Goal: Transaction & Acquisition: Purchase product/service

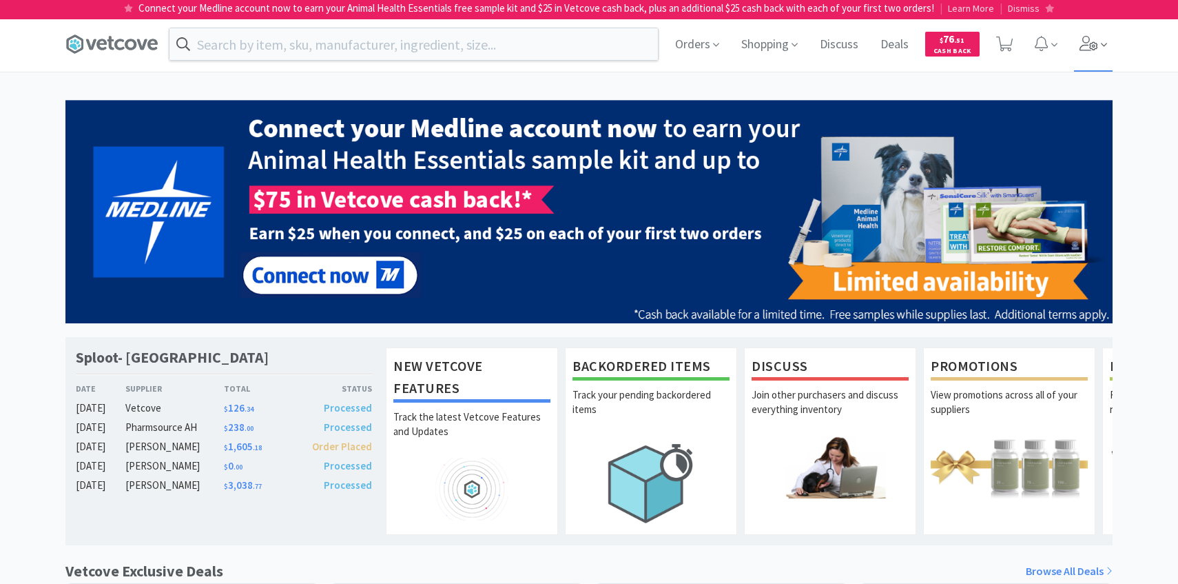
click at [1095, 40] on icon at bounding box center [1089, 43] width 19 height 15
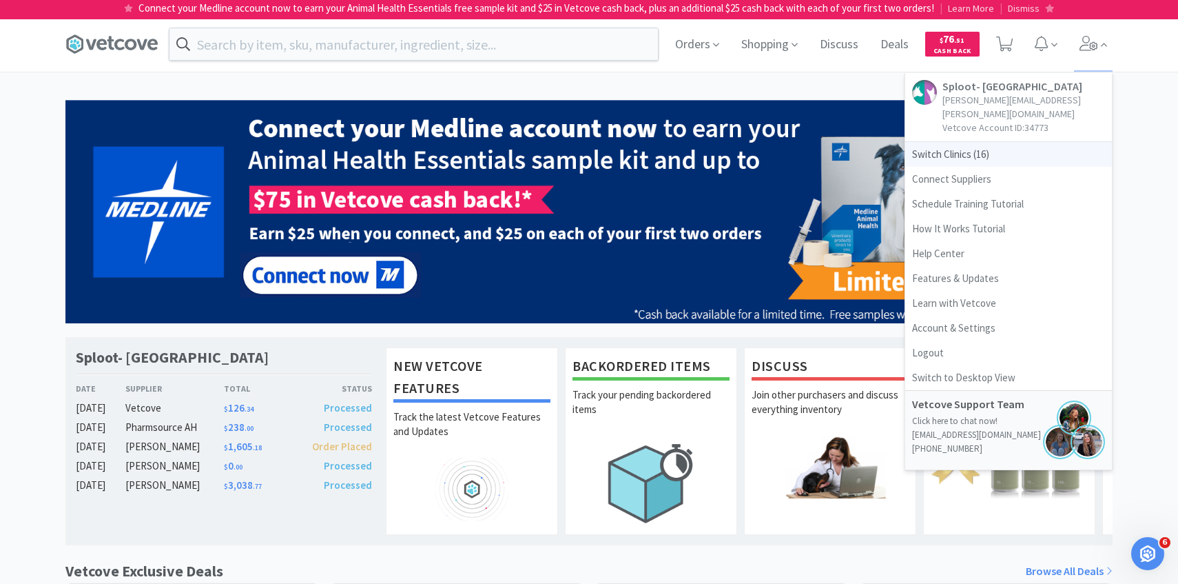
click at [994, 142] on span "Switch Clinics ( 16 )" at bounding box center [1008, 154] width 207 height 25
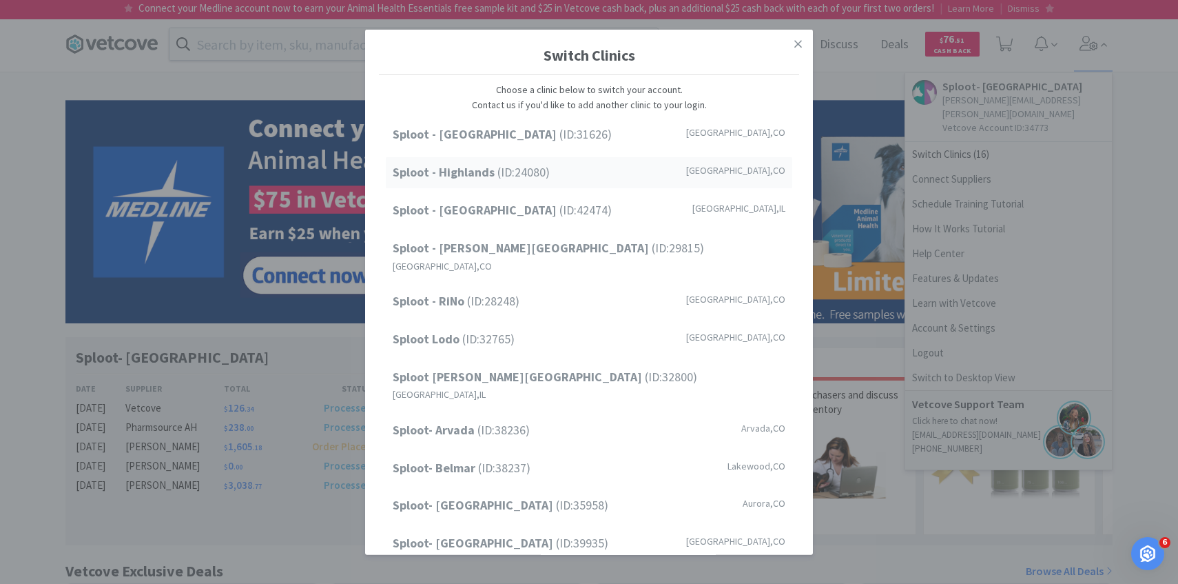
click at [556, 178] on div "Sploot - Highlands (ID: 24080 ) Denver , CO" at bounding box center [589, 172] width 407 height 31
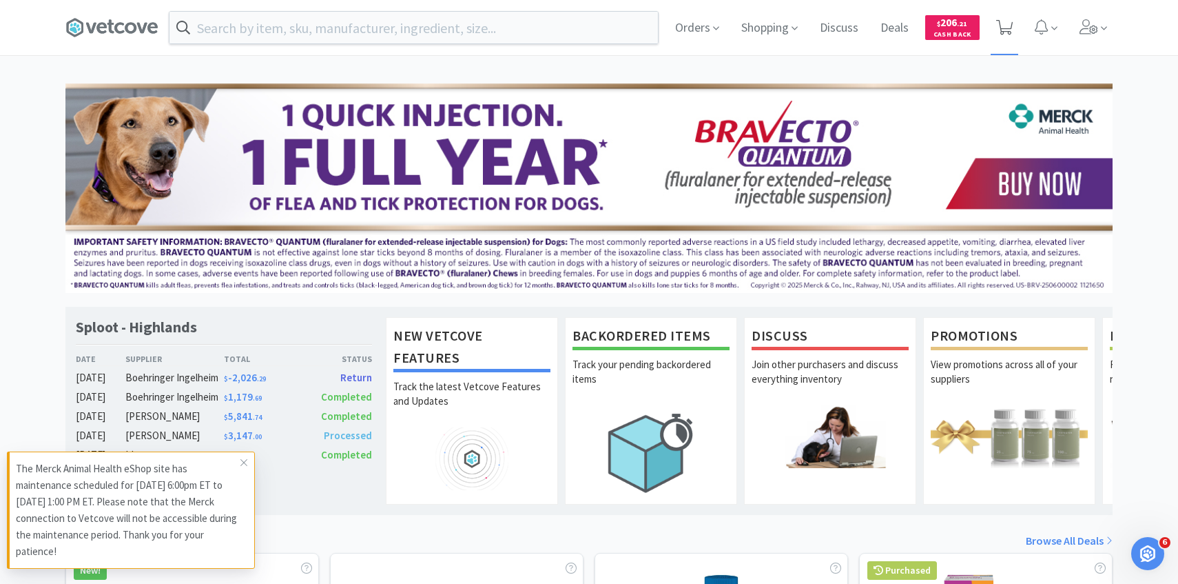
click at [1003, 23] on icon at bounding box center [1004, 27] width 17 height 15
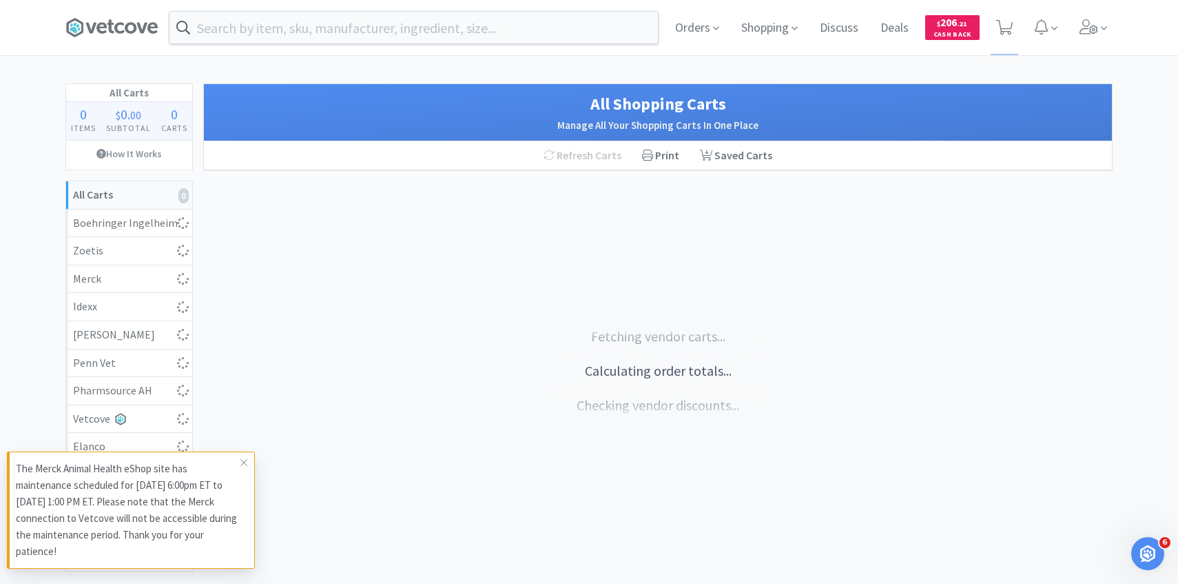
select select "1"
select select "10"
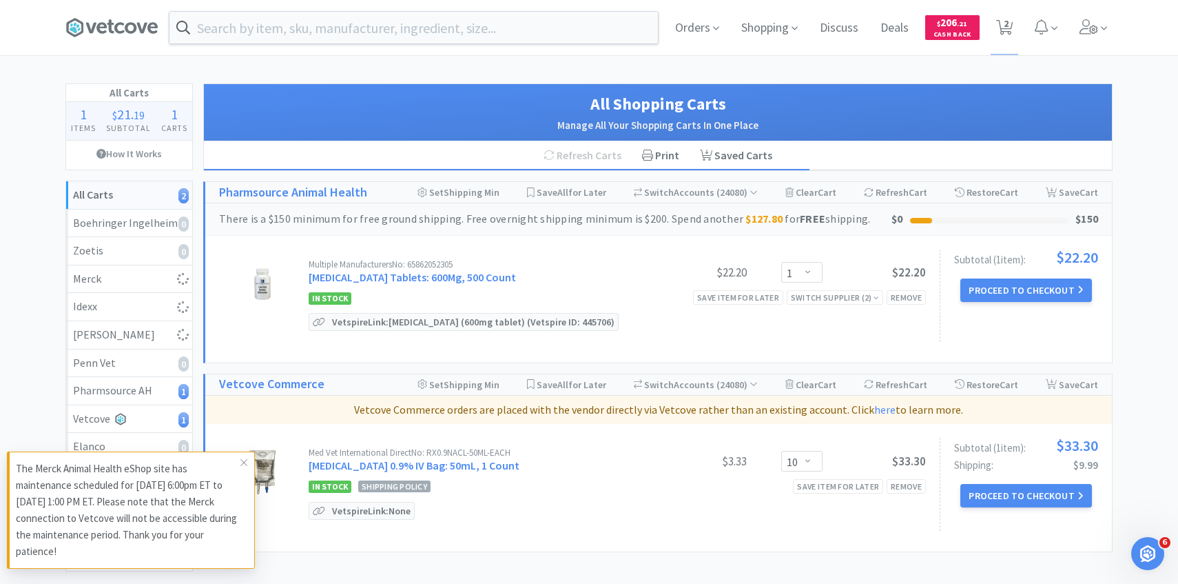
select select "5"
select select "8"
select select "1"
select select "6"
select select "1"
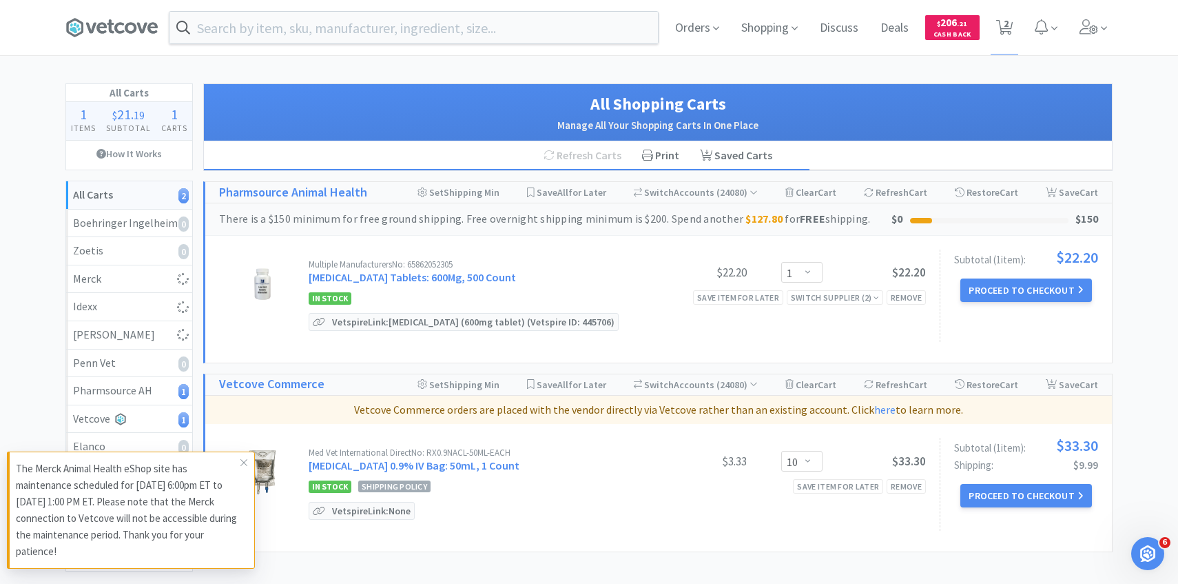
select select "10"
select select "6"
select select "4"
select select "3"
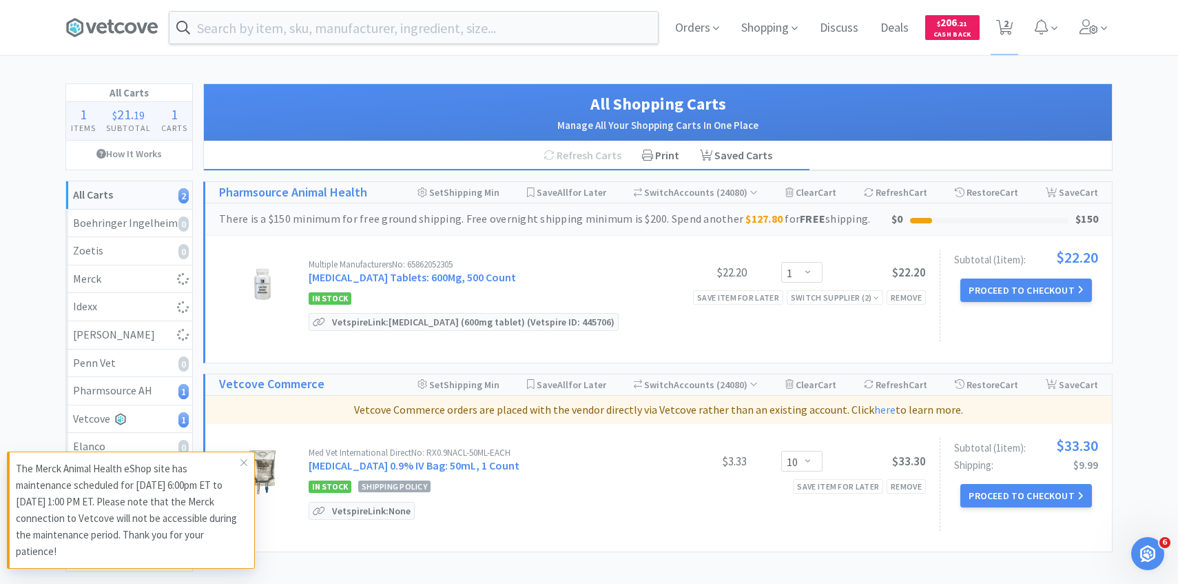
select select "1"
select select "2"
select select "1"
select select "3"
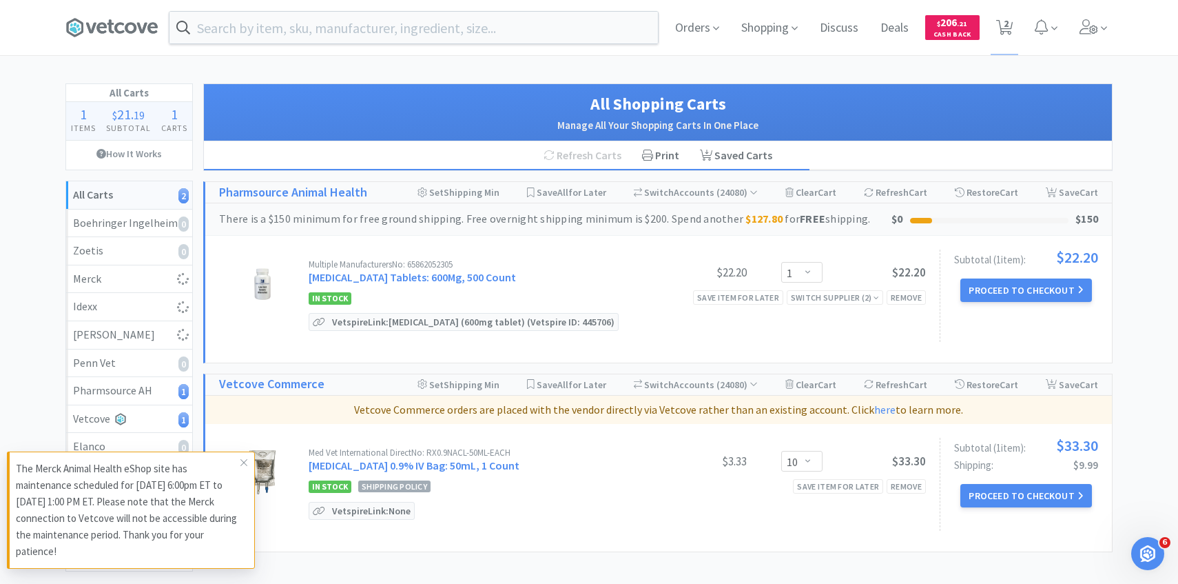
select select "3"
select select "2"
select select "6"
select select "3"
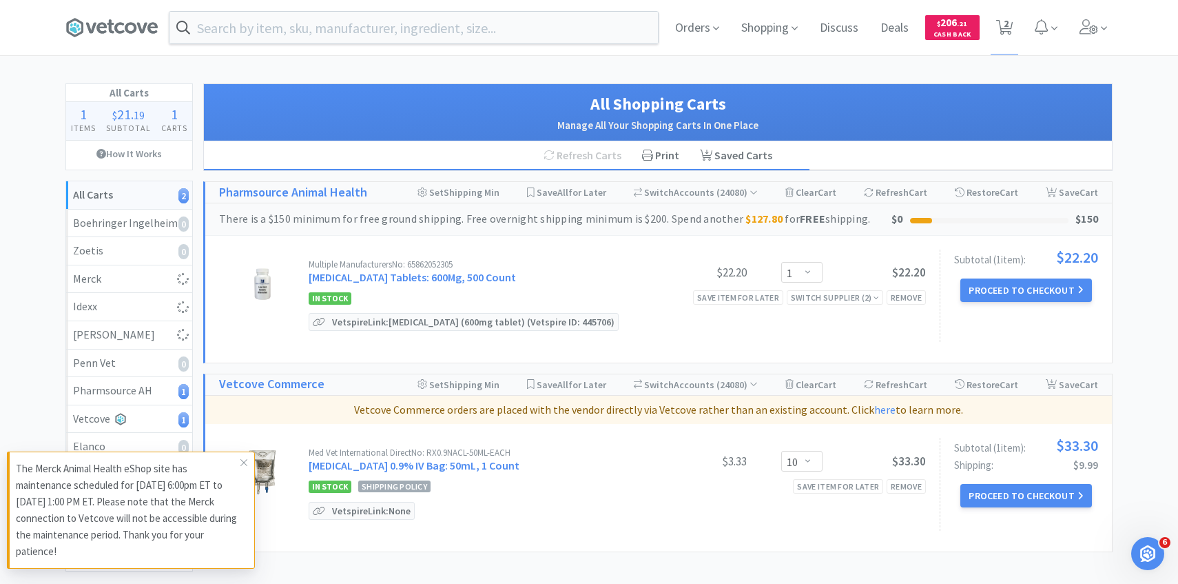
select select "1"
select select "2"
select select "6"
select select "1"
select select "50"
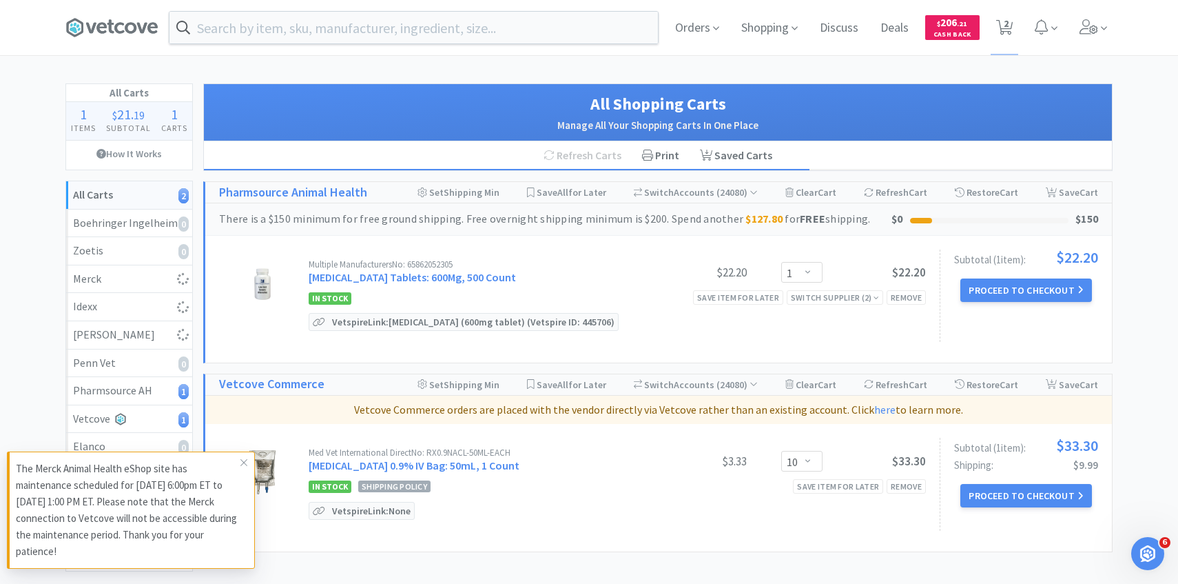
select select "1"
select select "2"
select select "6"
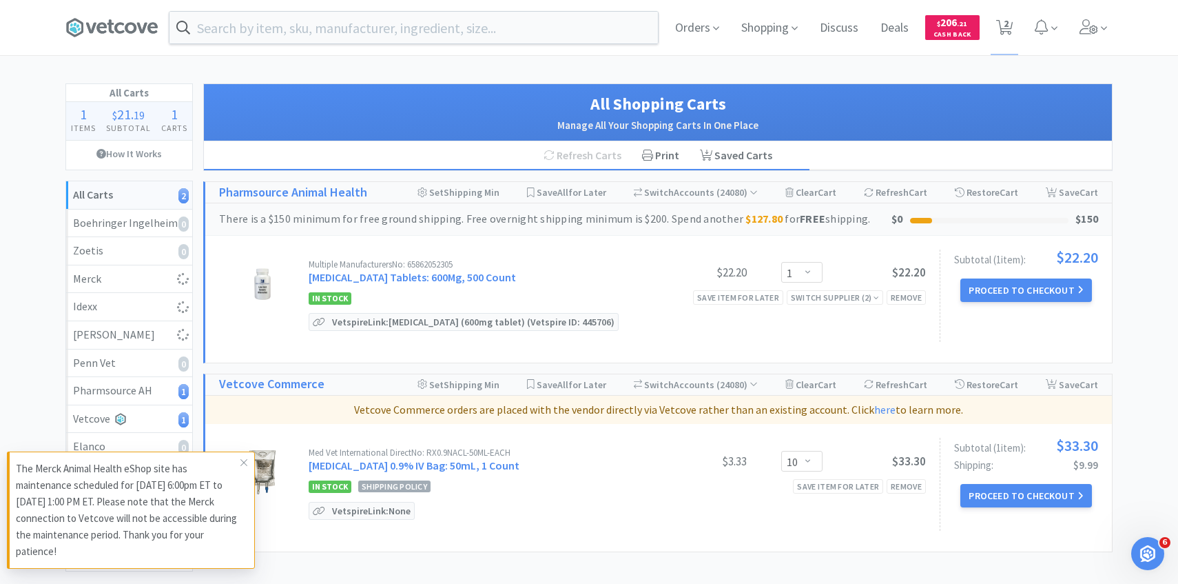
select select "5"
select select "2"
select select "1"
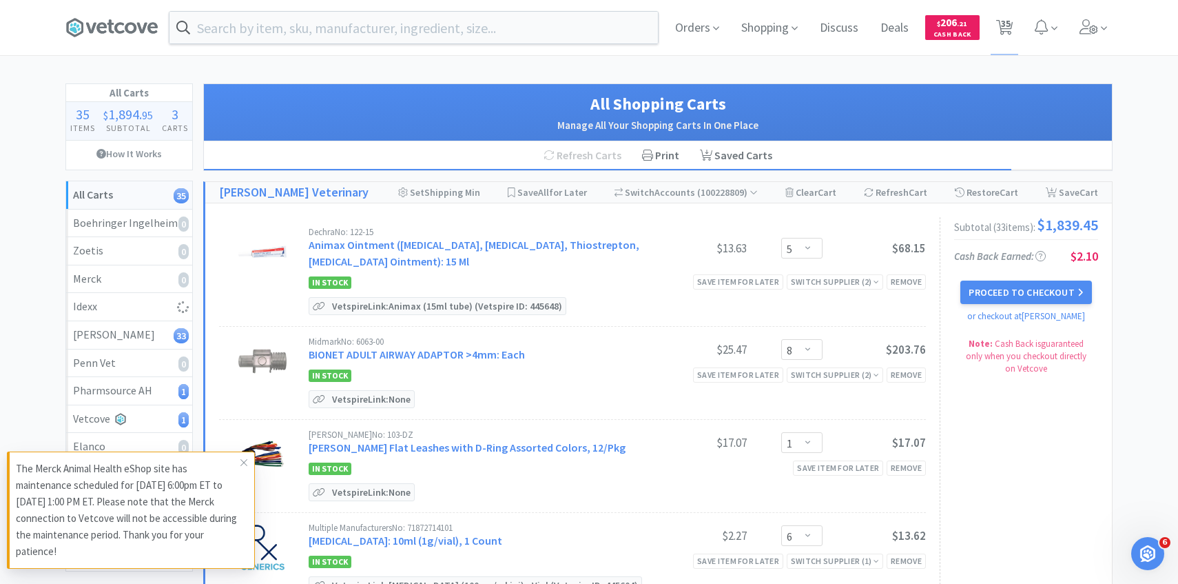
select select "6"
select select "1"
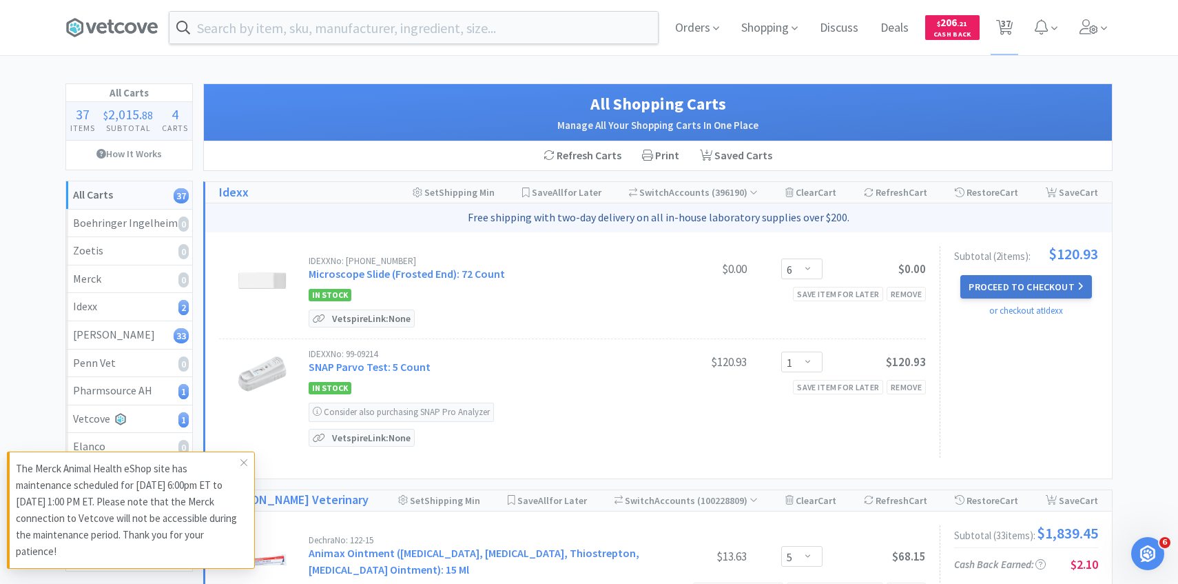
click at [1004, 283] on button "Proceed to Checkout" at bounding box center [1025, 286] width 131 height 23
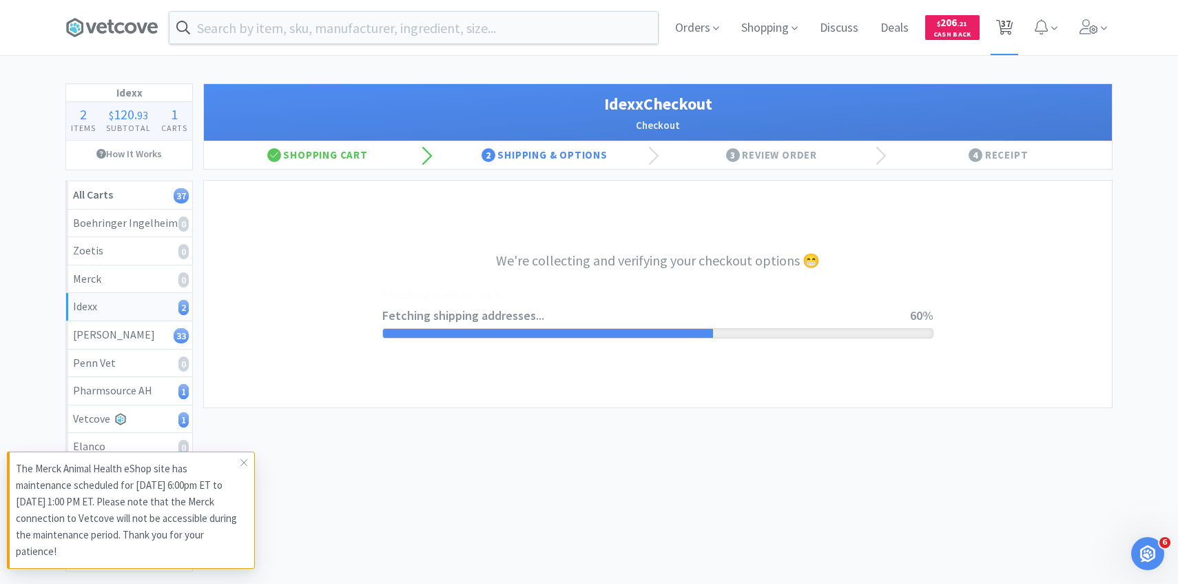
click at [1001, 22] on span "37" at bounding box center [1006, 23] width 10 height 55
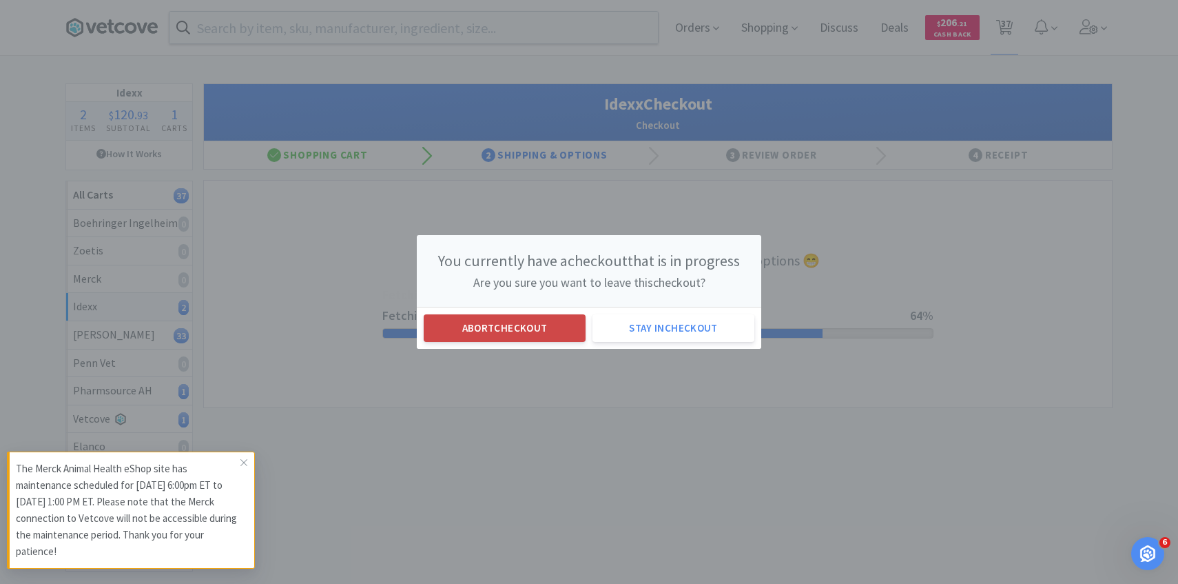
click at [525, 329] on button "Abort checkout" at bounding box center [505, 328] width 162 height 28
select select "6"
select select "1"
select select "5"
select select "8"
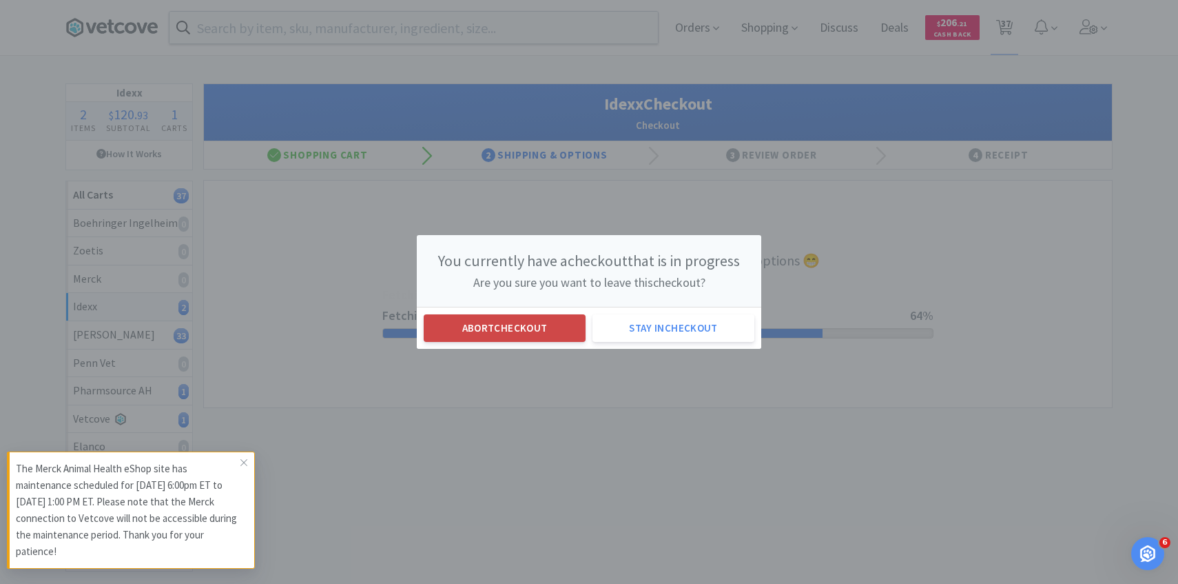
select select "1"
select select "6"
select select "1"
select select "10"
select select "6"
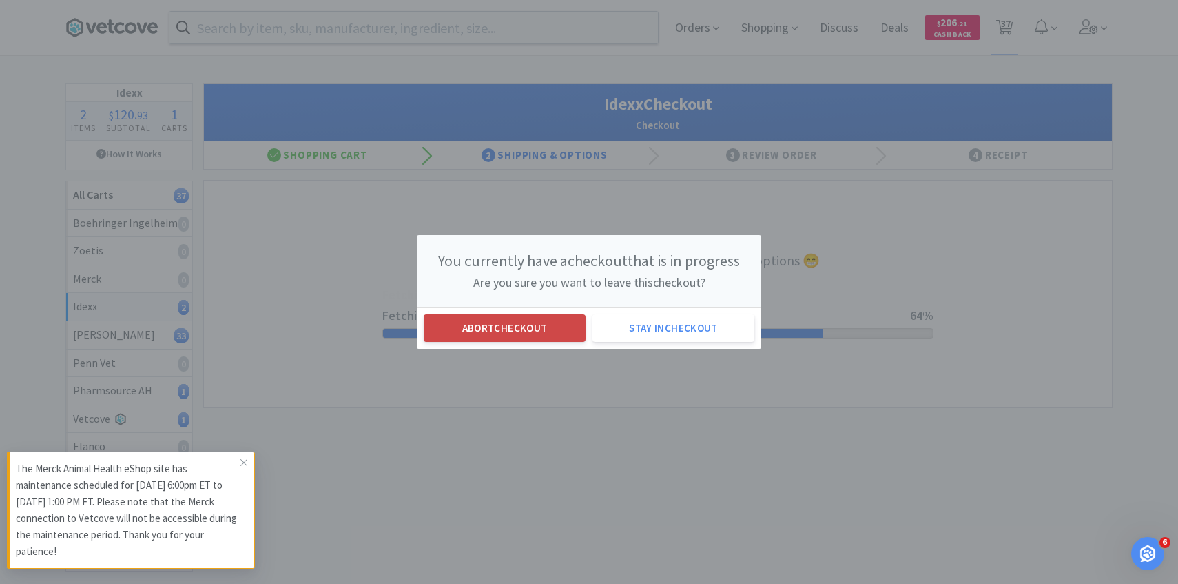
select select "6"
select select "4"
select select "3"
select select "1"
select select "2"
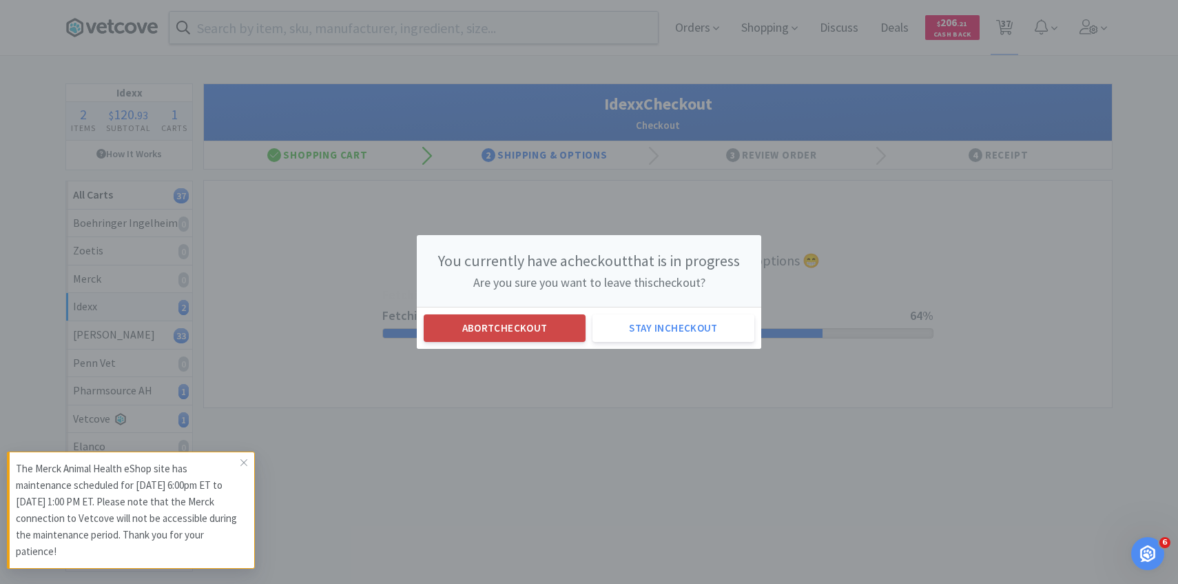
select select "2"
select select "1"
select select "3"
select select "2"
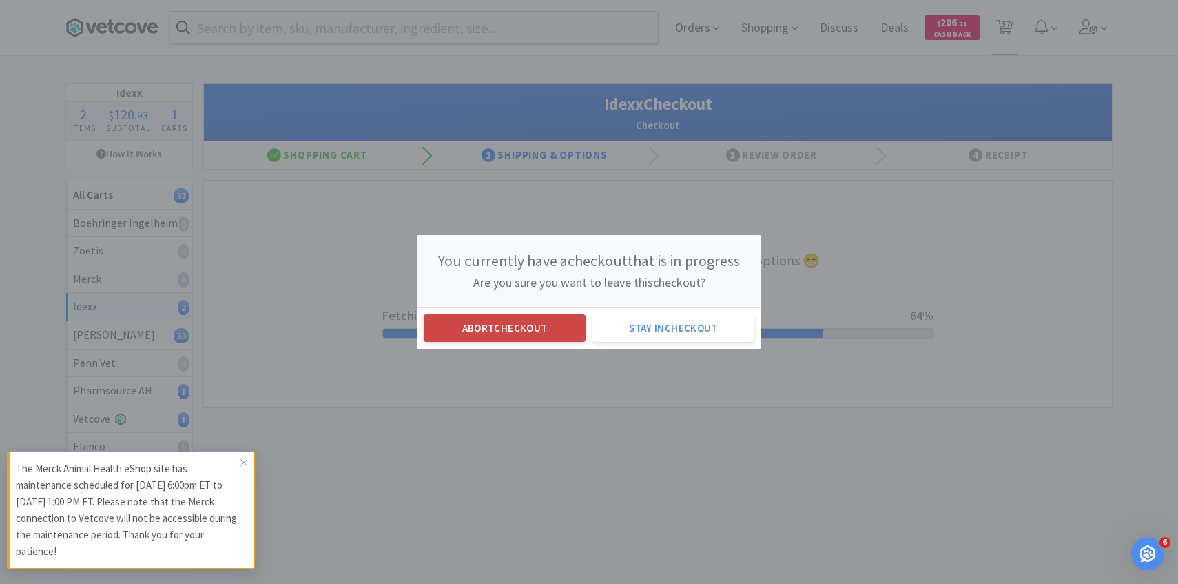
select select "6"
select select "3"
select select "1"
select select "2"
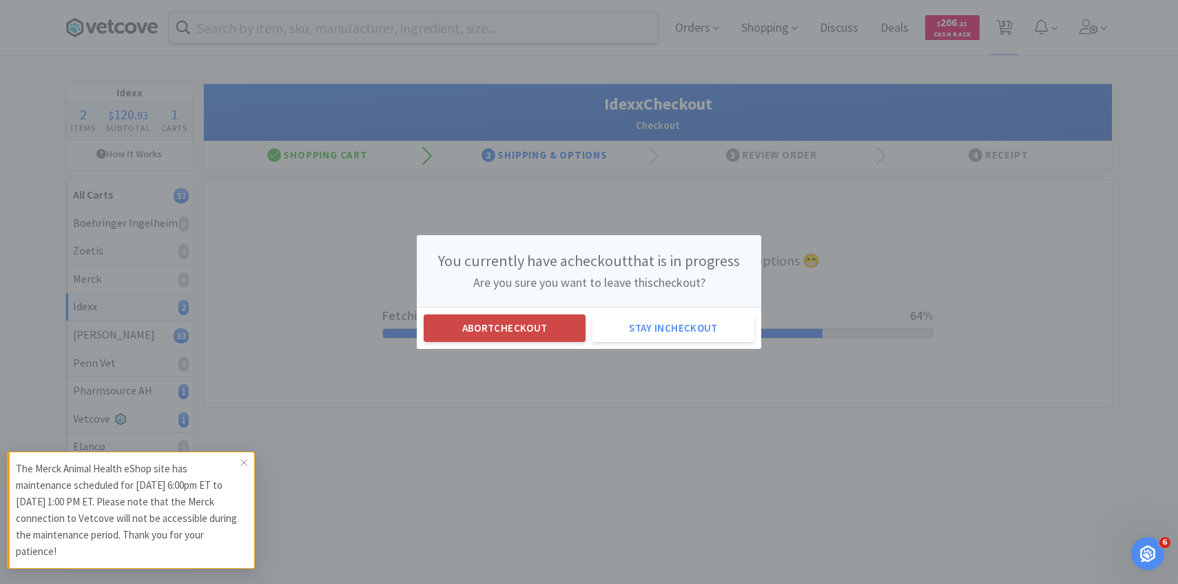
select select "6"
select select "1"
select select "50"
select select "1"
select select "2"
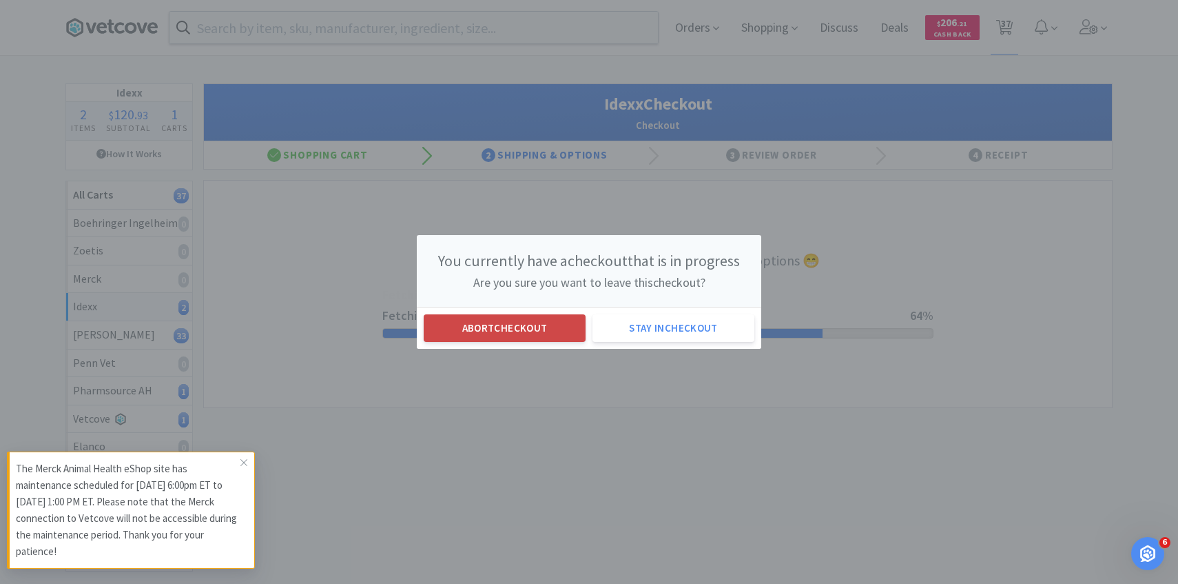
select select "2"
select select "6"
select select "5"
select select "2"
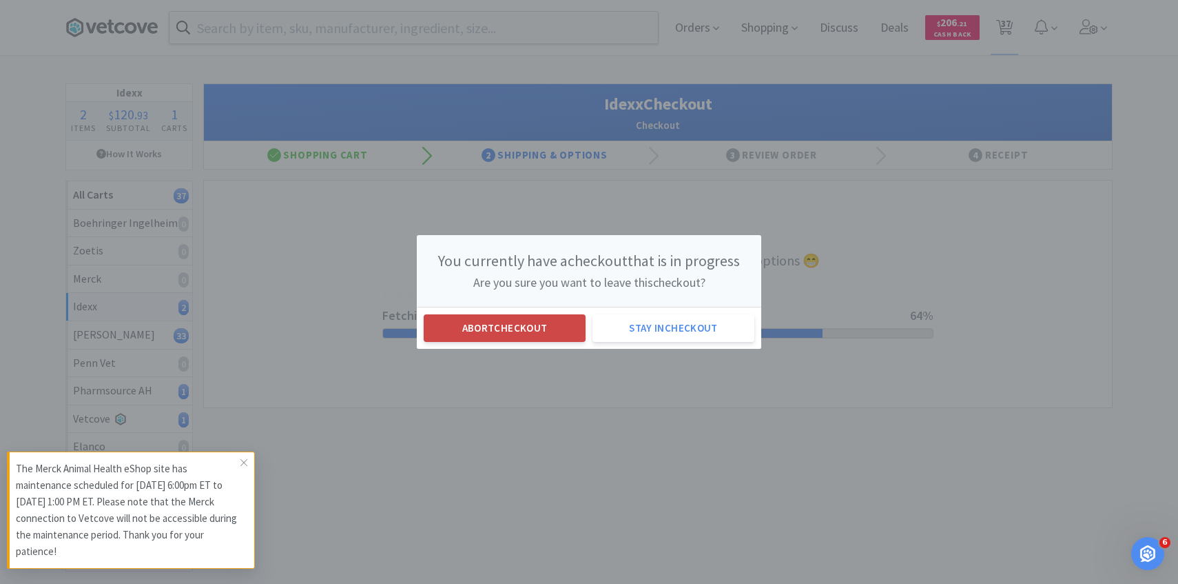
select select "1"
select select "10"
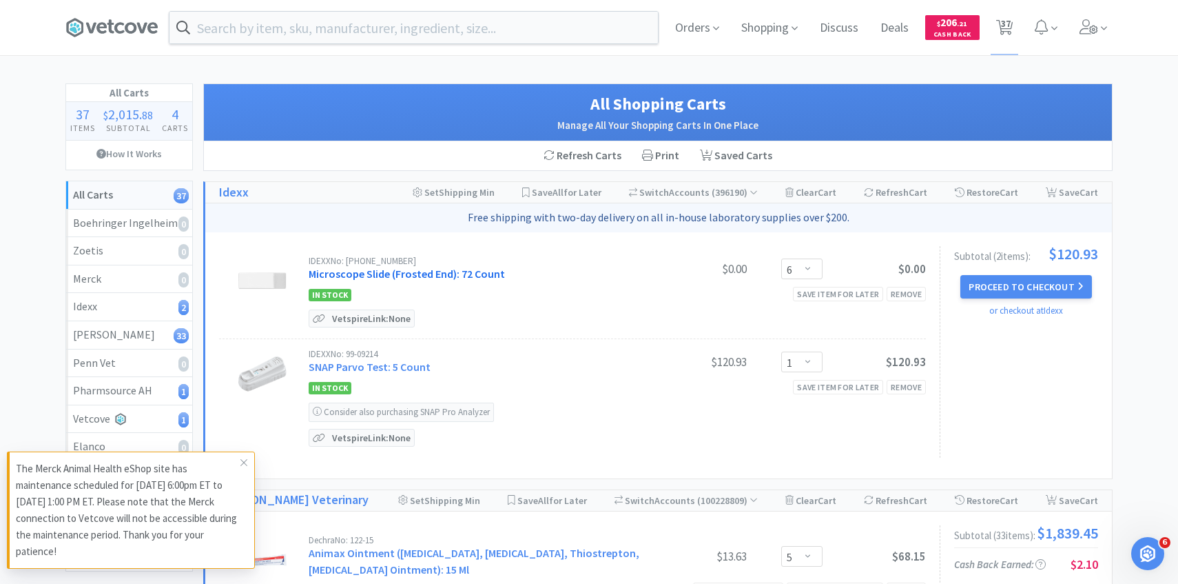
click at [425, 275] on link "Microscope Slide (Frosted End): 72 Count" at bounding box center [407, 274] width 196 height 14
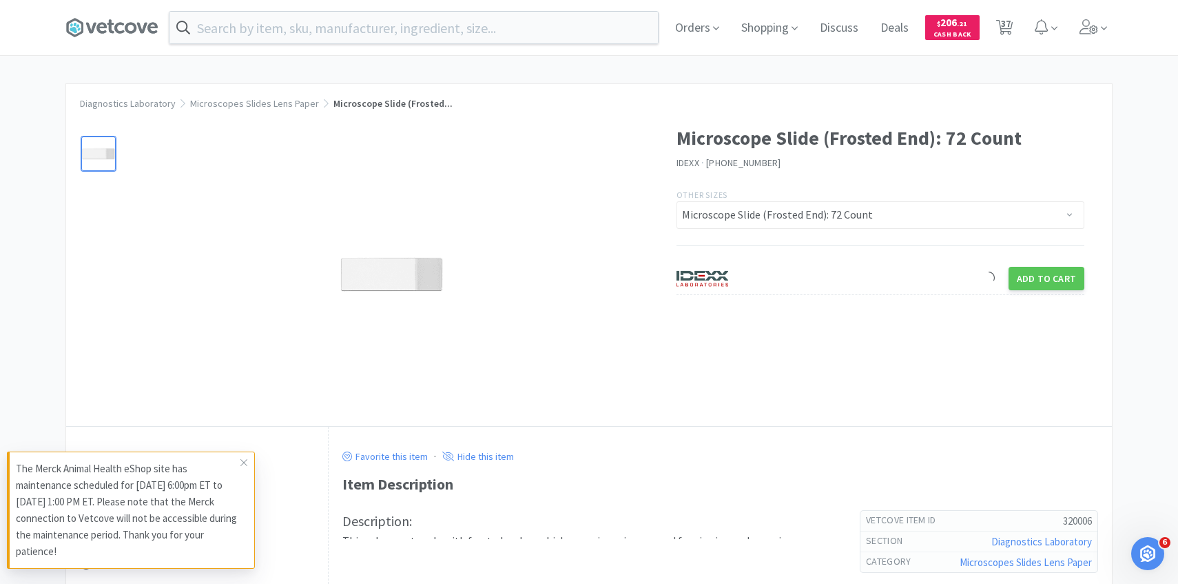
scroll to position [69, 0]
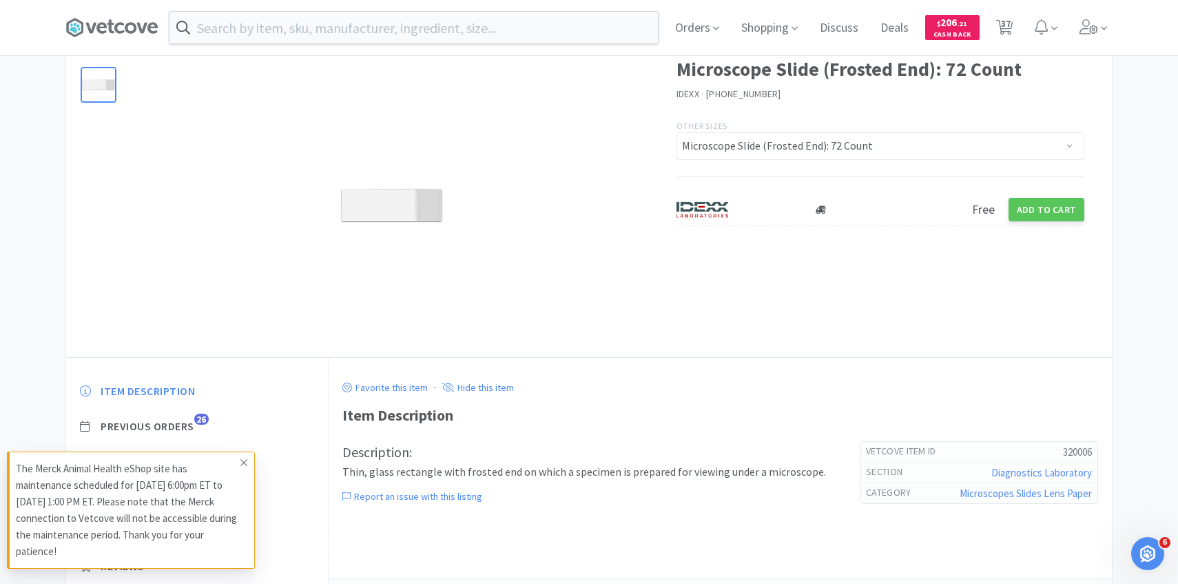
click at [242, 463] on icon at bounding box center [244, 462] width 8 height 11
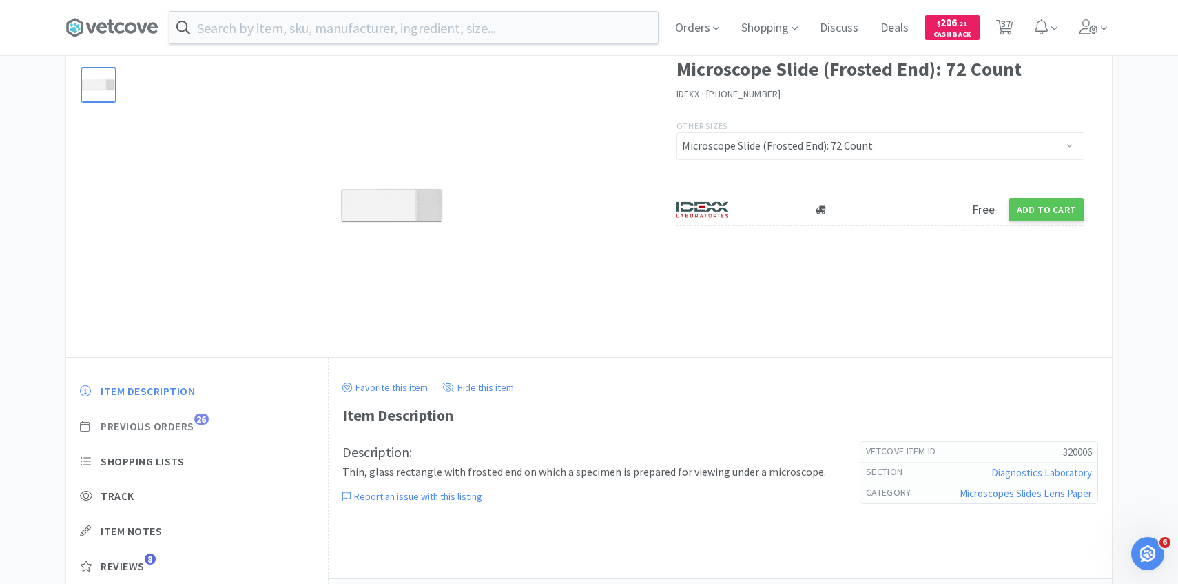
click at [203, 430] on span "Previous Orders 26" at bounding box center [197, 426] width 234 height 14
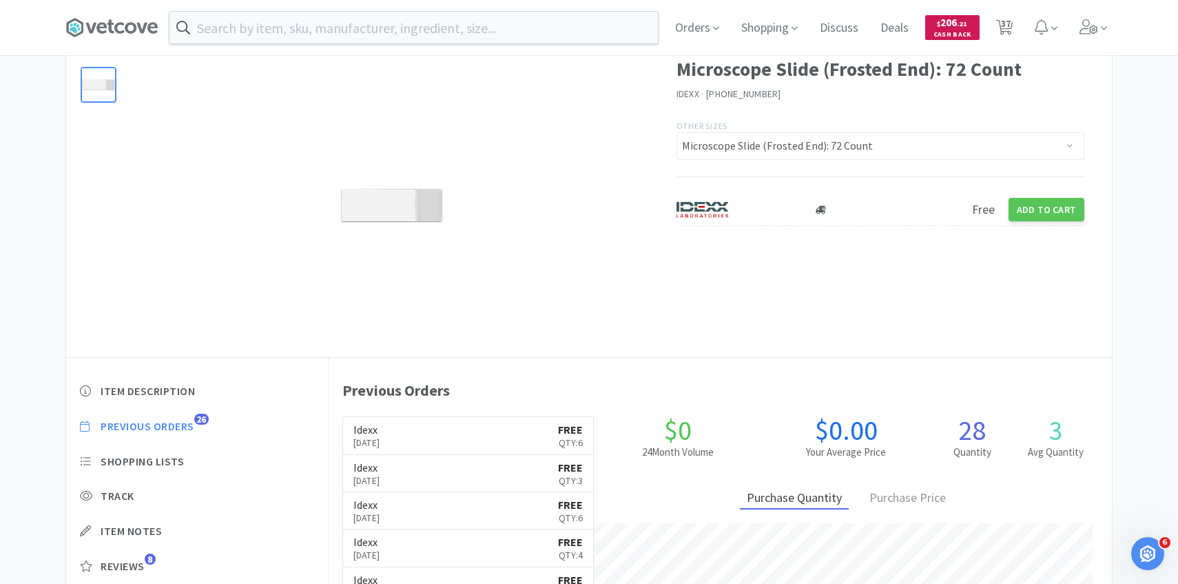
scroll to position [0, 0]
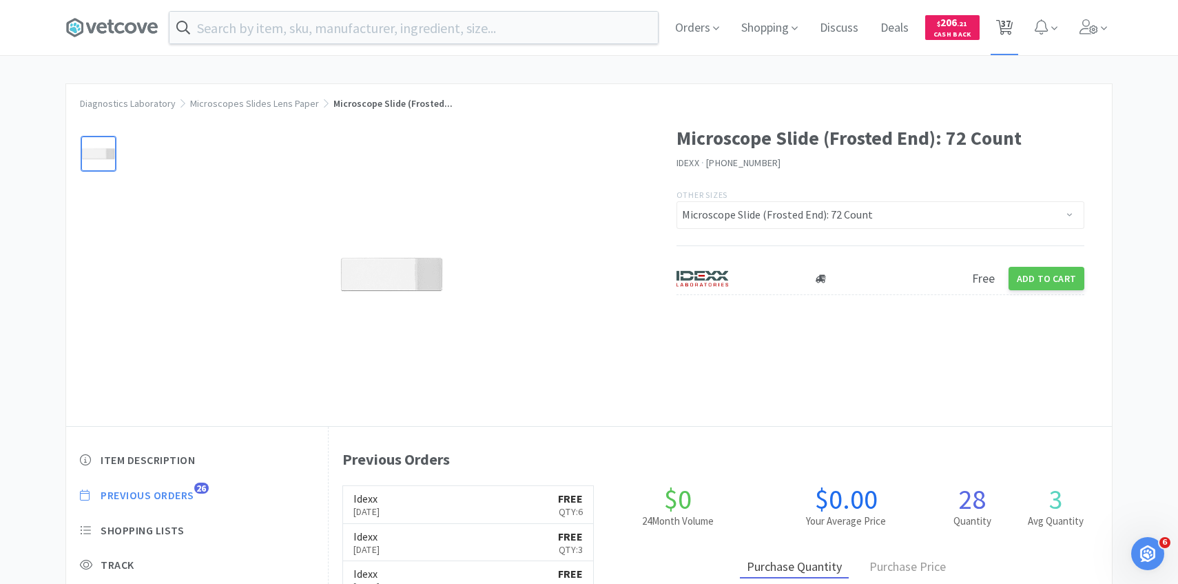
click at [991, 30] on span "37" at bounding box center [1005, 27] width 28 height 55
select select "6"
select select "1"
select select "5"
select select "8"
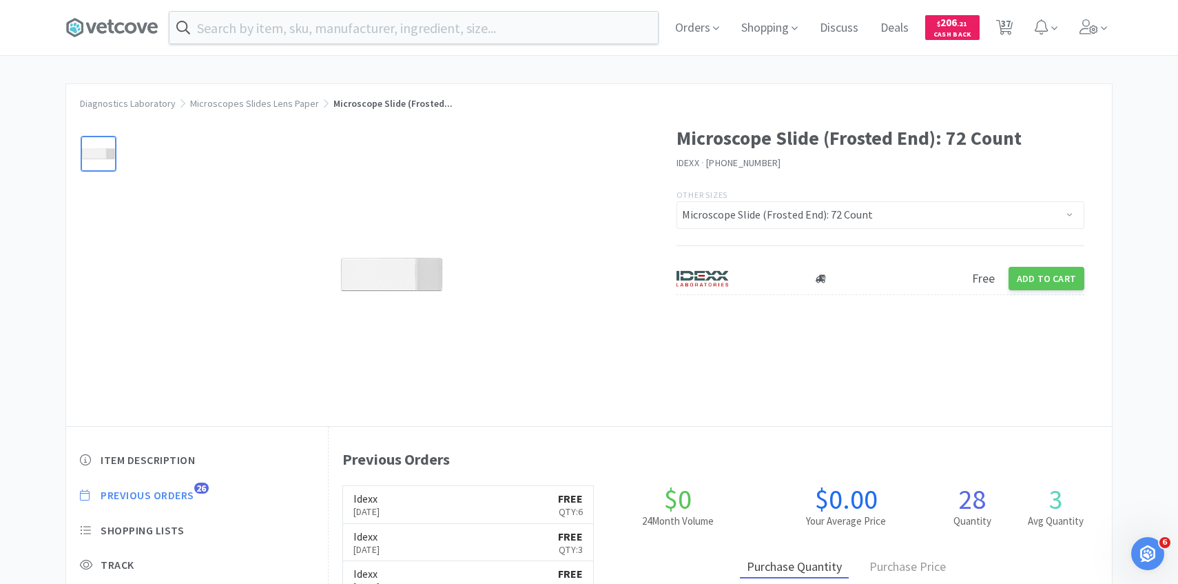
select select "1"
select select "6"
select select "1"
select select "10"
select select "6"
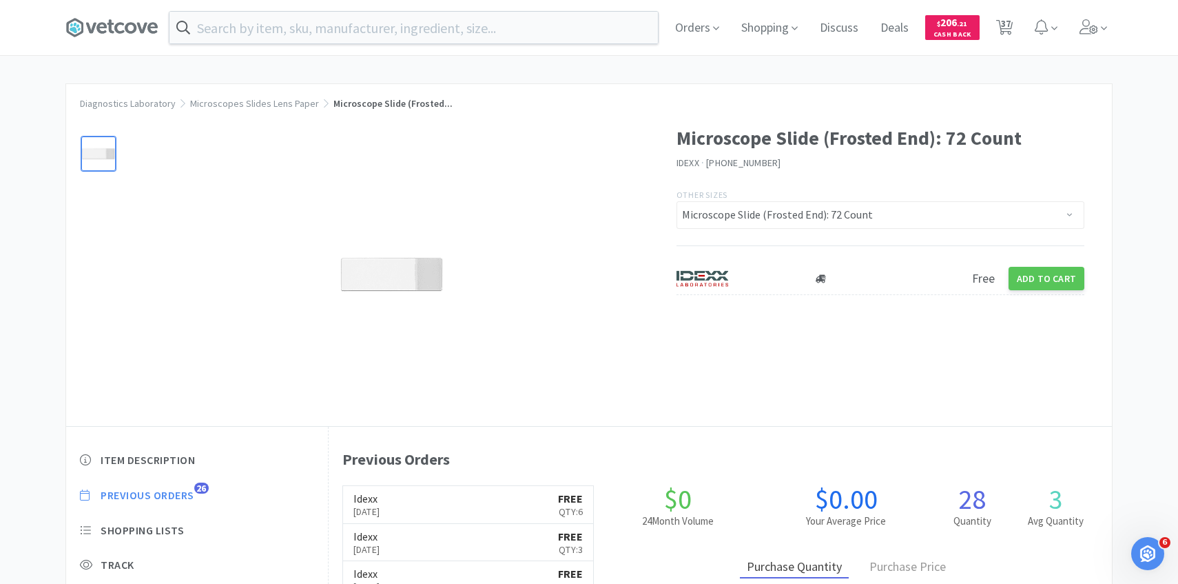
select select "6"
select select "4"
select select "3"
select select "1"
select select "2"
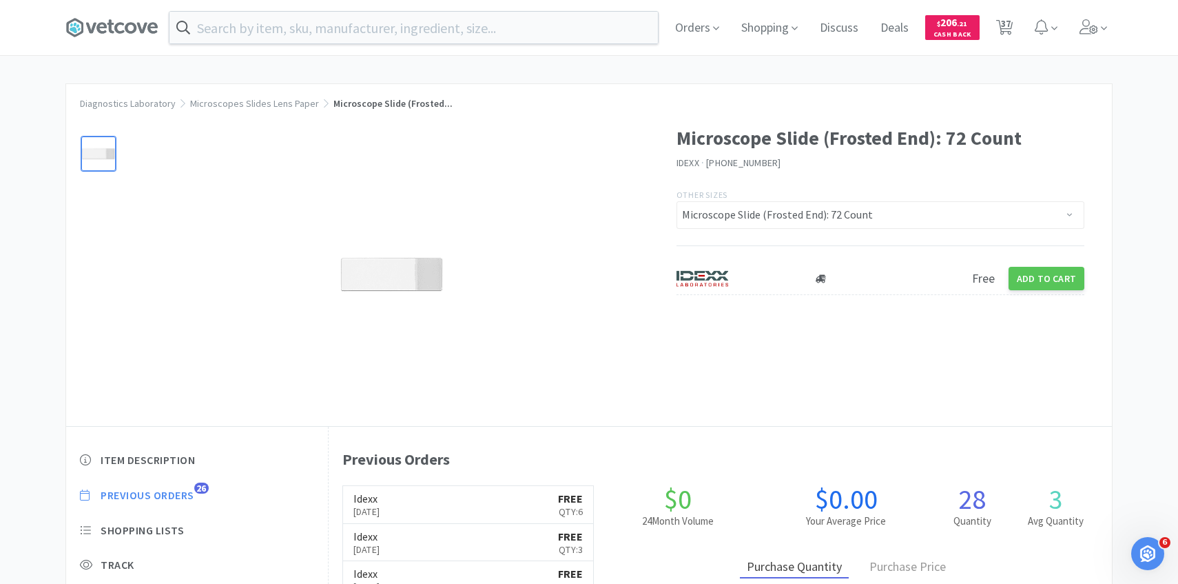
select select "2"
select select "1"
select select "3"
select select "2"
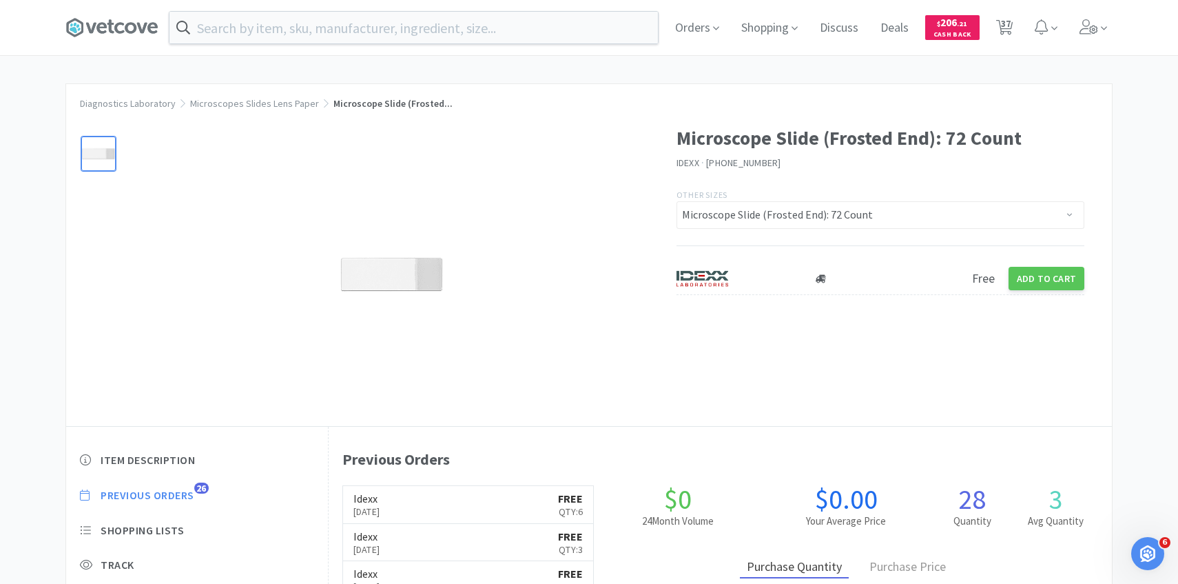
select select "6"
select select "3"
select select "1"
select select "2"
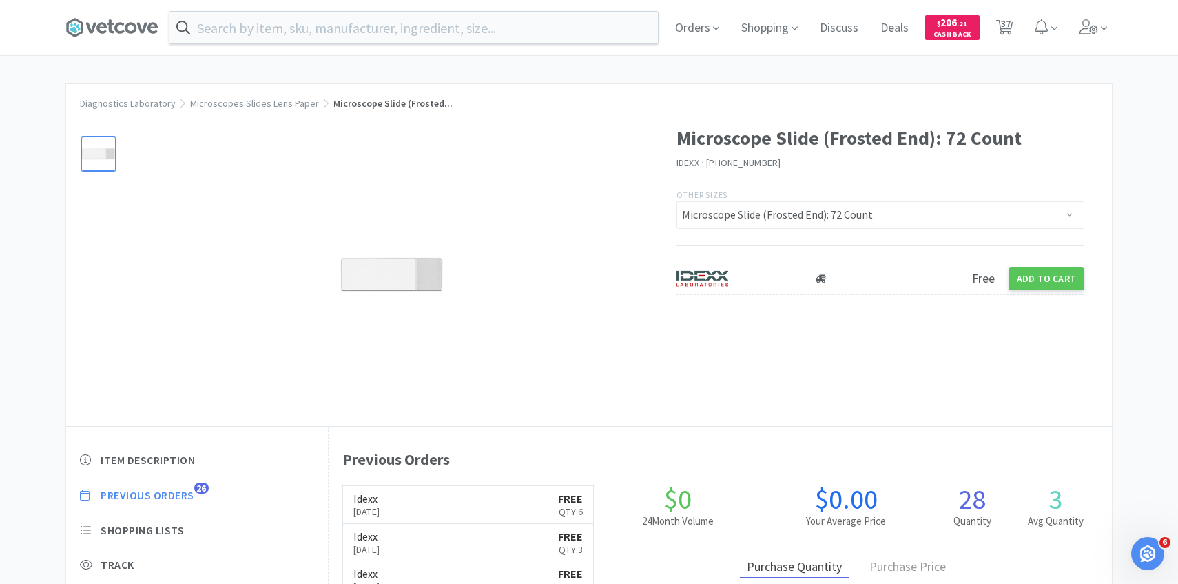
select select "6"
select select "1"
select select "50"
select select "1"
select select "2"
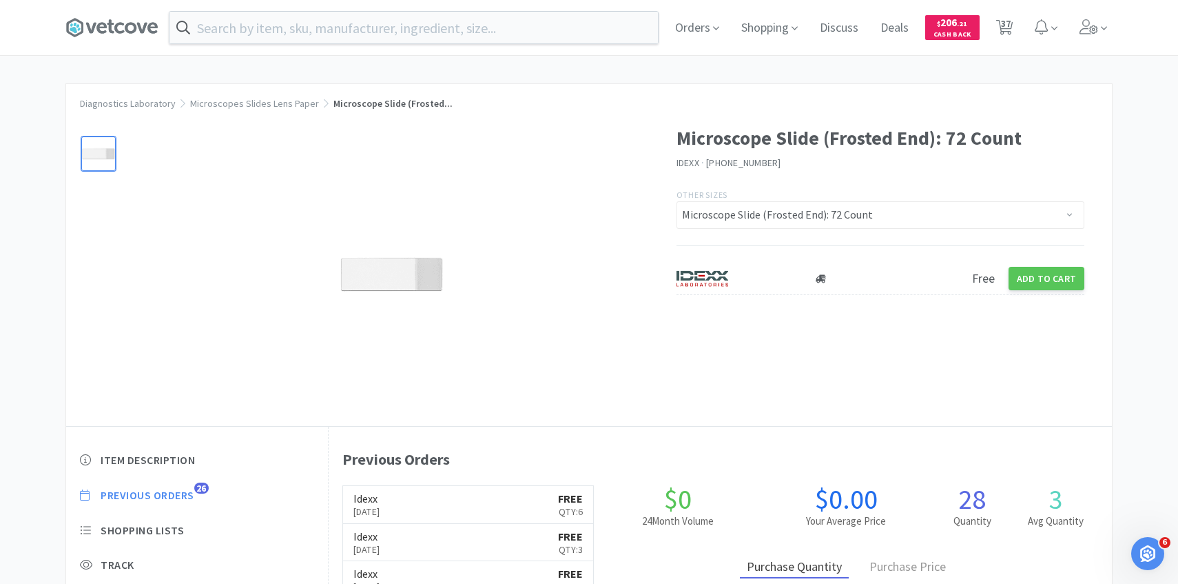
select select "2"
select select "6"
select select "5"
select select "2"
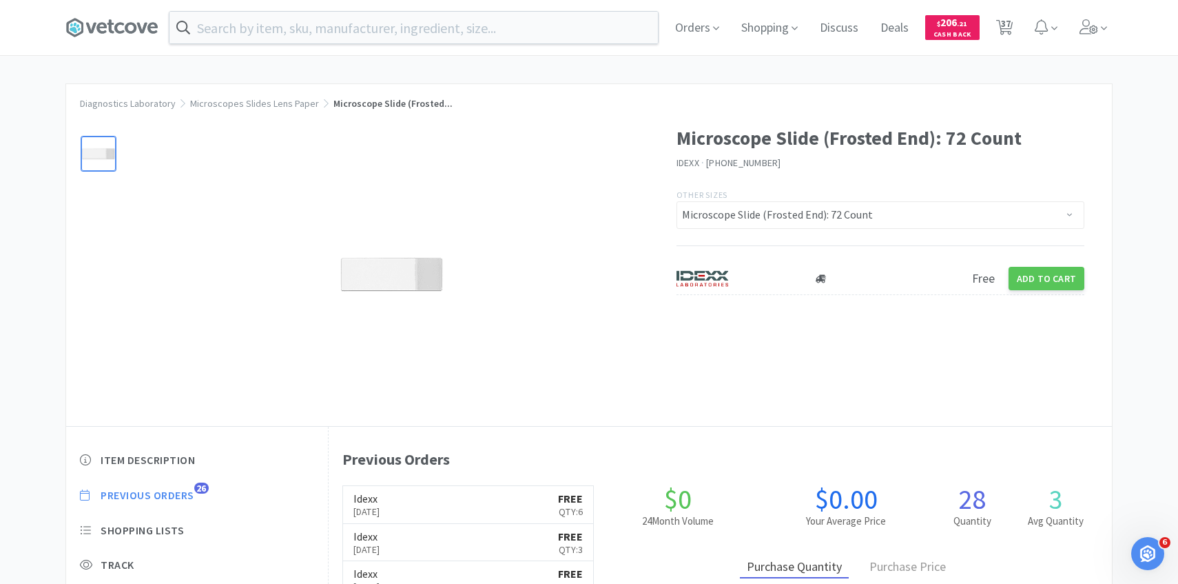
select select "1"
select select "10"
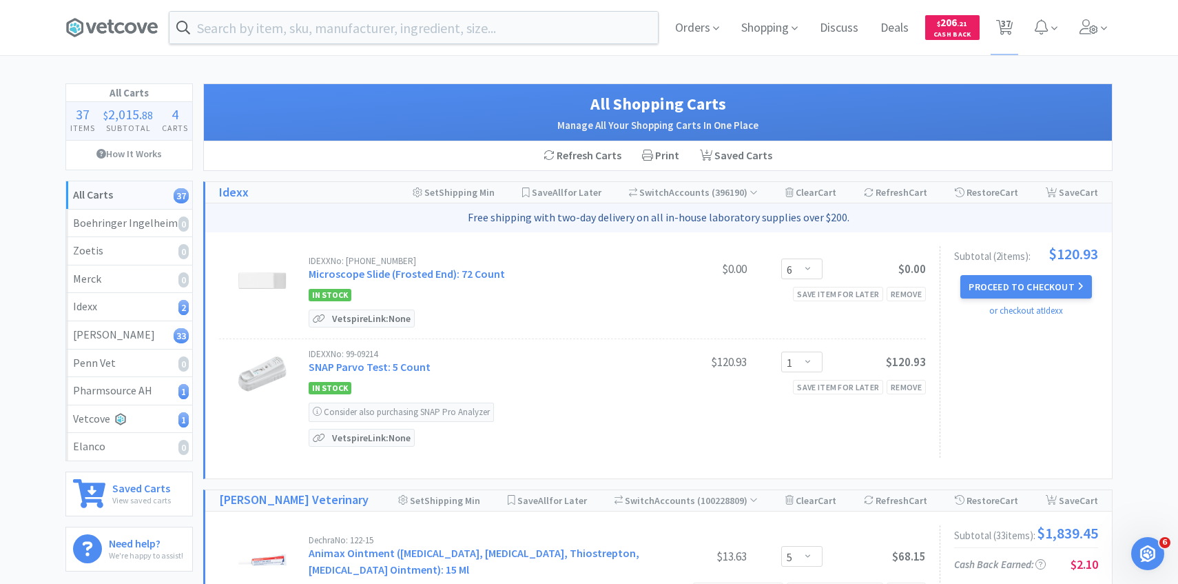
click at [1001, 272] on div "Subtotal ( 2 item s ): $120.93 Proceed to Checkout or checkout at Idexx" at bounding box center [1019, 352] width 158 height 212
click at [999, 287] on button "Proceed to Checkout" at bounding box center [1025, 286] width 131 height 23
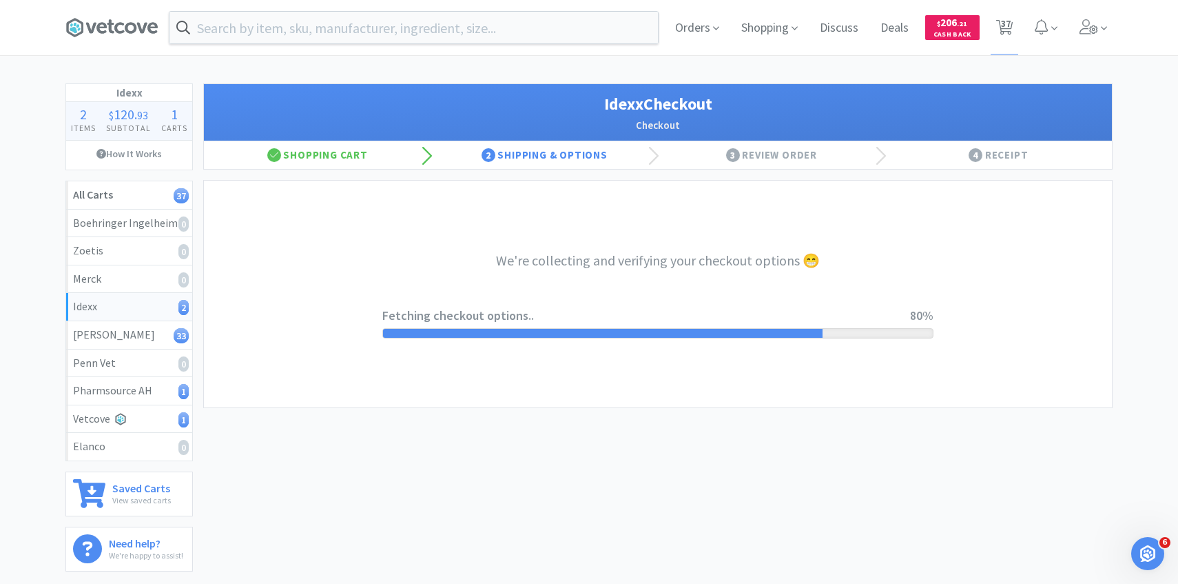
select select "904"
select select "003"
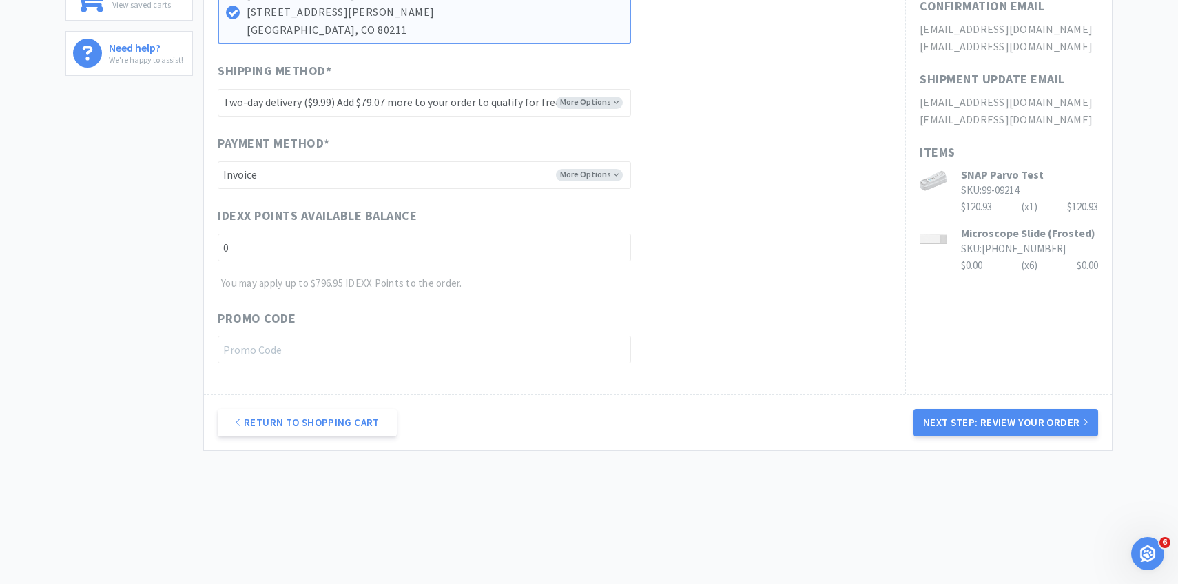
scroll to position [504, 0]
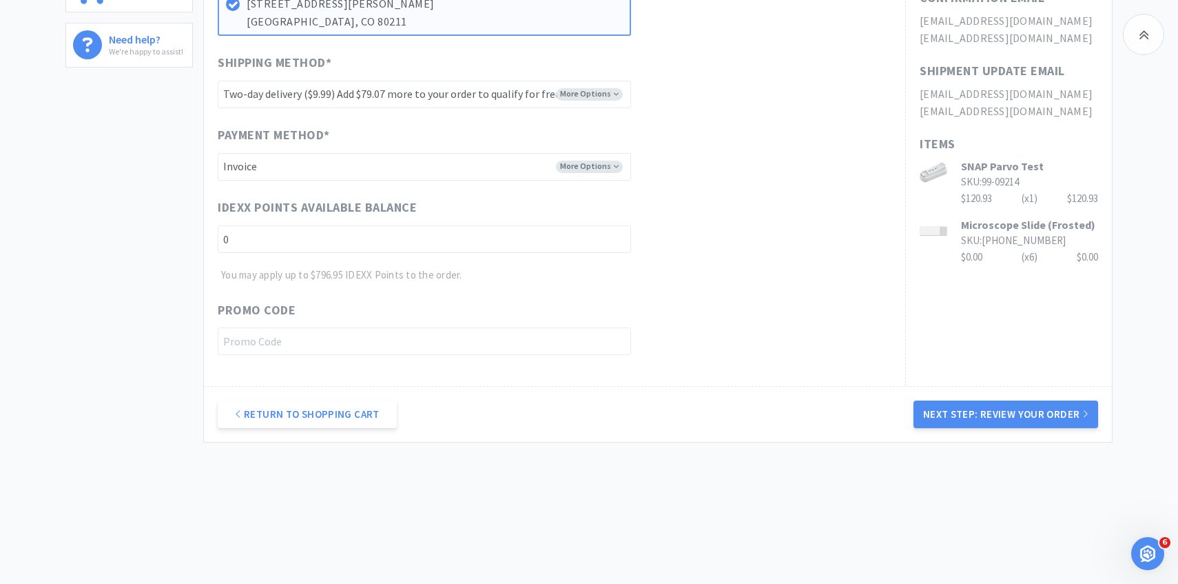
click at [1018, 428] on div "Return to Shopping Cart Next Step: Review Your Order" at bounding box center [658, 414] width 908 height 56
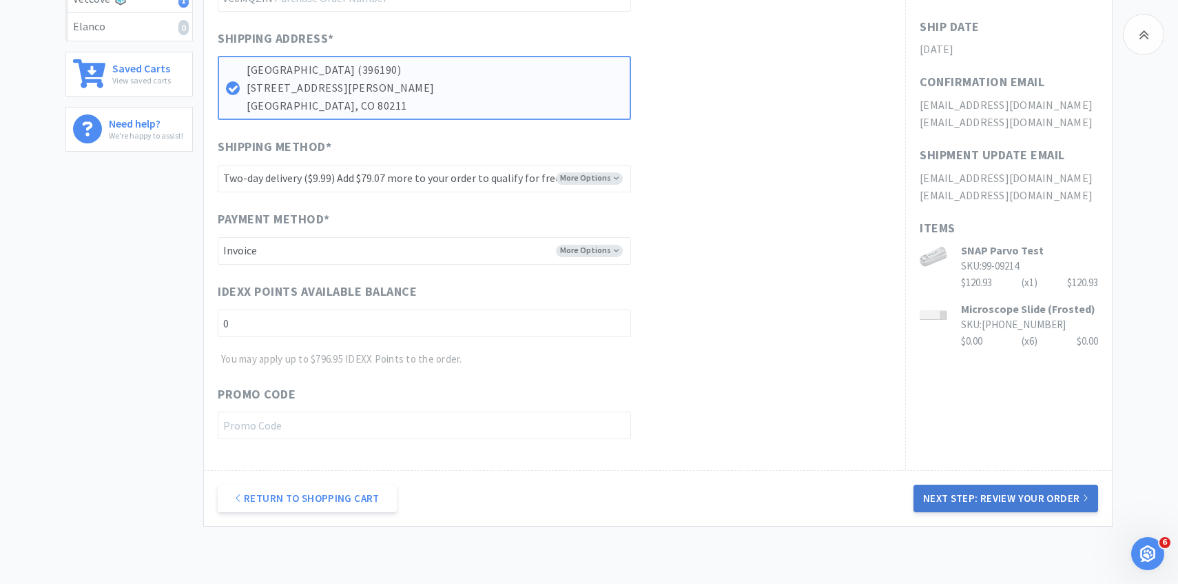
click at [941, 497] on button "Next Step: Review Your Order" at bounding box center [1006, 498] width 185 height 28
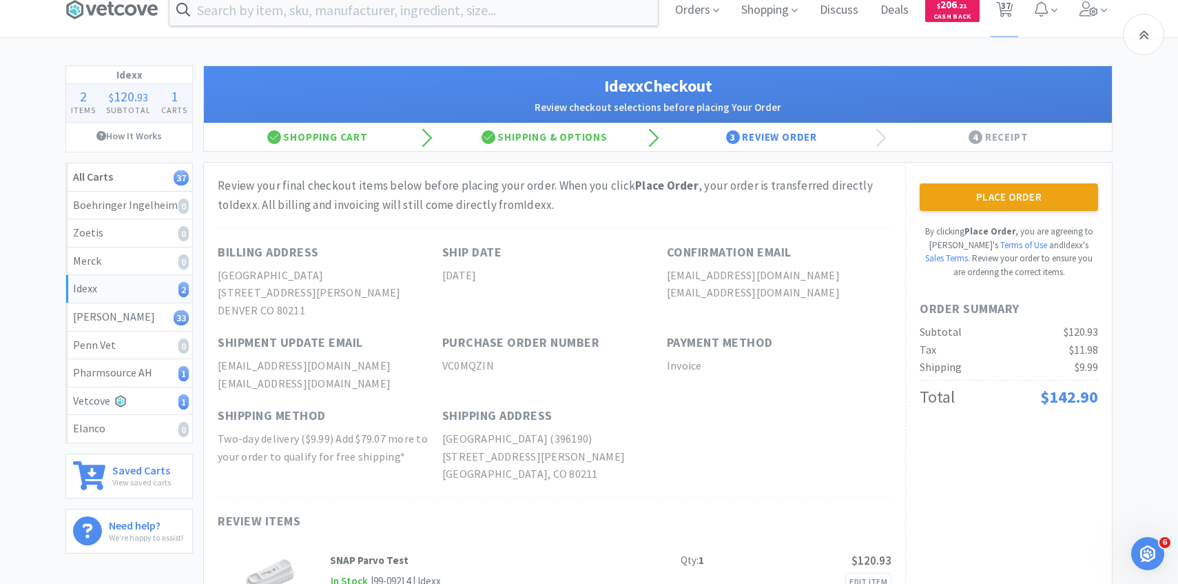
scroll to position [0, 0]
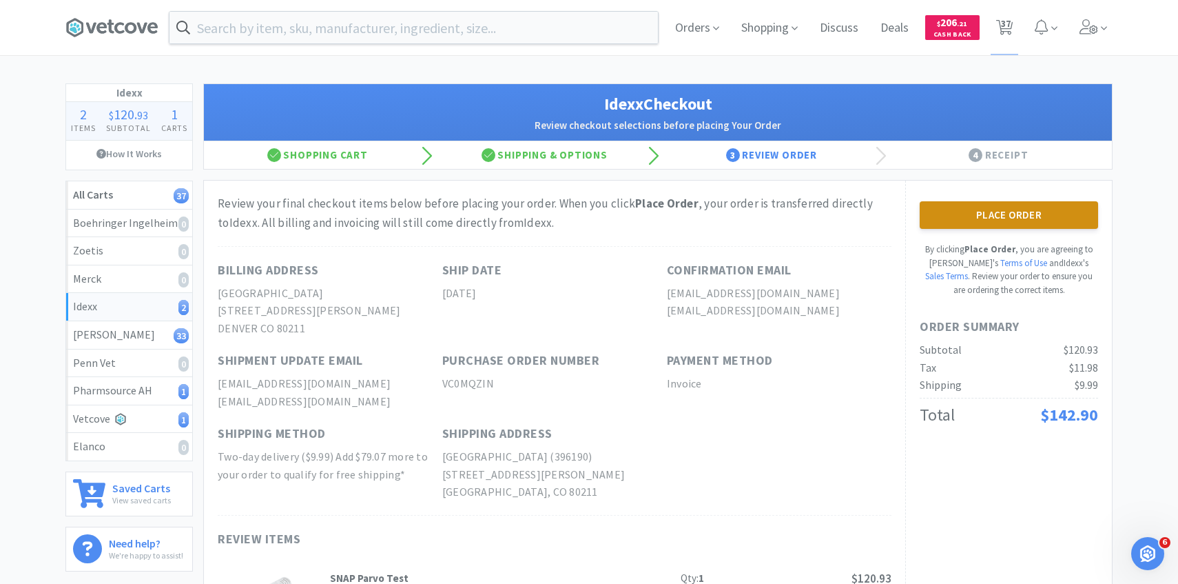
click at [1020, 214] on button "Place Order" at bounding box center [1009, 215] width 178 height 28
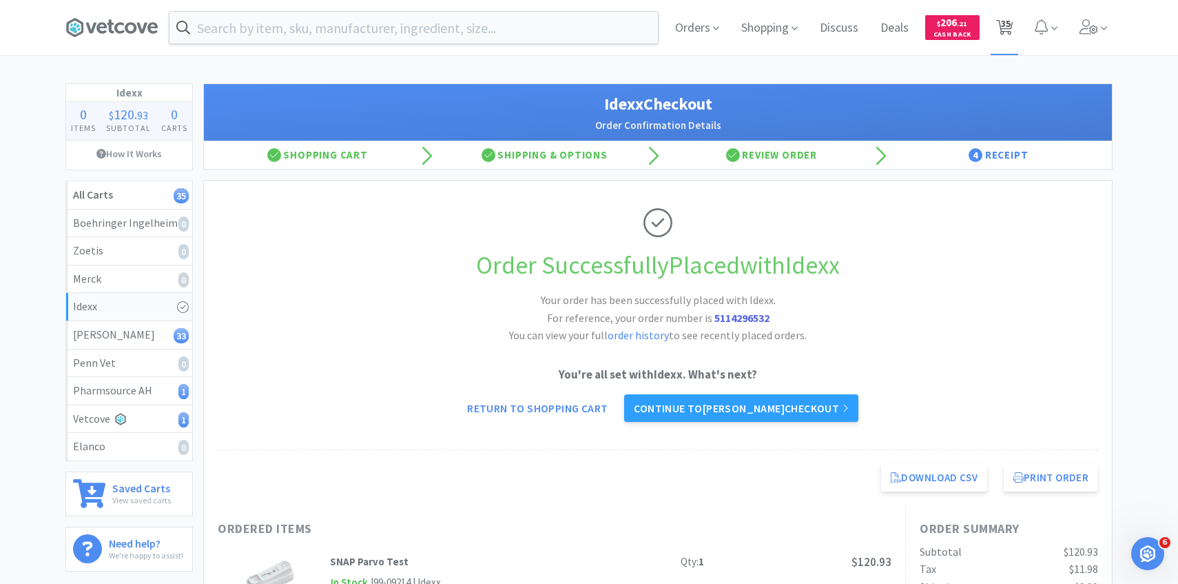
click at [998, 30] on icon at bounding box center [1004, 27] width 17 height 15
select select "5"
select select "8"
select select "1"
select select "6"
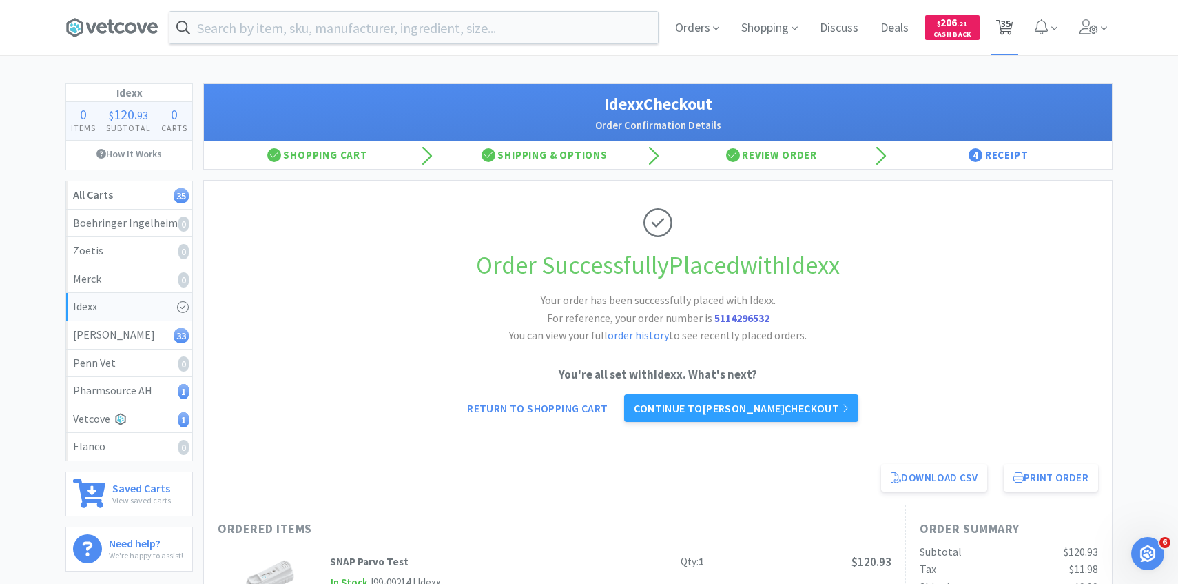
select select "1"
select select "10"
select select "6"
select select "4"
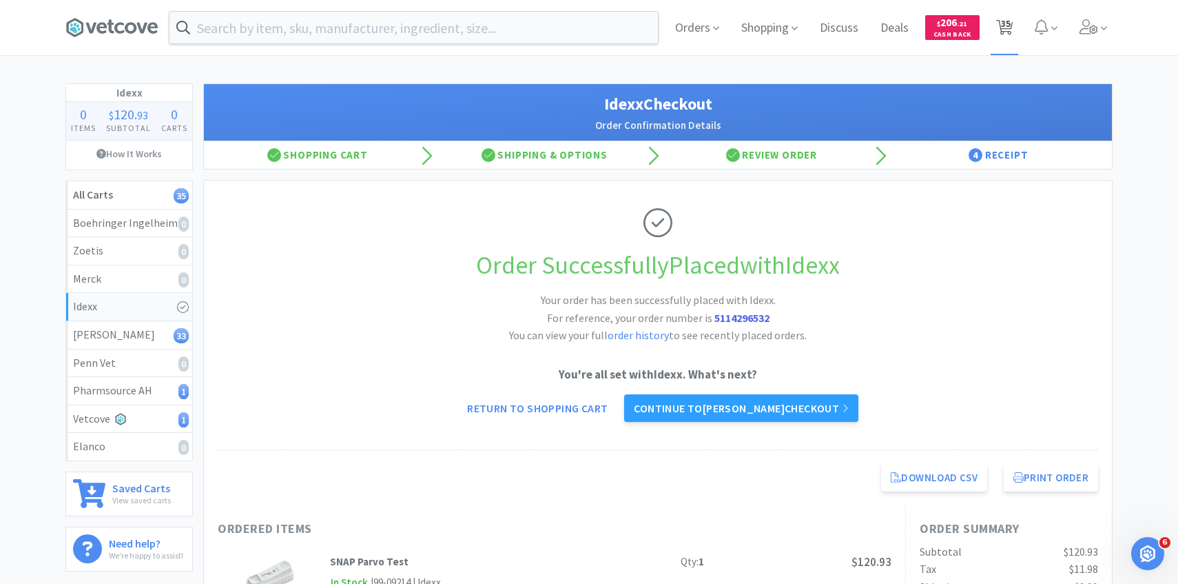
select select "3"
select select "1"
select select "2"
select select "1"
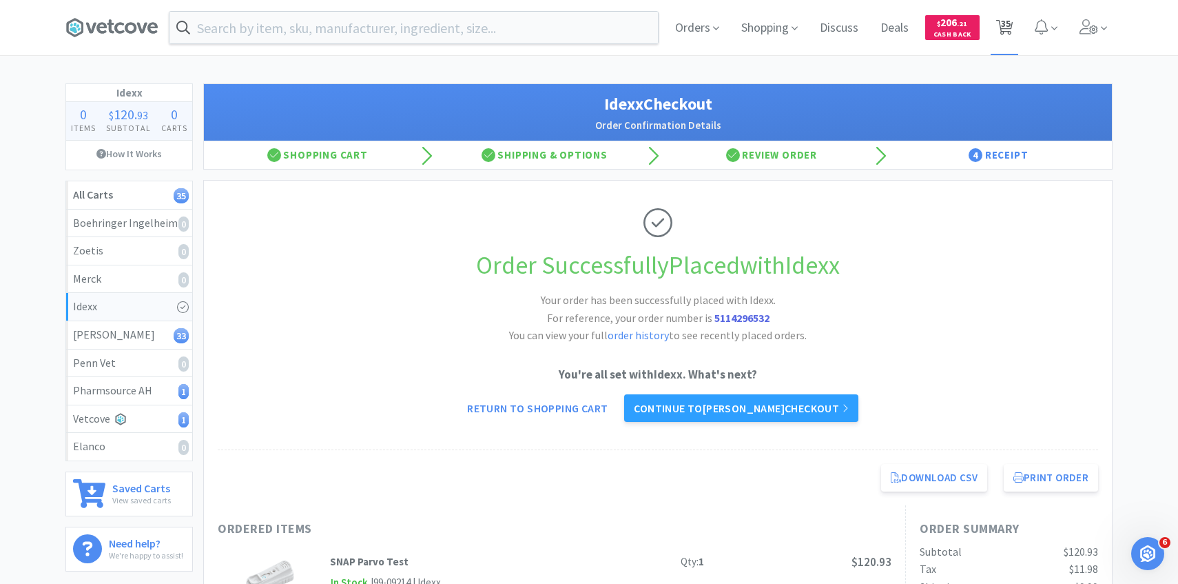
select select "3"
select select "2"
select select "6"
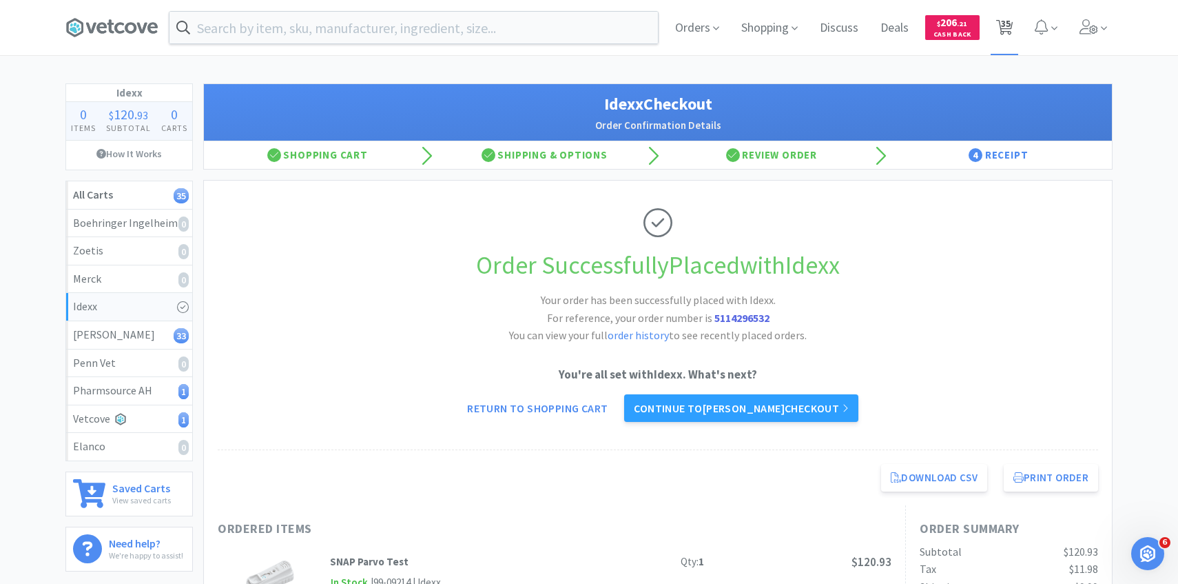
select select "3"
select select "1"
select select "2"
select select "6"
select select "1"
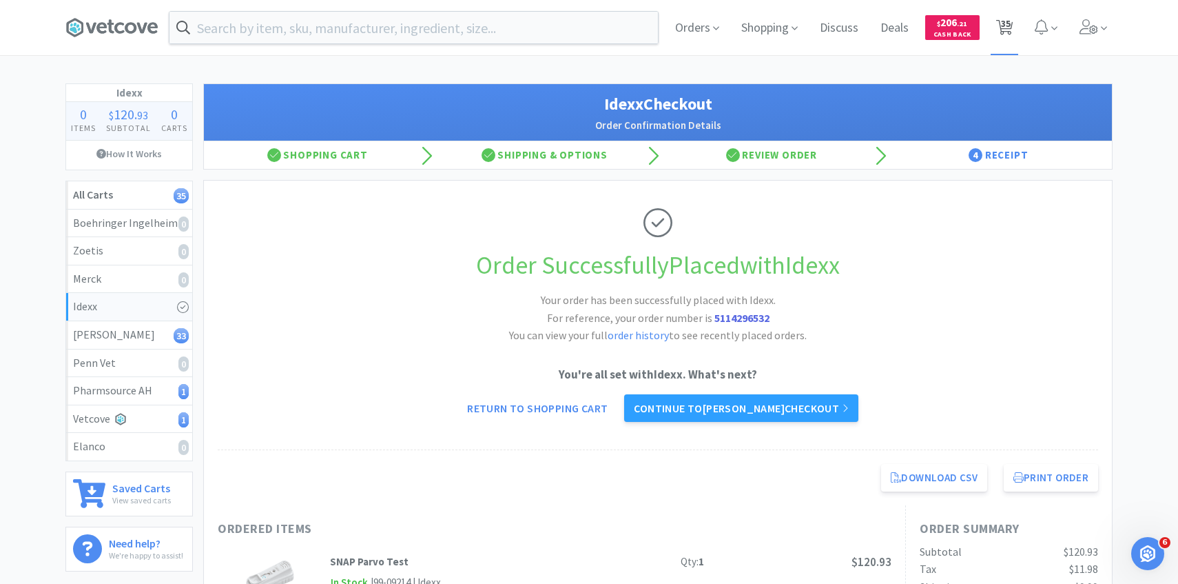
select select "50"
select select "1"
select select "2"
select select "6"
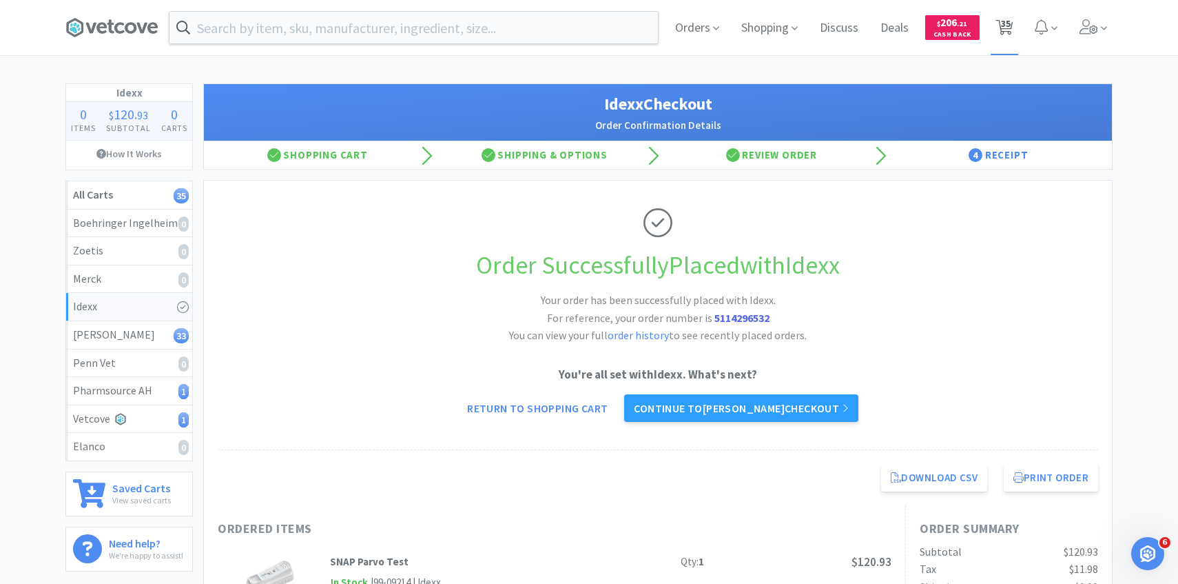
select select "6"
select select "5"
select select "2"
select select "1"
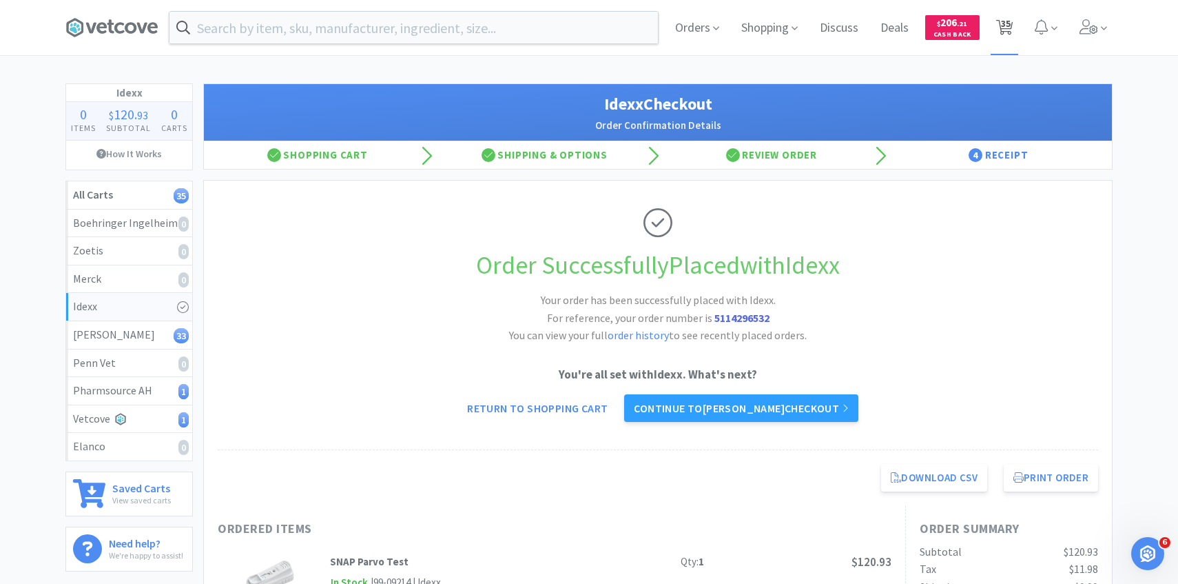
select select "10"
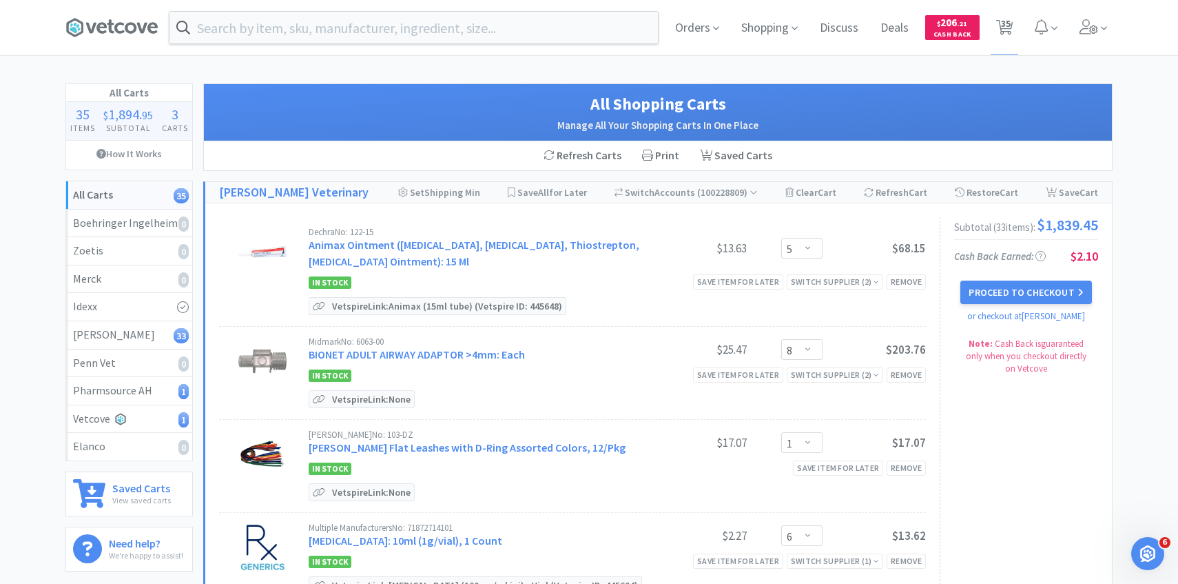
click at [446, 252] on div "Dechra No: 122-15 Animax Ointment (Nystatin, Neomycin Sulfate, Thiostrepton, Tr…" at bounding box center [476, 248] width 335 height 42
click at [451, 259] on link "Animax Ointment (Nystatin, Neomycin Sulfate, Thiostrepton, Triamcinolone Aceton…" at bounding box center [474, 253] width 331 height 30
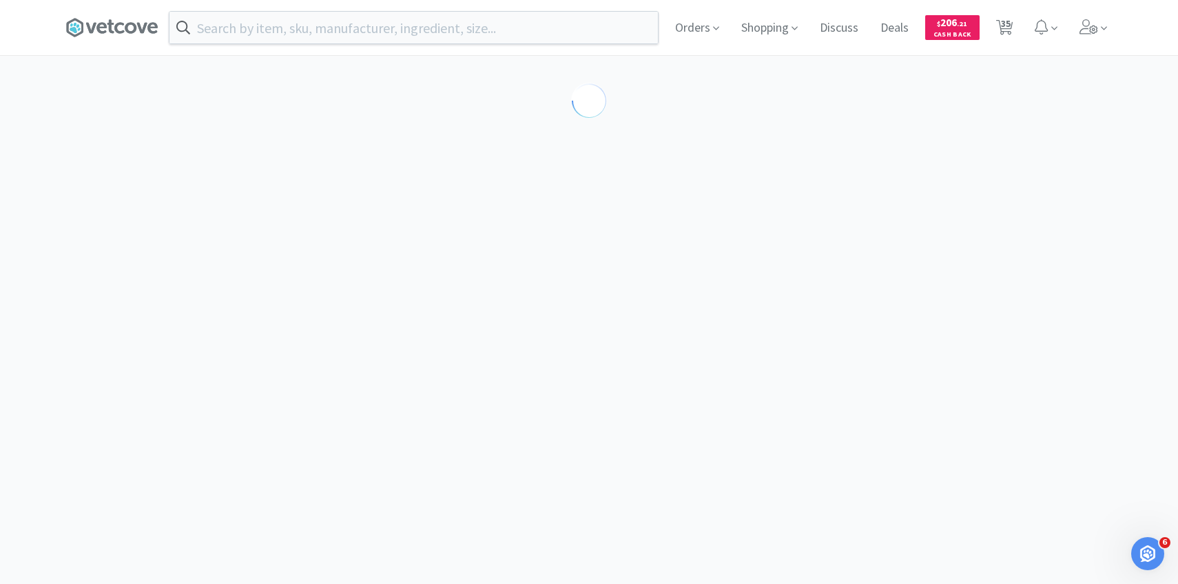
select select "143513"
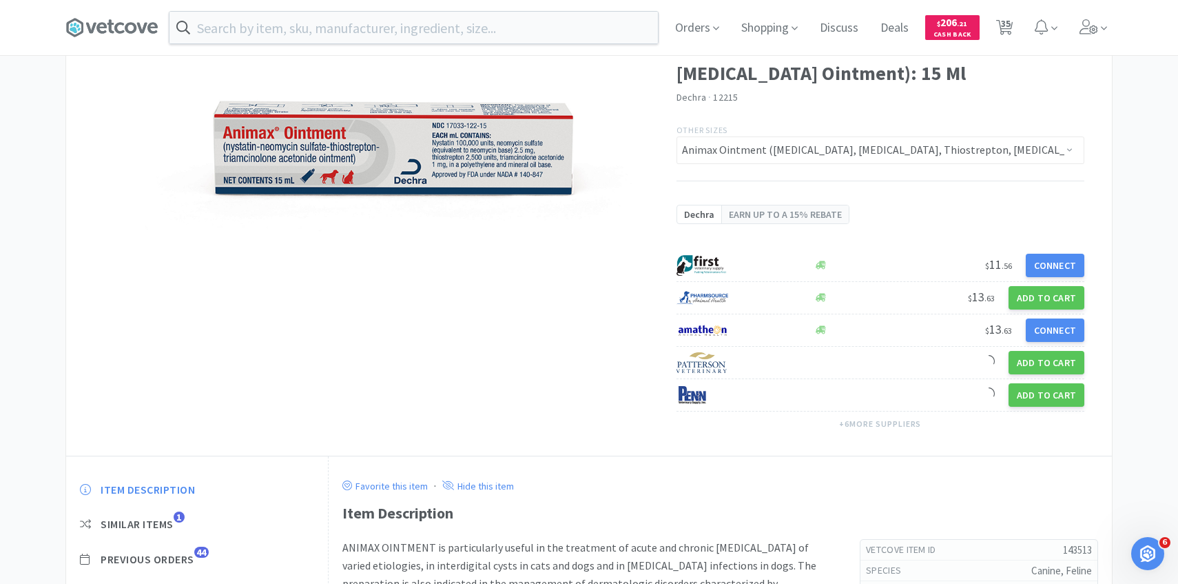
scroll to position [152, 0]
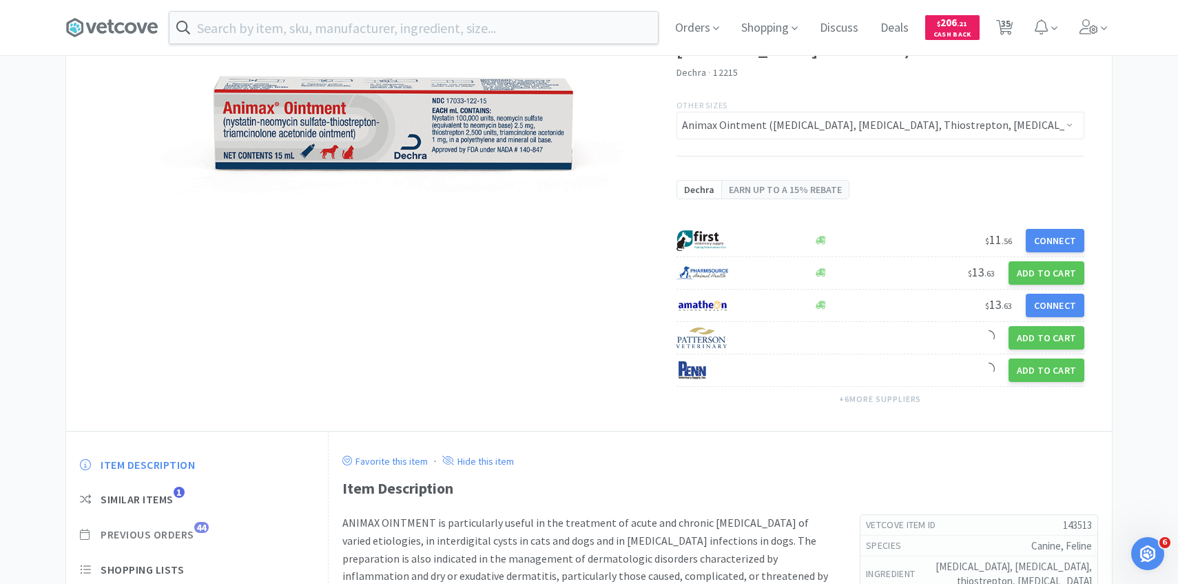
click at [202, 540] on span "Previous Orders 44" at bounding box center [197, 534] width 234 height 14
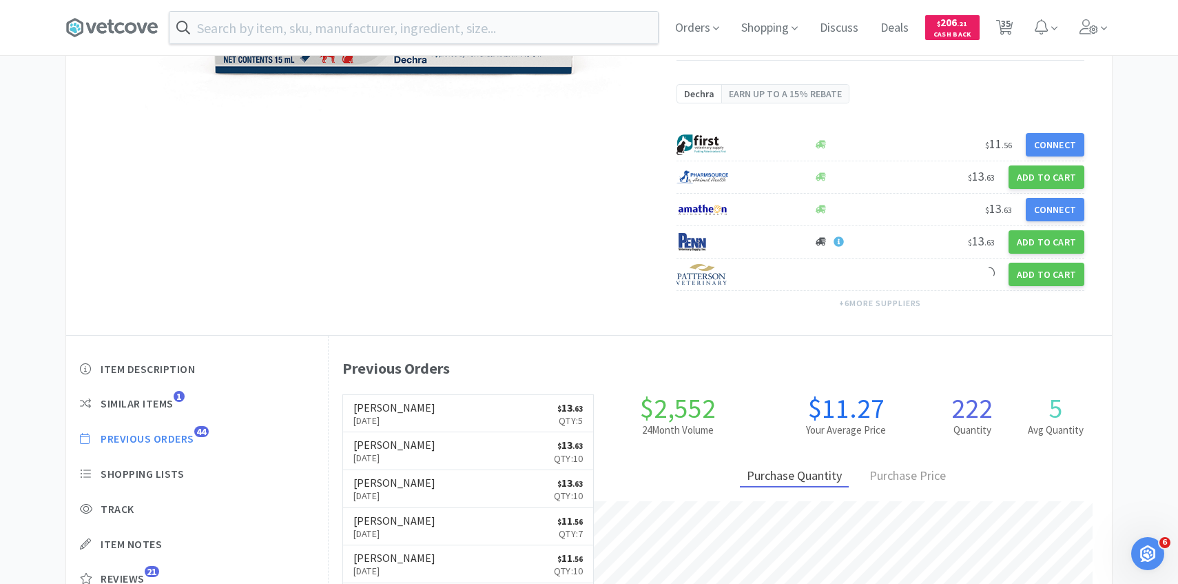
scroll to position [252, 0]
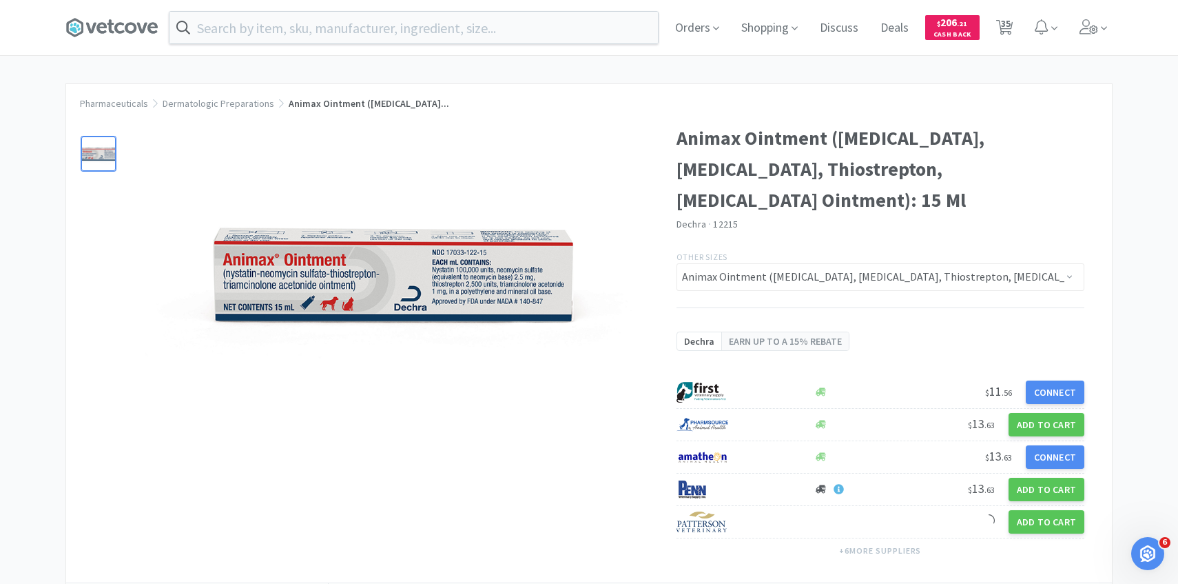
select select "5"
select select "8"
select select "1"
select select "6"
select select "1"
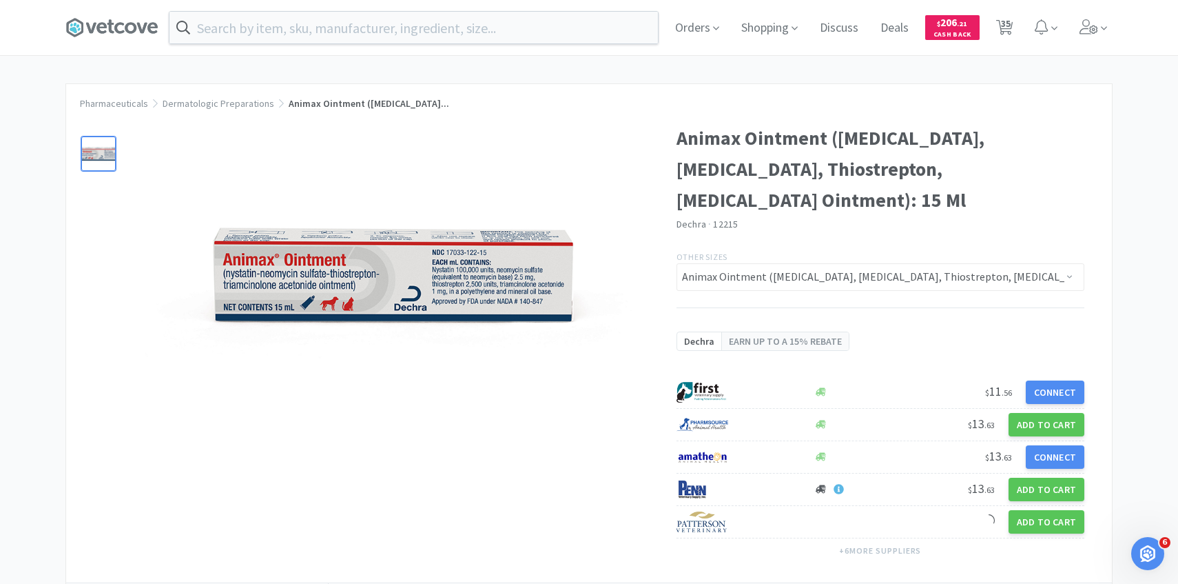
select select "10"
select select "6"
select select "4"
select select "3"
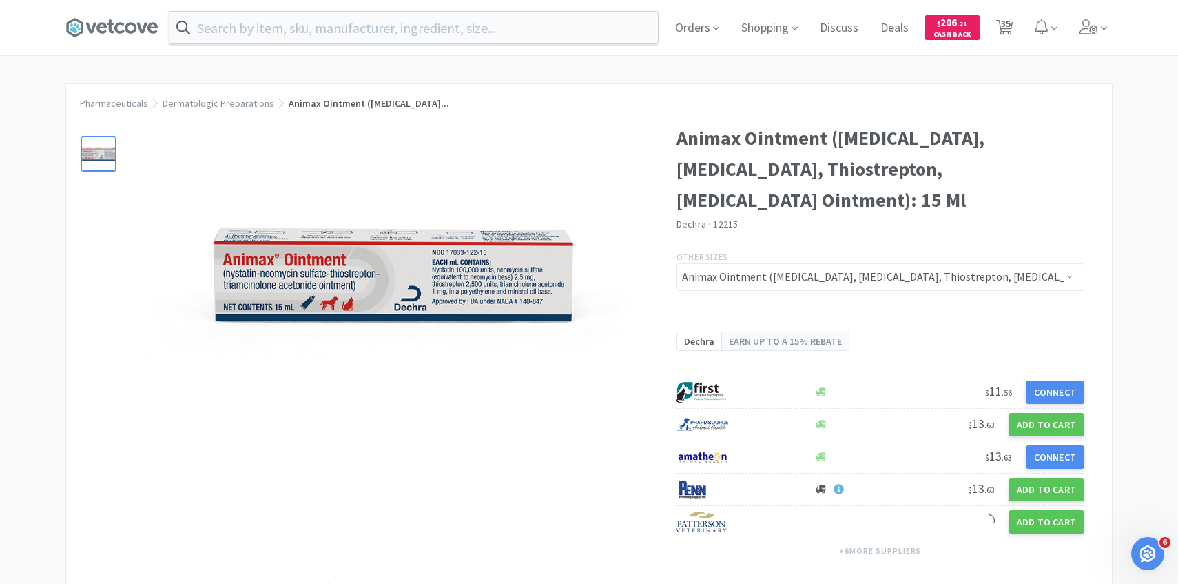
select select "1"
select select "2"
select select "1"
select select "3"
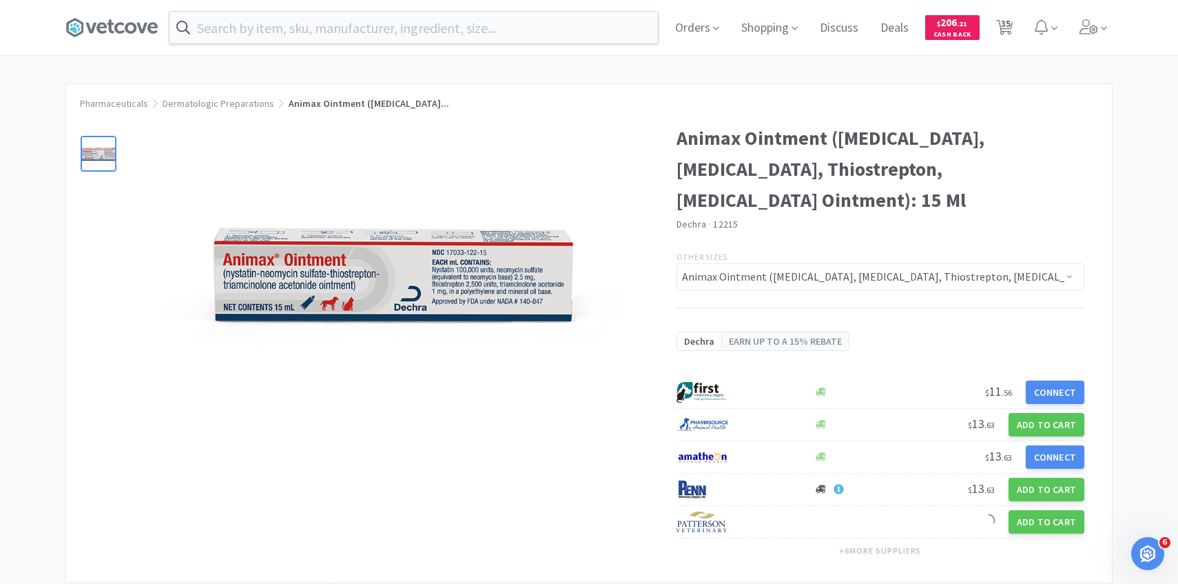
select select "3"
select select "2"
select select "6"
select select "3"
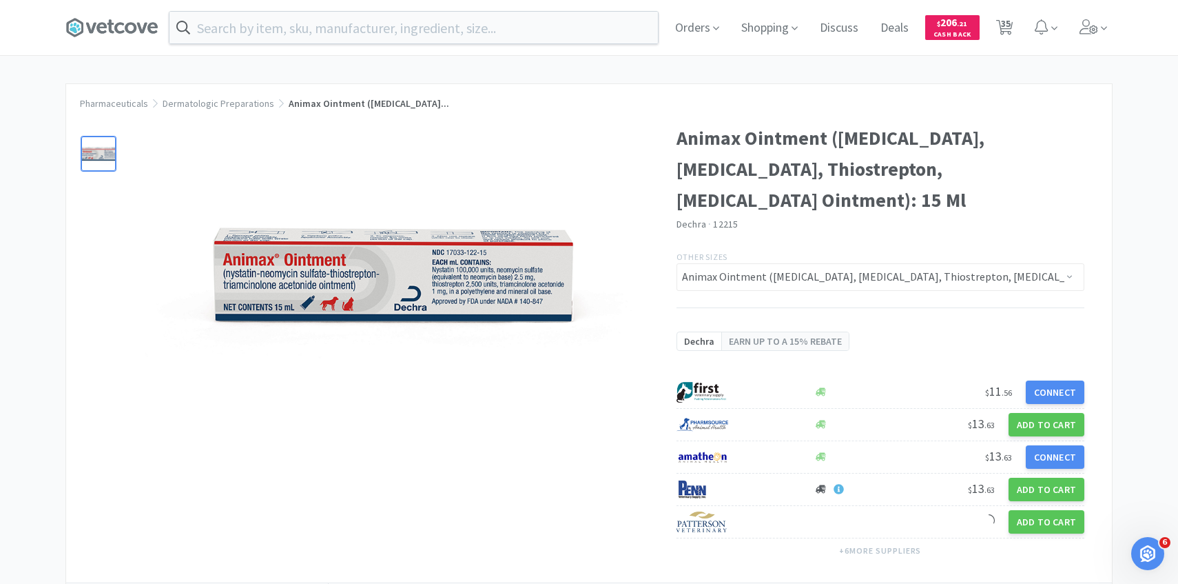
select select "1"
select select "2"
select select "6"
select select "1"
select select "50"
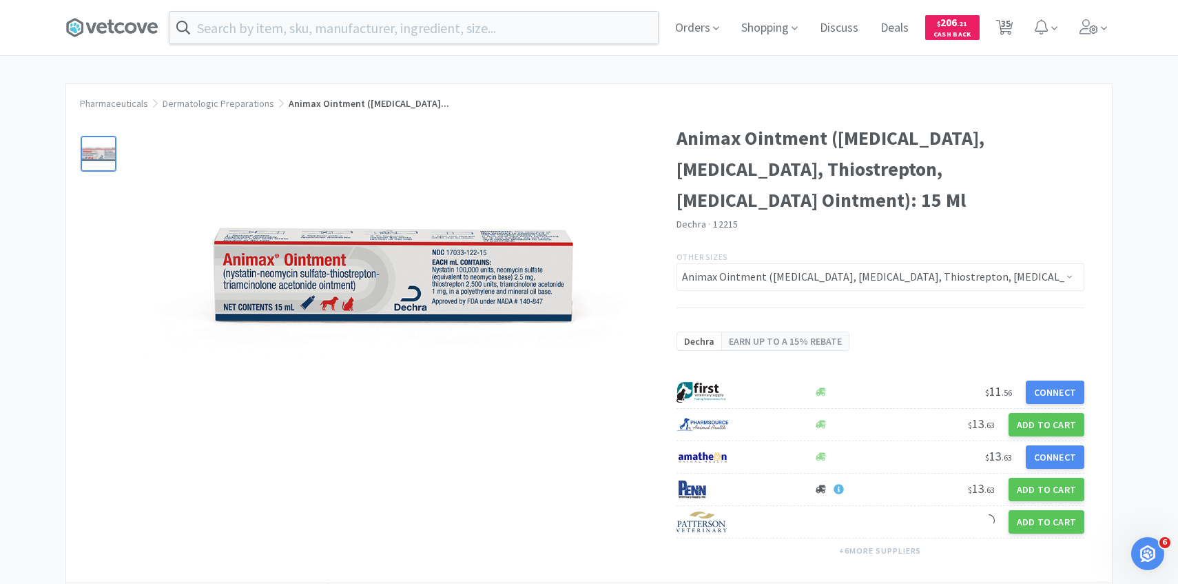
select select "1"
select select "2"
select select "6"
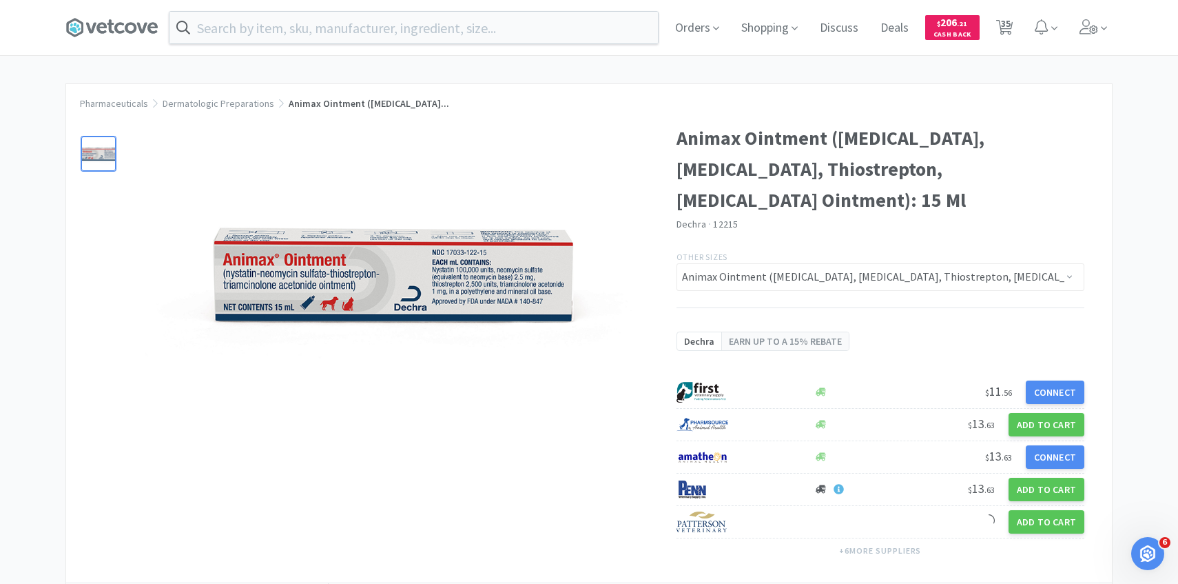
select select "5"
select select "2"
select select "1"
select select "10"
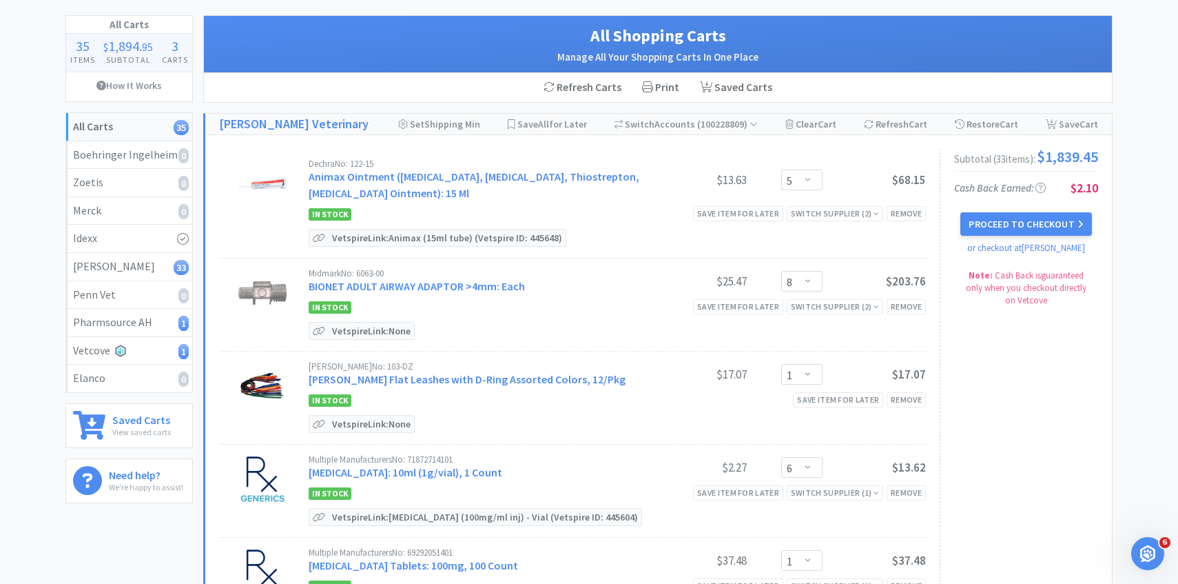
scroll to position [69, 0]
click at [438, 285] on link "BIONET ADULT AIRWAY ADAPTOR >4mm: Each" at bounding box center [417, 285] width 216 height 14
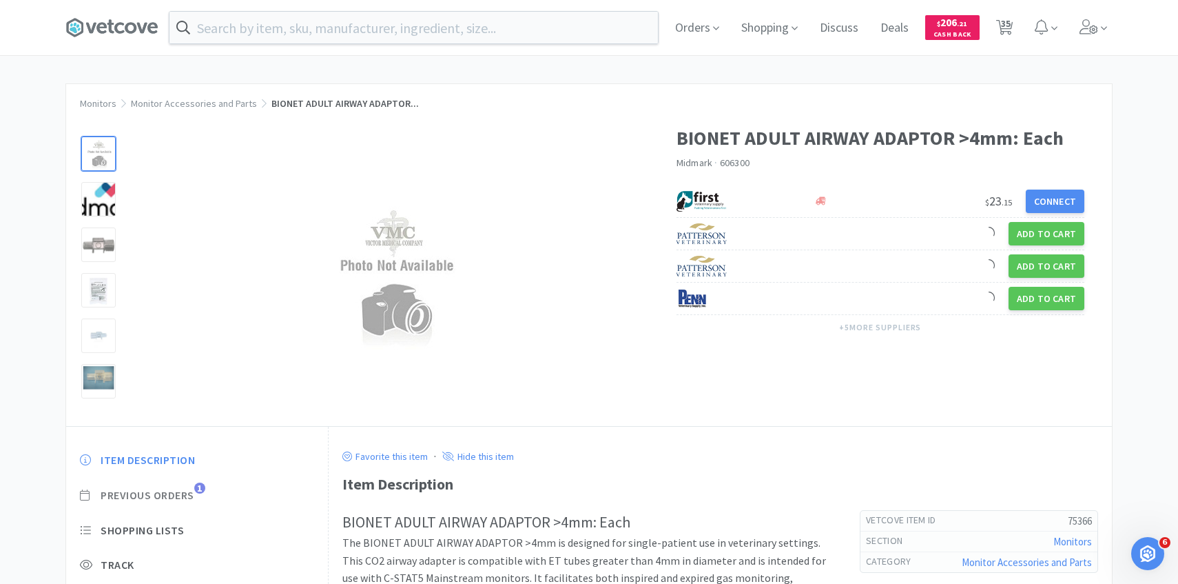
click at [196, 493] on span "Previous Orders 1" at bounding box center [197, 495] width 234 height 14
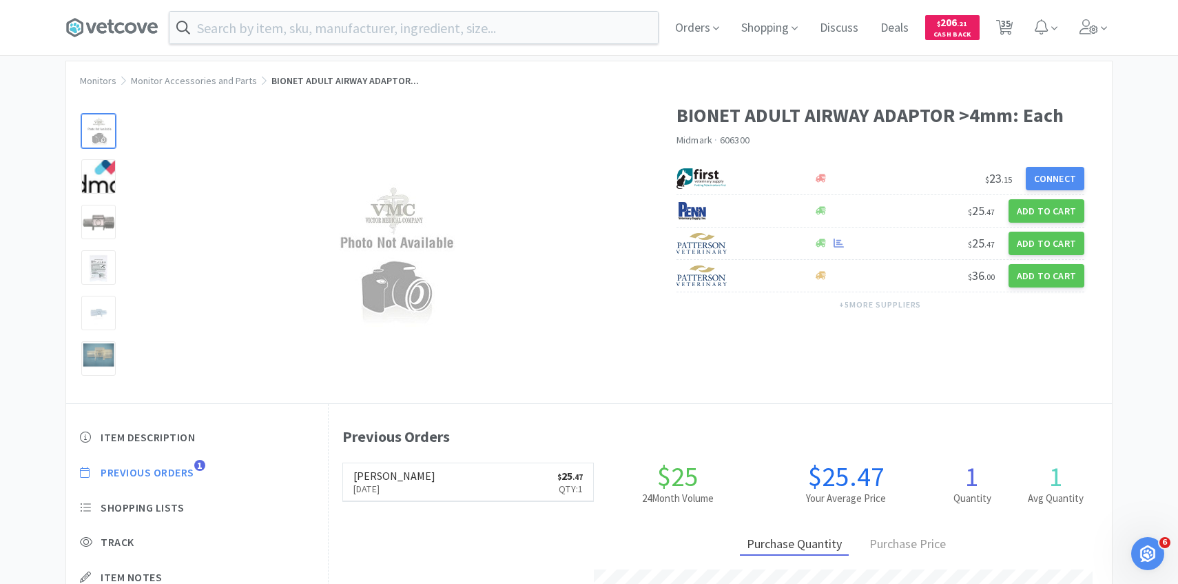
scroll to position [25, 0]
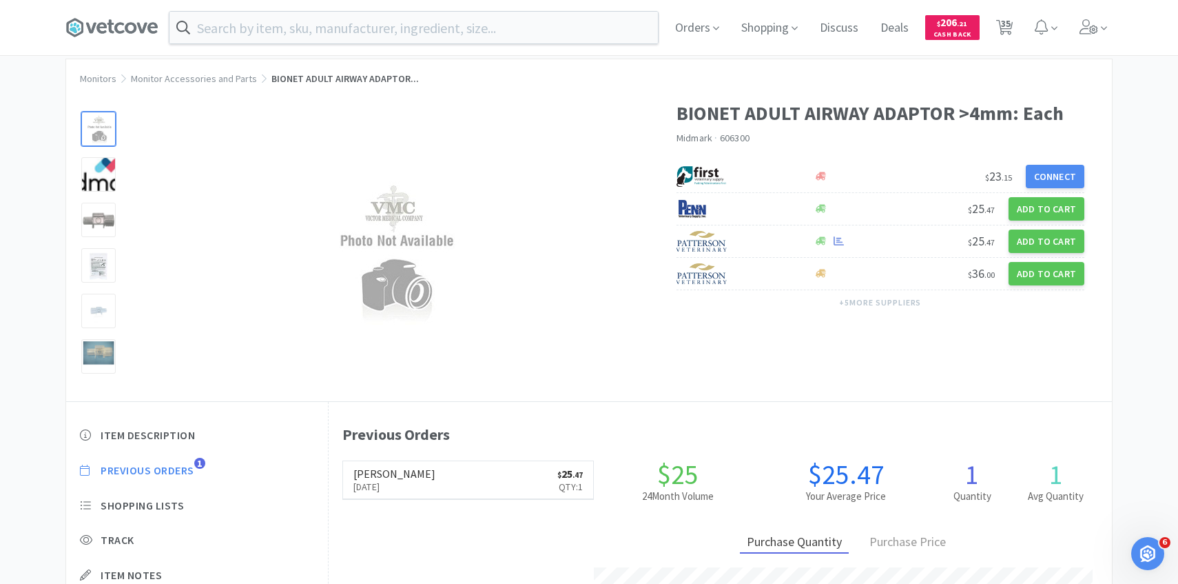
select select "5"
select select "8"
select select "1"
select select "6"
select select "1"
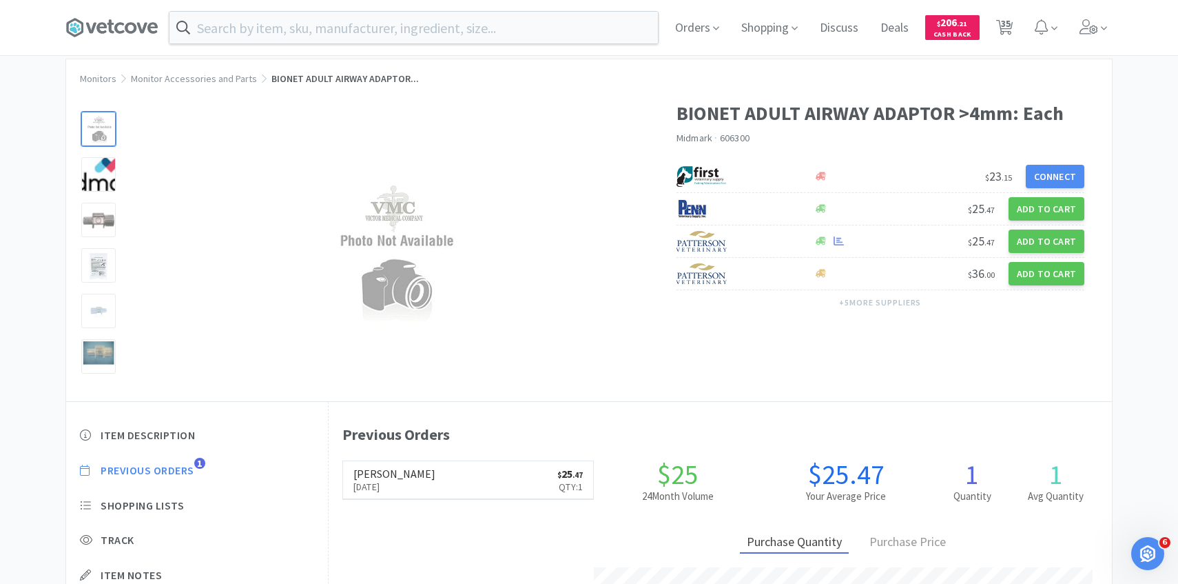
select select "10"
select select "6"
select select "4"
select select "3"
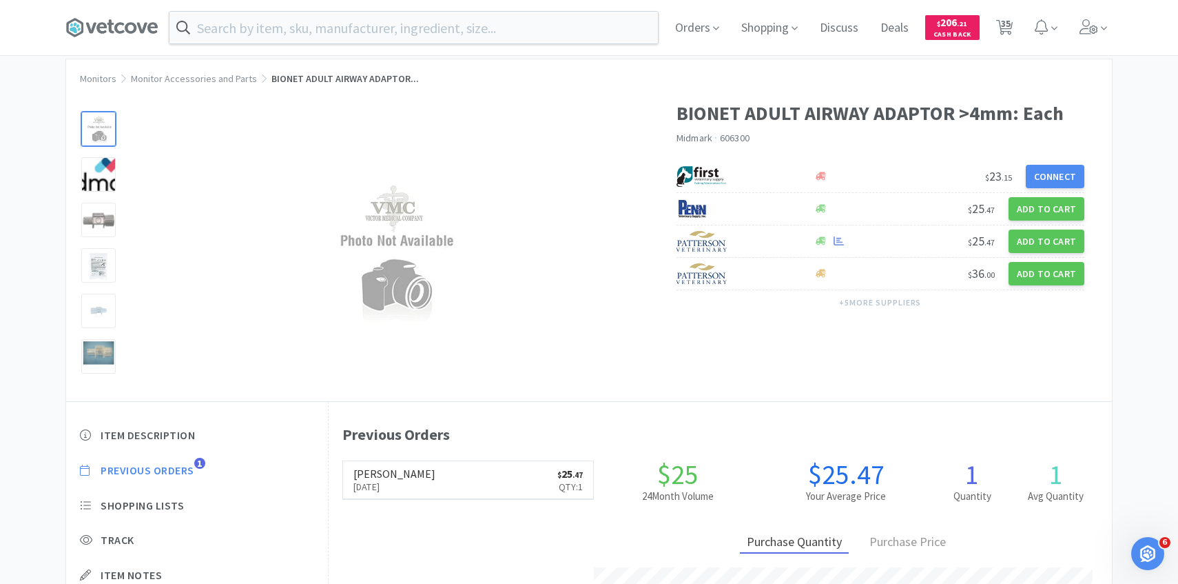
select select "1"
select select "2"
select select "1"
select select "3"
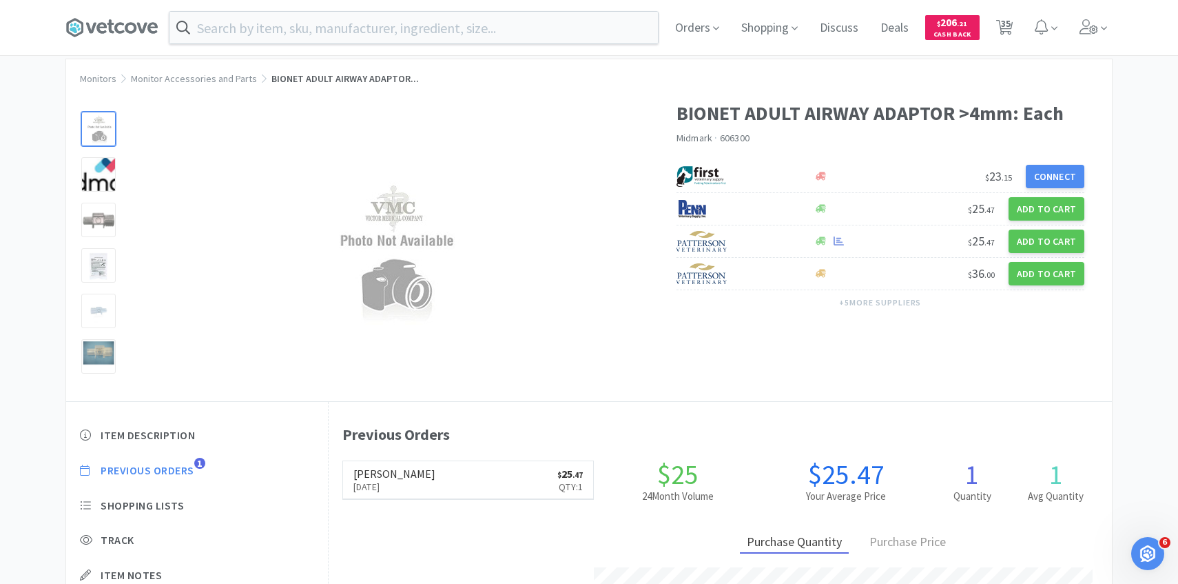
select select "3"
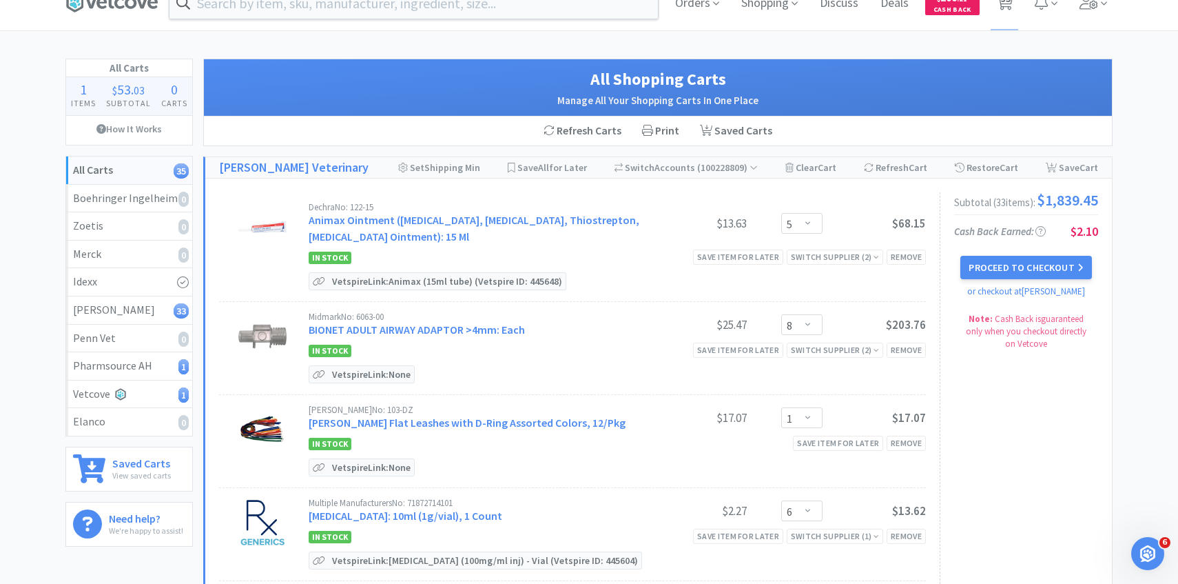
scroll to position [69, 0]
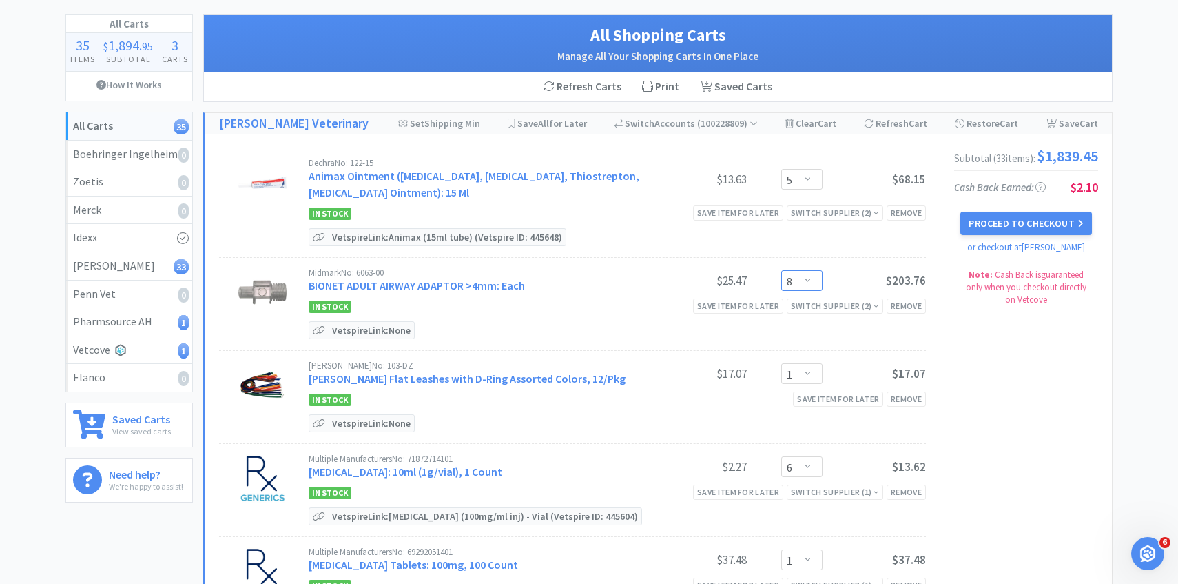
click at [810, 285] on select "Enter Quantity 1 2 3 4 5 6 7 8 9 10 11 12 13 14 15 16 17 18 19 20 Enter Quantity" at bounding box center [801, 280] width 41 height 21
click at [781, 270] on select "Enter Quantity 1 2 3 4 5 6 7 8 9 10 11 12 13 14 15 16 17 18 19 20 Enter Quantity" at bounding box center [801, 280] width 41 height 21
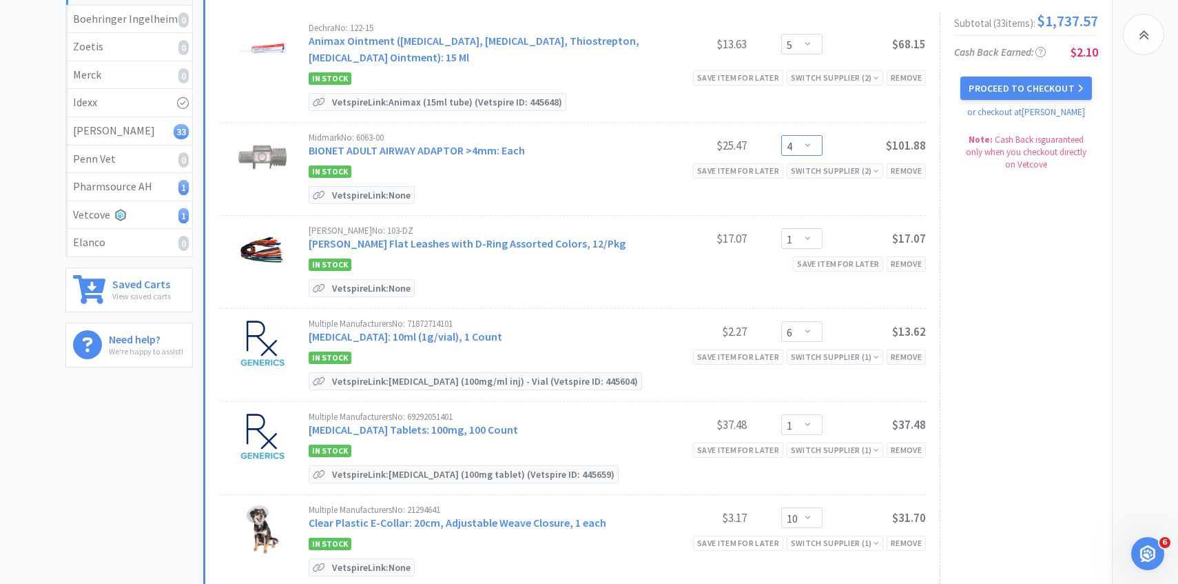
scroll to position [207, 0]
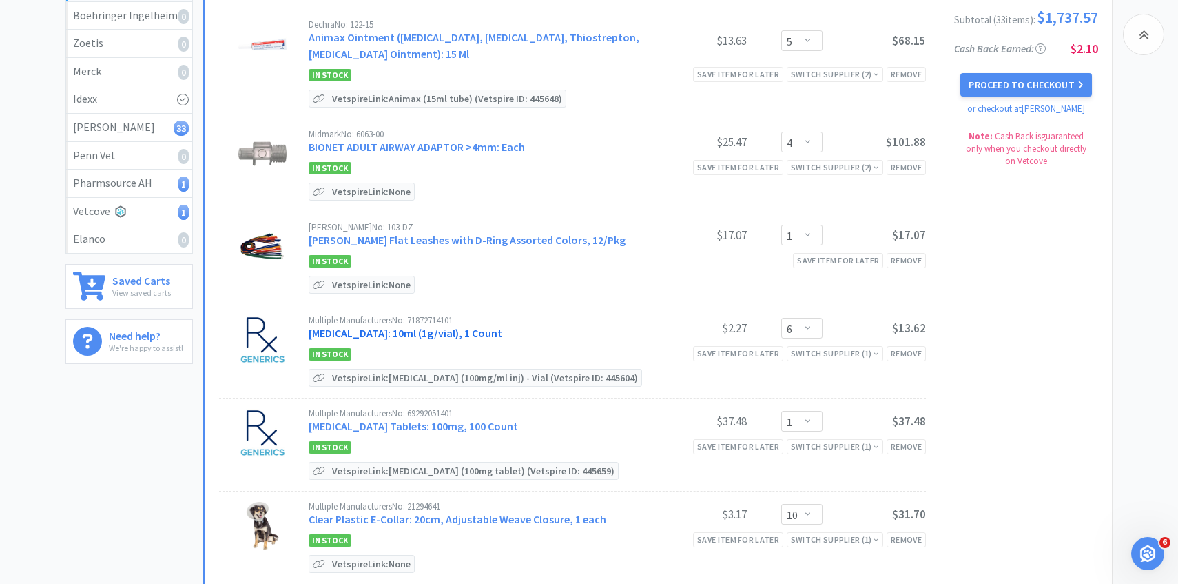
click at [456, 327] on link "Cefazolin Sodium: 10ml (1g/vial), 1 Count" at bounding box center [406, 333] width 194 height 14
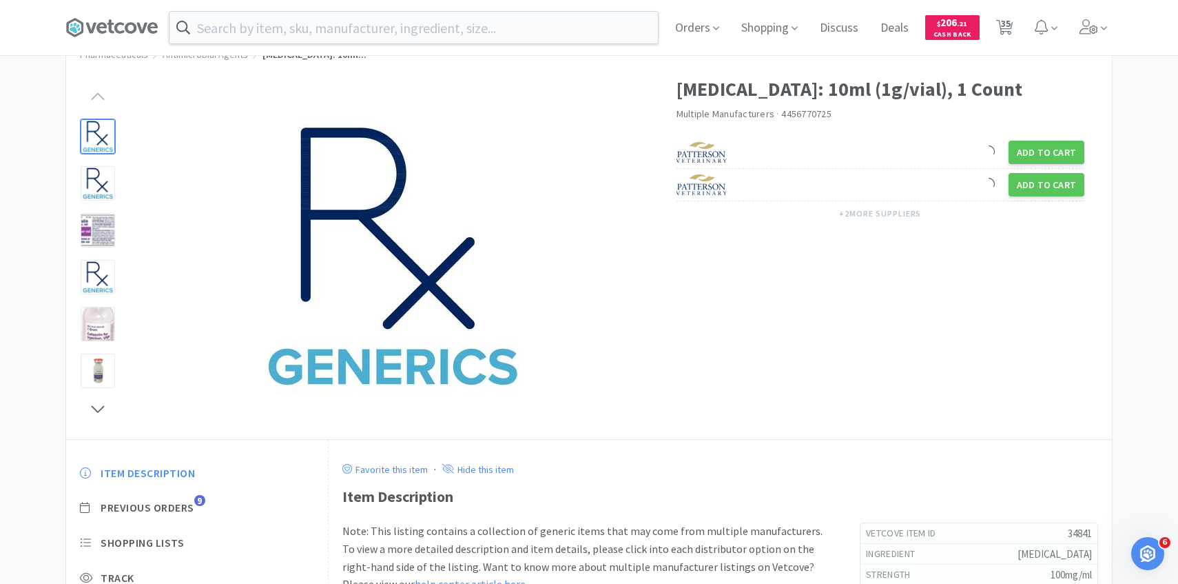
scroll to position [101, 0]
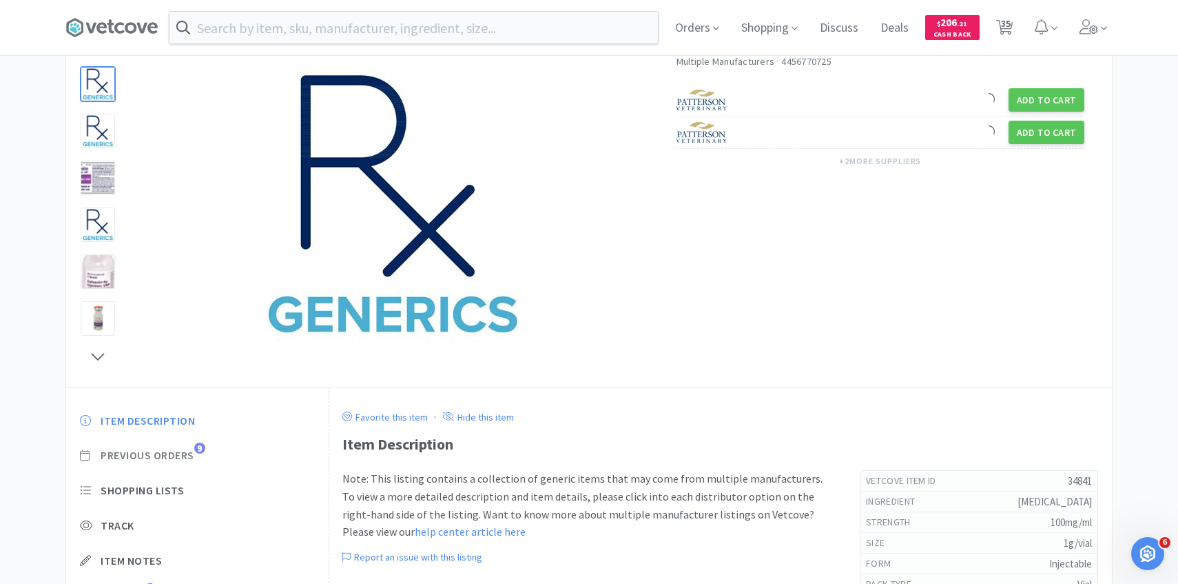
click at [181, 460] on span "Previous Orders" at bounding box center [148, 455] width 94 height 14
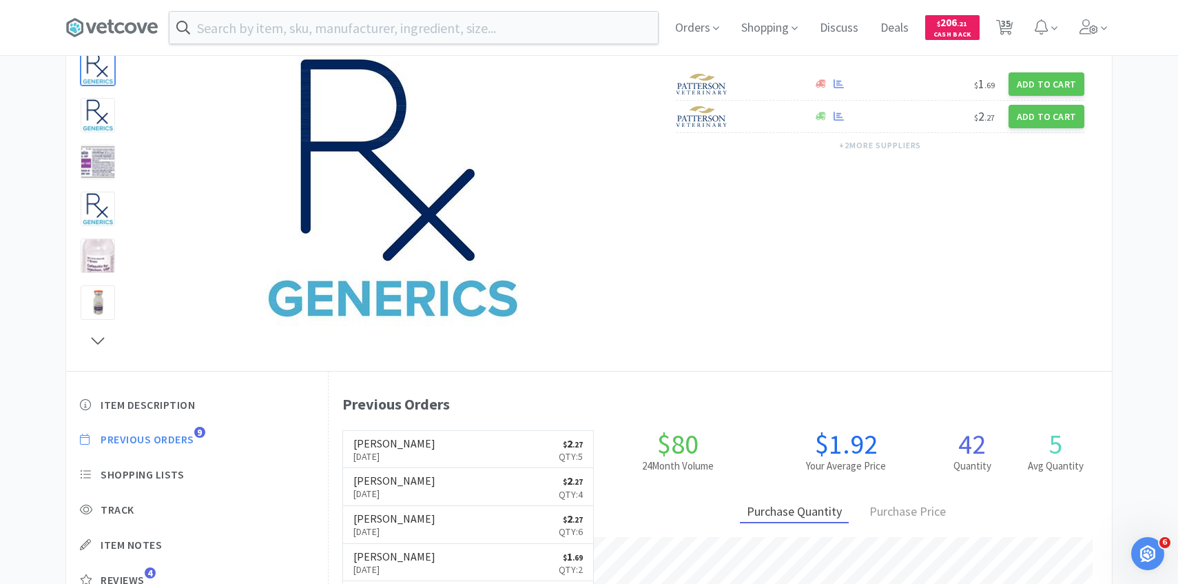
scroll to position [62, 0]
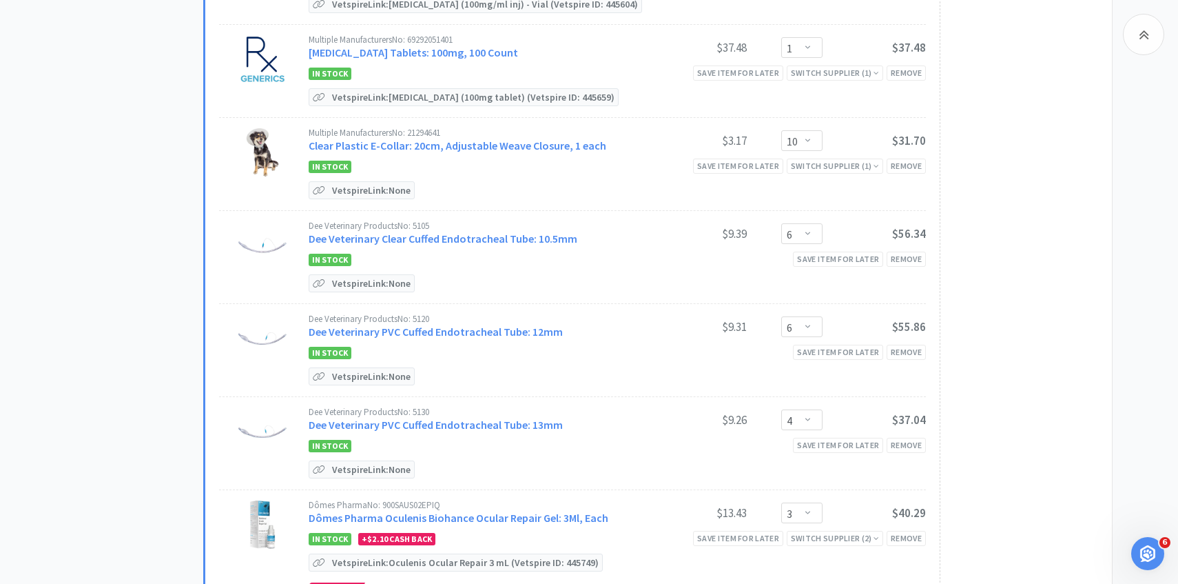
scroll to position [584, 0]
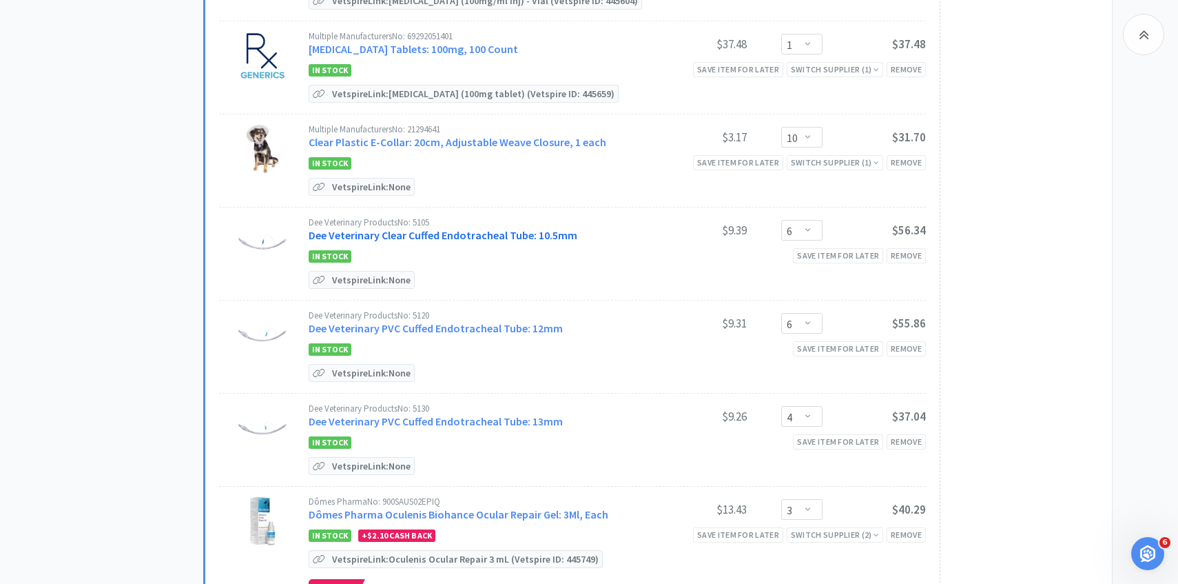
click at [551, 229] on link "Dee Veterinary Clear Cuffed Endotracheal Tube: 10.5mm" at bounding box center [443, 235] width 269 height 14
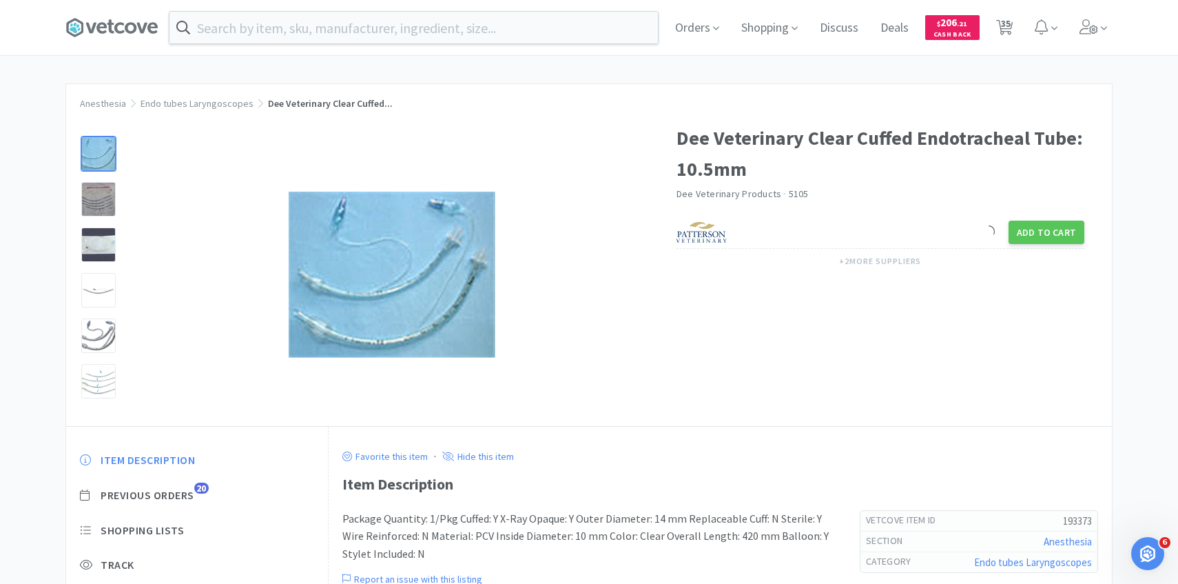
click at [189, 485] on div "Item Description Previous Orders 20 Shopping Lists Track Item Notes Reviews 1" at bounding box center [197, 558] width 262 height 238
click at [190, 497] on span "Previous Orders" at bounding box center [148, 495] width 94 height 14
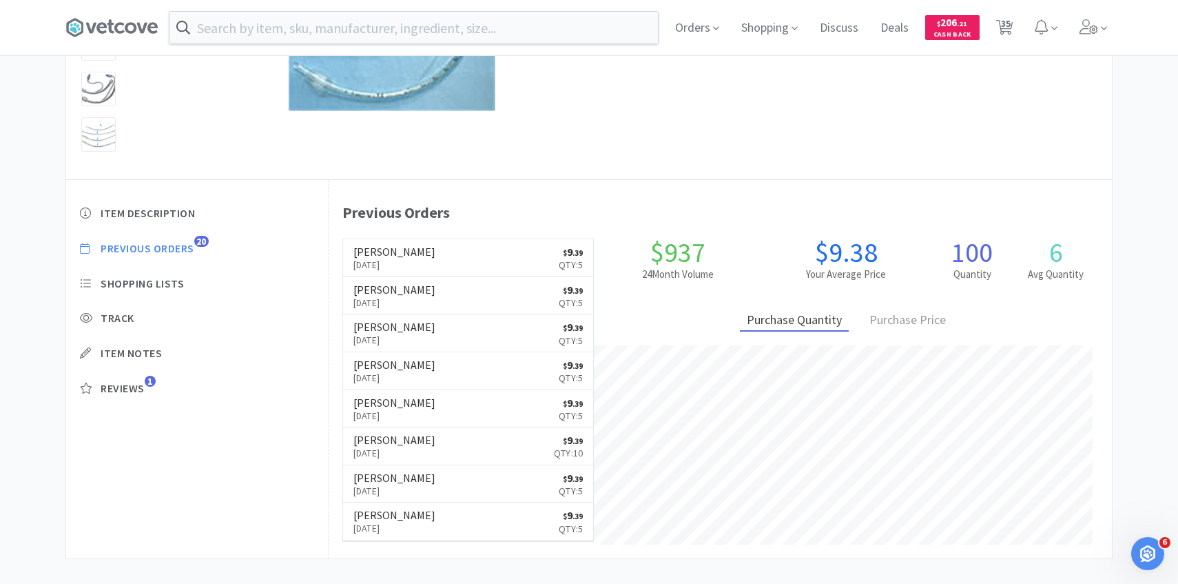
scroll to position [263, 0]
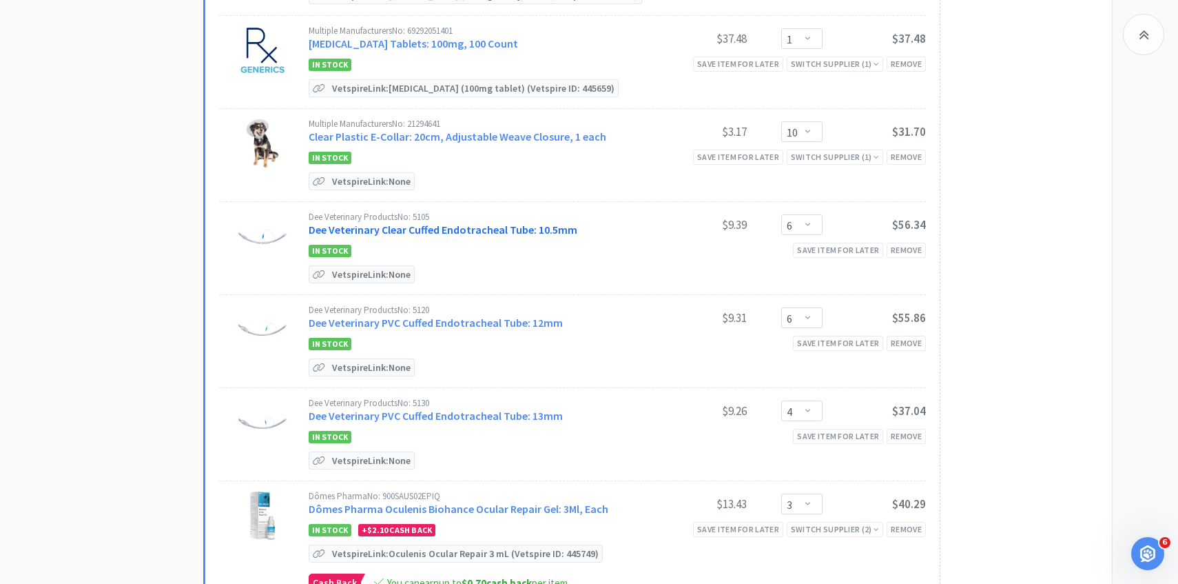
scroll to position [590, 0]
click at [569, 132] on link "Clear Plastic E-Collar: 20cm, Adjustable Weave Closure, 1 each" at bounding box center [458, 136] width 298 height 14
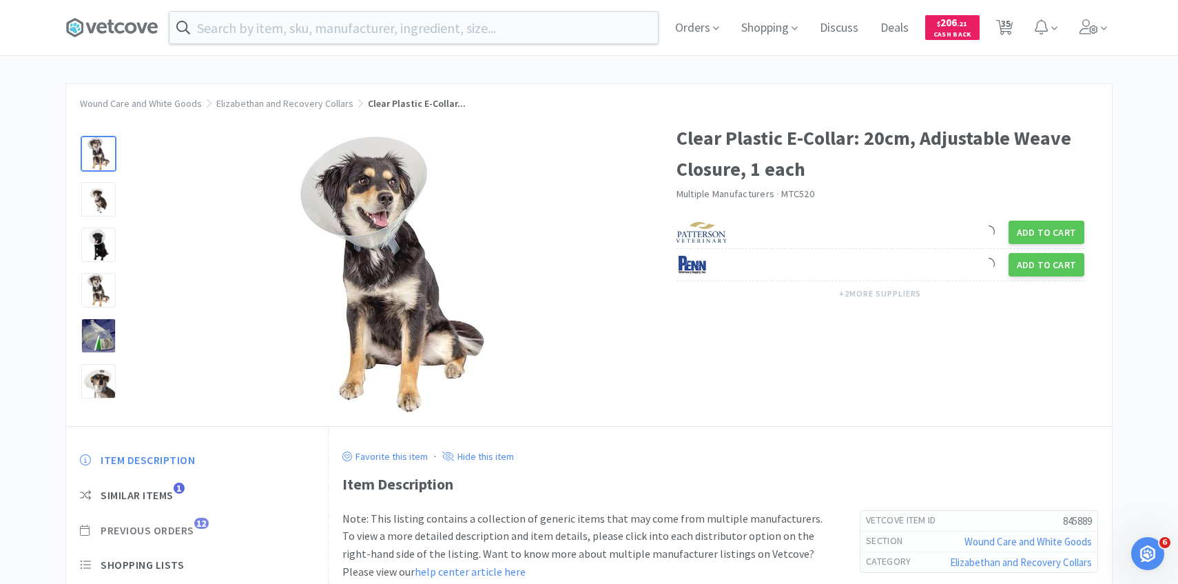
click at [204, 523] on span "12" at bounding box center [201, 522] width 14 height 11
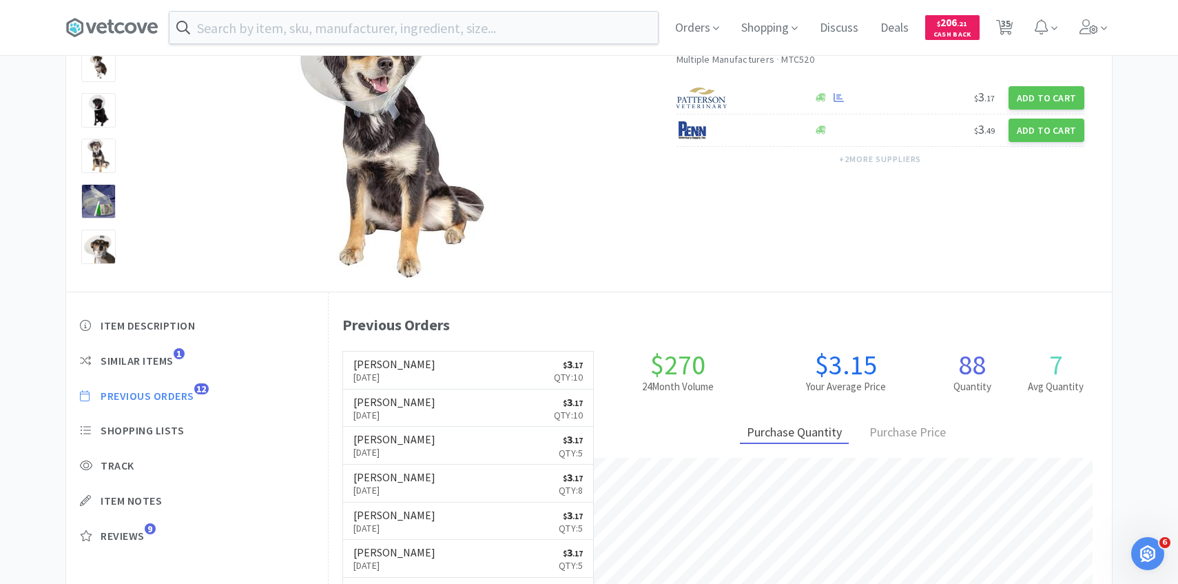
scroll to position [146, 0]
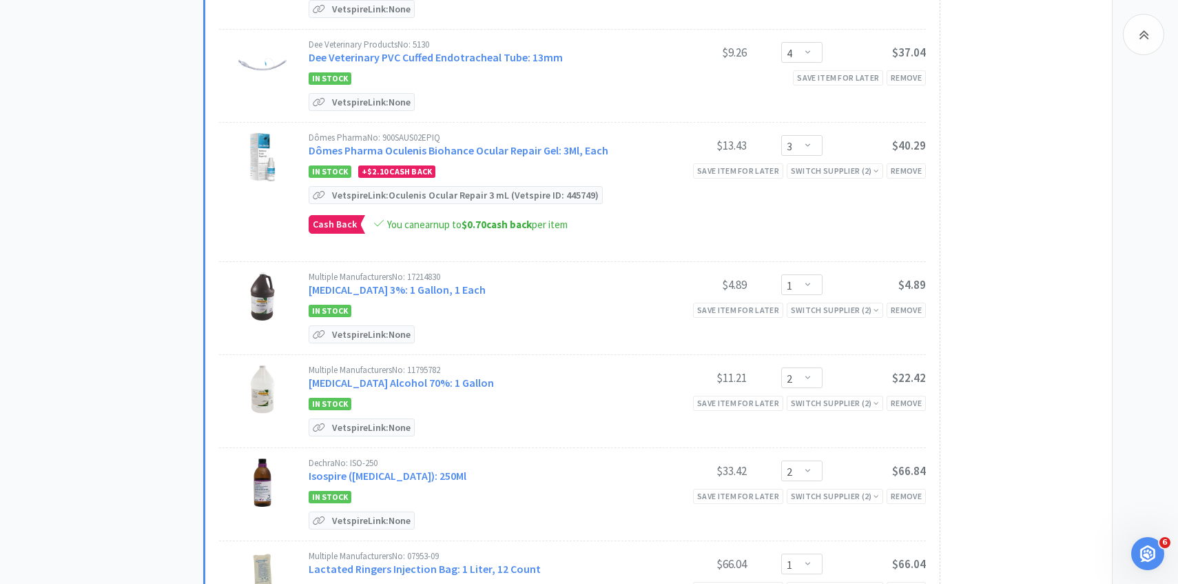
scroll to position [949, 0]
click at [471, 284] on link "Hydrogen Peroxide 3%: 1 Gallon, 1 Each" at bounding box center [397, 288] width 177 height 14
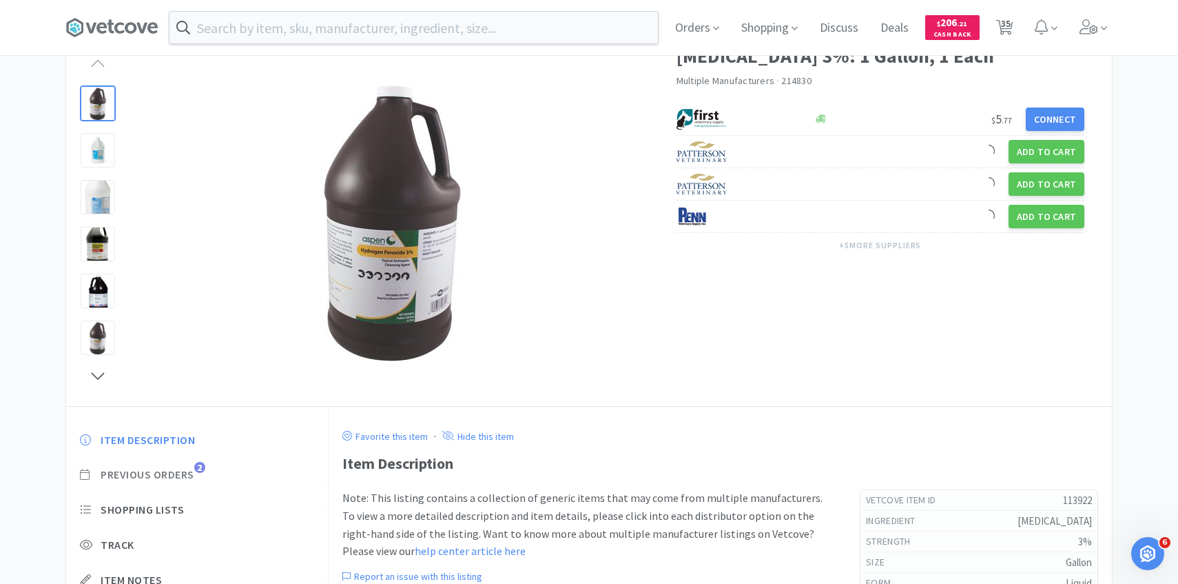
click at [189, 480] on span "Previous Orders" at bounding box center [148, 474] width 94 height 14
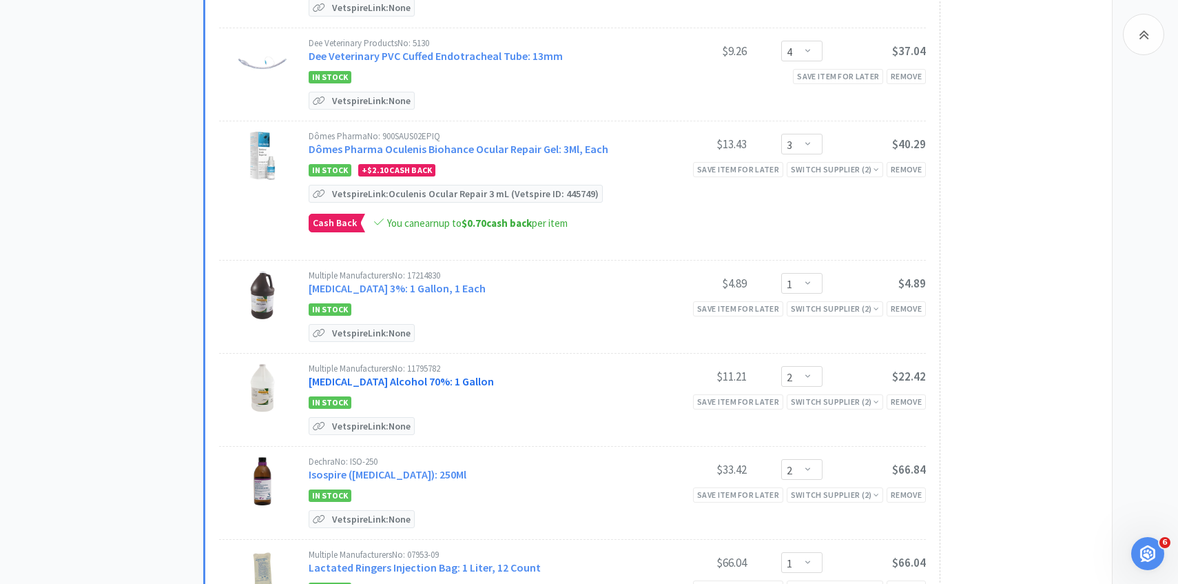
click at [439, 374] on link "Isopropyl Alcohol 70%: 1 Gallon" at bounding box center [401, 381] width 185 height 14
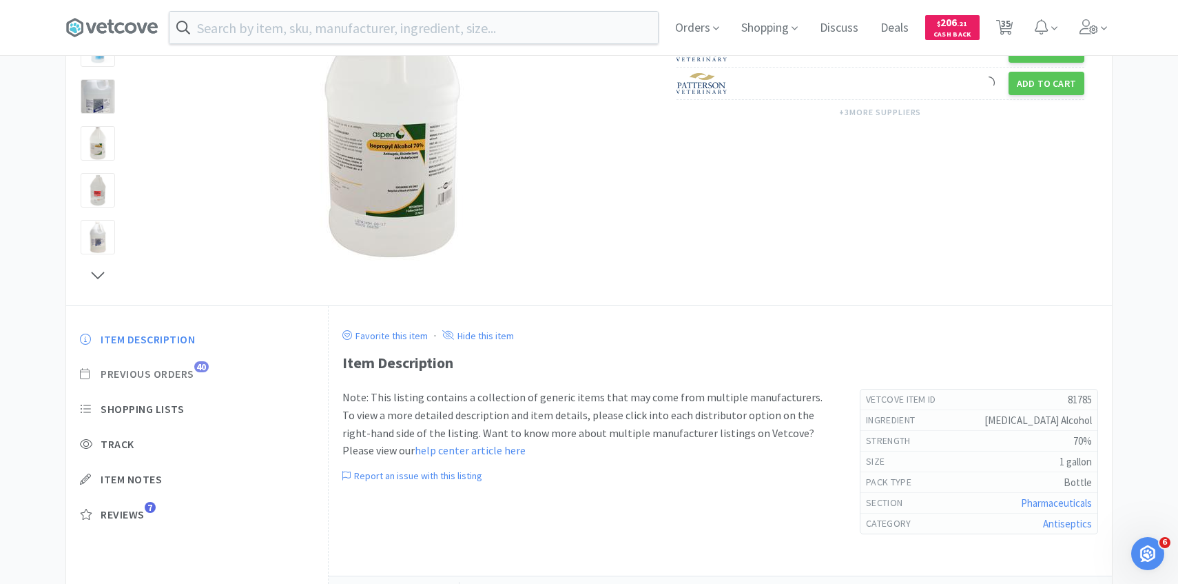
click at [183, 379] on span "Previous Orders" at bounding box center [148, 374] width 94 height 14
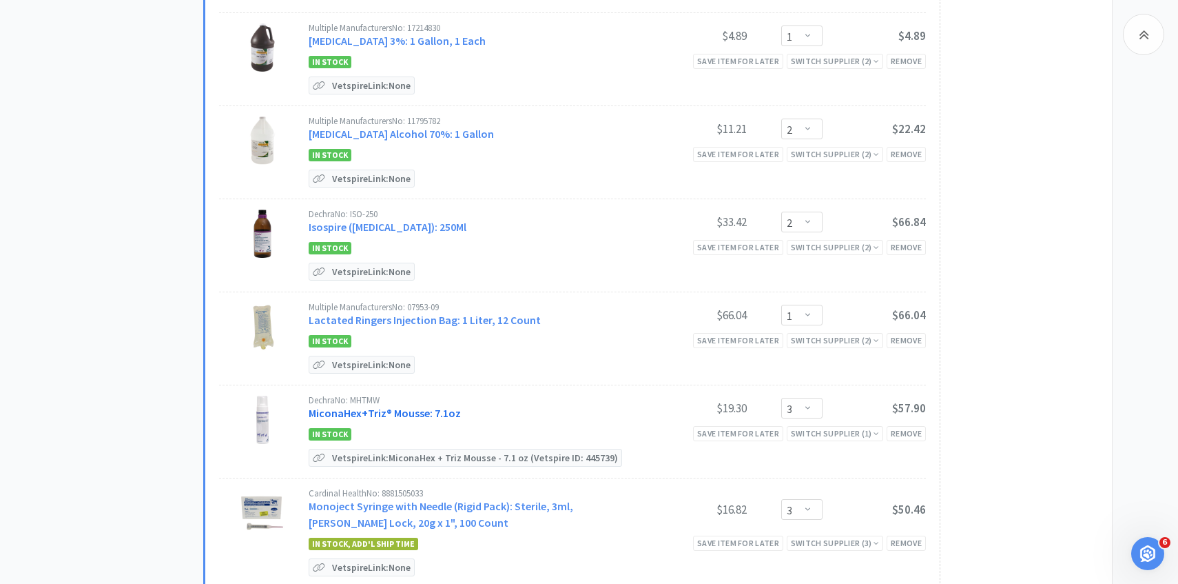
click at [445, 414] on link "MiconaHex+Triz® Mousse: 7.1oz" at bounding box center [385, 413] width 152 height 14
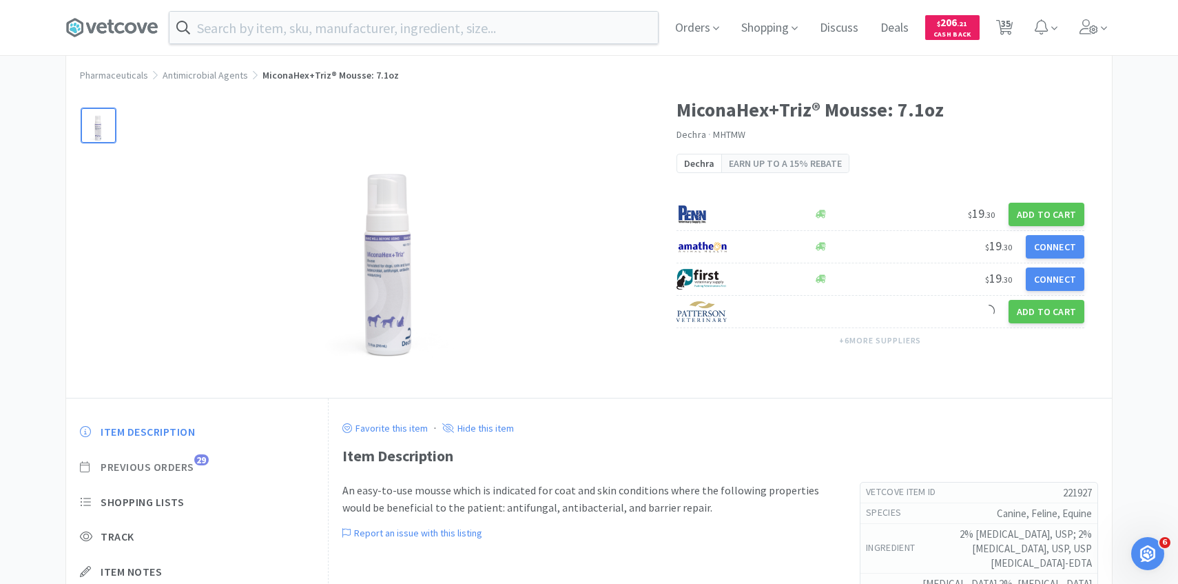
click at [165, 466] on span "Previous Orders" at bounding box center [148, 467] width 94 height 14
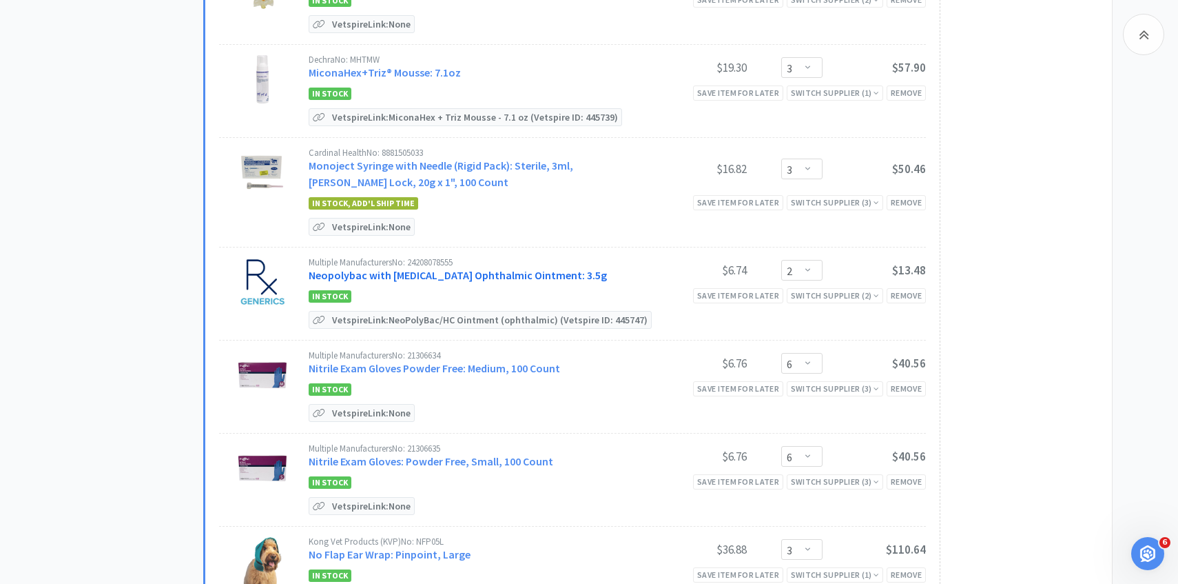
click at [523, 268] on link "Neopolybac with Hydrocortisone Ophthalmic Ointment: 3.5g" at bounding box center [458, 275] width 298 height 14
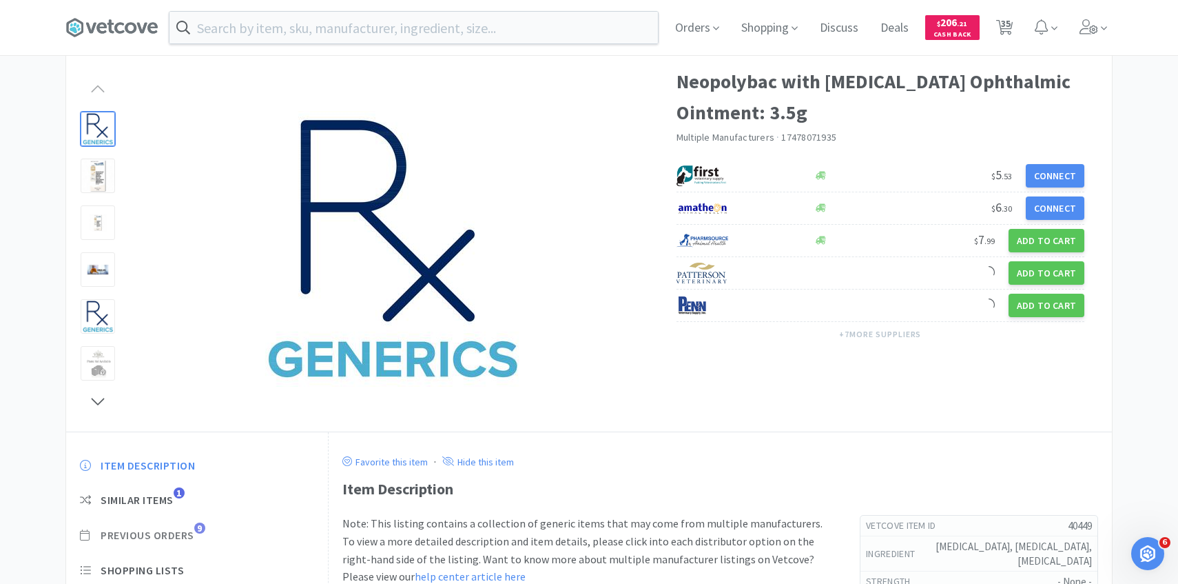
click at [198, 531] on span "9" at bounding box center [199, 527] width 11 height 11
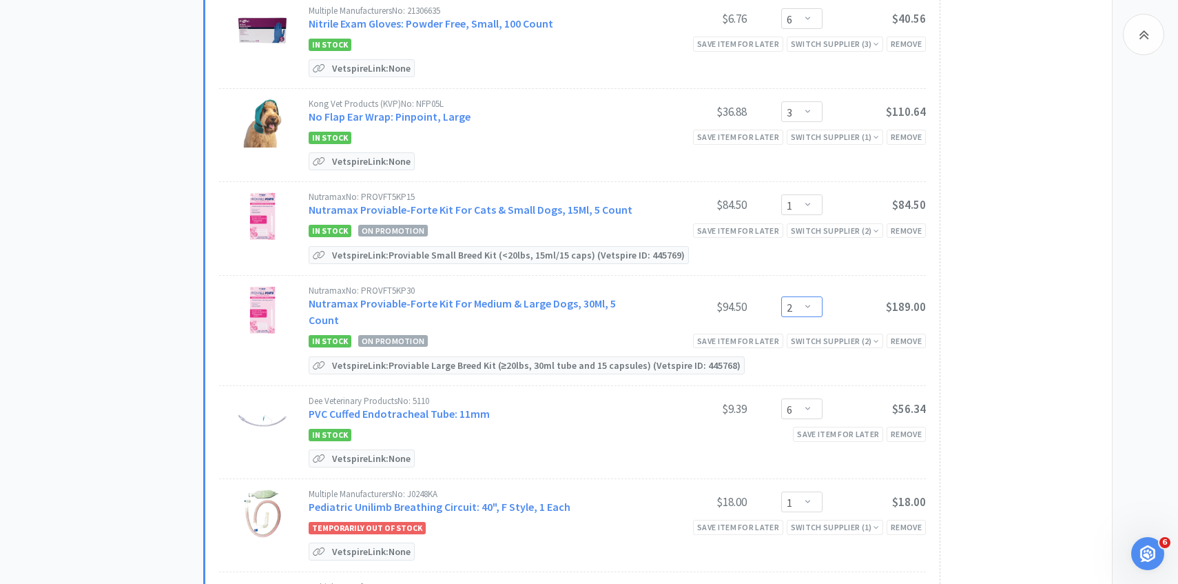
click at [816, 296] on select "Enter Quantity 1 2 3 4 5 6 7 8 9 10 11 12 13 14 15 16 17 18 19 20 Enter Quantity" at bounding box center [801, 306] width 41 height 21
click at [781, 296] on select "Enter Quantity 1 2 3 4 5 6 7 8 9 10 11 12 13 14 15 16 17 18 19 20 Enter Quantity" at bounding box center [801, 306] width 41 height 21
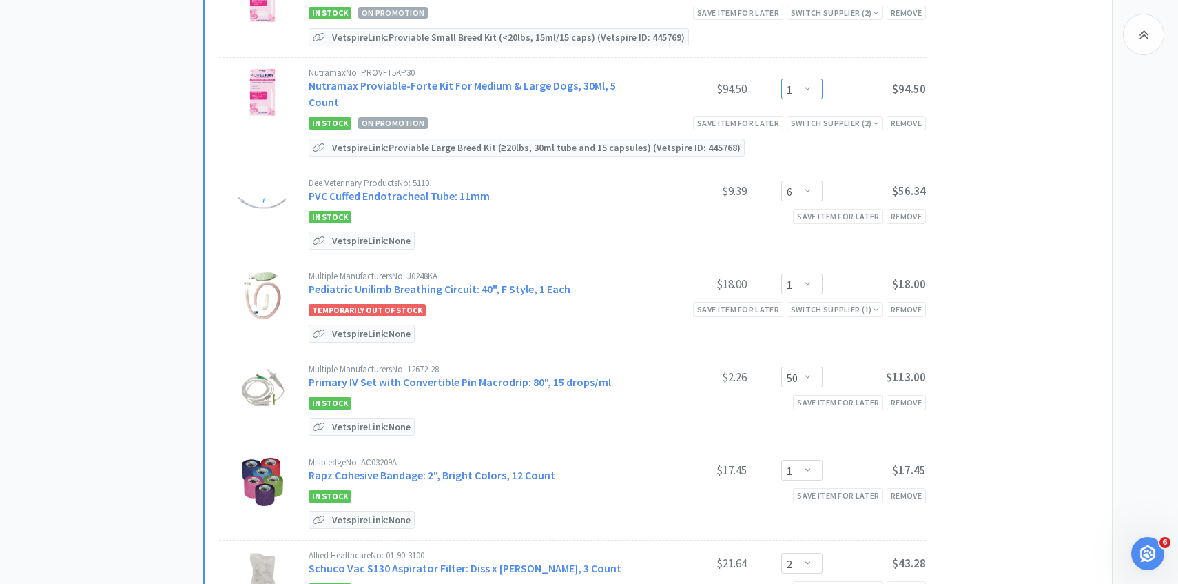
scroll to position [2195, 0]
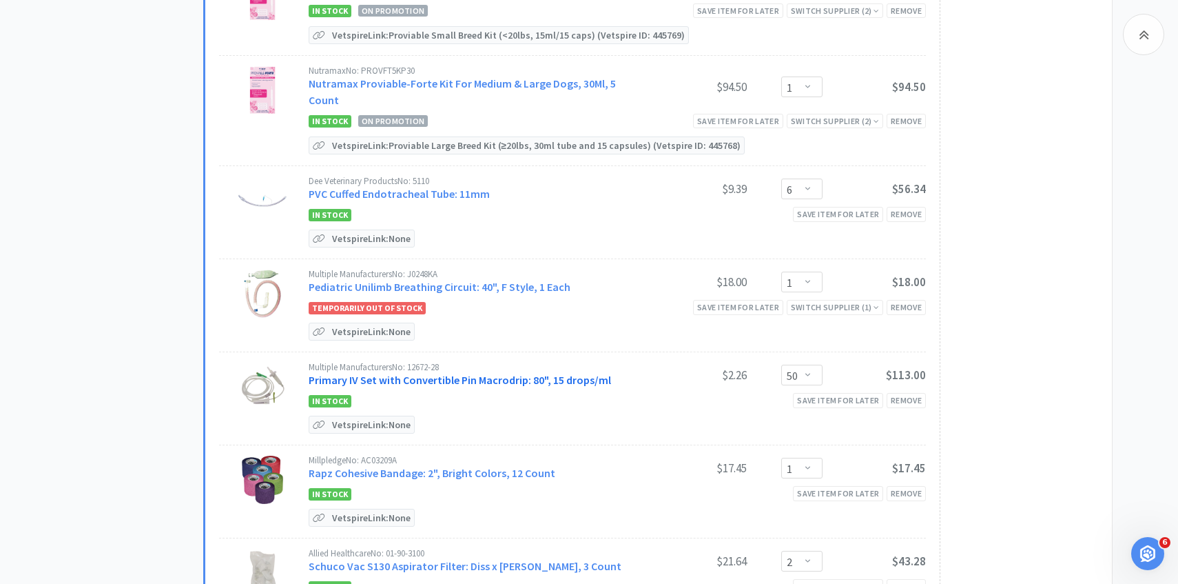
click at [500, 373] on link "Primary IV Set with Convertible Pin Macrodrip: 80", 15 drops/ml" at bounding box center [460, 380] width 302 height 14
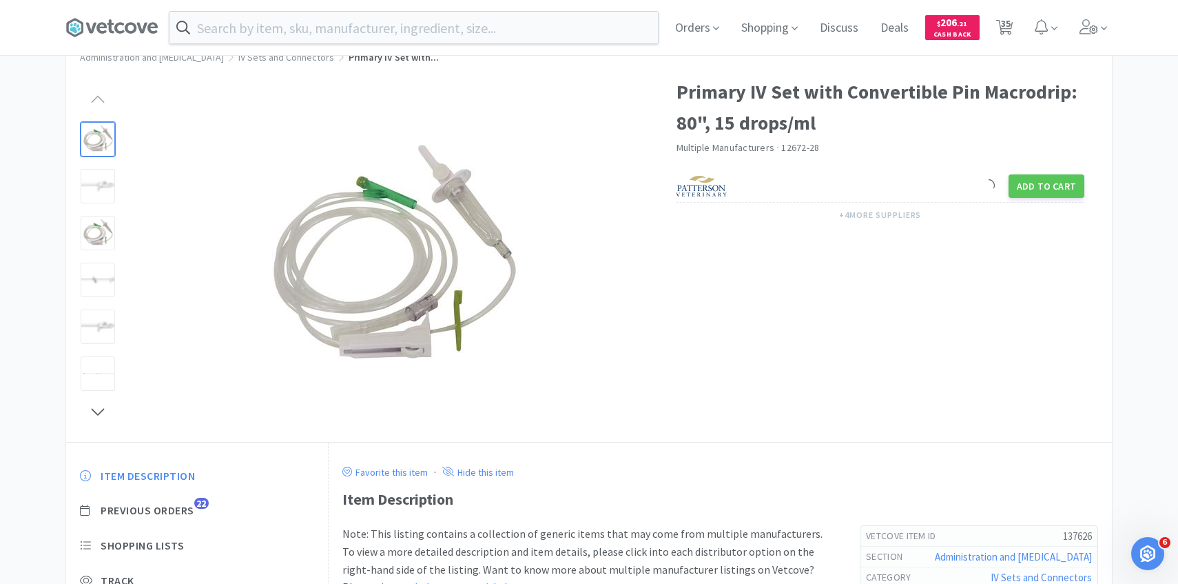
scroll to position [119, 0]
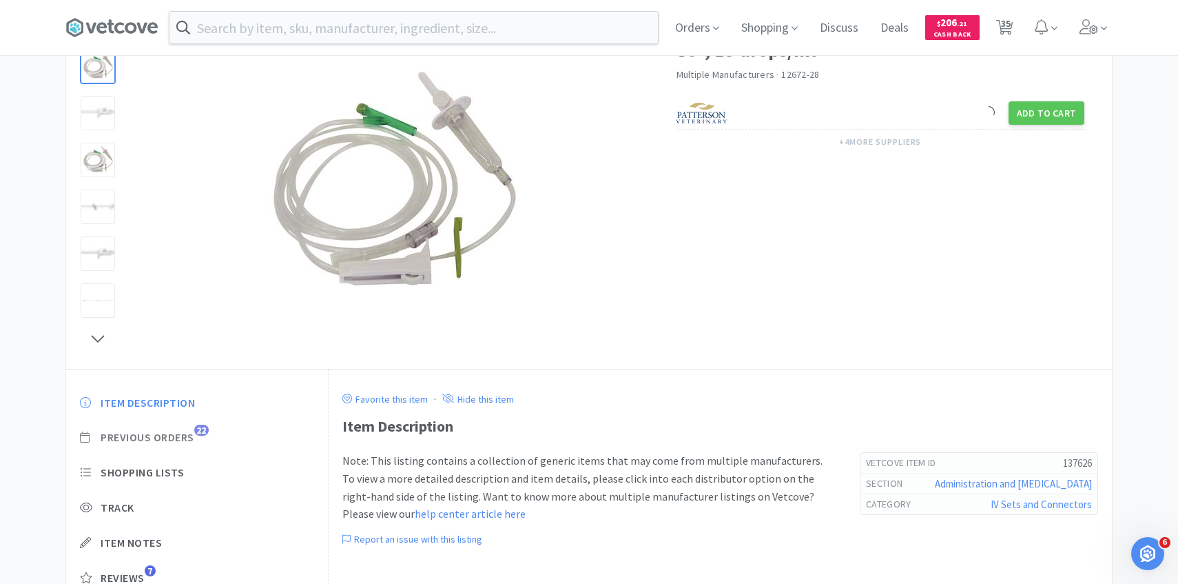
click at [191, 442] on span "Previous Orders" at bounding box center [148, 437] width 94 height 14
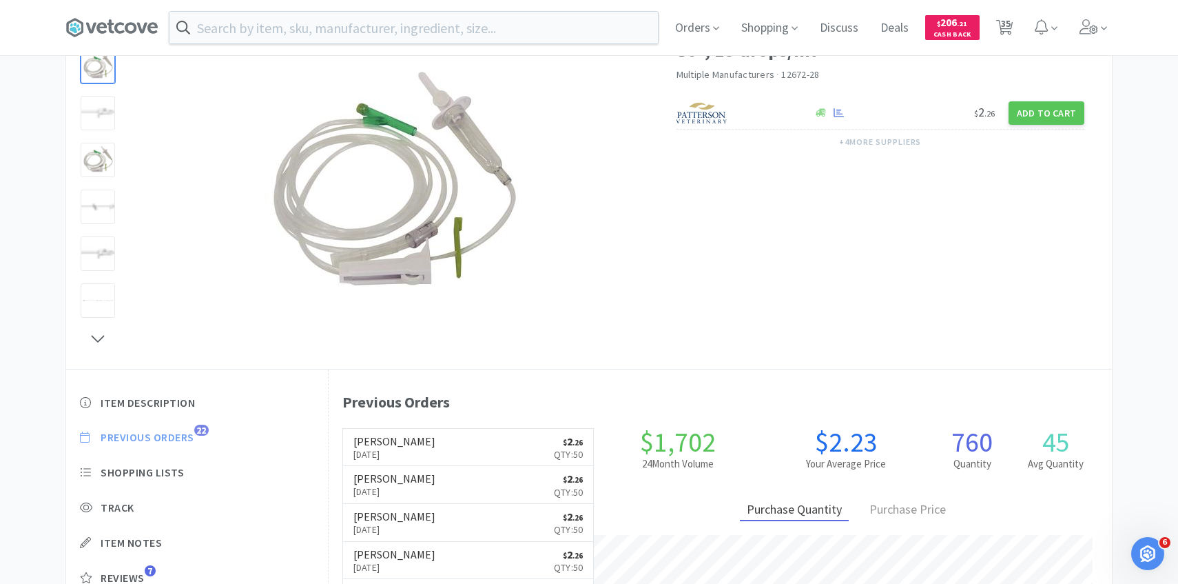
scroll to position [378, 783]
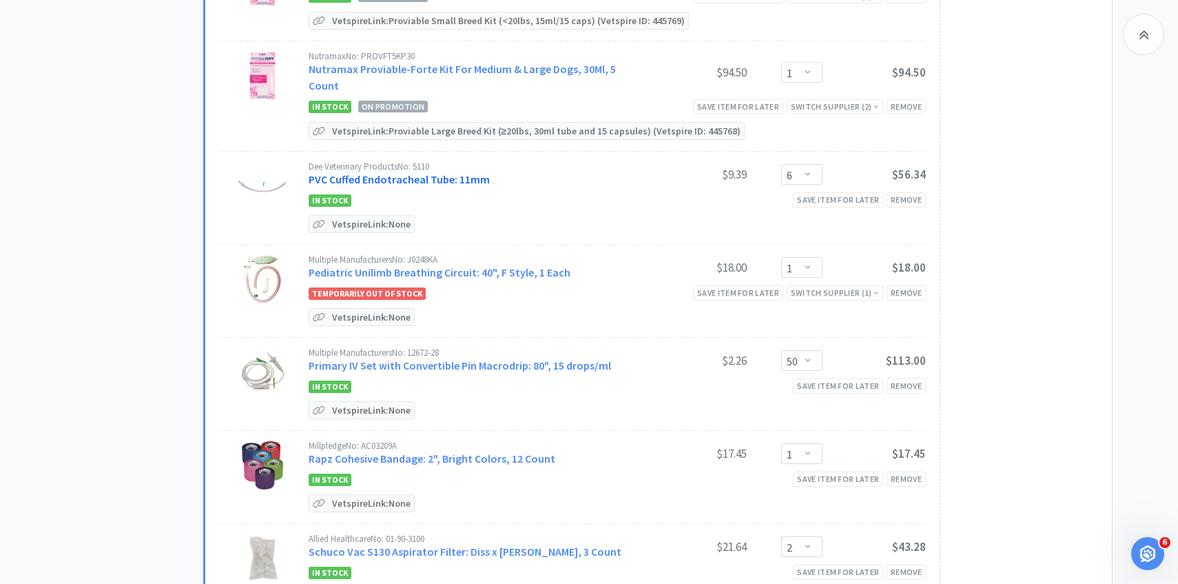
scroll to position [2212, 0]
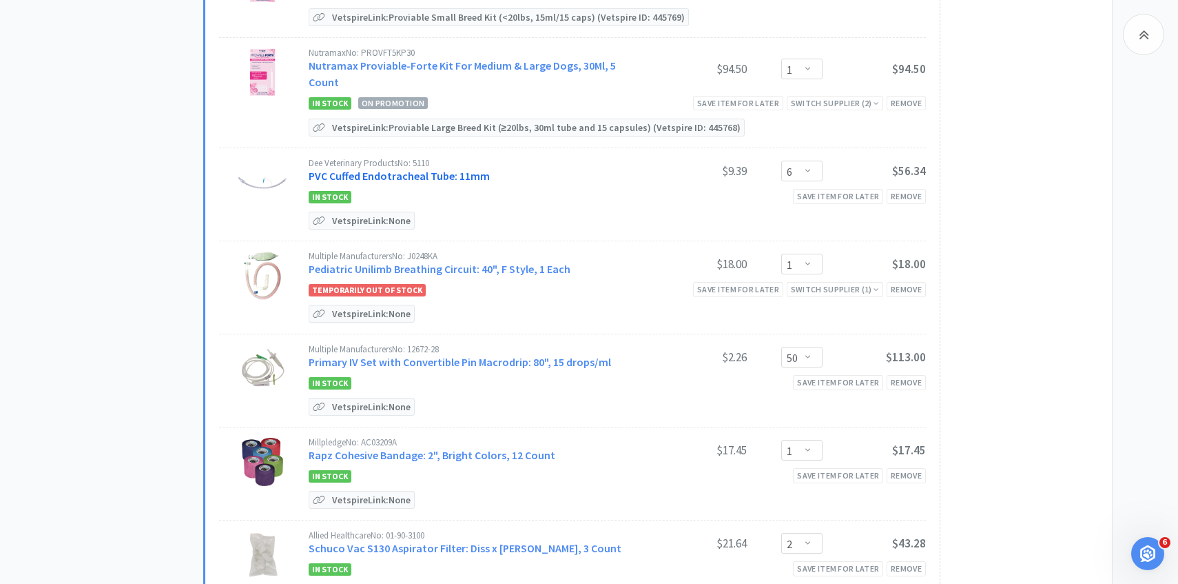
click at [462, 169] on link "PVC Cuffed Endotracheal Tube: 11mm" at bounding box center [399, 176] width 181 height 14
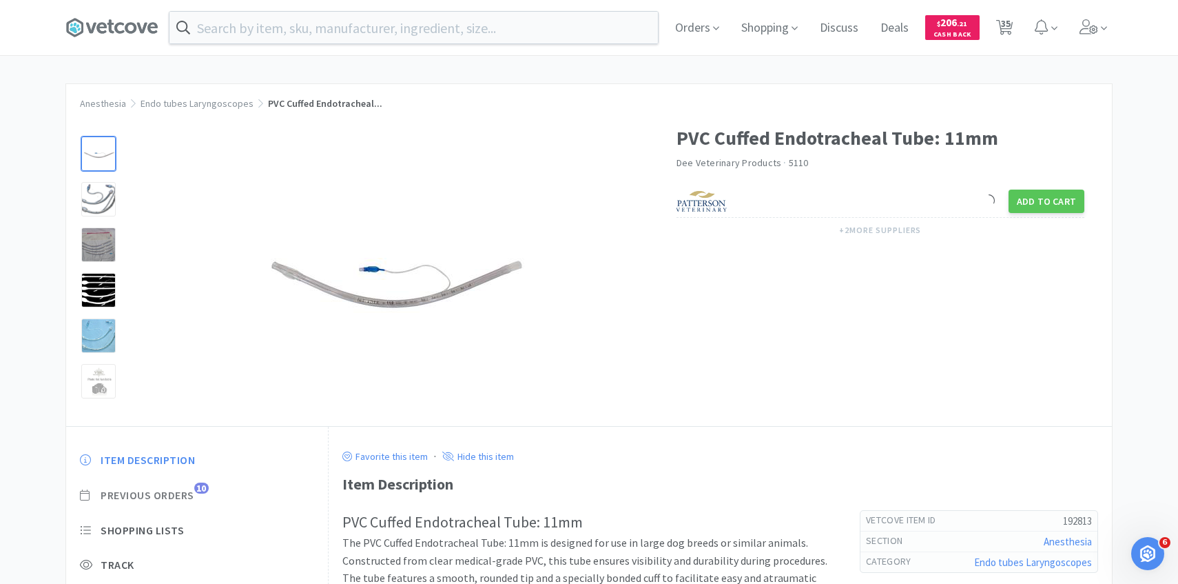
click at [206, 490] on span "10" at bounding box center [201, 487] width 14 height 11
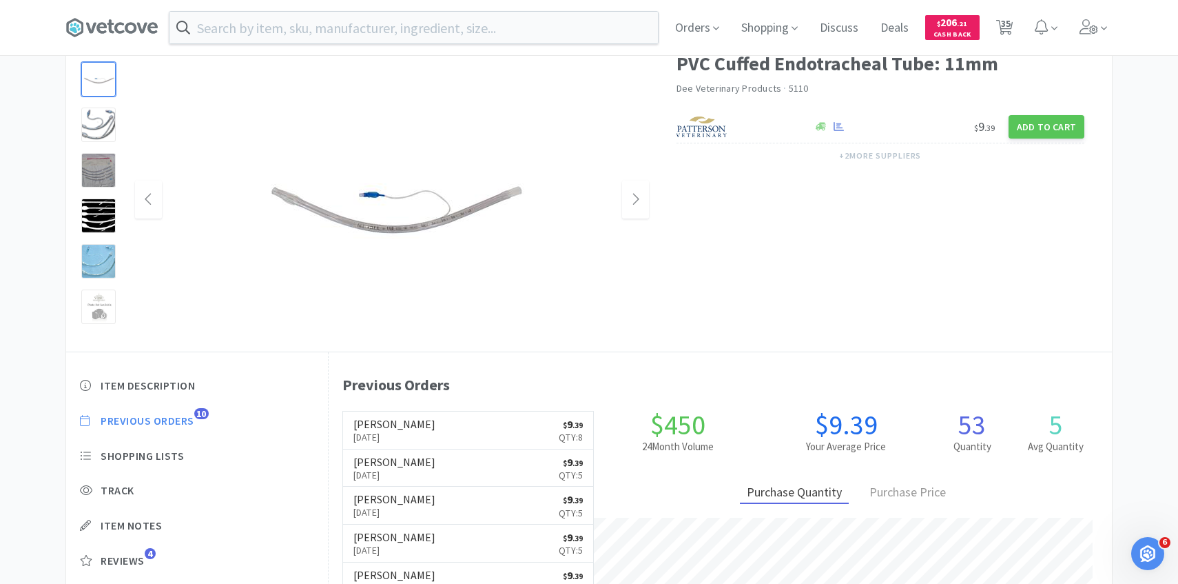
scroll to position [77, 0]
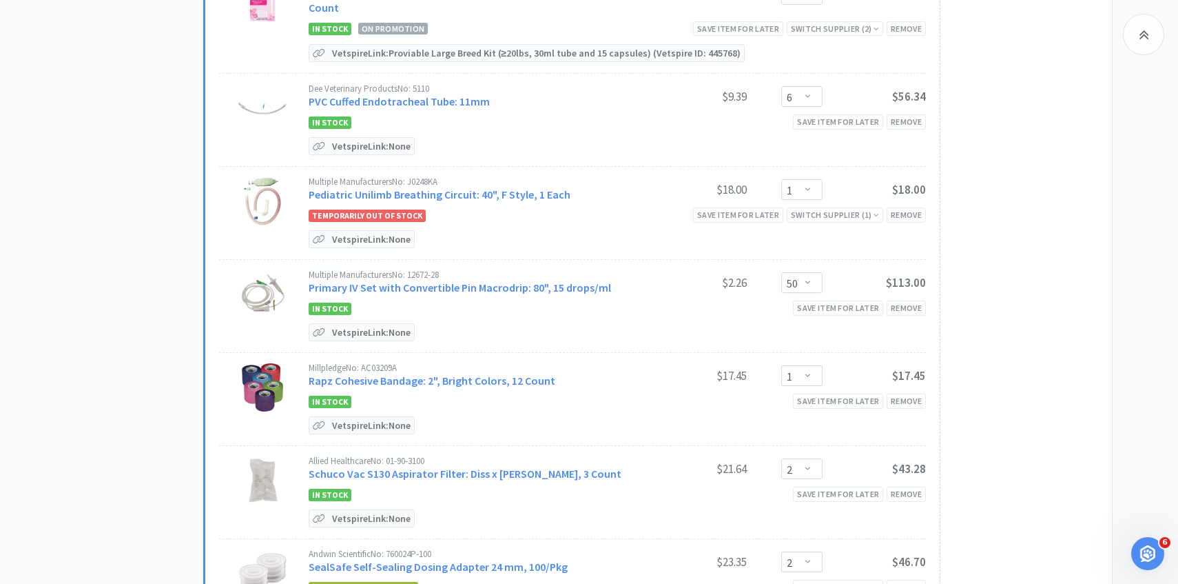
scroll to position [2299, 0]
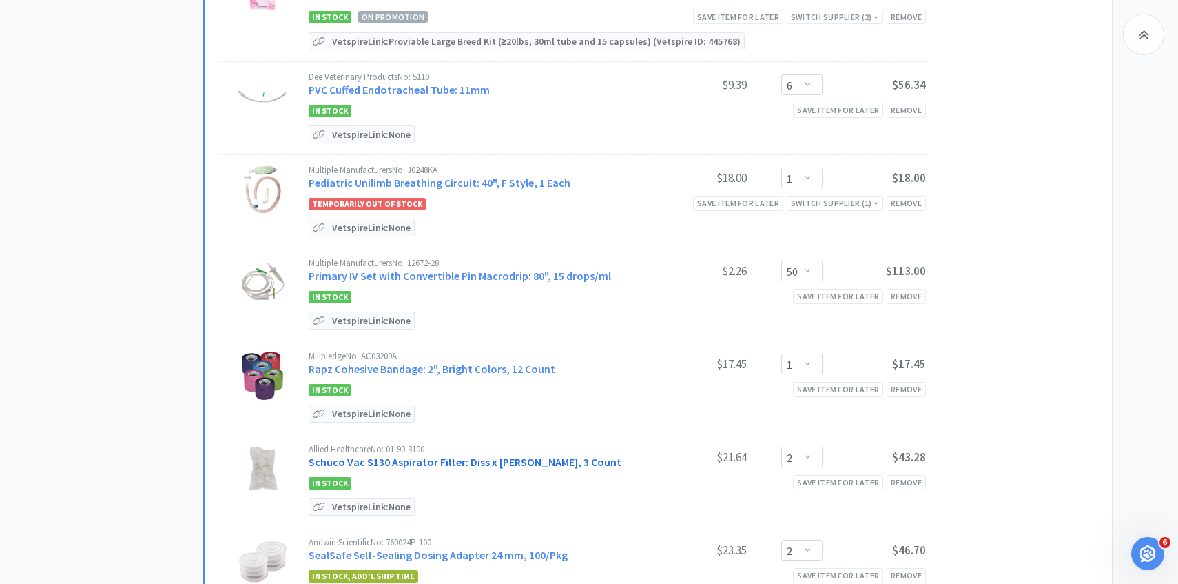
click at [494, 455] on link "Schuco Vac S130 Aspirator Filter: Diss x Barb, 3 Count" at bounding box center [465, 462] width 313 height 14
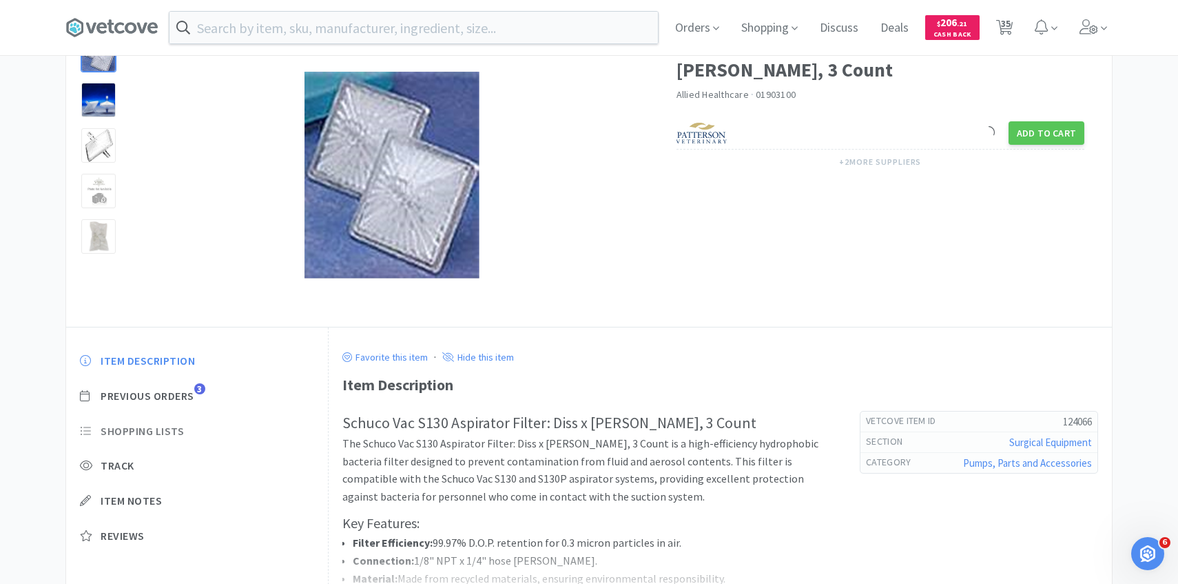
scroll to position [120, 0]
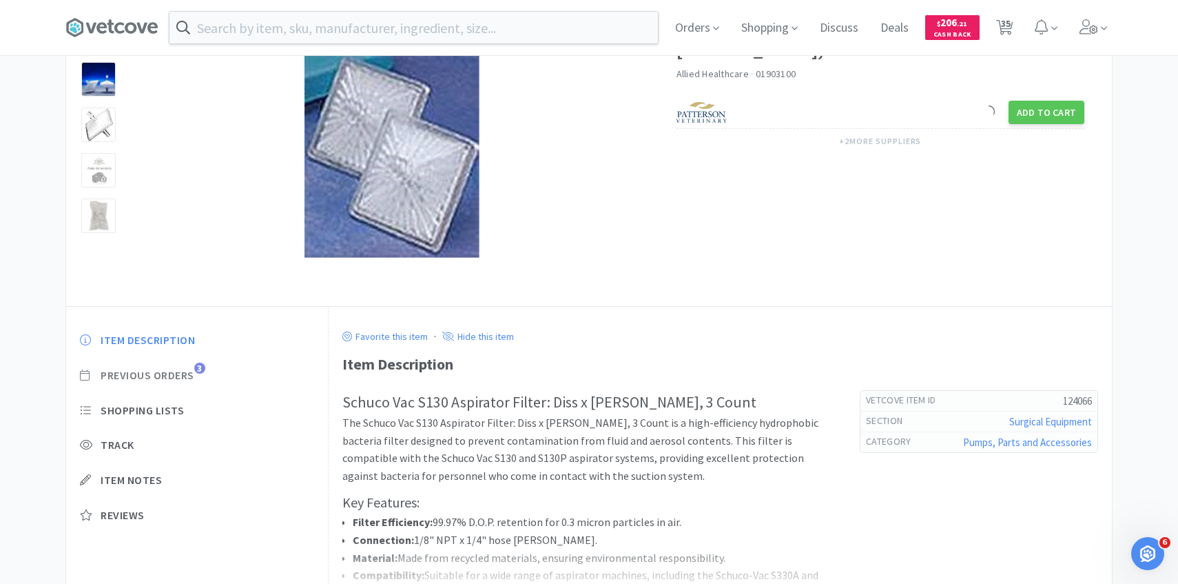
click at [180, 381] on span "Previous Orders" at bounding box center [148, 375] width 94 height 14
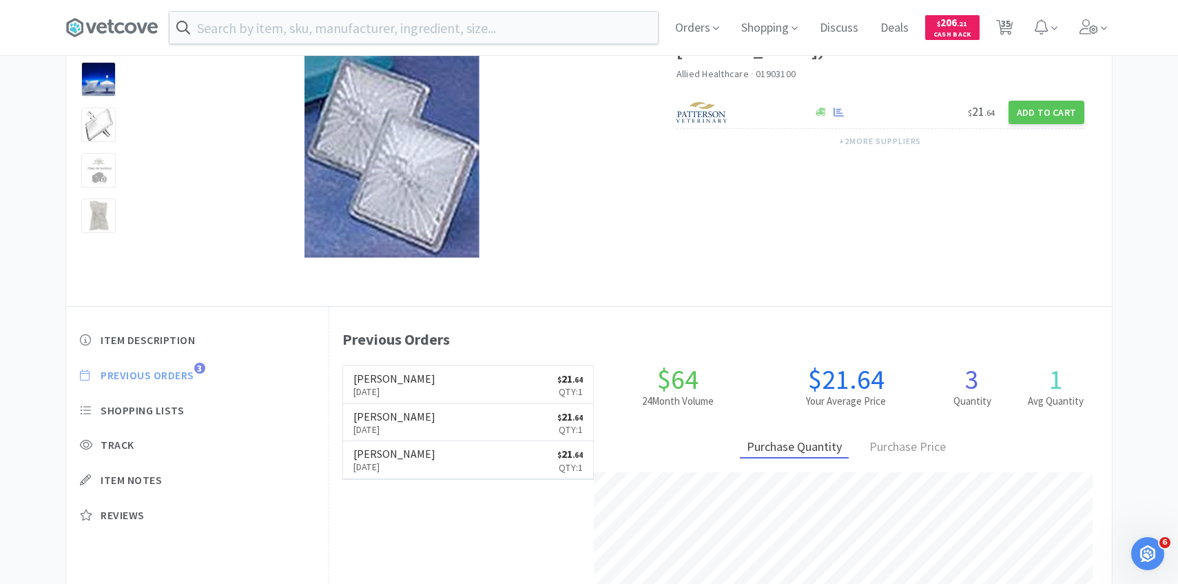
scroll to position [688639, 688233]
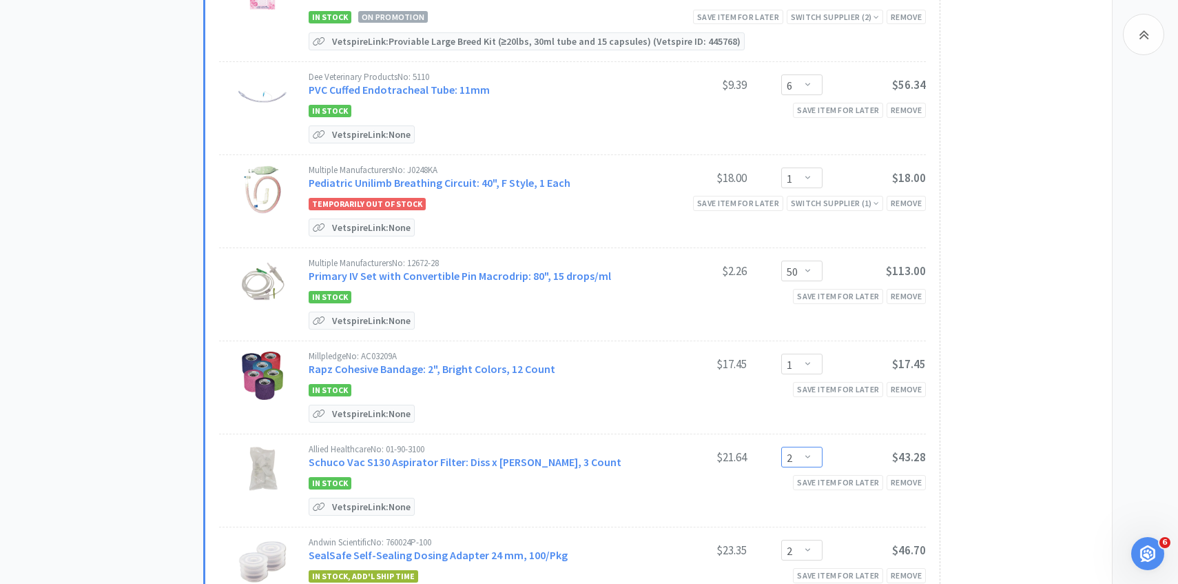
click at [803, 446] on select "Enter Quantity 1 2 3 4 5 6 7 8 9 10 11 12 13 14 15 16 17 18 19 20 Enter Quantity" at bounding box center [801, 456] width 41 height 21
click at [781, 446] on select "Enter Quantity 1 2 3 4 5 6 7 8 9 10 11 12 13 14 15 16 17 18 19 20 Enter Quantity" at bounding box center [801, 456] width 41 height 21
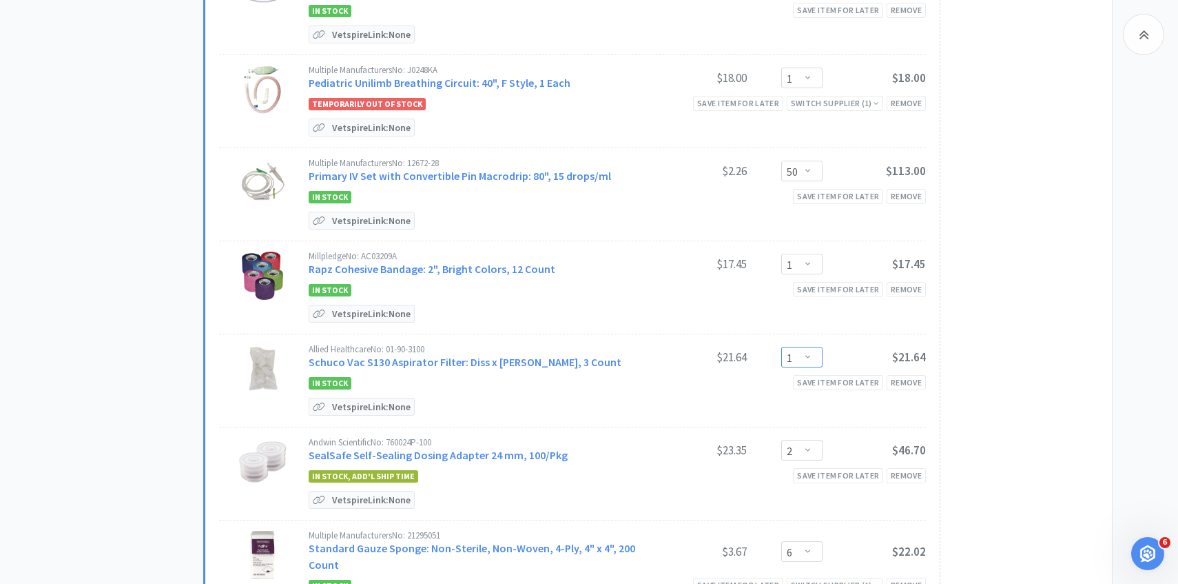
scroll to position [2405, 0]
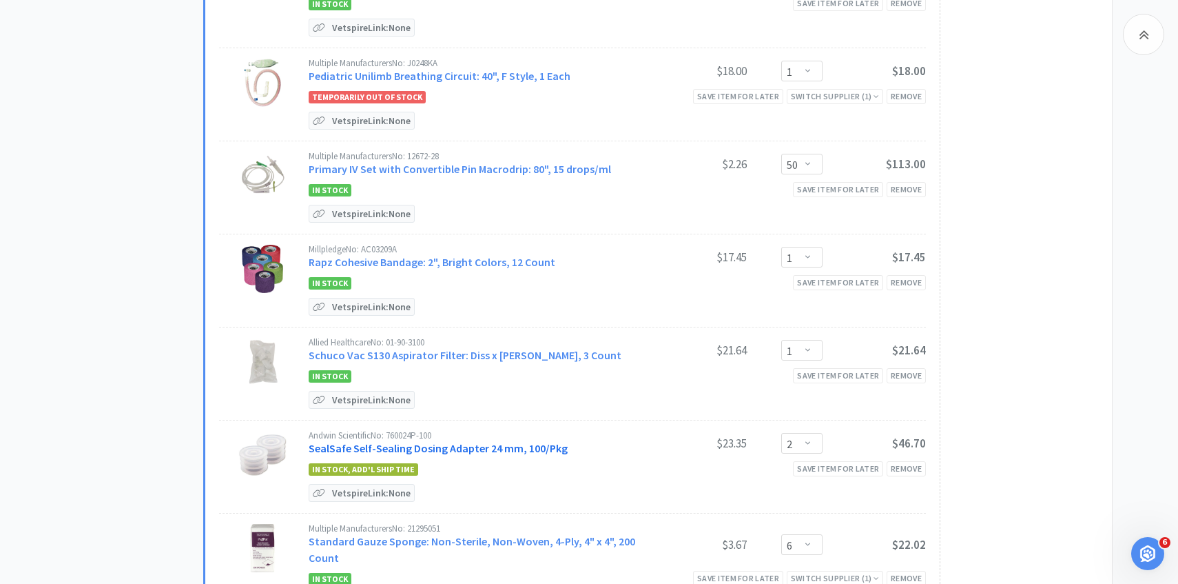
click at [544, 441] on link "SealSafe Self-Sealing Dosing Adapter 24 mm, 100/Pkg" at bounding box center [438, 448] width 259 height 14
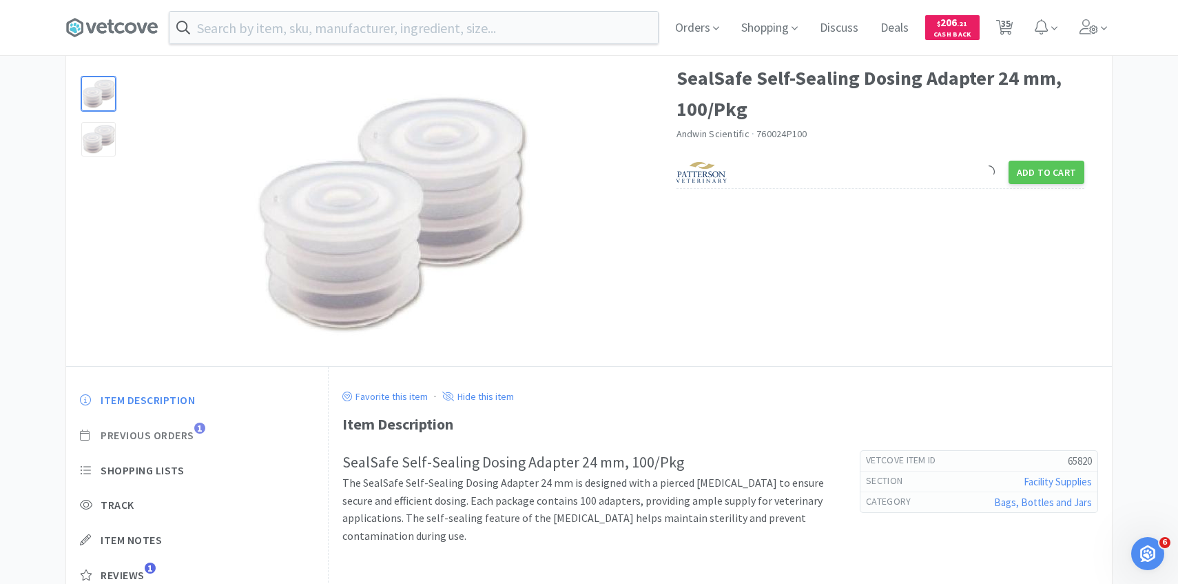
click at [188, 429] on span "Previous Orders" at bounding box center [148, 435] width 94 height 14
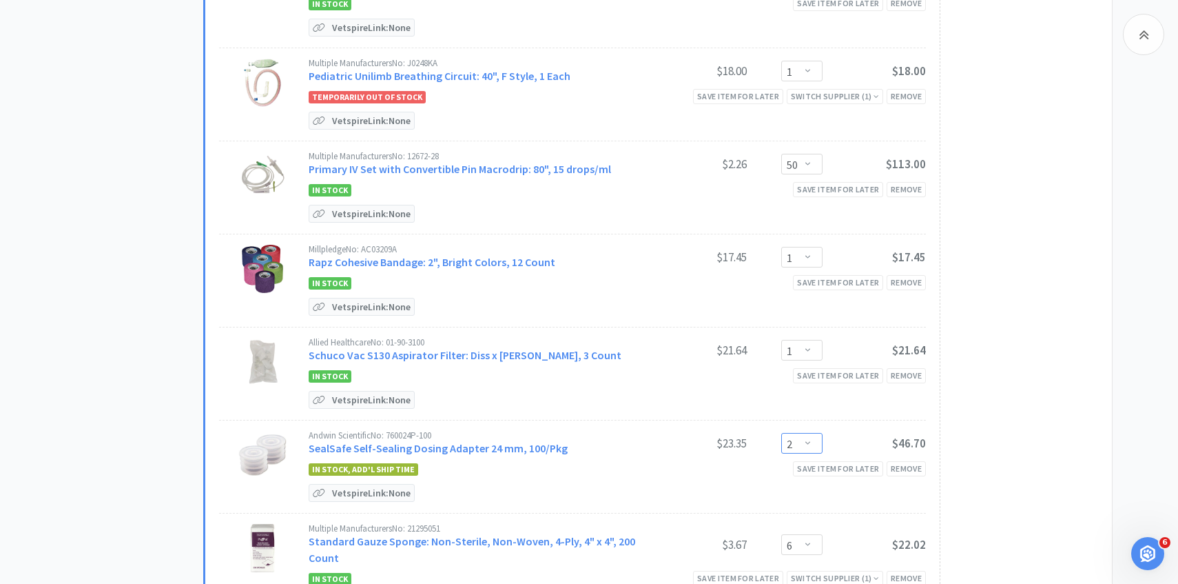
click at [798, 433] on select "Enter Quantity 1 2 3 4 5 6 7 8 9 10 11 12 13 14 15 16 17 18 19 20 Enter Quantity" at bounding box center [801, 443] width 41 height 21
click at [781, 433] on select "Enter Quantity 1 2 3 4 5 6 7 8 9 10 11 12 13 14 15 16 17 18 19 20 Enter Quantity" at bounding box center [801, 443] width 41 height 21
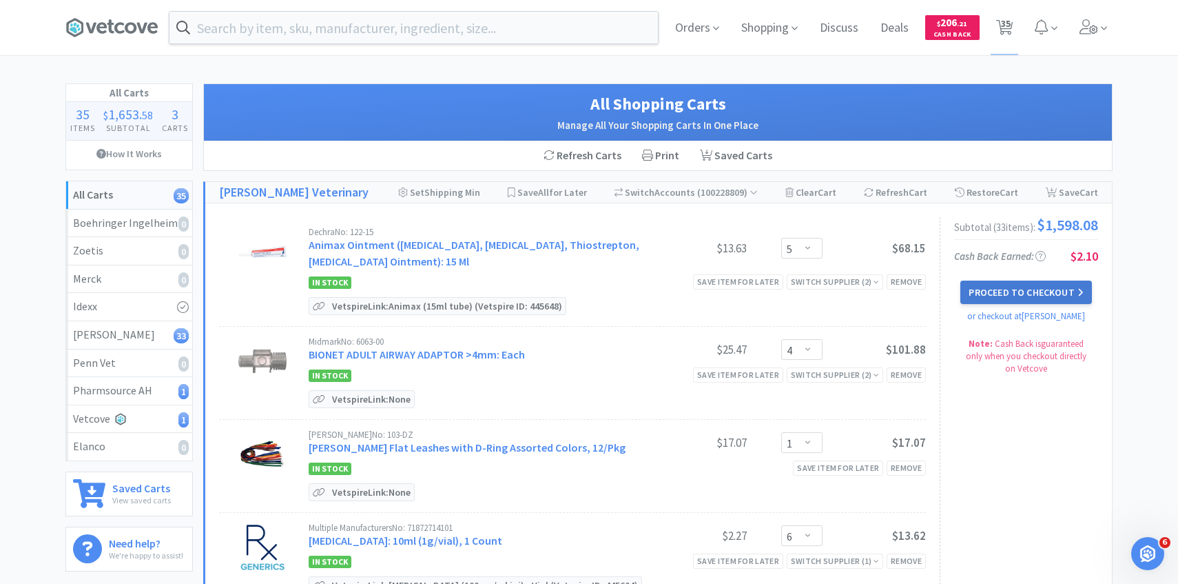
click at [987, 299] on button "Proceed to Checkout" at bounding box center [1025, 291] width 131 height 23
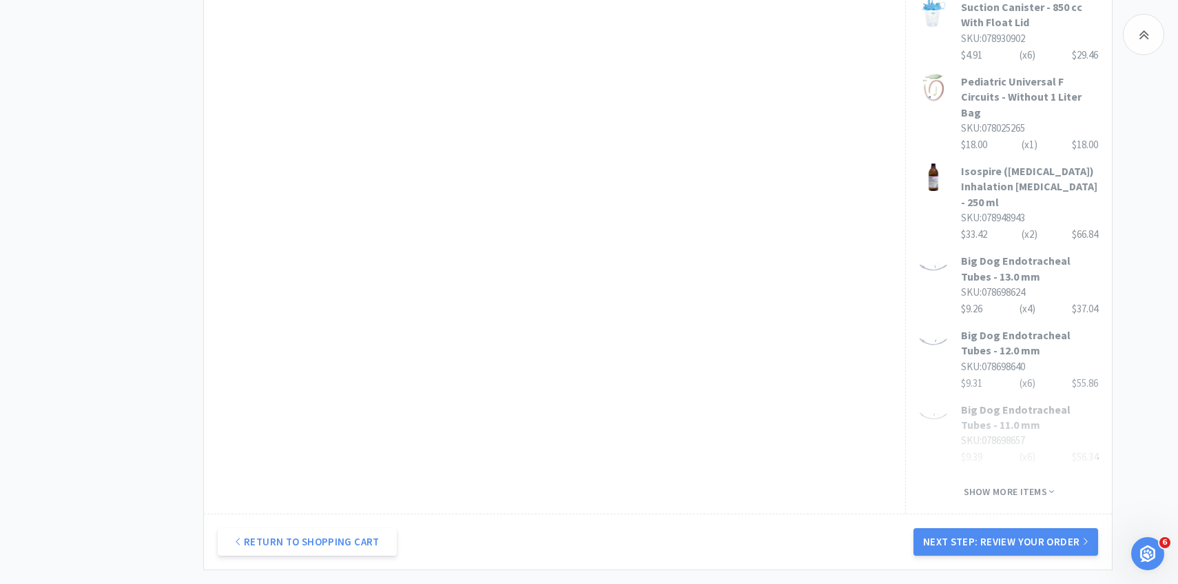
scroll to position [904, 0]
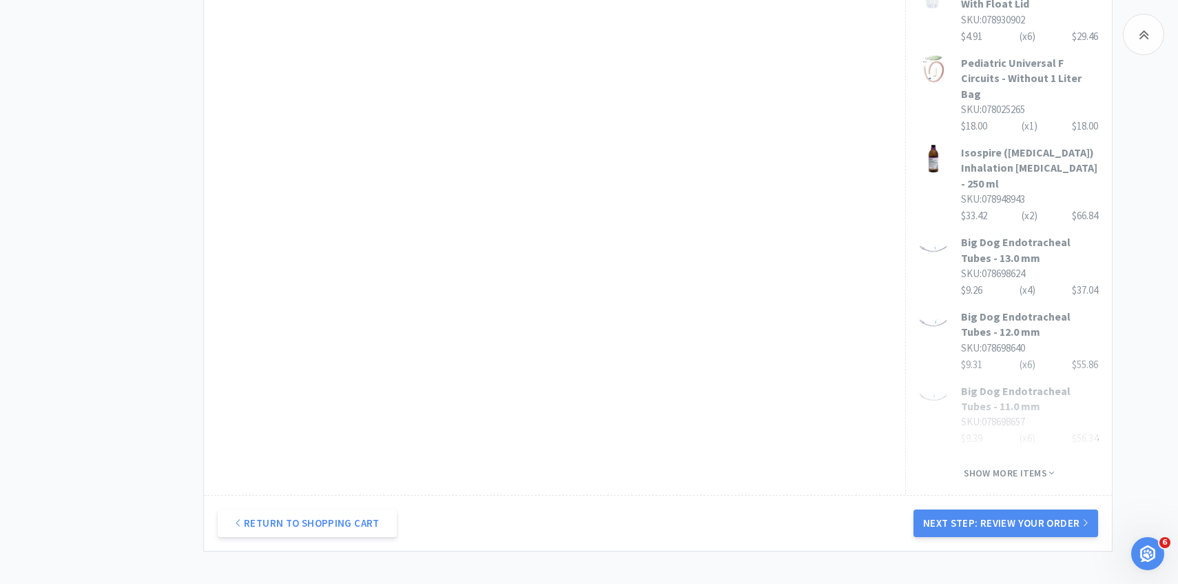
click at [865, 495] on div "Return to Shopping Cart Next Step: Review Your Order" at bounding box center [658, 523] width 908 height 56
click at [934, 509] on button "Next Step: Review Your Order" at bounding box center [1006, 523] width 185 height 28
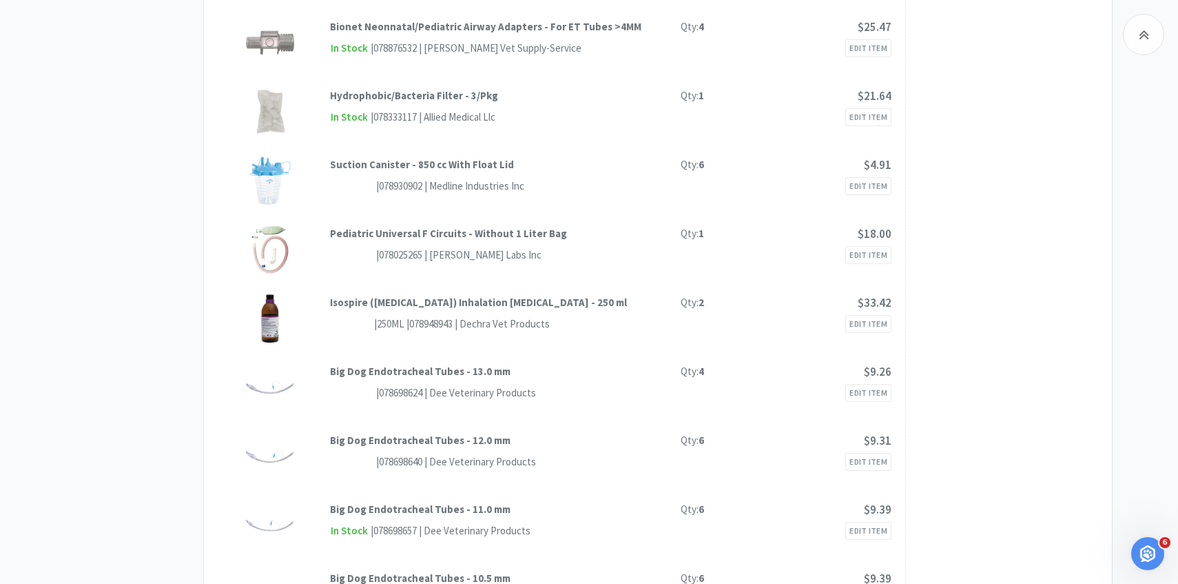
scroll to position [0, 0]
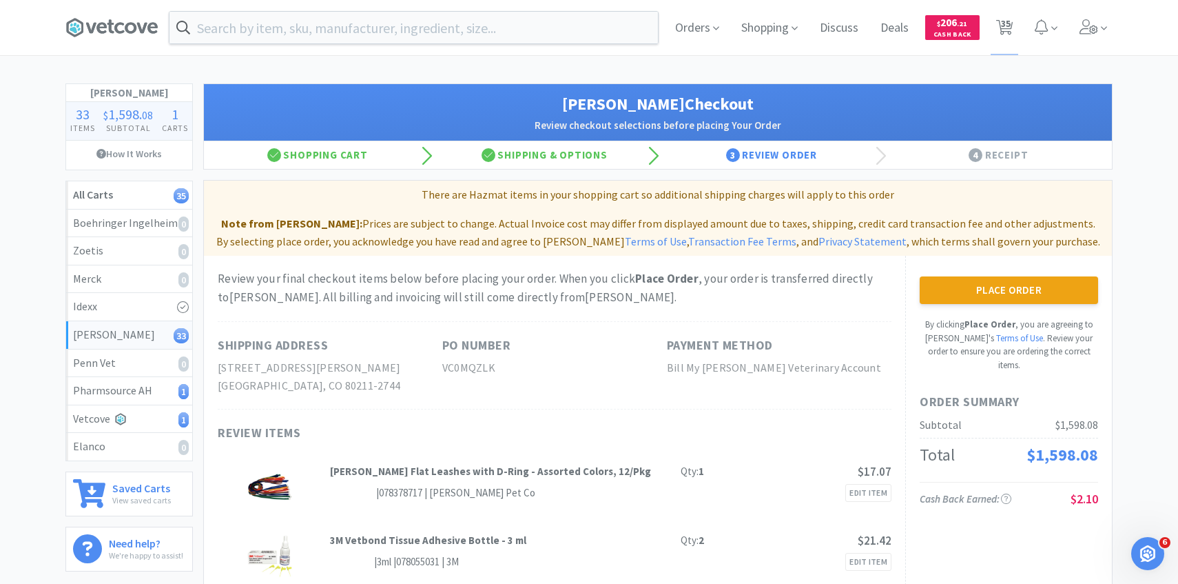
click at [986, 276] on button "Place Order" at bounding box center [1009, 290] width 178 height 28
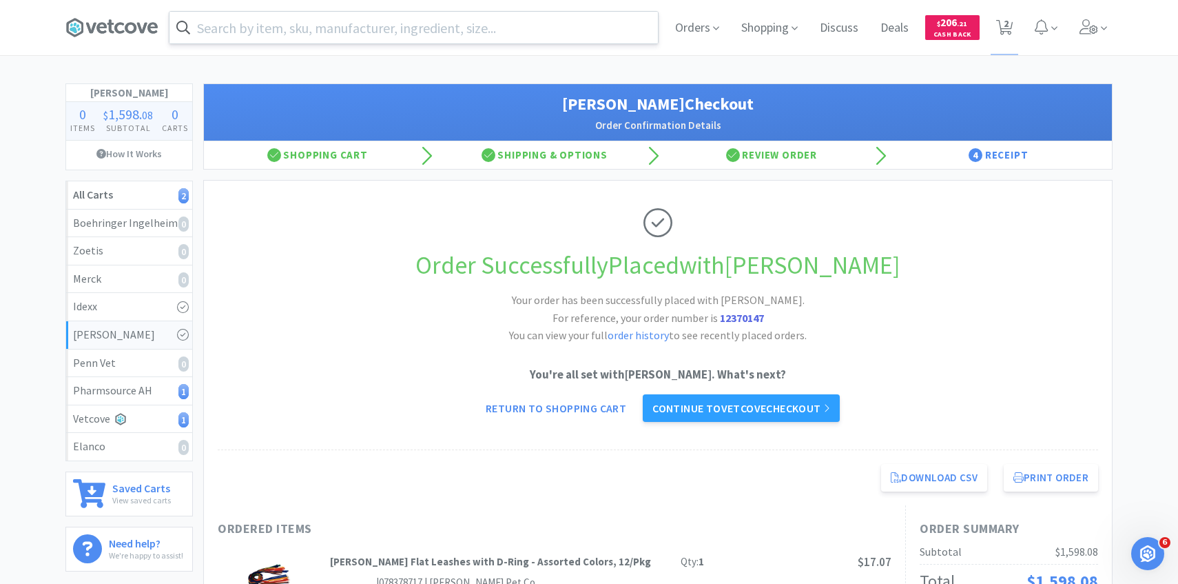
click at [491, 39] on input "text" at bounding box center [413, 28] width 489 height 32
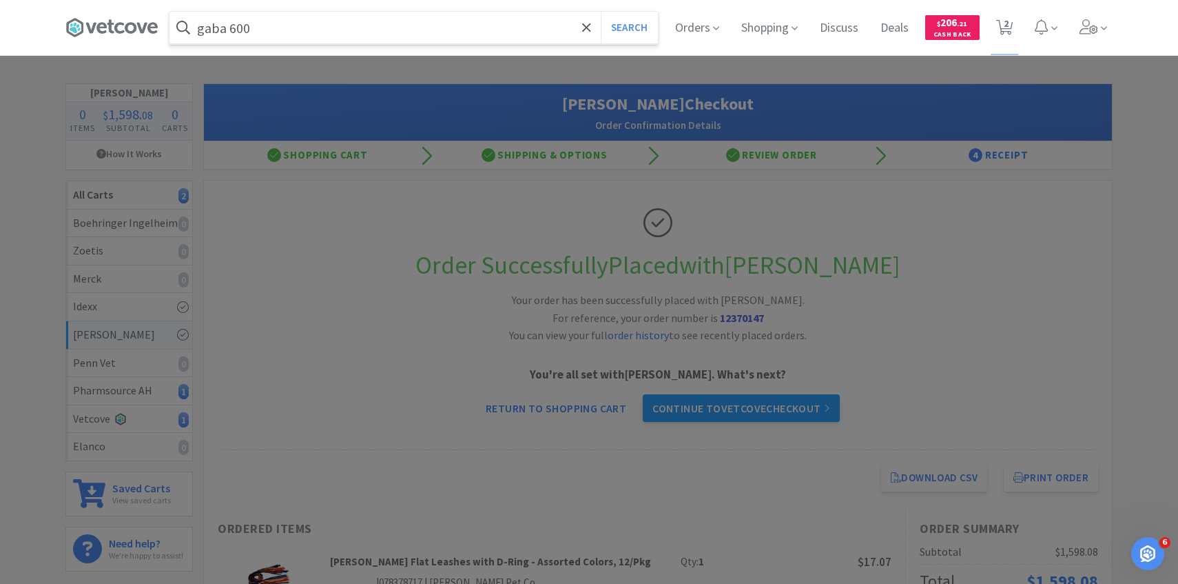
click at [601, 12] on button "Search" at bounding box center [629, 28] width 57 height 32
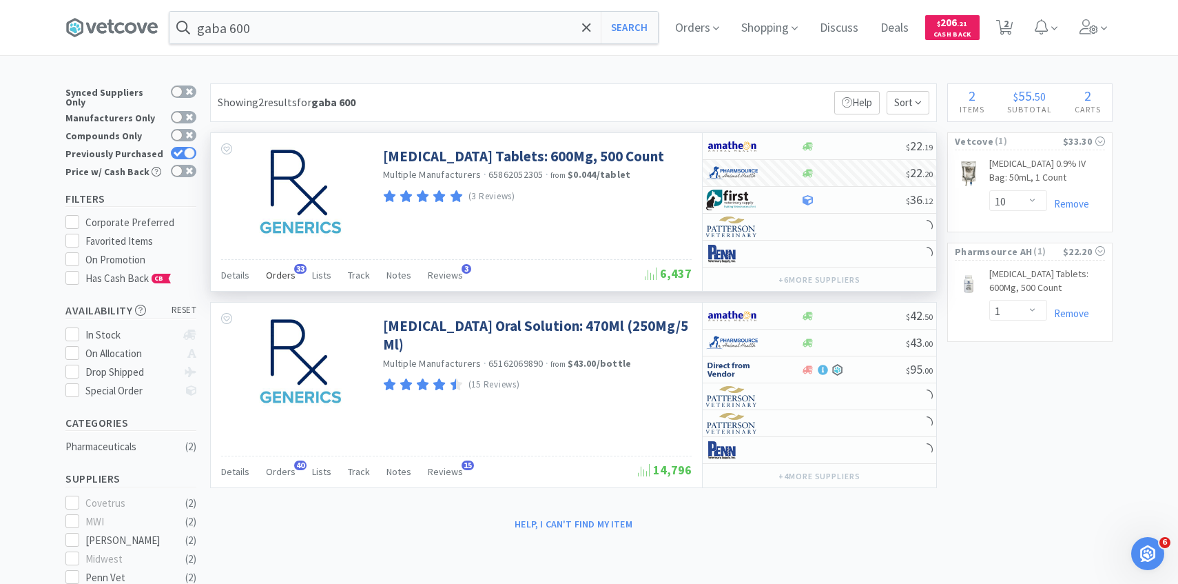
click at [280, 277] on span "Orders" at bounding box center [281, 275] width 30 height 12
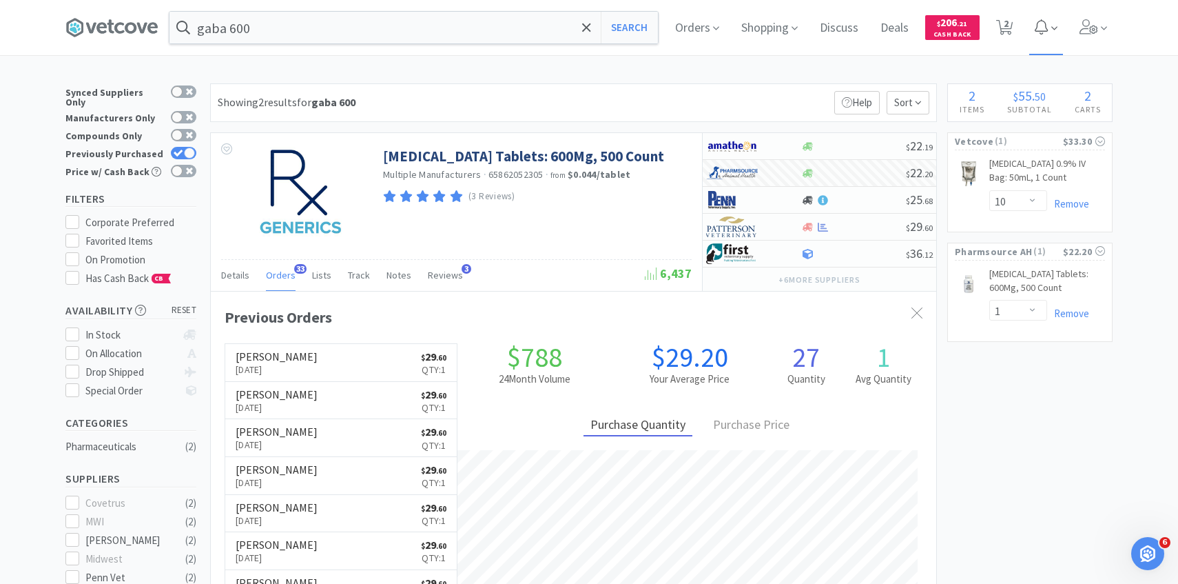
scroll to position [369, 726]
click at [1004, 20] on span "2" at bounding box center [1006, 23] width 5 height 55
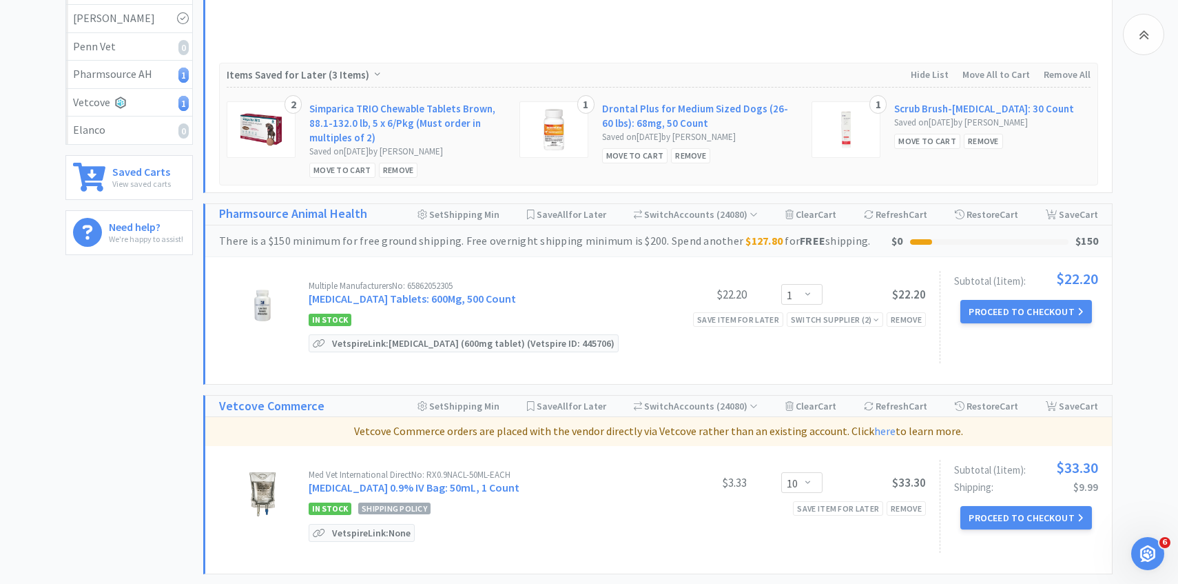
scroll to position [448, 0]
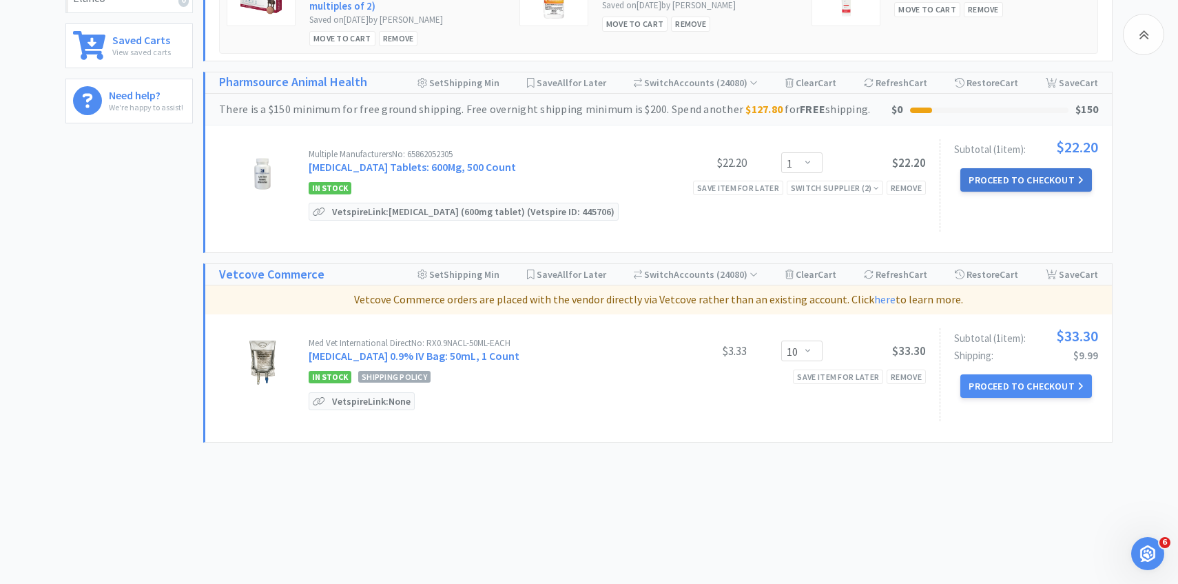
click at [1025, 182] on button "Proceed to Checkout" at bounding box center [1025, 179] width 131 height 23
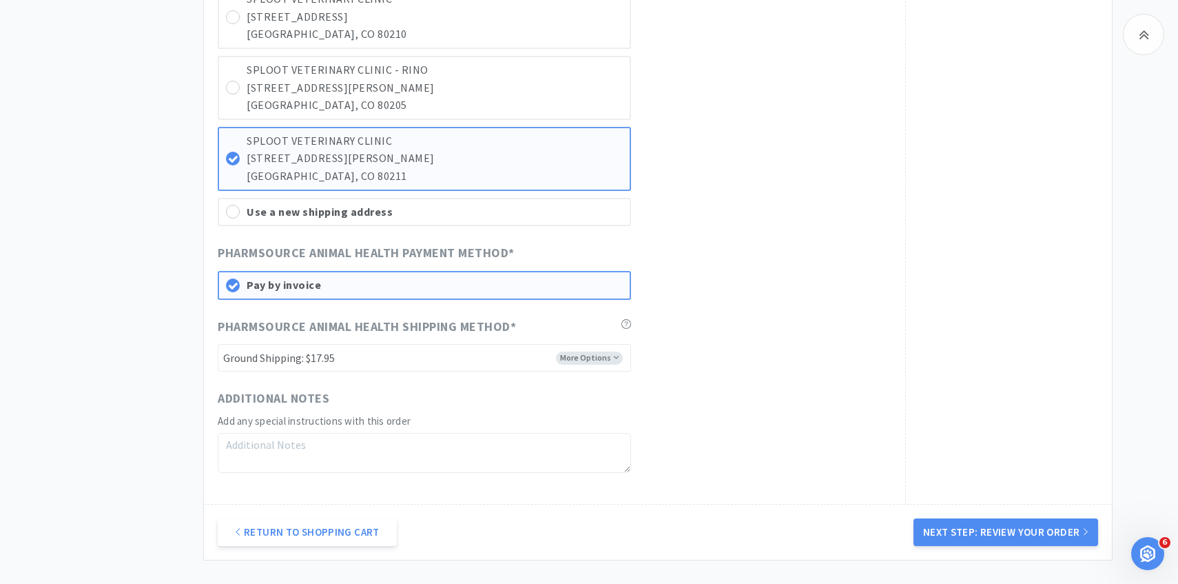
scroll to position [1373, 0]
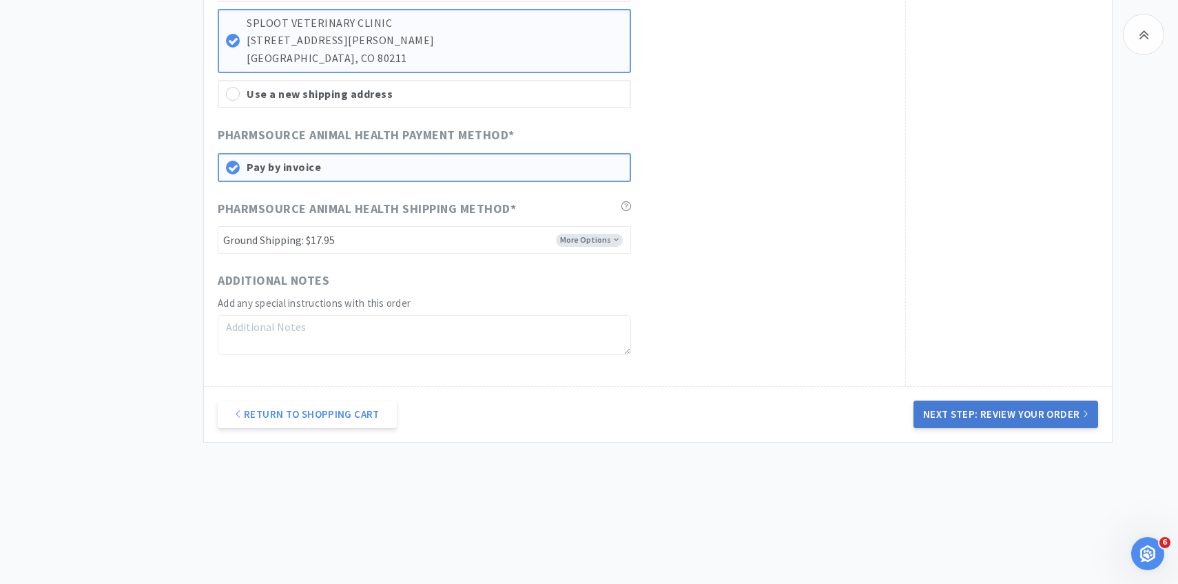
click at [964, 415] on button "Next Step: Review Your Order" at bounding box center [1006, 414] width 185 height 28
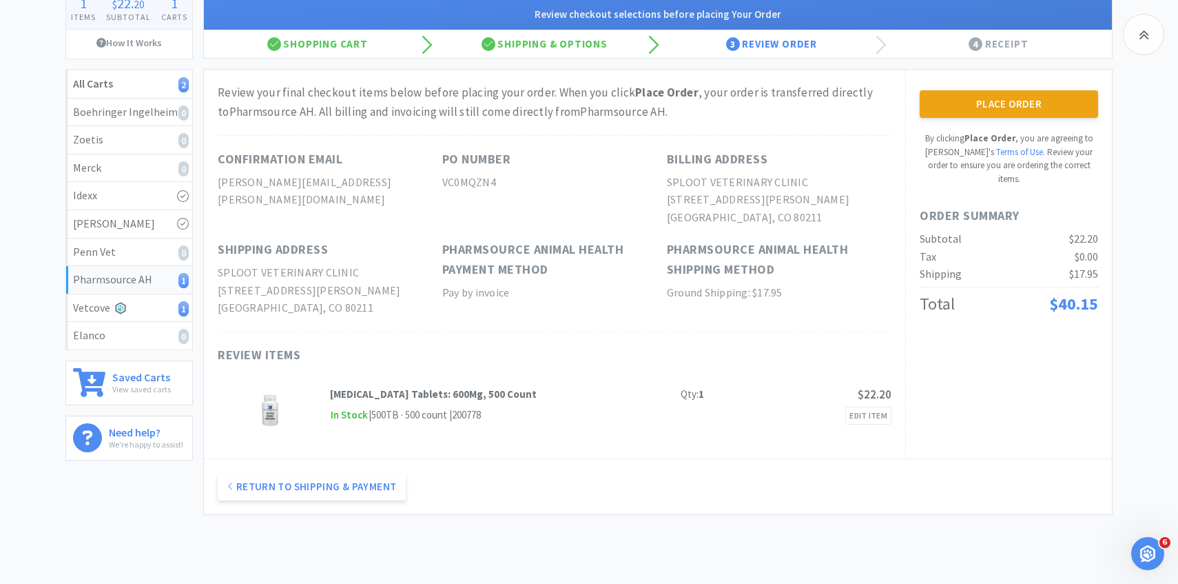
scroll to position [14, 0]
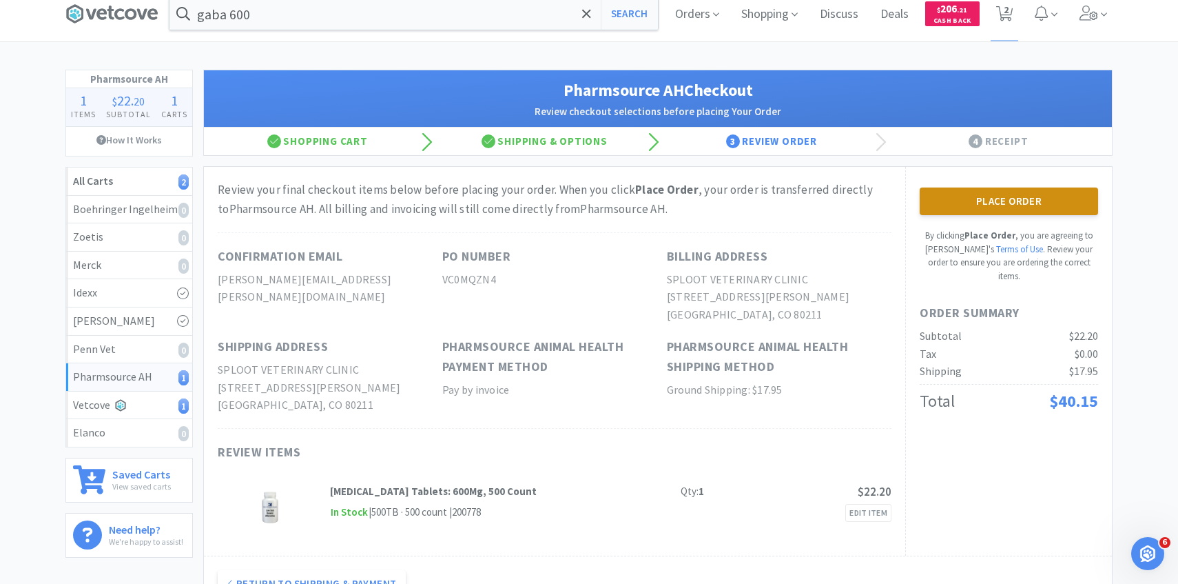
click at [1007, 204] on button "Place Order" at bounding box center [1009, 201] width 178 height 28
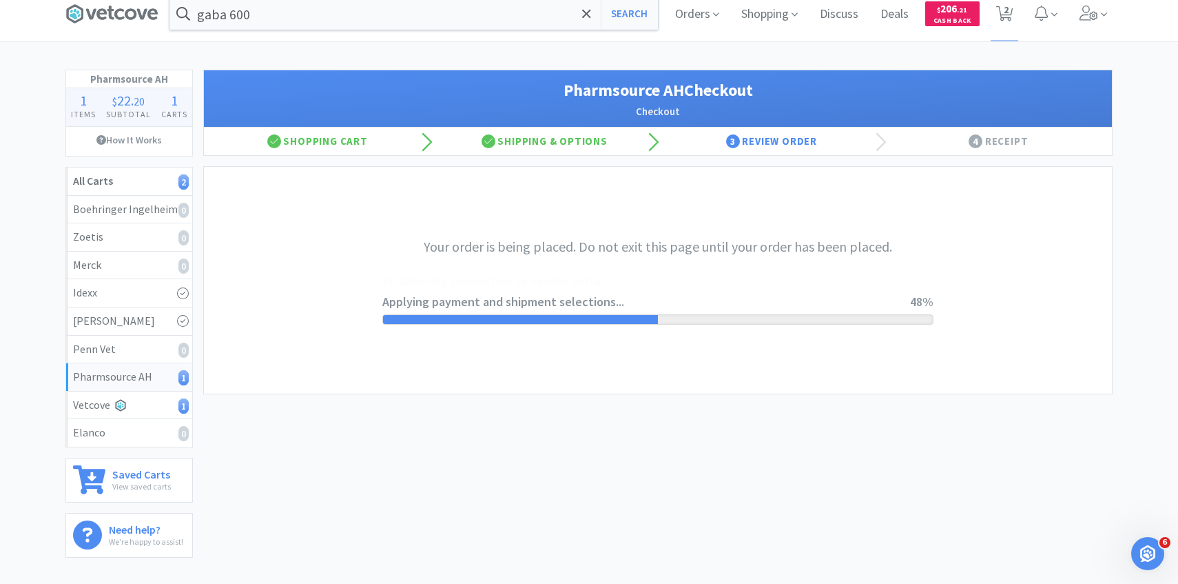
scroll to position [0, 0]
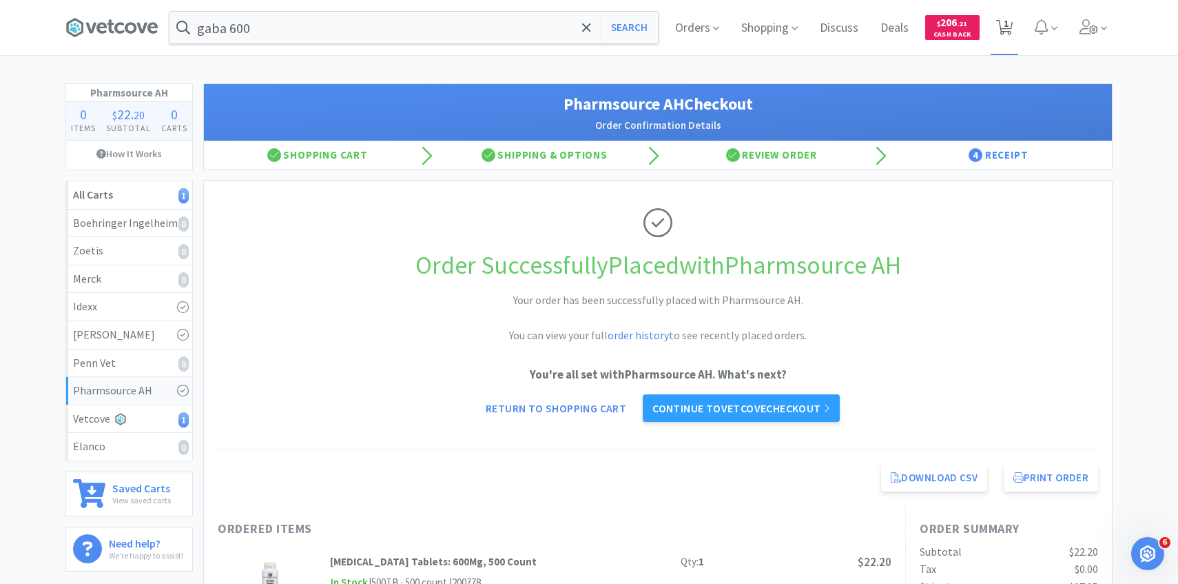
click at [1004, 30] on span "1" at bounding box center [1006, 23] width 5 height 55
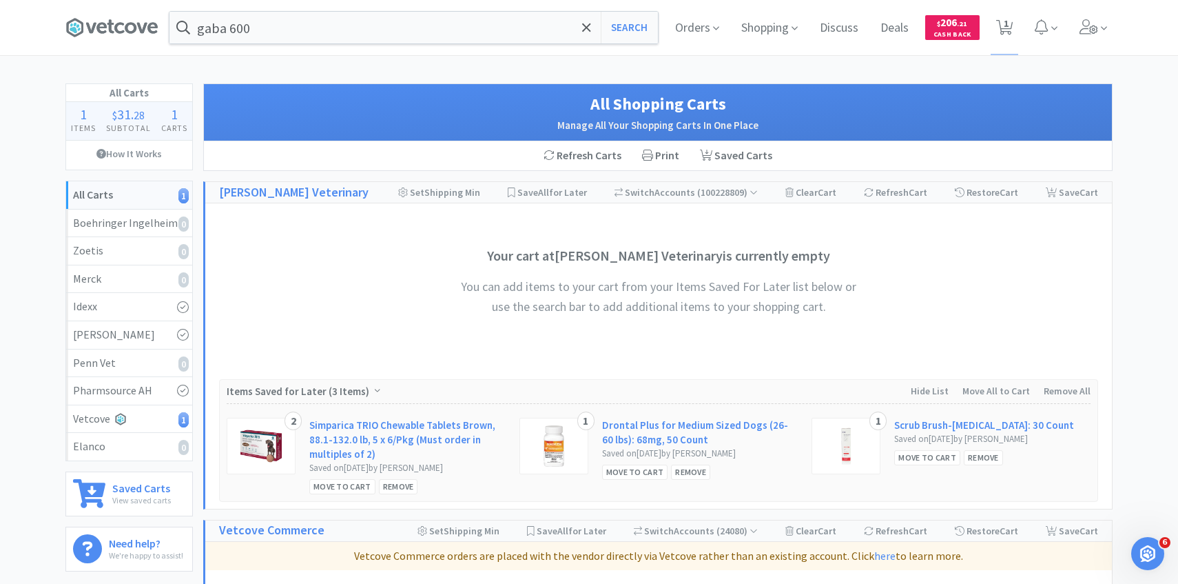
scroll to position [256, 0]
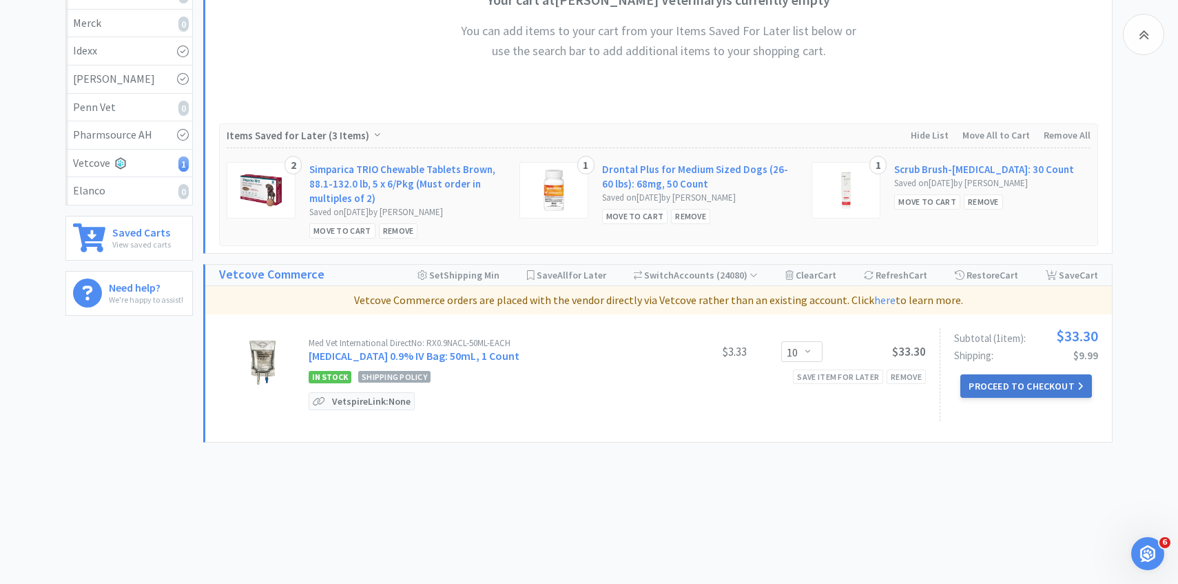
click at [965, 380] on button "Proceed to Checkout" at bounding box center [1025, 385] width 131 height 23
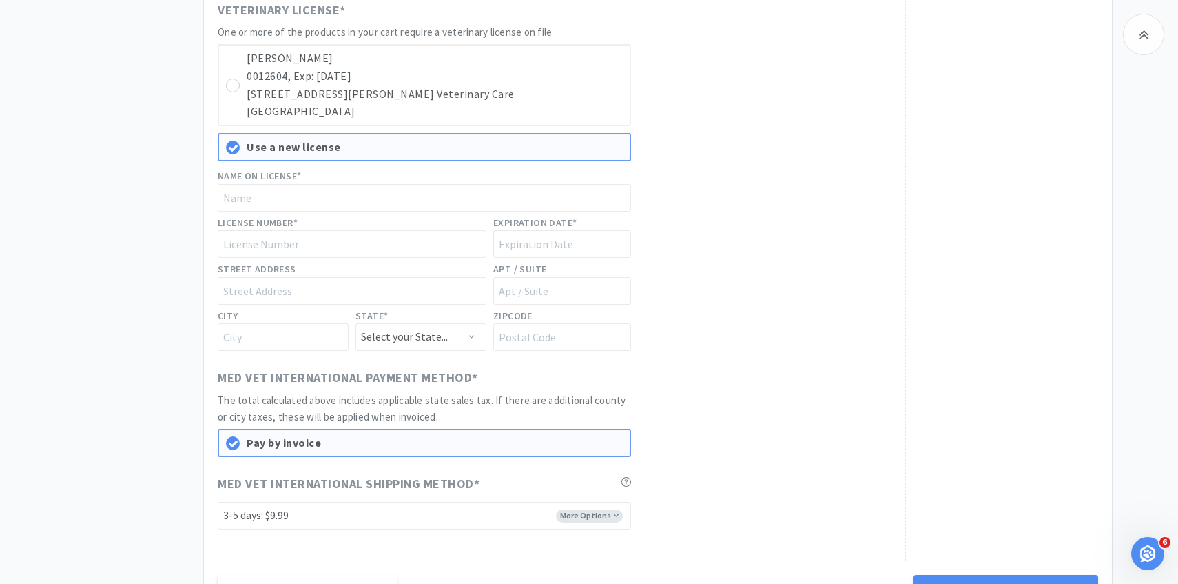
scroll to position [960, 0]
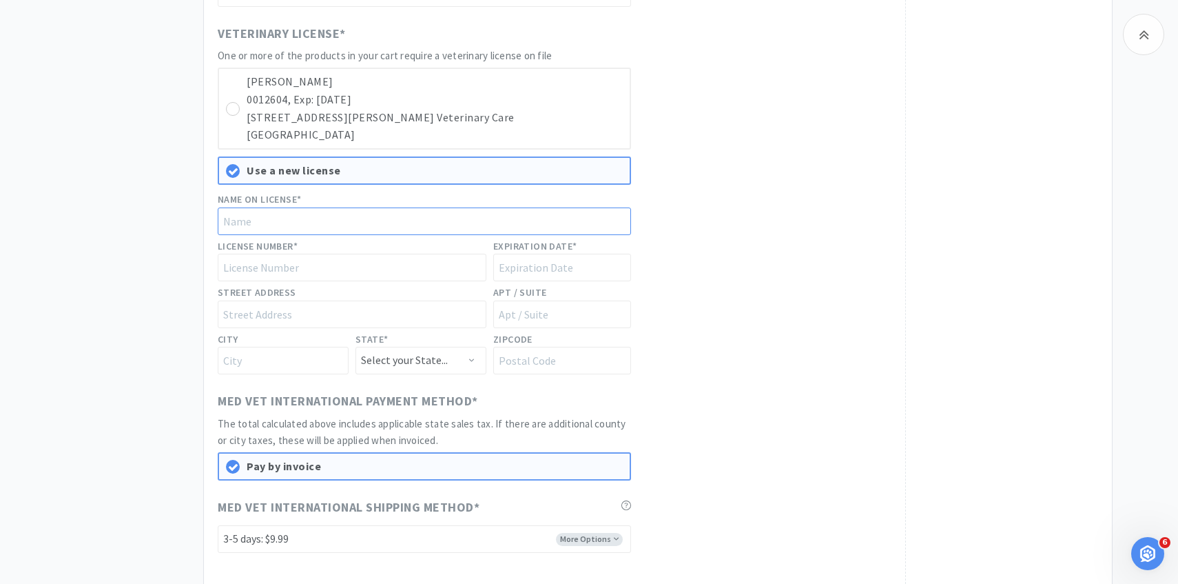
click at [404, 218] on input "text" at bounding box center [424, 221] width 413 height 28
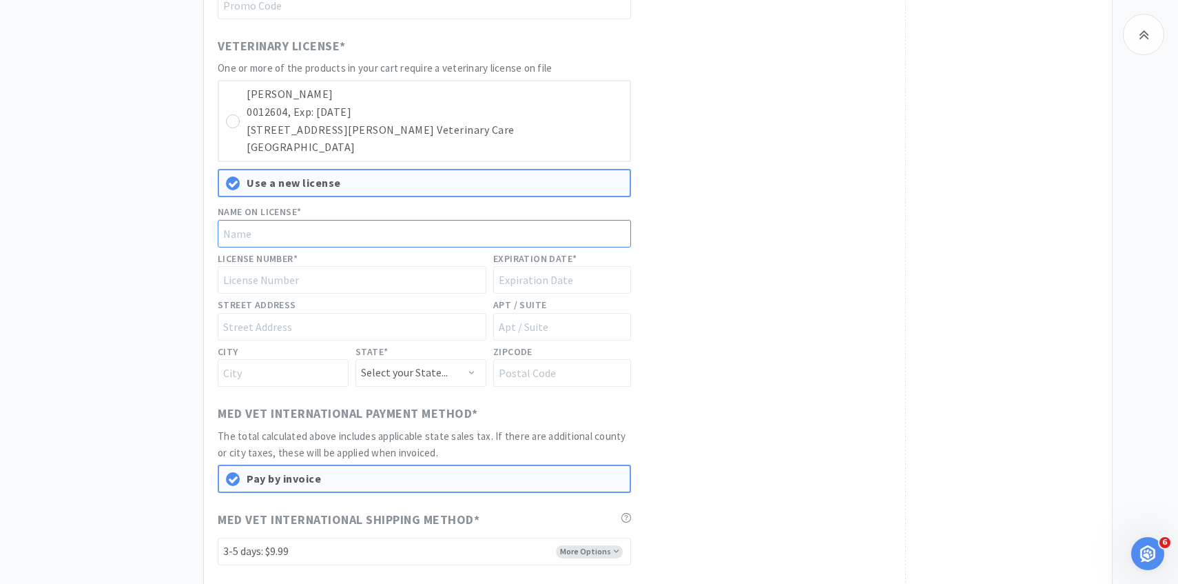
scroll to position [949, 0]
click at [336, 282] on input "text" at bounding box center [352, 279] width 269 height 28
paste input "VET.0012971"
click at [522, 281] on input "text" at bounding box center [562, 279] width 138 height 28
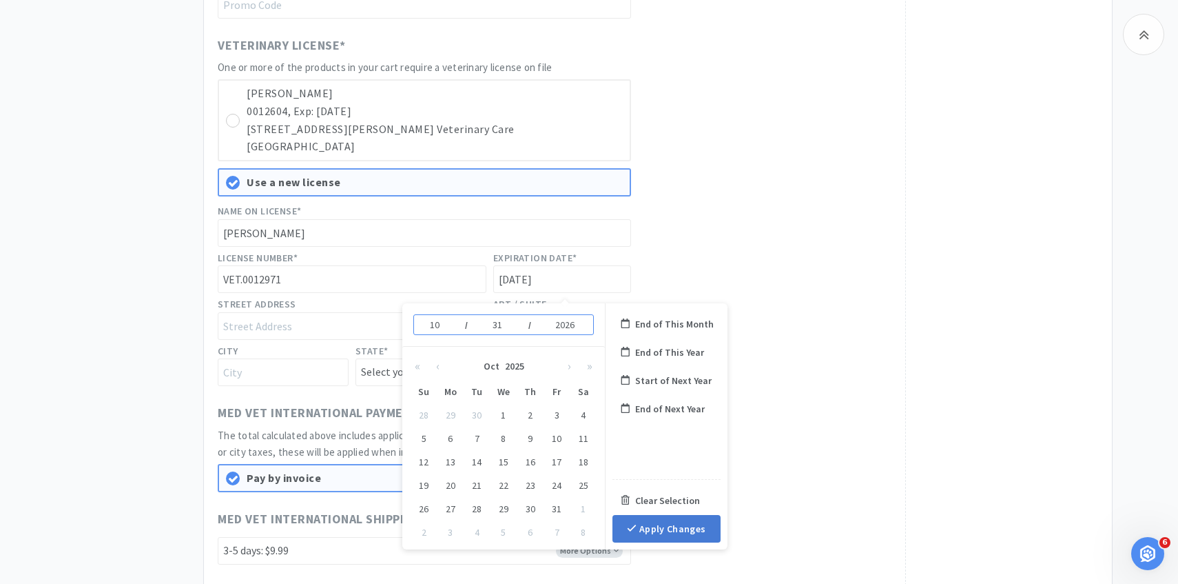
click at [649, 524] on button "Apply Changes" at bounding box center [667, 529] width 108 height 28
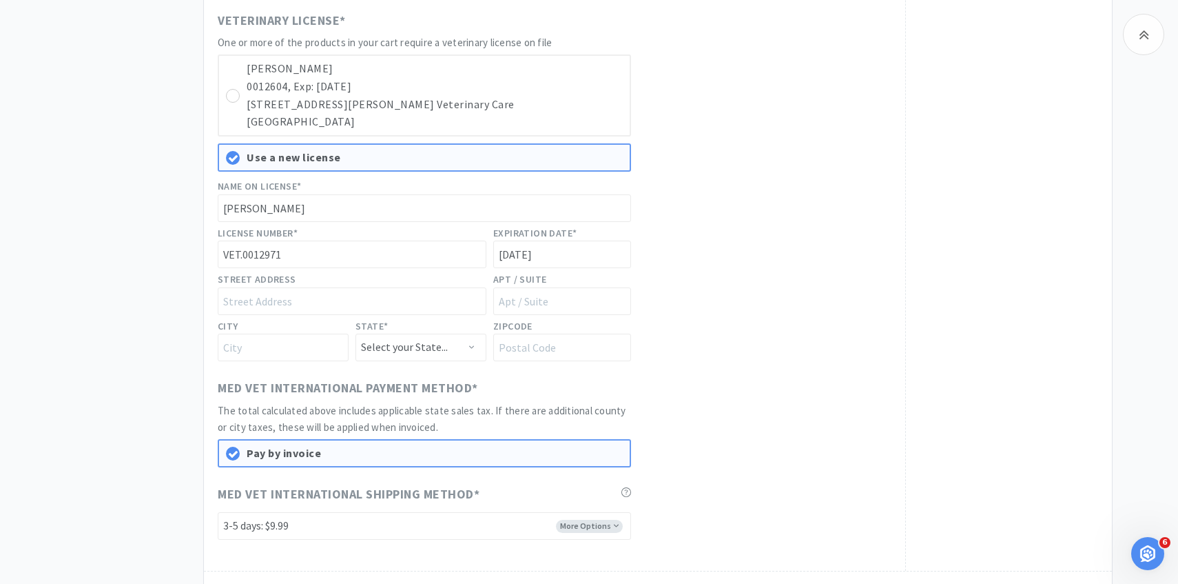
scroll to position [974, 0]
click at [398, 342] on select "Select your State... Alabama Alaska Arizona Arkansas California Colorado Connec…" at bounding box center [421, 347] width 131 height 28
click at [356, 333] on select "Select your State... Alabama Alaska Arizona Arkansas California Colorado Connec…" at bounding box center [421, 347] width 131 height 28
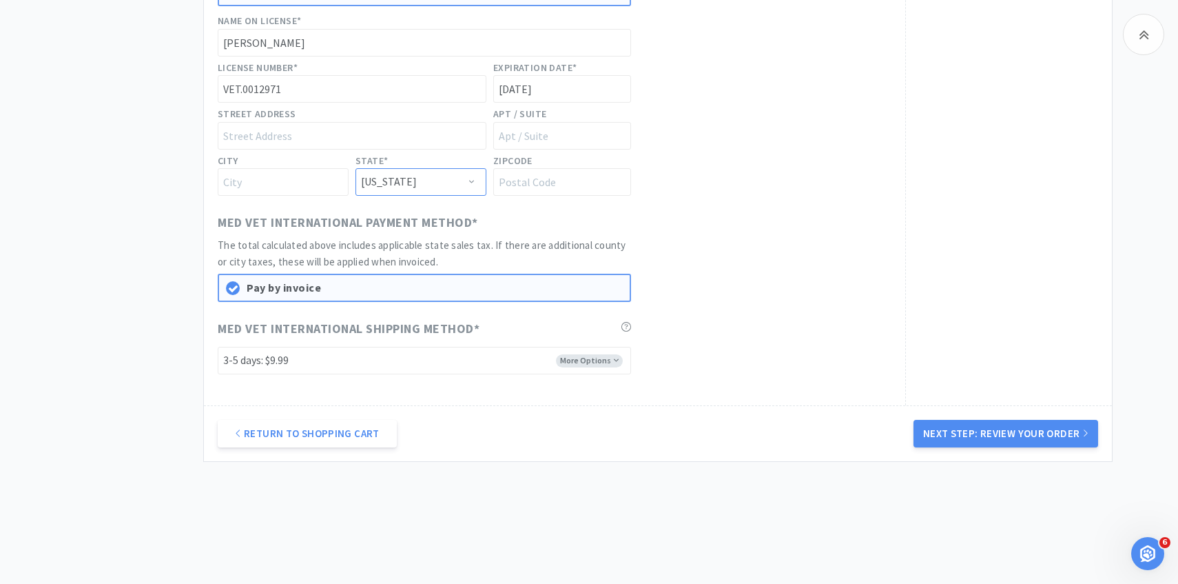
scroll to position [1140, 0]
click at [1041, 442] on button "Next Step: Review Your Order" at bounding box center [1006, 433] width 185 height 28
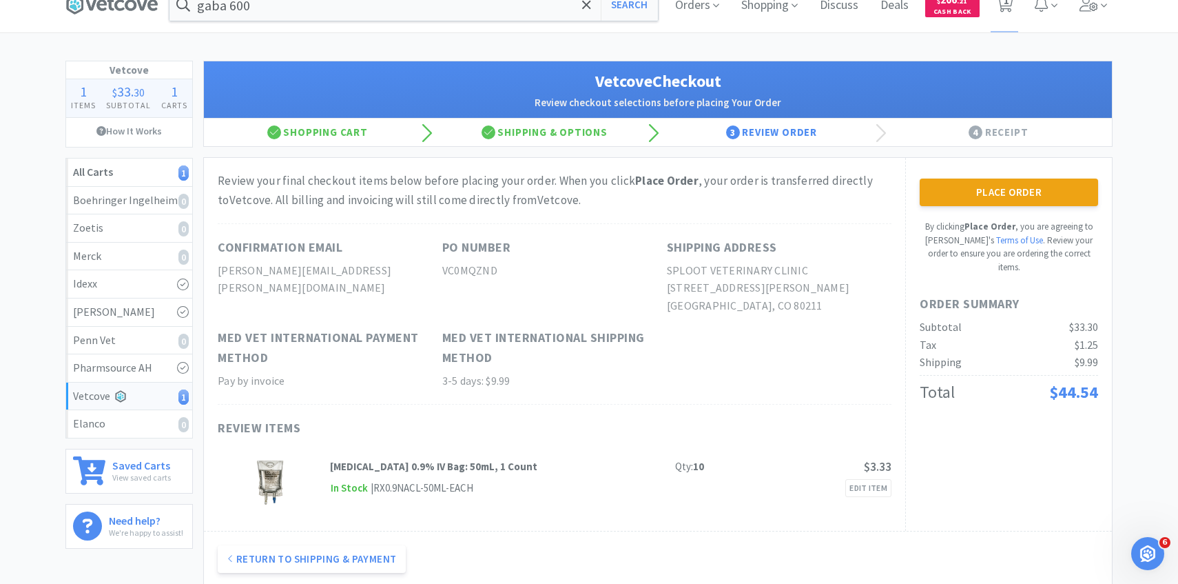
scroll to position [31, 0]
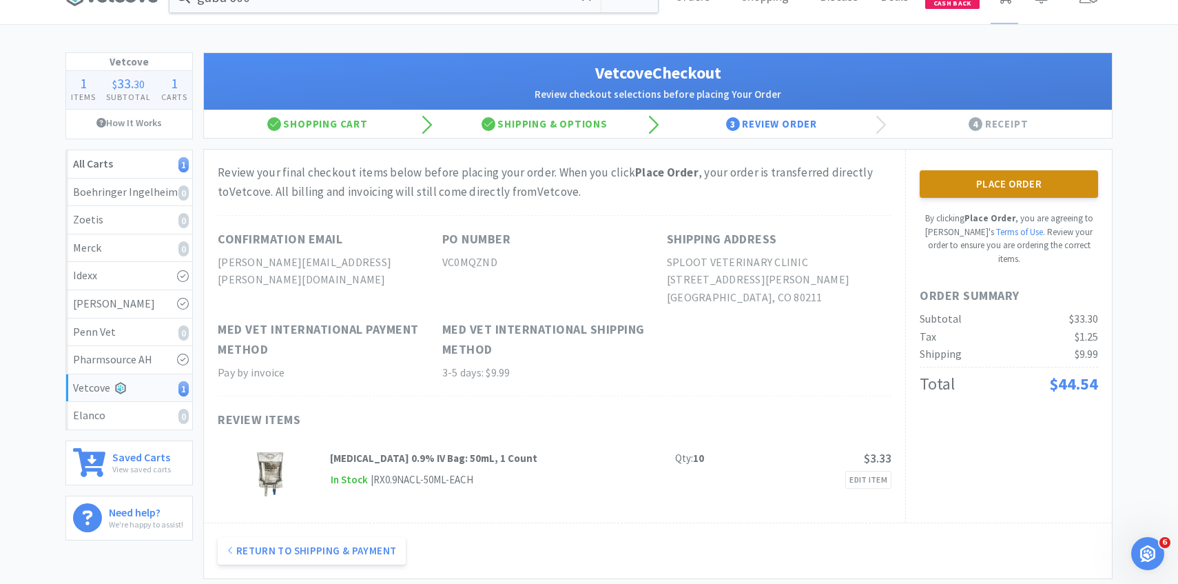
click at [959, 197] on button "Place Order" at bounding box center [1009, 184] width 178 height 28
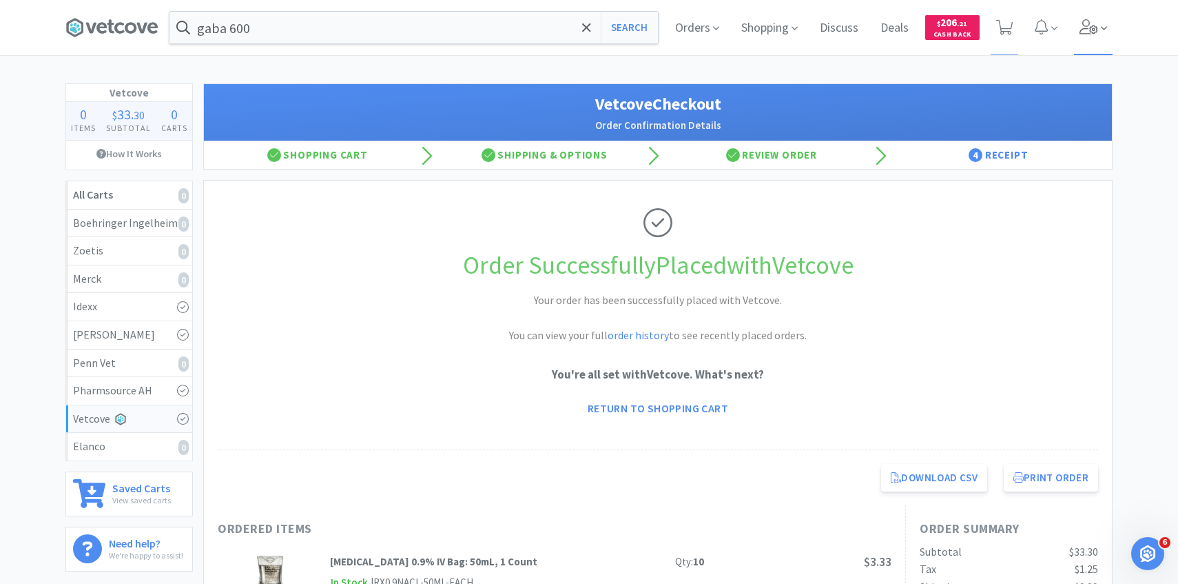
click at [1093, 48] on span at bounding box center [1093, 27] width 39 height 55
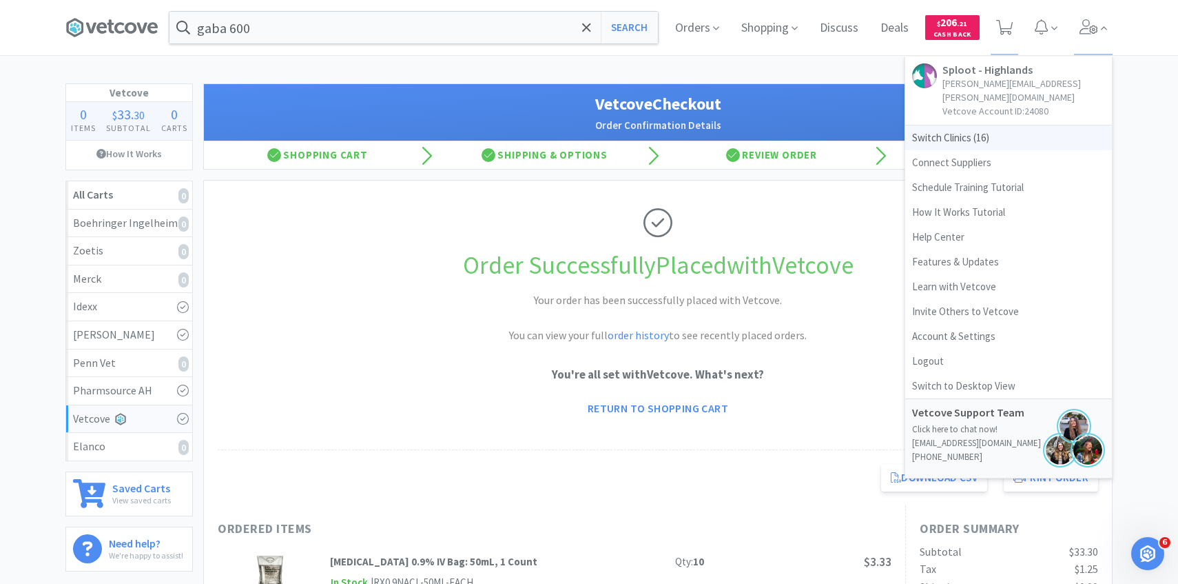
click at [1023, 125] on span "Switch Clinics ( 16 )" at bounding box center [1008, 137] width 207 height 25
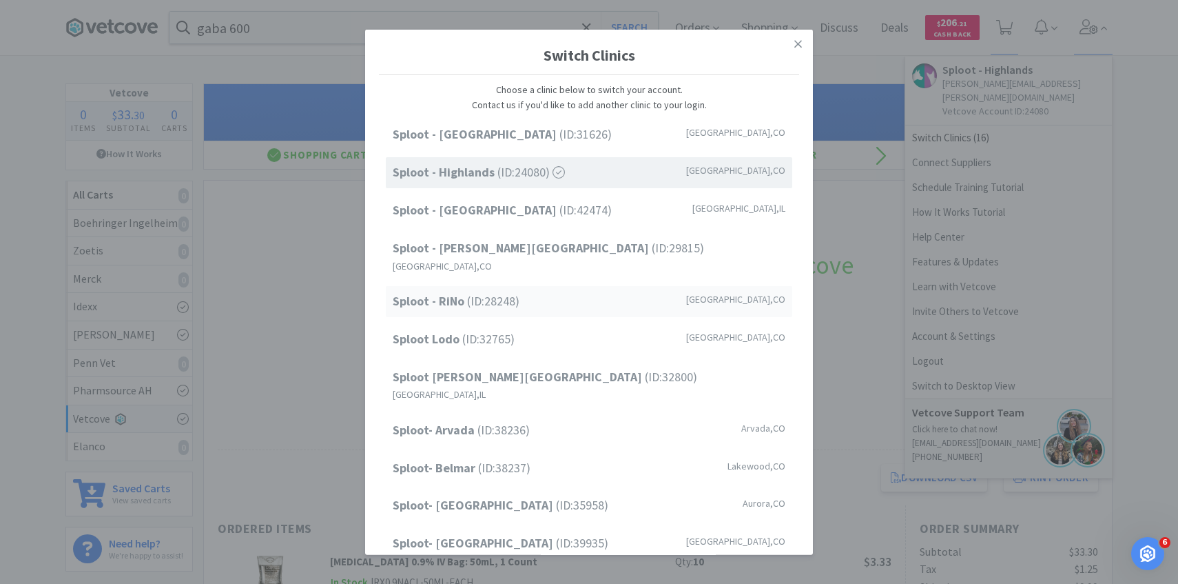
click at [530, 286] on div "Sploot - RiNo (ID: 28248 ) Denver , CO" at bounding box center [589, 301] width 407 height 31
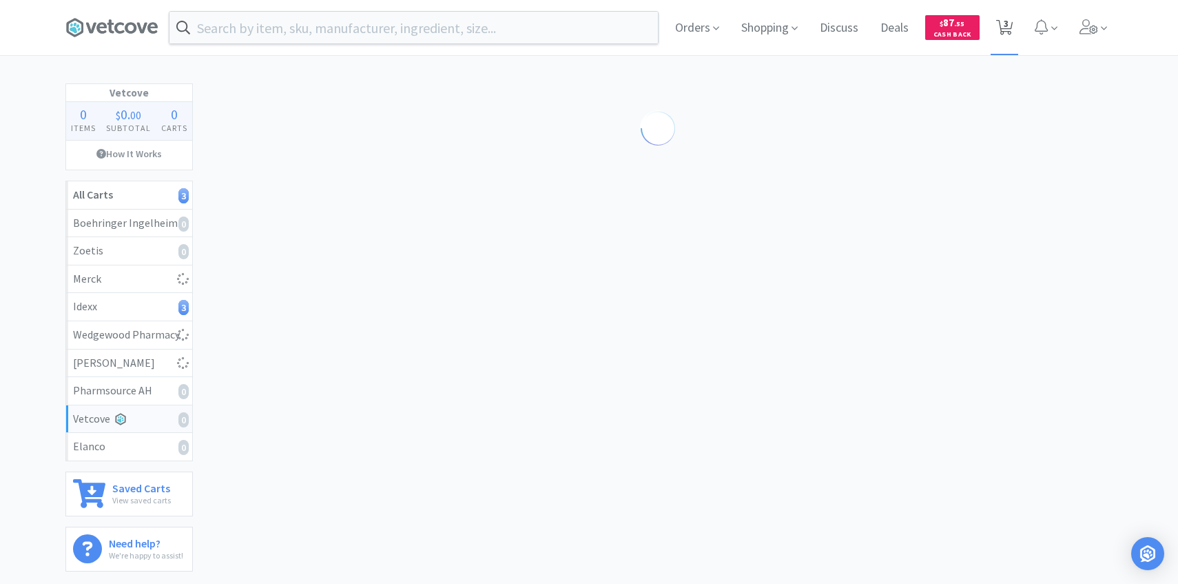
click at [1009, 21] on span "3" at bounding box center [1006, 23] width 5 height 55
select select "1"
select select "5"
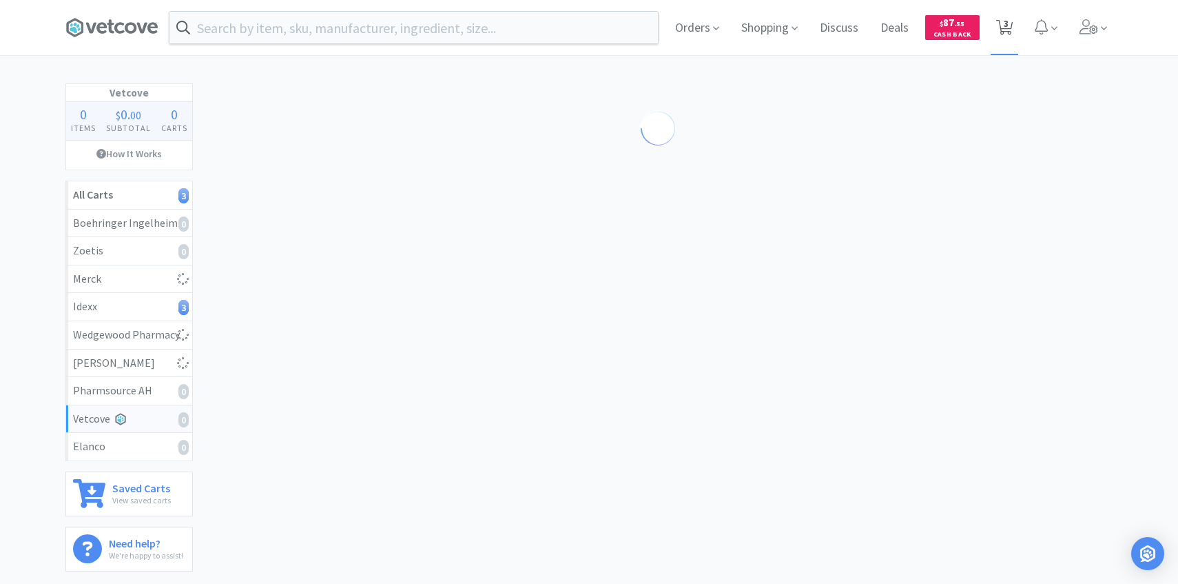
select select "1"
select select "5"
select select "1"
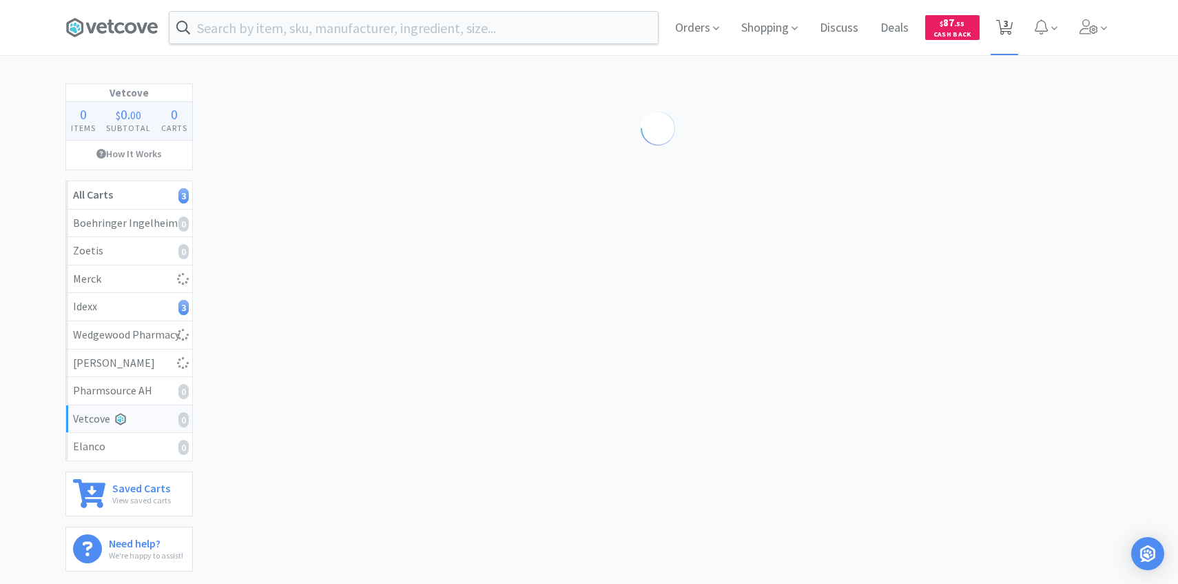
select select "2"
select select "4"
select select "6"
select select "1"
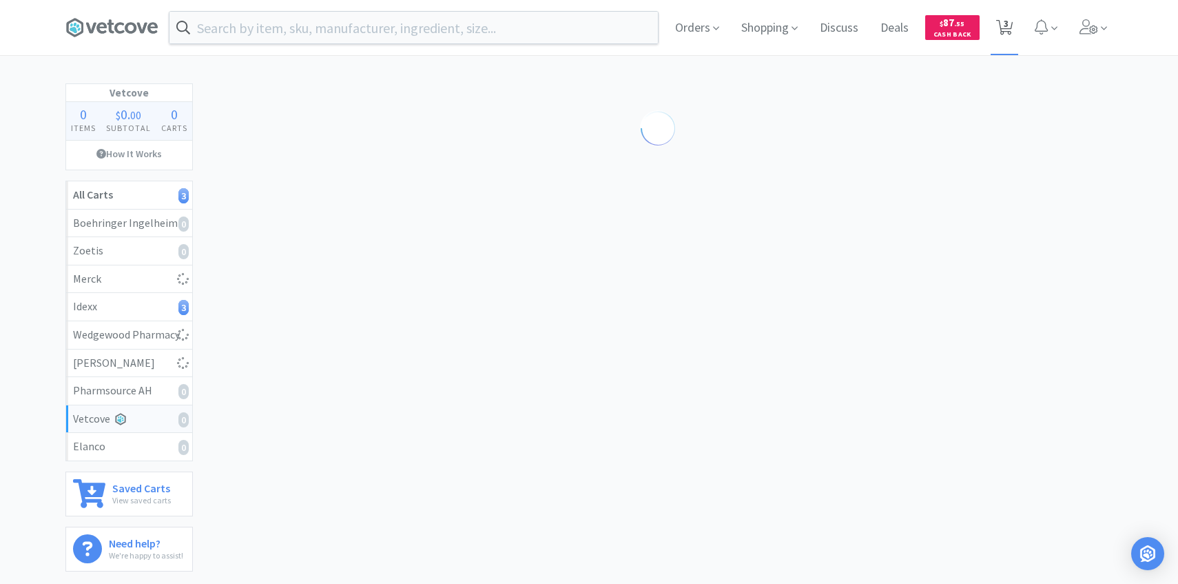
select select "4"
select select "2"
select select "1"
select select "2"
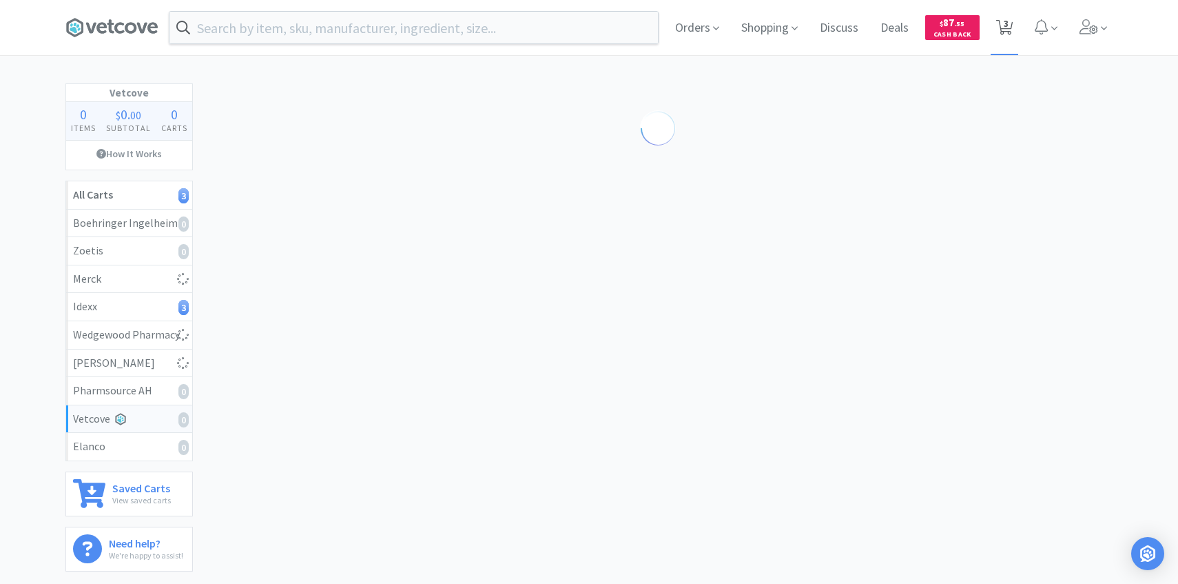
select select "1"
select select "20"
select select "2"
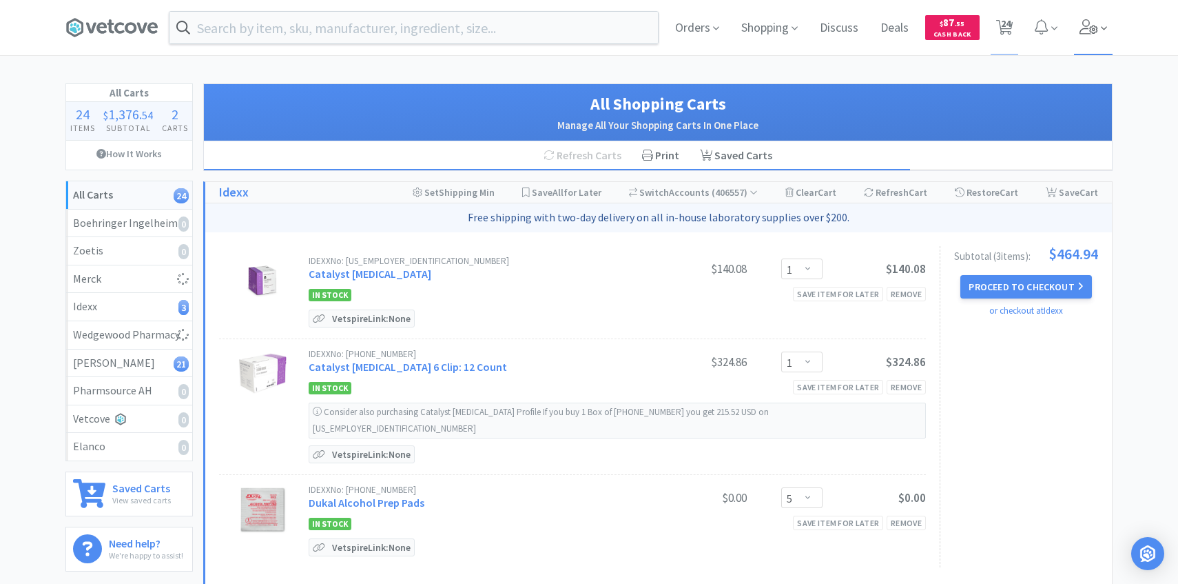
click at [1078, 20] on span at bounding box center [1093, 27] width 39 height 55
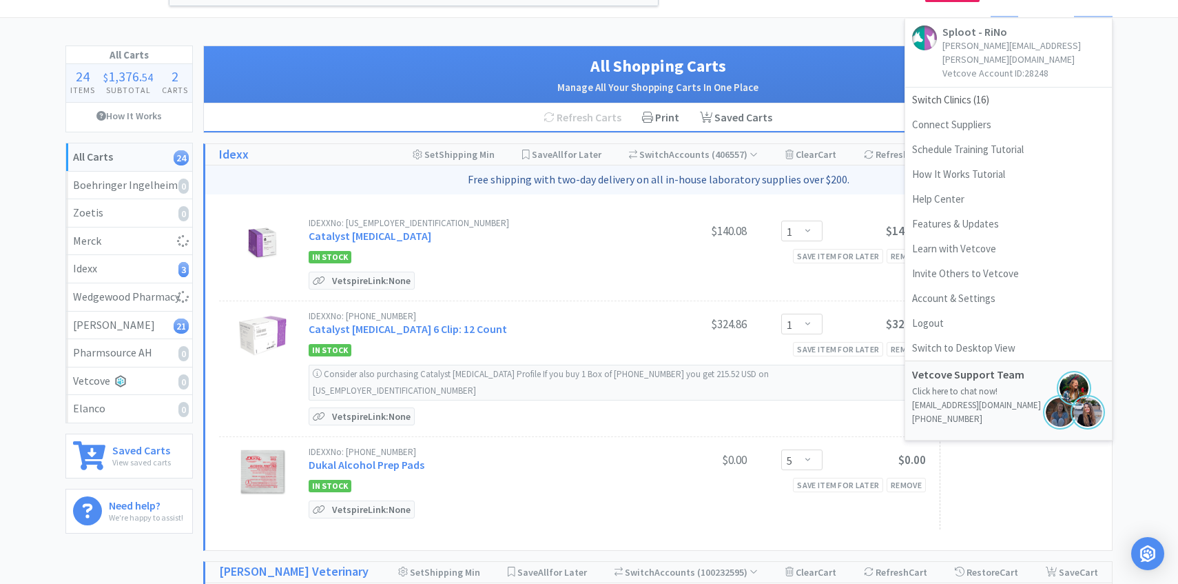
scroll to position [59, 0]
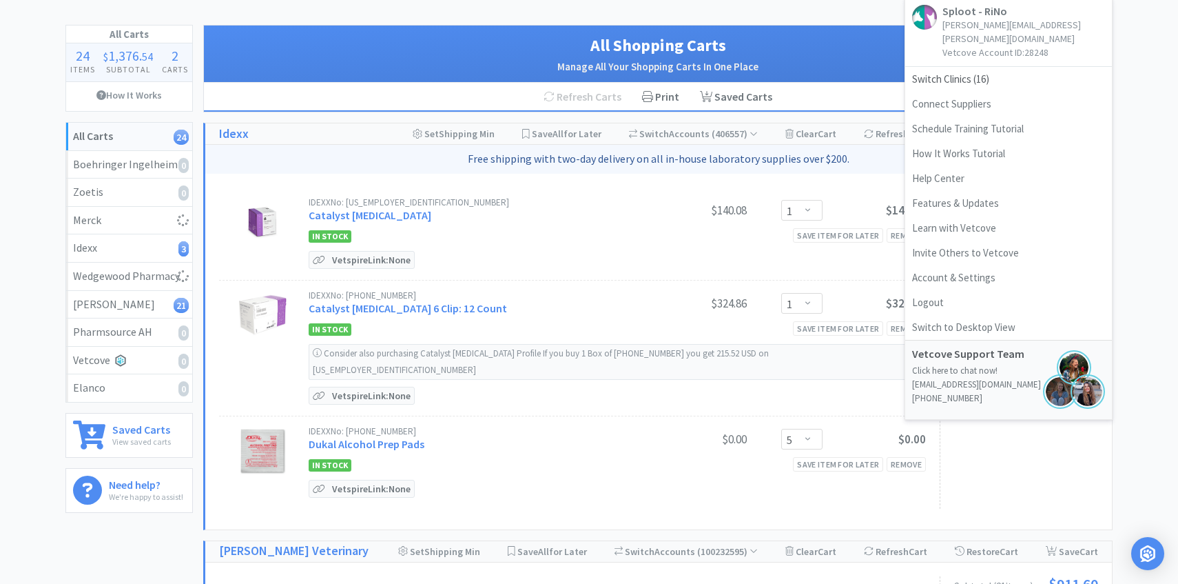
click at [461, 209] on div "IDEXX No: 99-0020377 Catalyst Cortisol Test" at bounding box center [476, 210] width 335 height 25
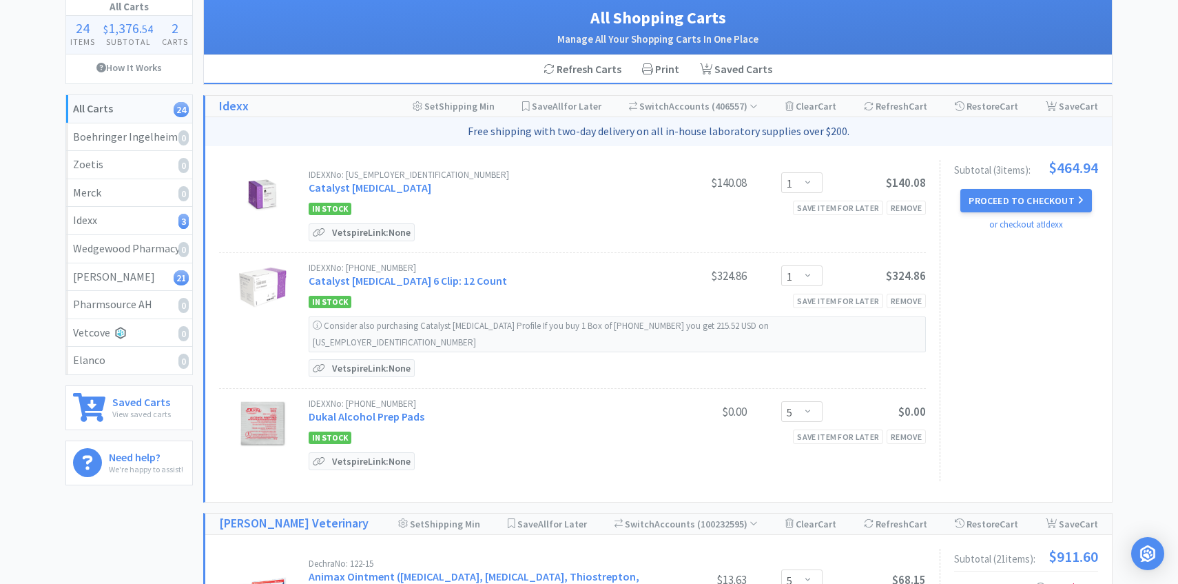
scroll to position [88, 0]
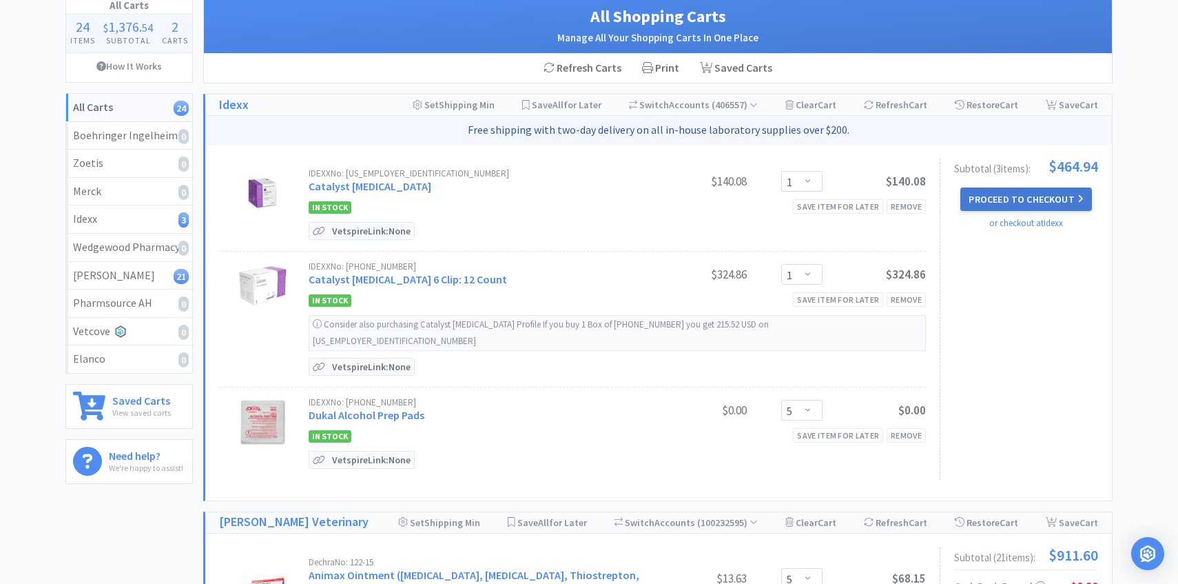
click at [1011, 194] on button "Proceed to Checkout" at bounding box center [1025, 198] width 131 height 23
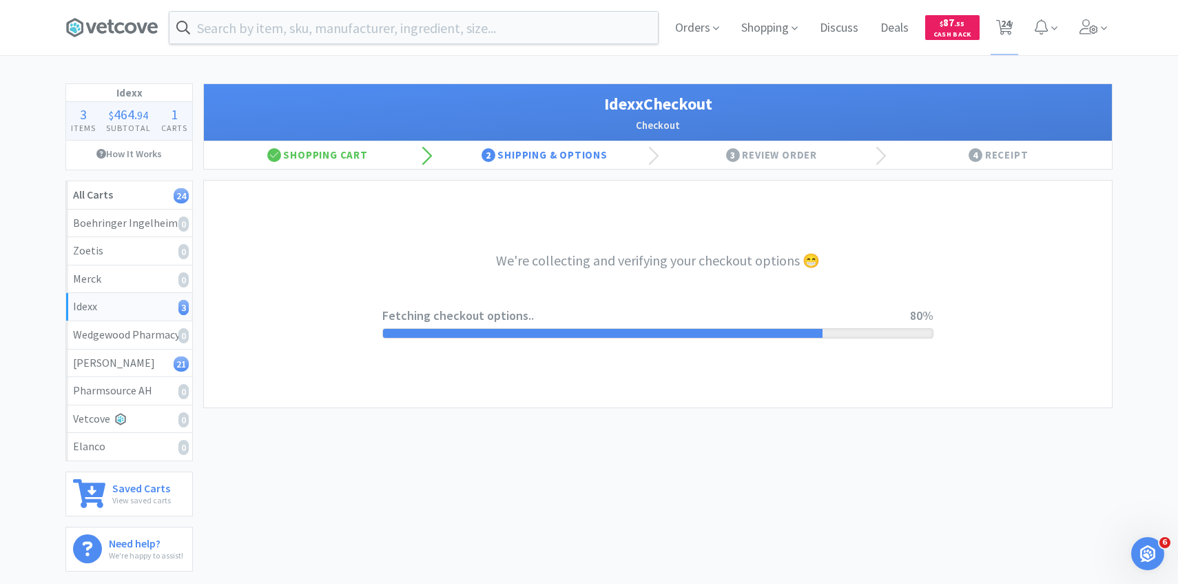
select select "904"
select select "003"
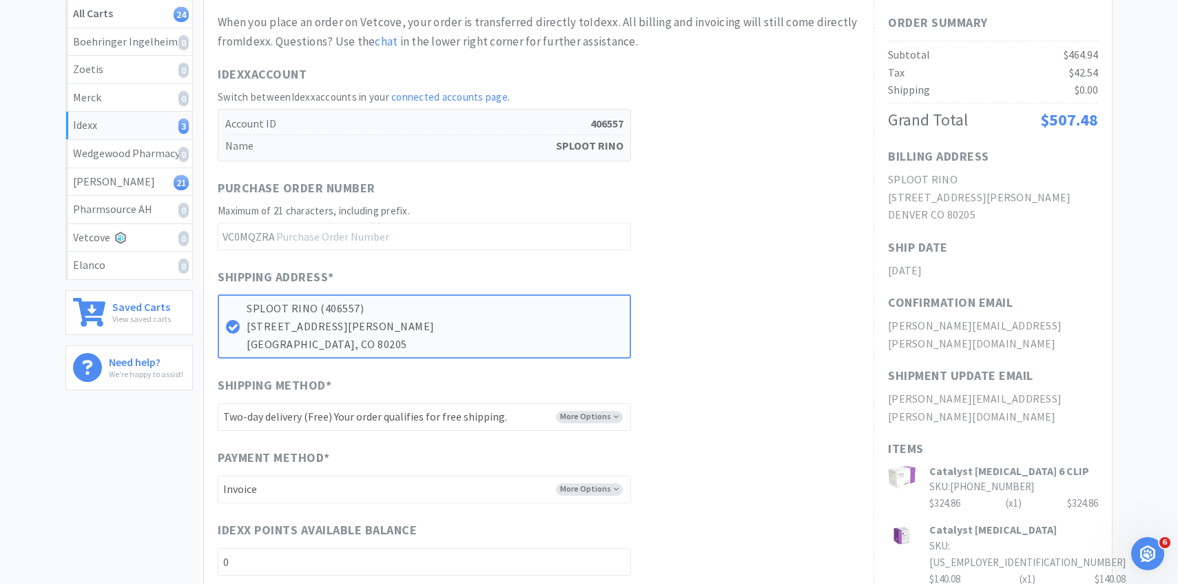
scroll to position [504, 0]
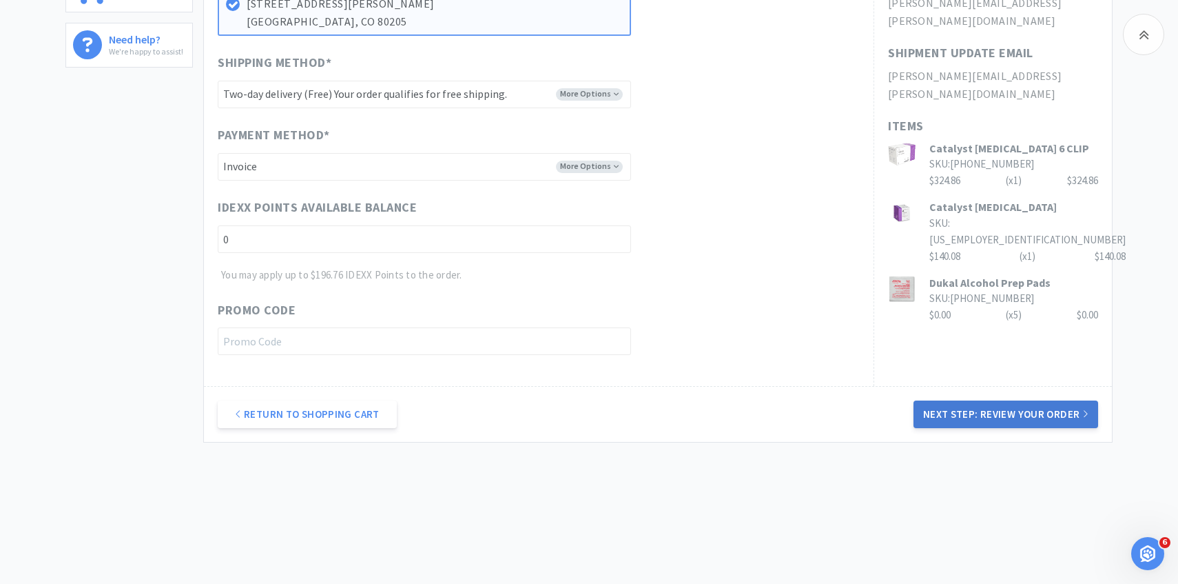
click at [953, 402] on button "Next Step: Review Your Order" at bounding box center [1006, 414] width 185 height 28
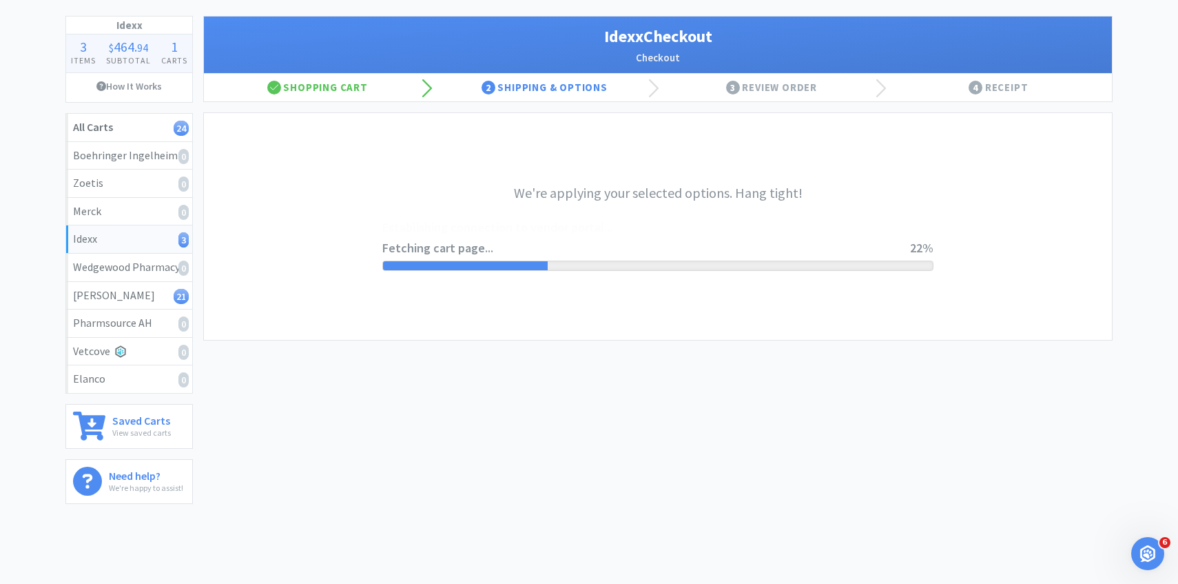
scroll to position [0, 0]
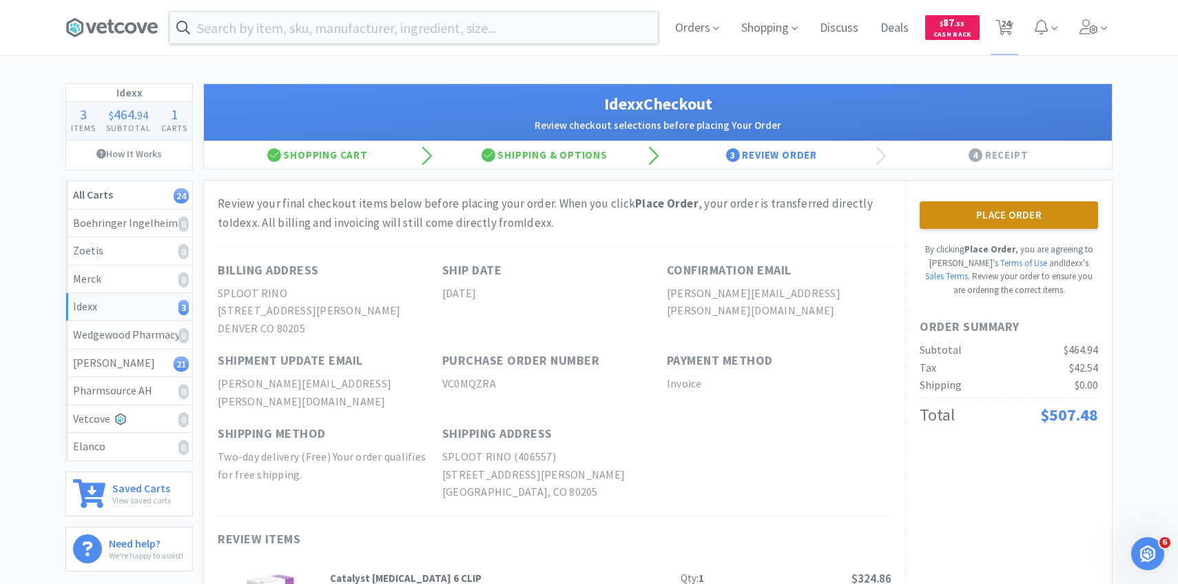
click at [984, 222] on button "Place Order" at bounding box center [1009, 215] width 178 height 28
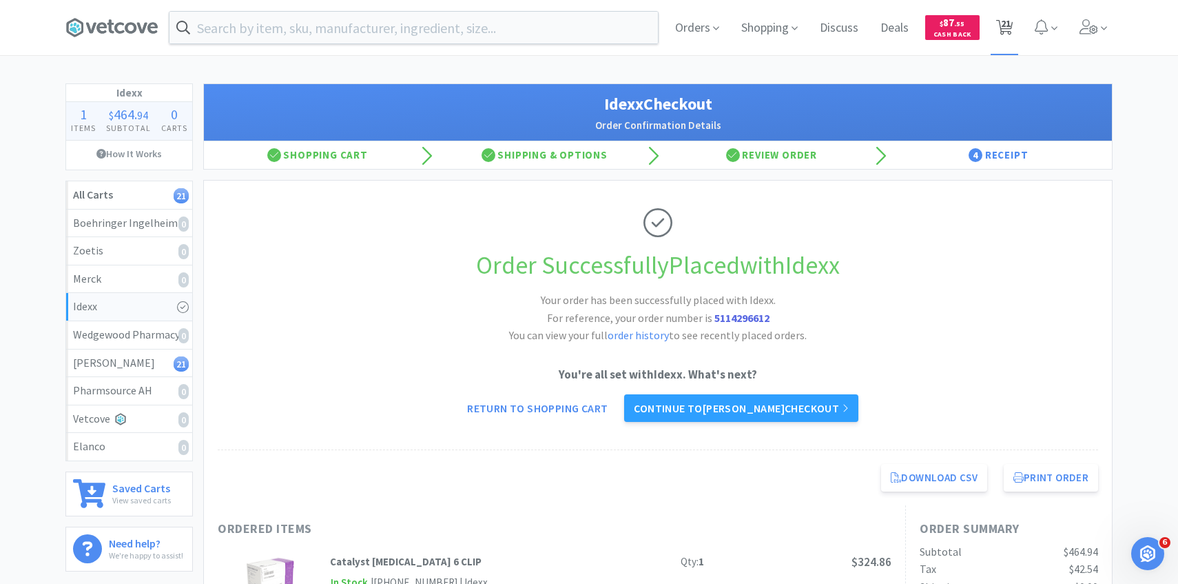
click at [1009, 31] on span "21" at bounding box center [1006, 23] width 10 height 55
select select "5"
select select "1"
select select "5"
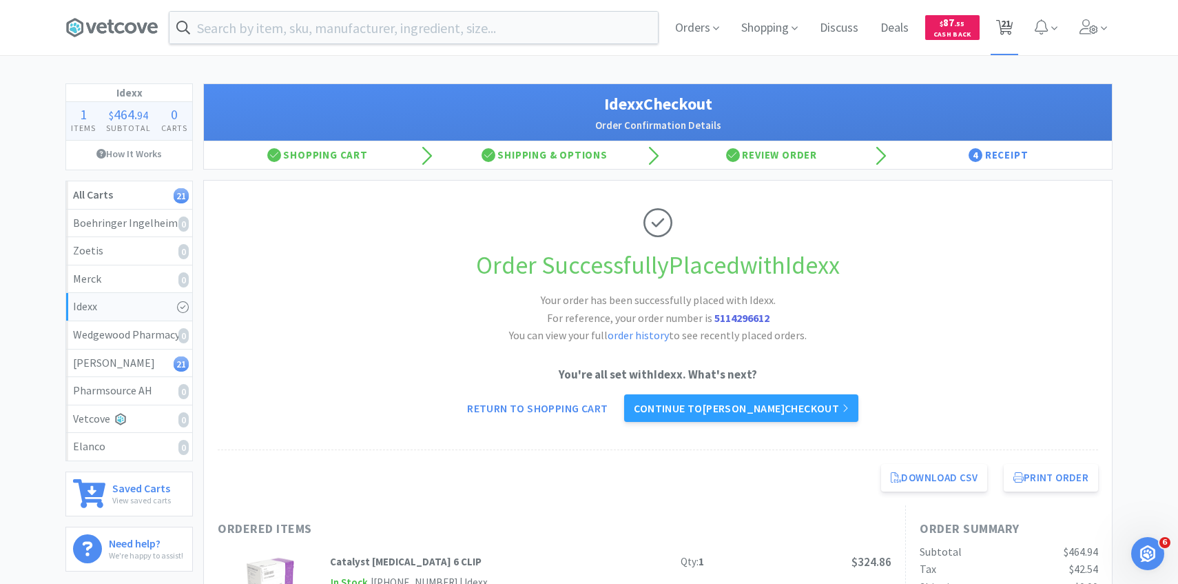
select select "5"
select select "1"
select select "2"
select select "4"
select select "6"
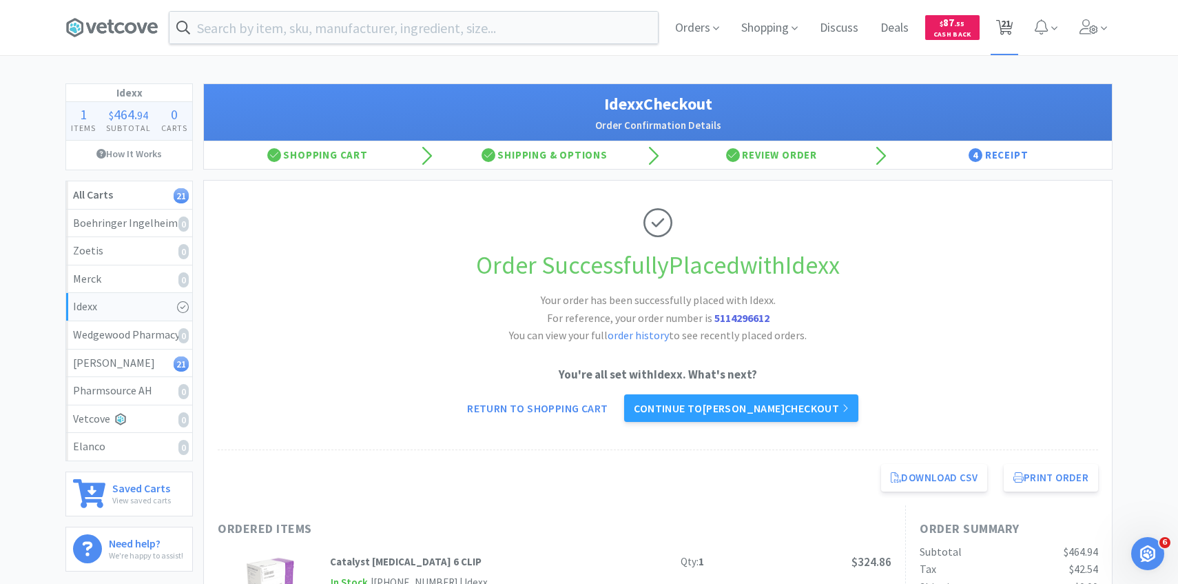
select select "1"
select select "4"
select select "2"
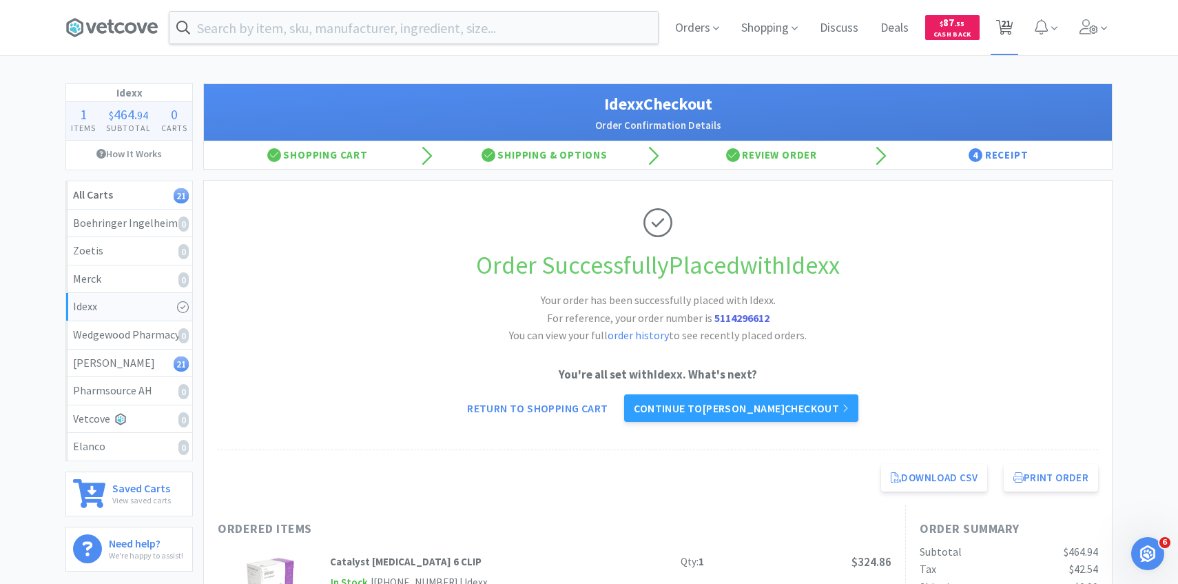
select select "1"
select select "2"
select select "1"
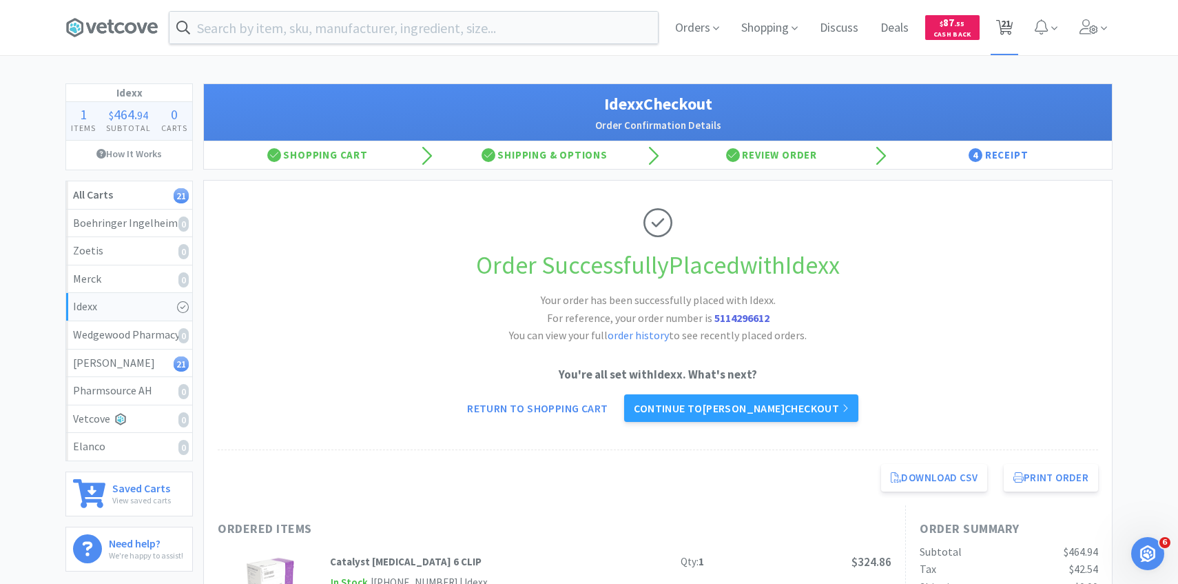
select select "20"
select select "2"
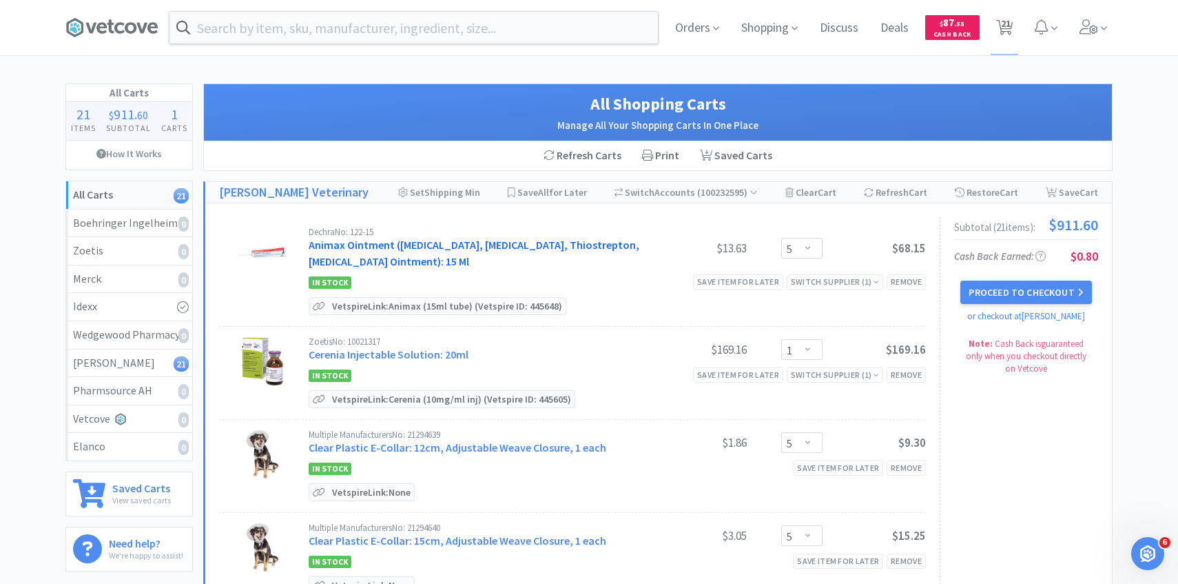
click at [384, 248] on link "Animax Ointment (Nystatin, Neomycin Sulfate, Thiostrepton, Triamcinolone Aceton…" at bounding box center [474, 253] width 331 height 30
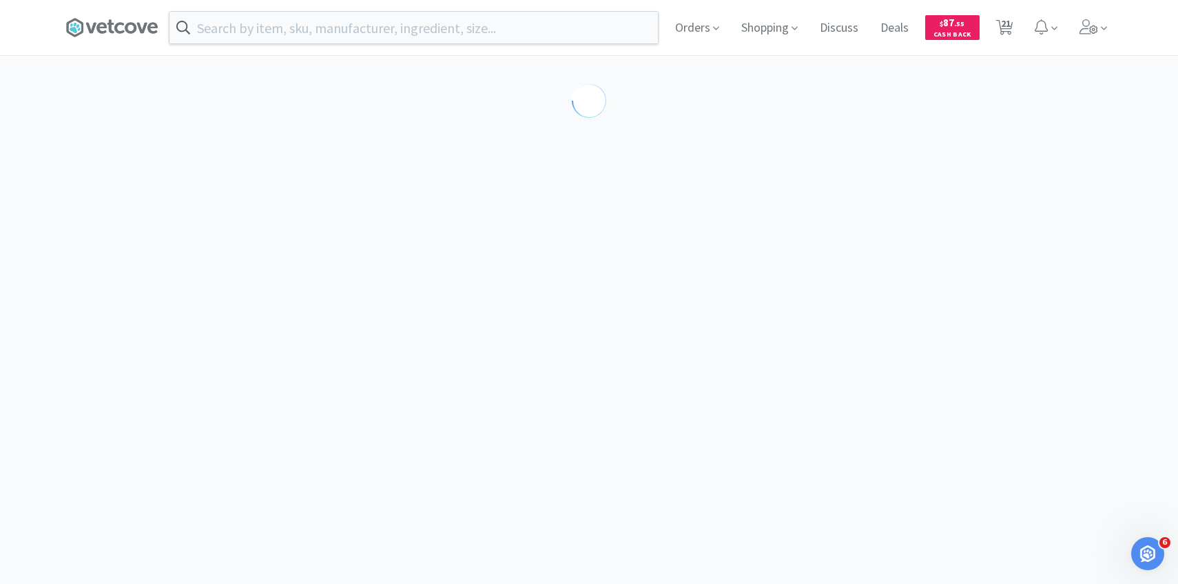
select select "143513"
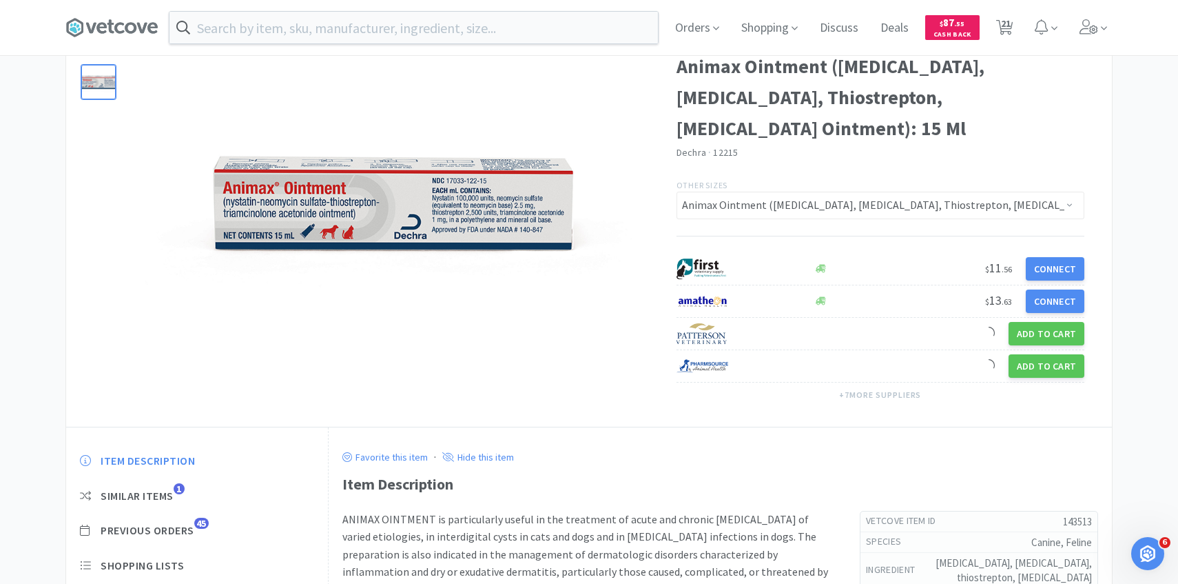
scroll to position [103, 0]
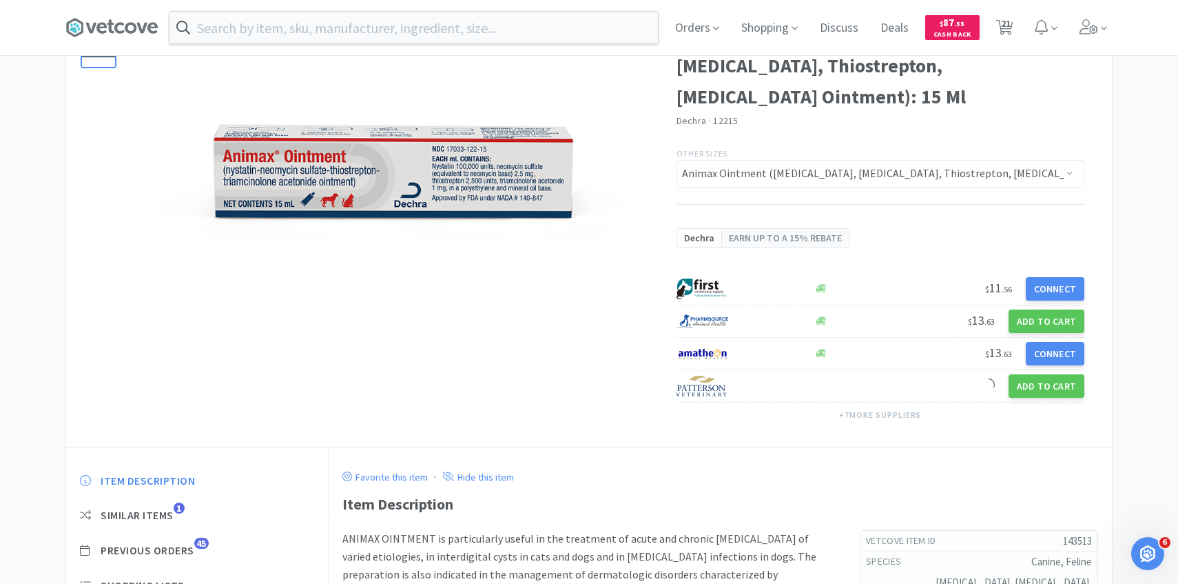
click at [187, 555] on span "Previous Orders" at bounding box center [148, 550] width 94 height 14
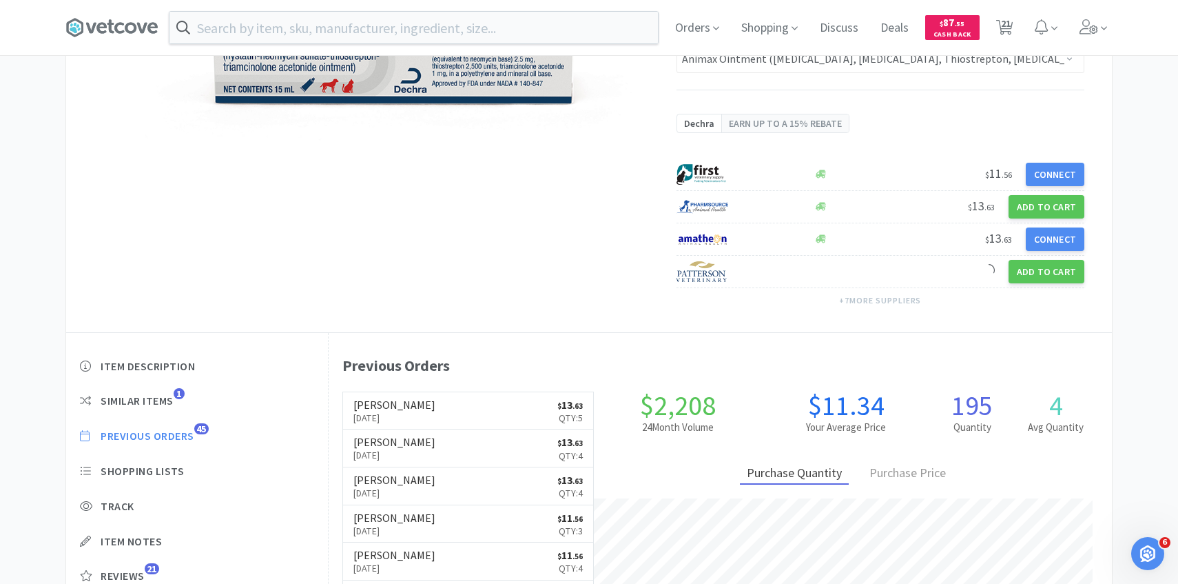
scroll to position [278, 0]
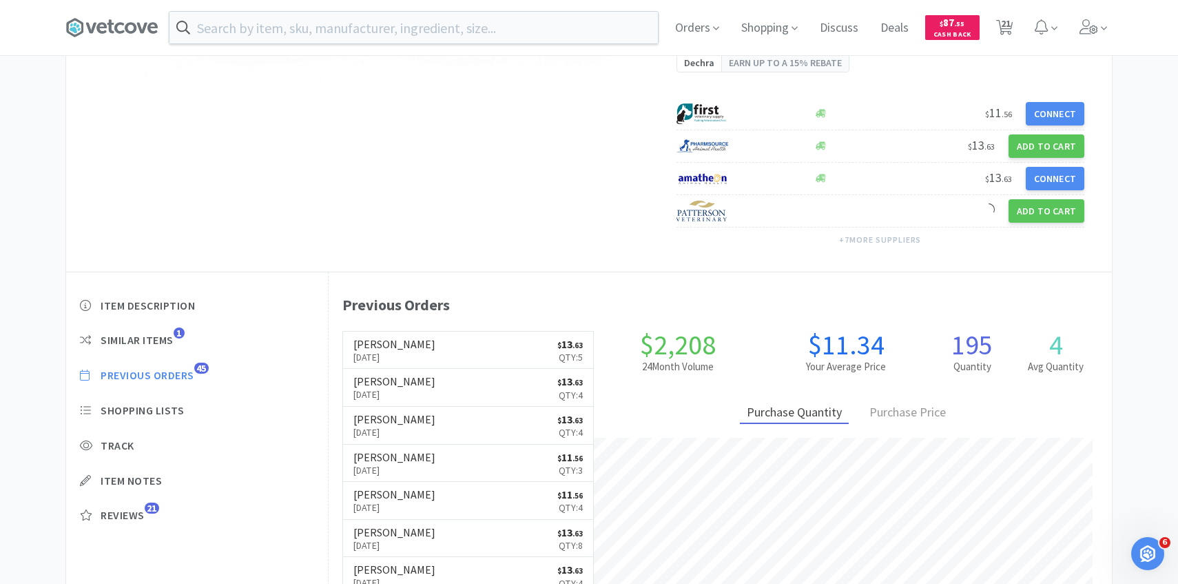
select select "5"
select select "1"
select select "5"
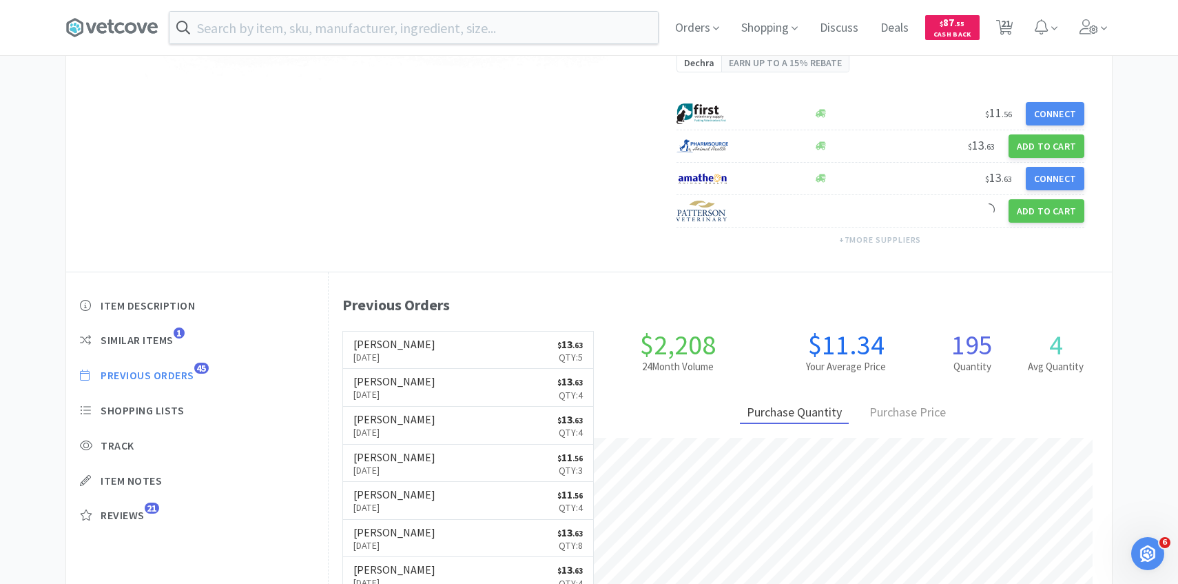
select select "1"
select select "2"
select select "4"
select select "6"
select select "1"
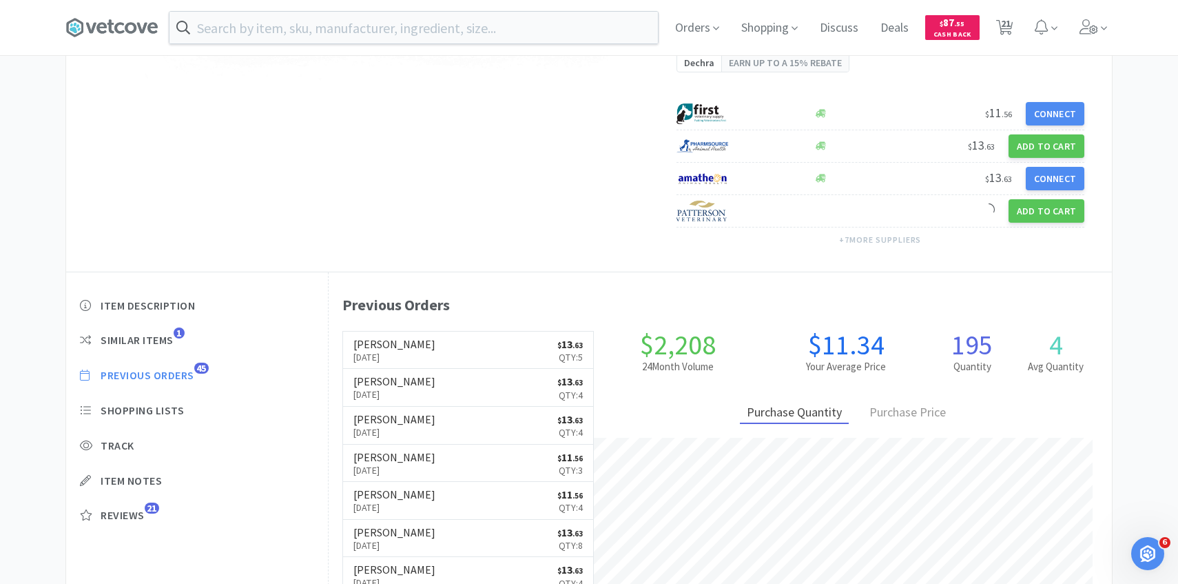
select select "1"
select select "4"
select select "2"
select select "1"
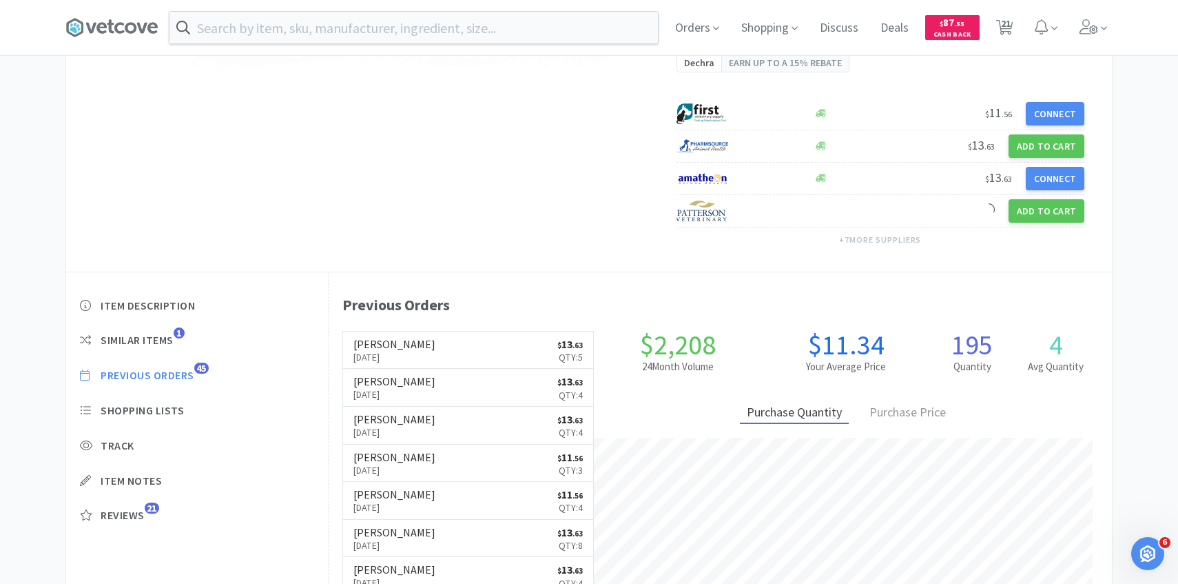
select select "2"
select select "1"
select select "20"
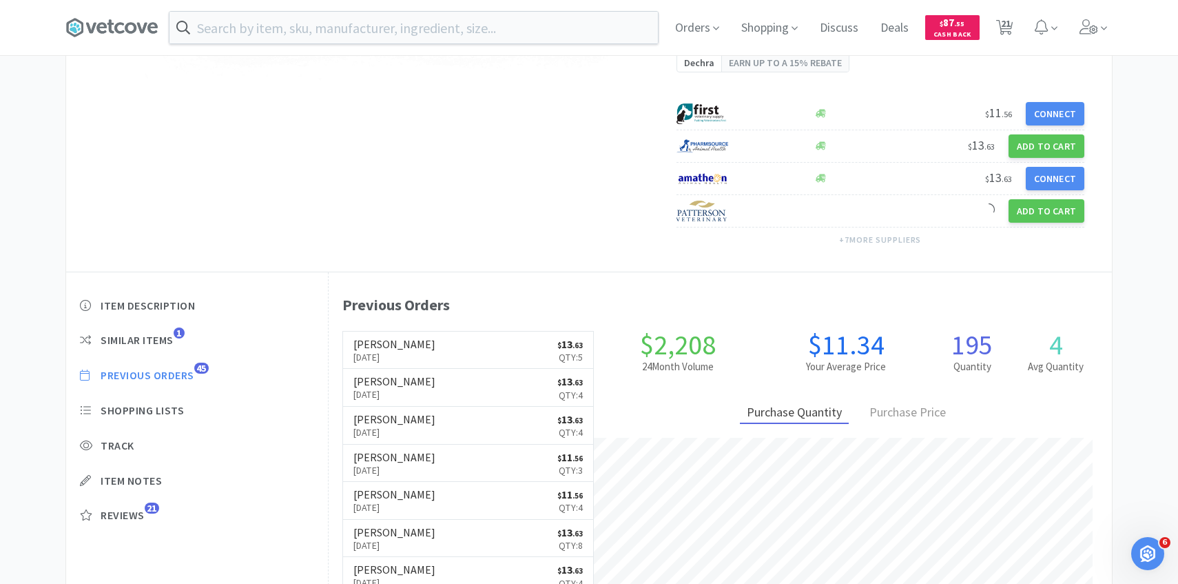
select select "2"
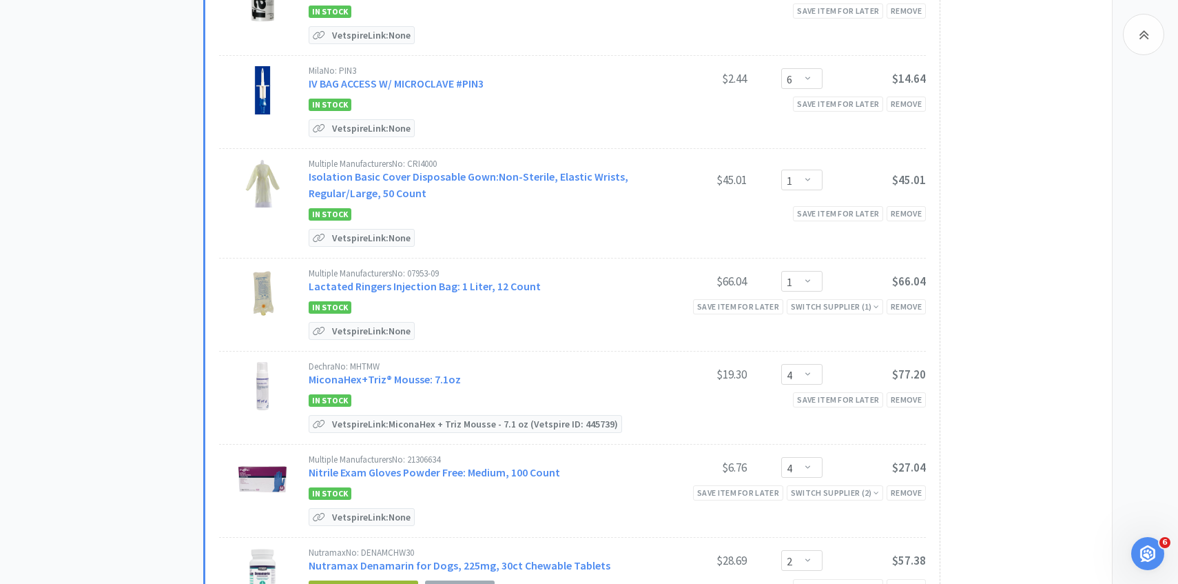
scroll to position [1133, 0]
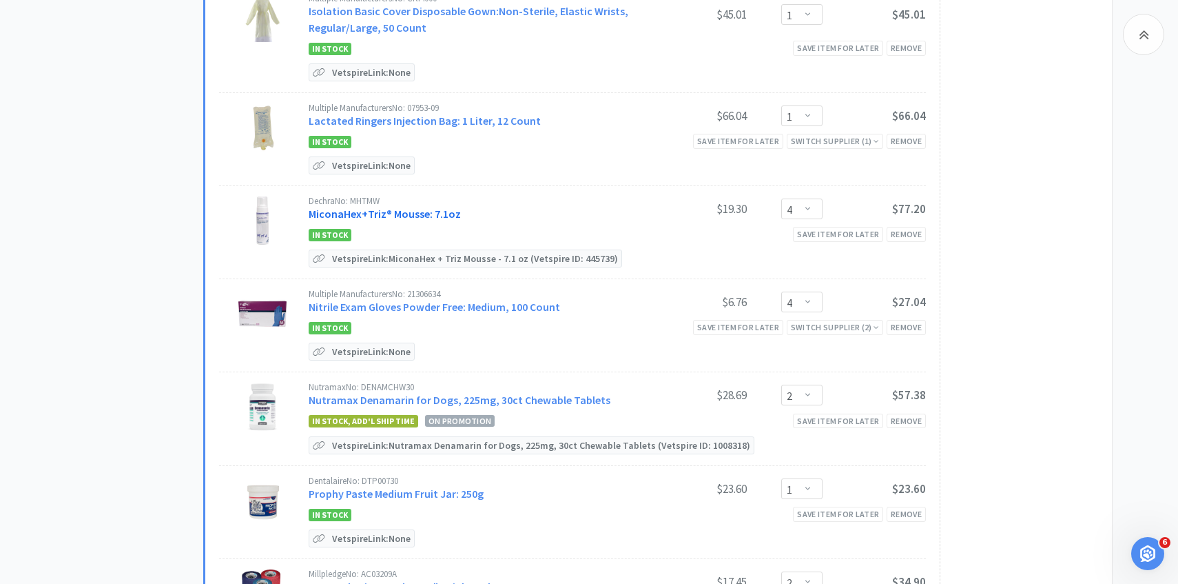
click at [404, 214] on link "MiconaHex+Triz® Mousse: 7.1oz" at bounding box center [385, 214] width 152 height 14
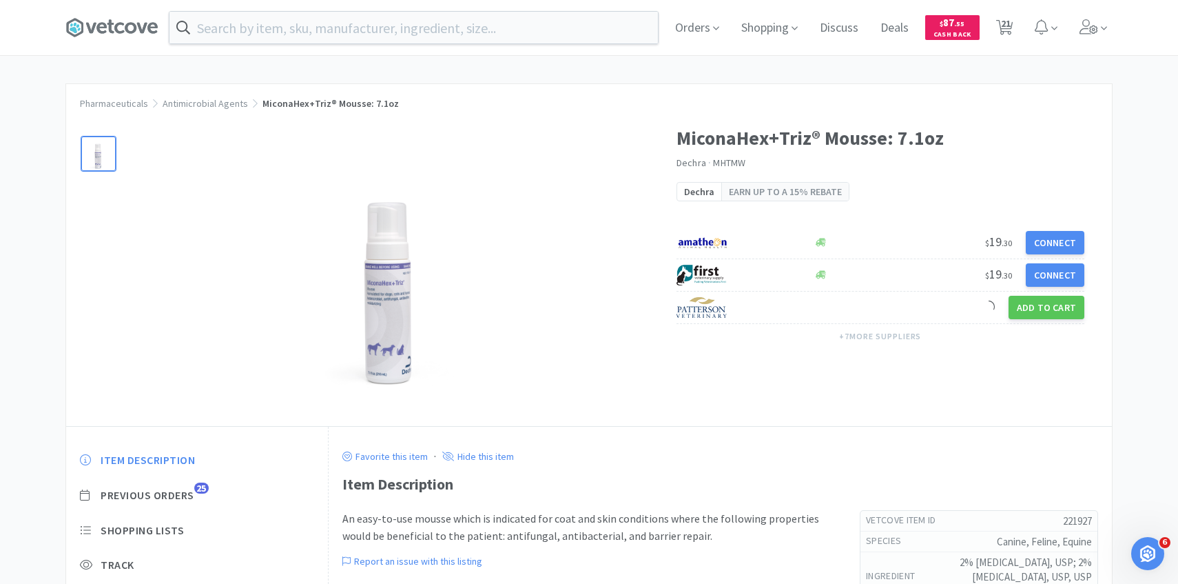
scroll to position [51, 0]
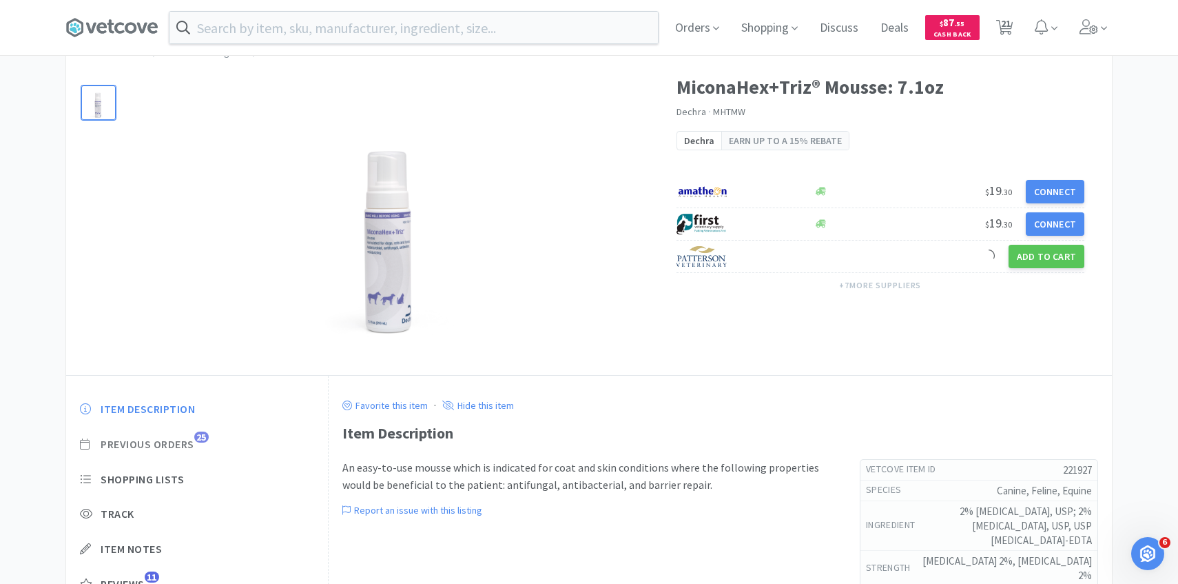
click at [188, 445] on span "Previous Orders" at bounding box center [148, 444] width 94 height 14
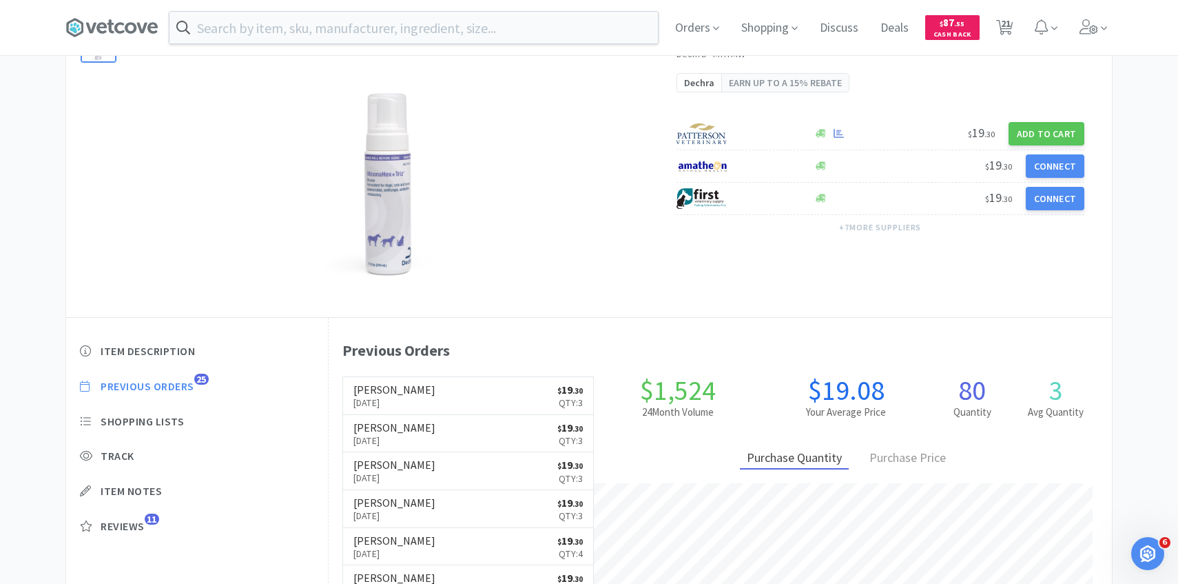
scroll to position [114, 0]
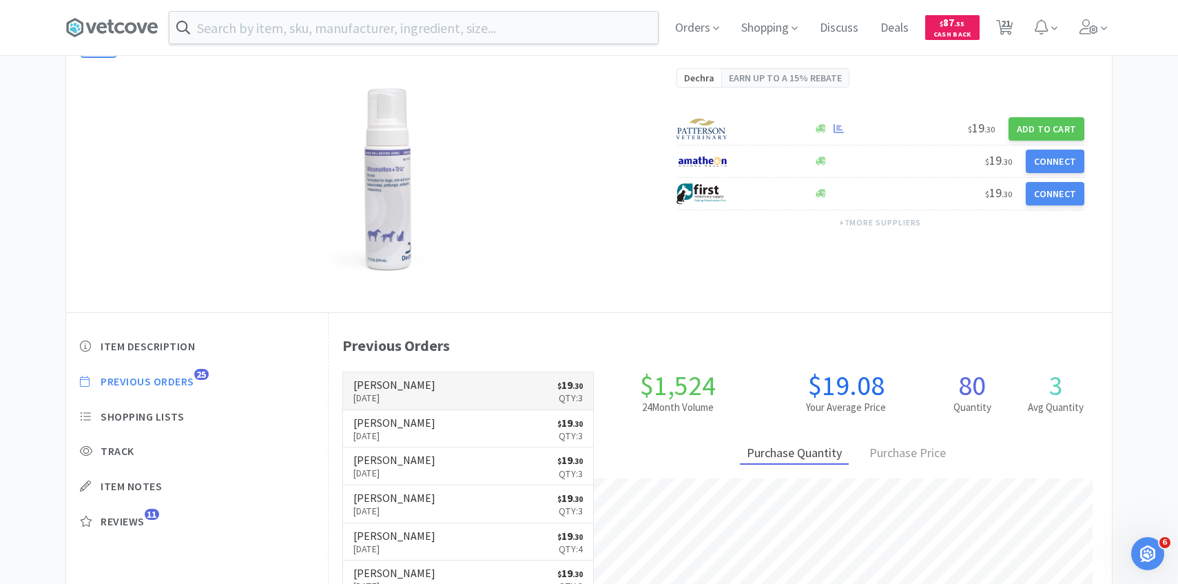
click at [433, 392] on link "Patterson Oct 3rd, 2025 $ 19 . 30 Qty: 3" at bounding box center [468, 391] width 251 height 38
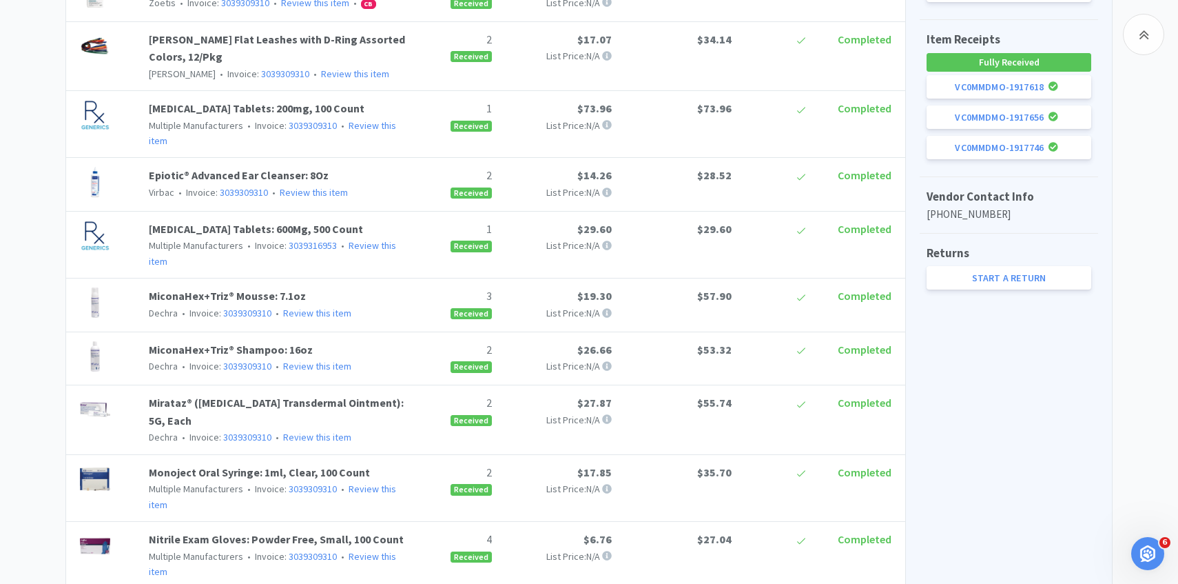
scroll to position [758, 0]
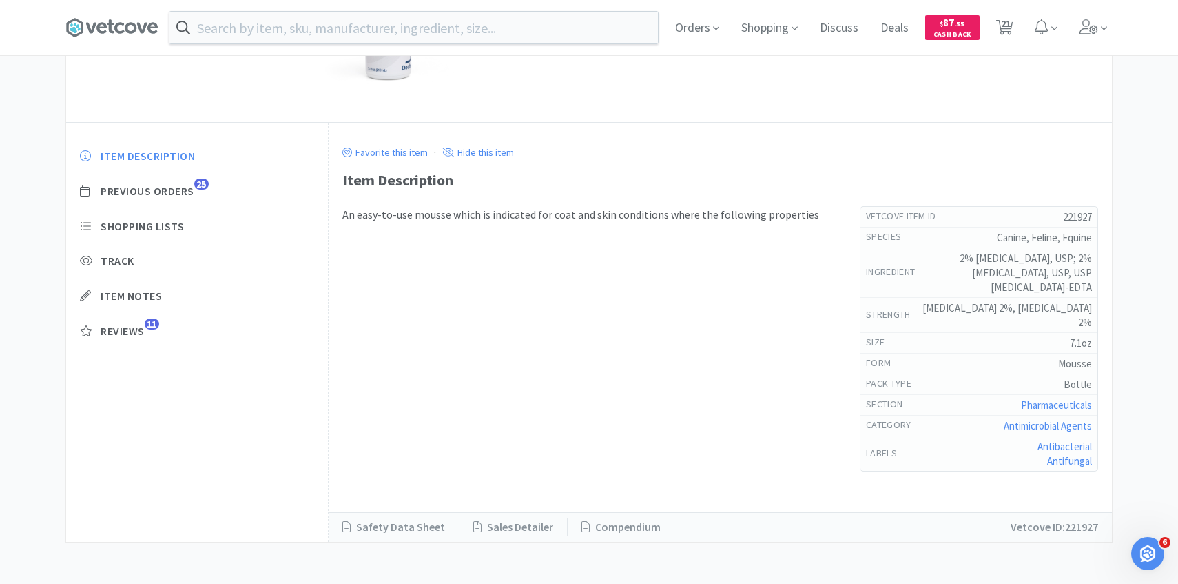
scroll to position [114, 0]
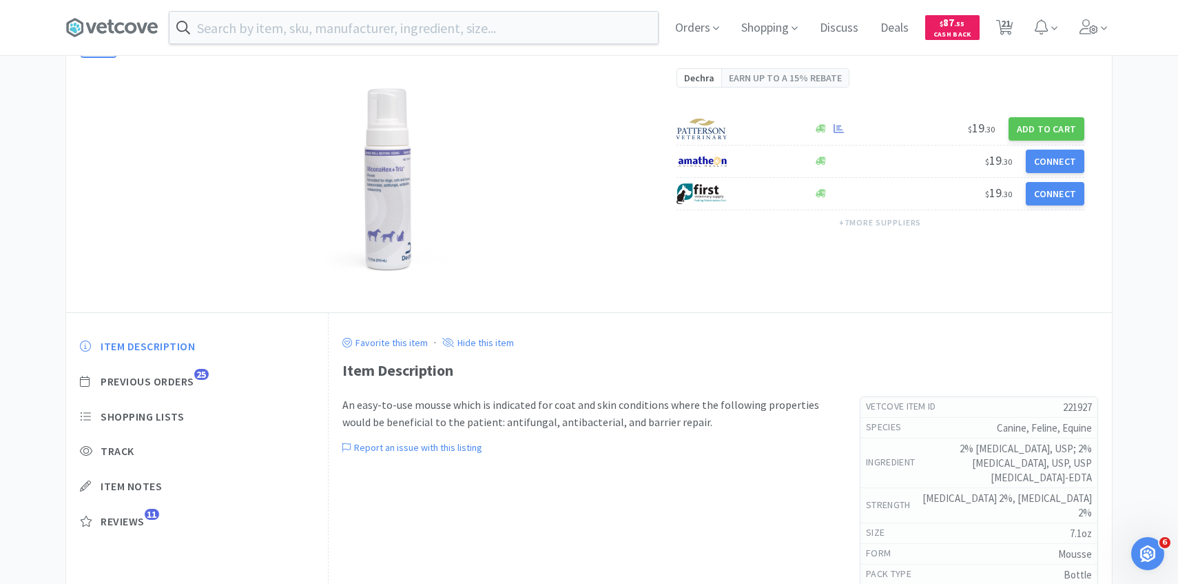
select select "5"
select select "1"
select select "5"
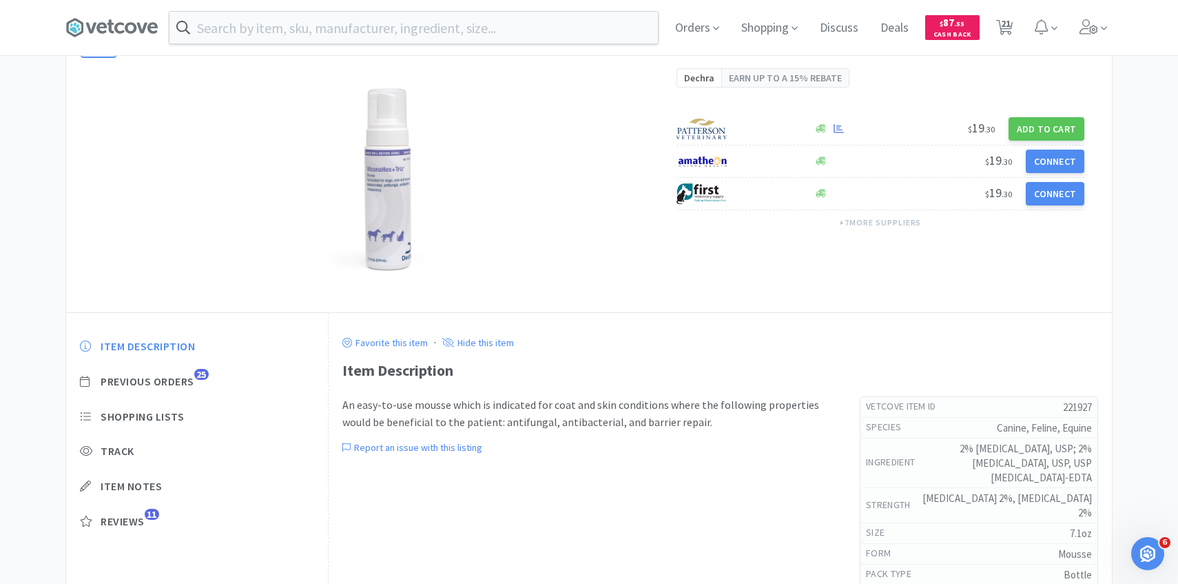
select select "1"
select select "2"
select select "4"
select select "6"
select select "1"
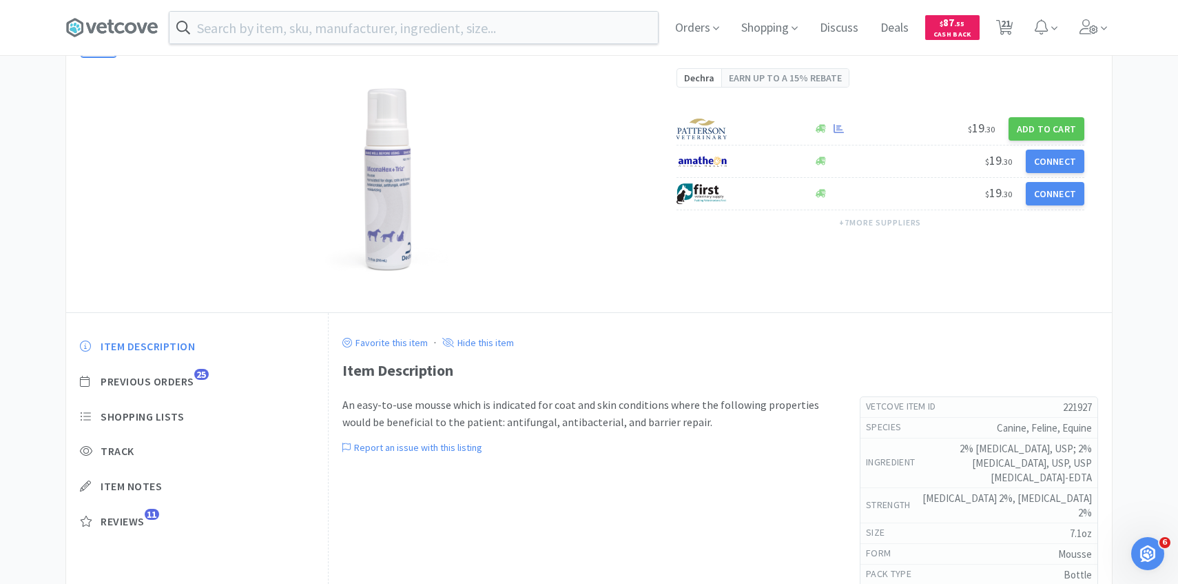
select select "1"
select select "4"
select select "2"
select select "1"
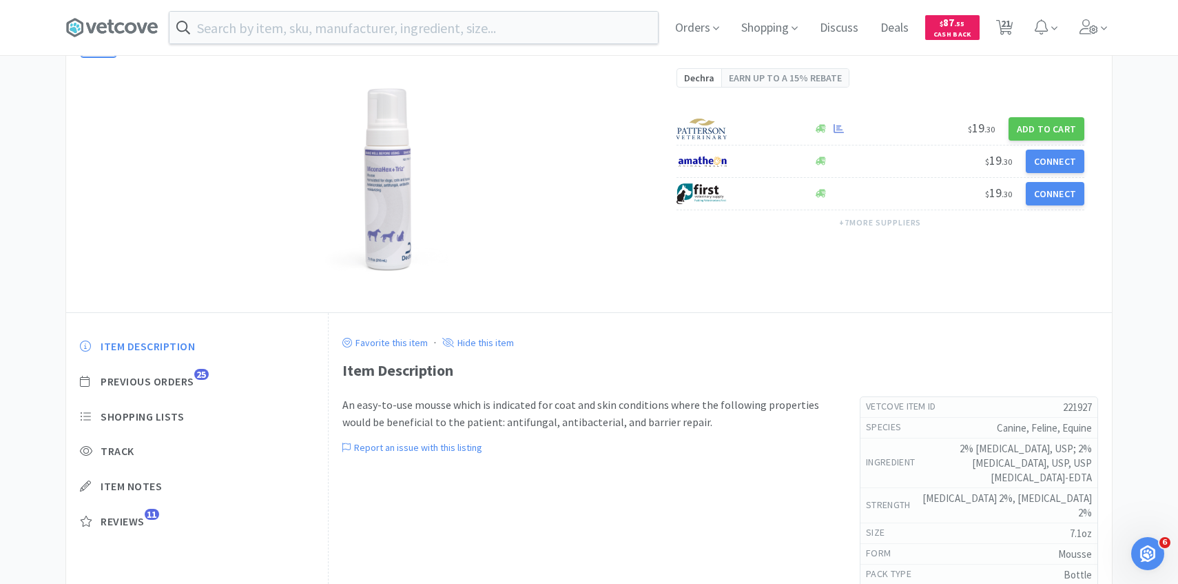
select select "2"
select select "1"
select select "20"
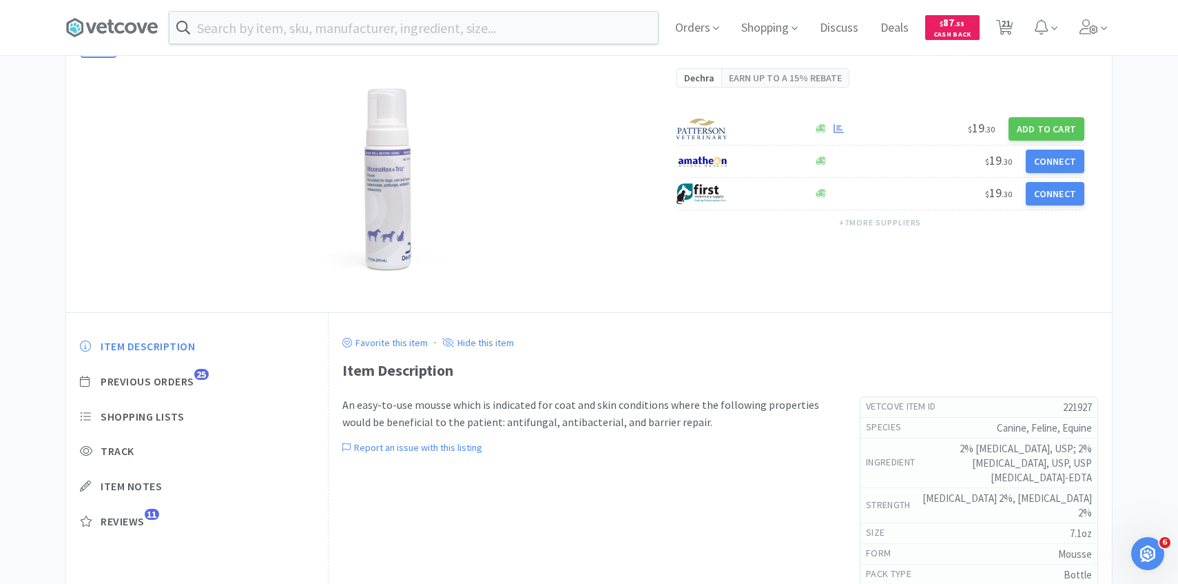
select select "2"
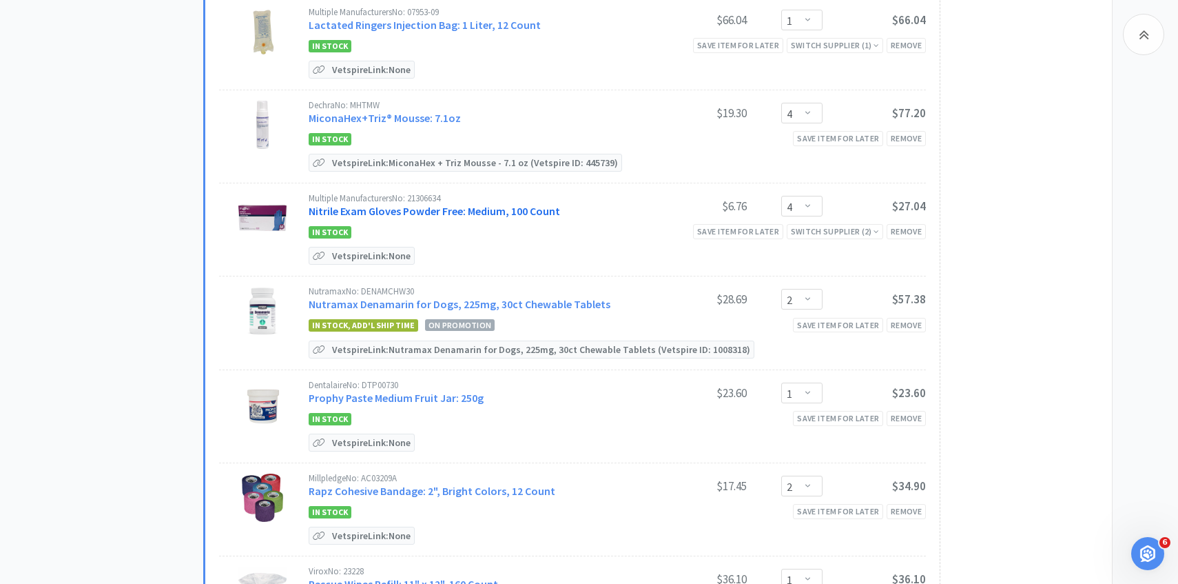
scroll to position [1266, 0]
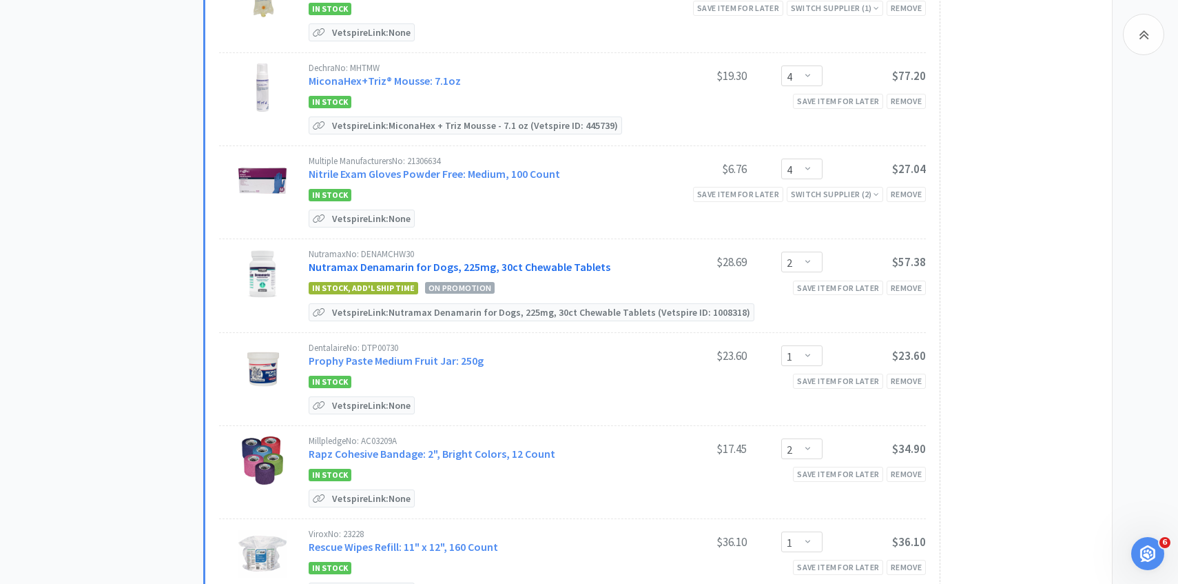
click at [550, 260] on link "Nutramax Denamarin for Dogs, 225mg, 30ct Chewable Tablets" at bounding box center [460, 267] width 302 height 14
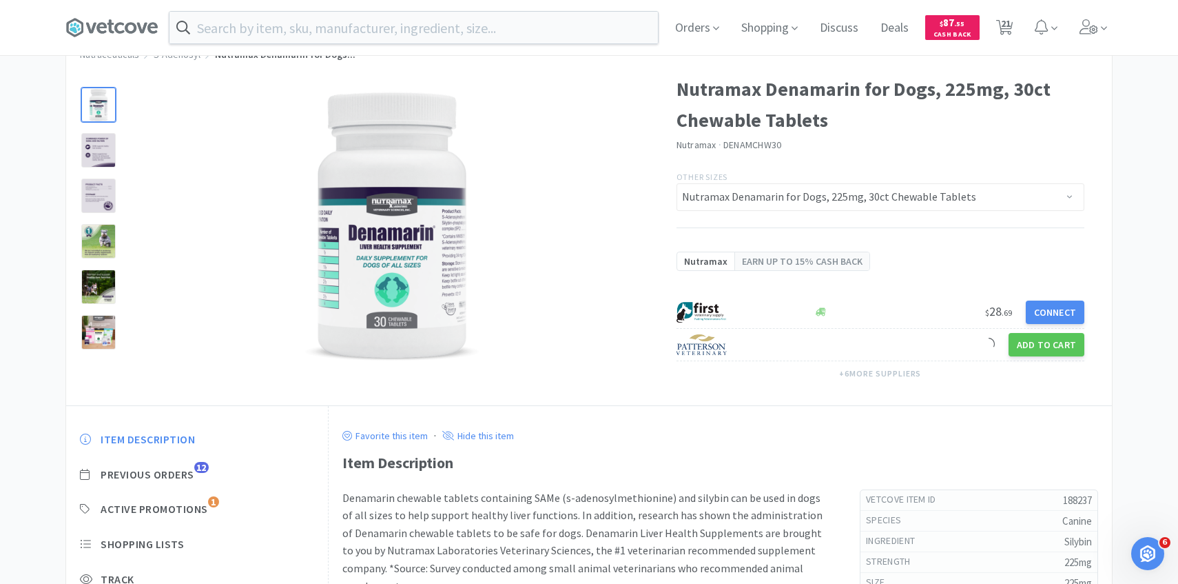
scroll to position [90, 0]
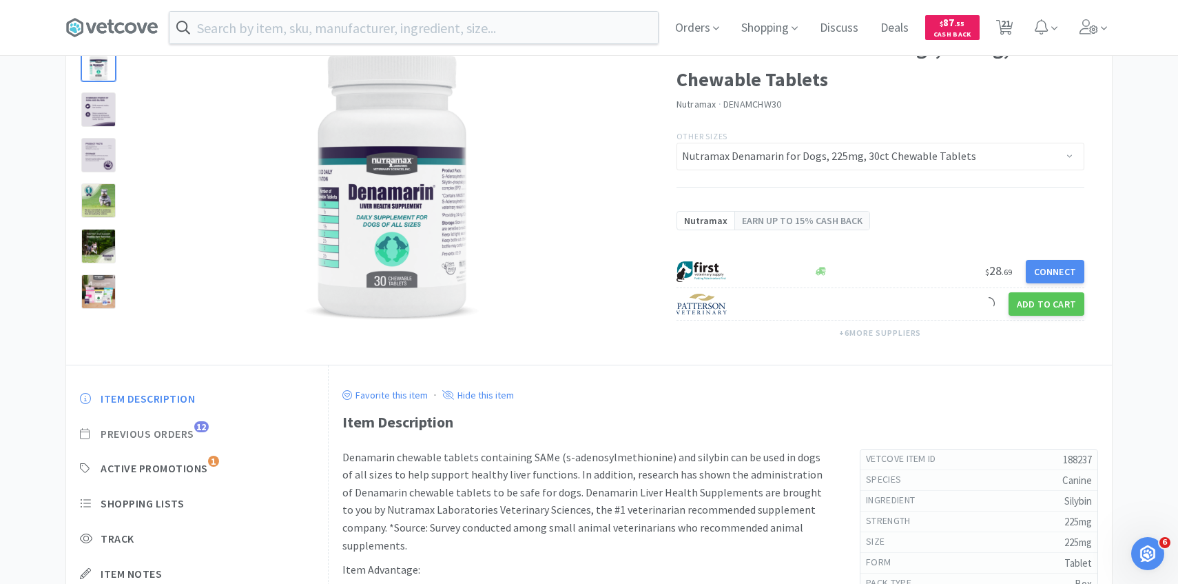
click at [184, 429] on span "Previous Orders" at bounding box center [148, 434] width 94 height 14
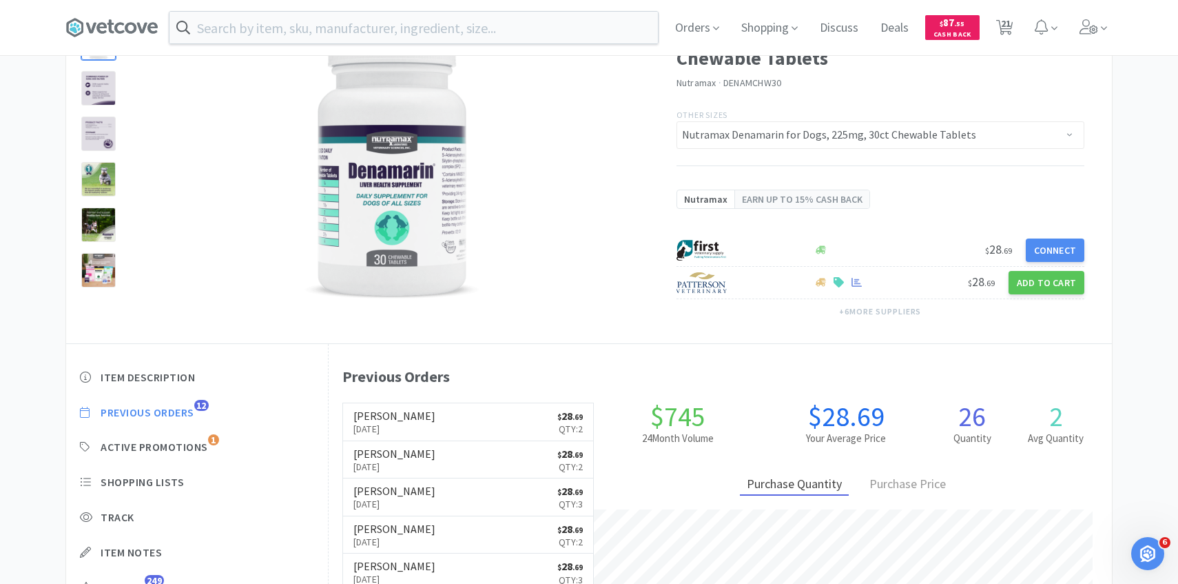
scroll to position [119, 0]
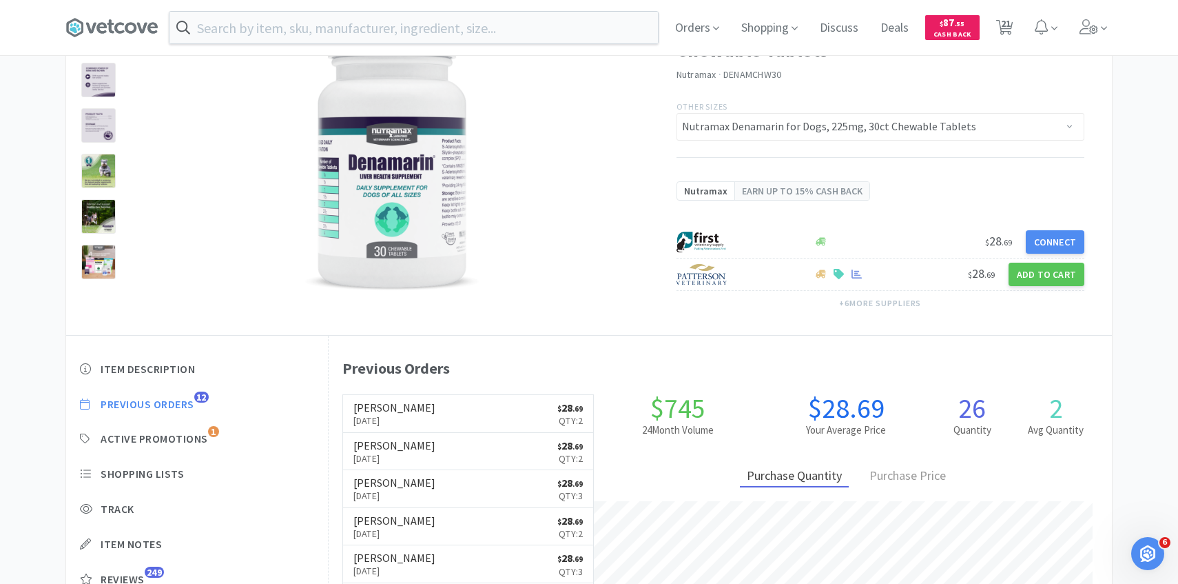
select select "5"
select select "1"
select select "5"
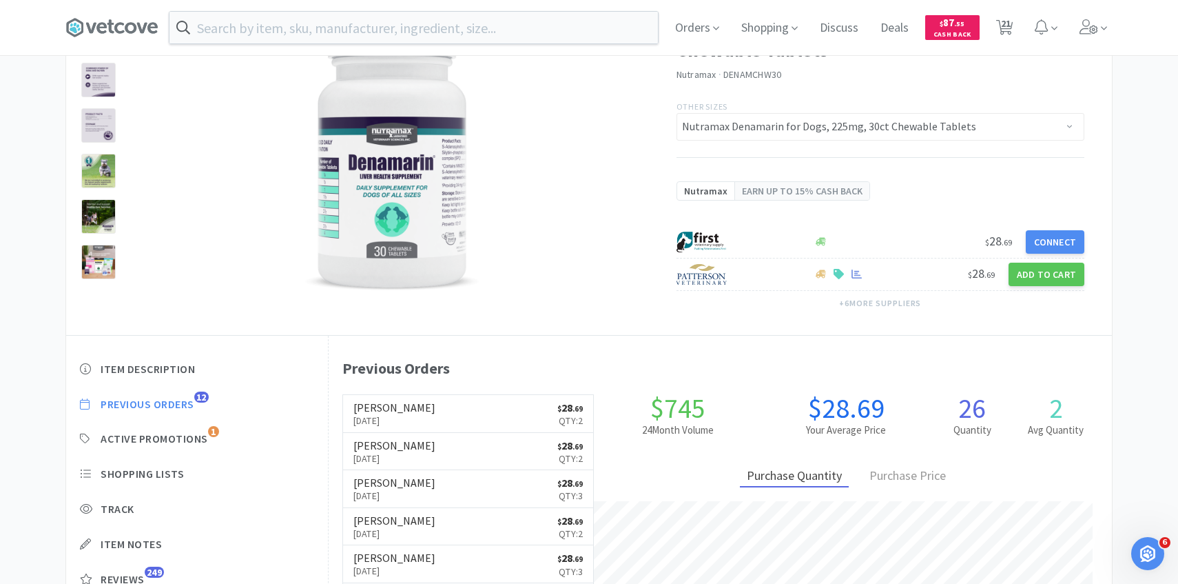
select select "1"
select select "2"
select select "4"
select select "6"
select select "1"
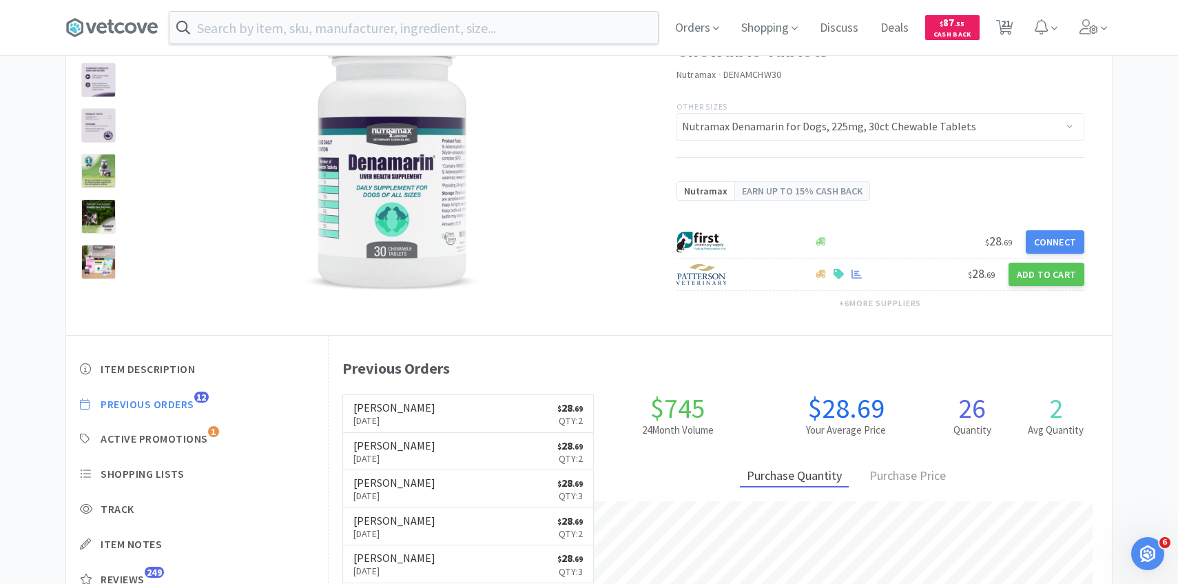
select select "1"
select select "4"
select select "2"
select select "1"
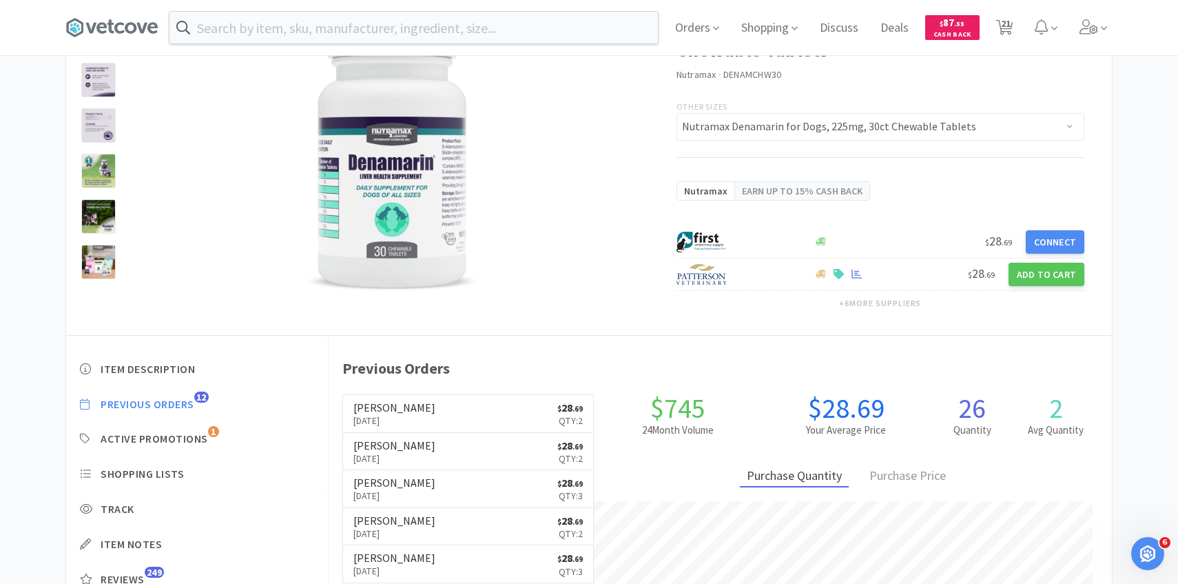
select select "2"
select select "1"
select select "20"
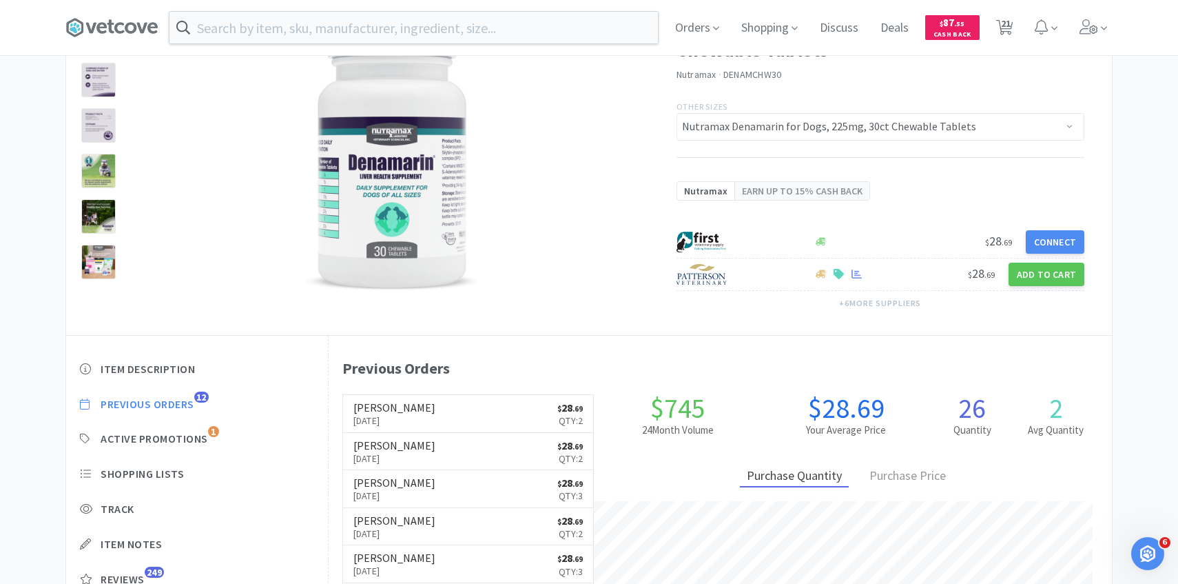
select select "2"
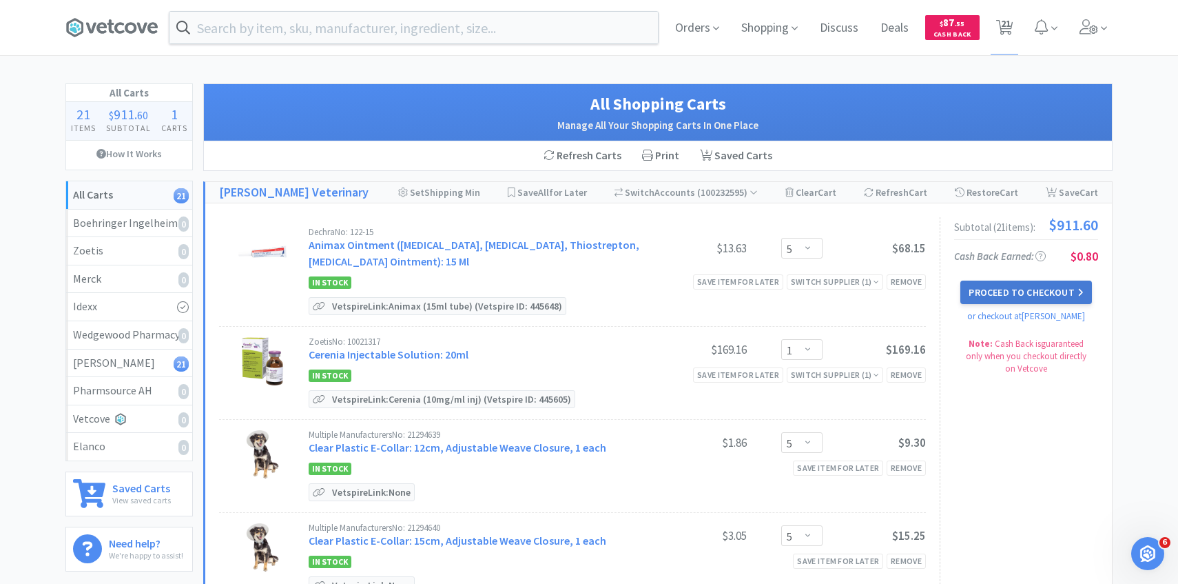
click at [992, 294] on button "Proceed to Checkout" at bounding box center [1025, 291] width 131 height 23
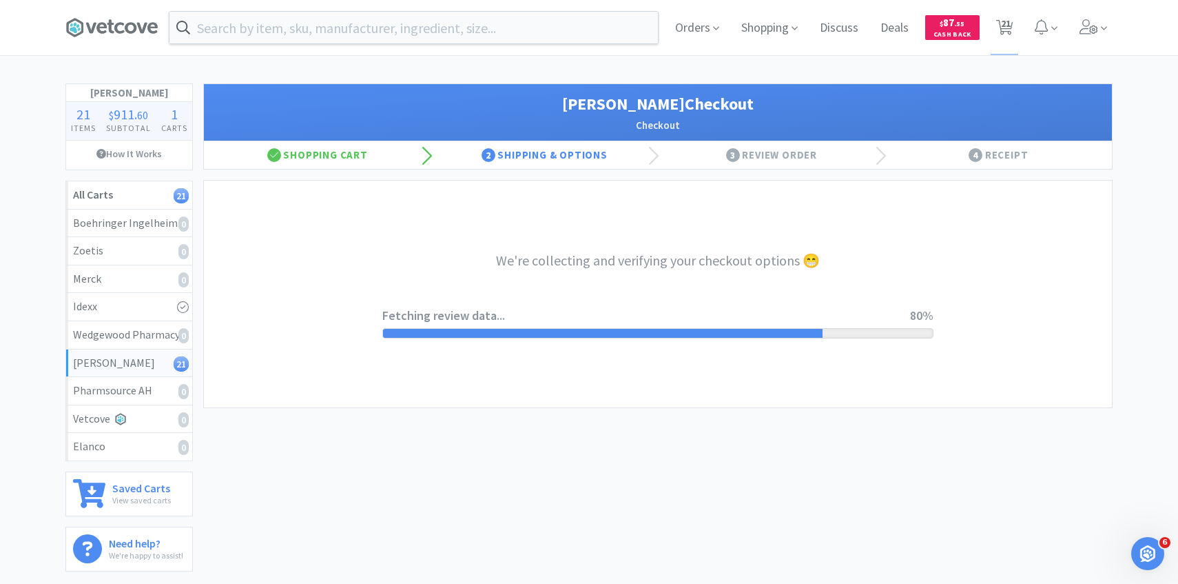
select select "1"
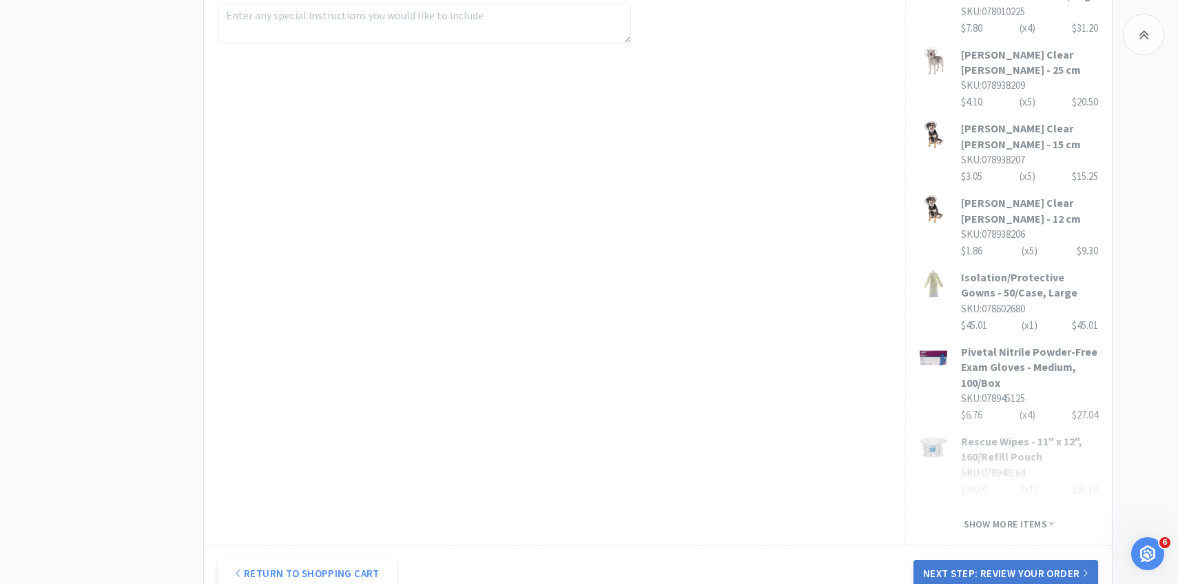
click at [983, 559] on button "Next Step: Review Your Order" at bounding box center [1006, 573] width 185 height 28
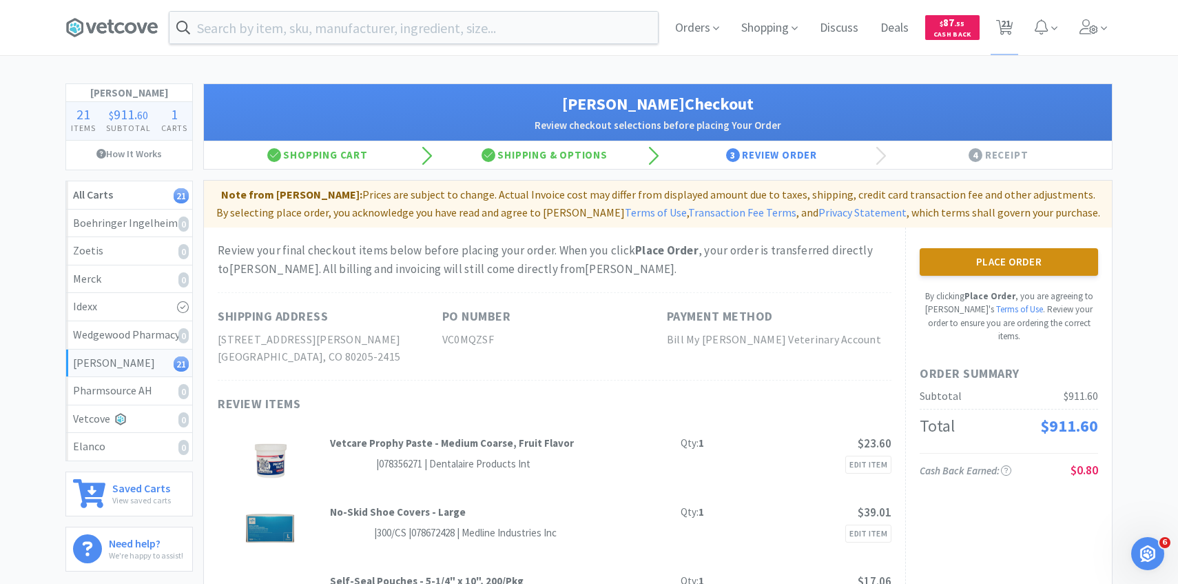
click at [986, 252] on button "Place Order" at bounding box center [1009, 262] width 178 height 28
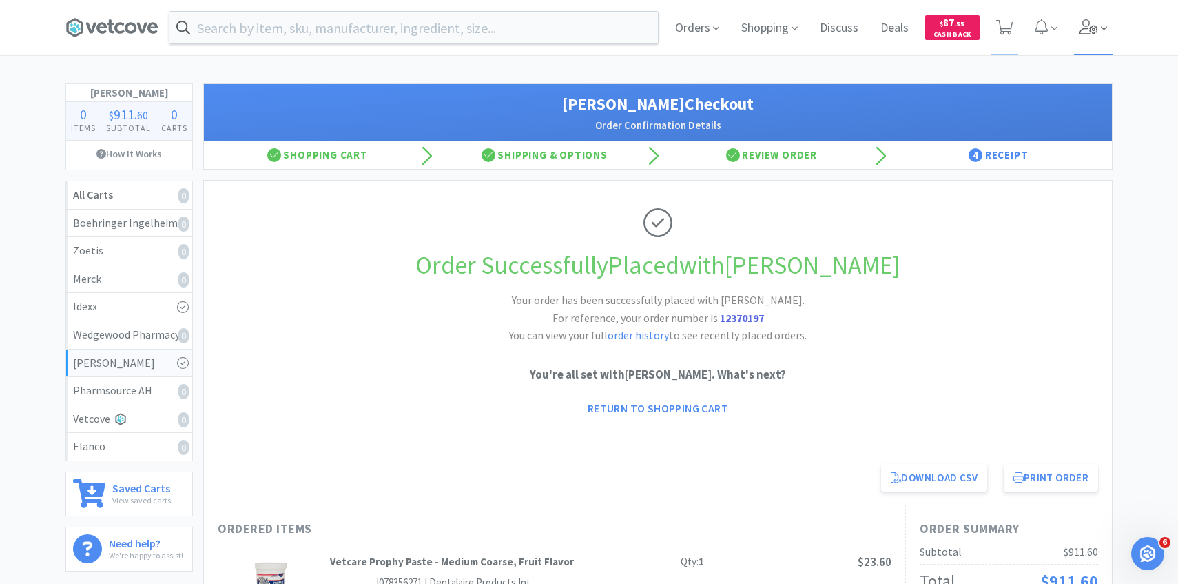
click at [1091, 32] on icon at bounding box center [1089, 26] width 19 height 15
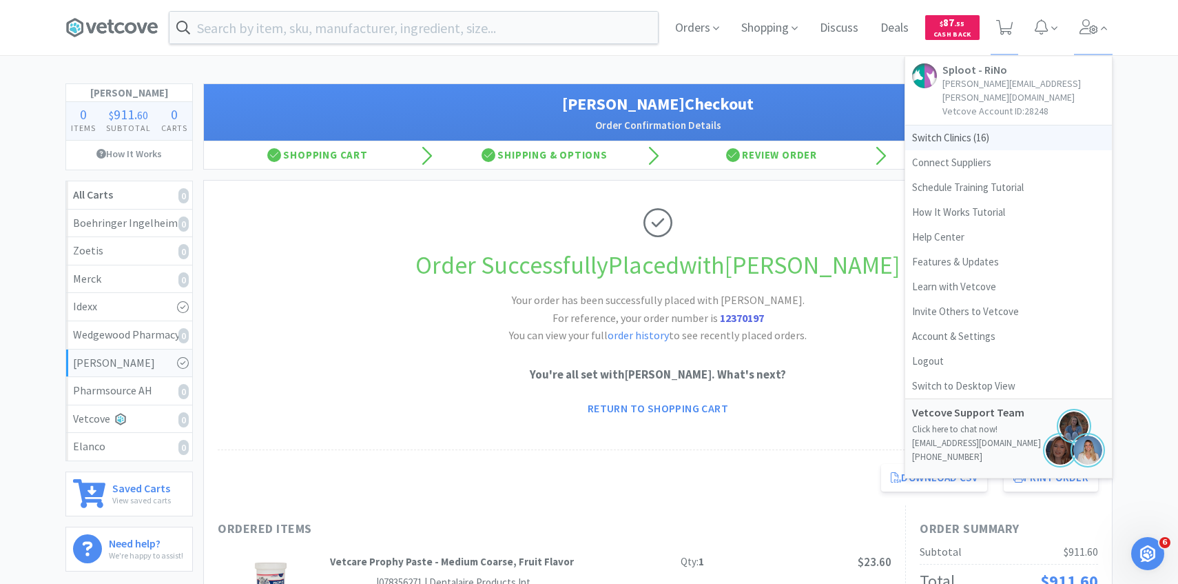
click at [978, 125] on span "Switch Clinics ( 16 )" at bounding box center [1008, 137] width 207 height 25
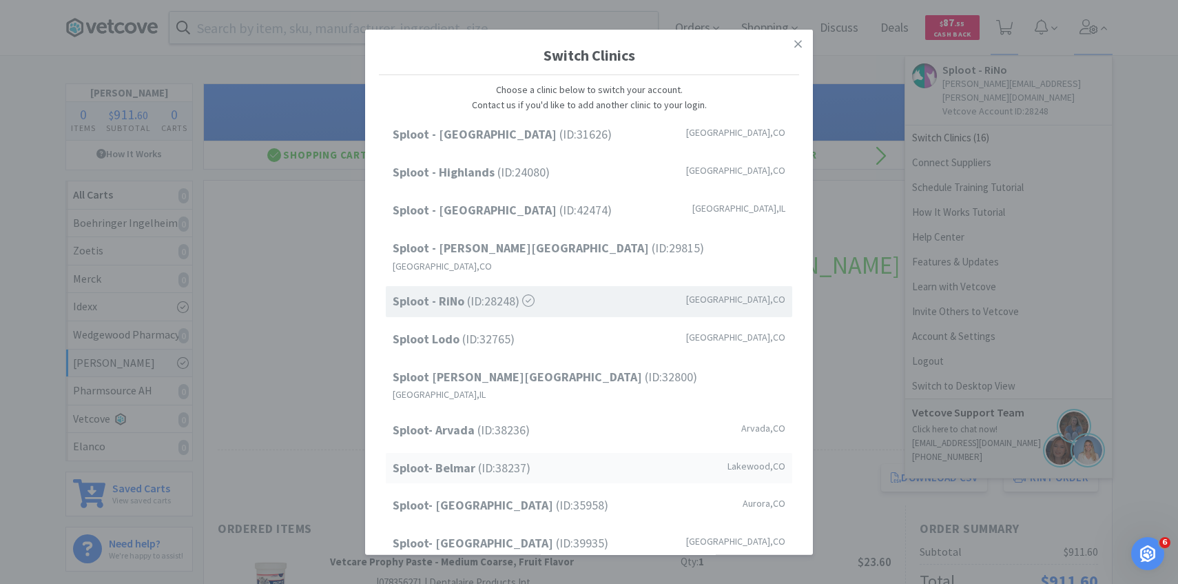
click at [591, 452] on div "Sploot- Belmar (ID: 38237 ) Lakewood , CO" at bounding box center [589, 467] width 407 height 31
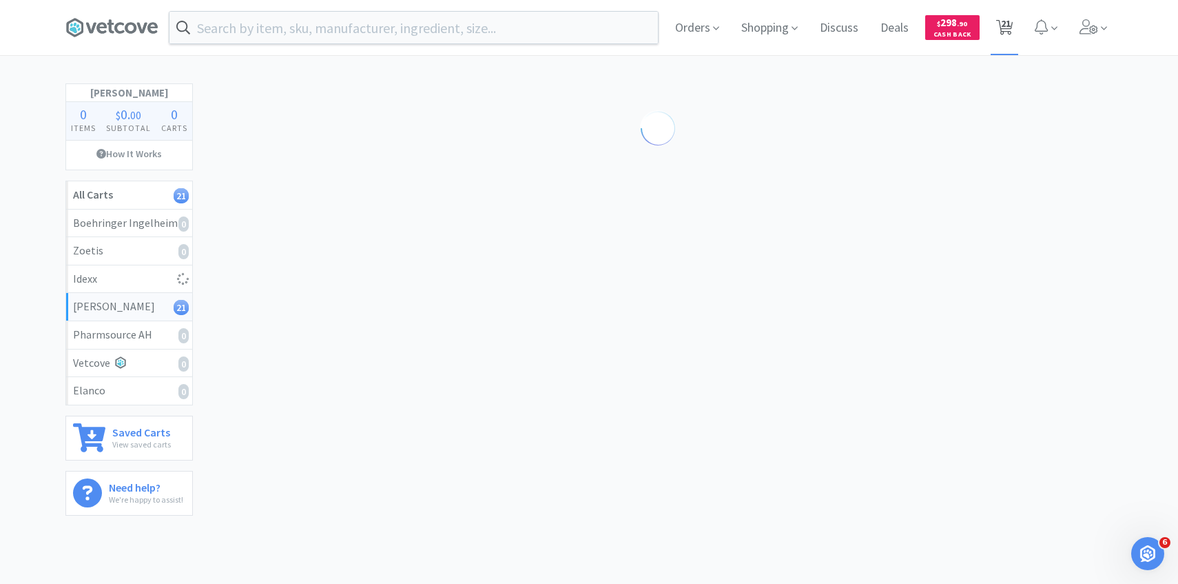
click at [1009, 25] on span "21" at bounding box center [1006, 23] width 10 height 55
select select "2"
select select "1"
select select "50"
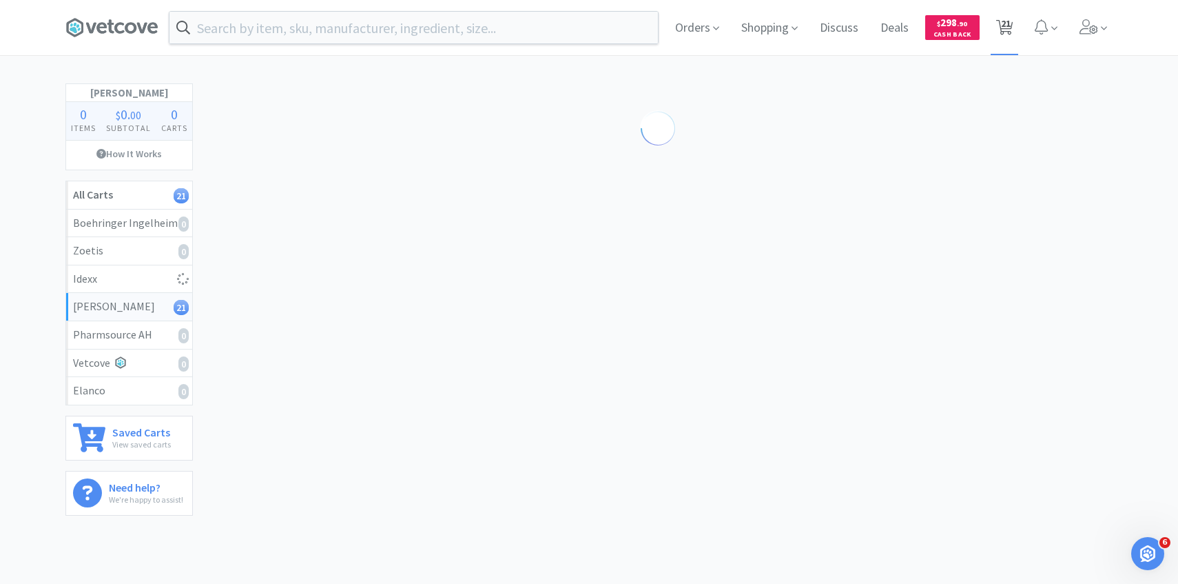
select select "1"
select select "2"
select select "4"
select select "2"
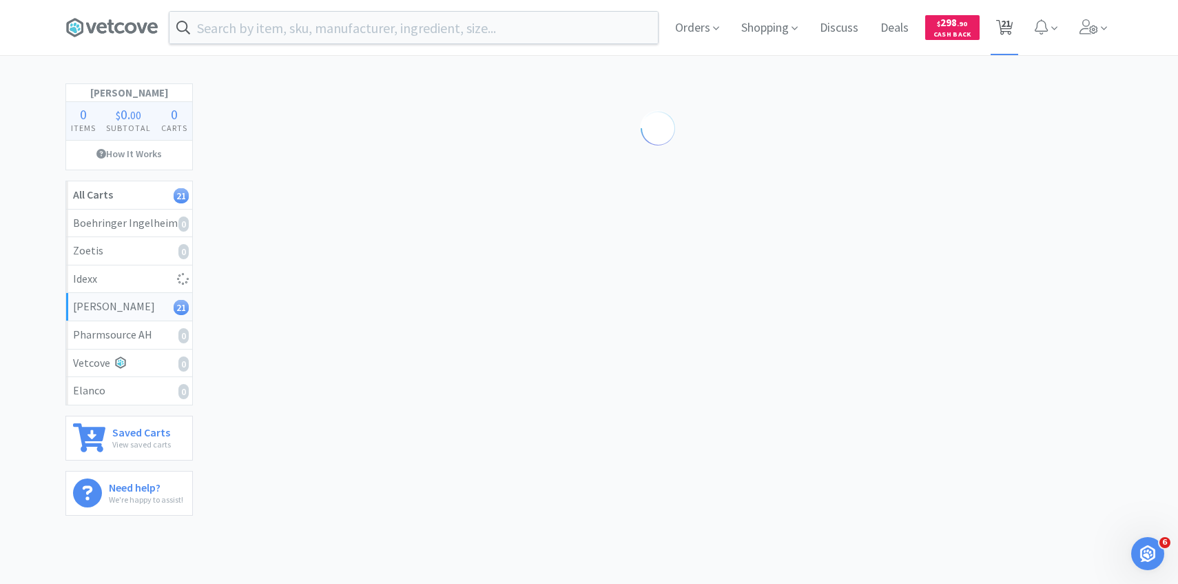
select select "8"
select select "3"
select select "1"
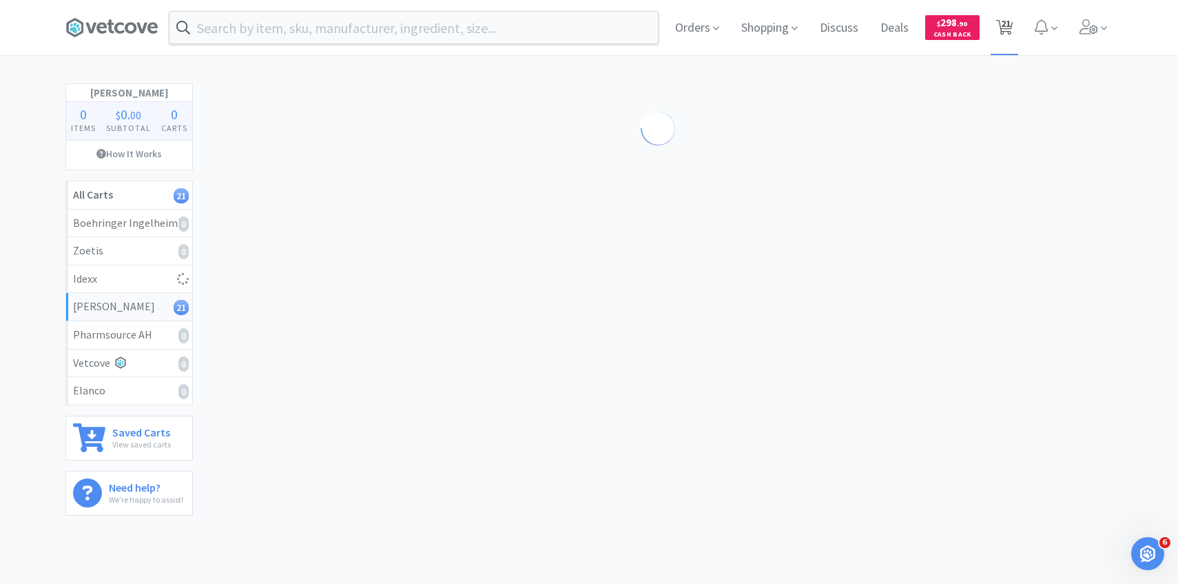
select select "1"
select select "50"
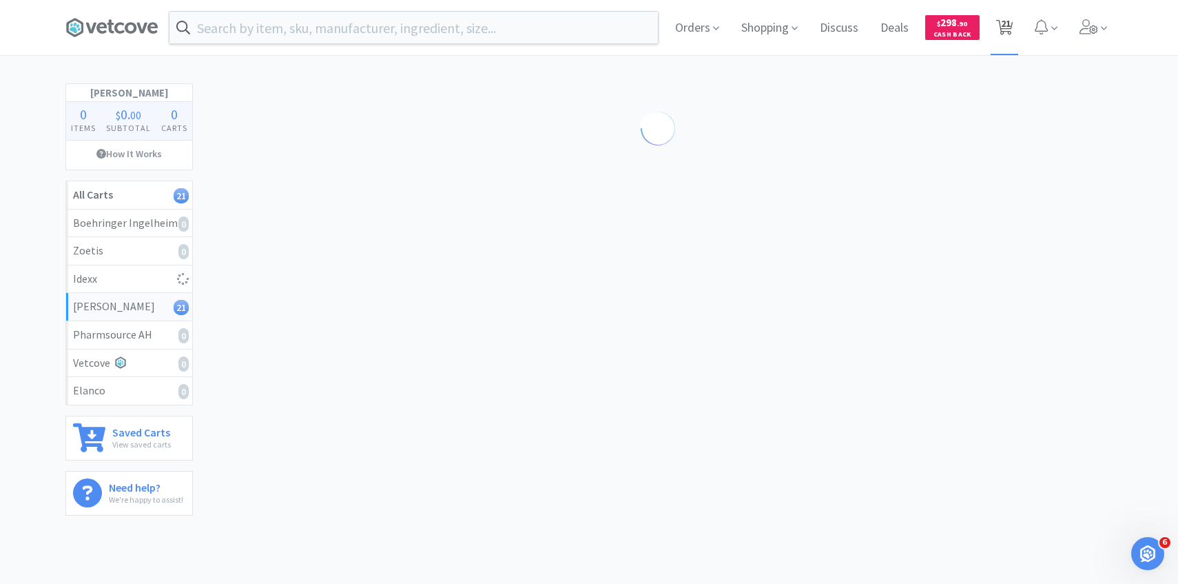
select select "50"
select select "1"
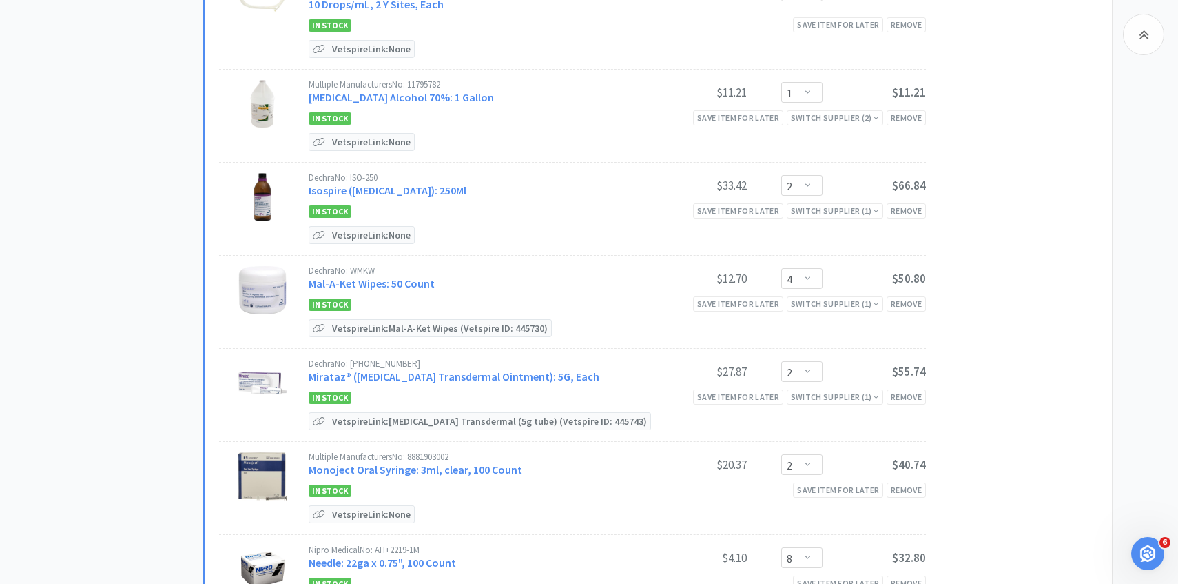
scroll to position [537, 0]
click at [413, 285] on link "Mal-A-Ket Wipes: 50 Count" at bounding box center [372, 283] width 126 height 14
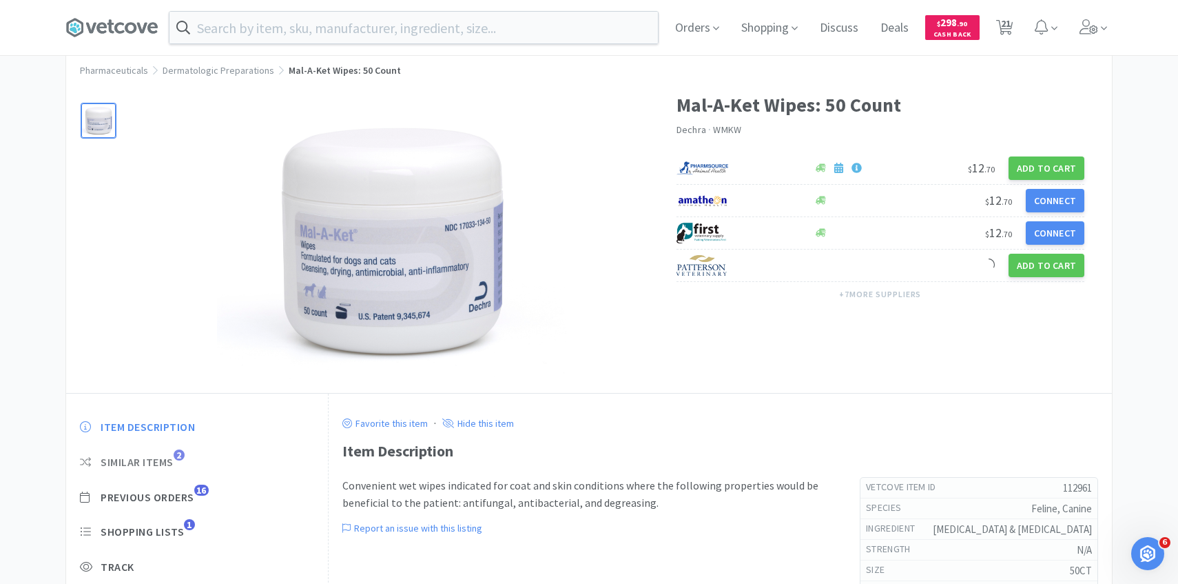
scroll to position [45, 0]
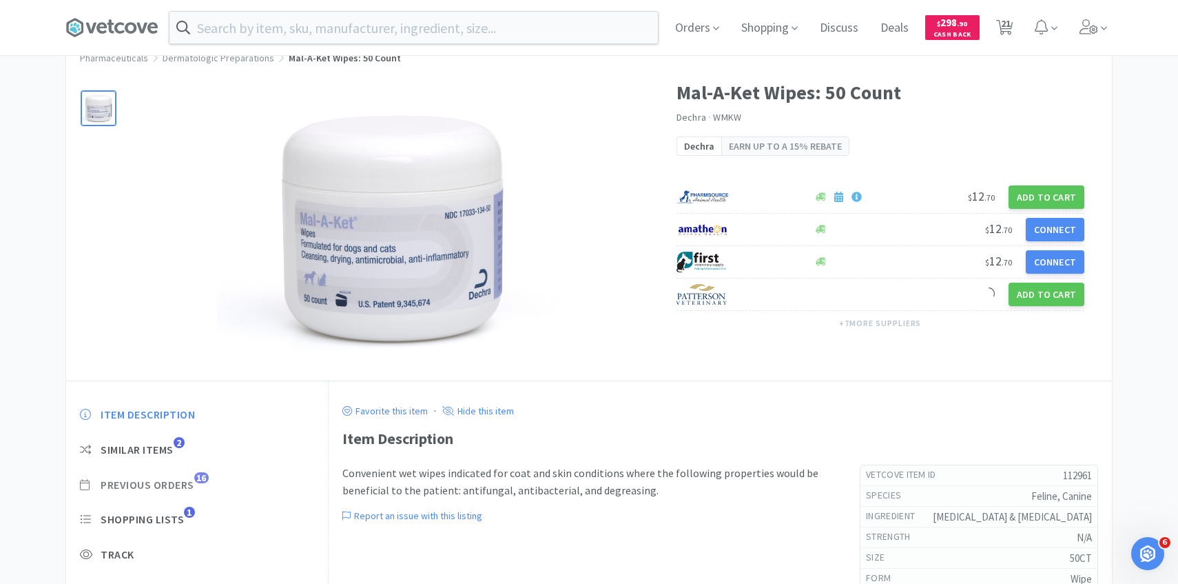
click at [196, 486] on span "Previous Orders 16" at bounding box center [197, 484] width 234 height 14
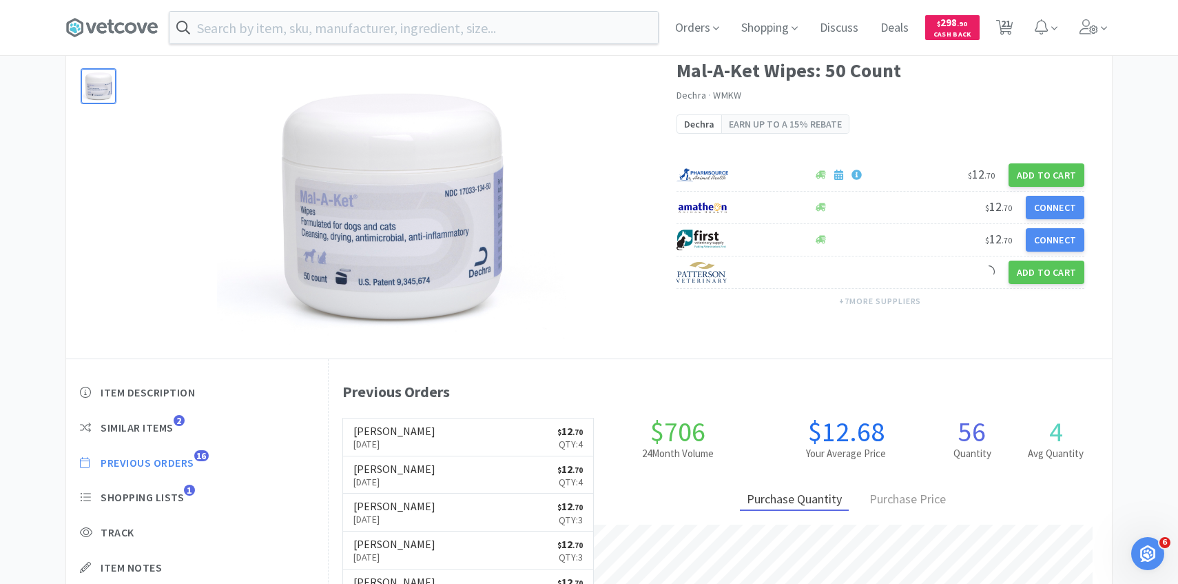
scroll to position [70, 0]
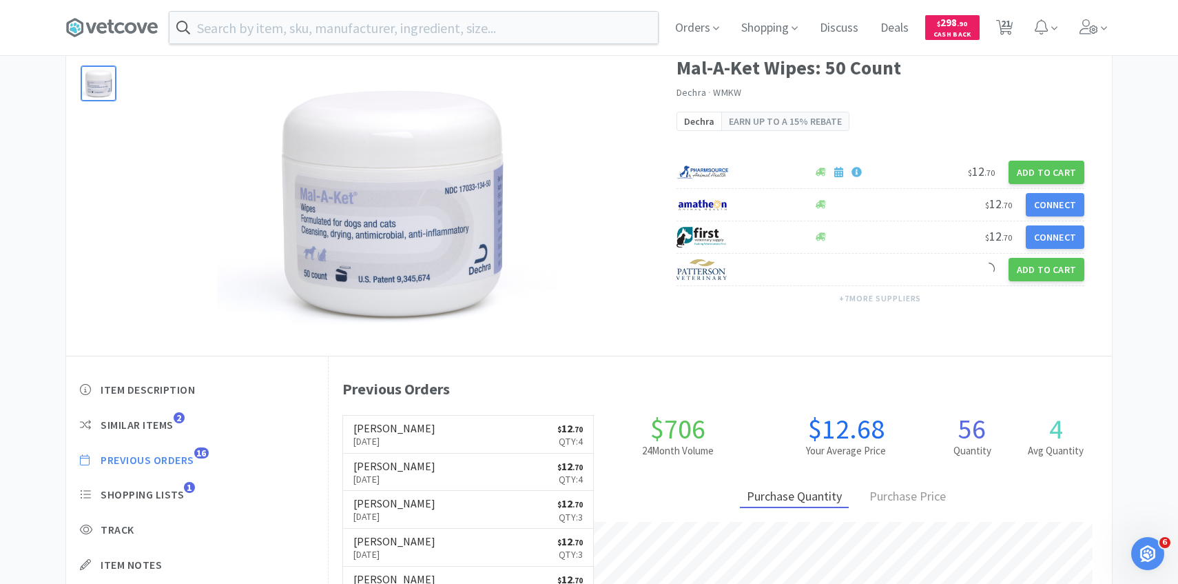
scroll to position [537, 0]
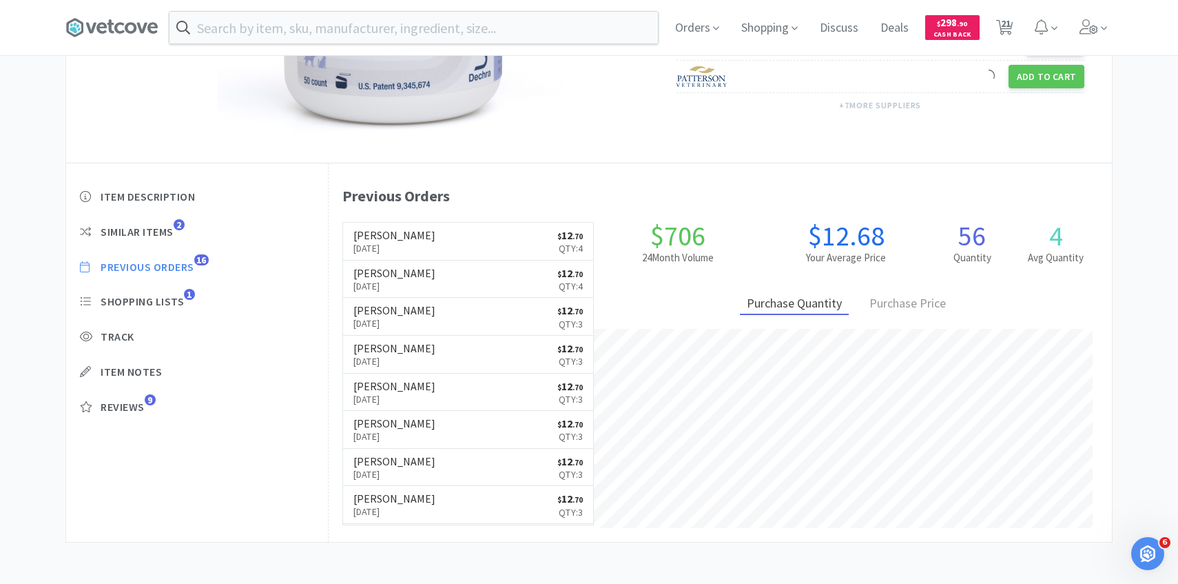
select select "2"
select select "1"
select select "50"
select select "1"
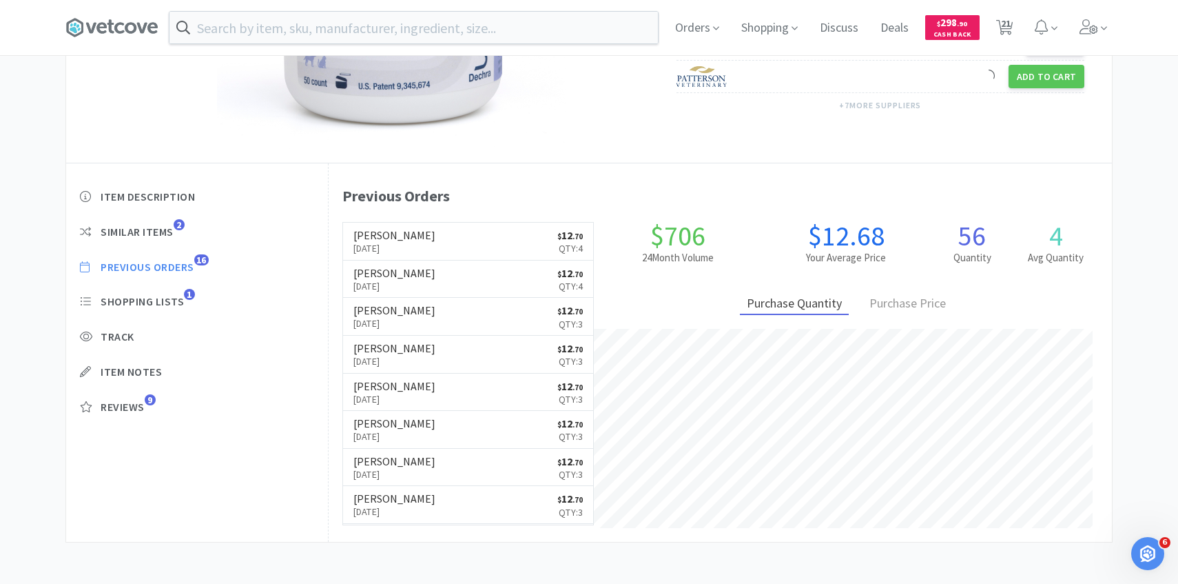
select select "2"
select select "4"
select select "2"
select select "8"
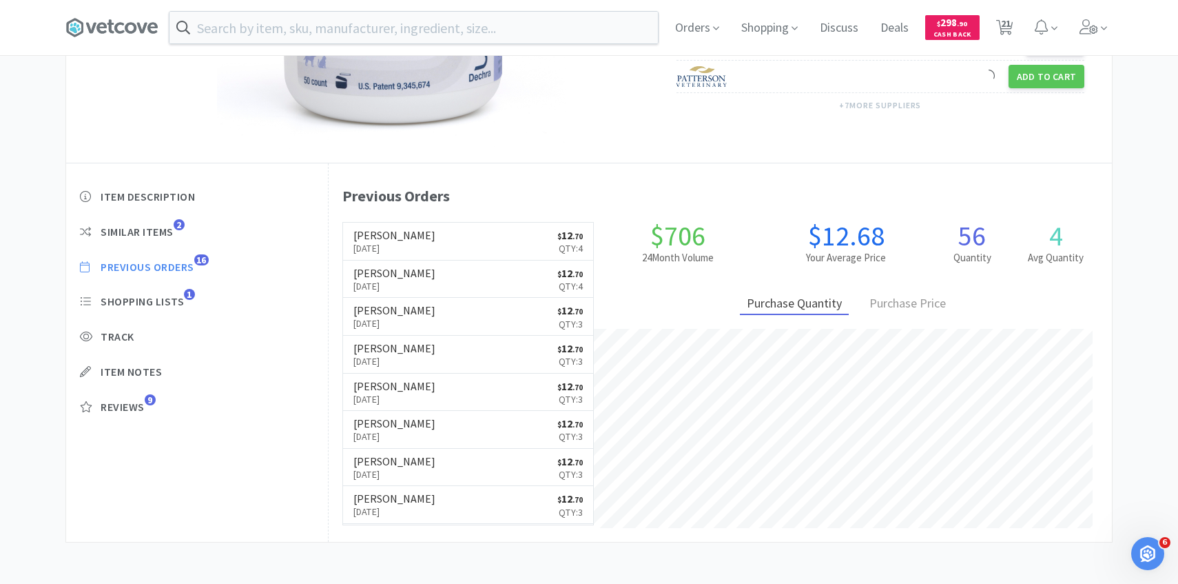
select select "3"
select select "1"
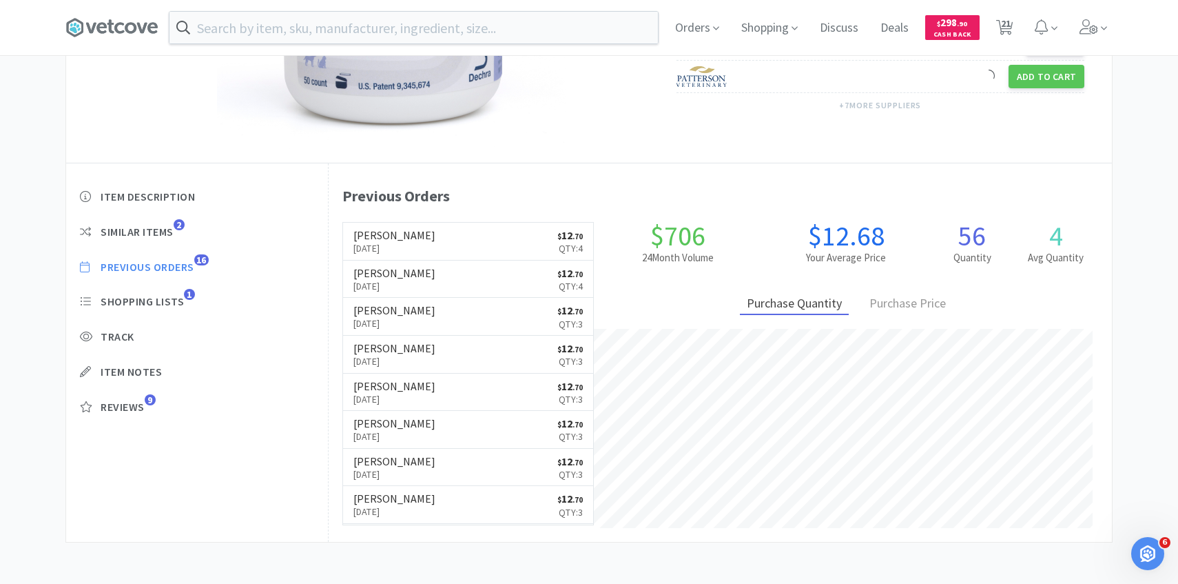
select select "1"
select select "50"
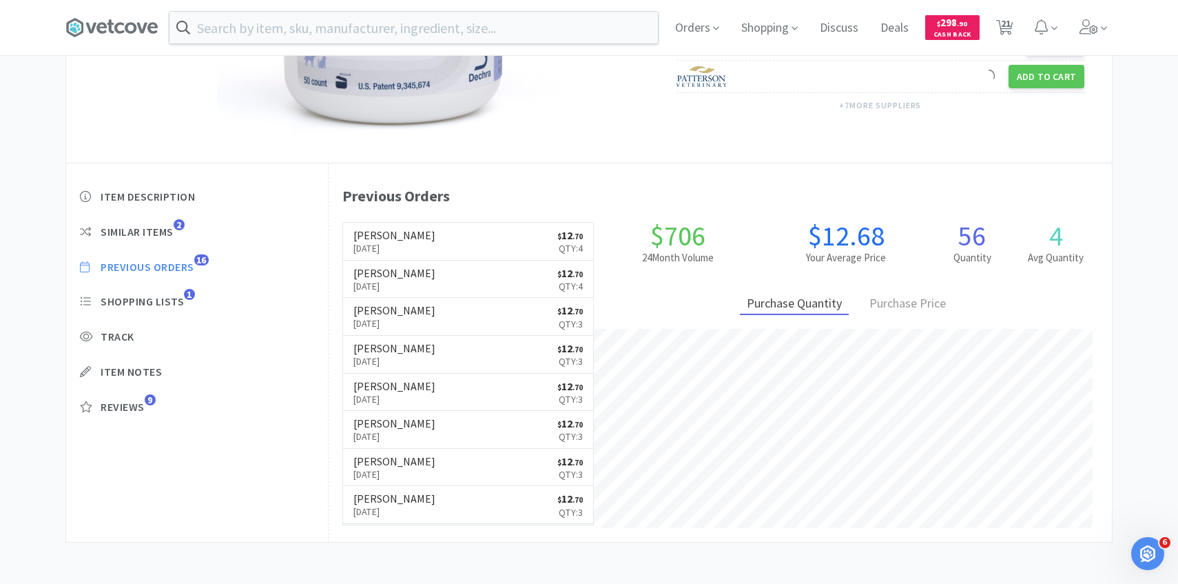
select select "1"
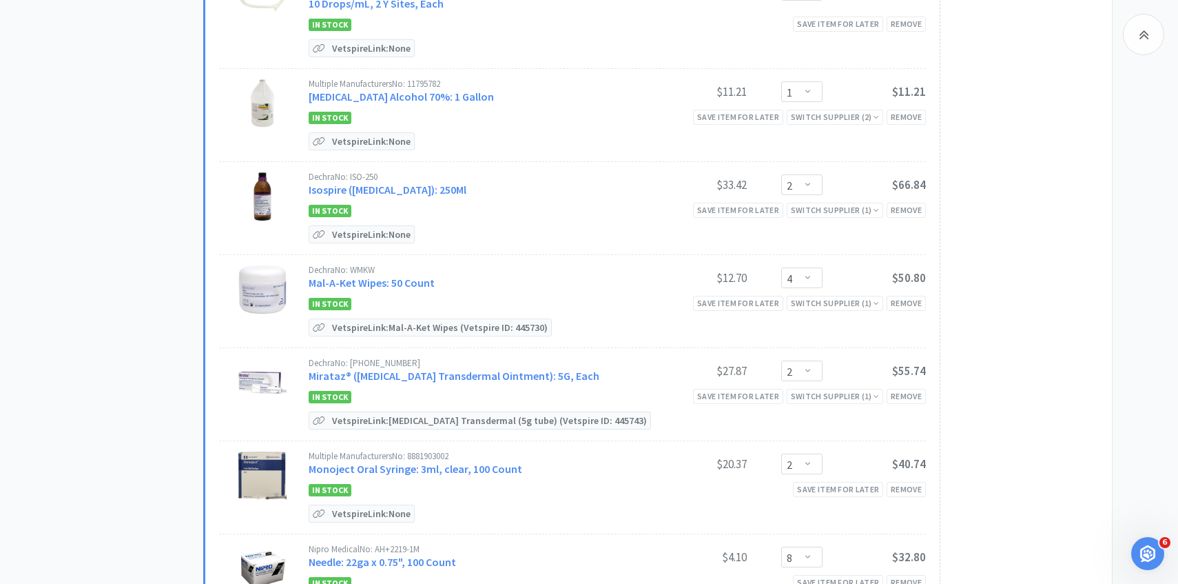
scroll to position [588, 0]
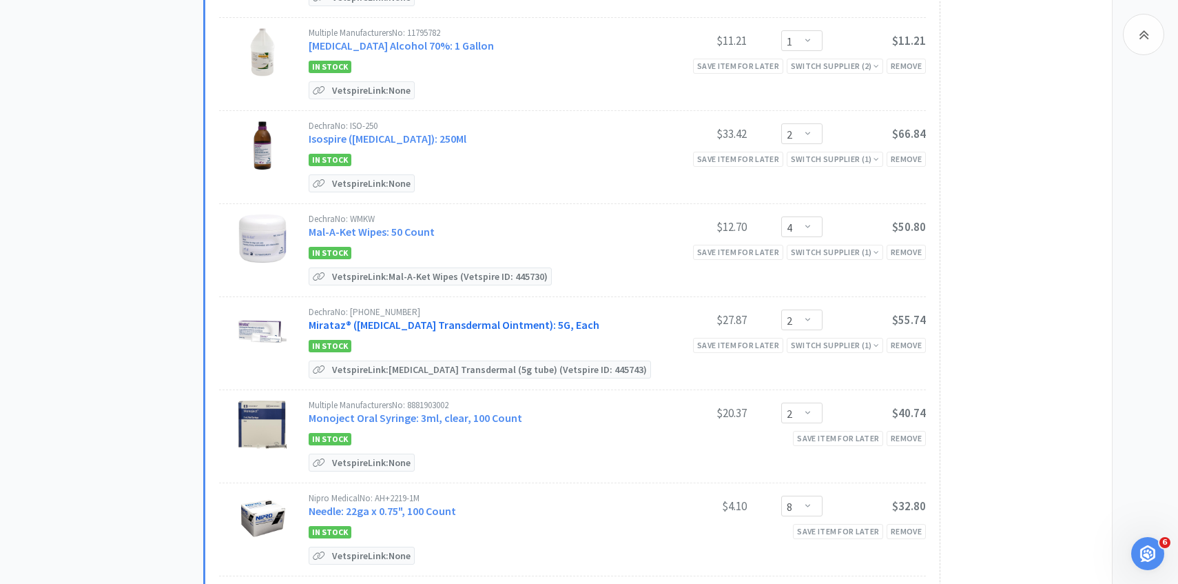
click at [429, 325] on link "Mirataz® ([MEDICAL_DATA] Transdermal Ointment): 5G, Each" at bounding box center [454, 325] width 291 height 14
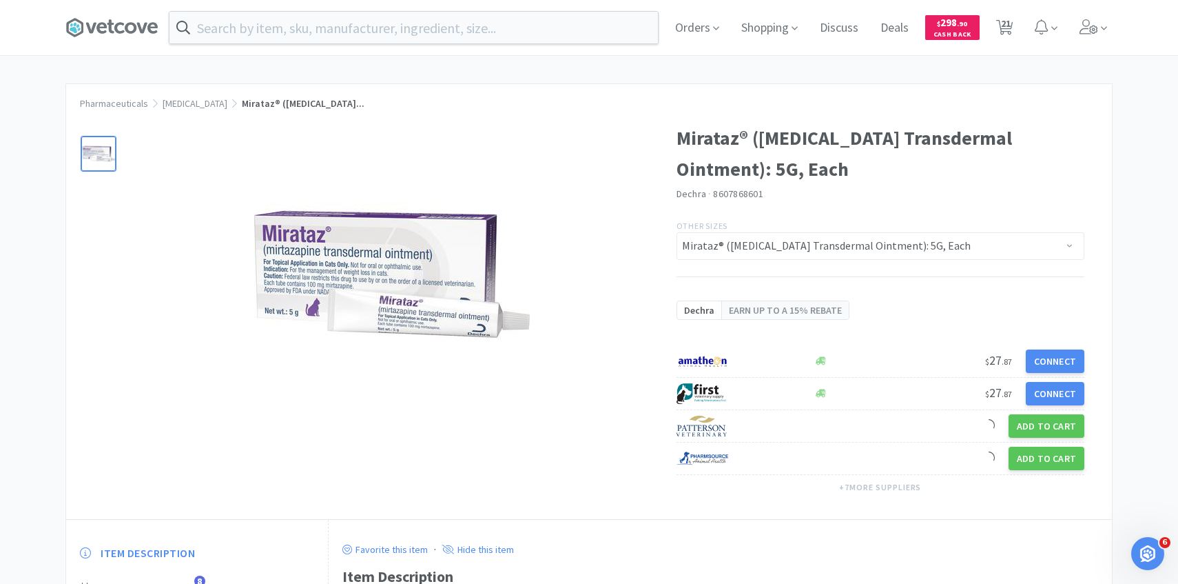
scroll to position [65, 0]
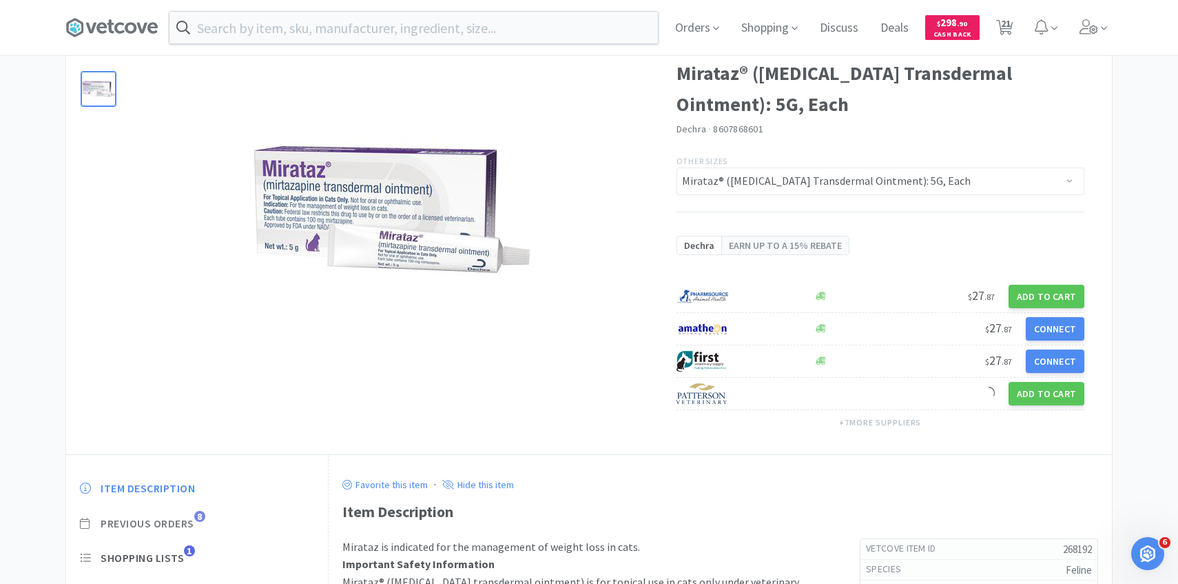
click at [183, 527] on span "Previous Orders" at bounding box center [148, 523] width 94 height 14
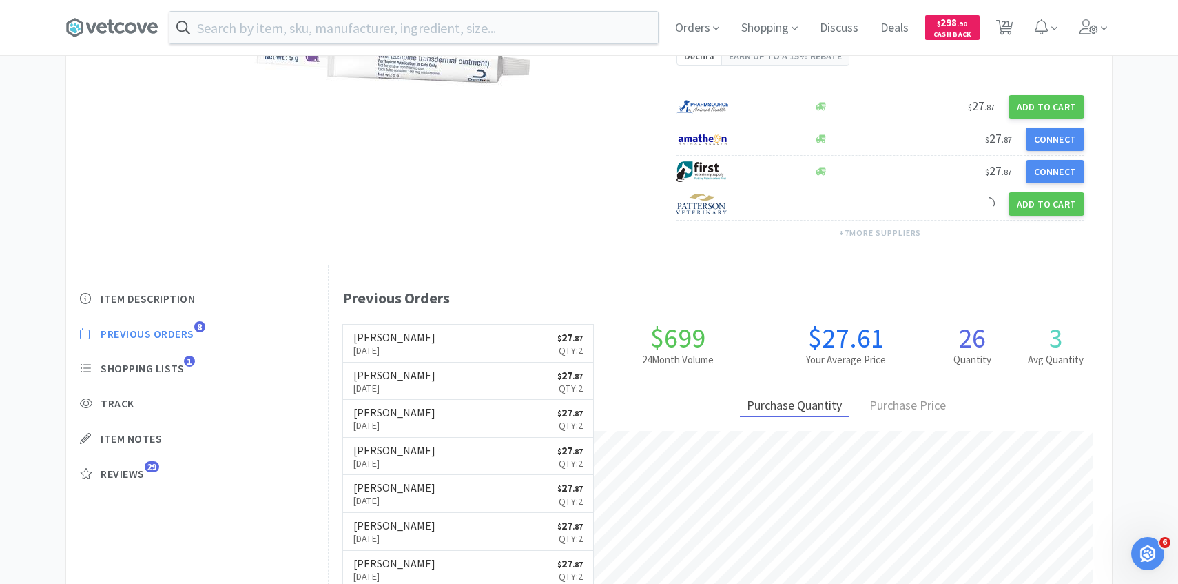
scroll to position [256, 0]
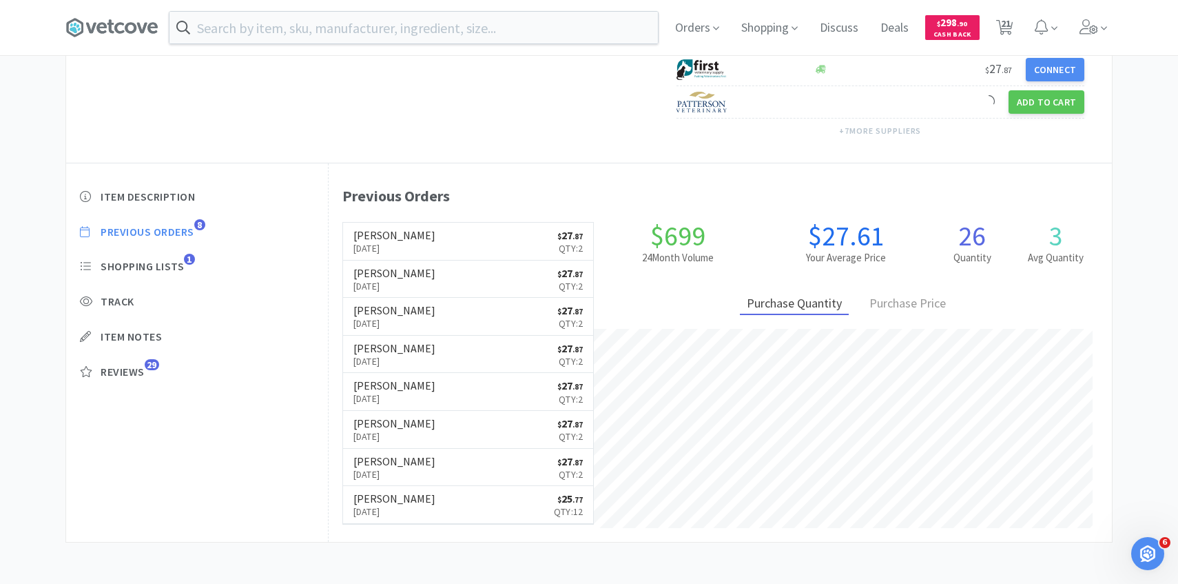
select select "2"
select select "1"
select select "50"
select select "1"
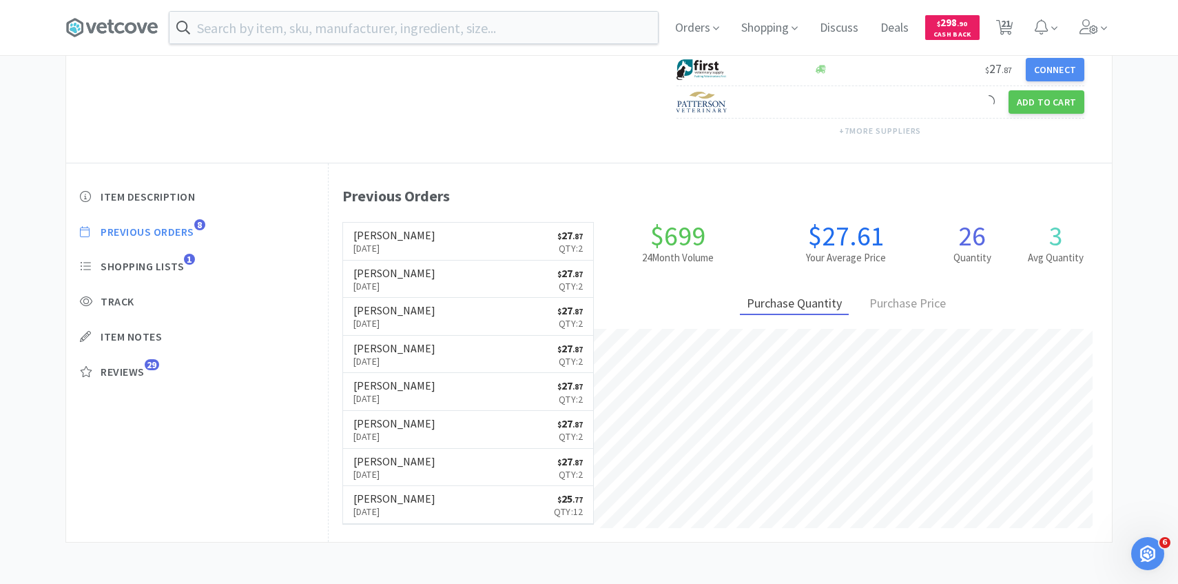
select select "2"
select select "4"
select select "2"
select select "8"
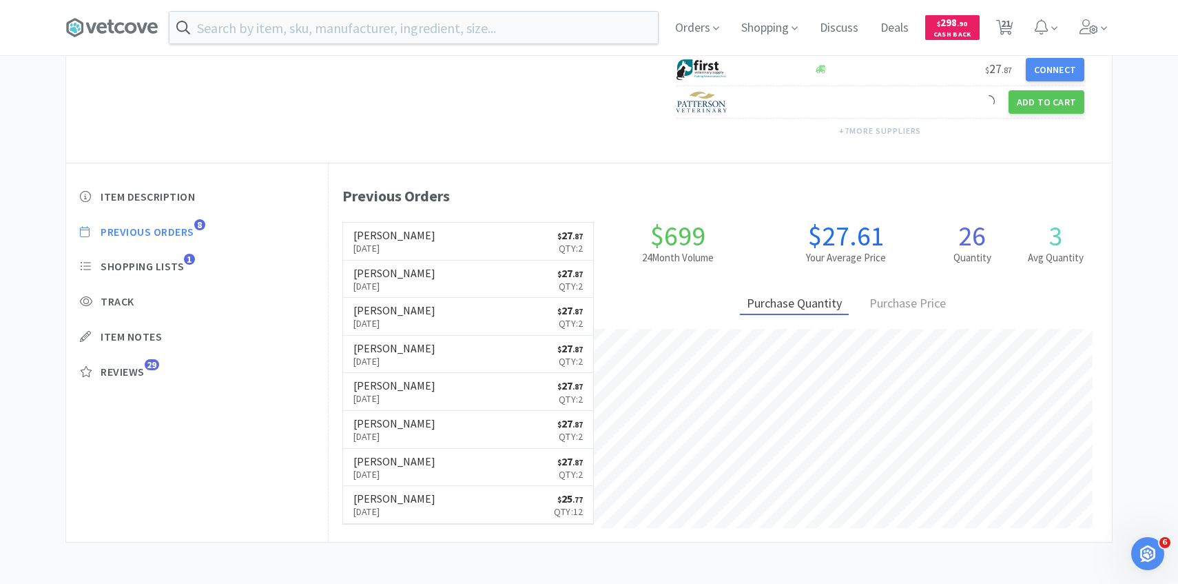
select select "3"
select select "1"
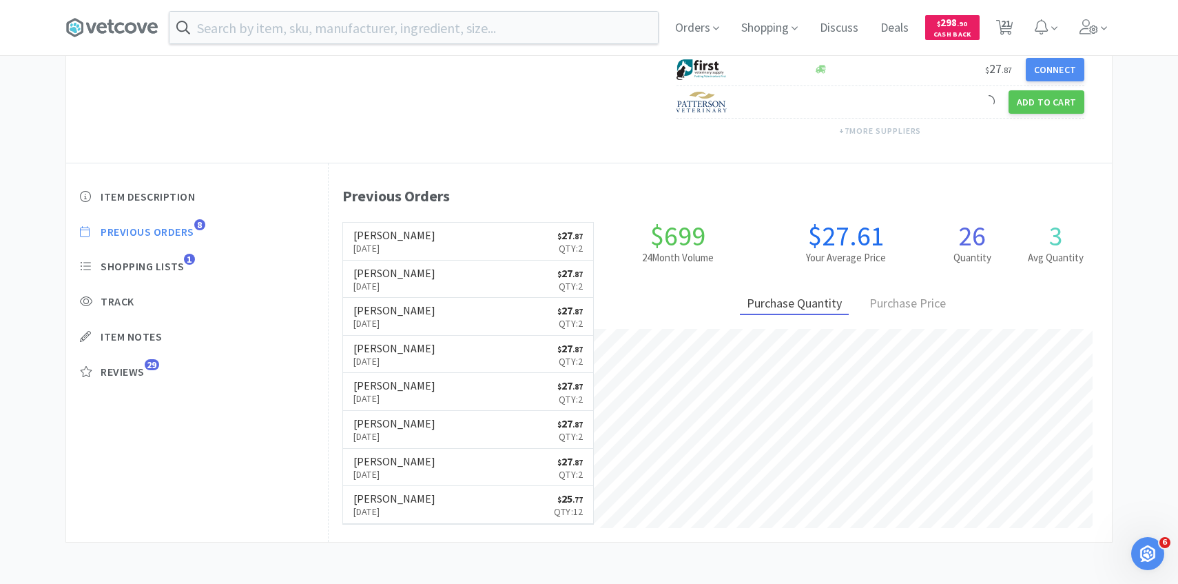
select select "1"
select select "50"
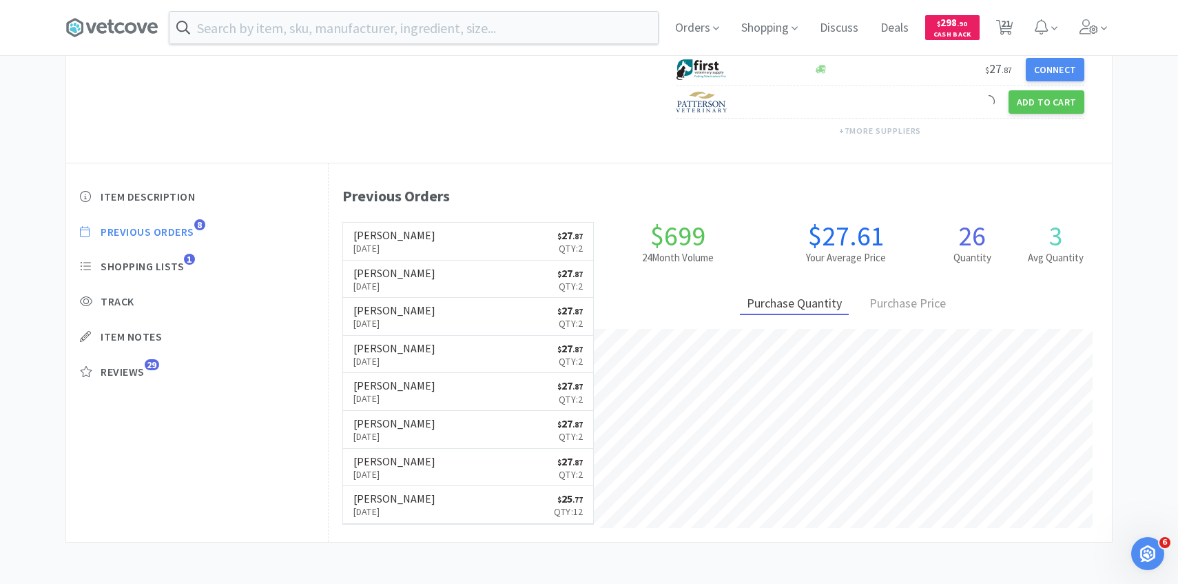
select select "1"
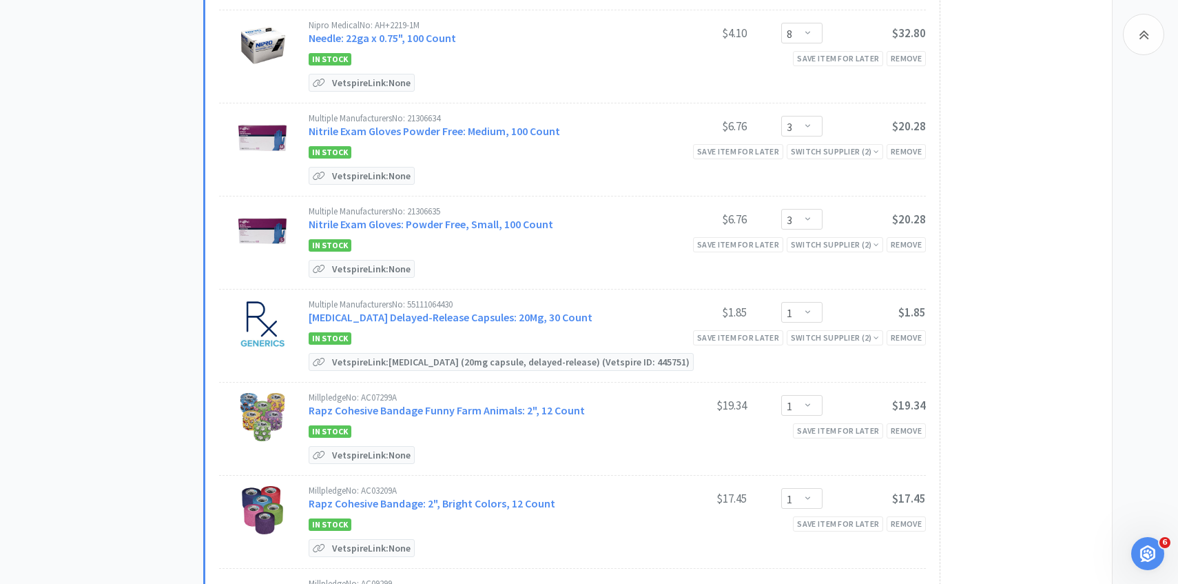
scroll to position [1064, 0]
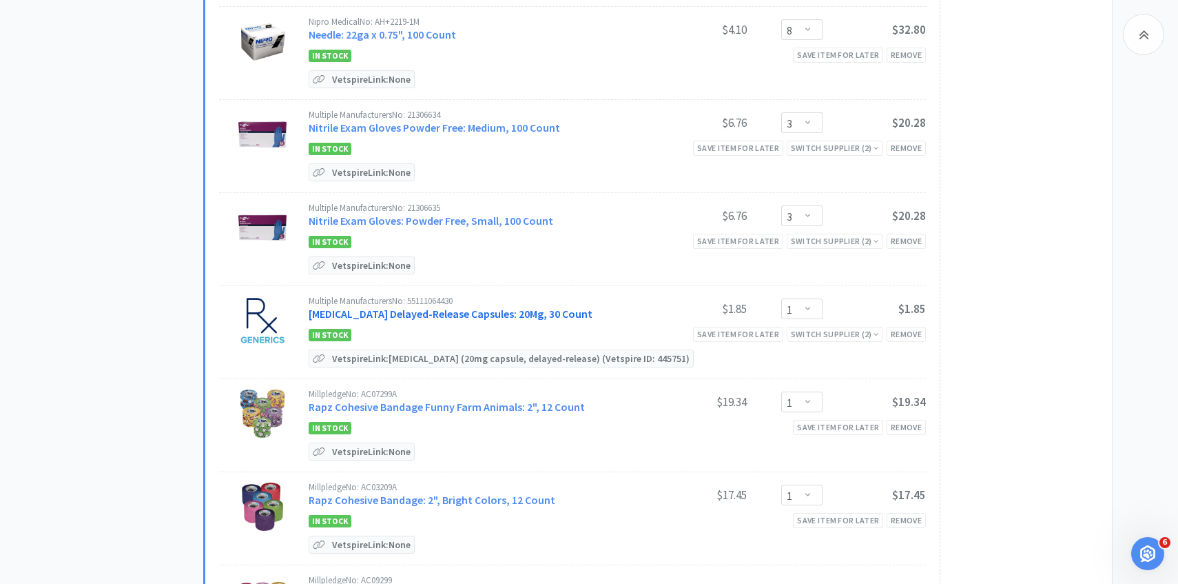
click at [398, 312] on link "Omeprazole Delayed-Release Capsules: 20Mg, 30 Count" at bounding box center [451, 314] width 284 height 14
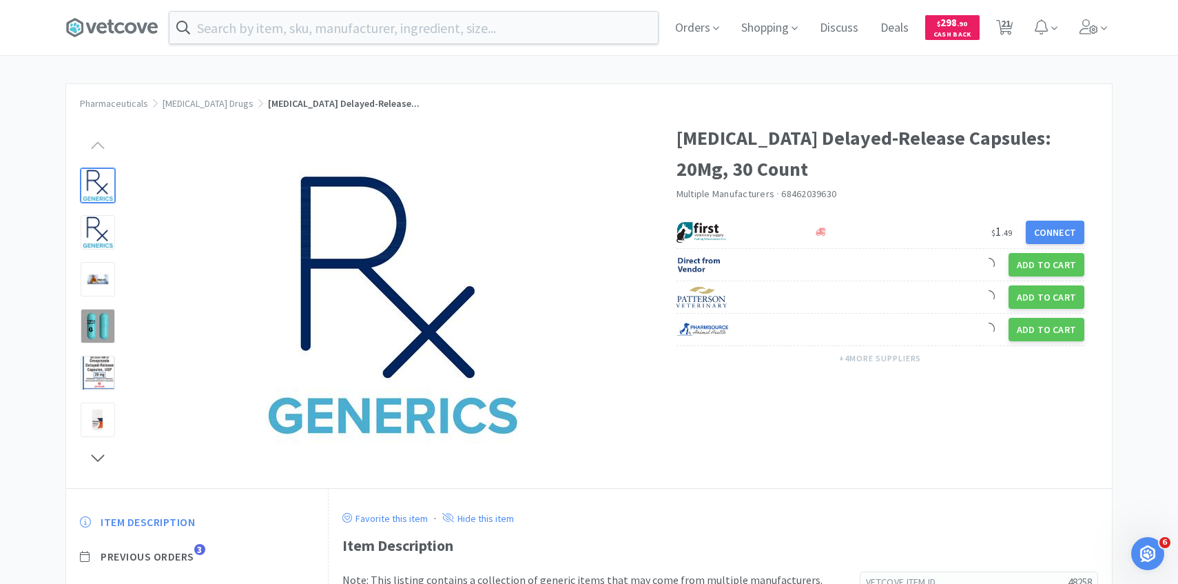
scroll to position [47, 0]
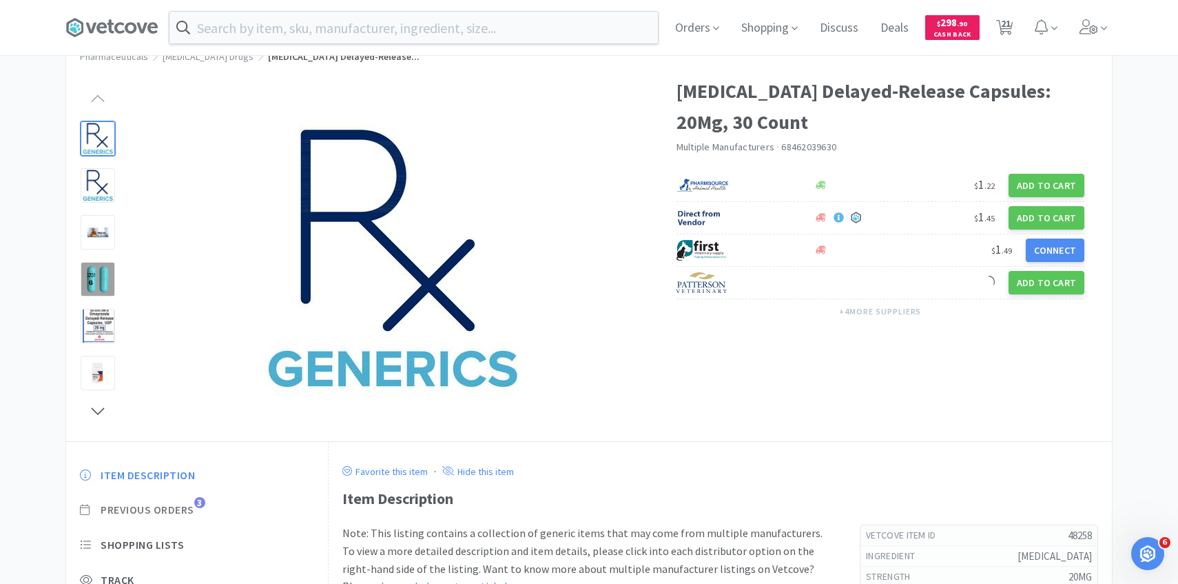
click at [176, 505] on span "Previous Orders" at bounding box center [148, 509] width 94 height 14
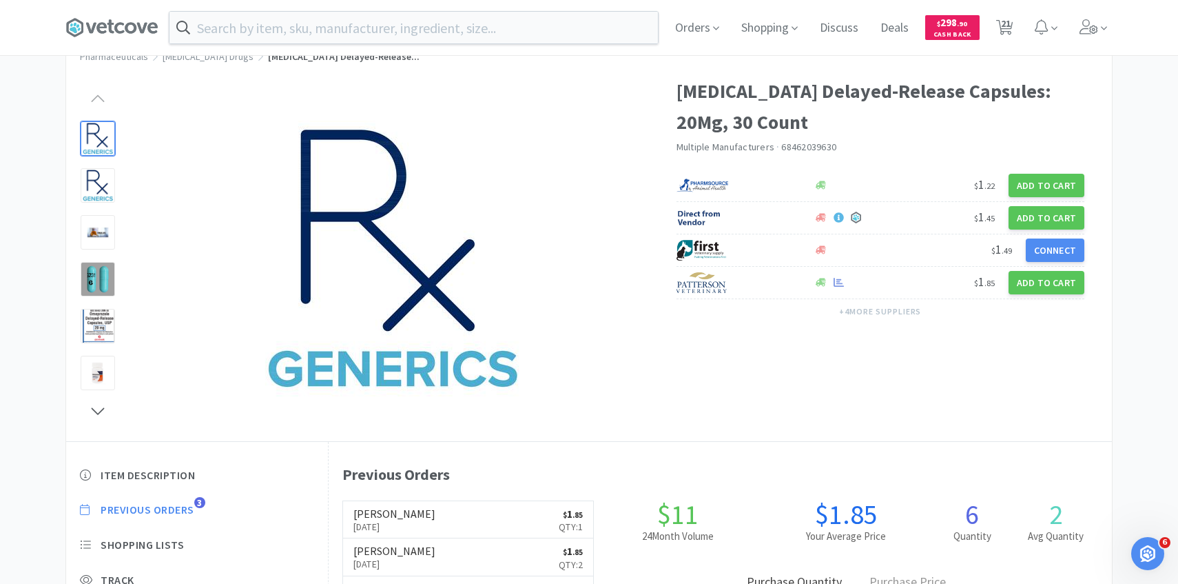
scroll to position [378, 783]
select select "2"
select select "1"
select select "50"
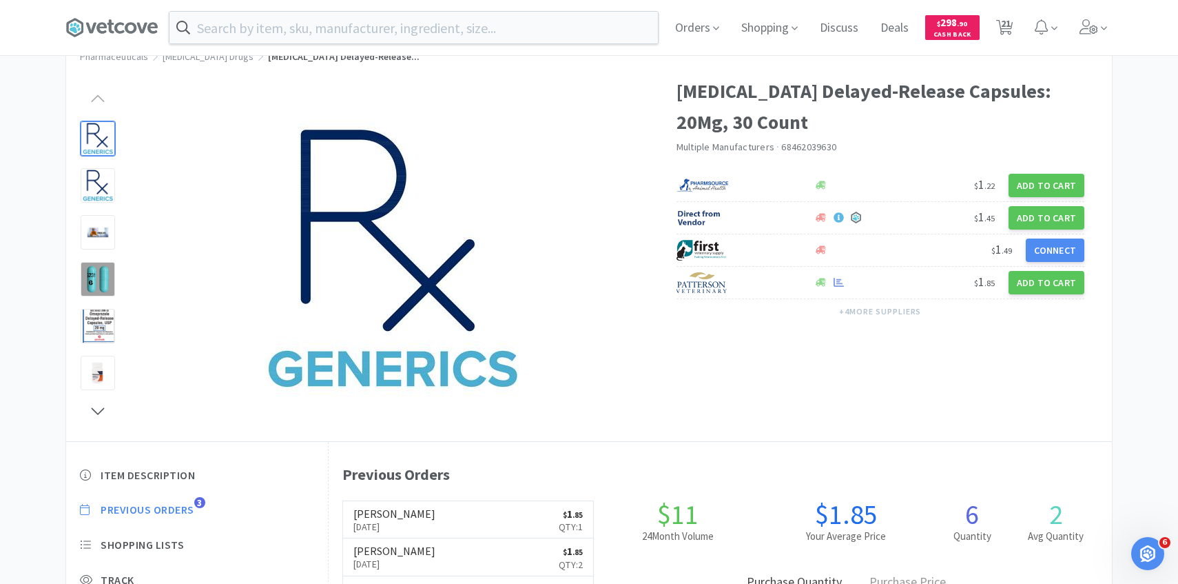
select select "1"
select select "2"
select select "4"
select select "2"
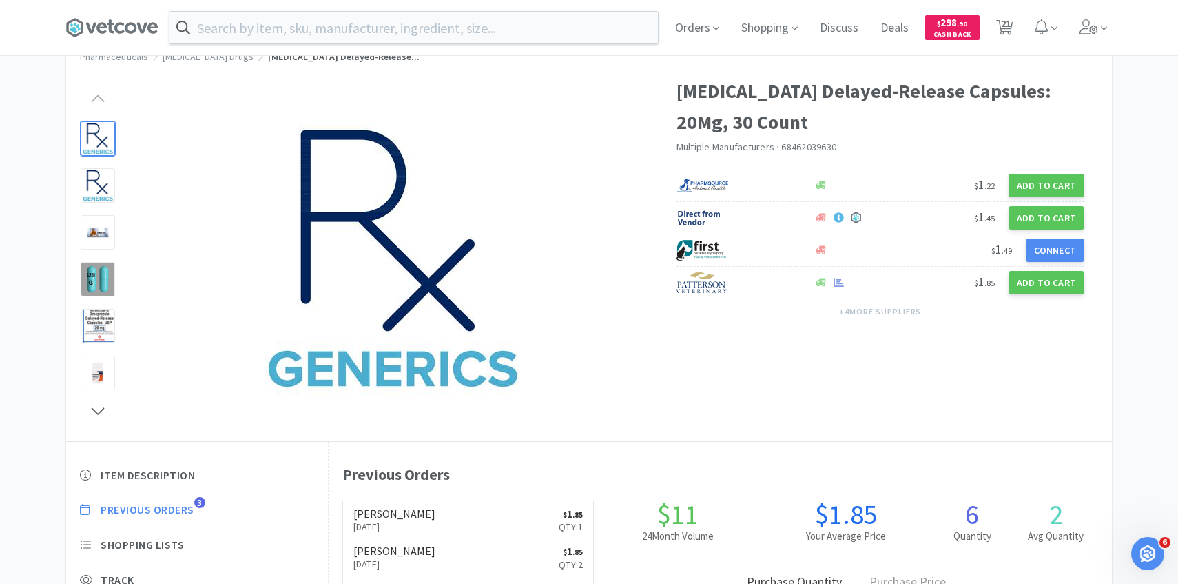
select select "8"
select select "3"
select select "1"
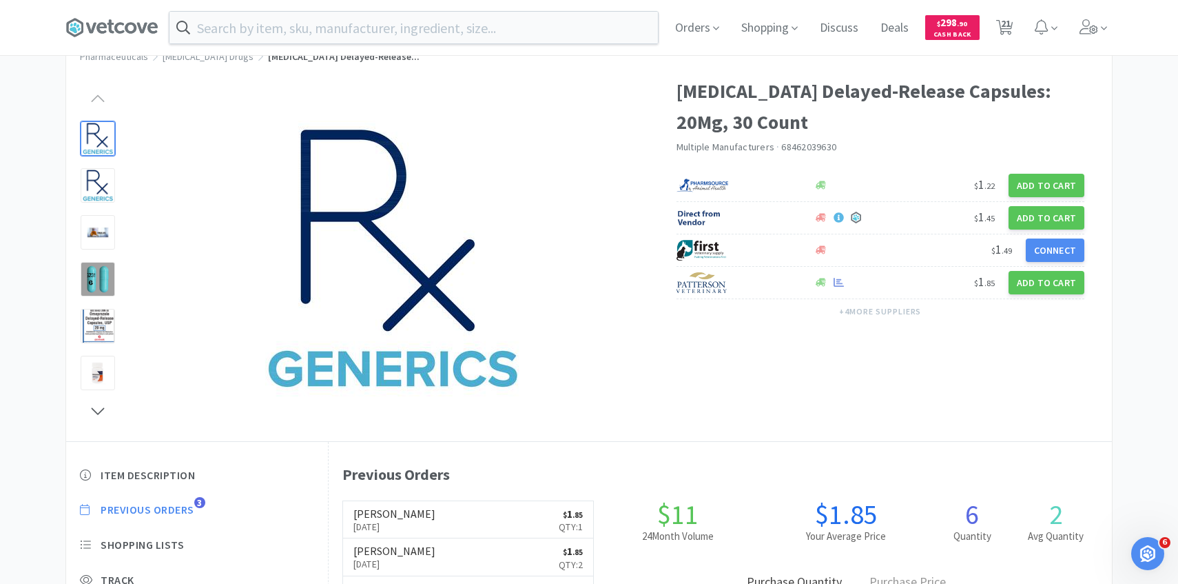
select select "1"
select select "50"
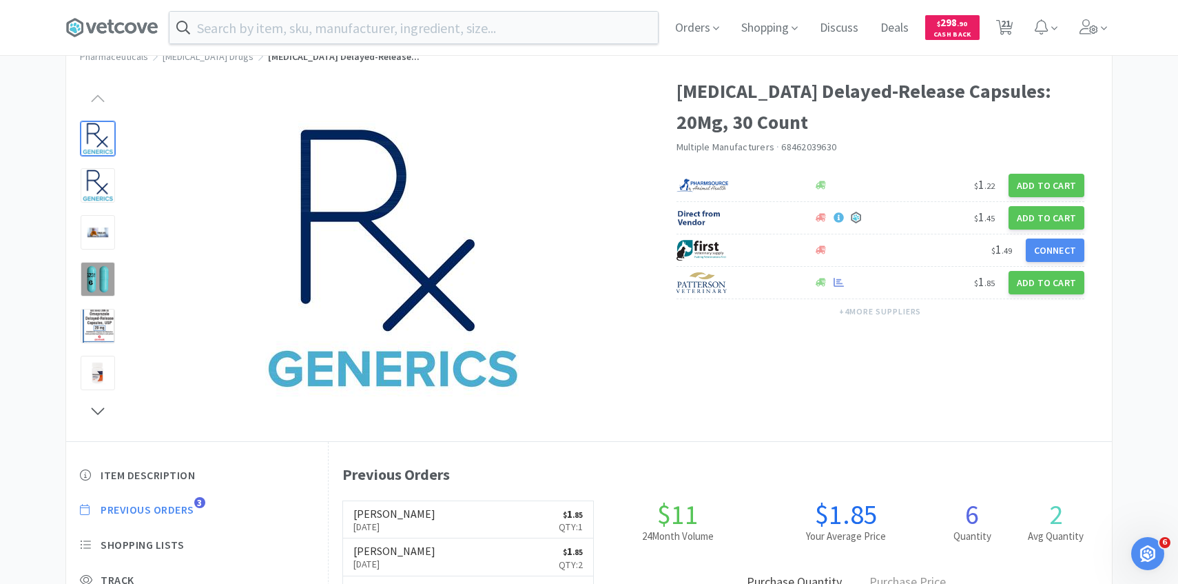
select select "50"
select select "1"
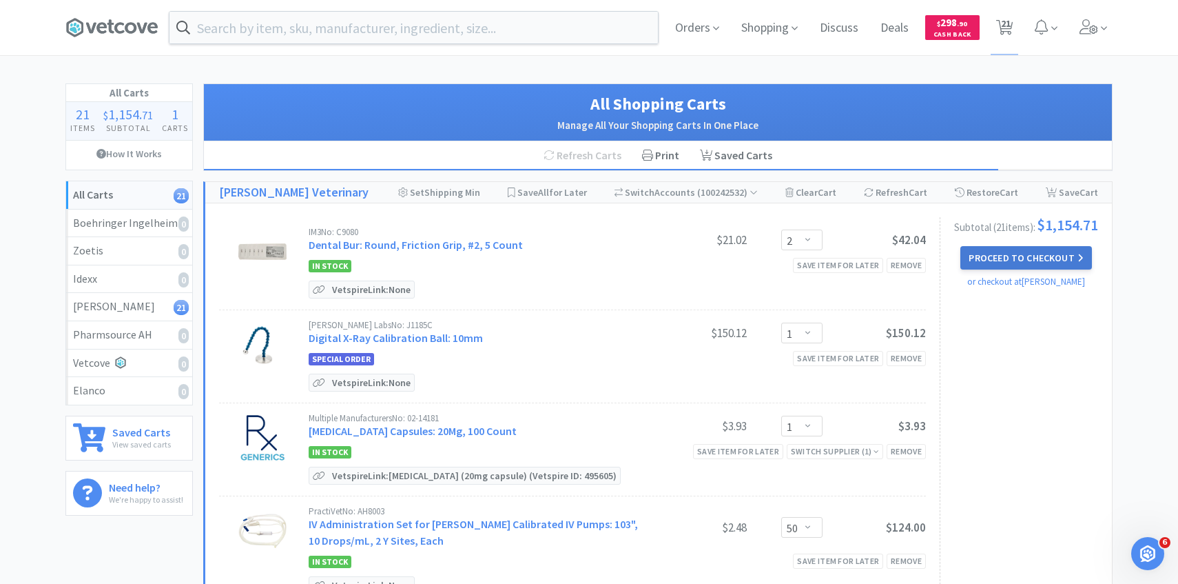
click at [991, 256] on button "Proceed to Checkout" at bounding box center [1025, 257] width 131 height 23
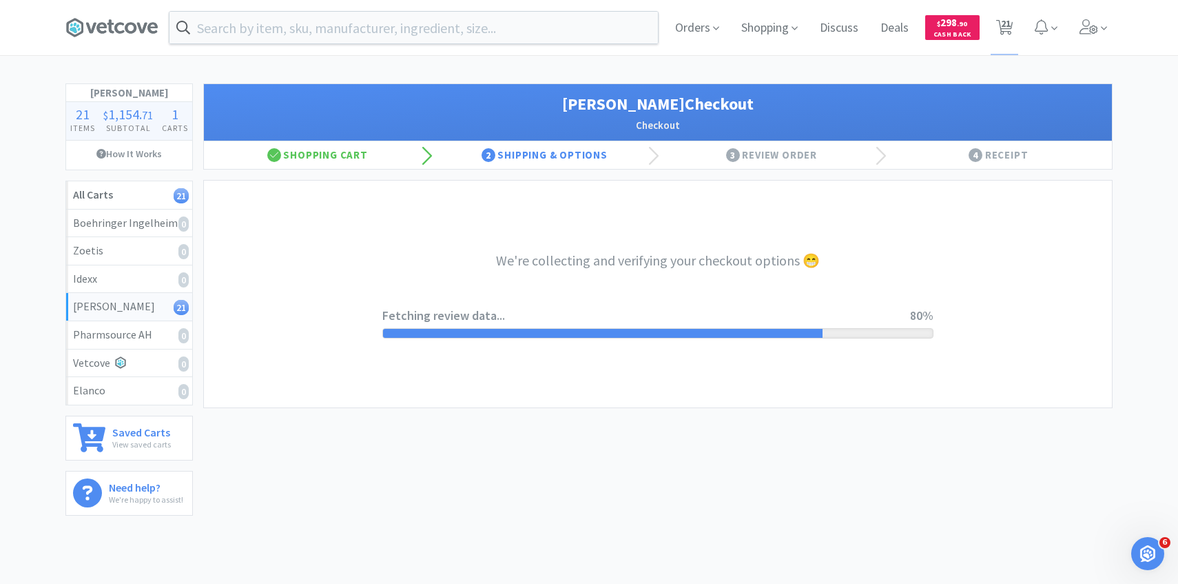
select select "1"
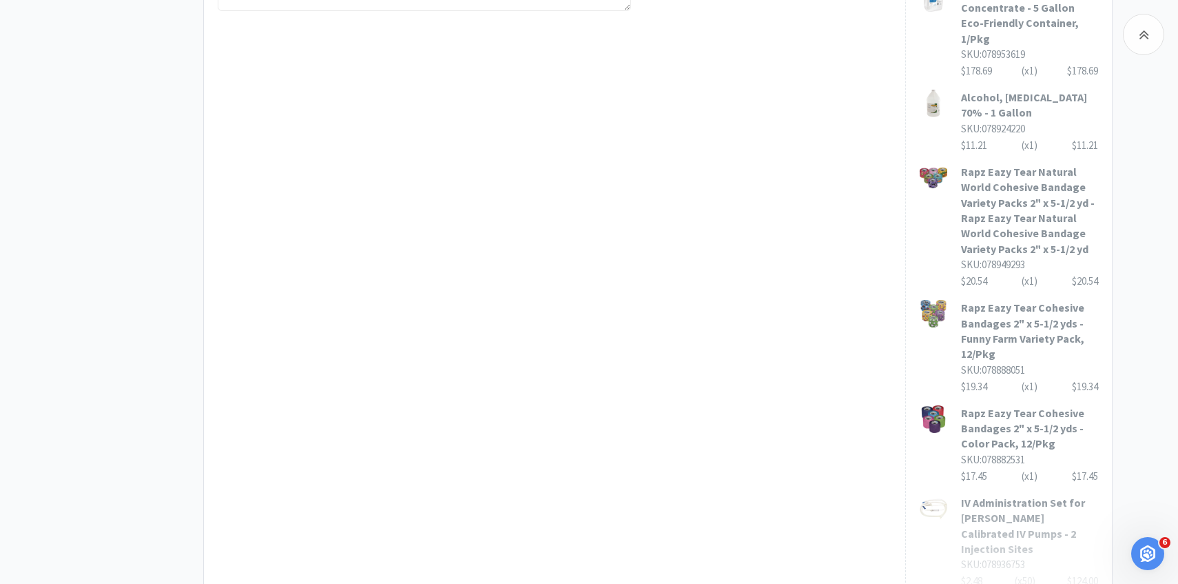
scroll to position [1045, 0]
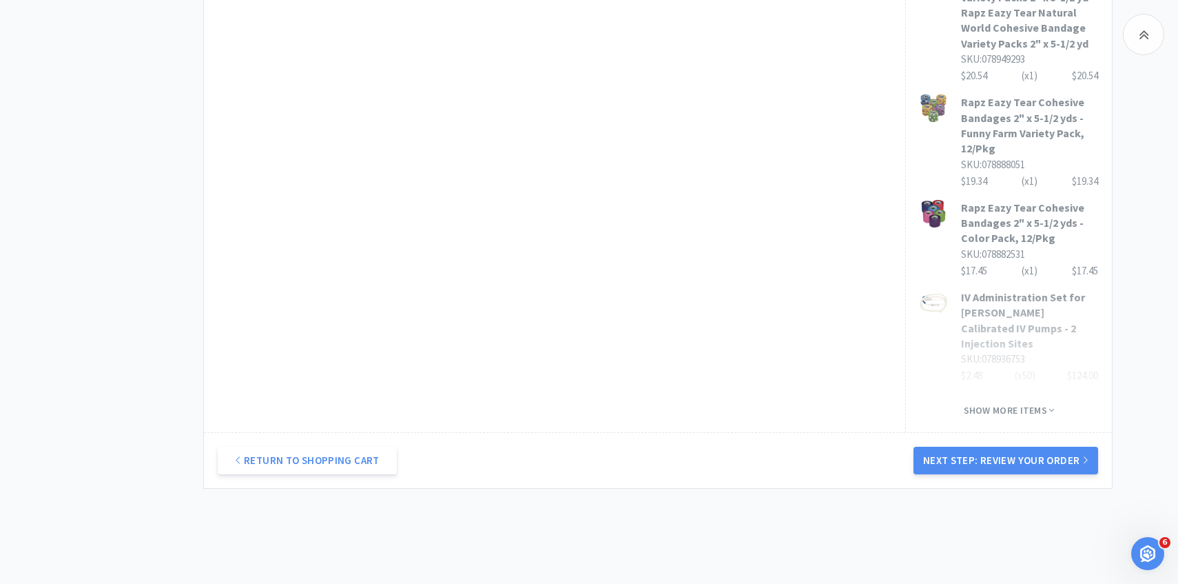
click at [1030, 432] on div "Return to Shopping Cart Next Step: Review Your Order" at bounding box center [658, 460] width 908 height 56
click at [1030, 446] on button "Next Step: Review Your Order" at bounding box center [1006, 460] width 185 height 28
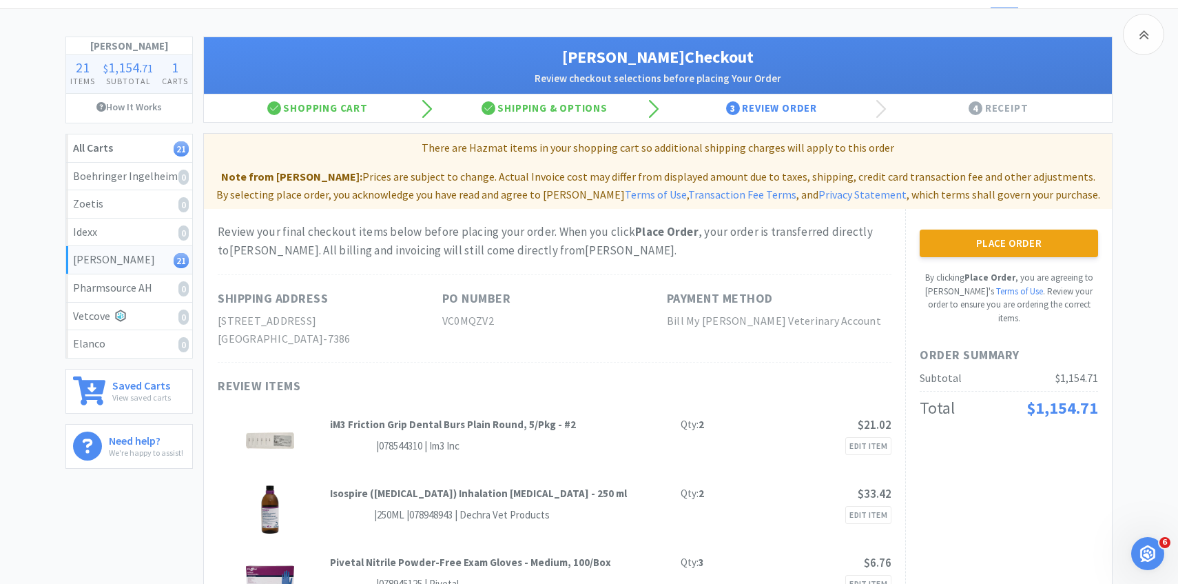
scroll to position [0, 0]
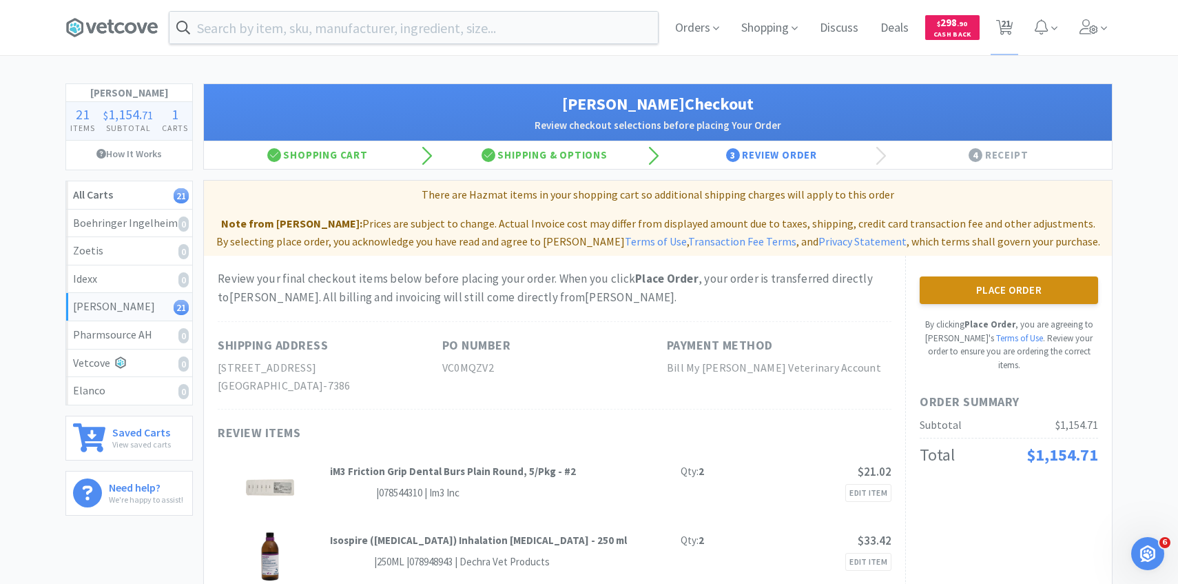
click at [943, 298] on button "Place Order" at bounding box center [1009, 290] width 178 height 28
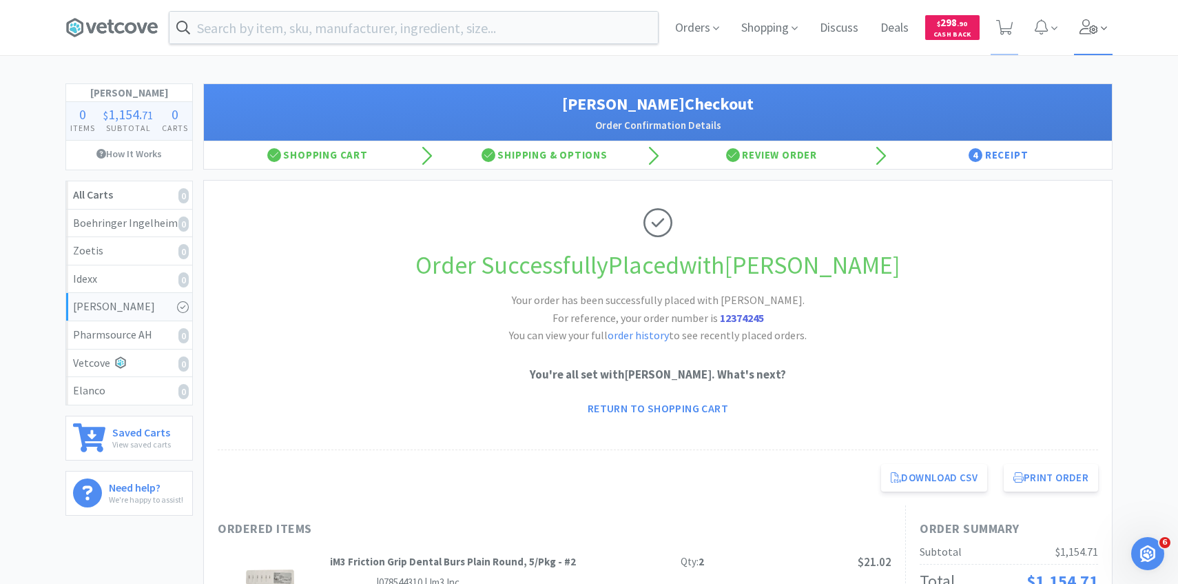
click at [1085, 31] on icon at bounding box center [1089, 26] width 19 height 15
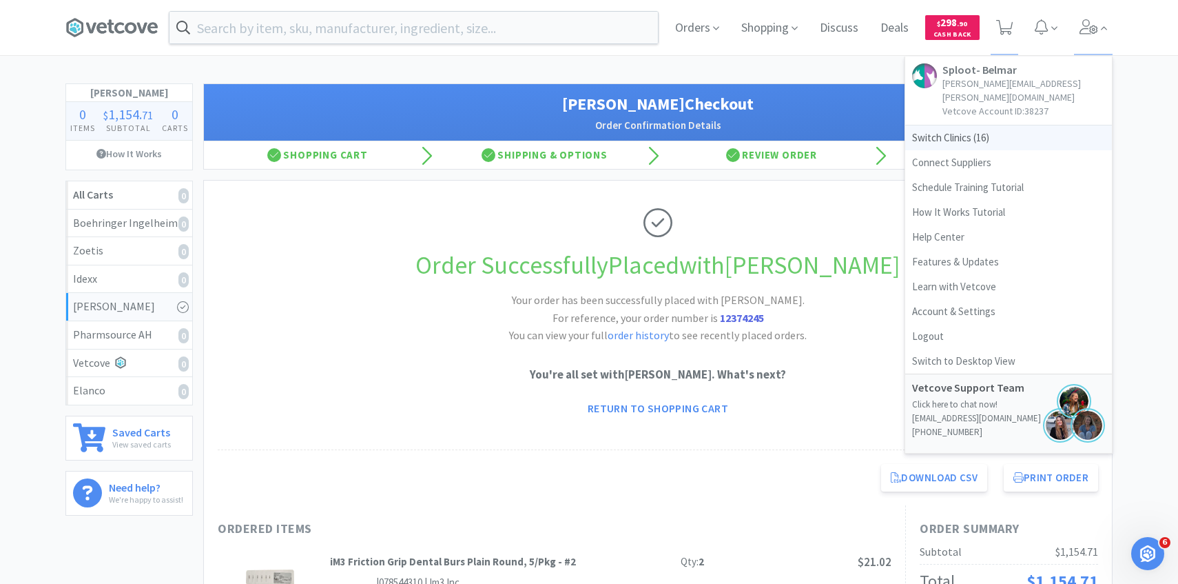
click at [1012, 126] on span "Switch Clinics ( 16 )" at bounding box center [1008, 137] width 207 height 25
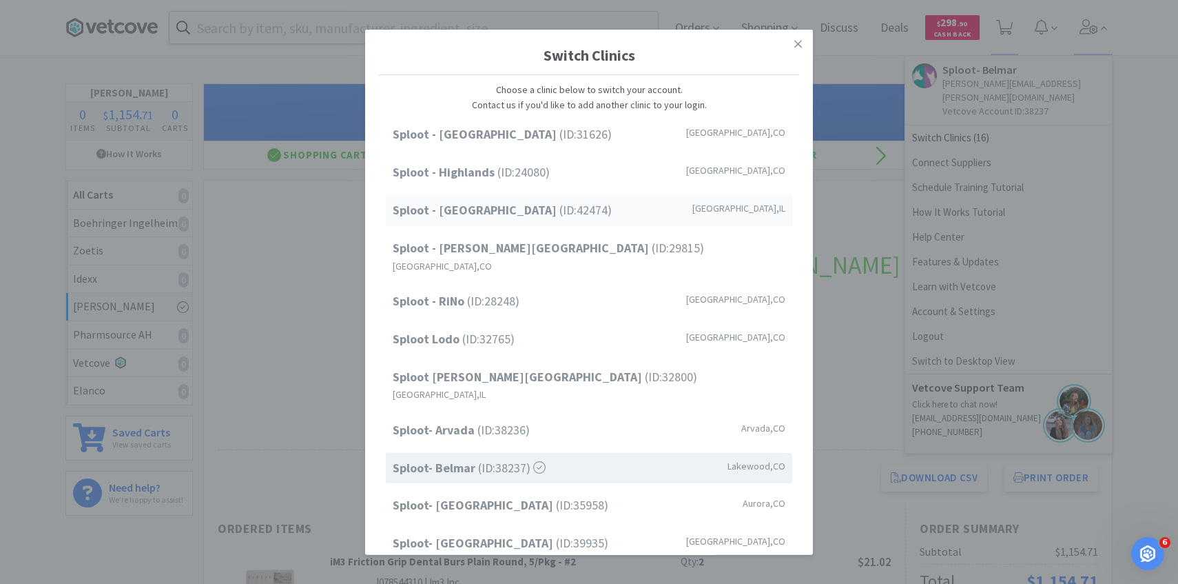
click at [563, 211] on div "Sploot - Oak Park (ID: 42474 ) Forest Park , IL" at bounding box center [589, 210] width 407 height 31
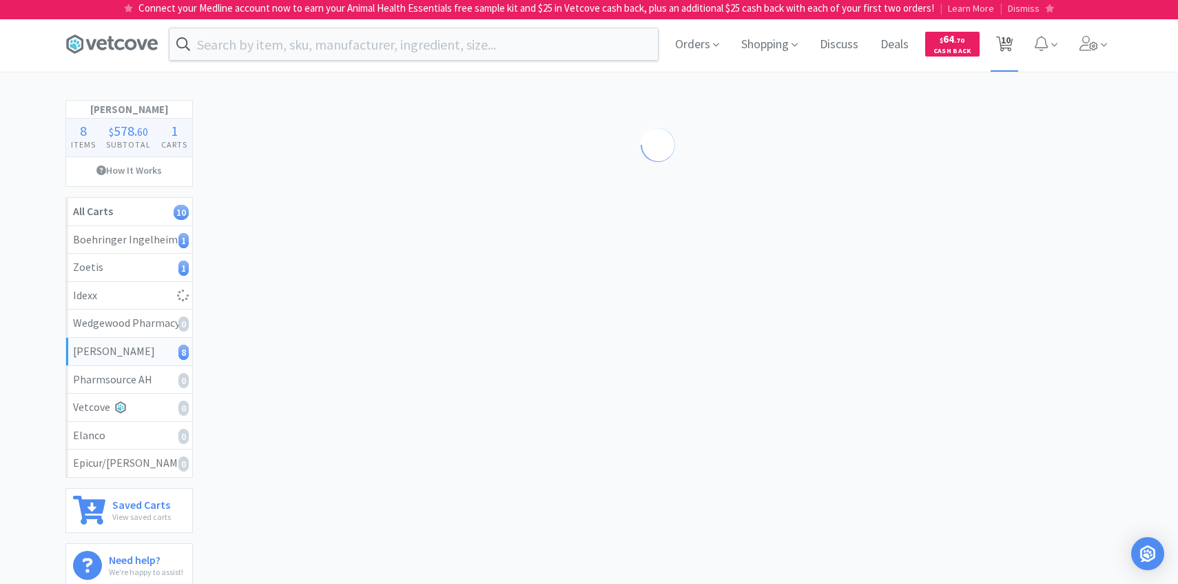
click at [1008, 21] on span "10" at bounding box center [1006, 39] width 10 height 55
select select "1"
select select "10"
select select "4"
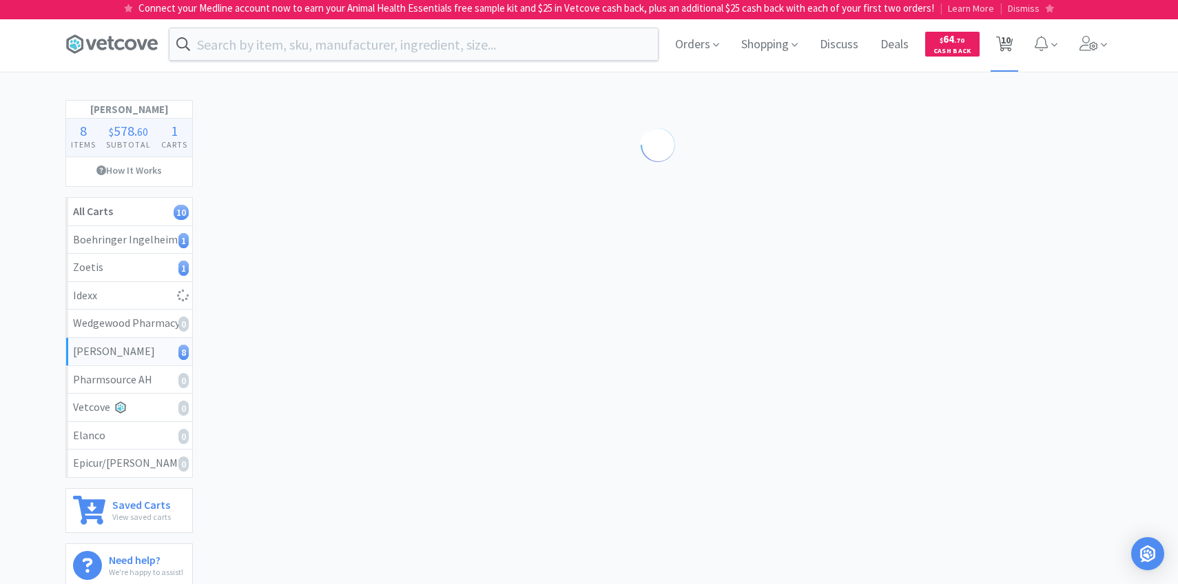
select select "1"
select select "6"
select select "2"
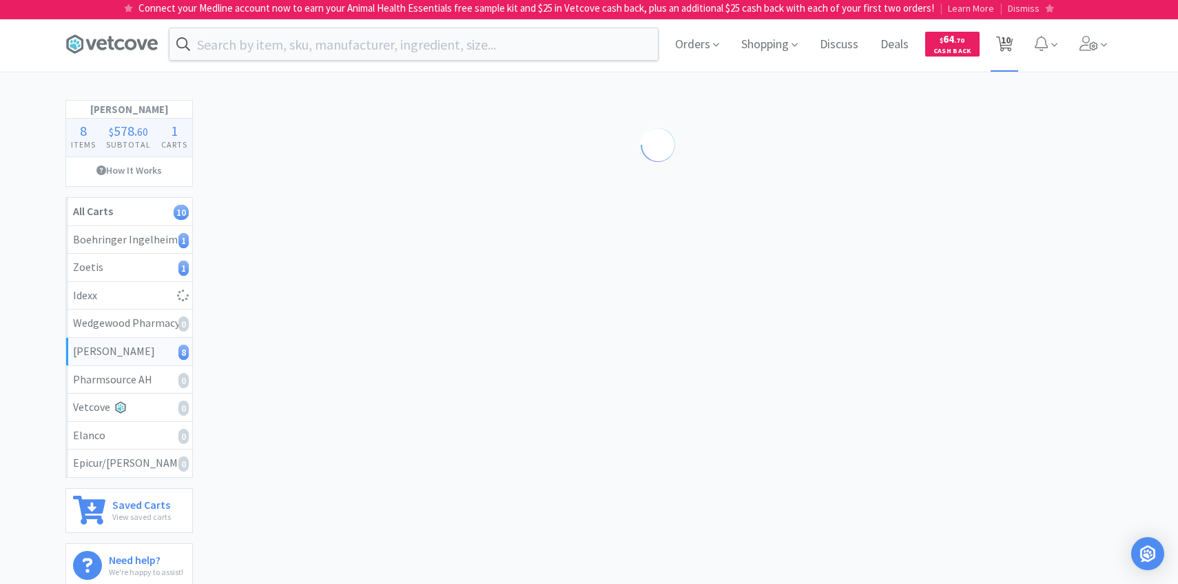
select select "6"
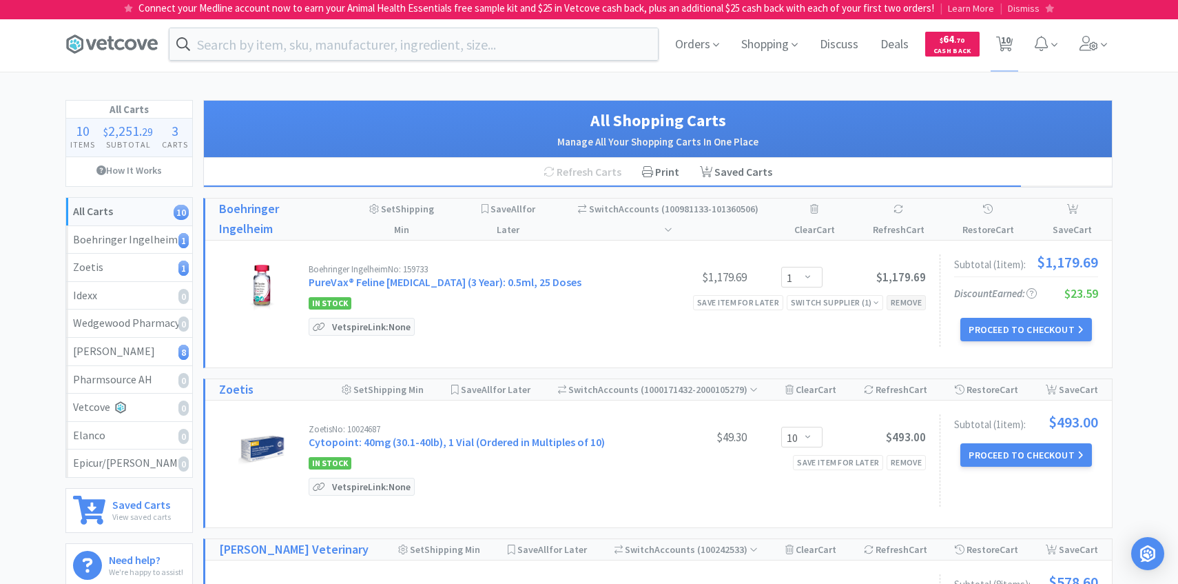
click at [905, 301] on div "Remove" at bounding box center [906, 302] width 39 height 14
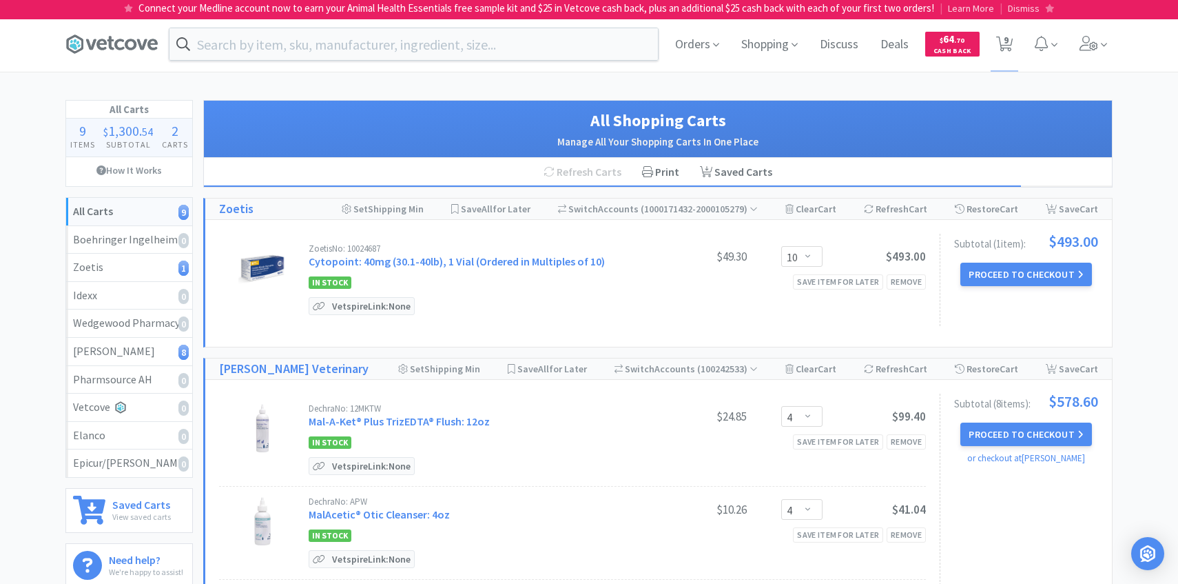
scroll to position [11, 0]
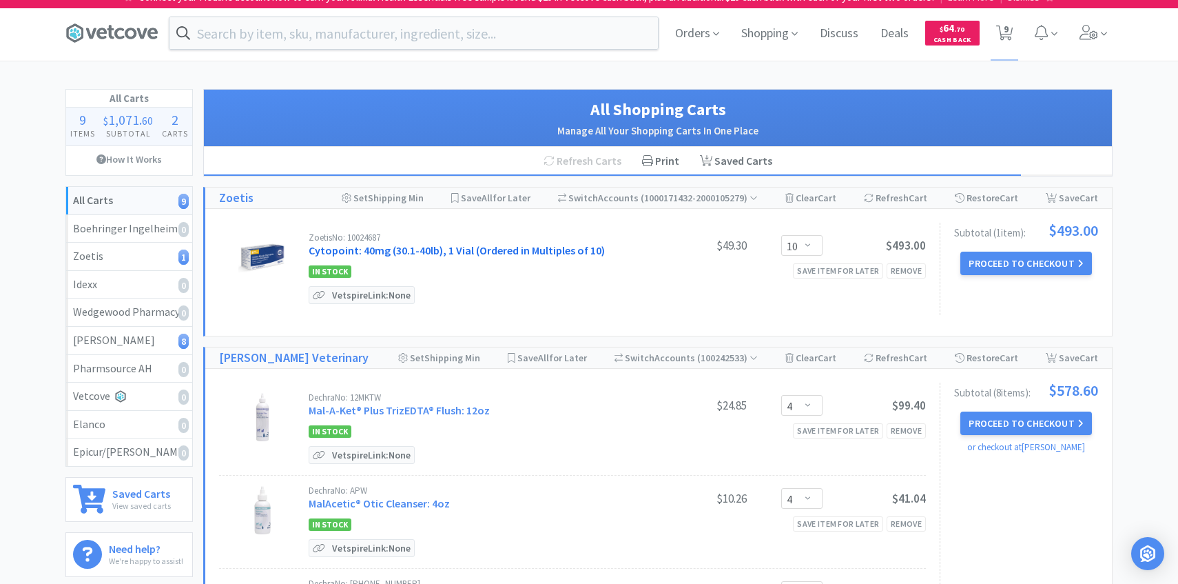
click at [482, 254] on link "Cytopoint: 40mg (30.1-40lb), 1 Vial (Ordered in Multiples of 10)" at bounding box center [457, 250] width 296 height 14
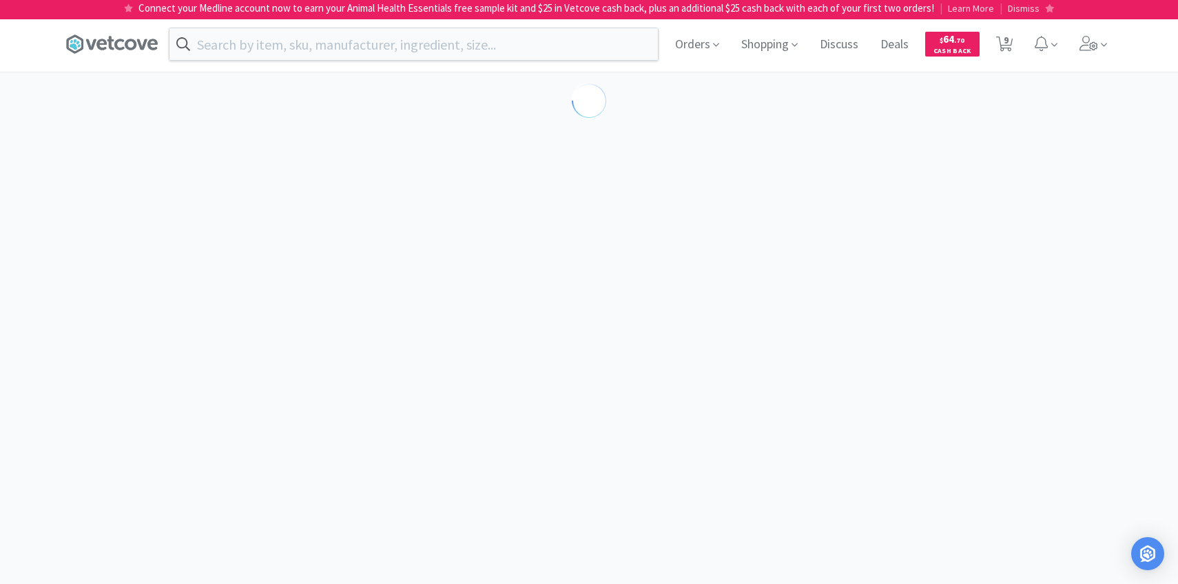
select select "298817"
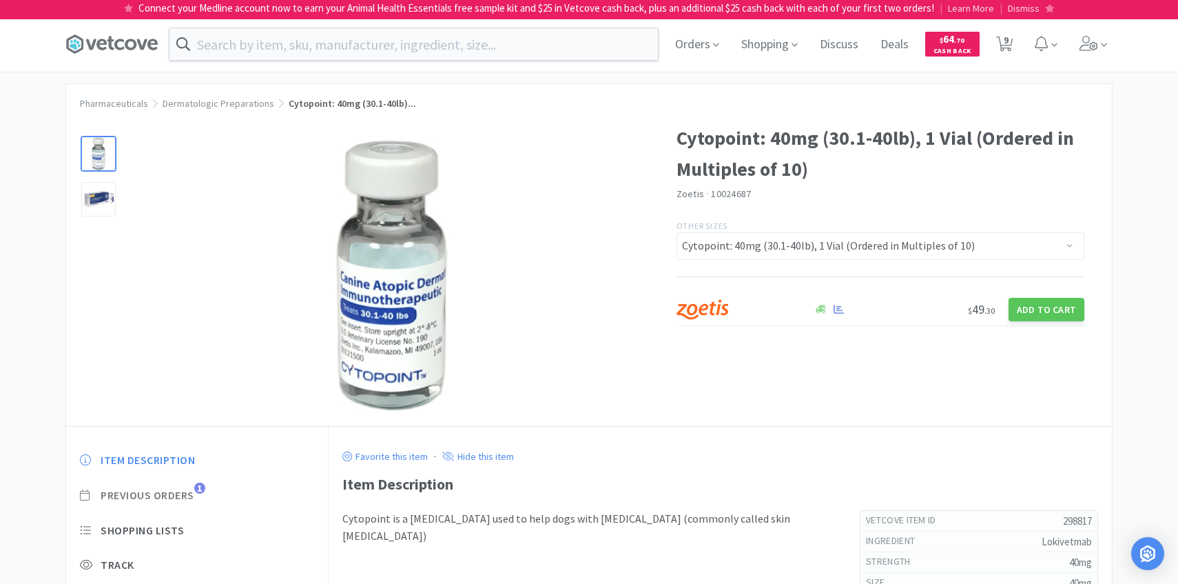
click at [189, 488] on span "Previous Orders" at bounding box center [148, 495] width 94 height 14
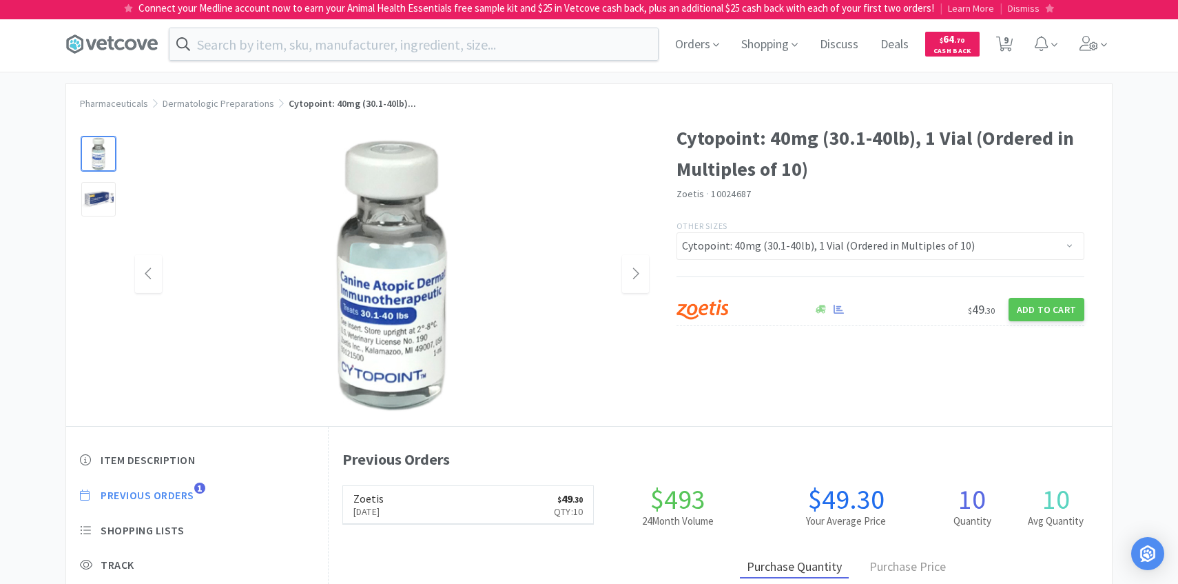
scroll to position [378, 783]
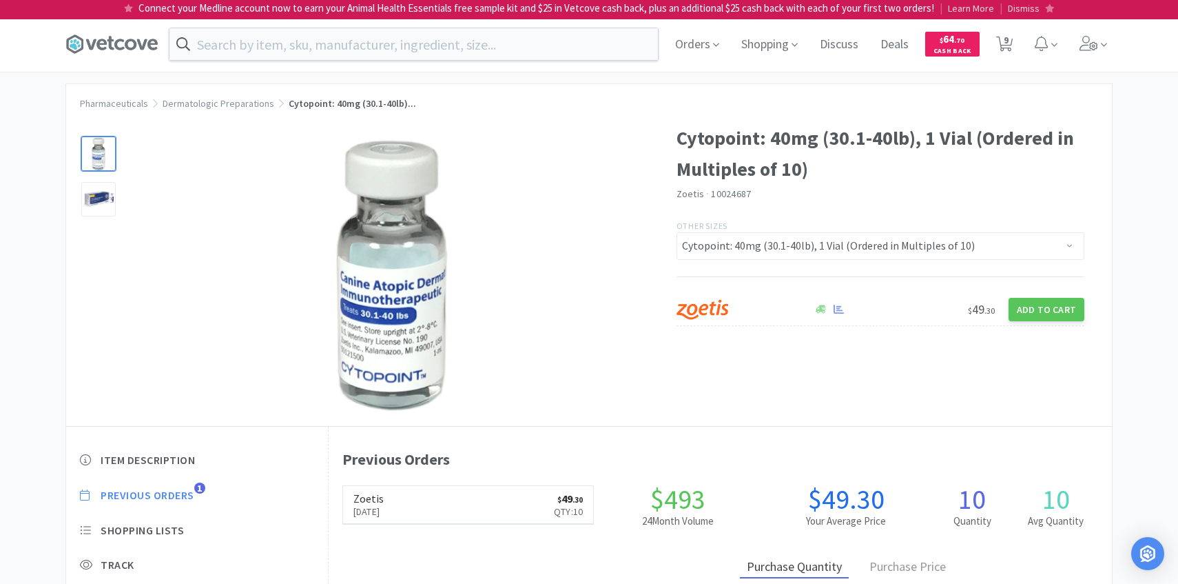
select select "10"
select select "4"
select select "1"
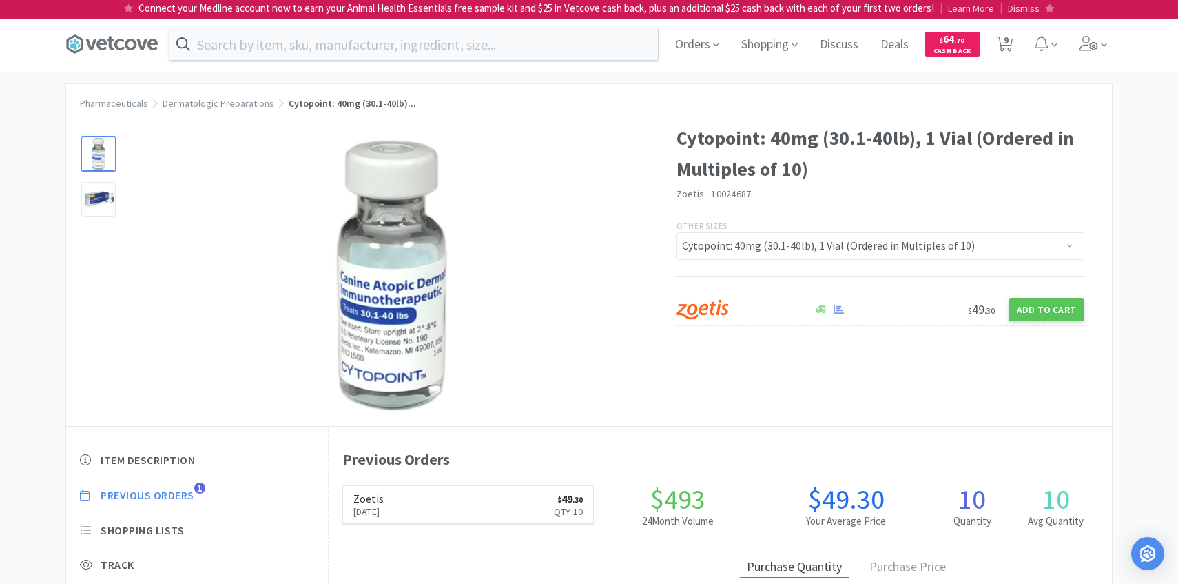
select select "1"
select select "6"
select select "2"
select select "6"
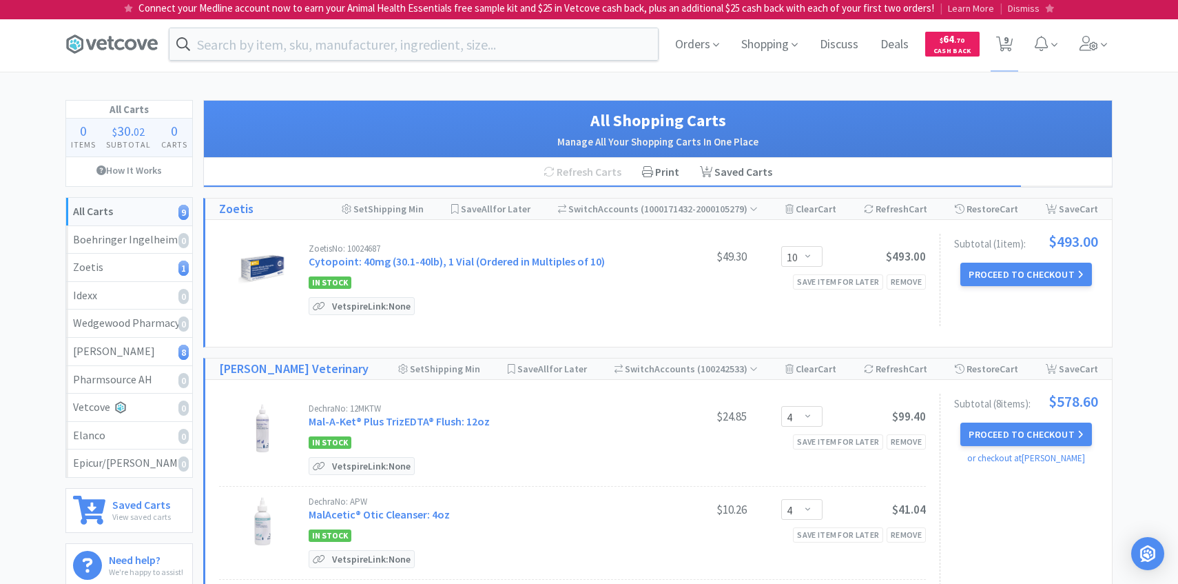
scroll to position [11, 0]
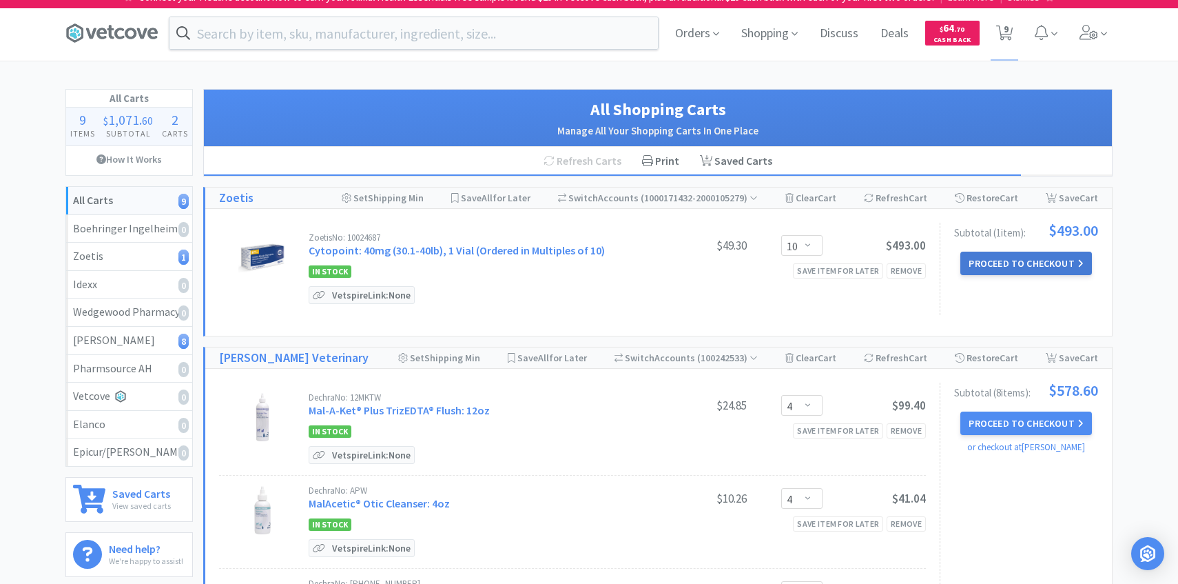
click at [1027, 260] on button "Proceed to Checkout" at bounding box center [1025, 262] width 131 height 23
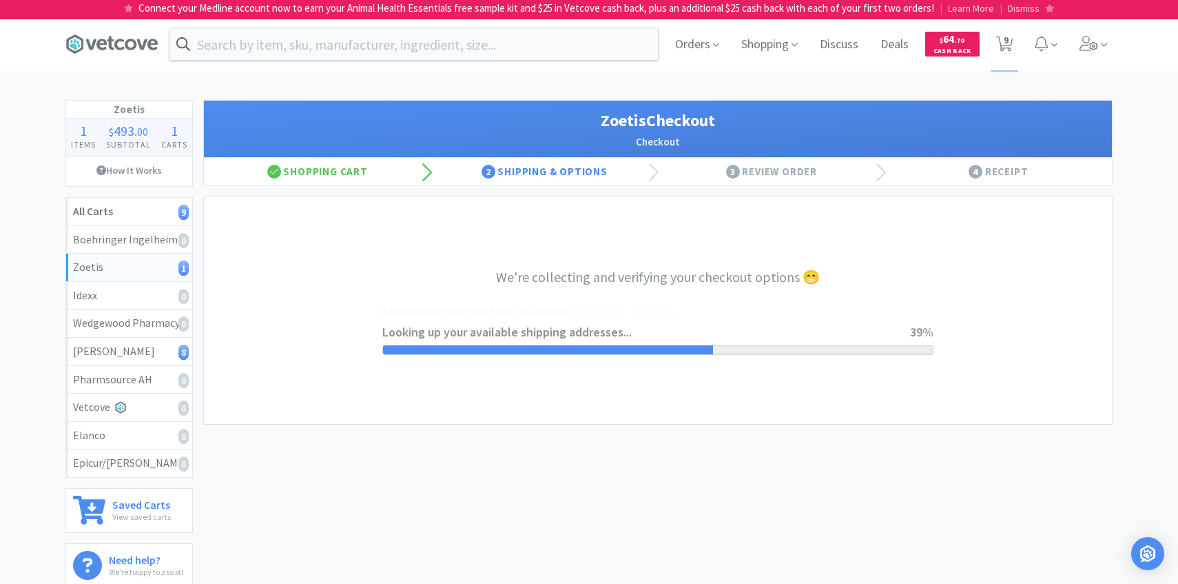
select select "invoice"
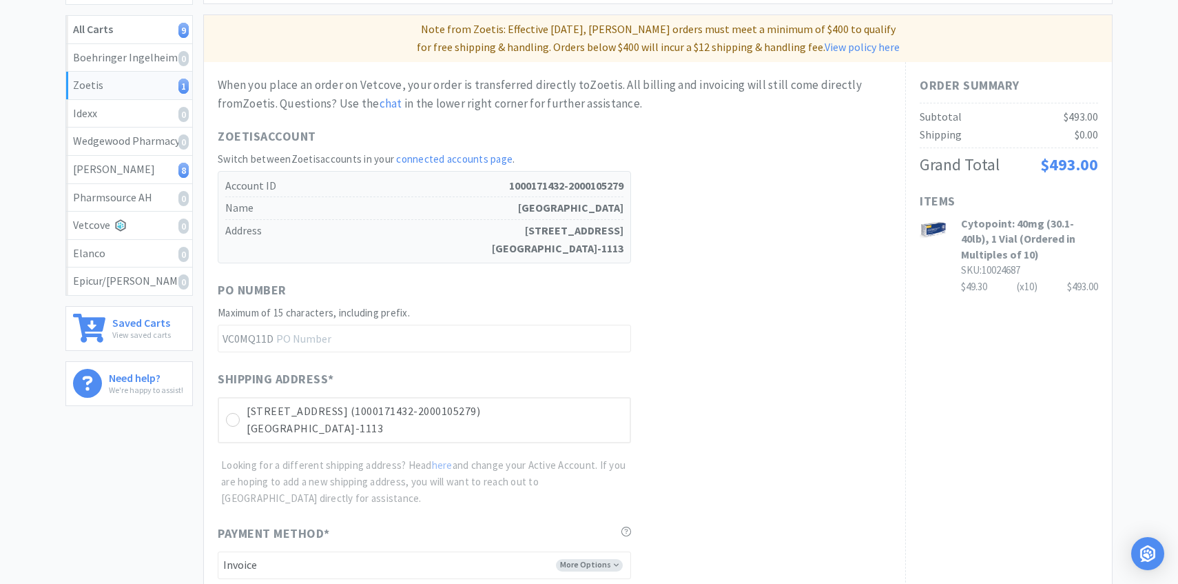
scroll to position [405, 0]
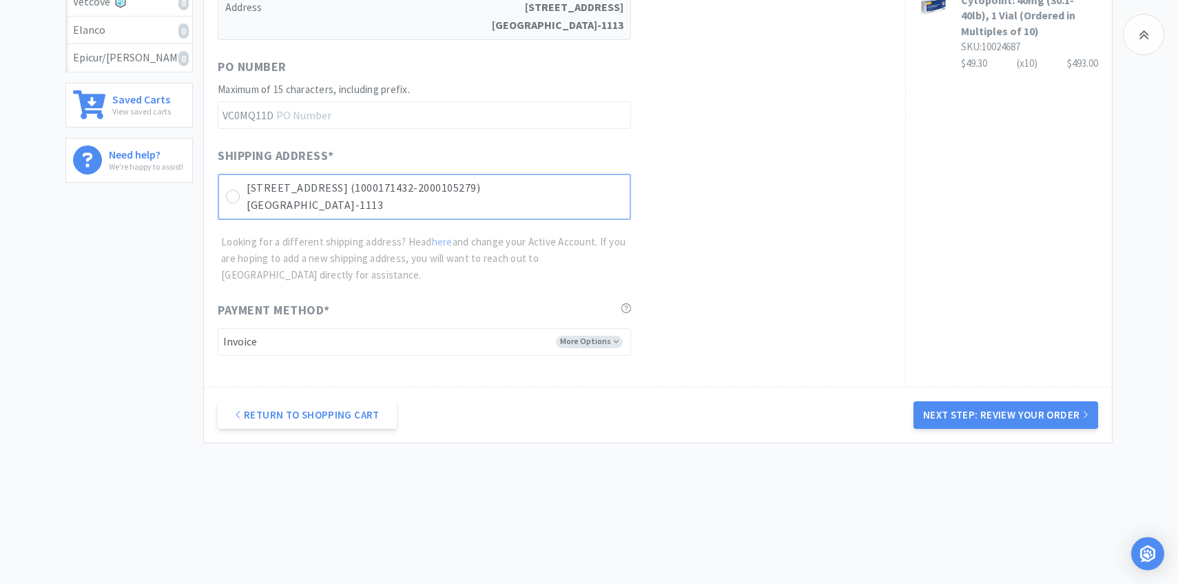
click at [532, 211] on p "[GEOGRAPHIC_DATA]-1113" at bounding box center [435, 205] width 376 height 18
click at [1014, 425] on button "Next Step: Review Your Order" at bounding box center [1006, 415] width 185 height 28
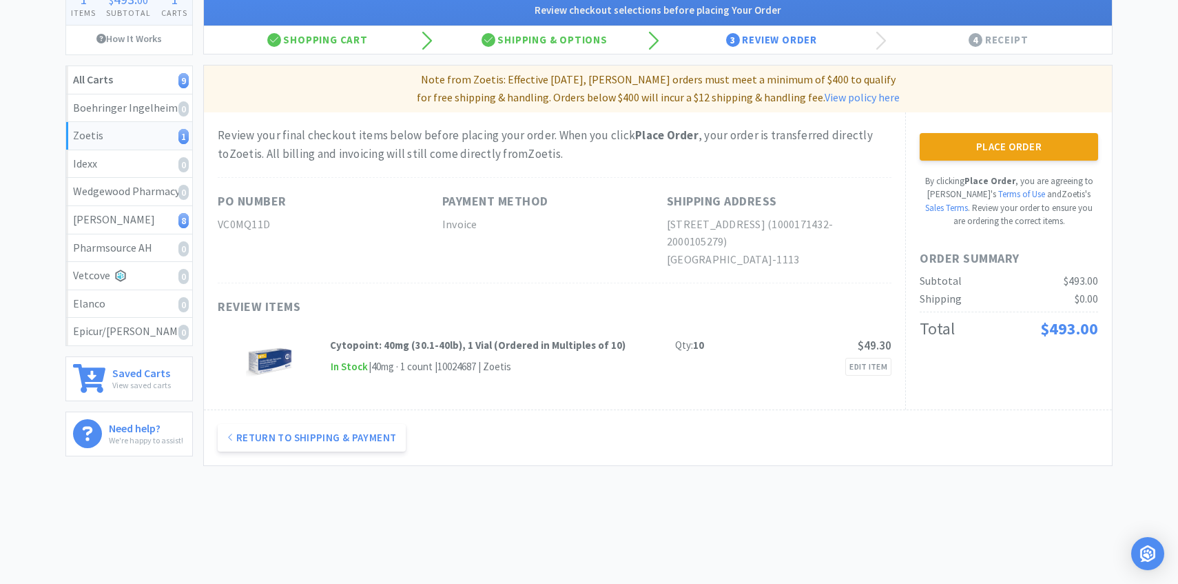
scroll to position [0, 0]
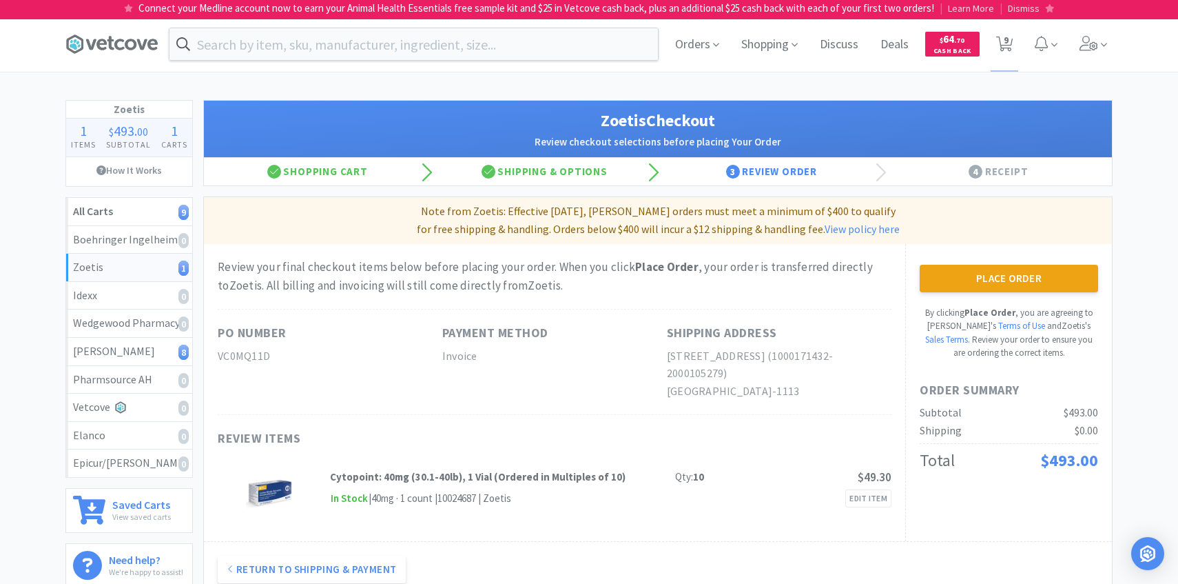
click at [963, 303] on div "Place Order By clicking Place Order , you are agreeing to Vetcove's Terms of Us…" at bounding box center [1009, 312] width 178 height 95
click at [983, 276] on button "Place Order" at bounding box center [1009, 279] width 178 height 28
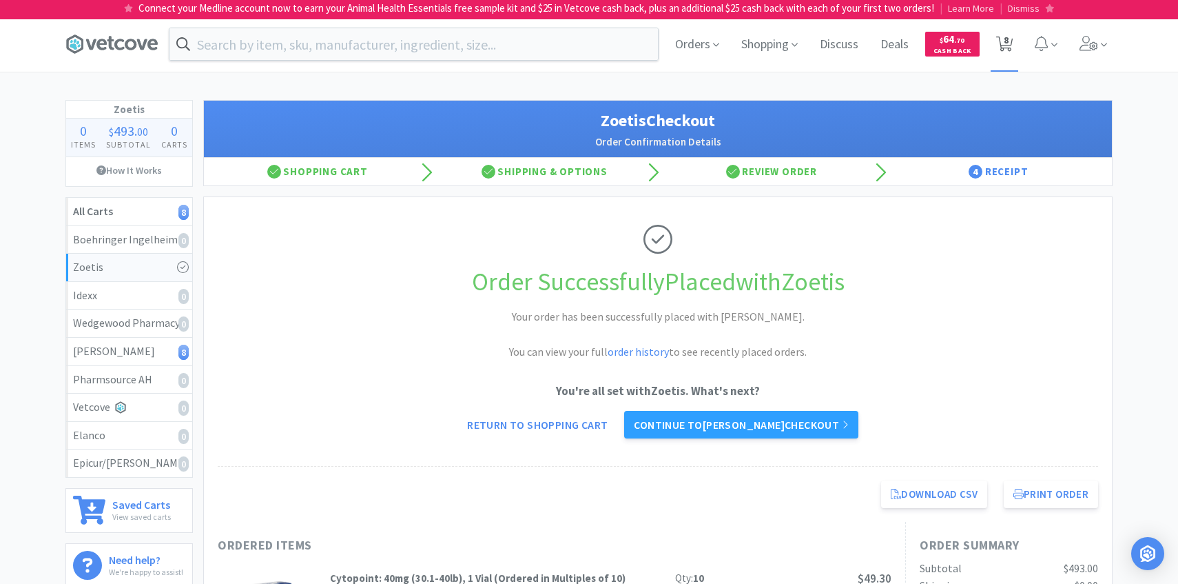
click at [997, 38] on icon at bounding box center [1004, 44] width 17 height 15
select select "4"
select select "1"
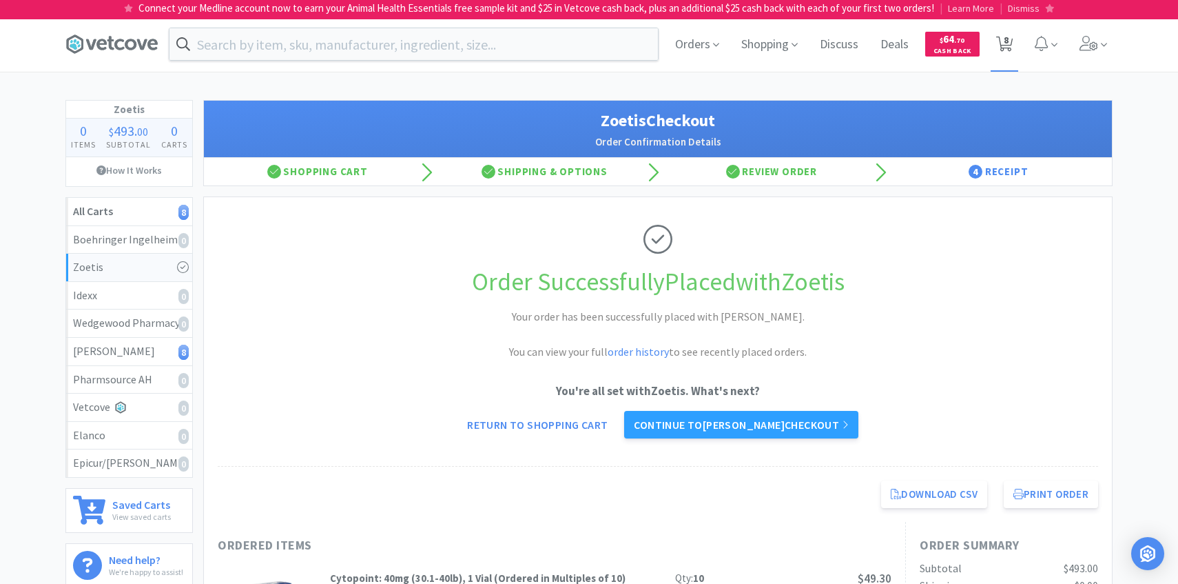
select select "1"
select select "6"
select select "2"
select select "6"
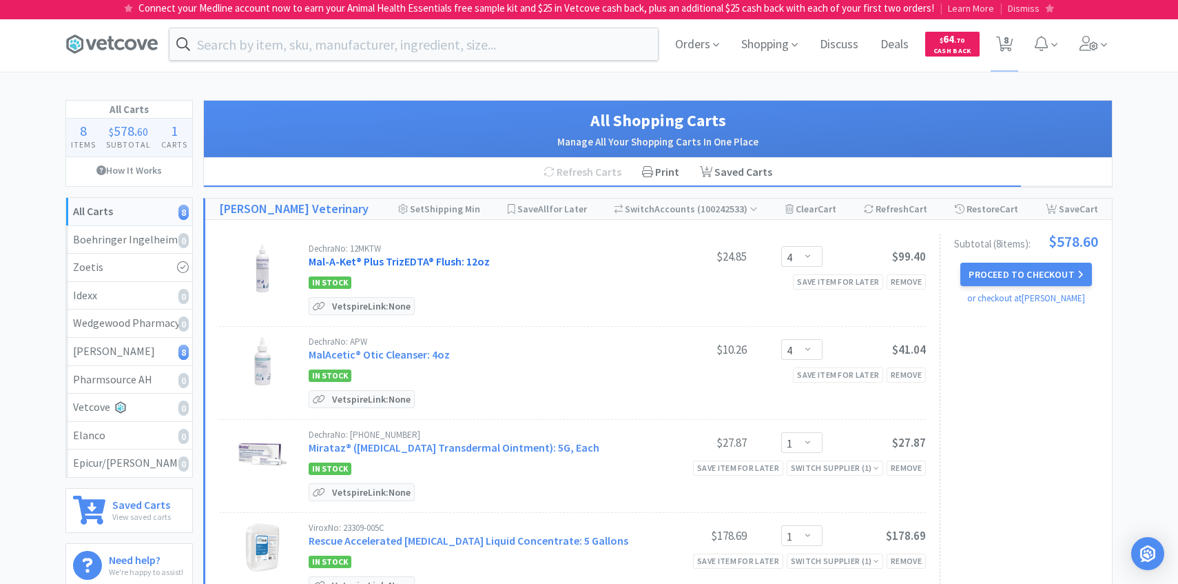
click at [410, 263] on link "Mal-A-Ket® Plus TrizEDTA® Flush: 12oz" at bounding box center [399, 261] width 181 height 14
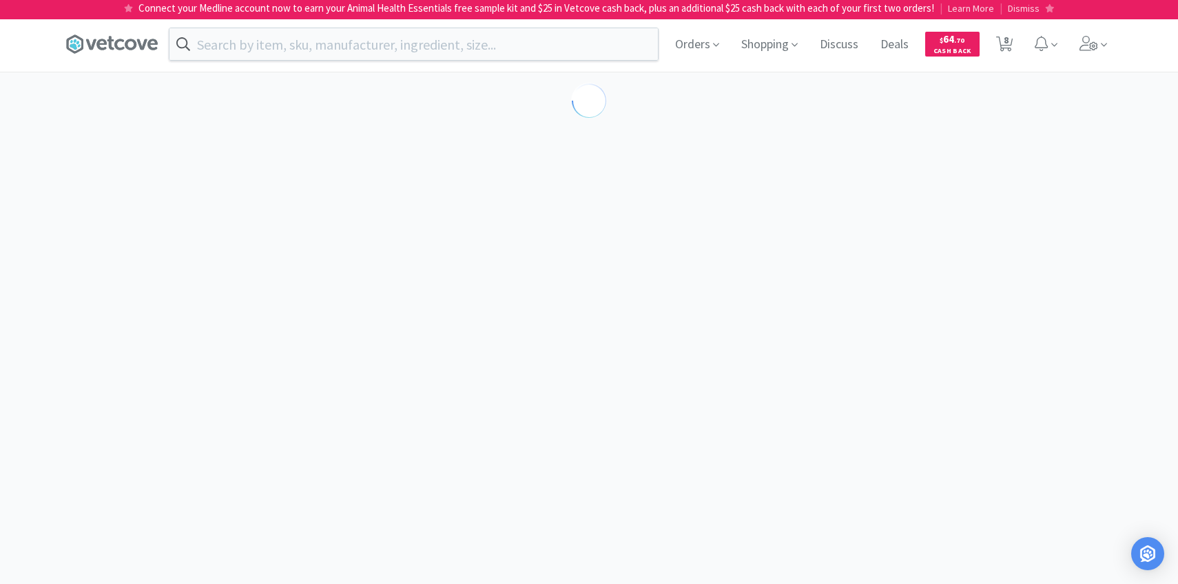
select select "194035"
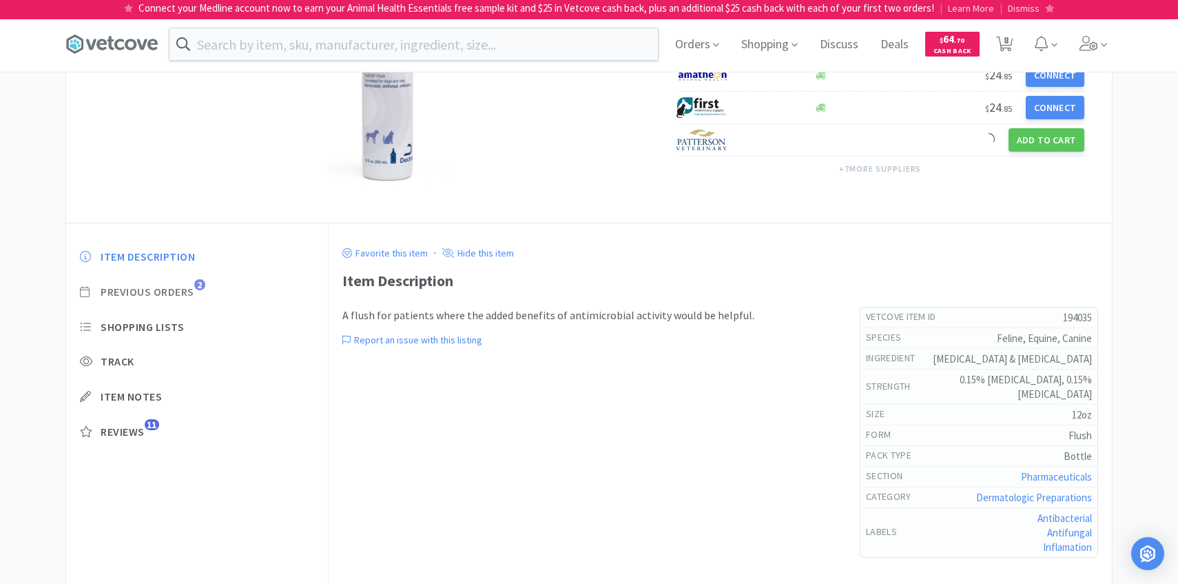
click at [189, 298] on span "Previous Orders" at bounding box center [148, 292] width 94 height 14
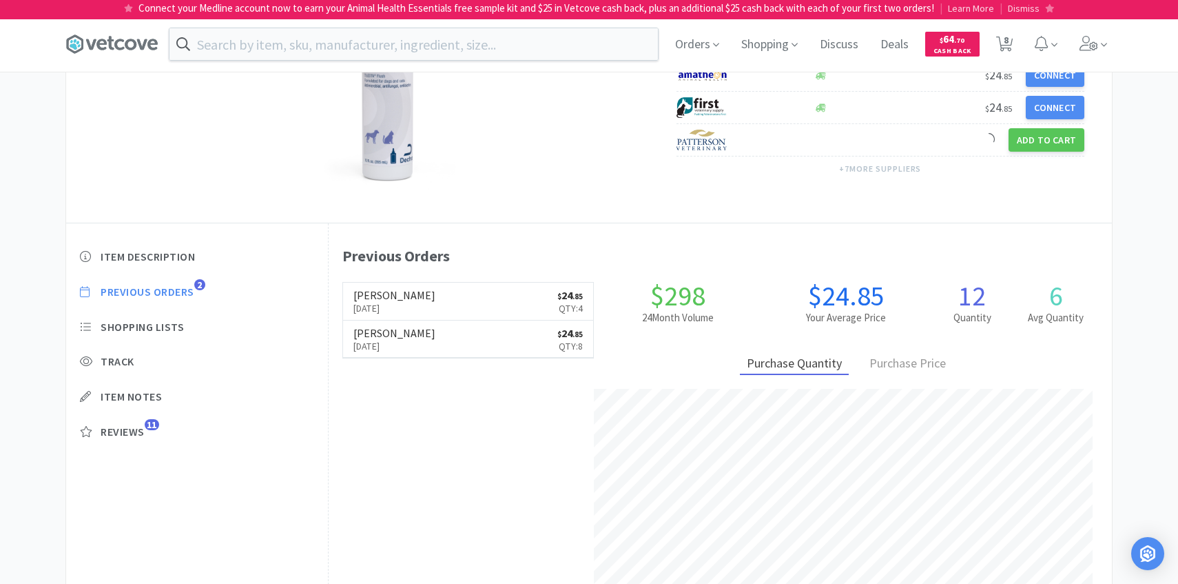
scroll to position [378, 783]
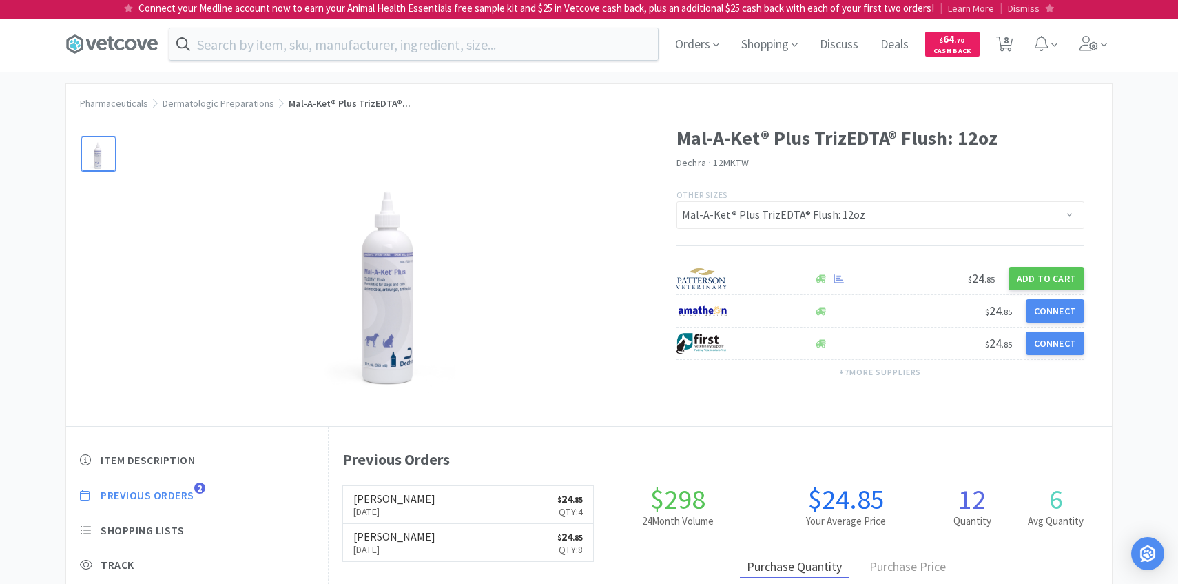
select select "4"
select select "1"
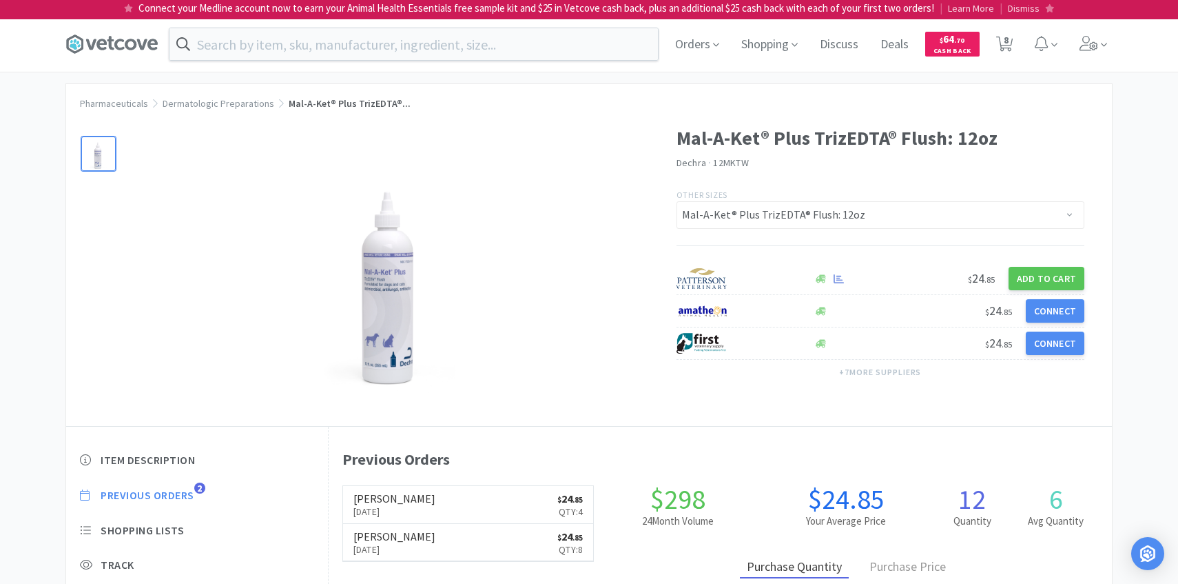
select select "6"
select select "2"
select select "6"
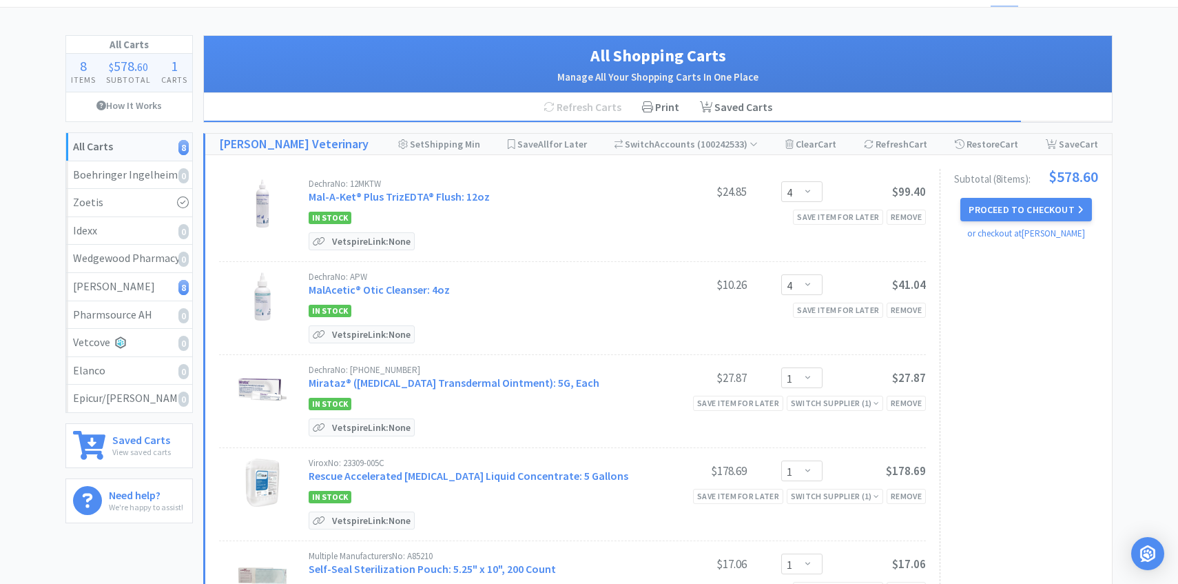
scroll to position [69, 0]
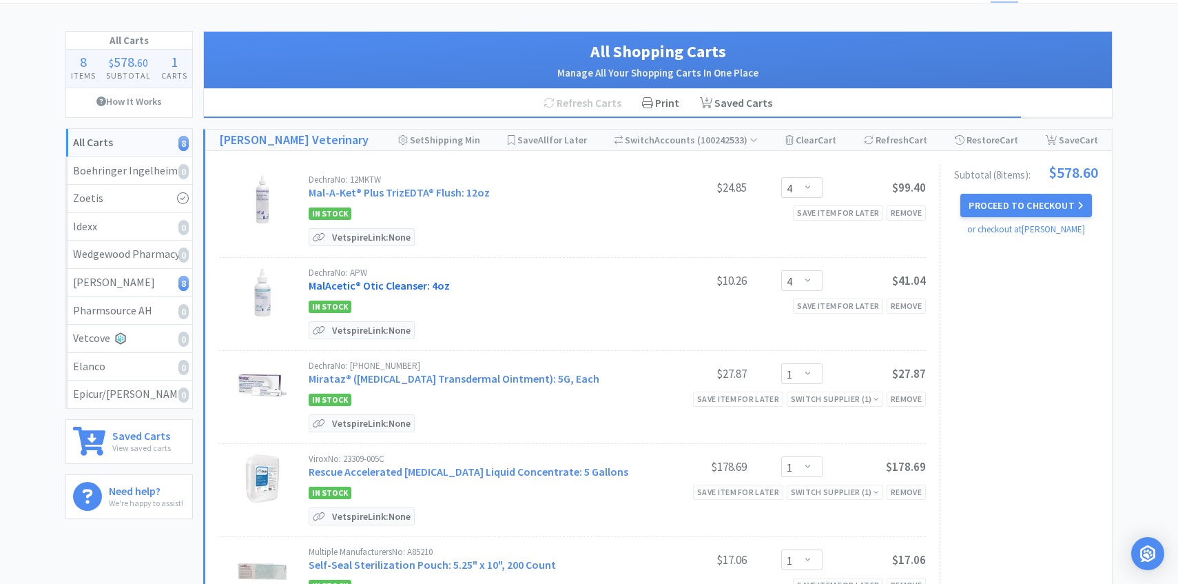
click at [398, 278] on link "MalAcetic® Otic Cleanser: 4oz" at bounding box center [379, 285] width 141 height 14
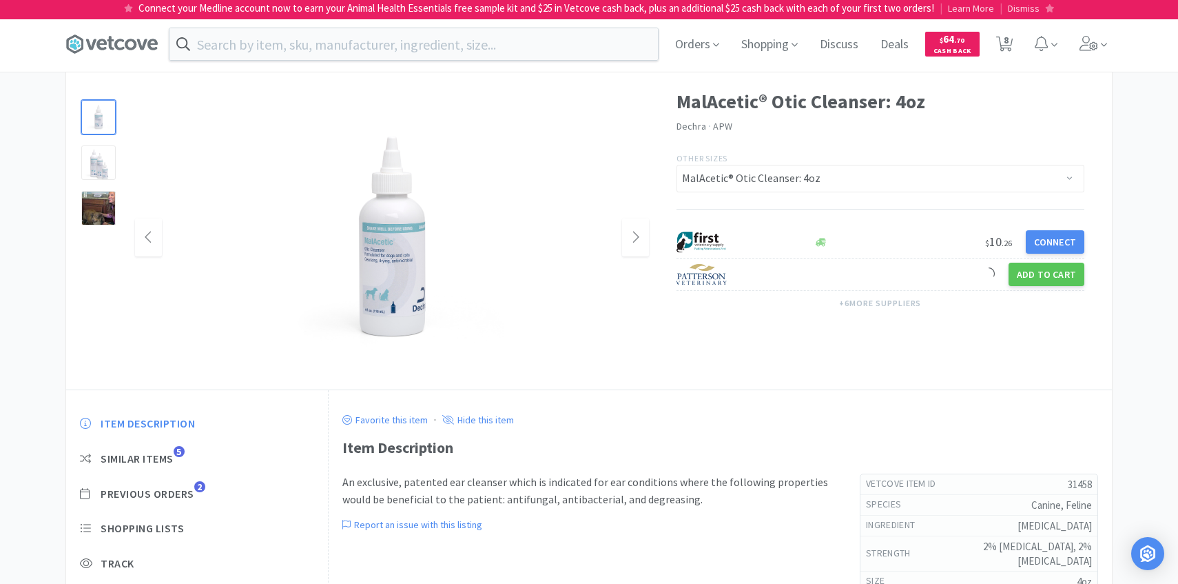
scroll to position [65, 0]
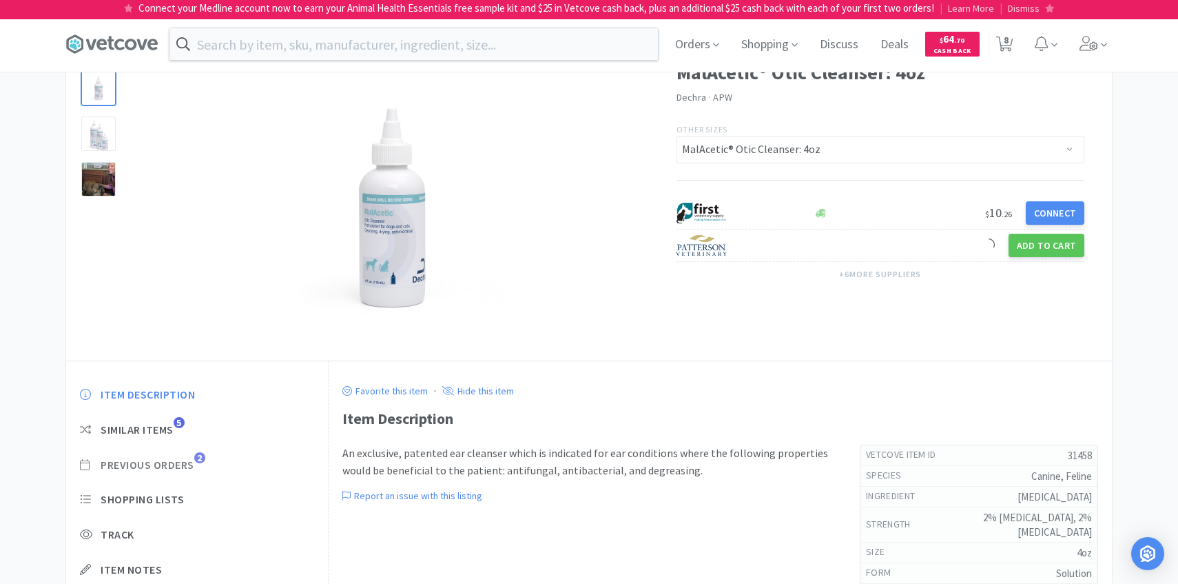
click at [185, 466] on span "Previous Orders" at bounding box center [148, 465] width 94 height 14
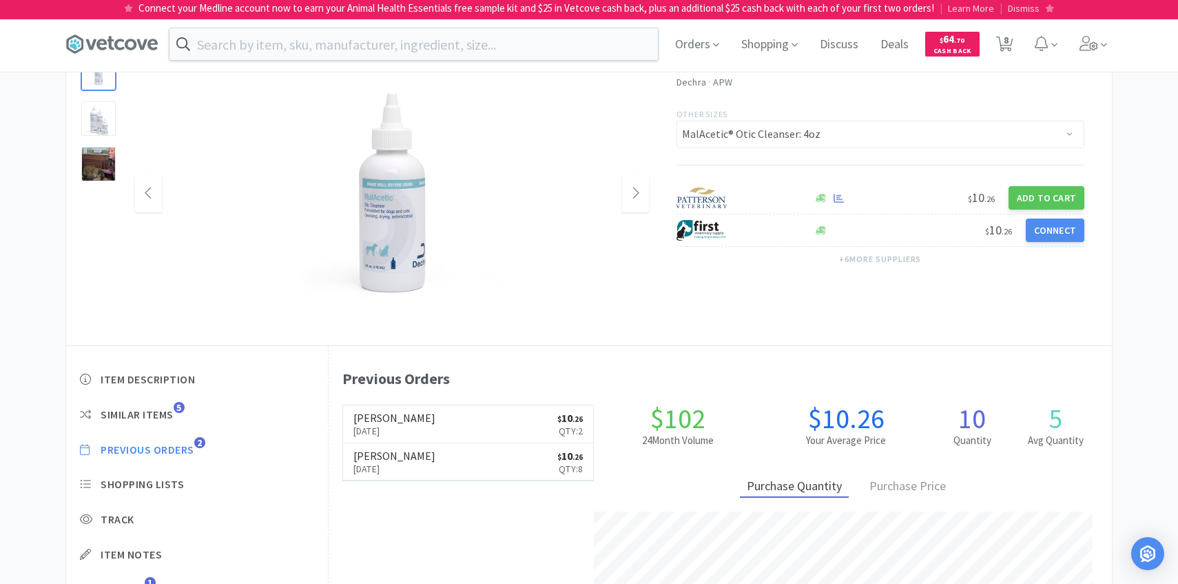
scroll to position [83, 0]
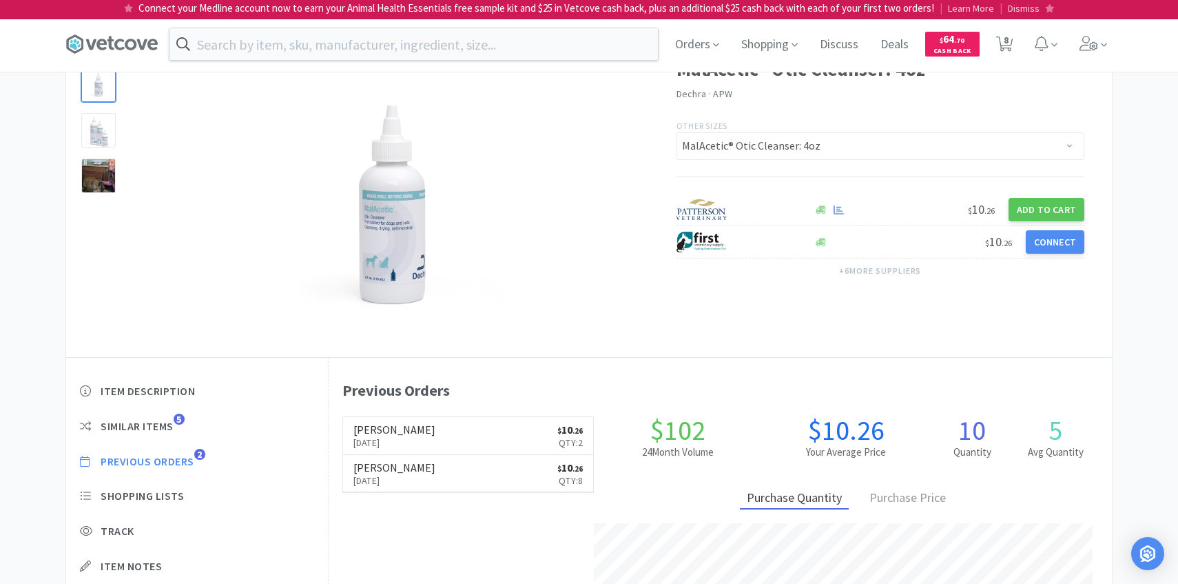
select select "4"
select select "1"
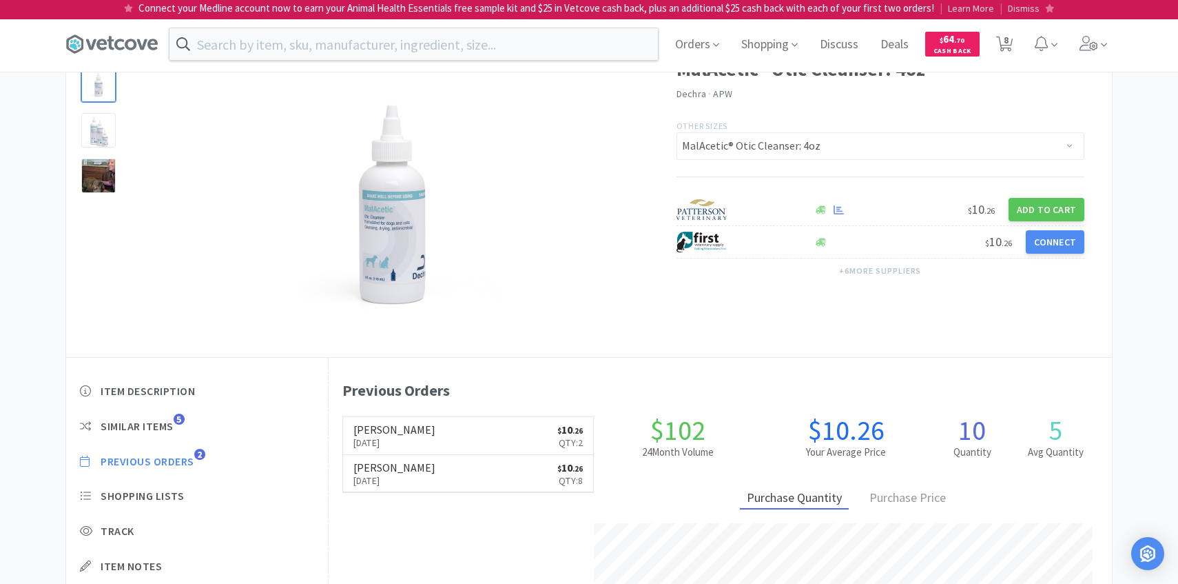
select select "6"
select select "2"
select select "6"
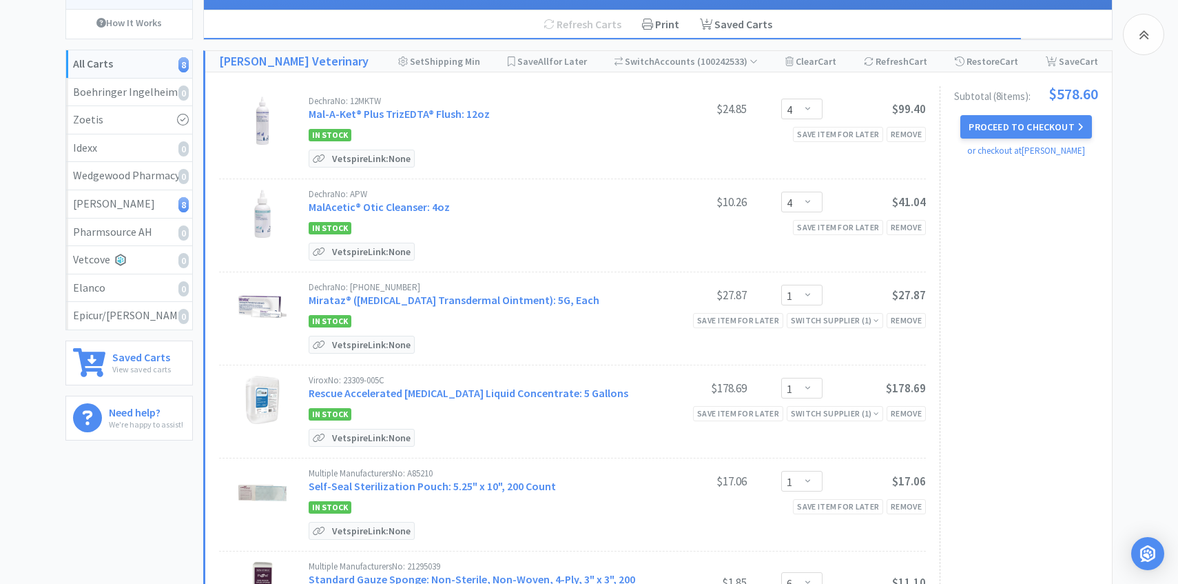
scroll to position [168, 0]
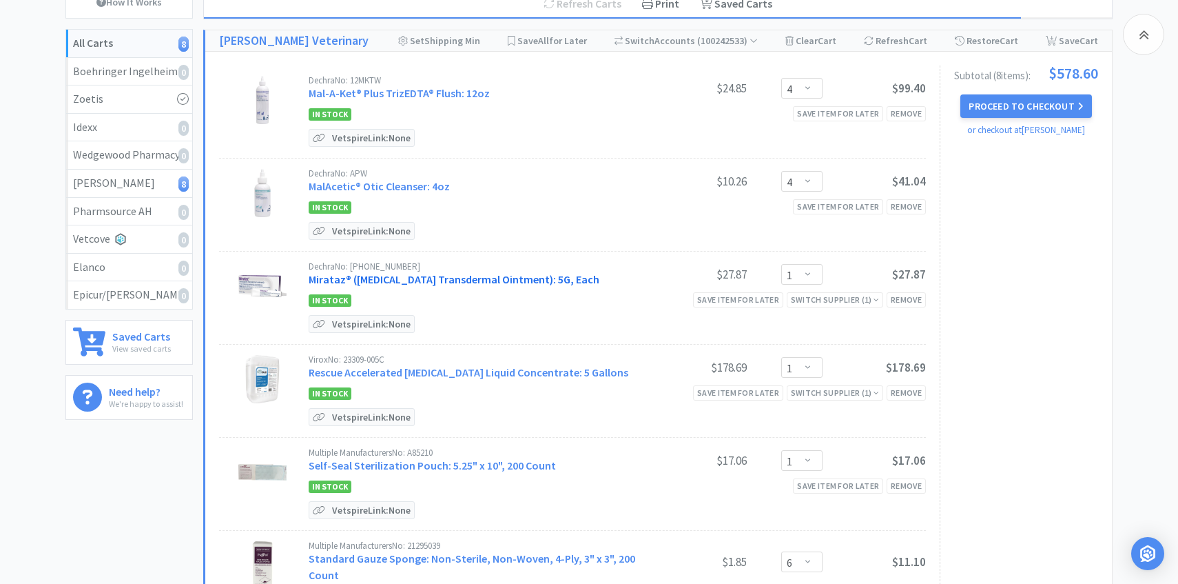
click at [399, 277] on link "Mirataz® ([MEDICAL_DATA] Transdermal Ointment): 5G, Each" at bounding box center [454, 279] width 291 height 14
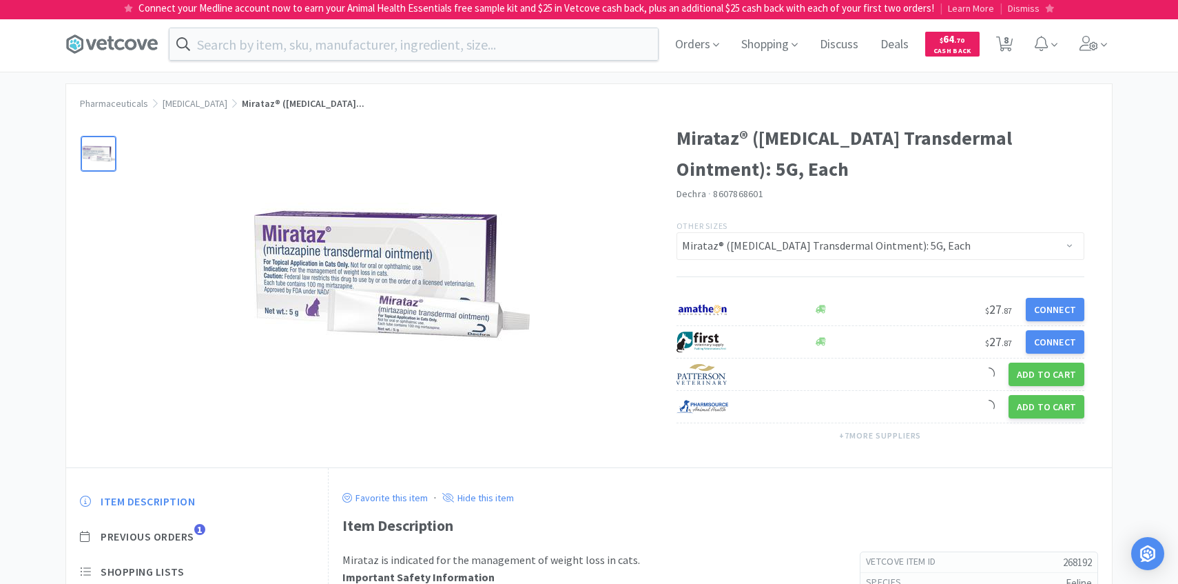
scroll to position [59, 0]
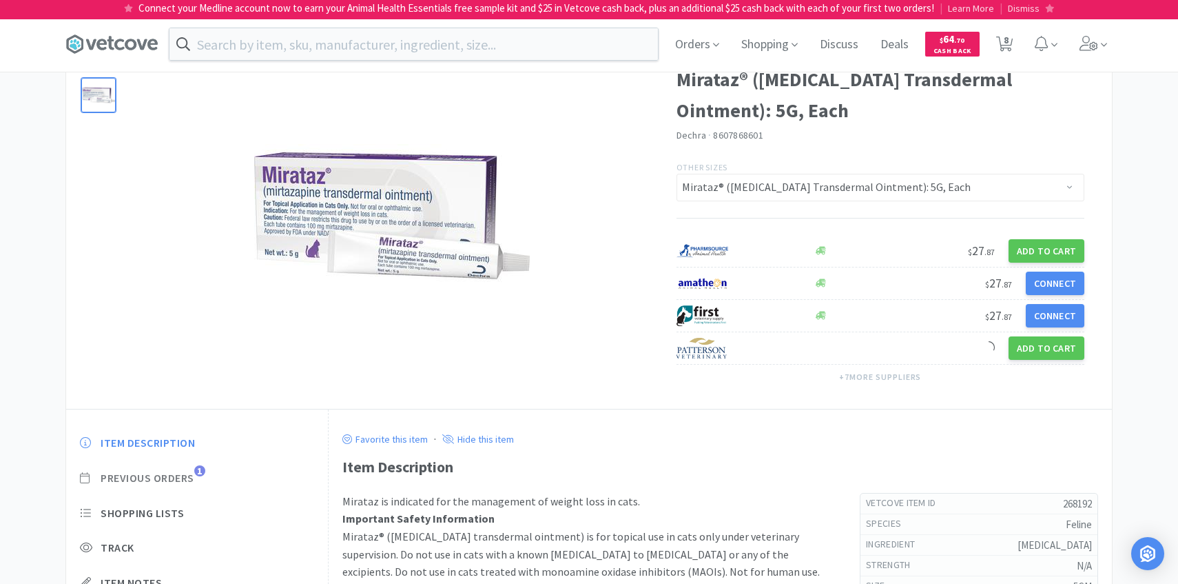
click at [178, 475] on span "Previous Orders" at bounding box center [148, 478] width 94 height 14
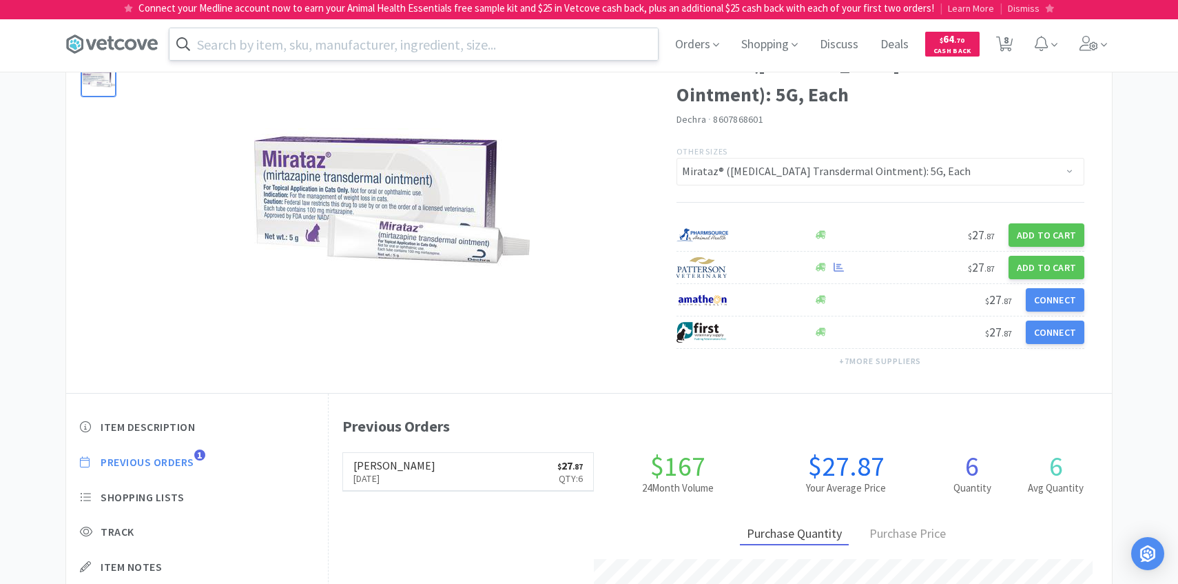
scroll to position [378, 783]
select select "4"
select select "1"
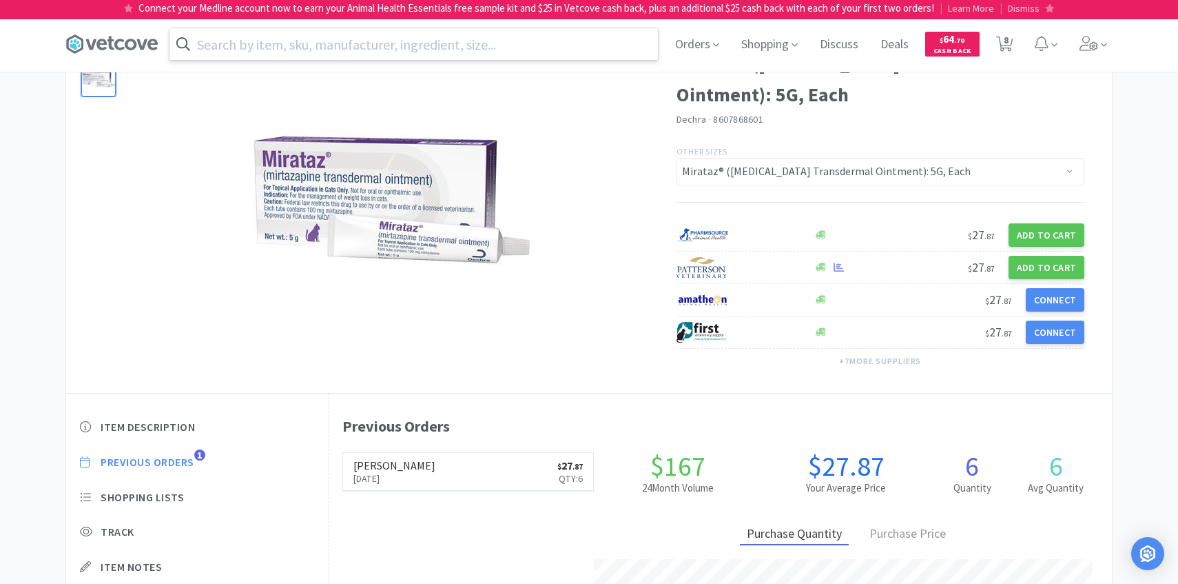
select select "1"
select select "6"
select select "2"
select select "6"
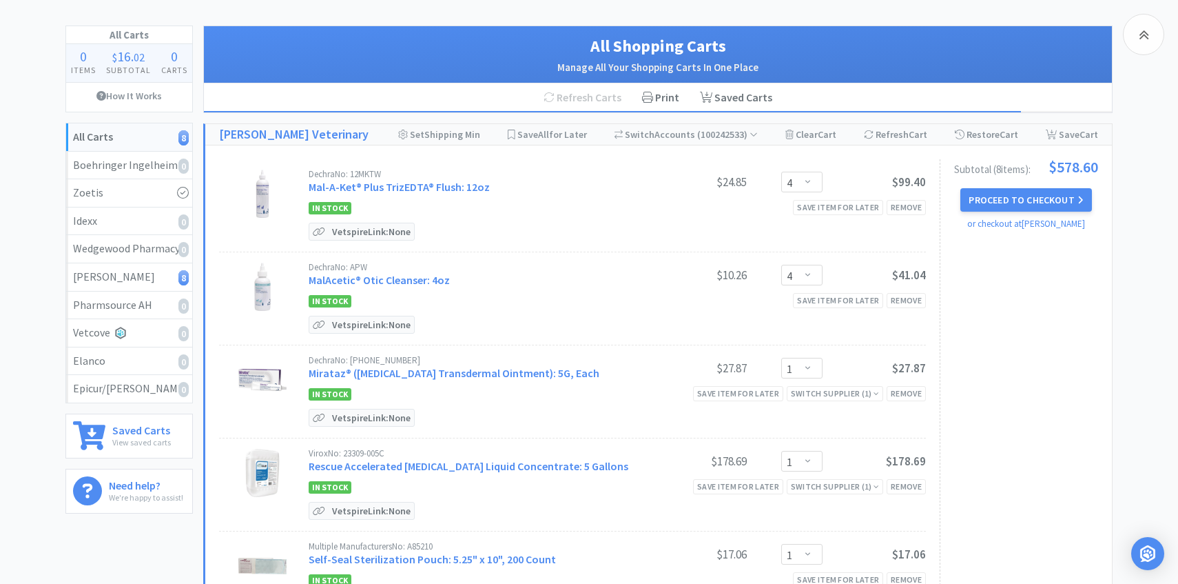
scroll to position [168, 0]
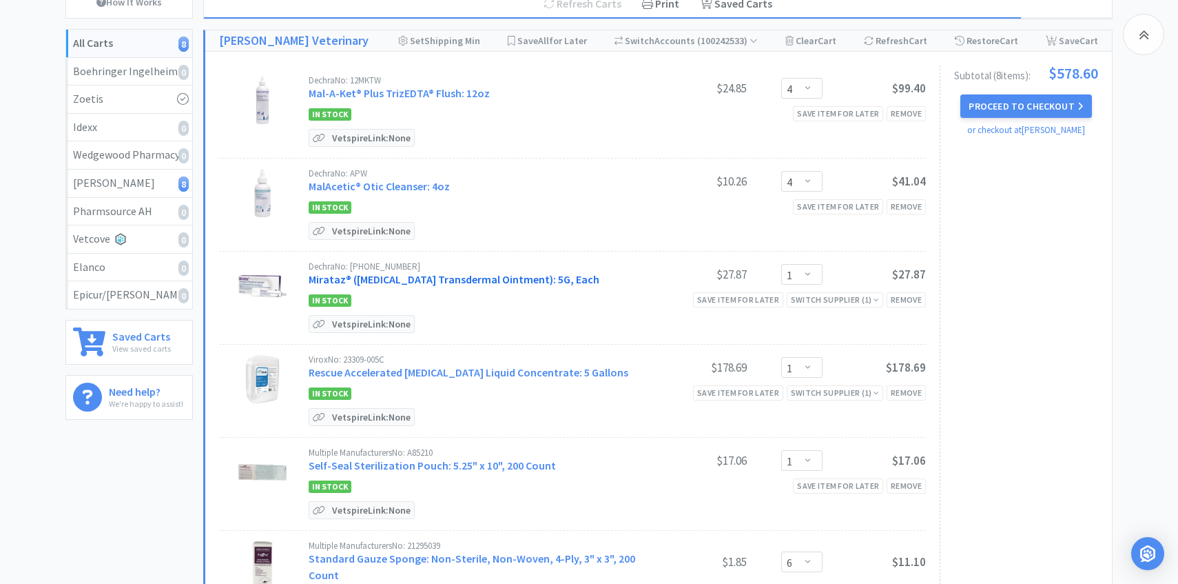
click at [477, 276] on link "Mirataz® ([MEDICAL_DATA] Transdermal Ointment): 5G, Each" at bounding box center [454, 279] width 291 height 14
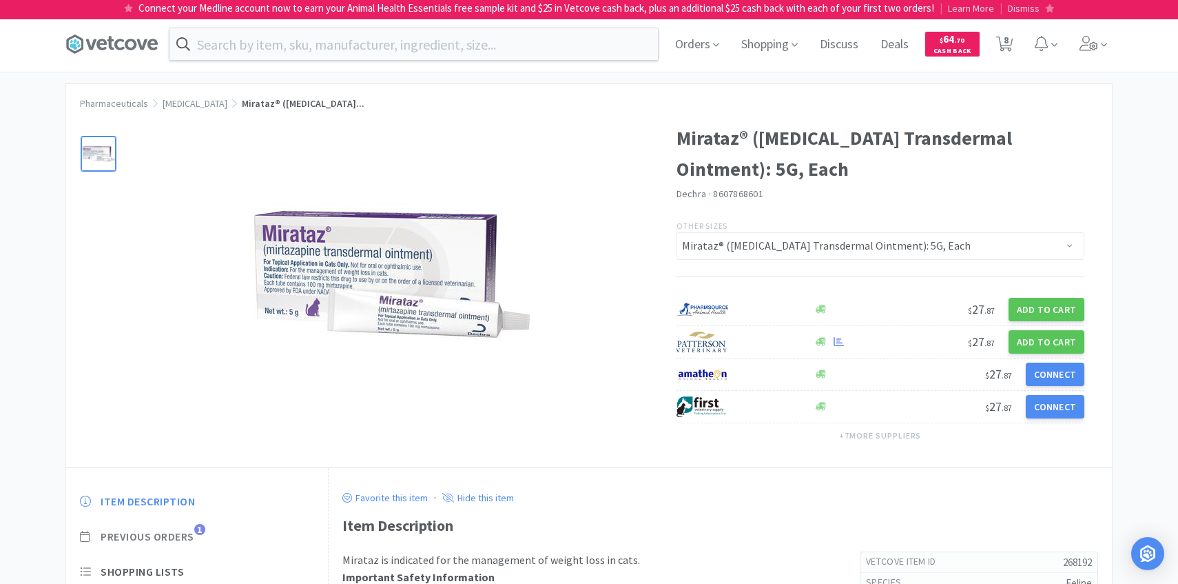
click at [188, 531] on span "Previous Orders" at bounding box center [148, 536] width 94 height 14
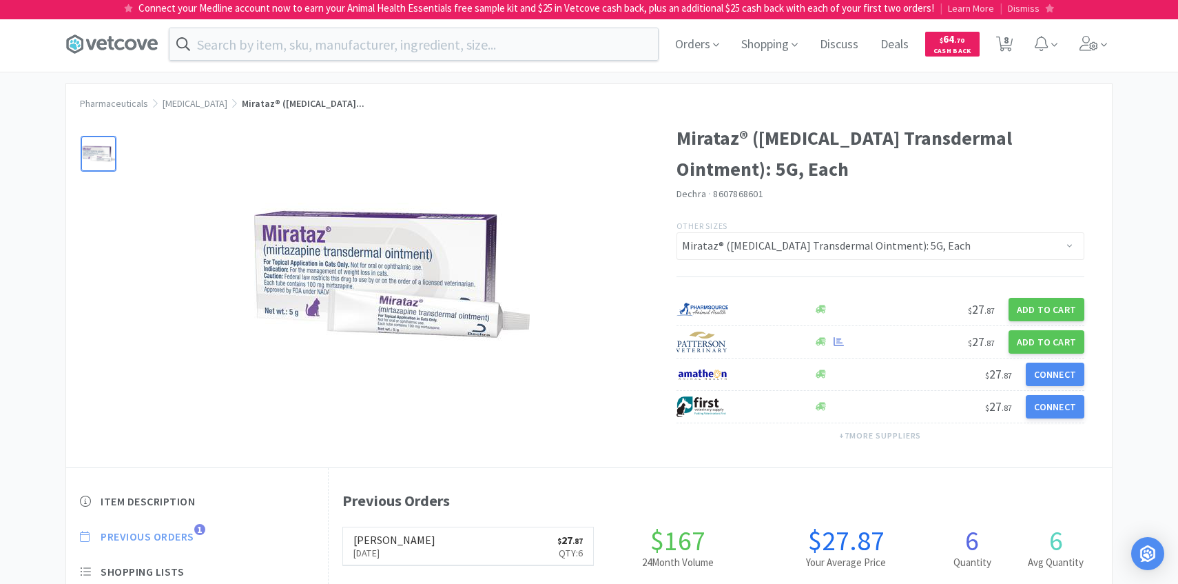
scroll to position [378, 783]
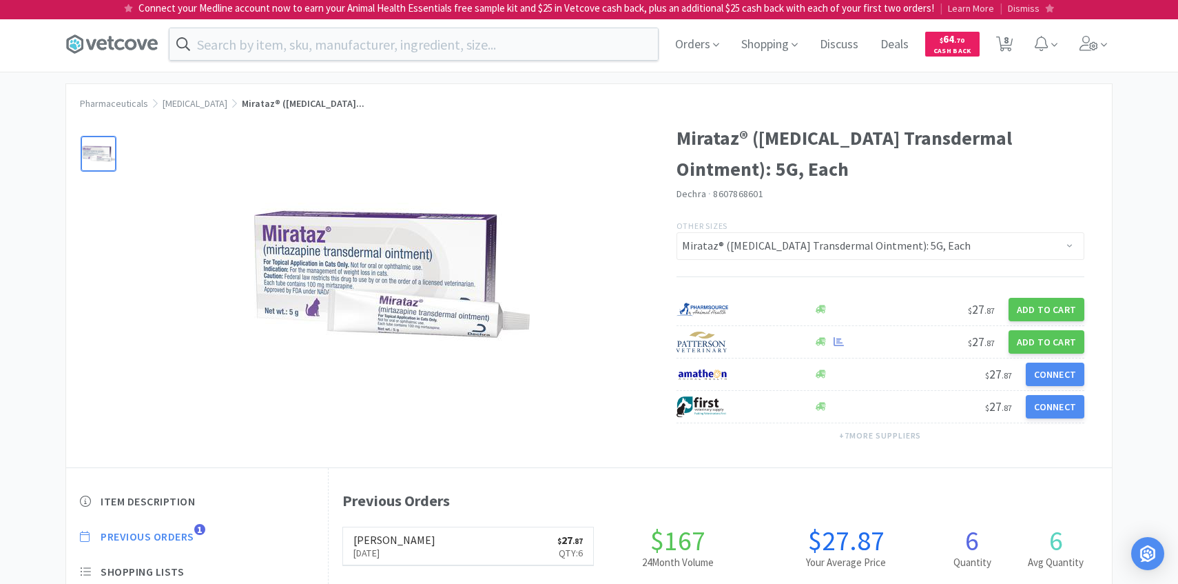
select select "4"
select select "1"
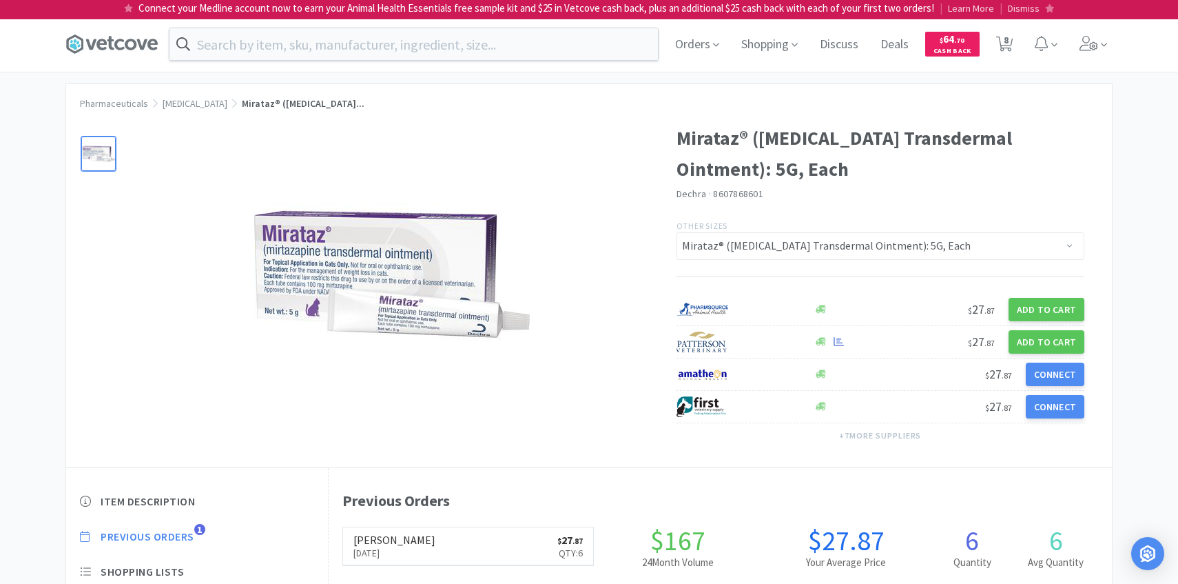
select select "6"
select select "2"
select select "6"
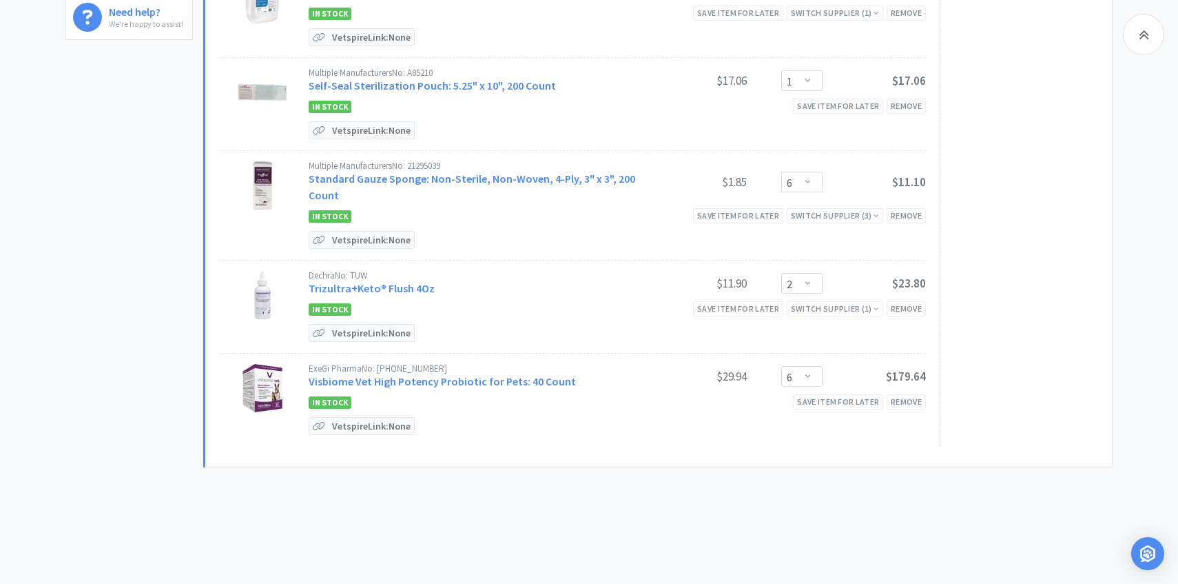
scroll to position [570, 0]
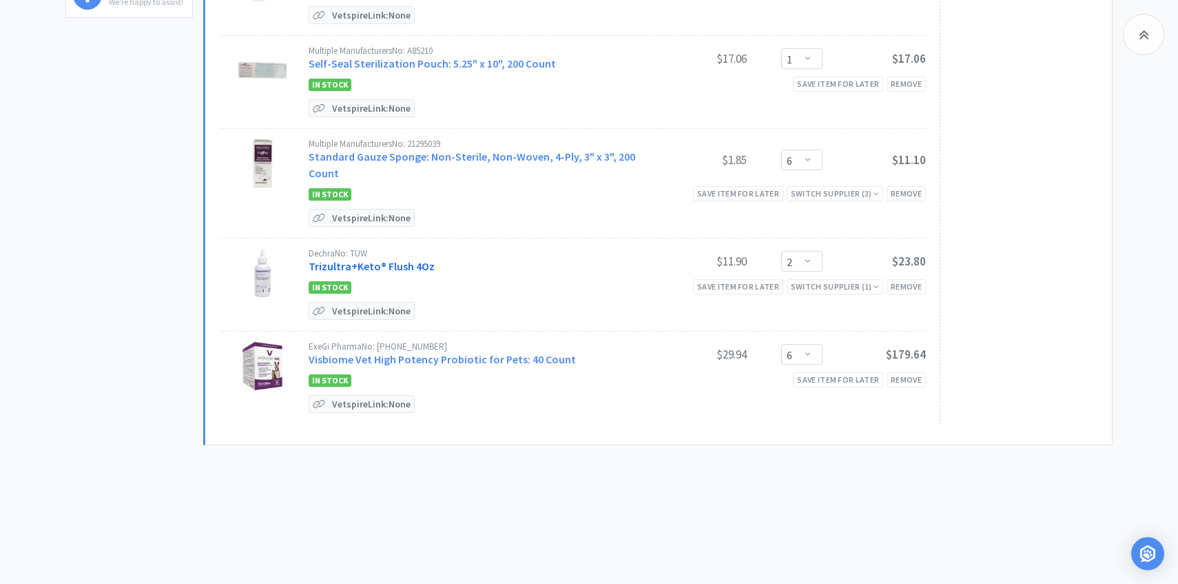
click at [375, 261] on link "Trizultra+Keto® Flush 4Oz" at bounding box center [372, 266] width 126 height 14
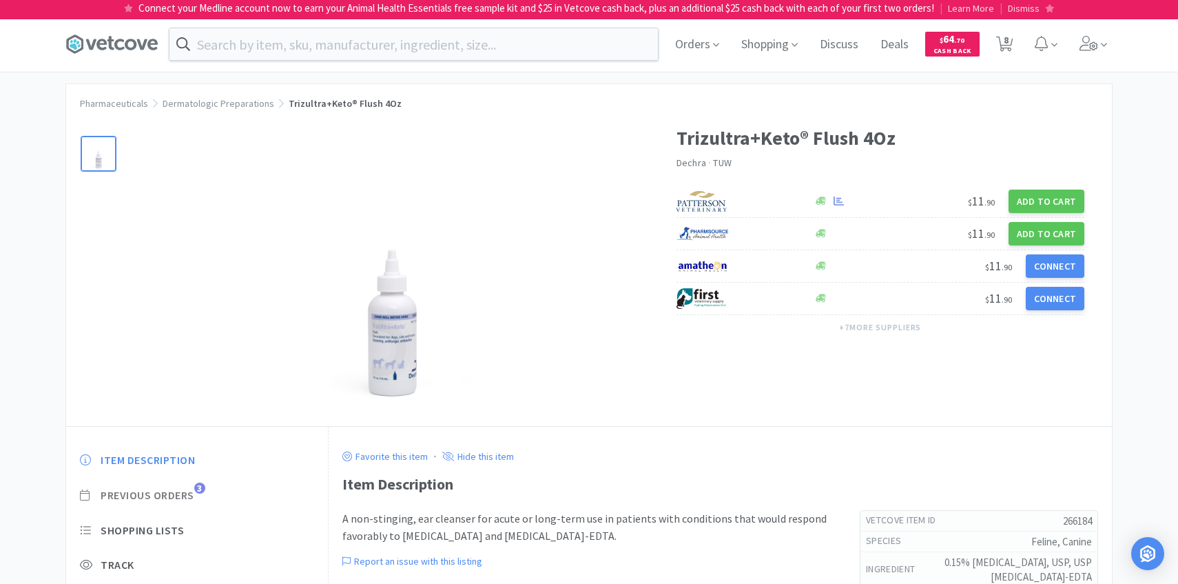
click at [185, 495] on span "Previous Orders" at bounding box center [148, 495] width 94 height 14
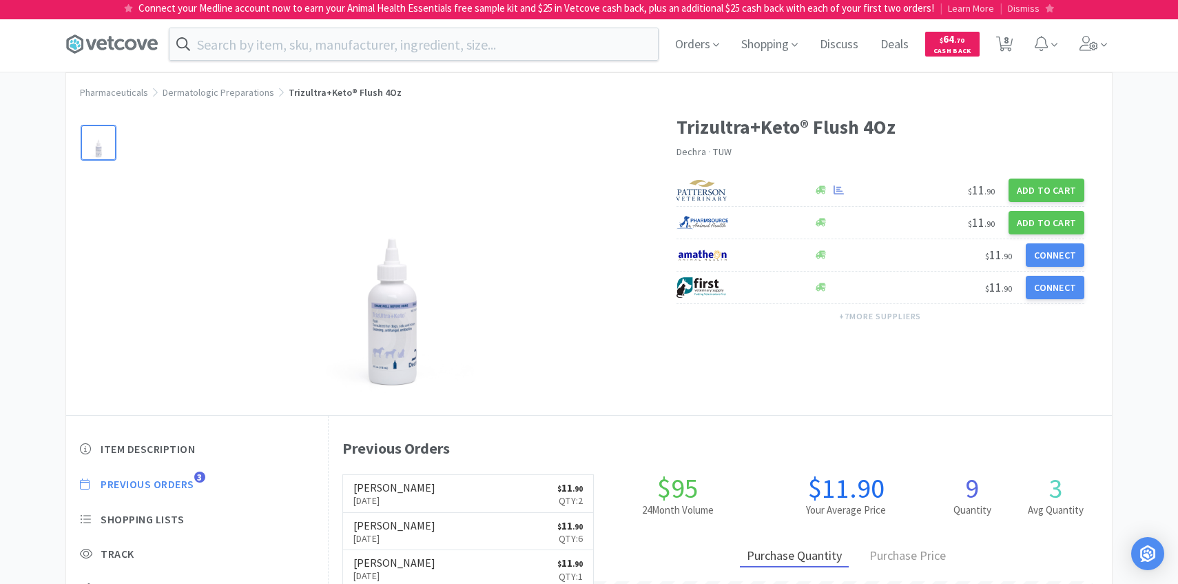
scroll to position [17, 0]
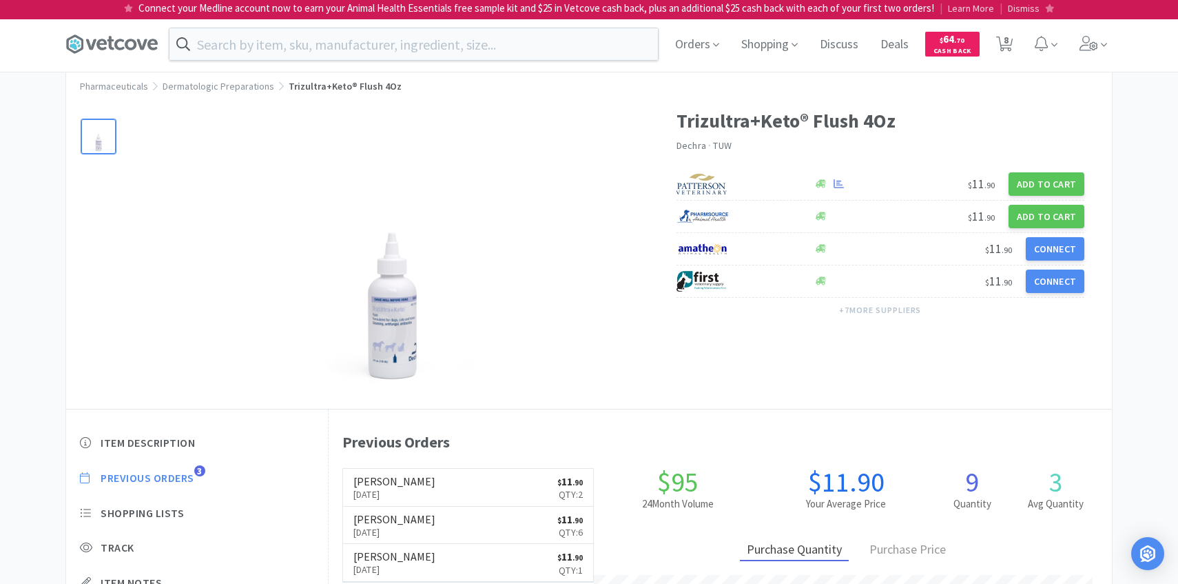
scroll to position [570, 0]
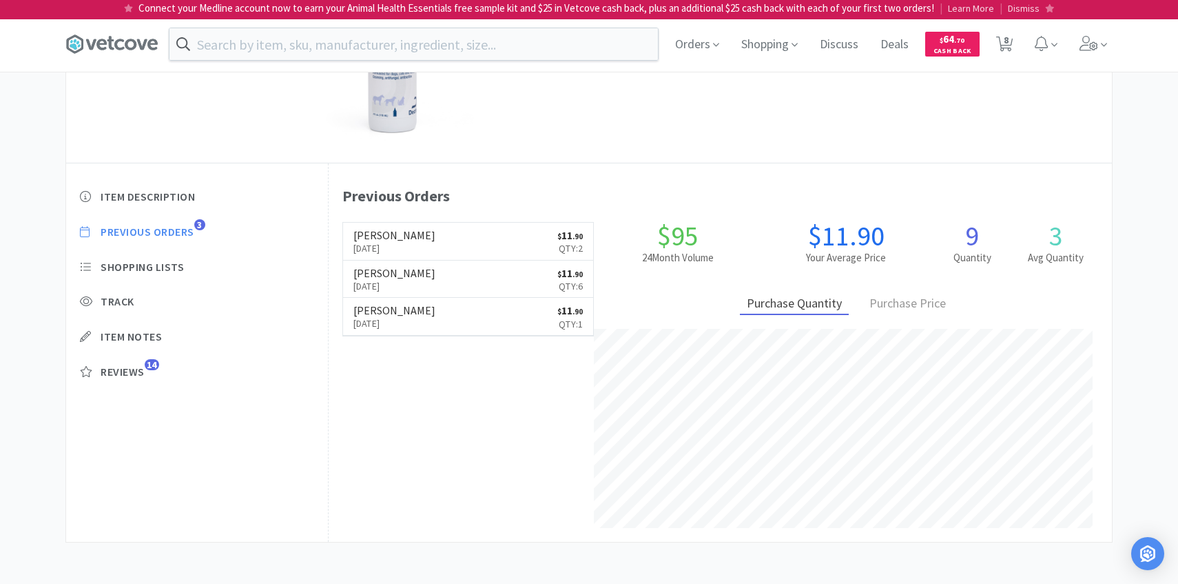
select select "4"
select select "1"
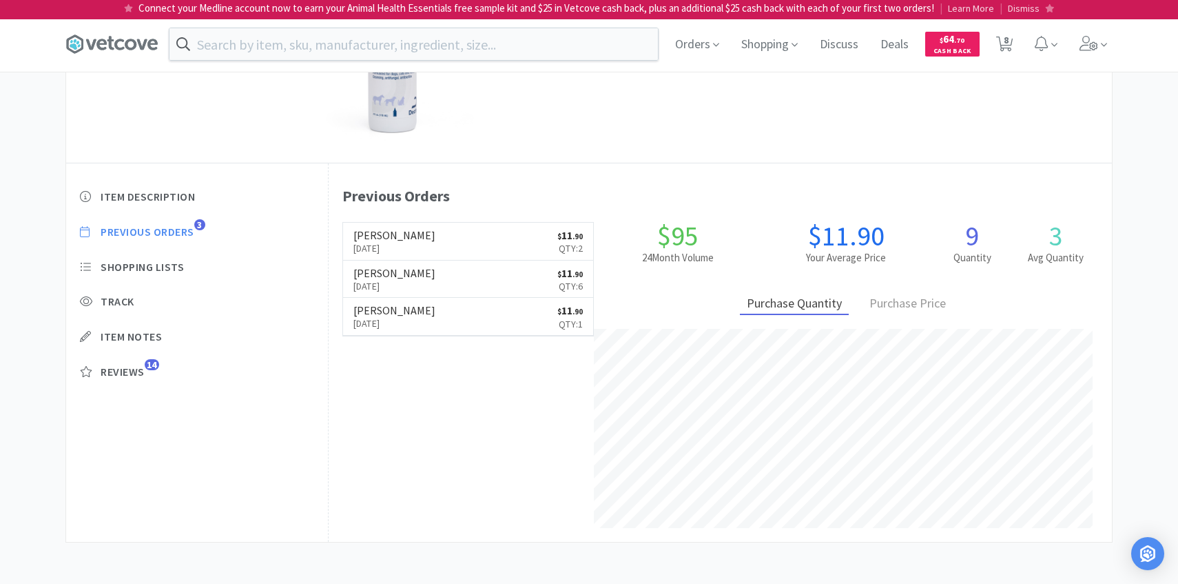
select select "6"
select select "2"
select select "6"
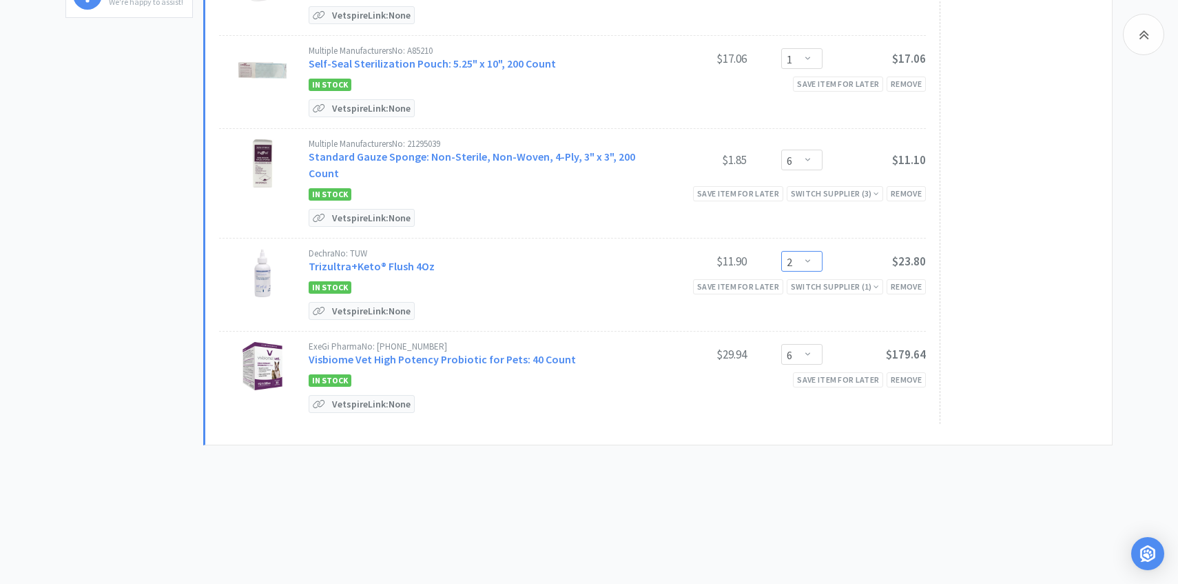
click at [796, 260] on select "Enter Quantity 1 2 3 4 5 6 7 8 9 10 11 12 13 14 15 16 17 18 19 20 Enter Quantity" at bounding box center [801, 261] width 41 height 21
click at [781, 251] on select "Enter Quantity 1 2 3 4 5 6 7 8 9 10 11 12 13 14 15 16 17 18 19 20 Enter Quantity" at bounding box center [801, 261] width 41 height 21
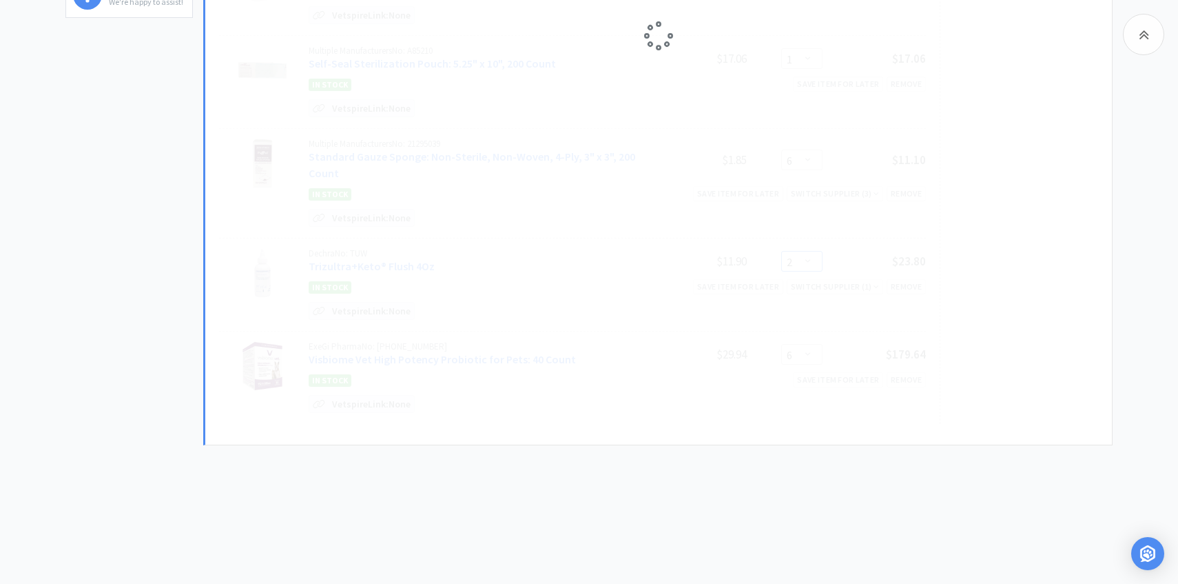
select select "1"
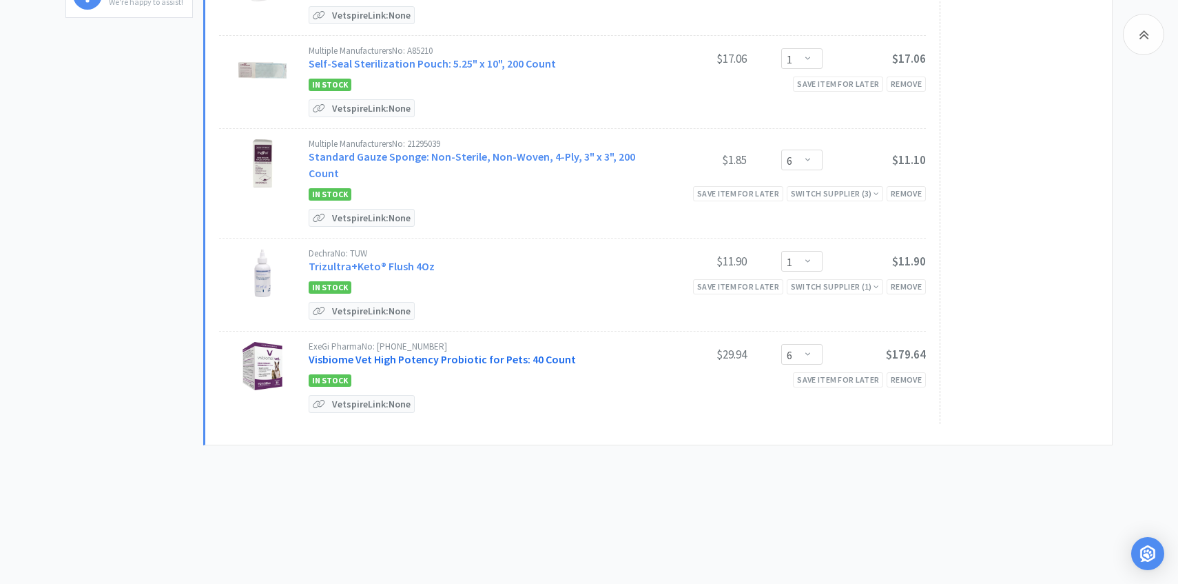
click at [413, 357] on link "Visbiome Vet High Potency Probiotic for Pets: 40 Count" at bounding box center [442, 359] width 267 height 14
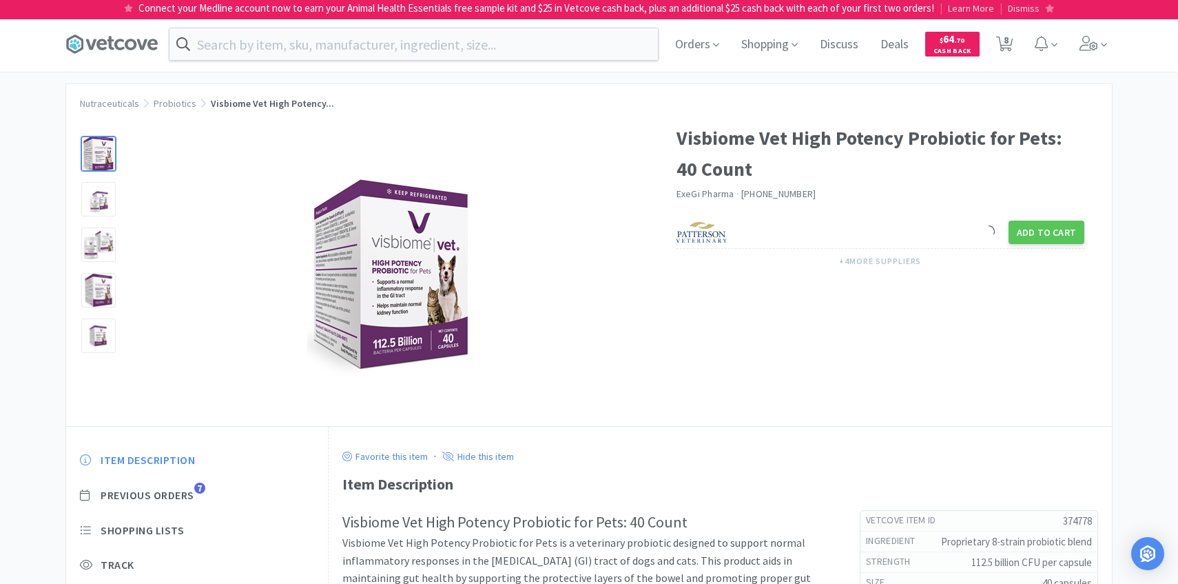
scroll to position [59, 0]
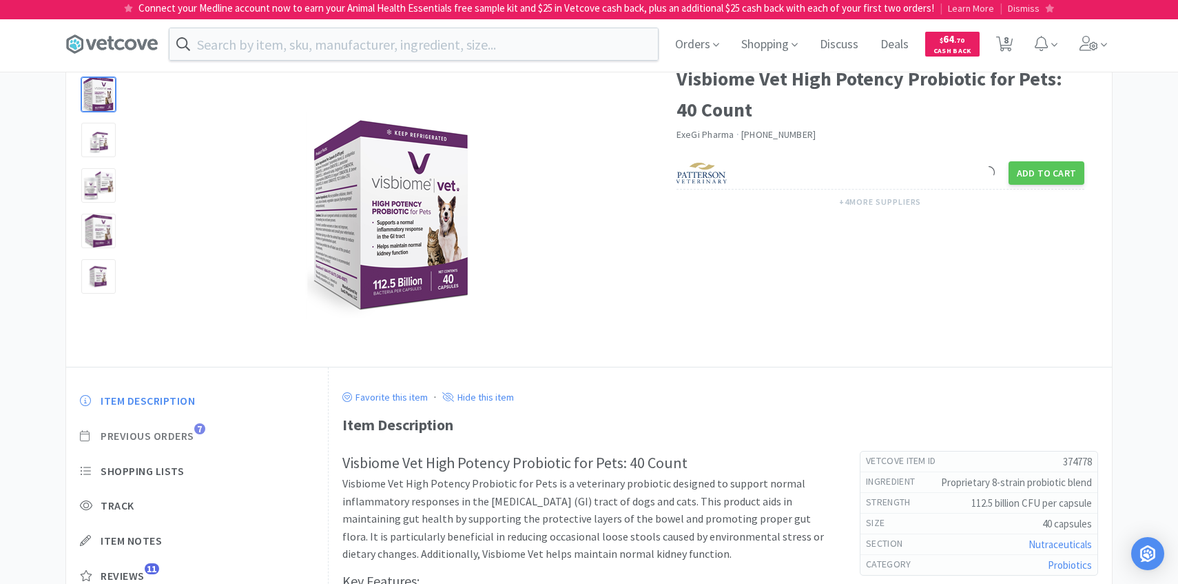
click at [194, 436] on span "Previous Orders" at bounding box center [148, 436] width 94 height 14
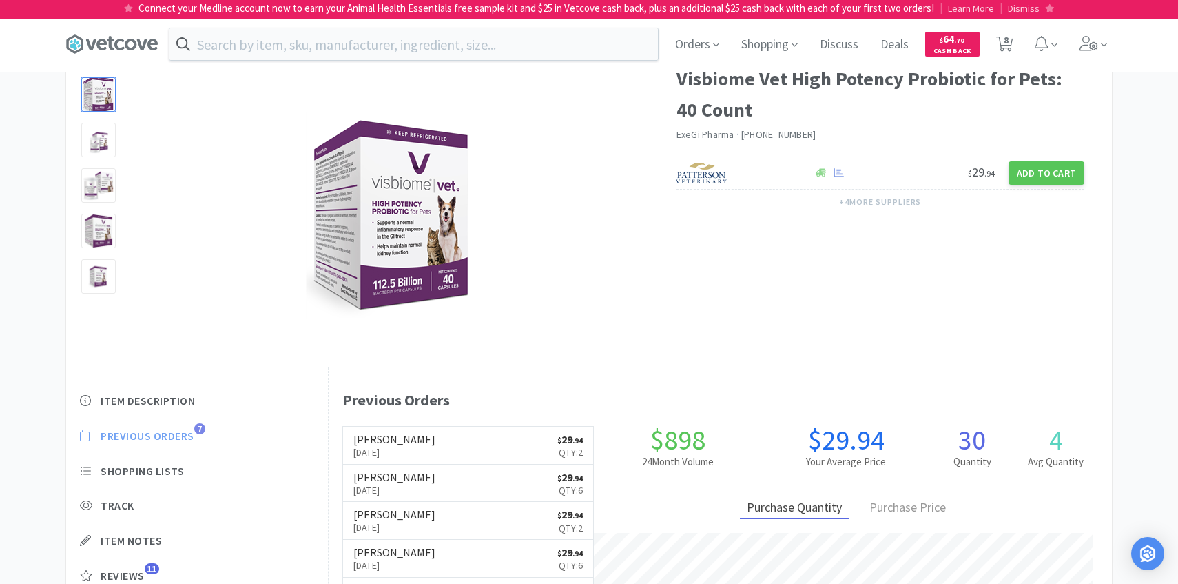
scroll to position [0, 0]
click at [540, 442] on link "[PERSON_NAME] [DATE] $ 29 . 94 Qty: 2" at bounding box center [468, 446] width 251 height 38
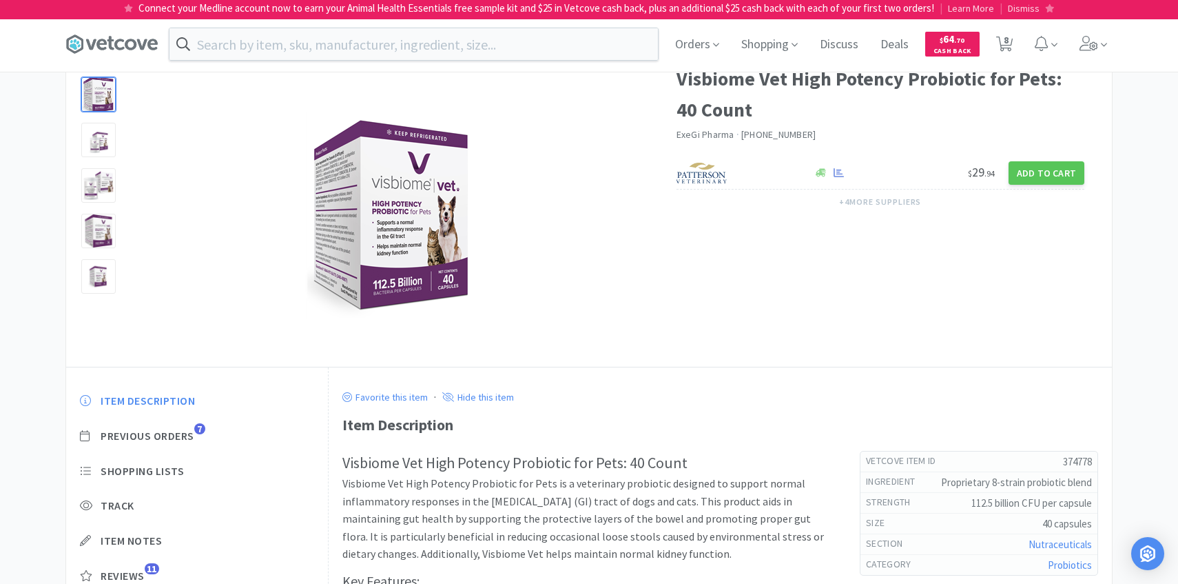
select select "4"
select select "1"
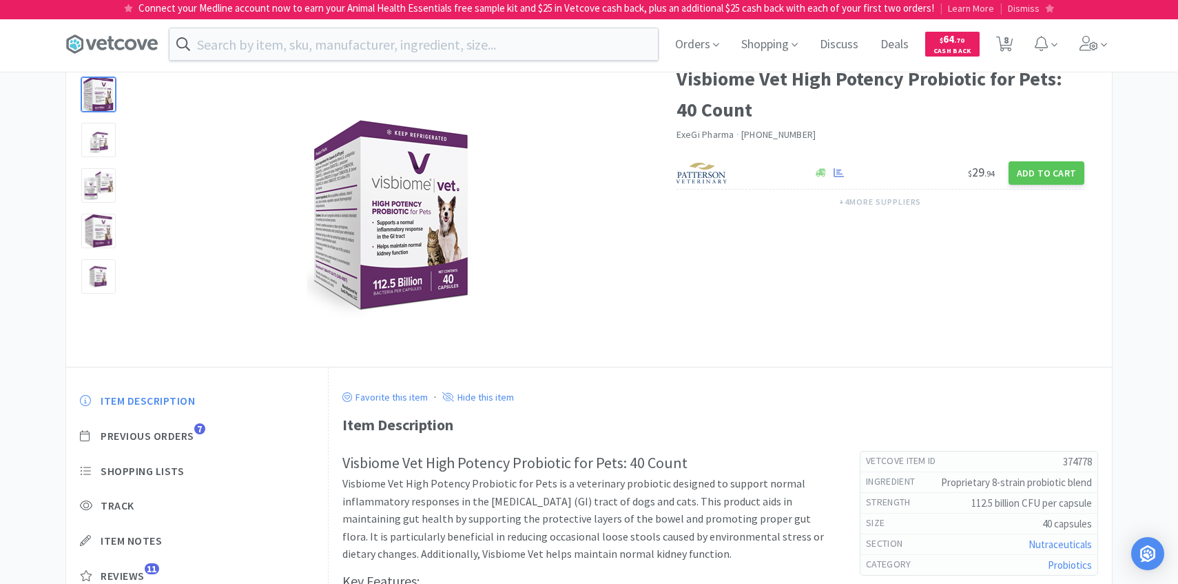
select select "6"
select select "1"
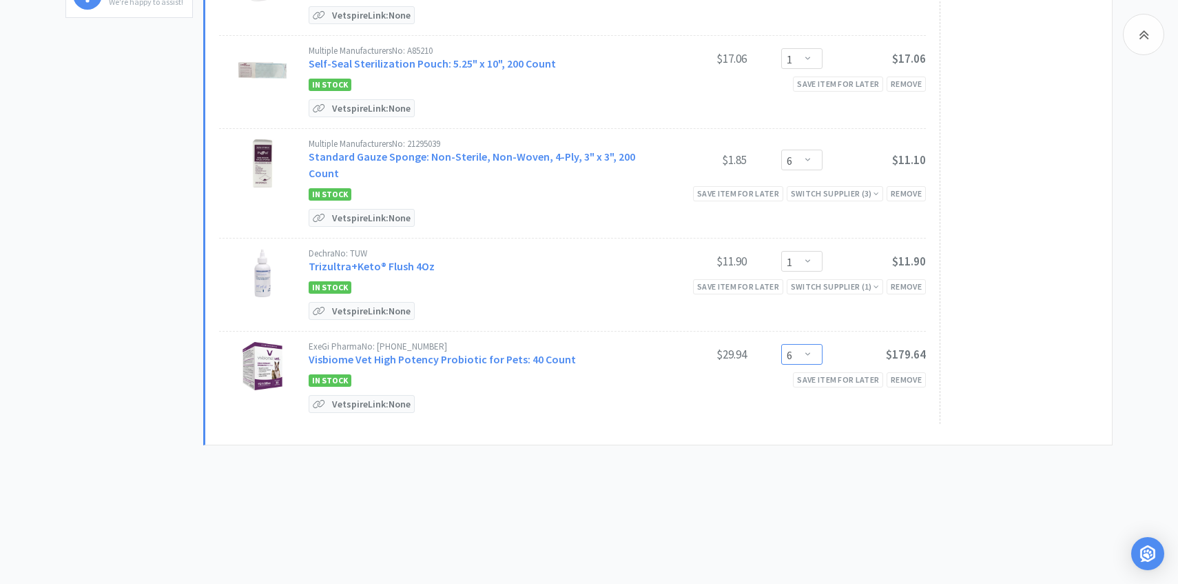
click at [812, 355] on select "Enter Quantity 1 2 3 4 5 6 7 8 9 10 11 12 13 14 15 16 17 18 19 20 Enter Quantity" at bounding box center [801, 354] width 41 height 21
click at [781, 344] on select "Enter Quantity 1 2 3 4 5 6 7 8 9 10 11 12 13 14 15 16 17 18 19 20 Enter Quantity" at bounding box center [801, 354] width 41 height 21
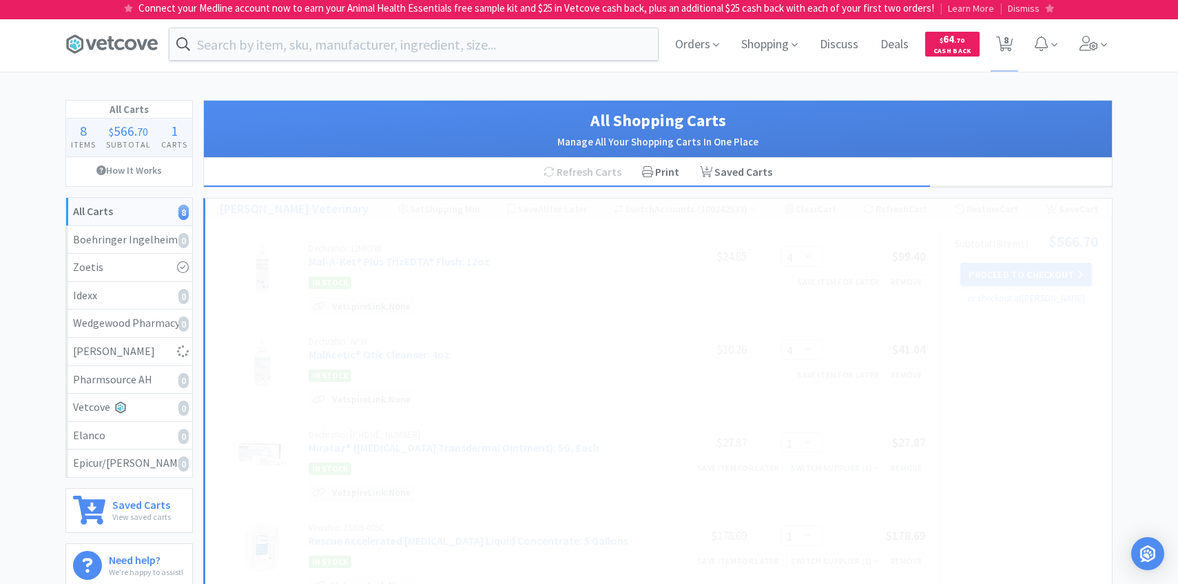
select select "8"
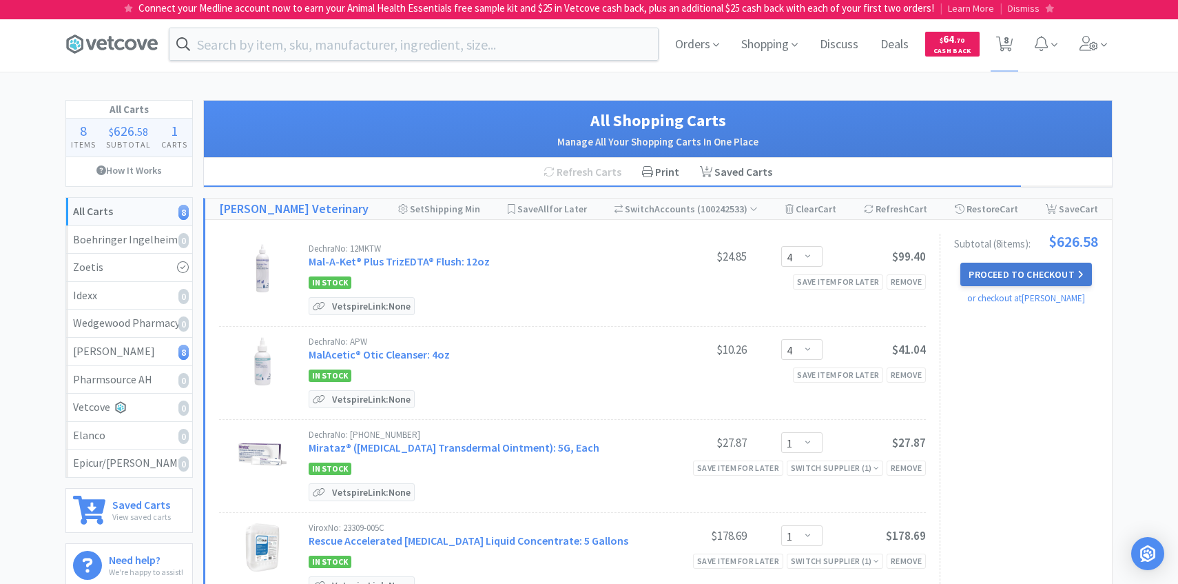
click at [1067, 271] on button "Proceed to Checkout" at bounding box center [1025, 274] width 131 height 23
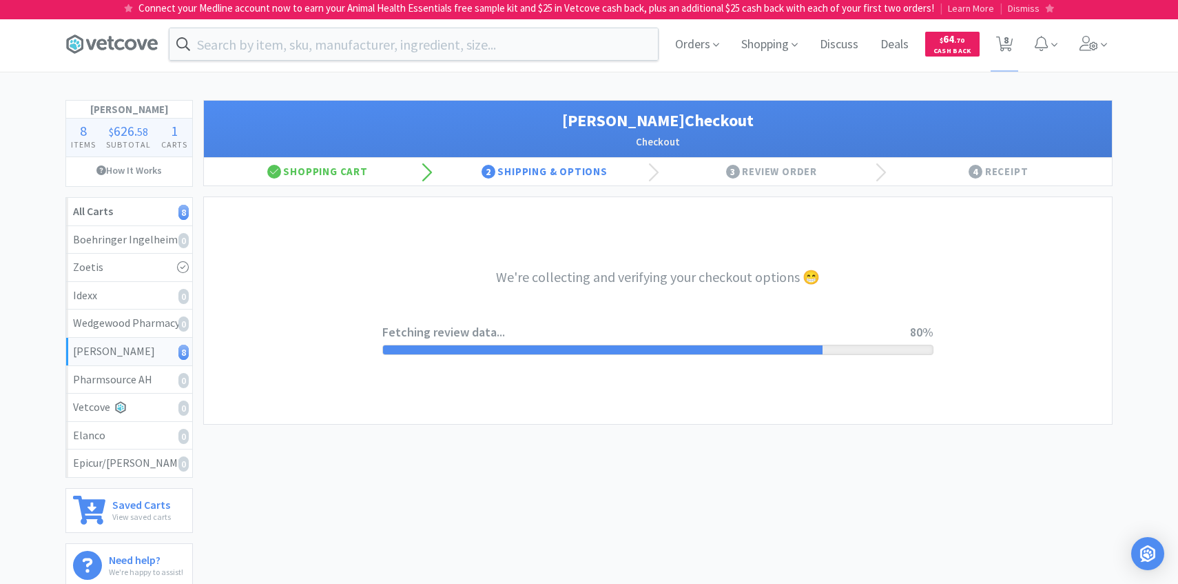
select select "1"
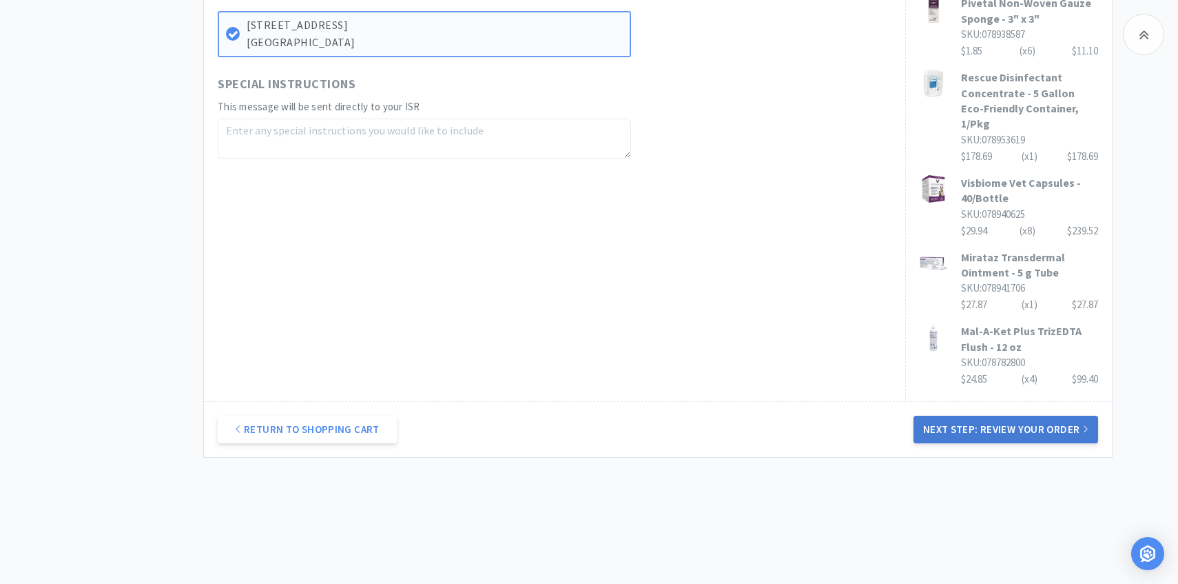
click at [1025, 418] on button "Next Step: Review Your Order" at bounding box center [1006, 429] width 185 height 28
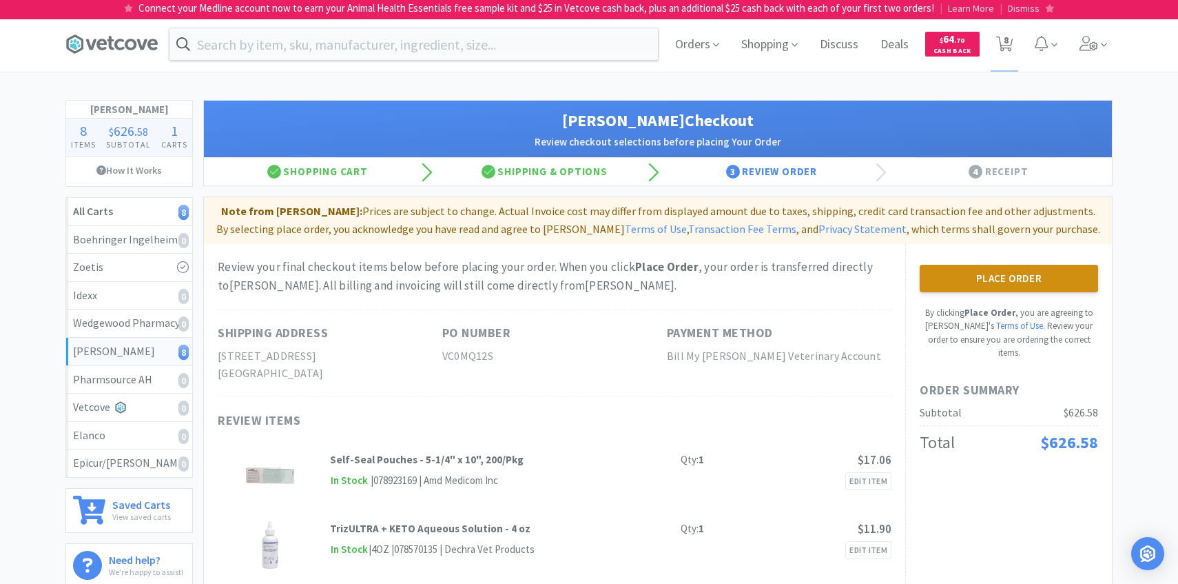
click at [969, 278] on button "Place Order" at bounding box center [1009, 279] width 178 height 28
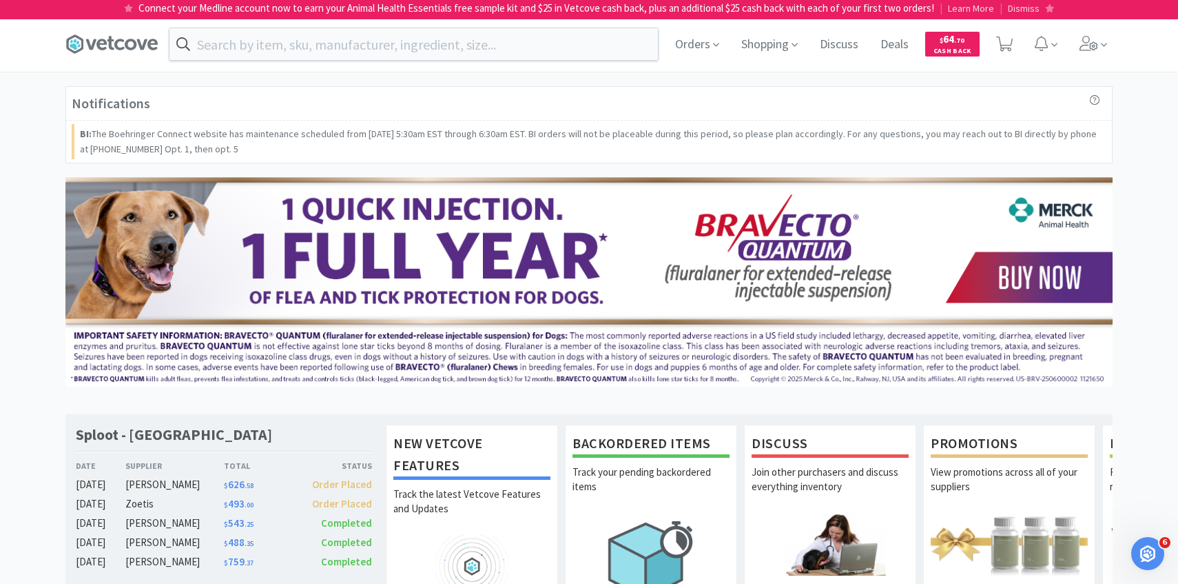
click at [1073, 50] on div "Orders Shopping Discuss Discuss Deals Deals $ 64 . 70 Cash Back" at bounding box center [888, 44] width 449 height 55
click at [1102, 47] on icon at bounding box center [1104, 45] width 6 height 12
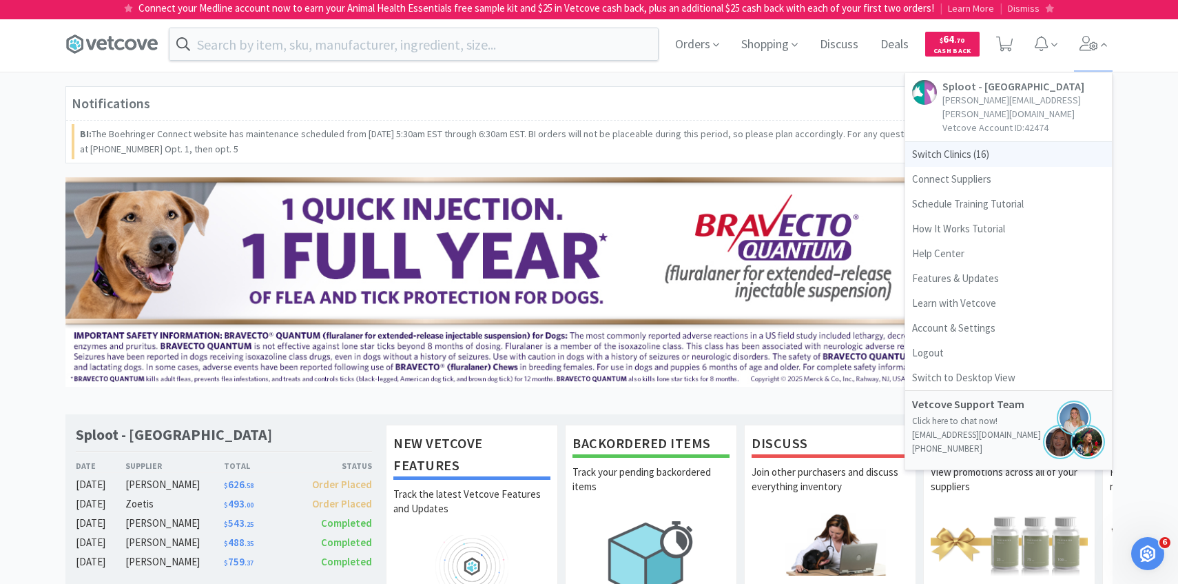
click at [1012, 142] on span "Switch Clinics ( 16 )" at bounding box center [1008, 154] width 207 height 25
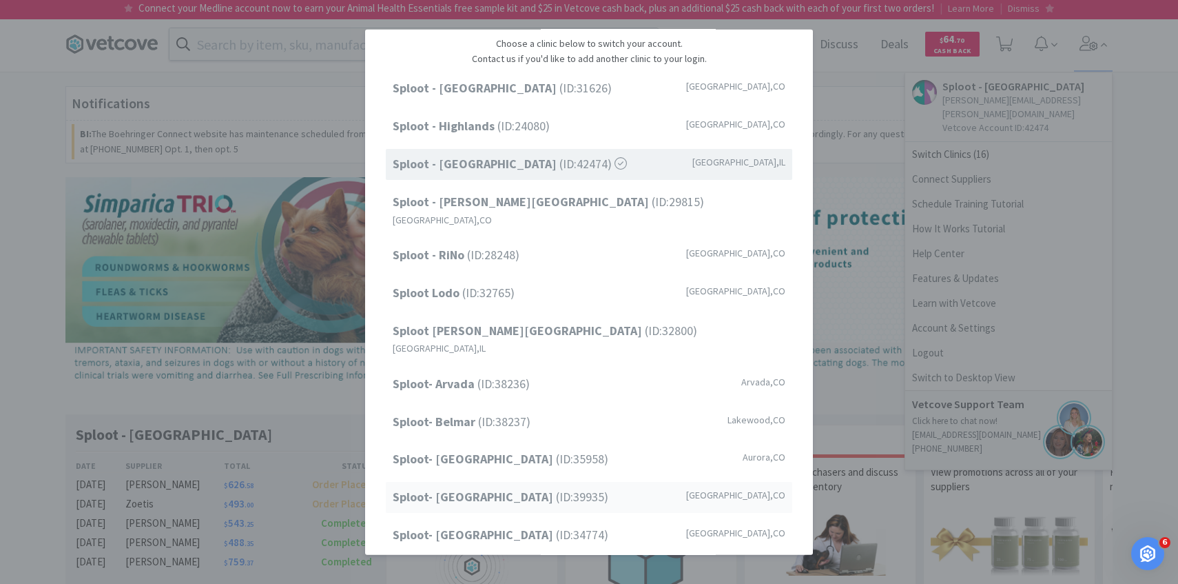
scroll to position [45, 0]
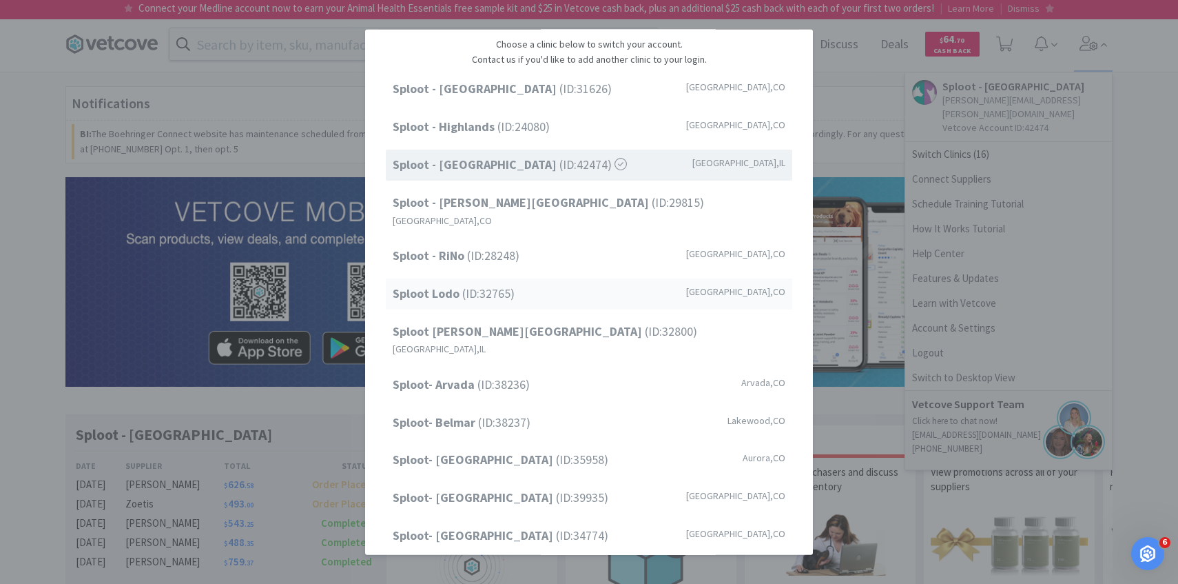
click at [536, 289] on div "Sploot Lodo (ID: 32765 ) [GEOGRAPHIC_DATA] , [GEOGRAPHIC_DATA]" at bounding box center [589, 293] width 407 height 31
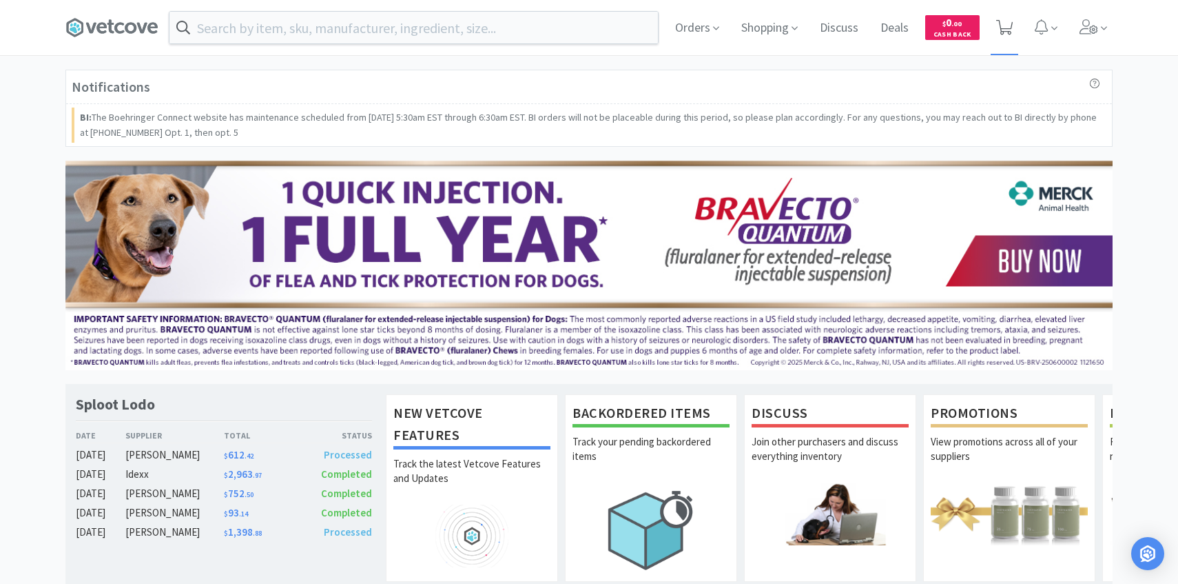
click at [1016, 32] on span at bounding box center [1005, 27] width 28 height 55
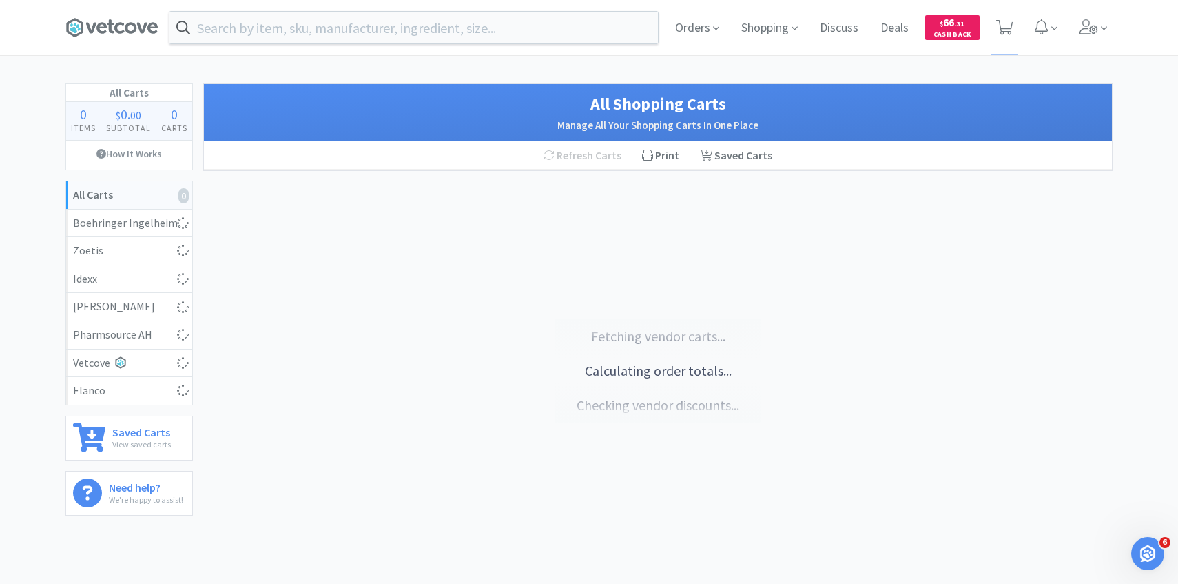
select select "10"
select select "1"
select select "2"
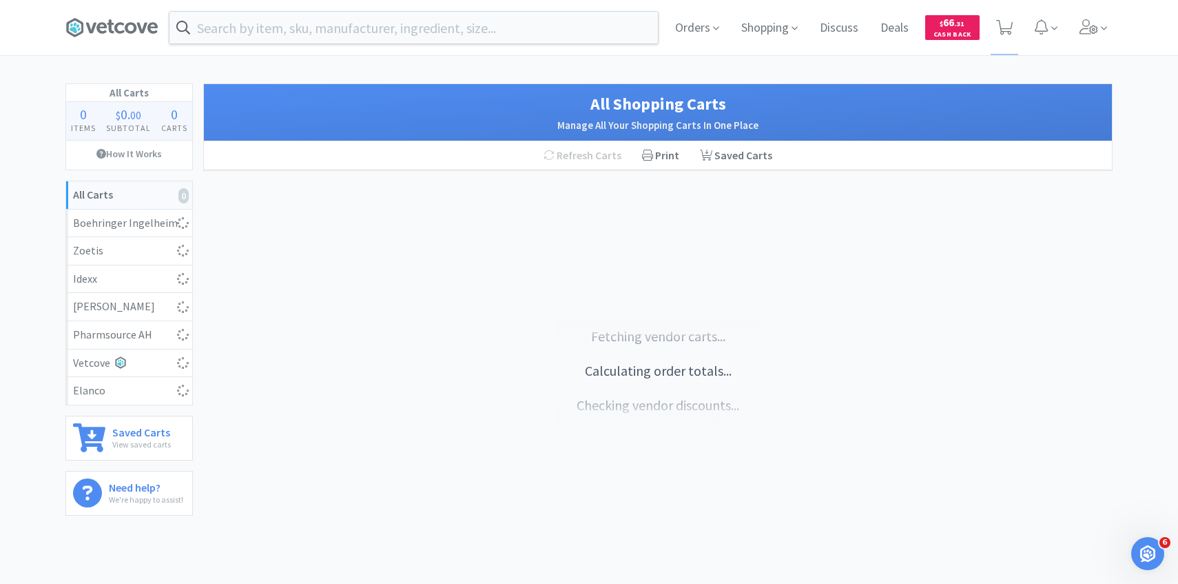
select select "5"
select select "1"
select select "2"
select select "1"
select select "3"
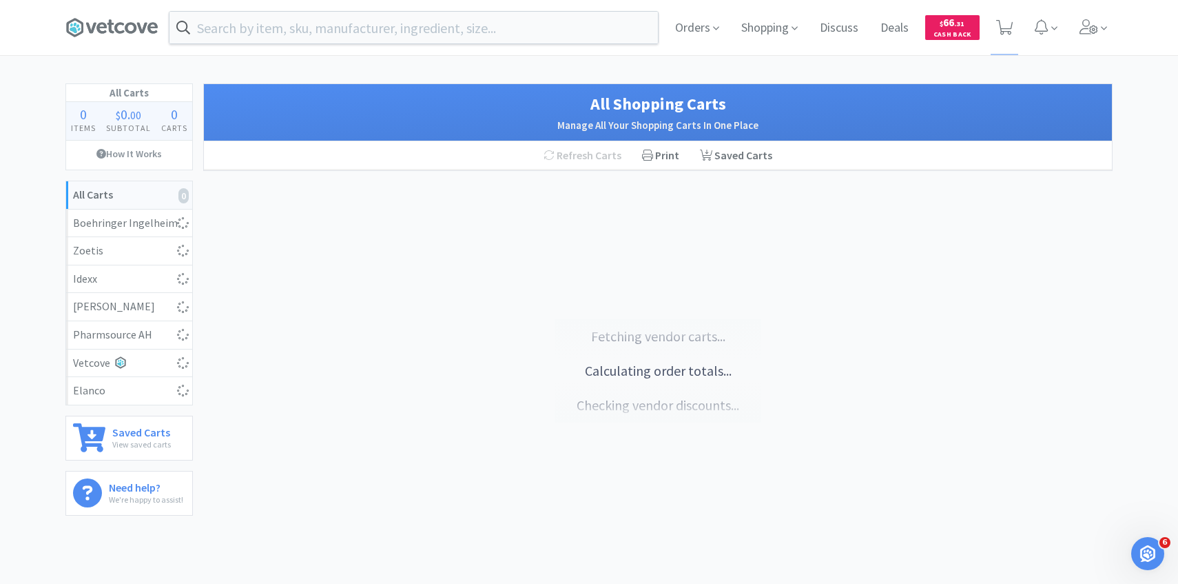
select select "2"
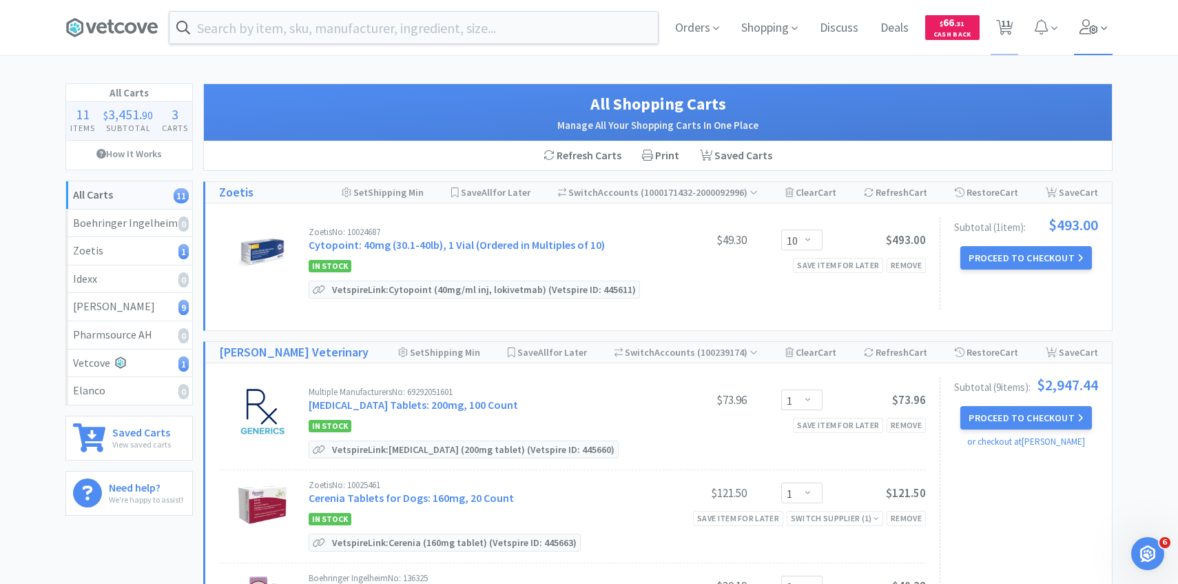
click at [1091, 28] on icon at bounding box center [1089, 26] width 19 height 15
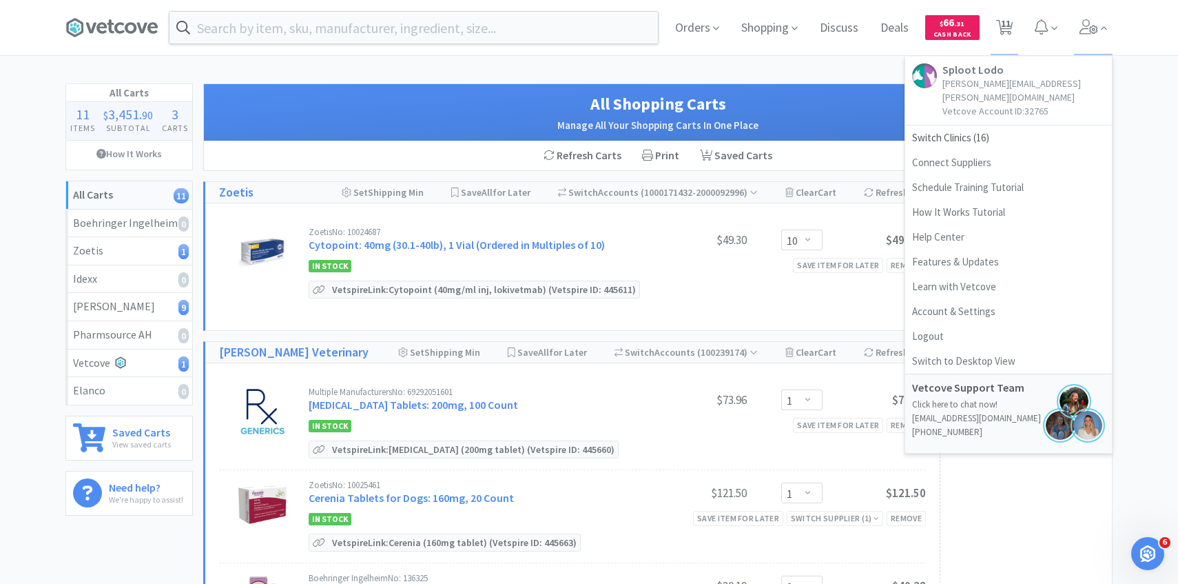
click at [652, 230] on div "Zoetis No: 10024687 Cytopoint: 40mg (30.1-40lb), 1 Vial (Ordered in Multiples o…" at bounding box center [617, 241] width 617 height 28
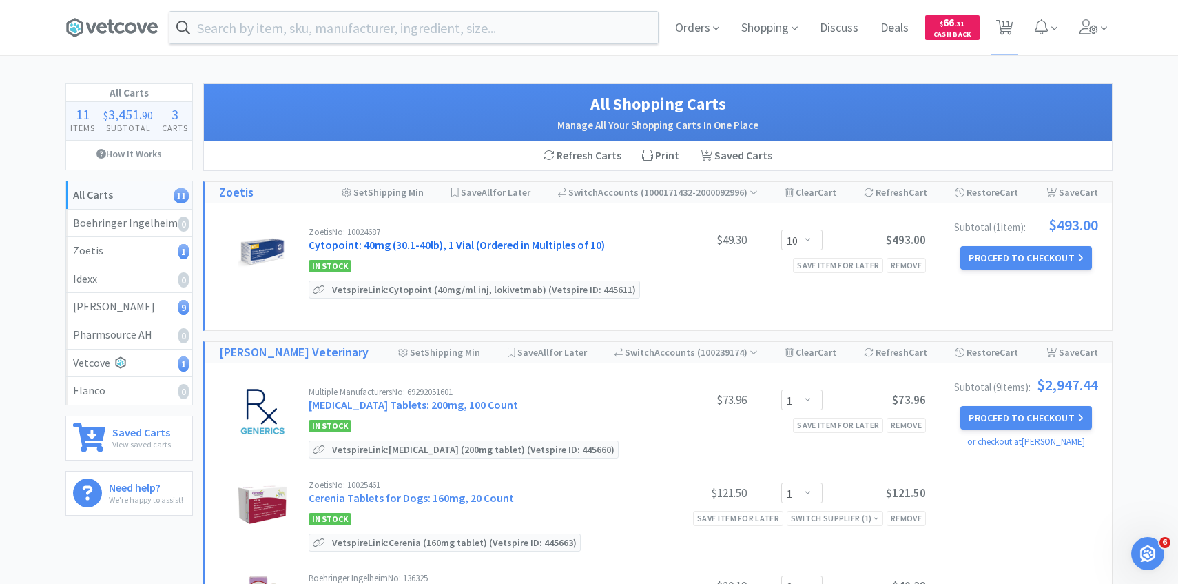
click at [575, 243] on link "Cytopoint: 40mg (30.1-40lb), 1 Vial (Ordered in Multiples of 10)" at bounding box center [457, 245] width 296 height 14
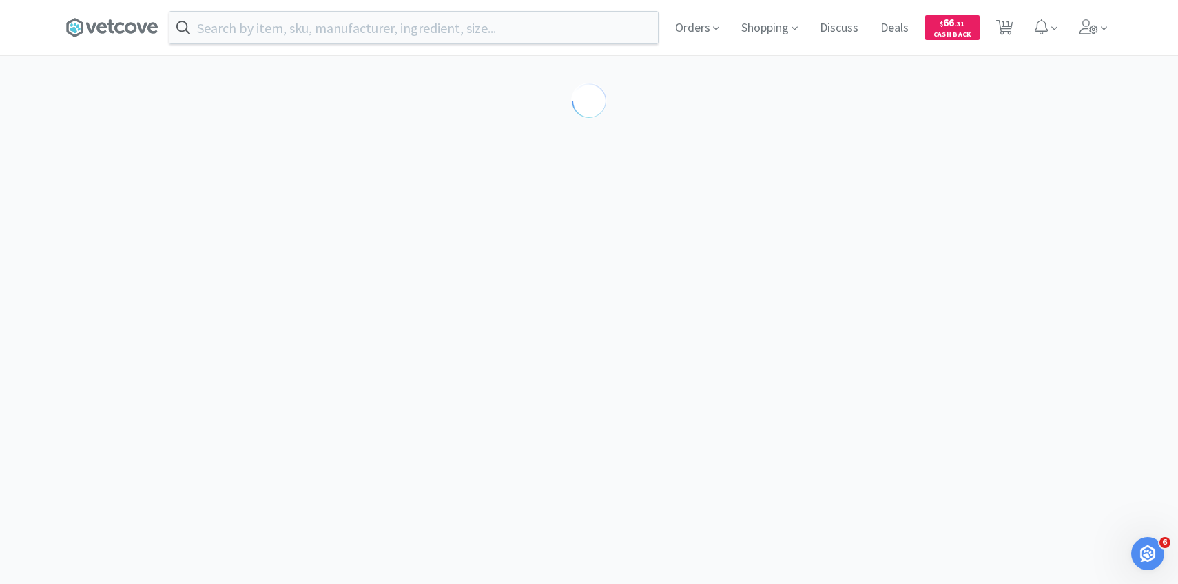
select select "298817"
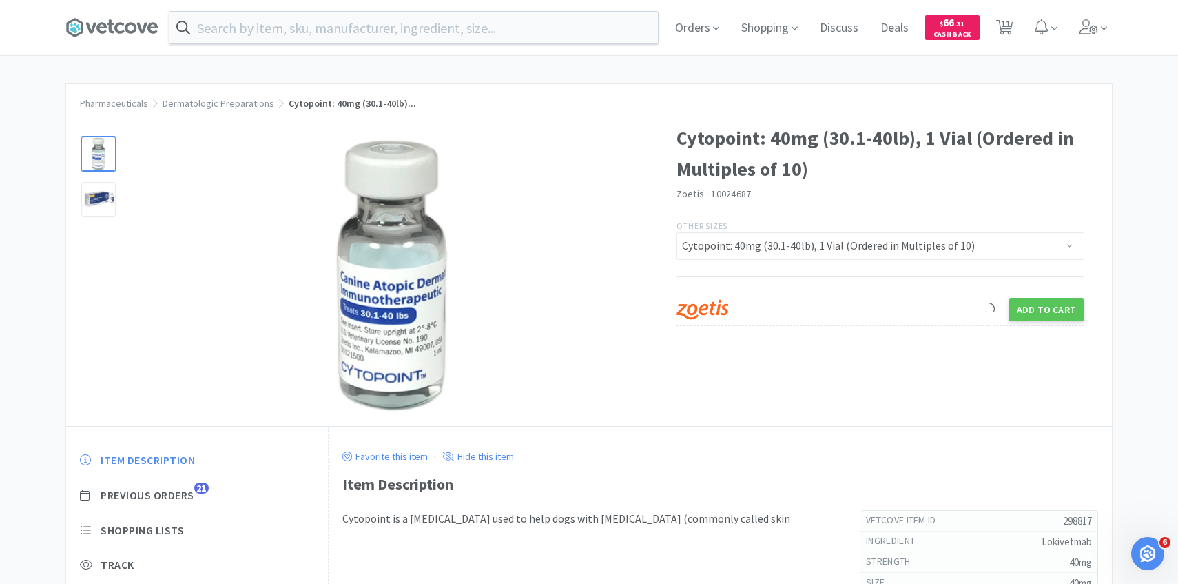
scroll to position [97, 0]
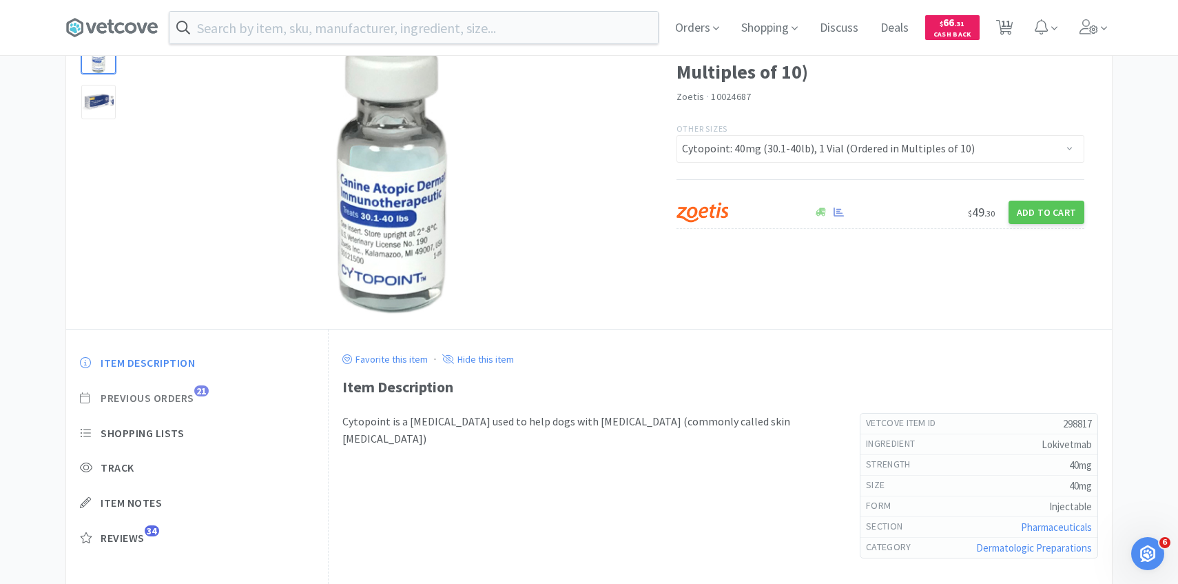
click at [181, 391] on span "Previous Orders" at bounding box center [148, 398] width 94 height 14
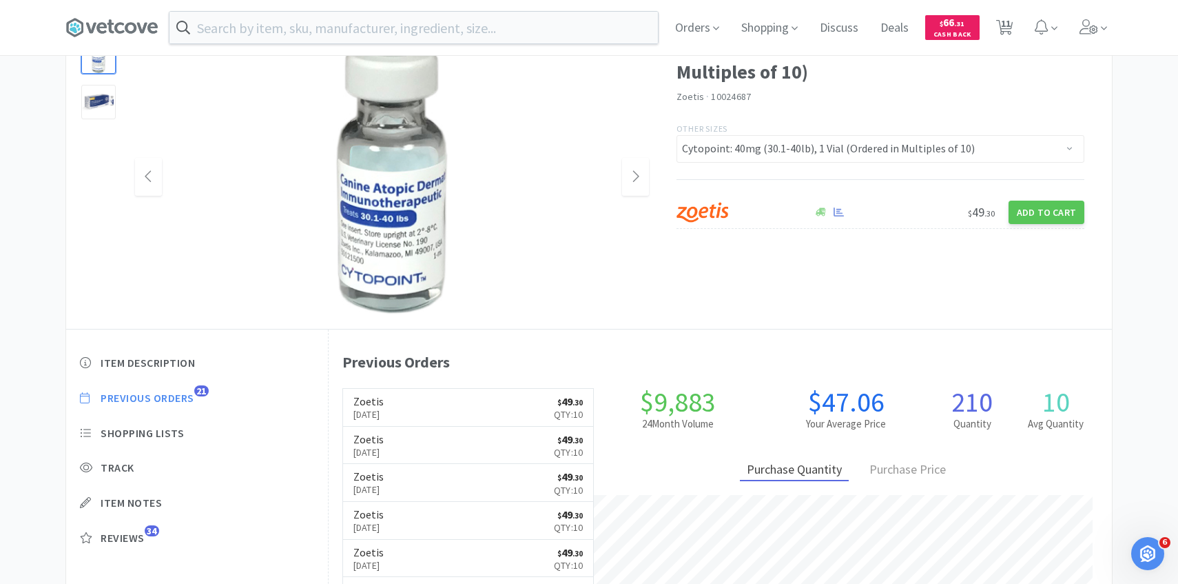
scroll to position [378, 783]
select select "10"
select select "1"
select select "2"
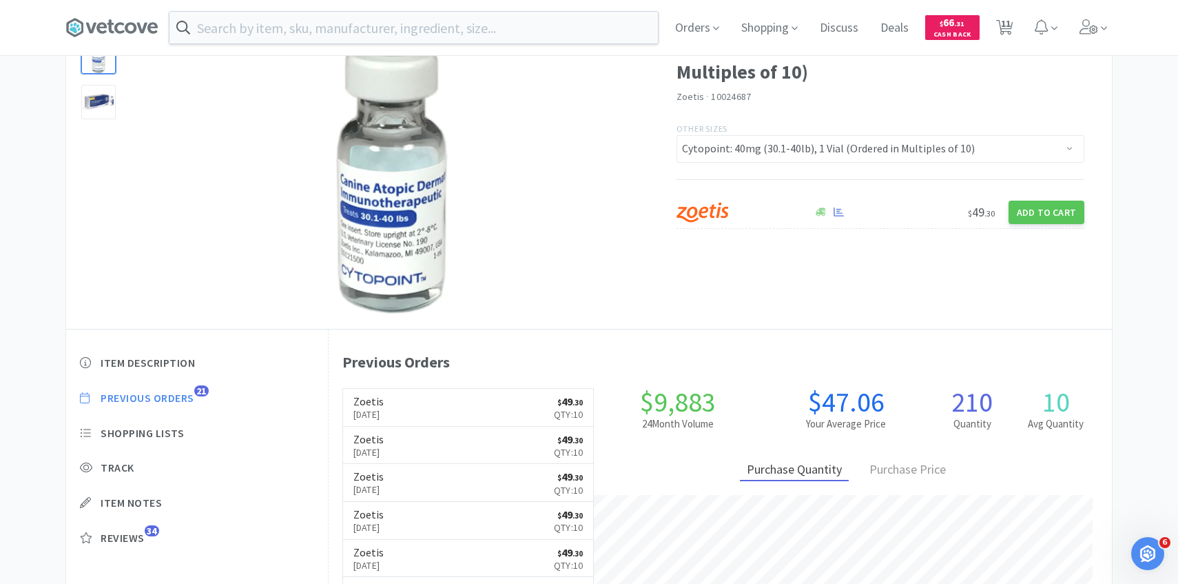
select select "2"
select select "5"
select select "1"
select select "2"
select select "1"
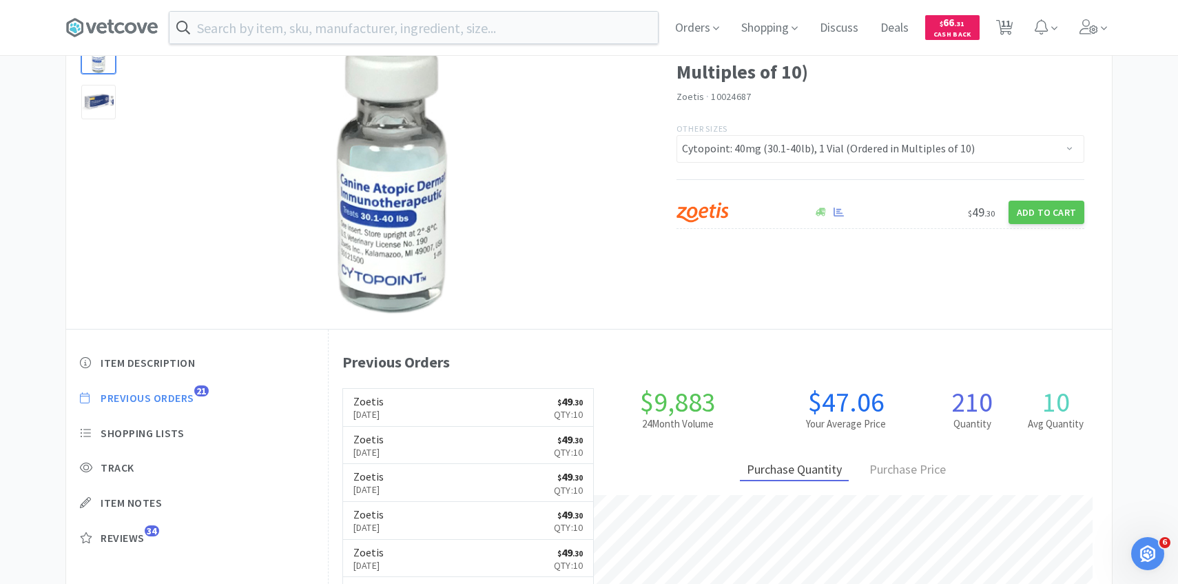
select select "3"
select select "2"
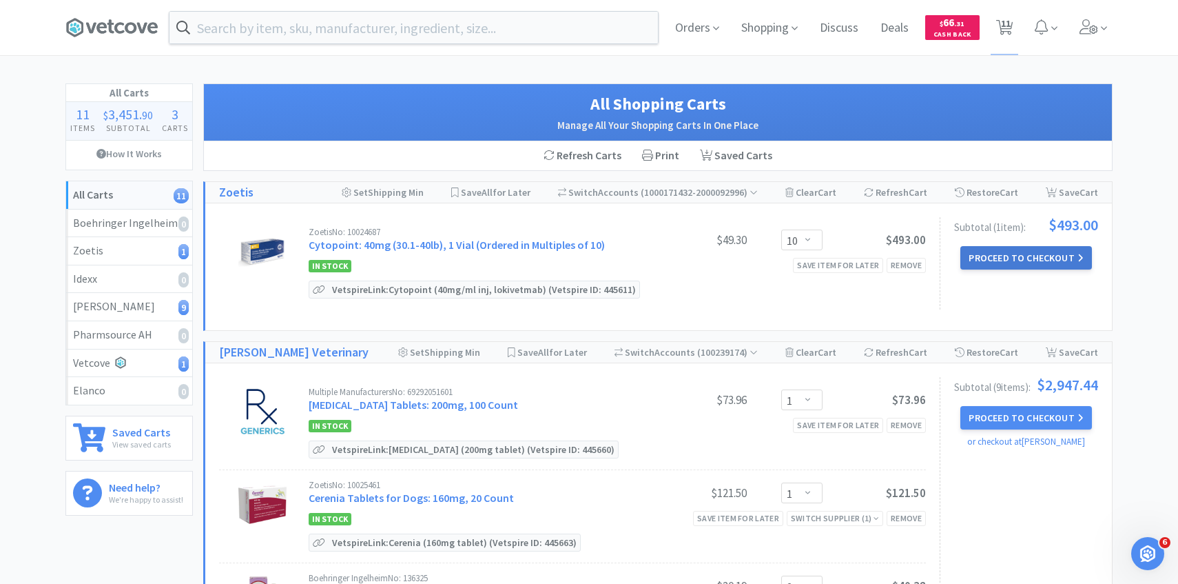
click at [962, 261] on button "Proceed to Checkout" at bounding box center [1025, 257] width 131 height 23
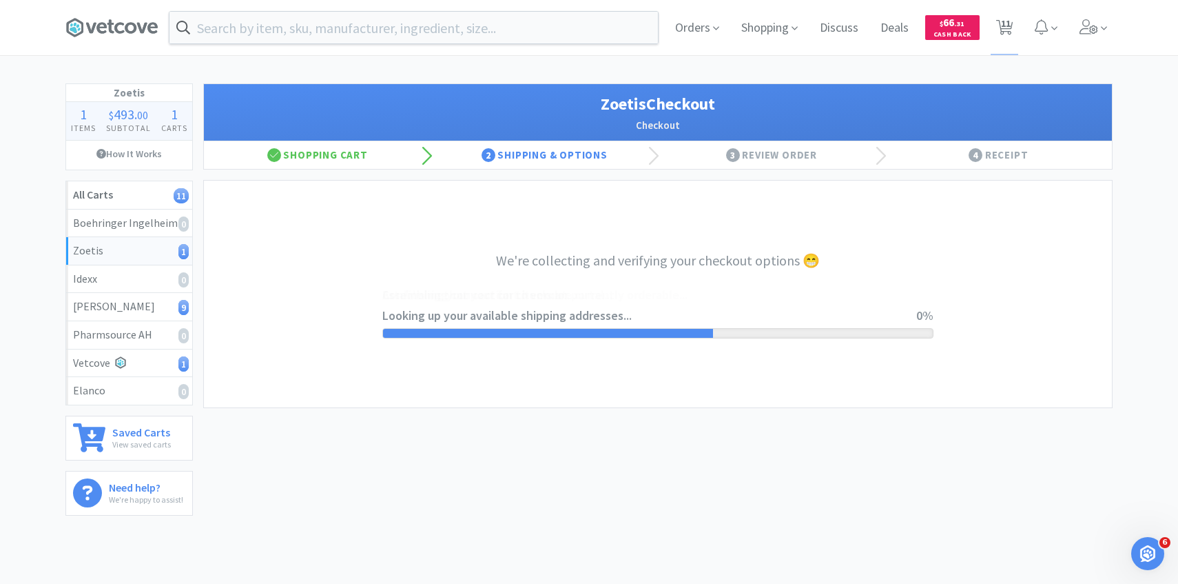
select select "invoice"
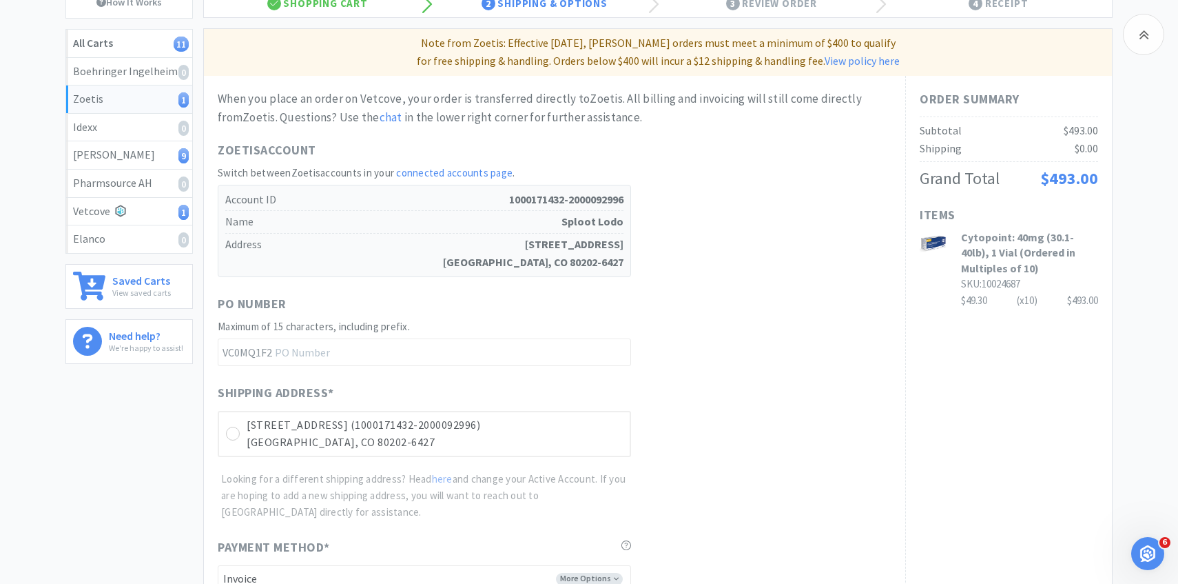
scroll to position [389, 0]
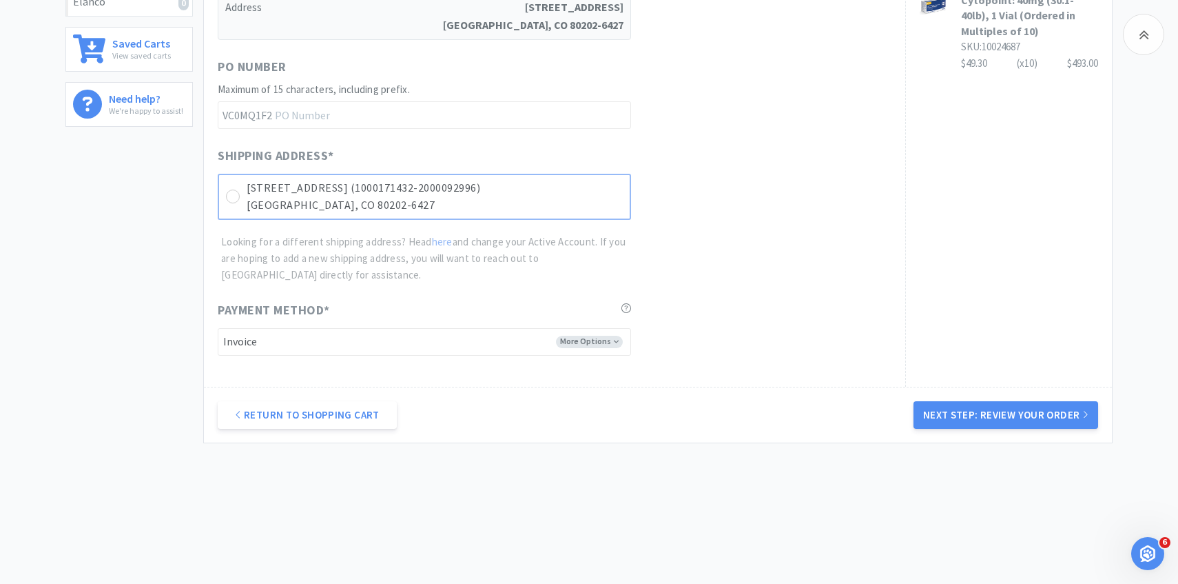
click at [572, 195] on p "1441 Little Raven St (1000171432-2000092996)" at bounding box center [435, 188] width 376 height 18
click at [992, 424] on button "Next Step: Review Your Order" at bounding box center [1006, 415] width 185 height 28
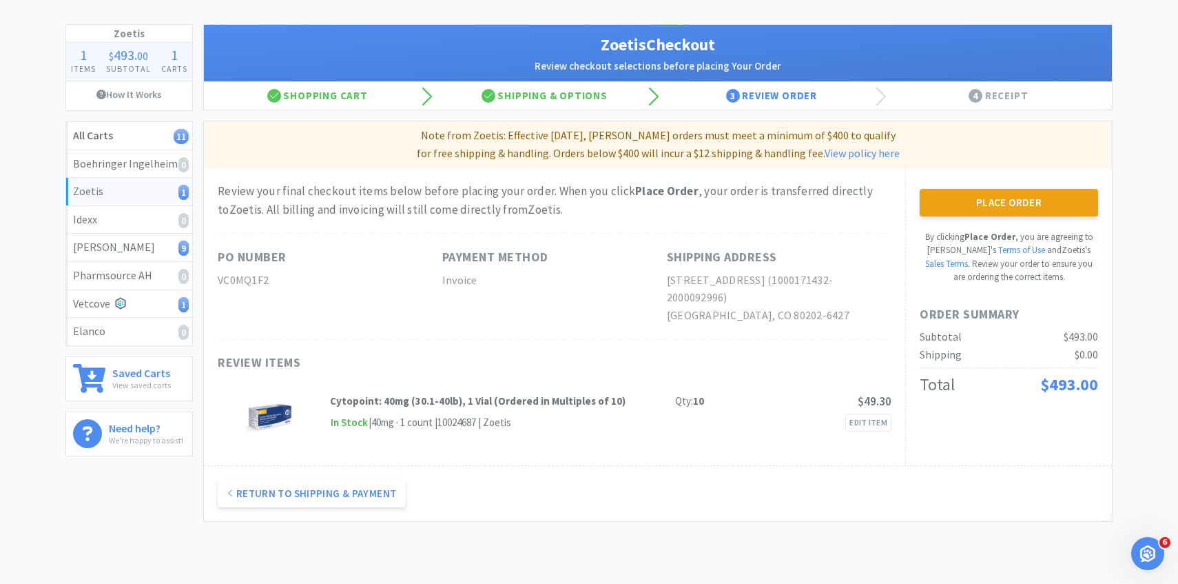
scroll to position [0, 0]
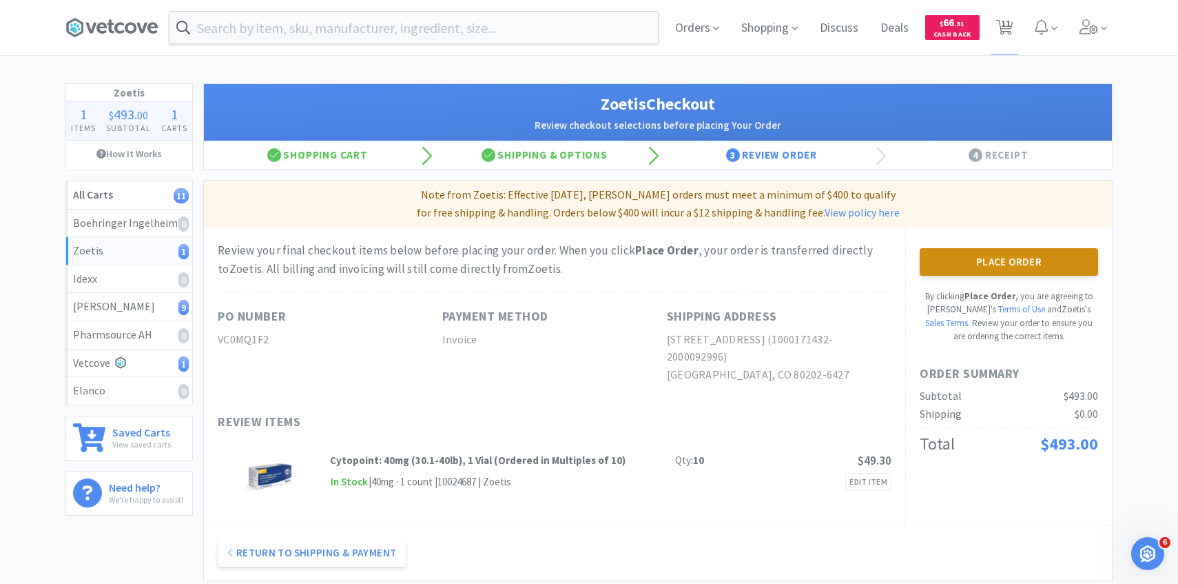
click at [941, 251] on button "Place Order" at bounding box center [1009, 262] width 178 height 28
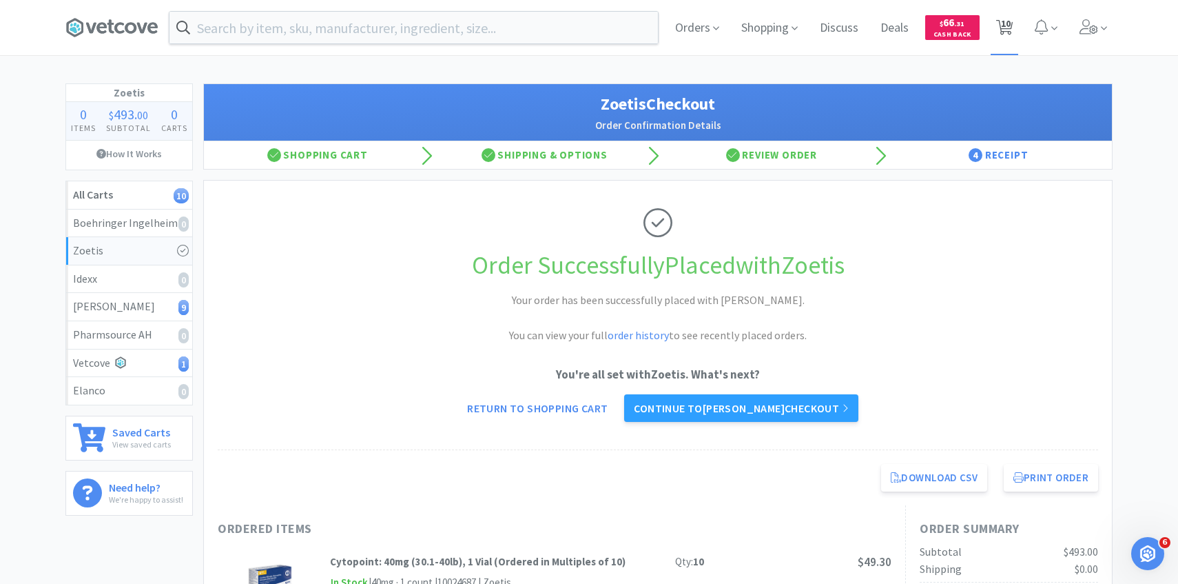
click at [1008, 32] on span "10" at bounding box center [1006, 23] width 10 height 55
select select "1"
select select "2"
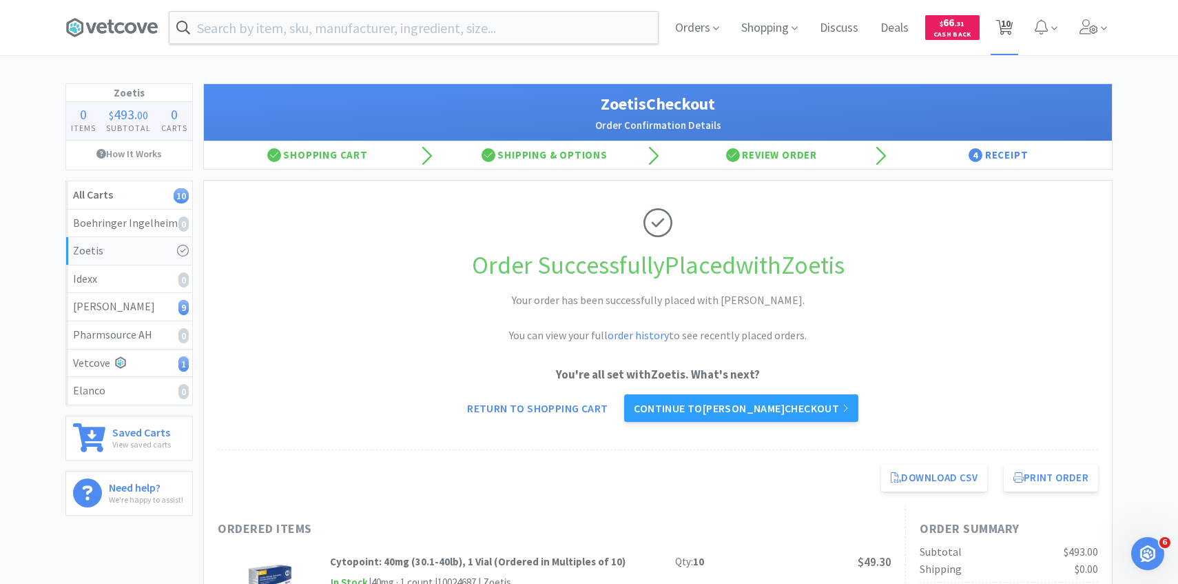
select select "5"
select select "1"
select select "2"
select select "1"
select select "3"
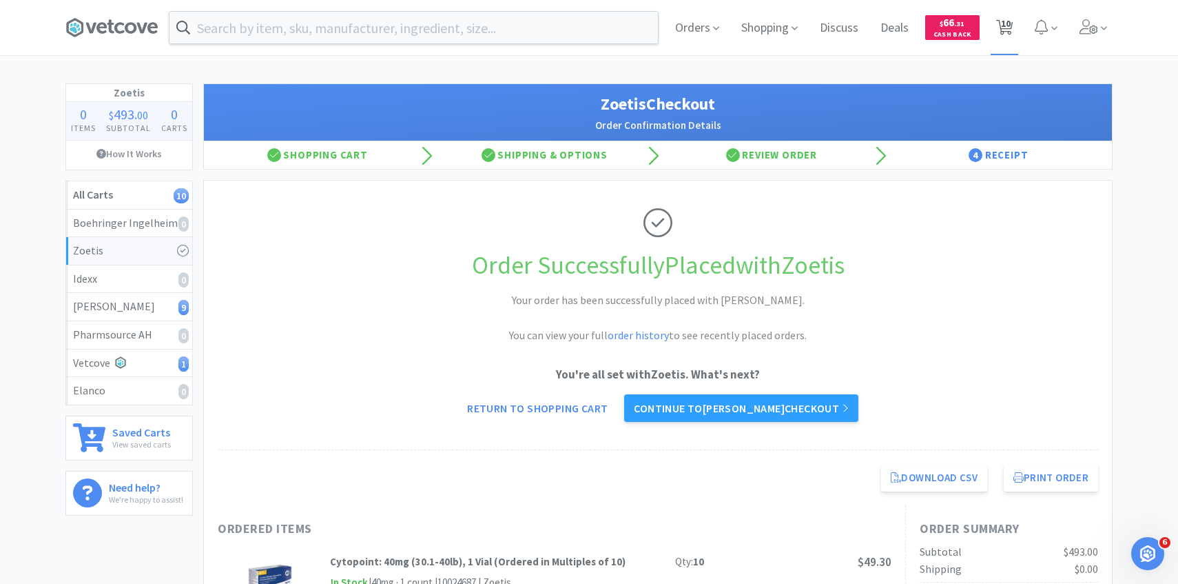
select select "2"
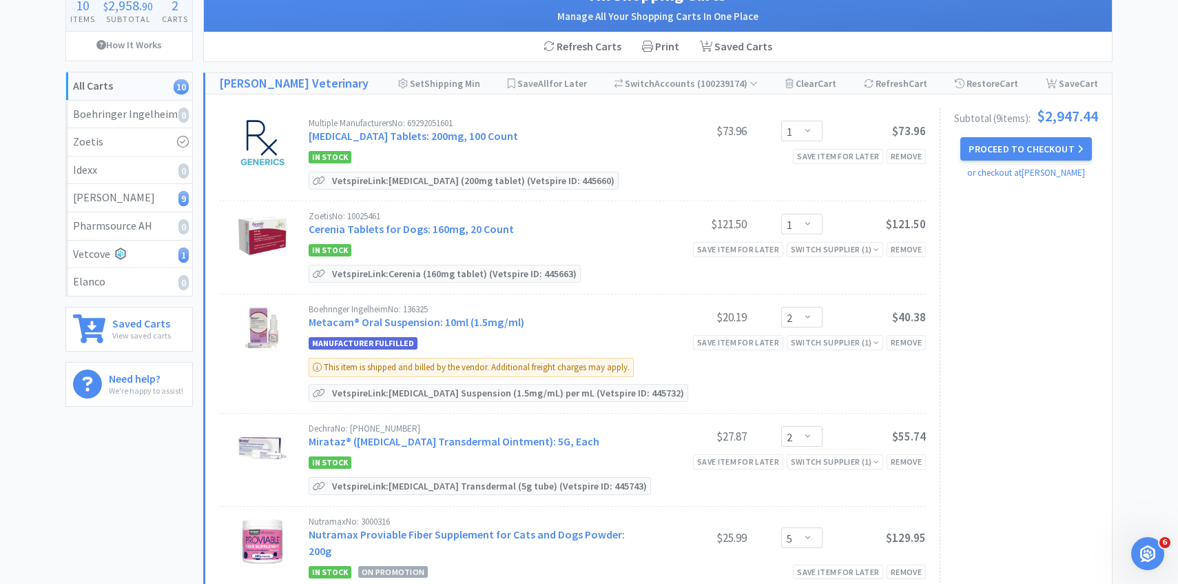
scroll to position [132, 0]
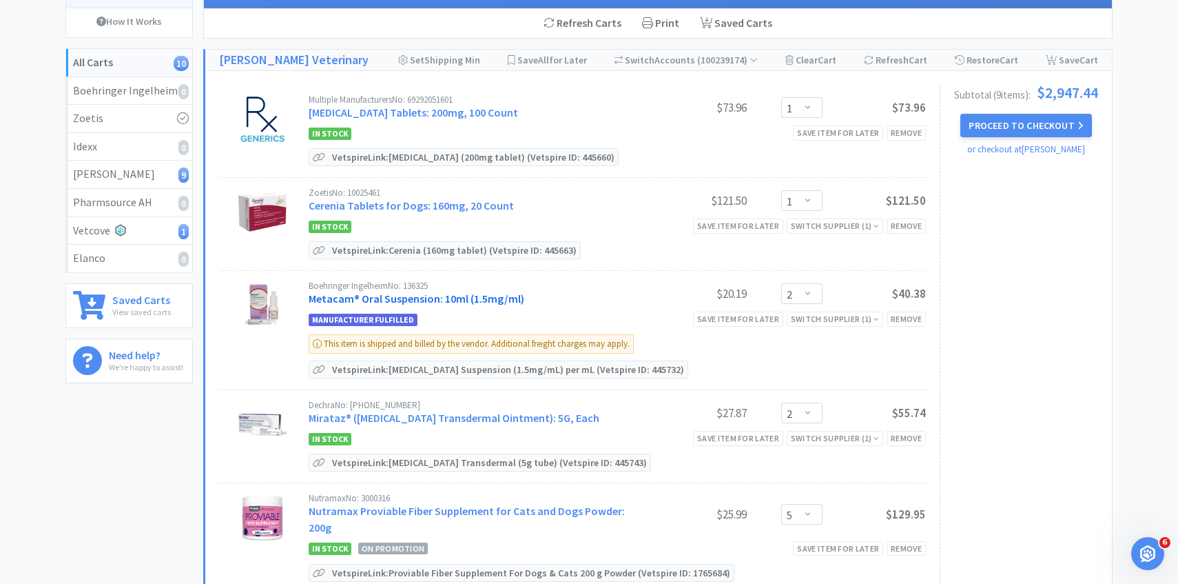
click at [453, 294] on link "Metacam® Oral Suspension: 10ml (1.5mg/ml)" at bounding box center [417, 298] width 216 height 14
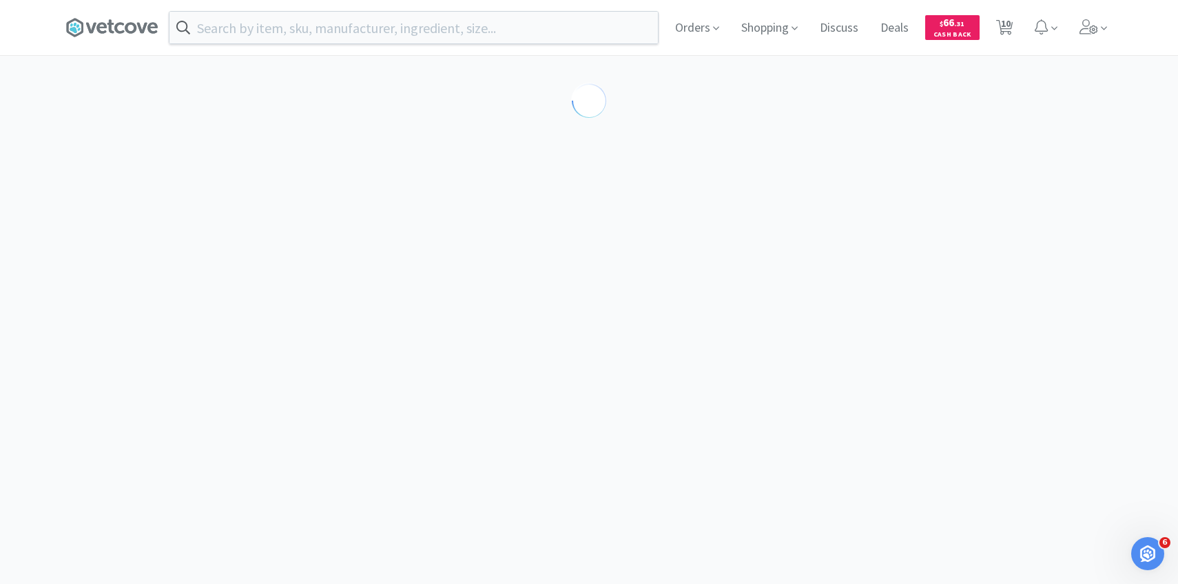
select select "188124"
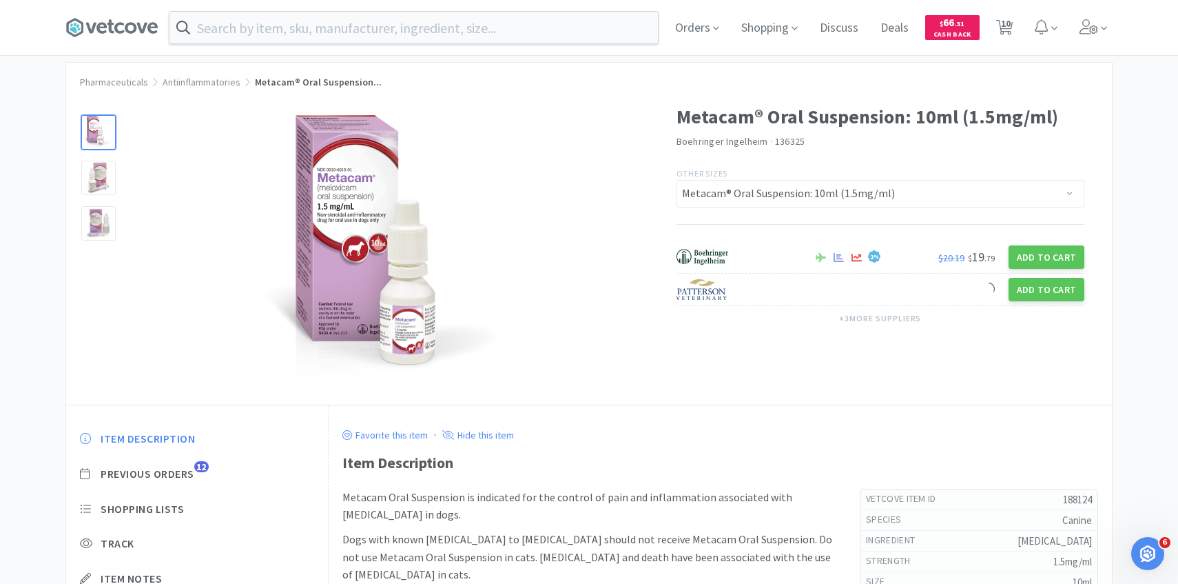
scroll to position [38, 0]
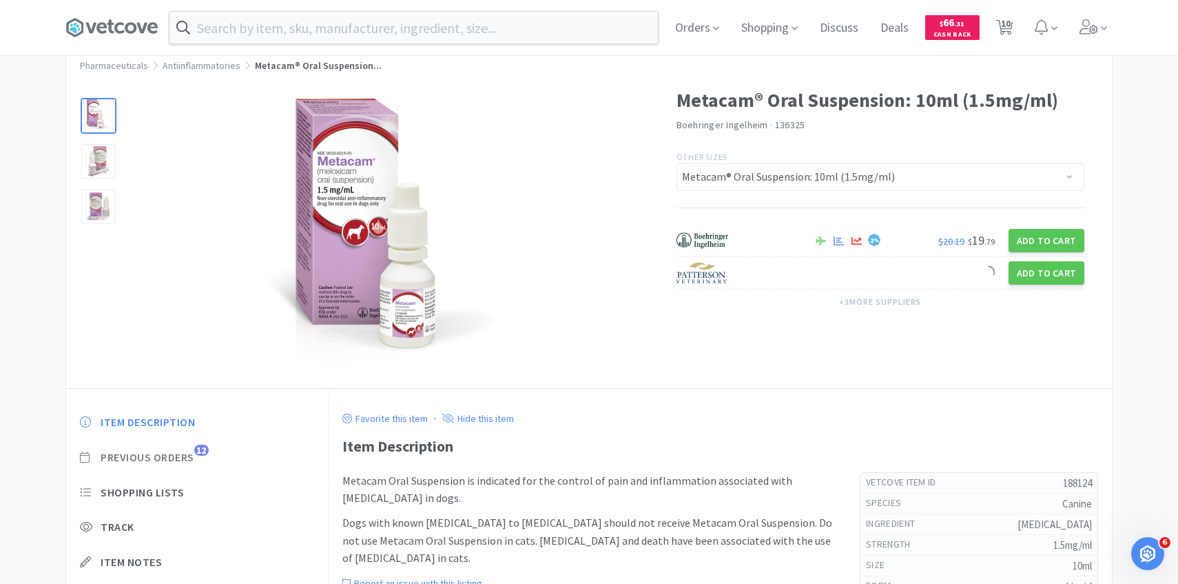
click at [187, 455] on span "Previous Orders" at bounding box center [148, 457] width 94 height 14
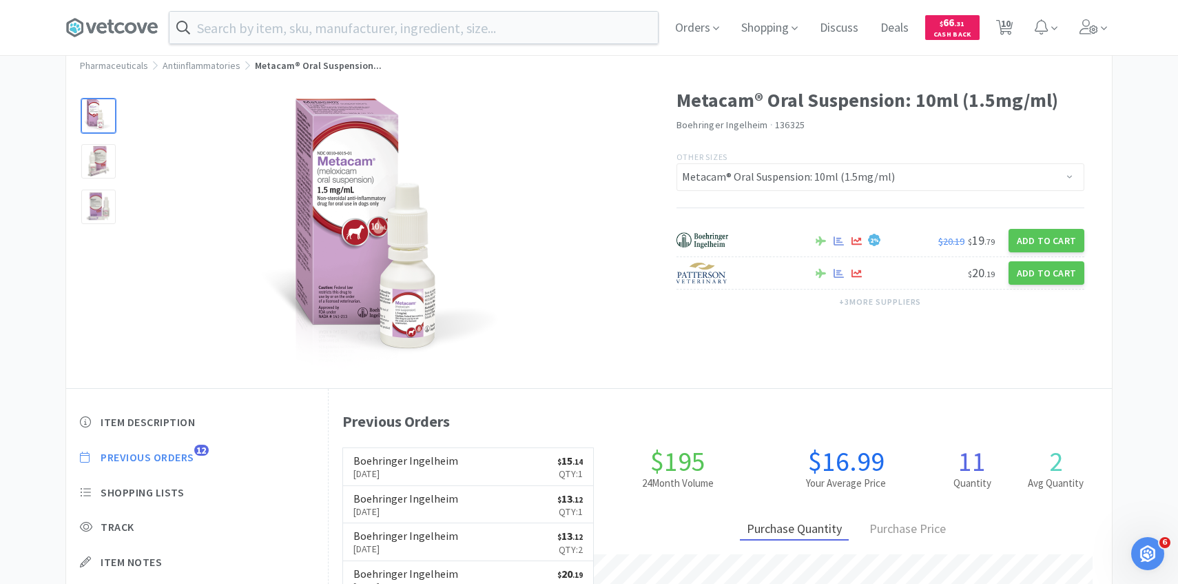
scroll to position [378, 783]
select select "1"
select select "2"
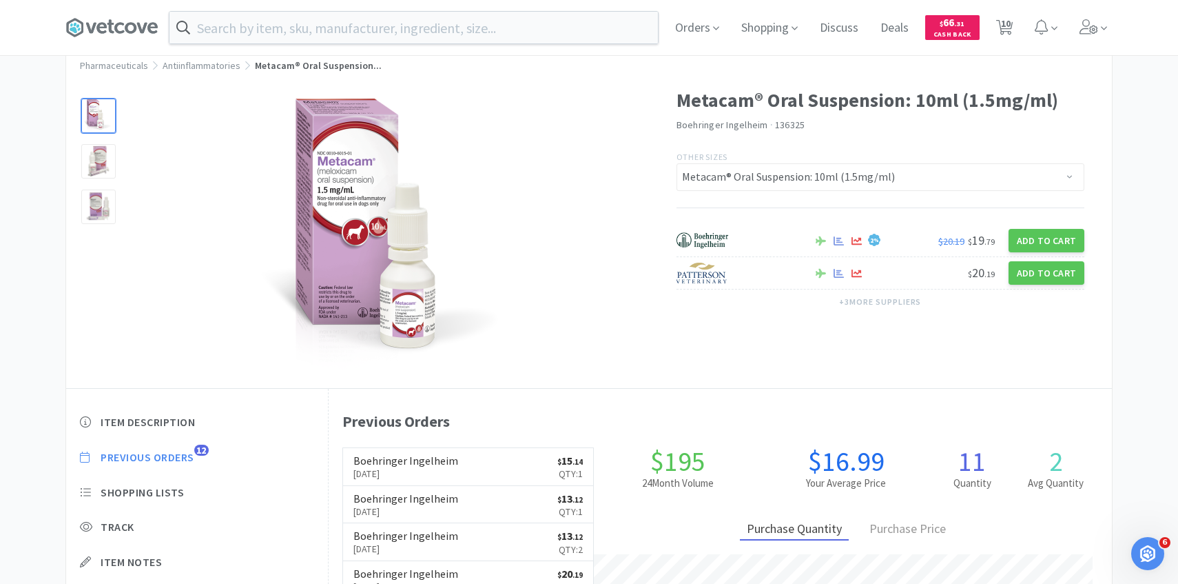
select select "5"
select select "1"
select select "2"
select select "1"
select select "3"
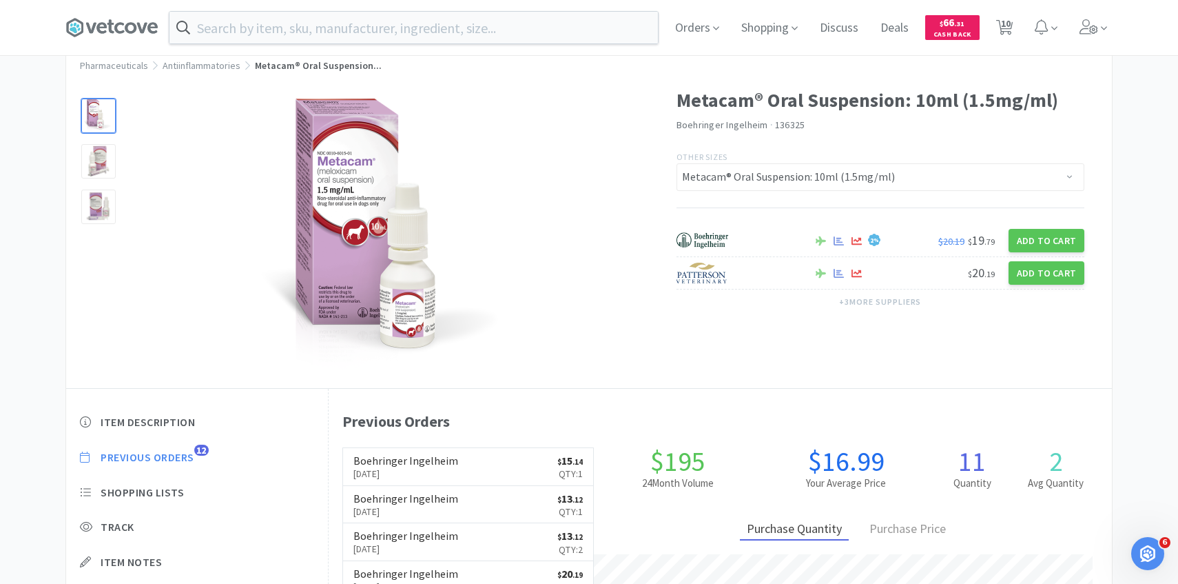
select select "2"
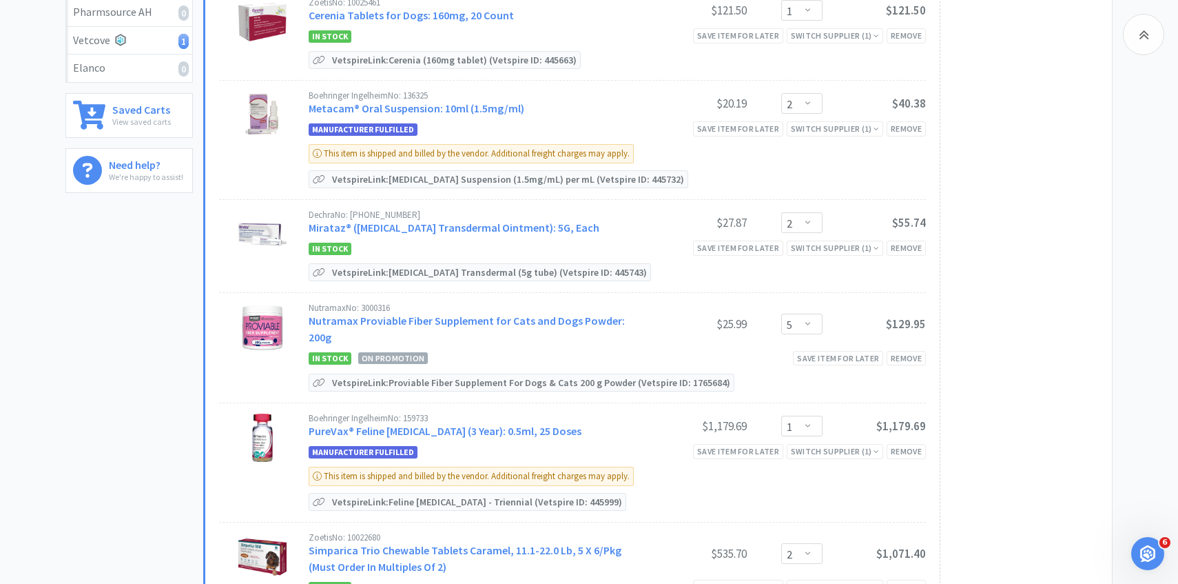
scroll to position [364, 0]
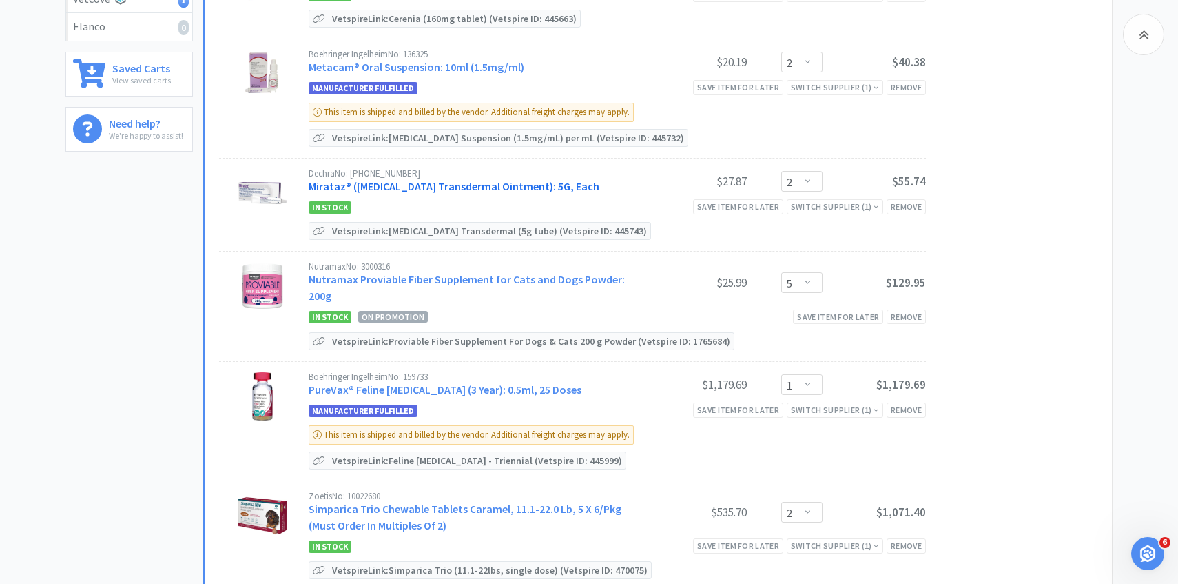
click at [409, 183] on link "Mirataz® ([MEDICAL_DATA] Transdermal Ointment): 5G, Each" at bounding box center [454, 186] width 291 height 14
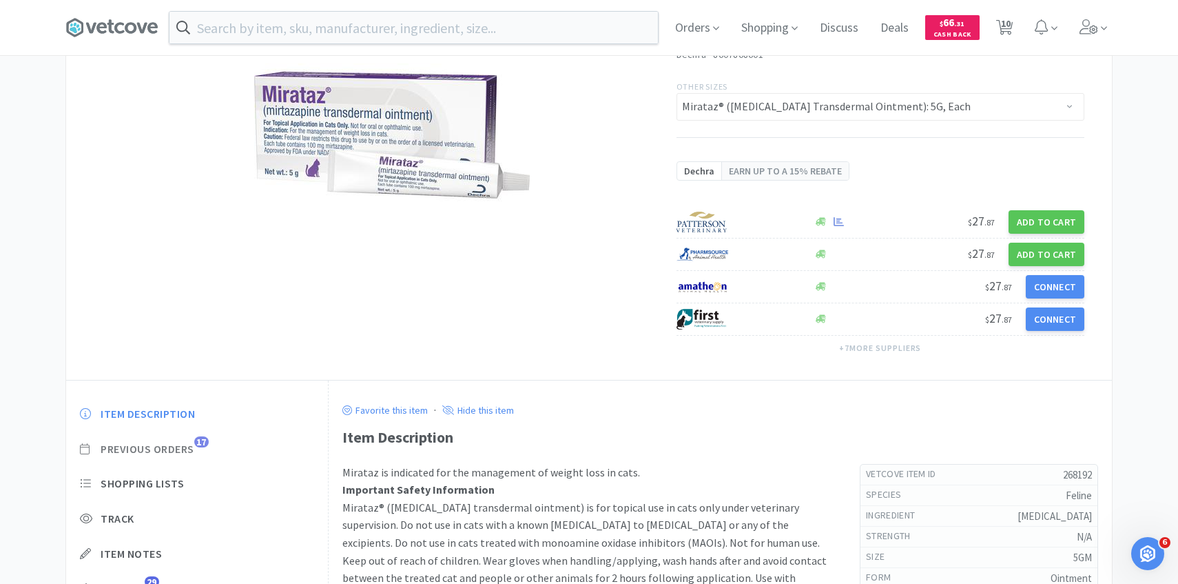
click at [201, 451] on span "Previous Orders 17" at bounding box center [197, 449] width 234 height 14
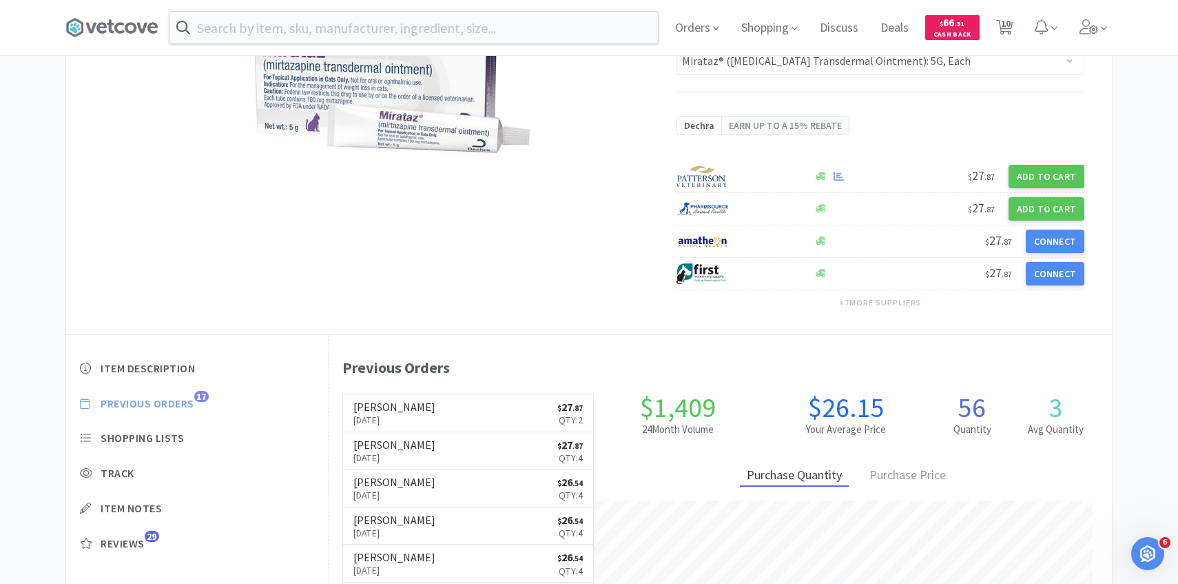
scroll to position [378, 783]
select select "1"
select select "2"
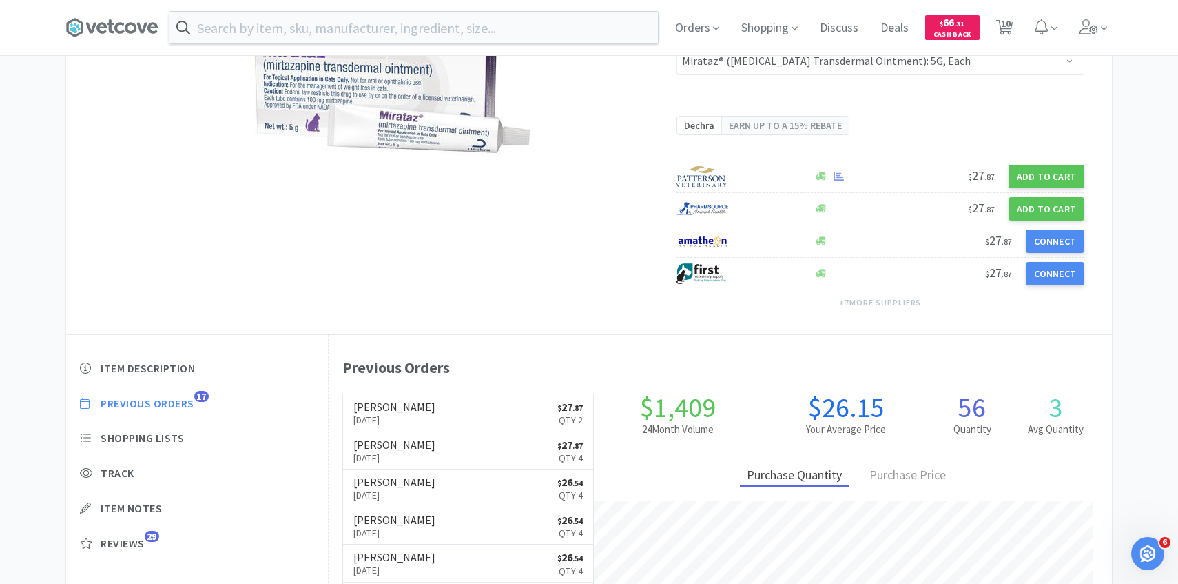
select select "5"
select select "1"
select select "2"
select select "1"
select select "3"
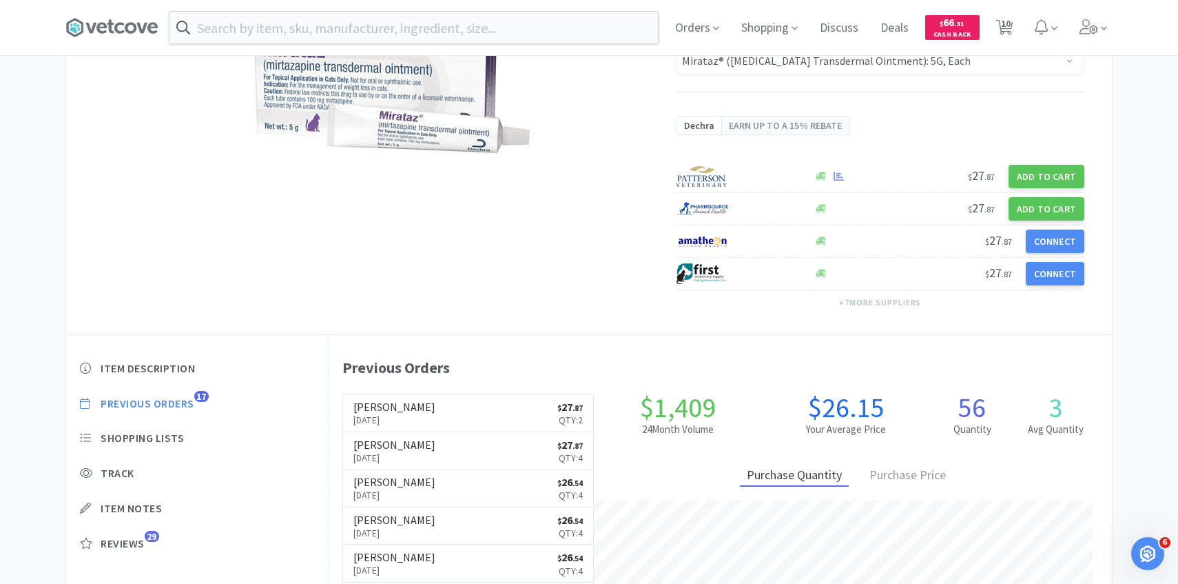
select select "2"
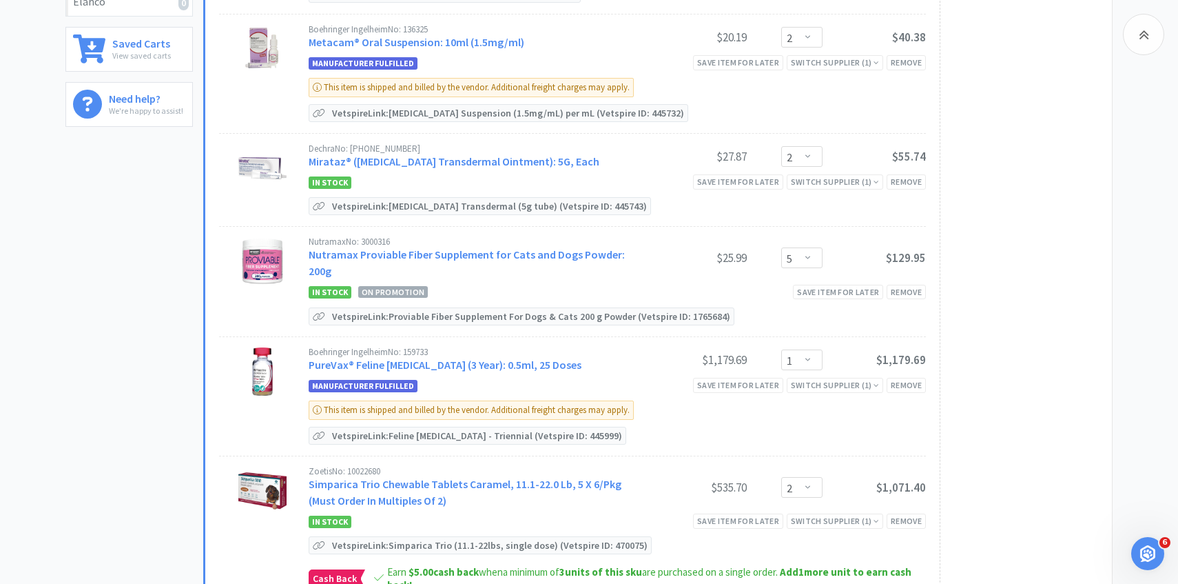
scroll to position [407, 0]
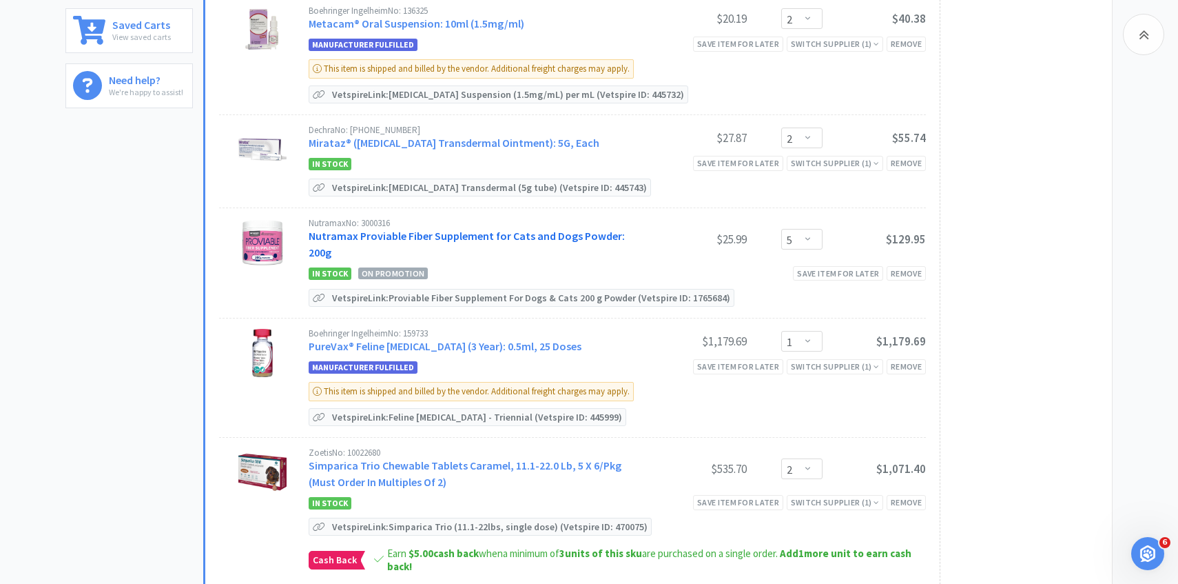
click at [500, 237] on link "Nutramax Proviable Fiber Supplement for Cats and Dogs Powder: 200g" at bounding box center [467, 244] width 316 height 30
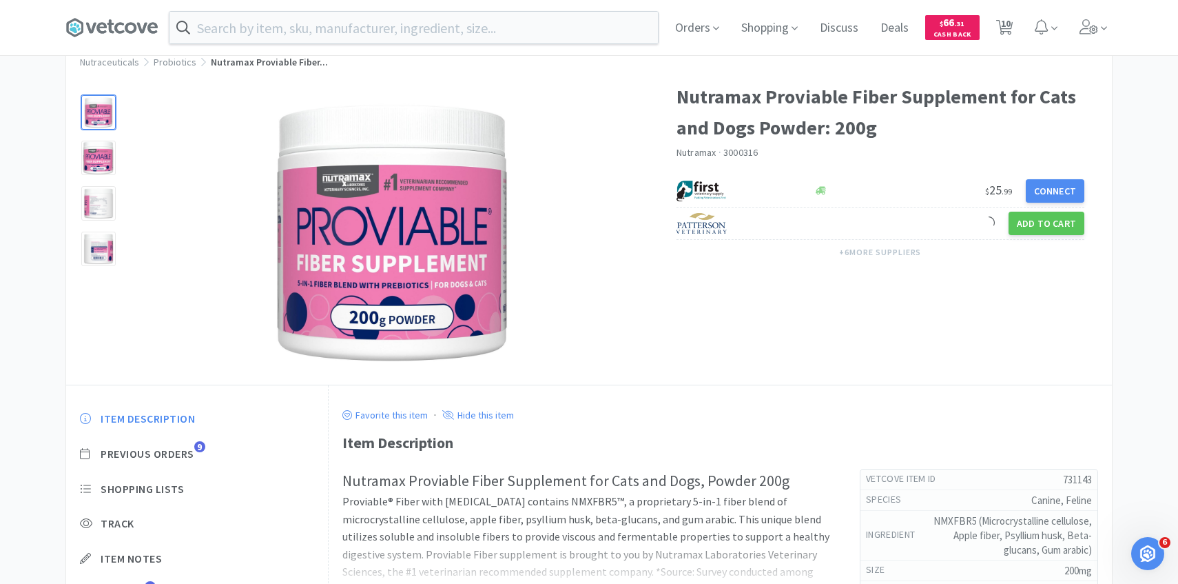
scroll to position [103, 0]
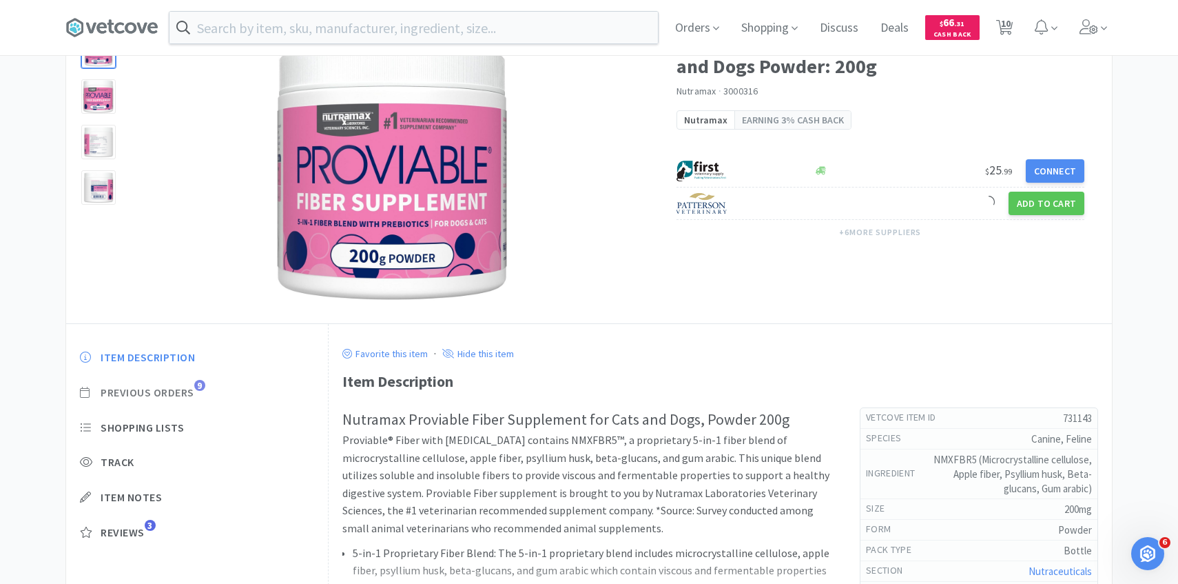
click at [181, 396] on span "Previous Orders" at bounding box center [148, 392] width 94 height 14
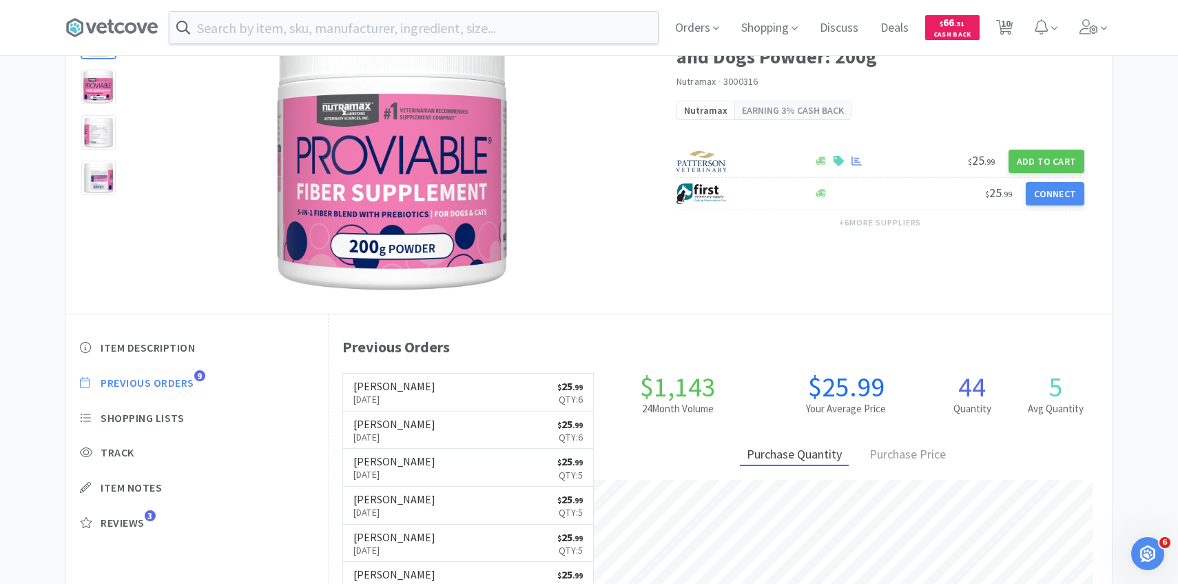
scroll to position [378, 783]
click at [410, 392] on p "Sep 22nd, 2025" at bounding box center [394, 398] width 82 height 15
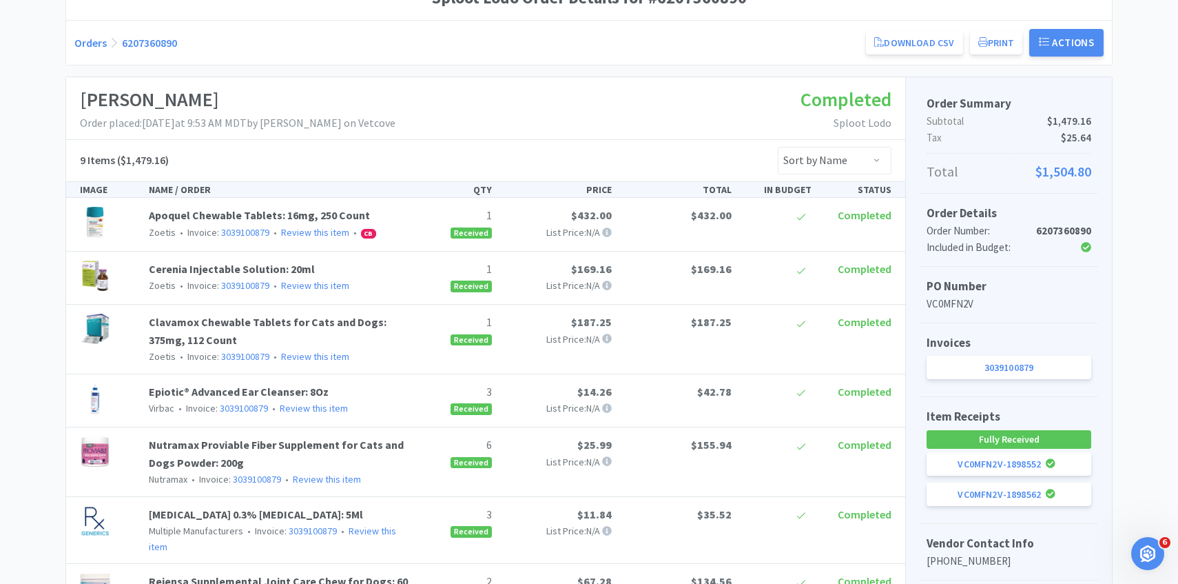
scroll to position [162, 0]
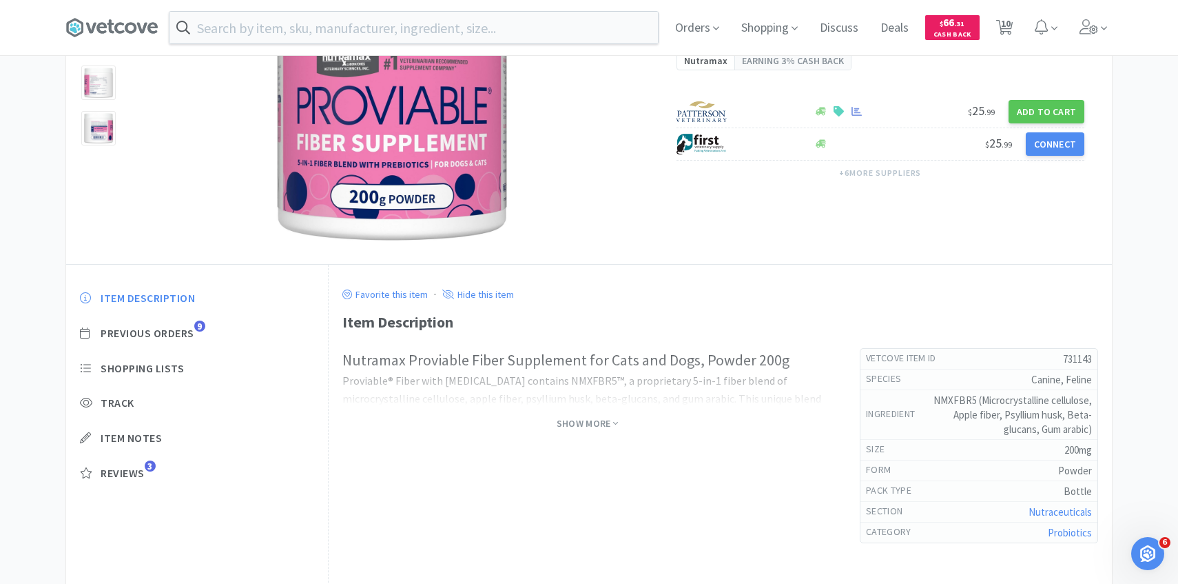
scroll to position [112, 0]
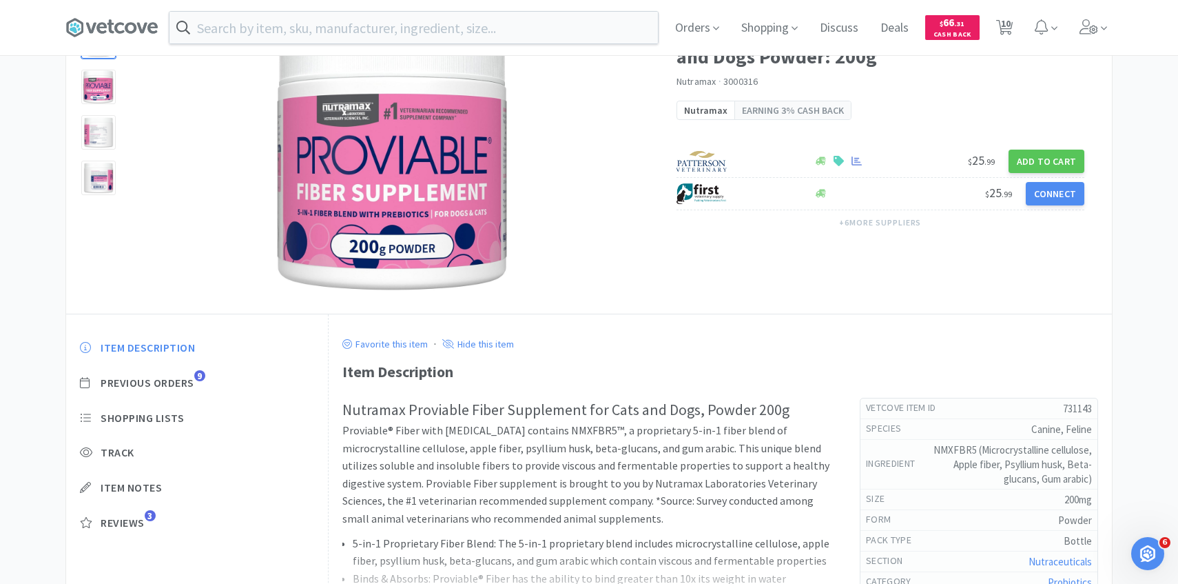
scroll to position [407, 0]
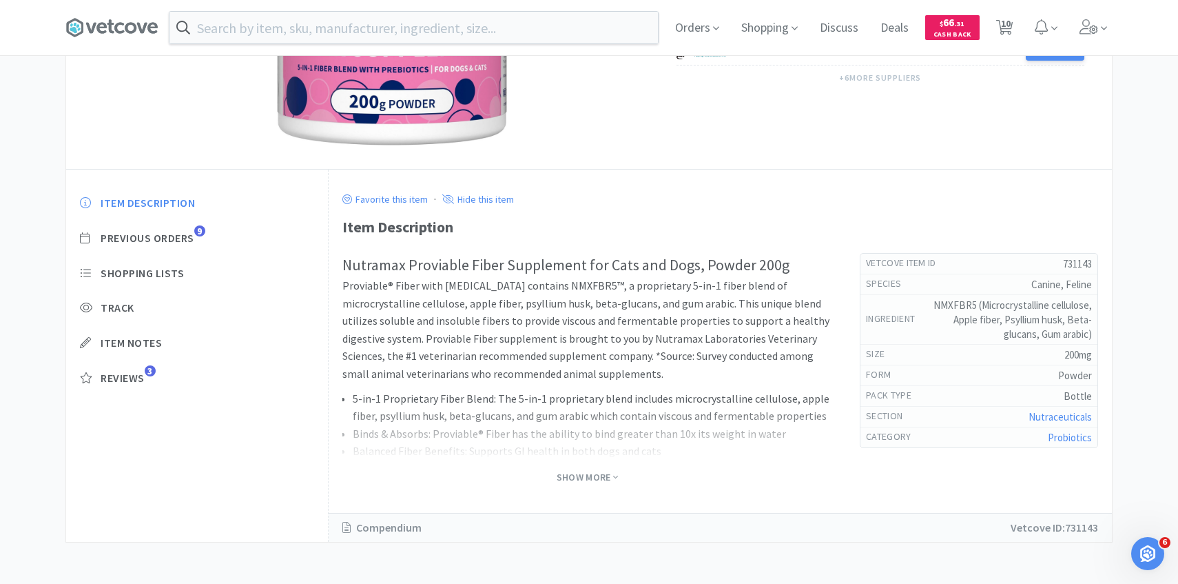
select select "1"
select select "2"
select select "5"
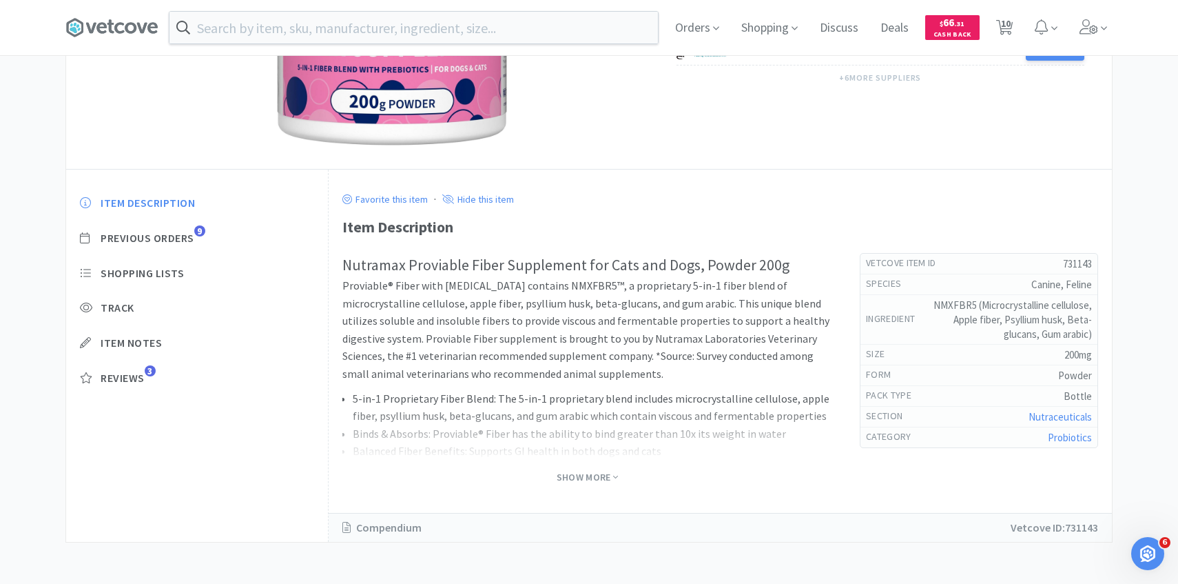
select select "1"
select select "2"
select select "1"
select select "3"
select select "2"
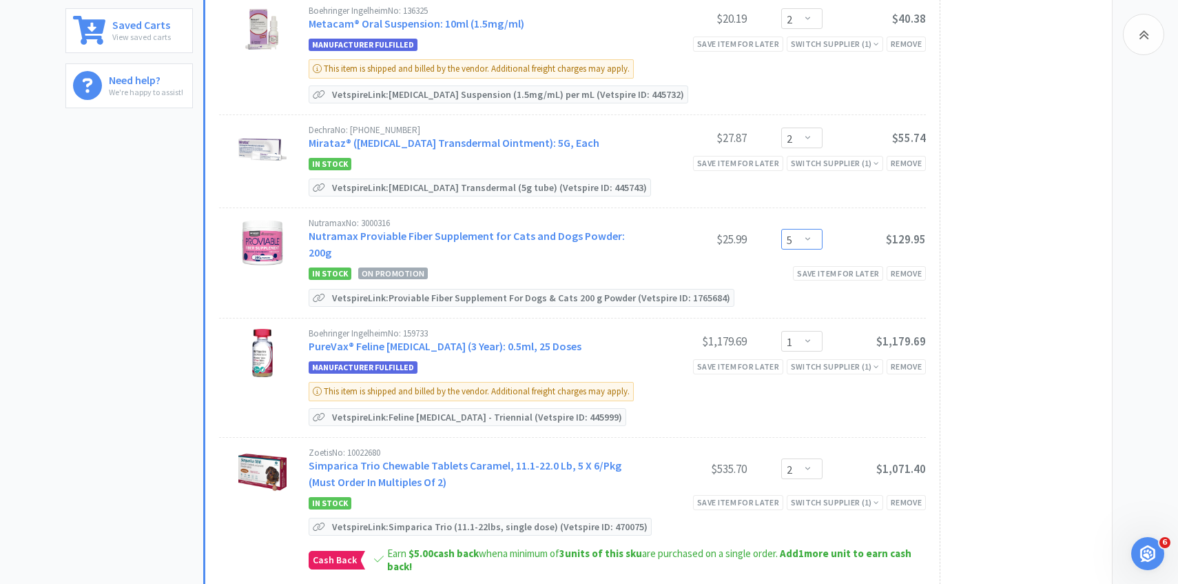
click at [787, 233] on select "Enter Quantity 1 2 3 4 5 6 7 8 9 10 11 12 13 14 15 16 17 18 19 20 Enter Quantity" at bounding box center [801, 239] width 41 height 21
click at [781, 229] on select "Enter Quantity 1 2 3 4 5 6 7 8 9 10 11 12 13 14 15 16 17 18 19 20 Enter Quantity" at bounding box center [801, 239] width 41 height 21
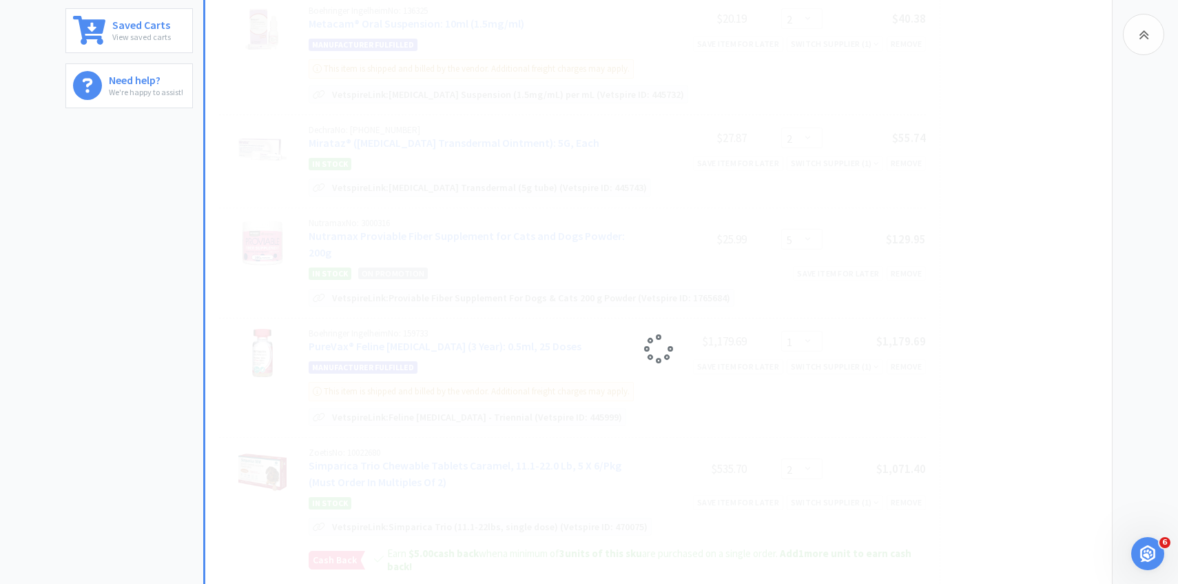
select select "4"
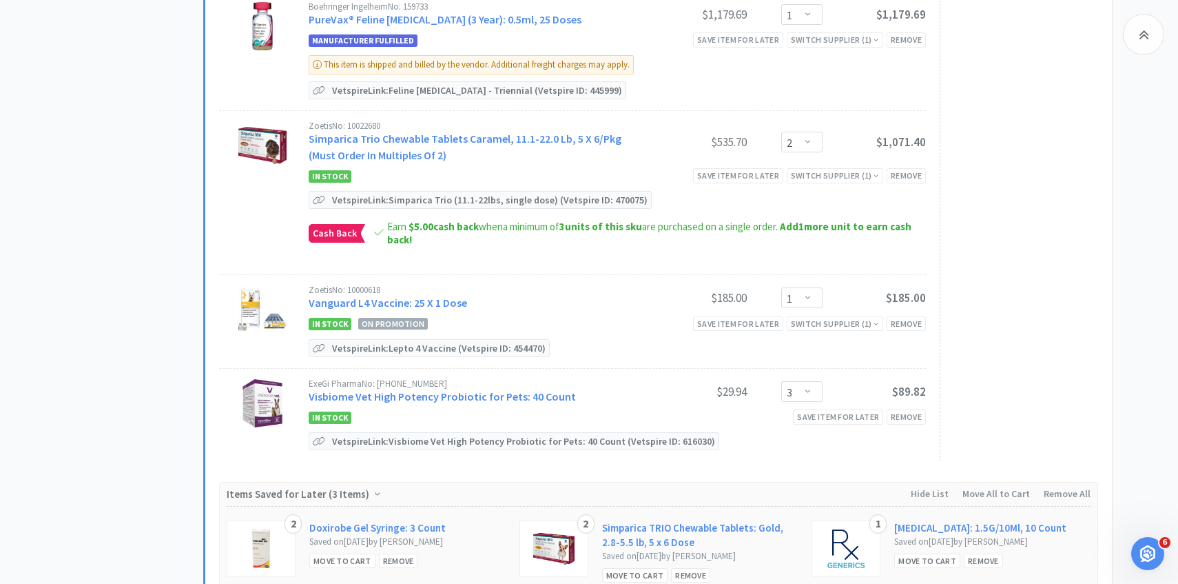
scroll to position [736, 0]
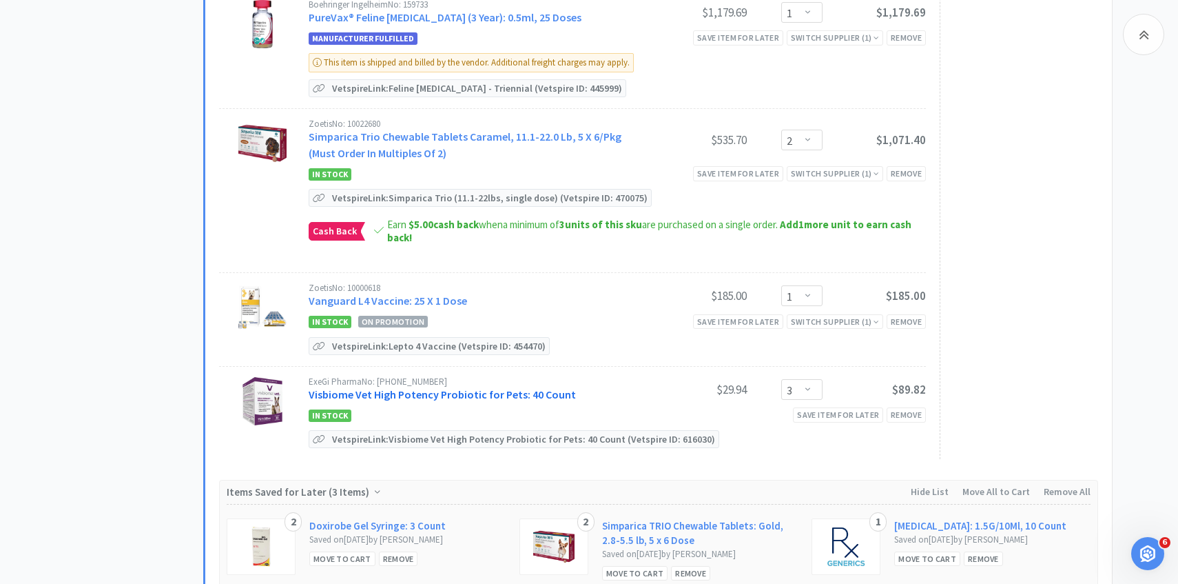
click at [495, 387] on link "Visbiome Vet High Potency Probiotic for Pets: 40 Count" at bounding box center [442, 394] width 267 height 14
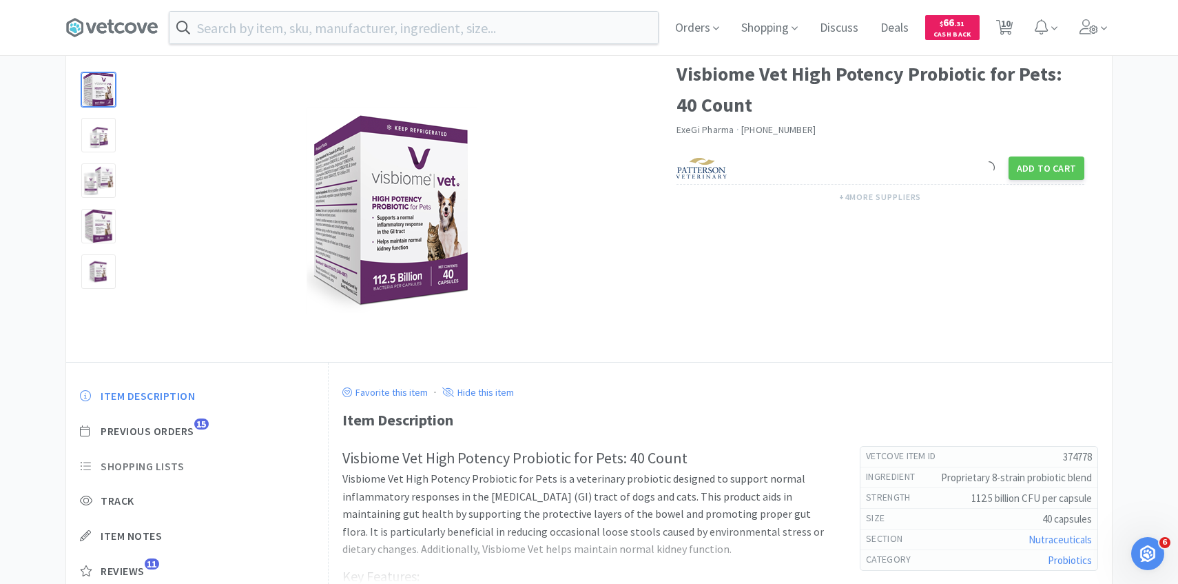
scroll to position [79, 0]
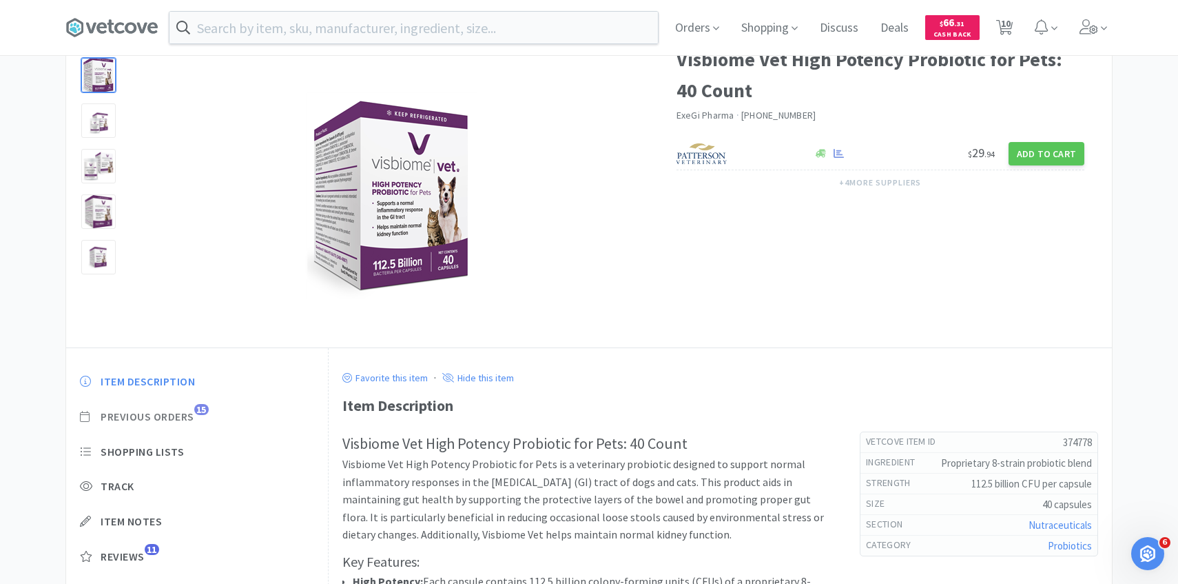
click at [180, 420] on span "Previous Orders" at bounding box center [148, 416] width 94 height 14
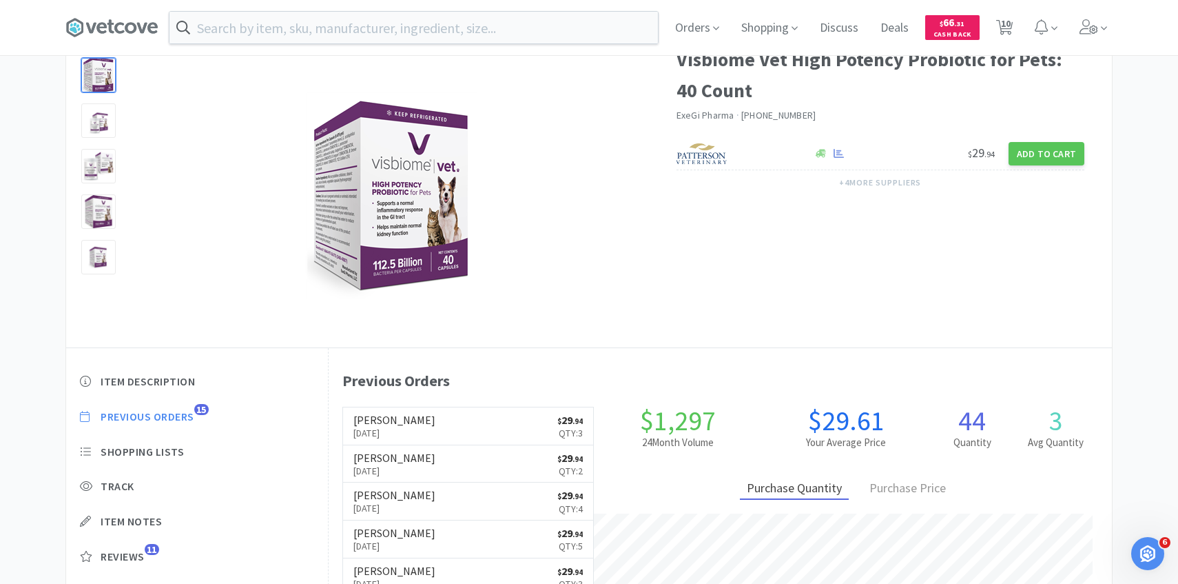
scroll to position [378, 783]
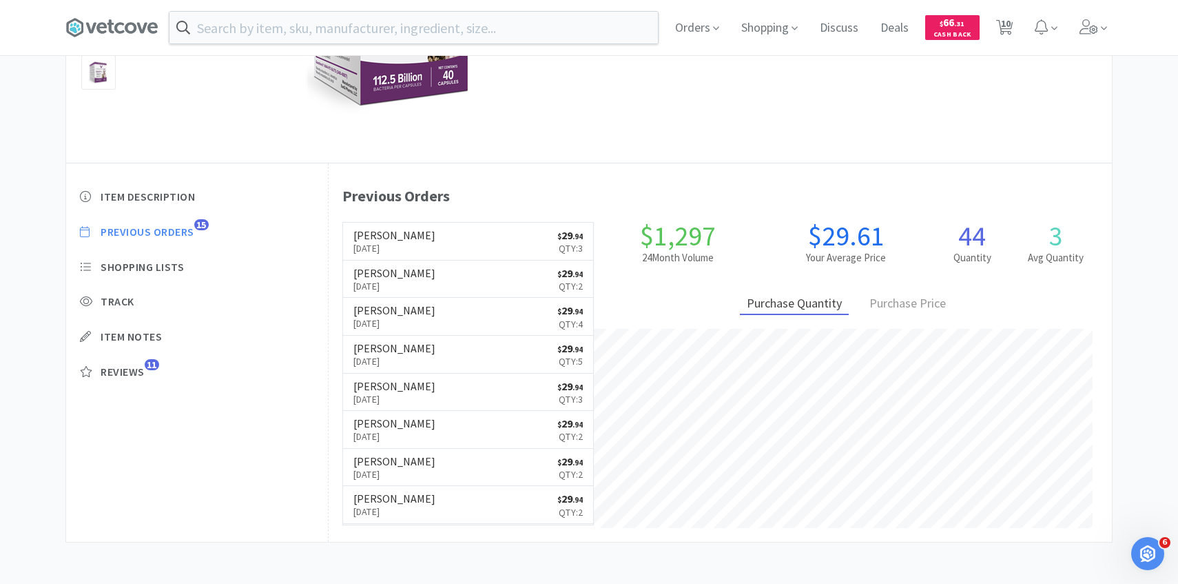
select select "1"
select select "2"
select select "4"
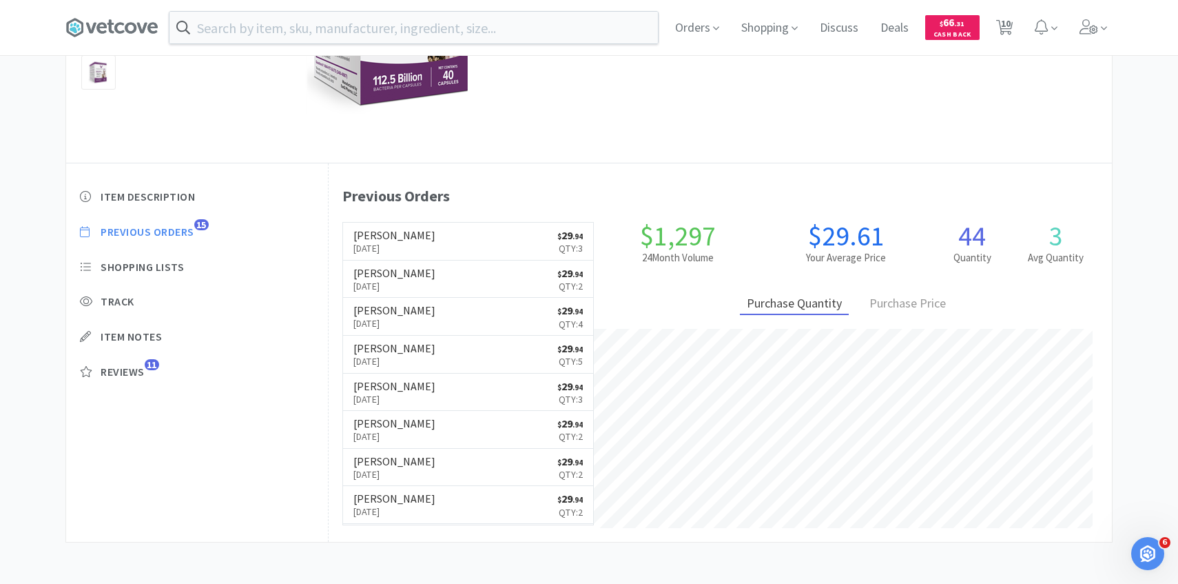
select select "1"
select select "2"
select select "1"
select select "3"
select select "2"
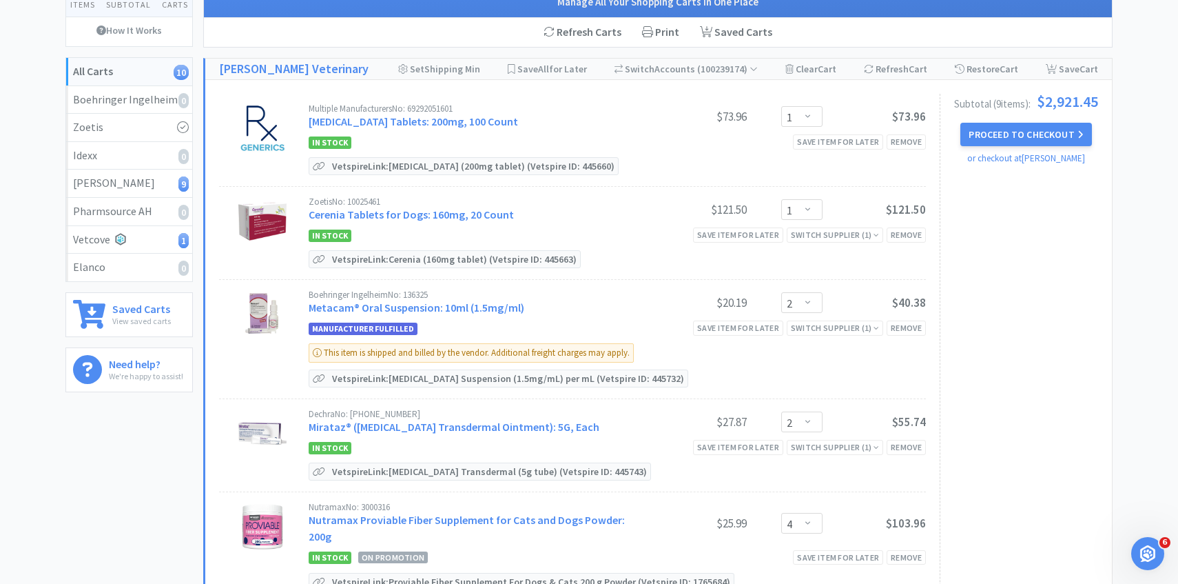
scroll to position [0, 0]
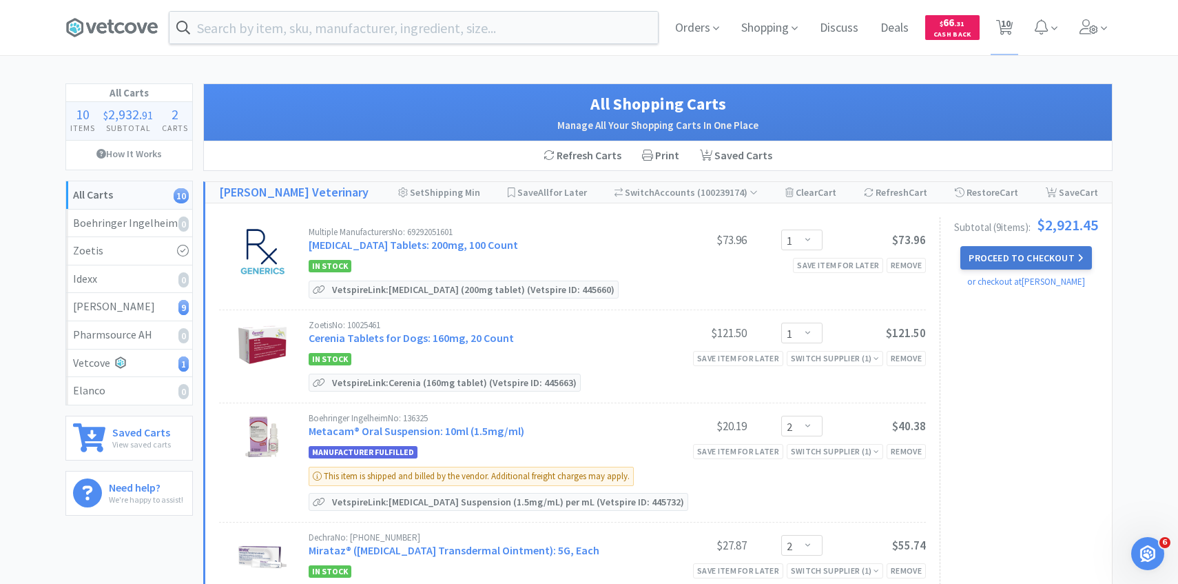
click at [1051, 264] on button "Proceed to Checkout" at bounding box center [1025, 257] width 131 height 23
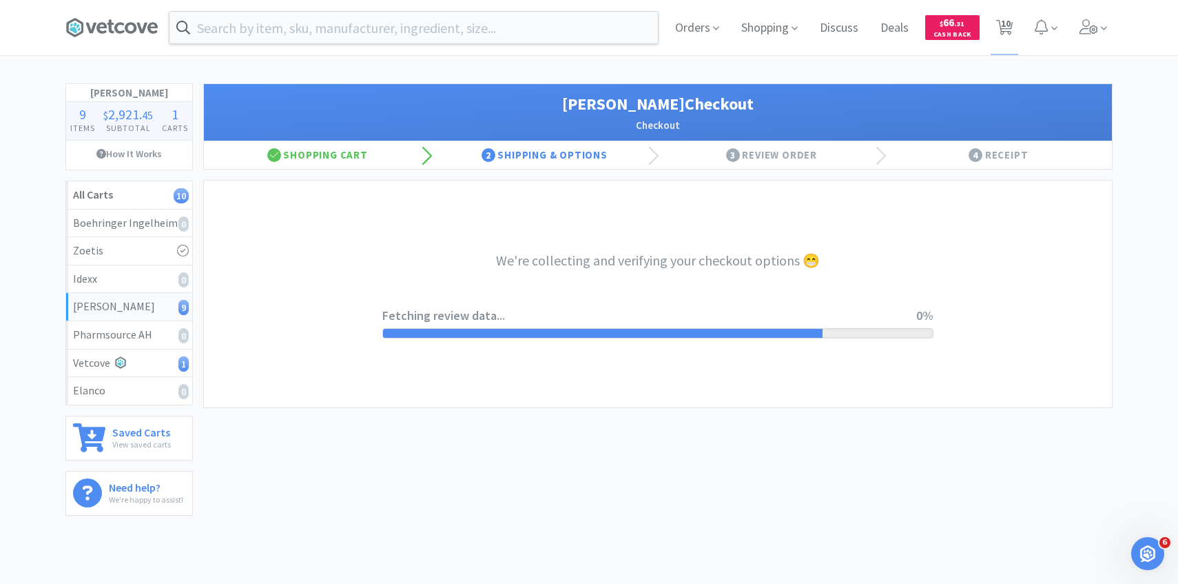
select select "1"
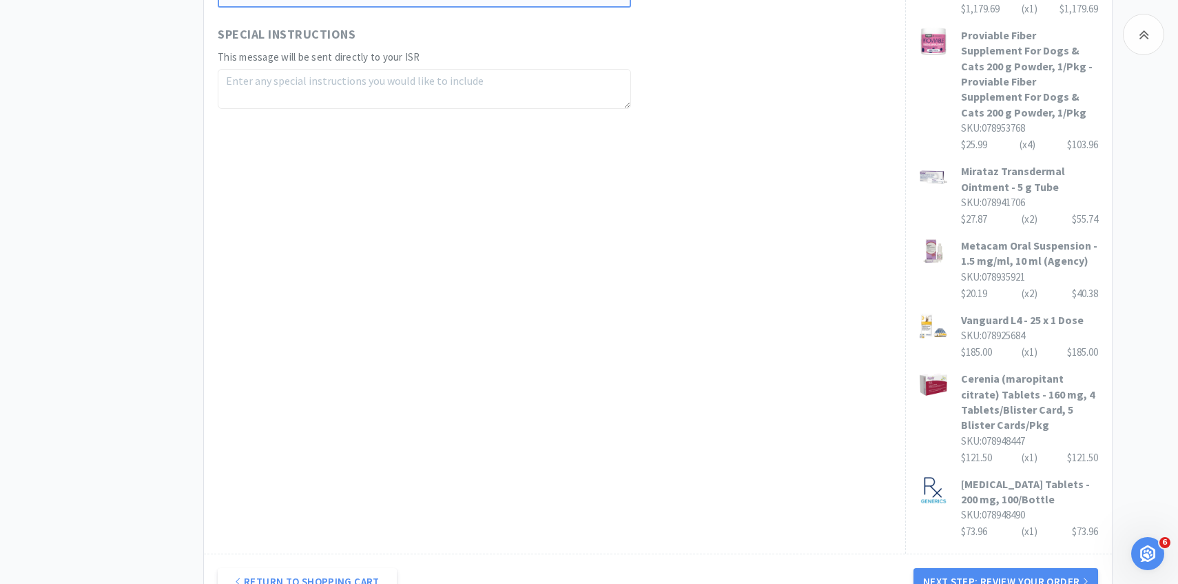
scroll to position [800, 0]
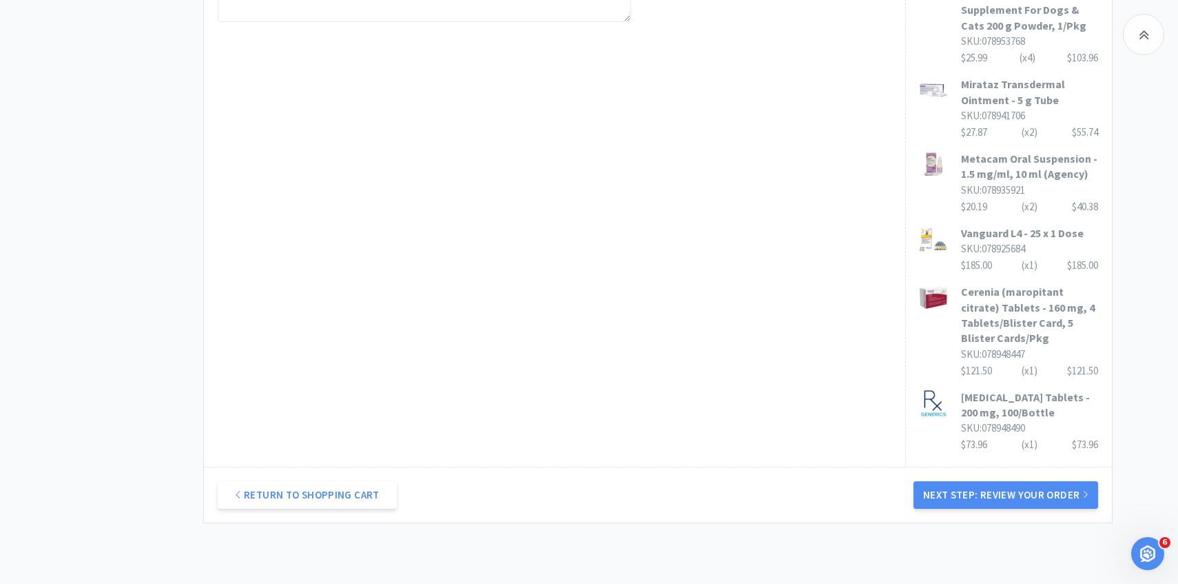
click at [1030, 480] on div "Return to Shopping Cart Next Step: Review Your Order" at bounding box center [658, 494] width 908 height 56
click at [1030, 481] on button "Next Step: Review Your Order" at bounding box center [1006, 495] width 185 height 28
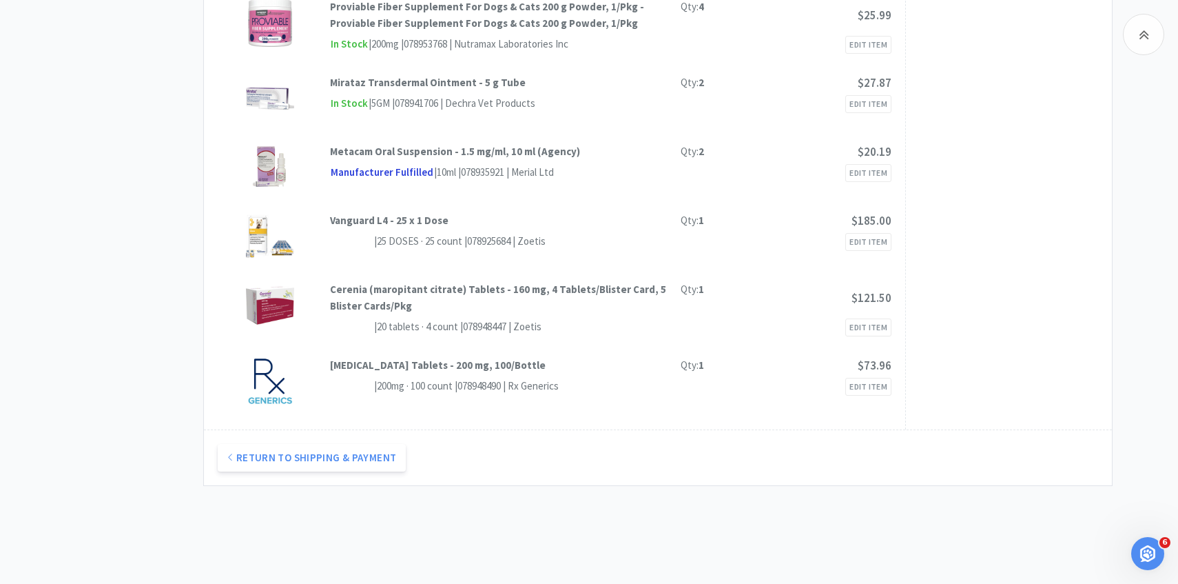
scroll to position [0, 0]
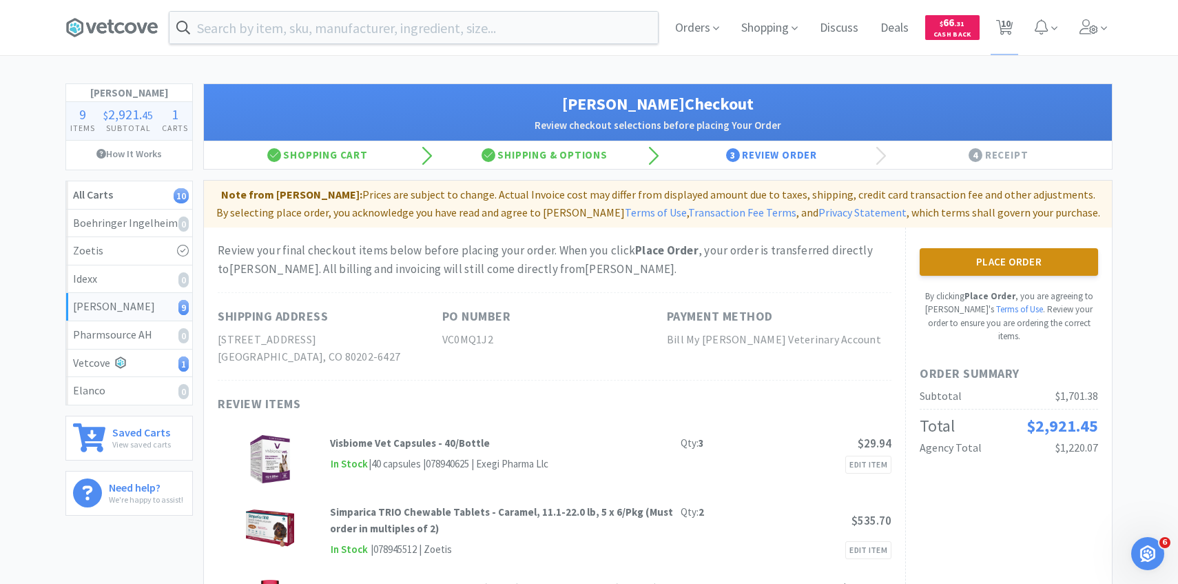
click at [945, 263] on button "Place Order" at bounding box center [1009, 262] width 178 height 28
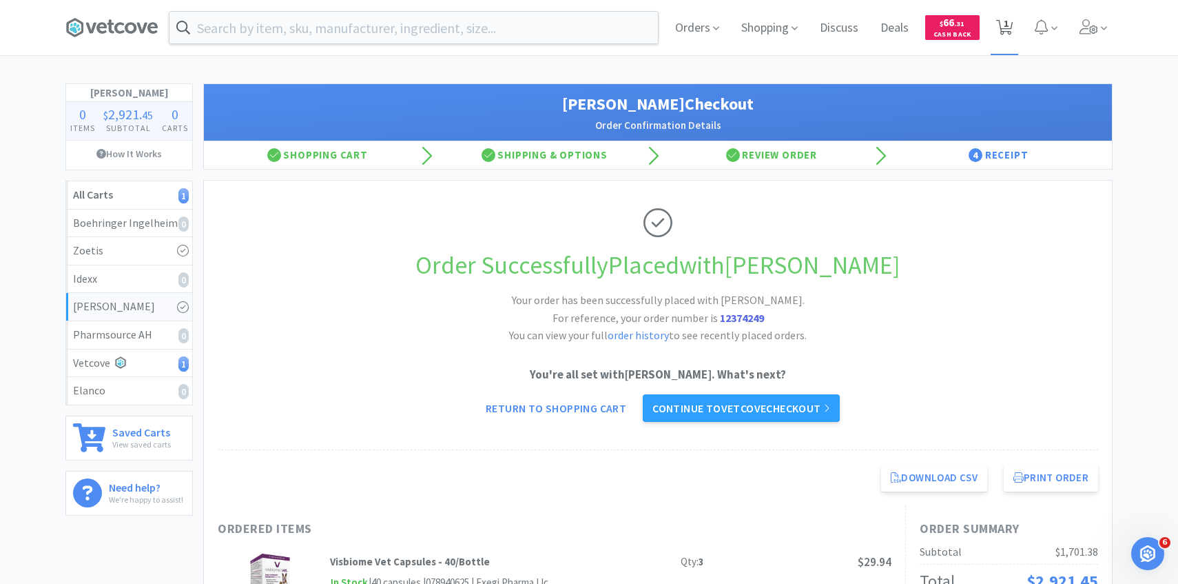
click at [1018, 19] on span "1" at bounding box center [1005, 27] width 28 height 55
select select "2"
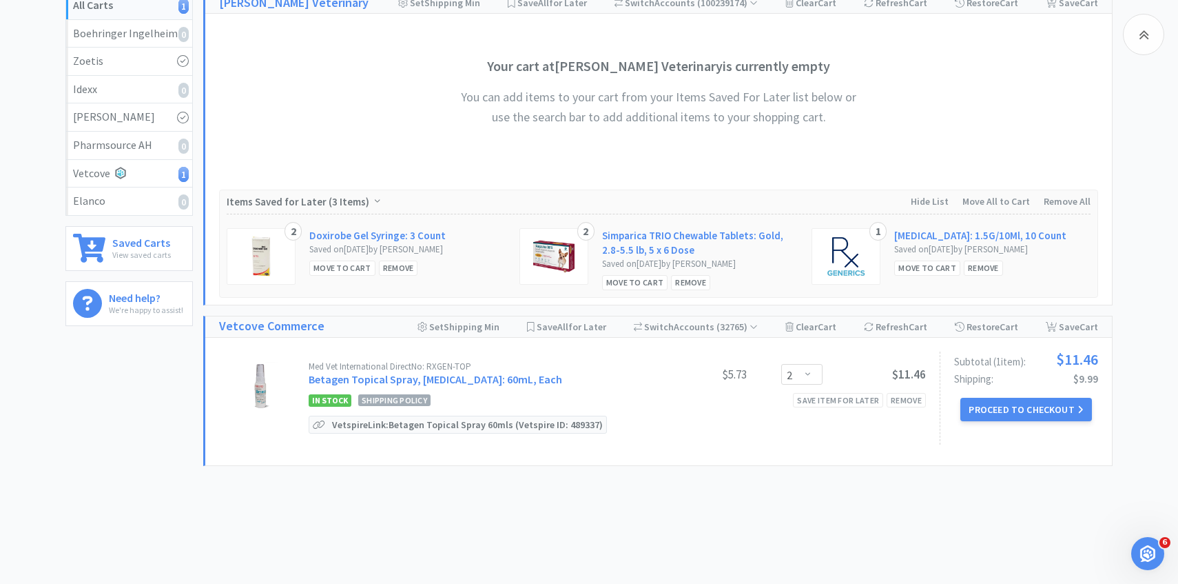
scroll to position [213, 0]
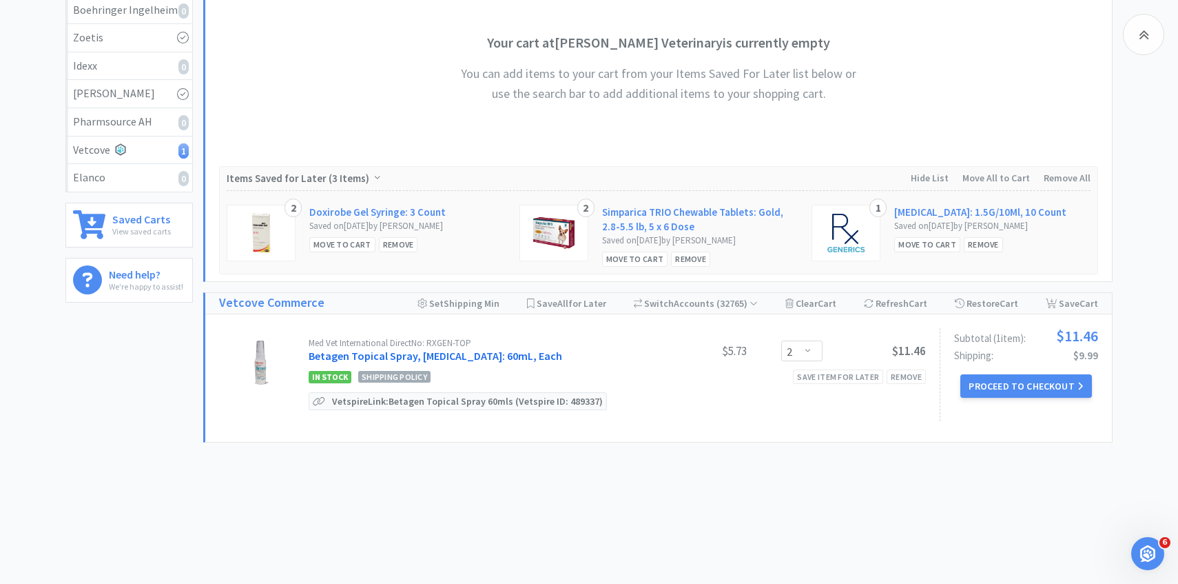
click at [541, 358] on link "Betagen Topical Spray, Broad Spectrum Antibiotic: 60mL, Each" at bounding box center [436, 356] width 254 height 14
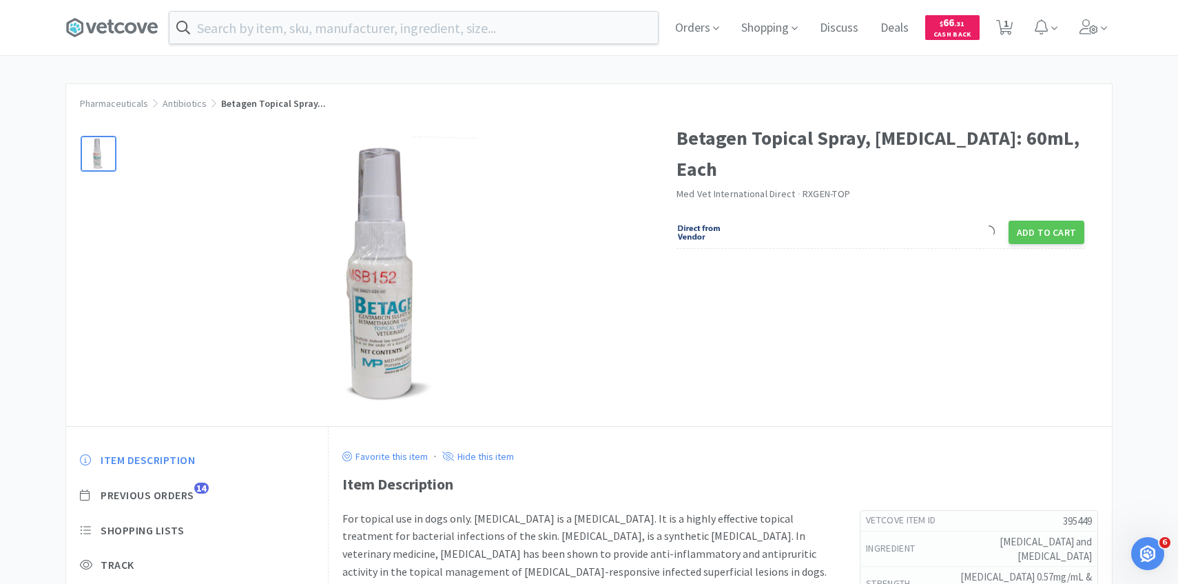
scroll to position [85, 0]
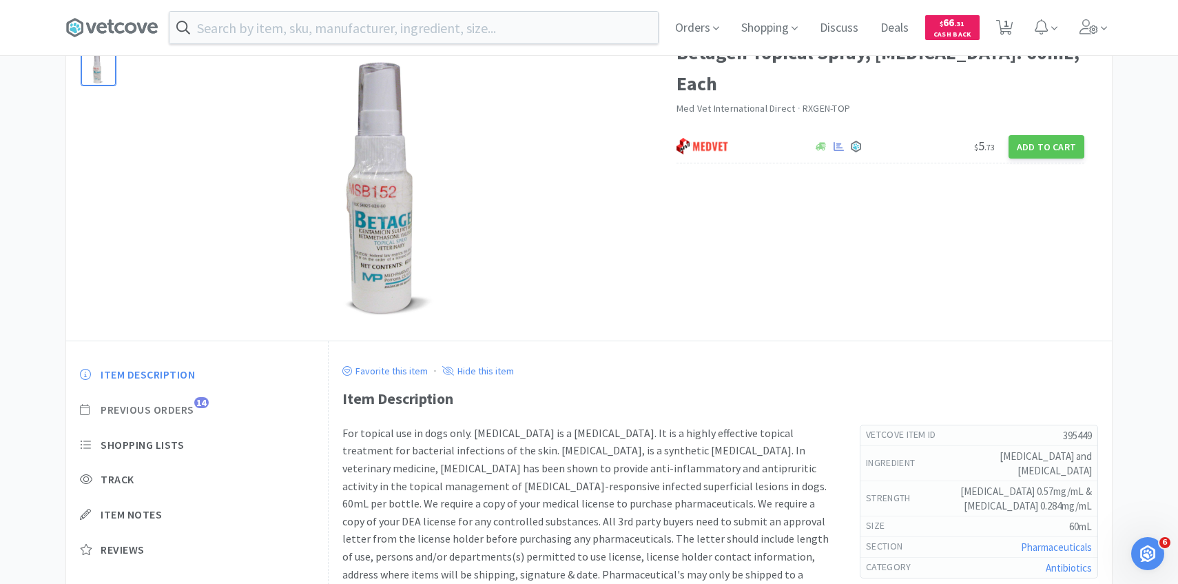
click at [192, 408] on span "Previous Orders" at bounding box center [148, 409] width 94 height 14
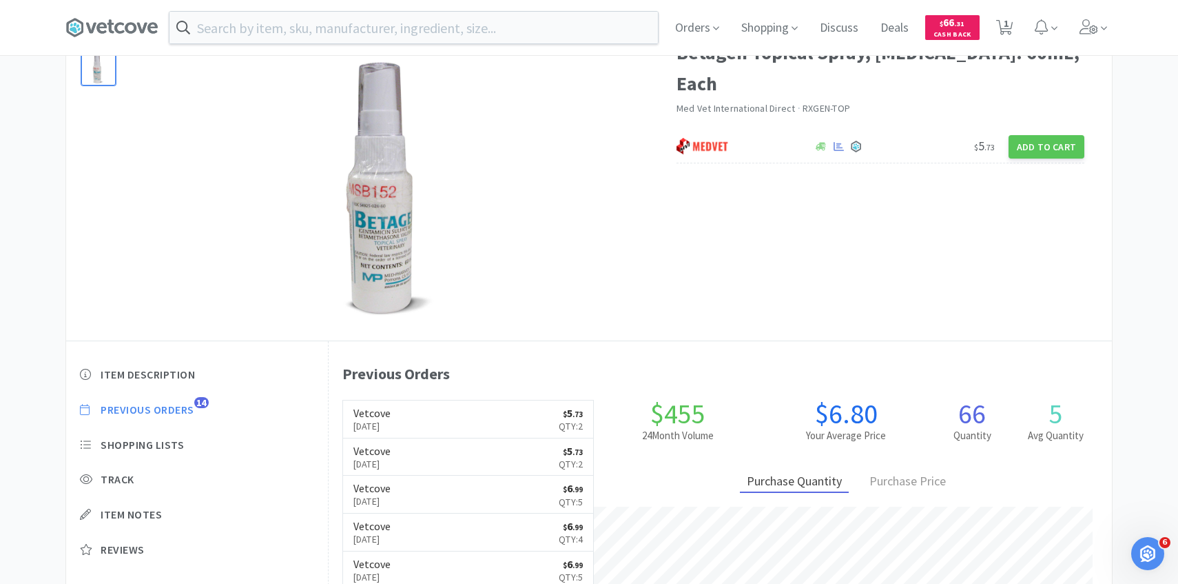
scroll to position [378, 783]
select select "2"
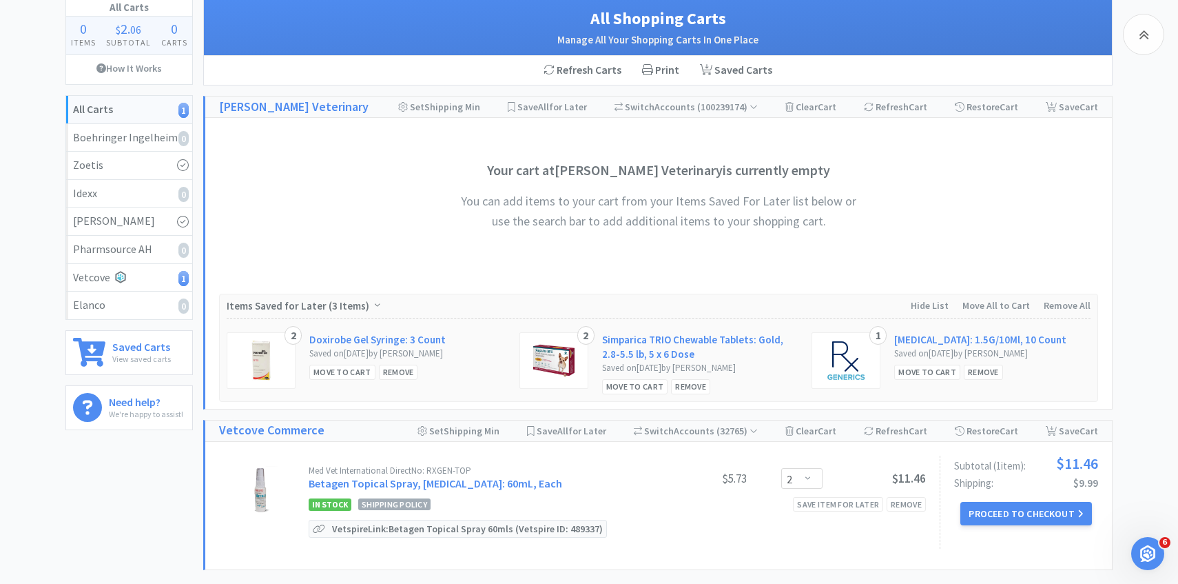
scroll to position [213, 0]
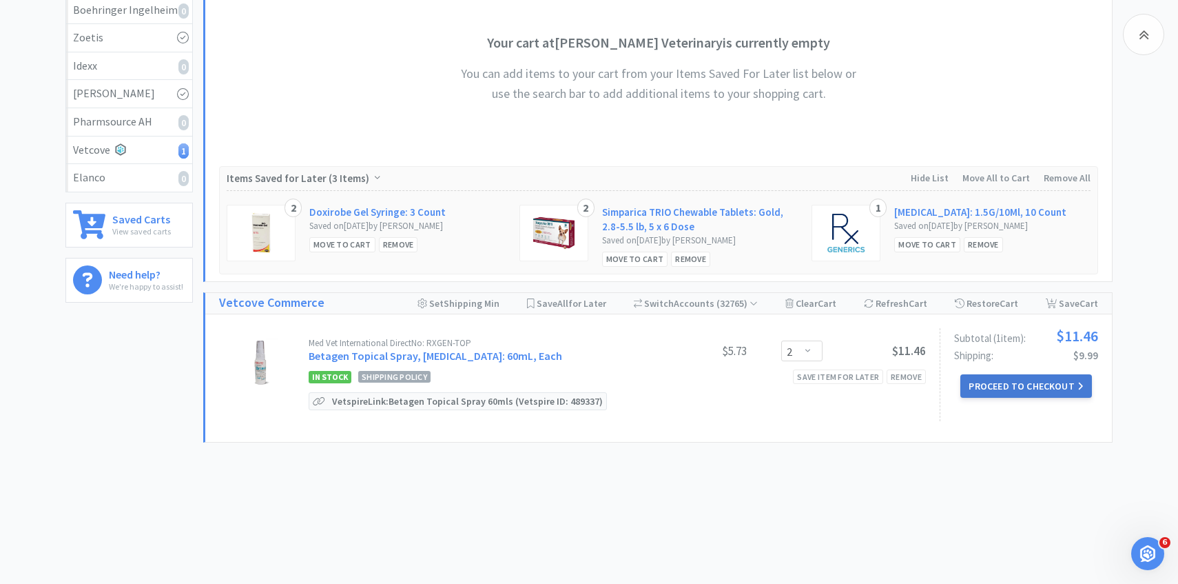
click at [1002, 396] on button "Proceed to Checkout" at bounding box center [1025, 385] width 131 height 23
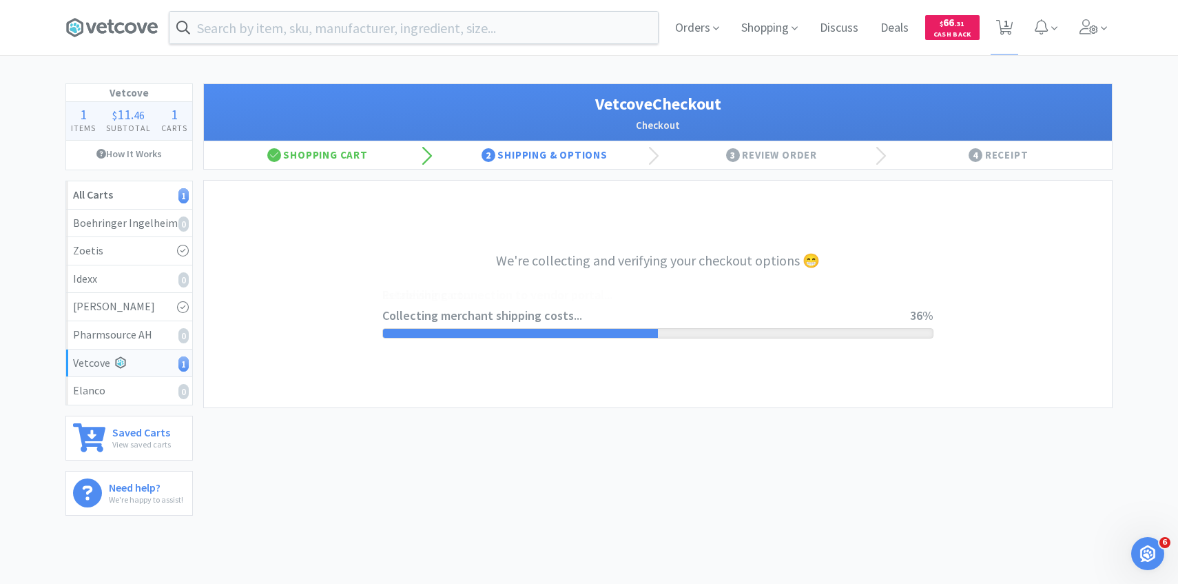
select select "2489"
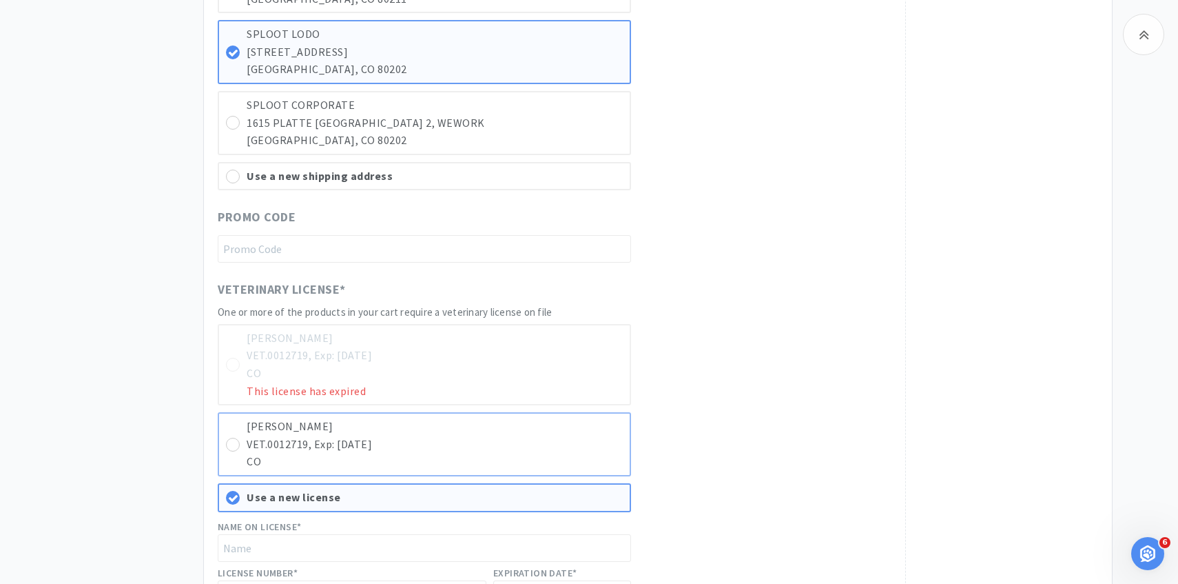
click at [513, 449] on p "VET.0012719, Exp: 10/31/2026" at bounding box center [435, 444] width 376 height 18
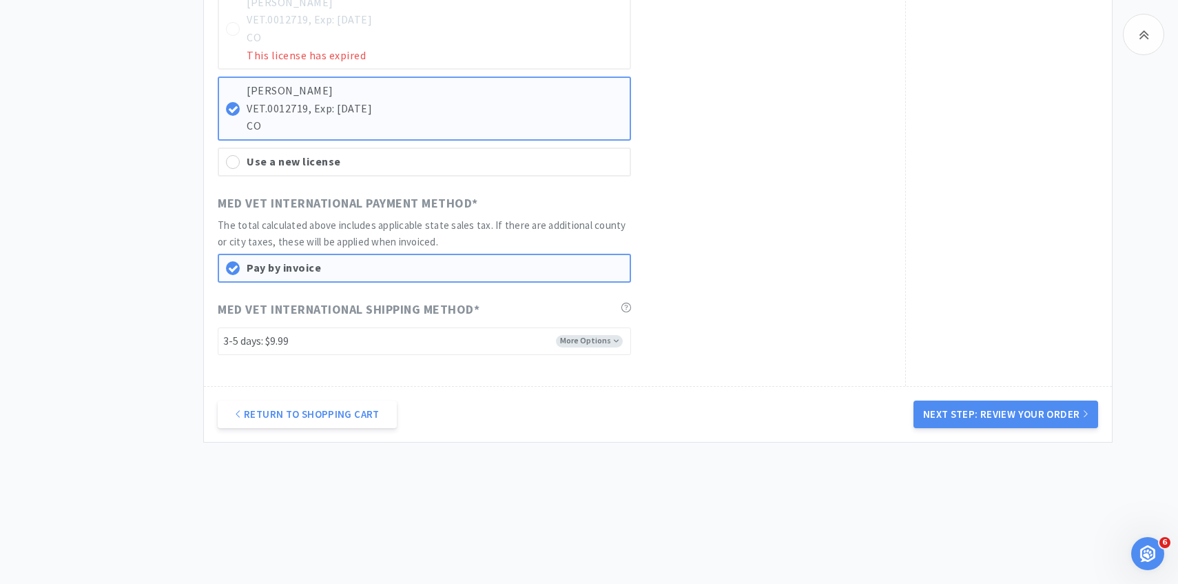
click at [970, 410] on button "Next Step: Review Your Order" at bounding box center [1006, 414] width 185 height 28
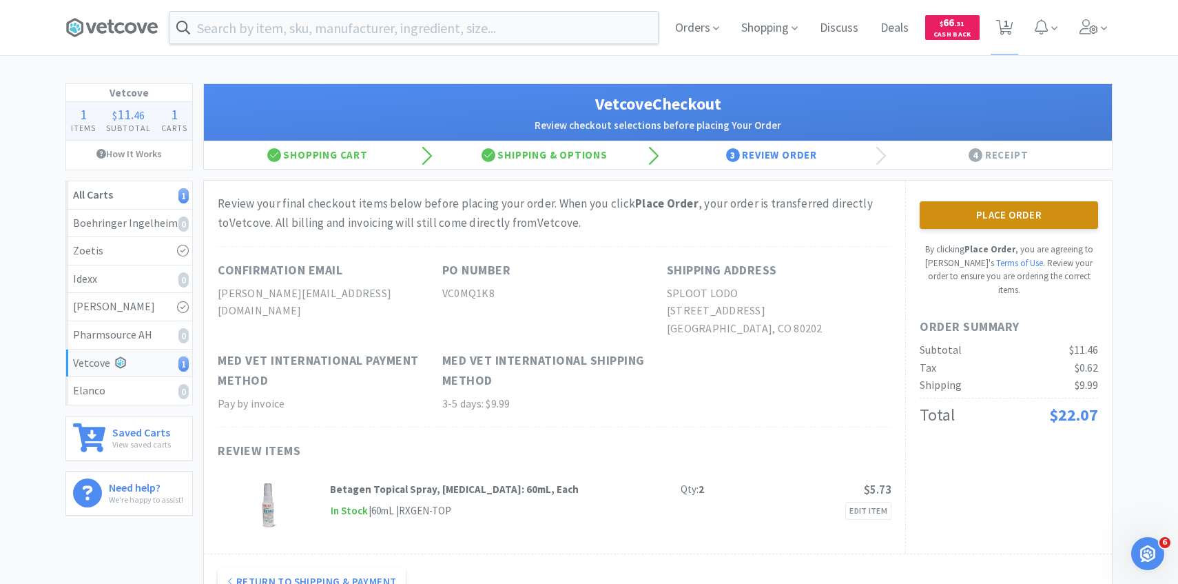
click at [967, 220] on button "Place Order" at bounding box center [1009, 215] width 178 height 28
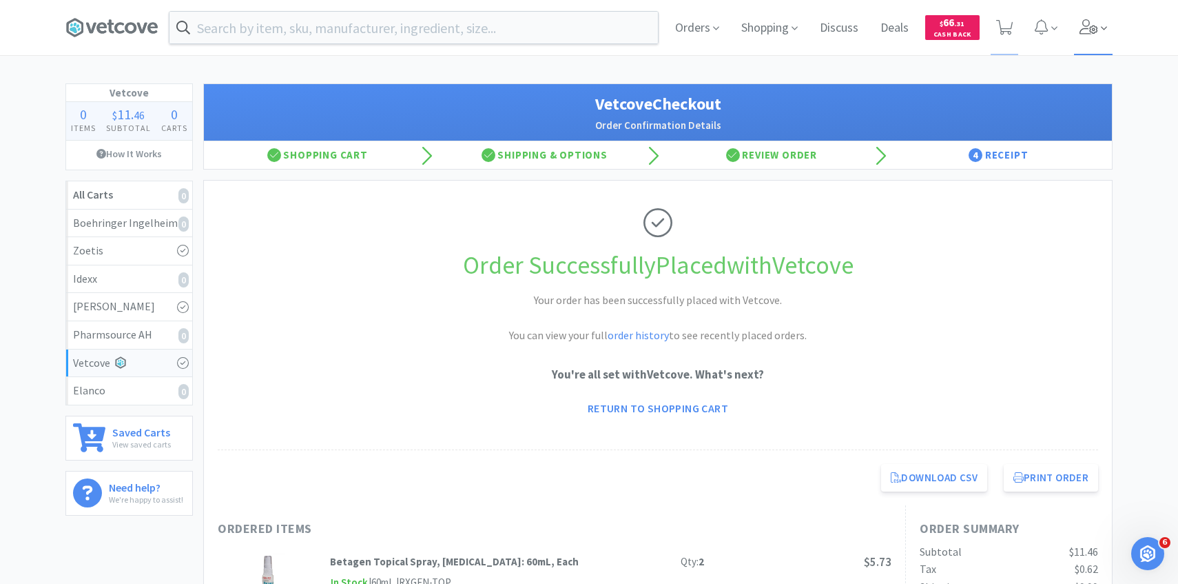
click at [1090, 37] on span at bounding box center [1093, 27] width 39 height 55
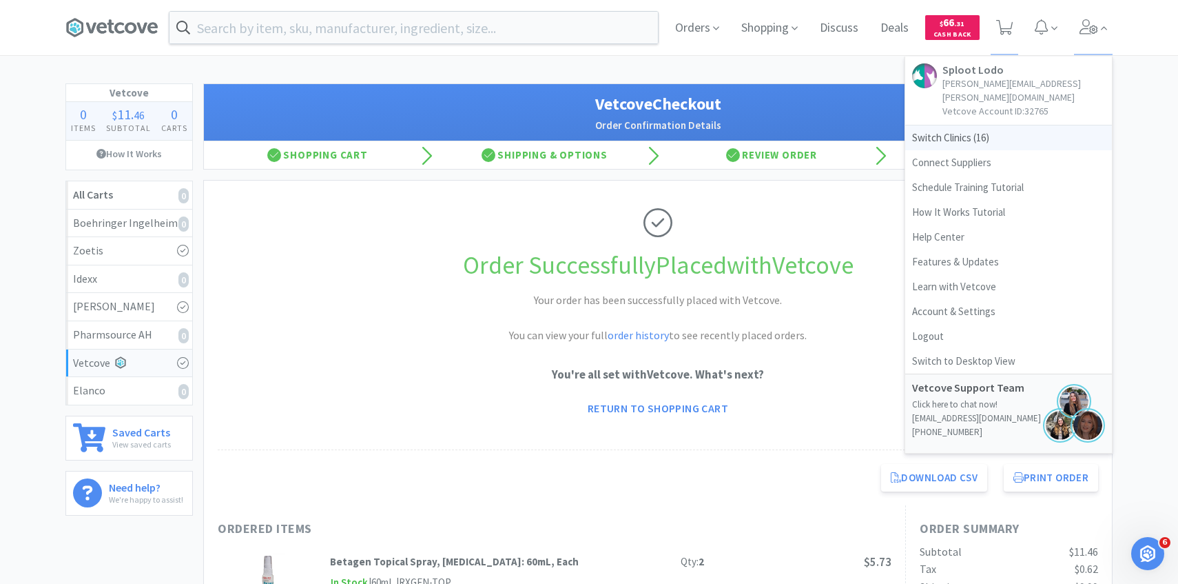
click at [1016, 125] on span "Switch Clinics ( 16 )" at bounding box center [1008, 137] width 207 height 25
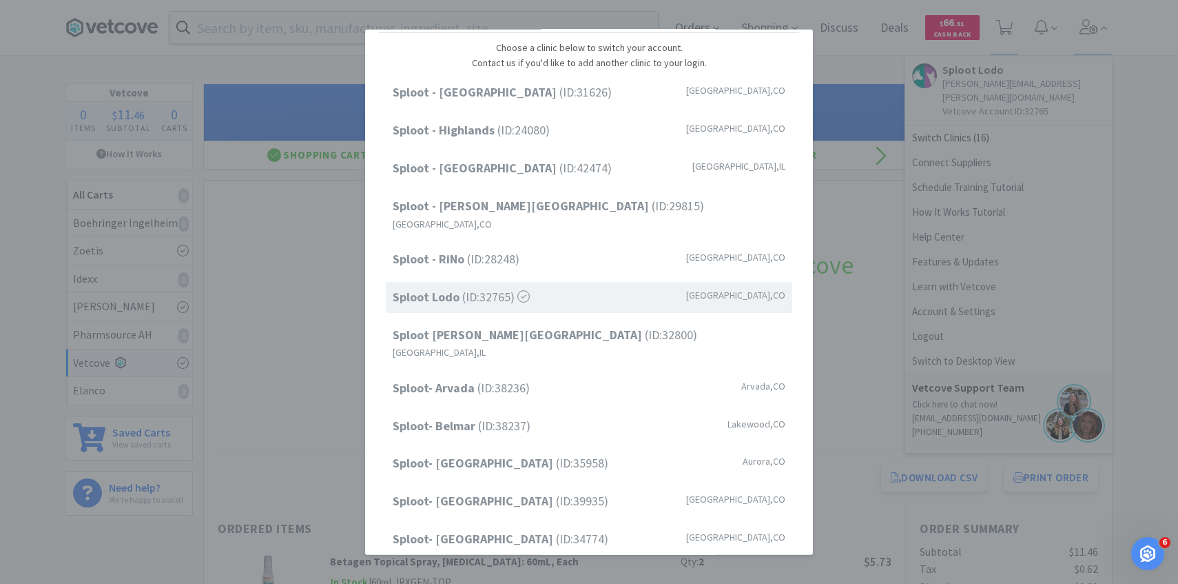
scroll to position [121, 0]
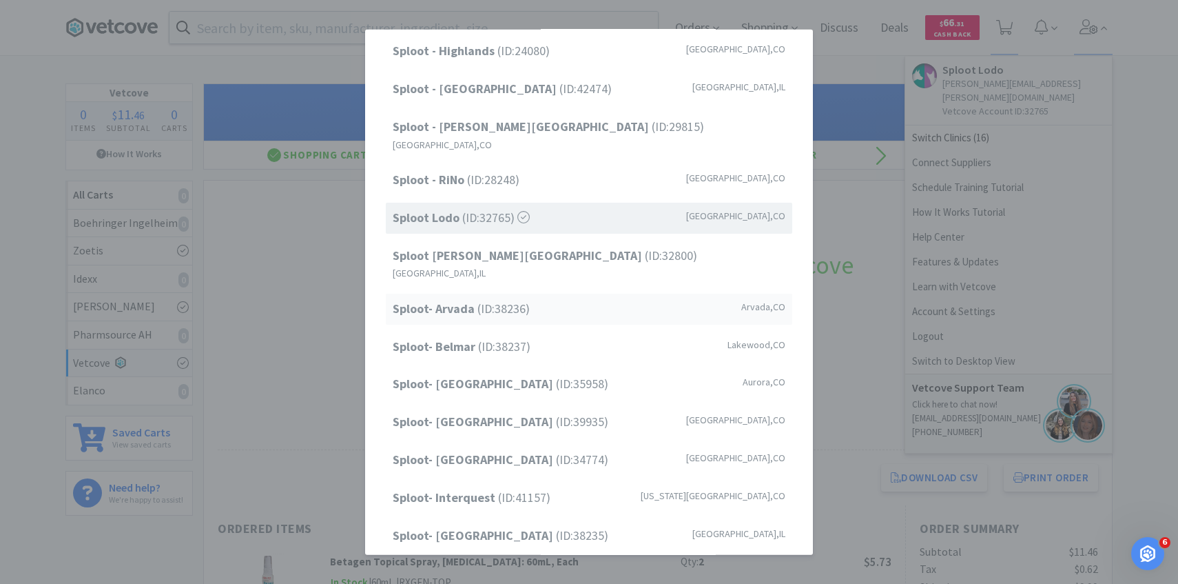
click at [495, 299] on span "Sploot- Arvada (ID: 38236 )" at bounding box center [461, 309] width 137 height 20
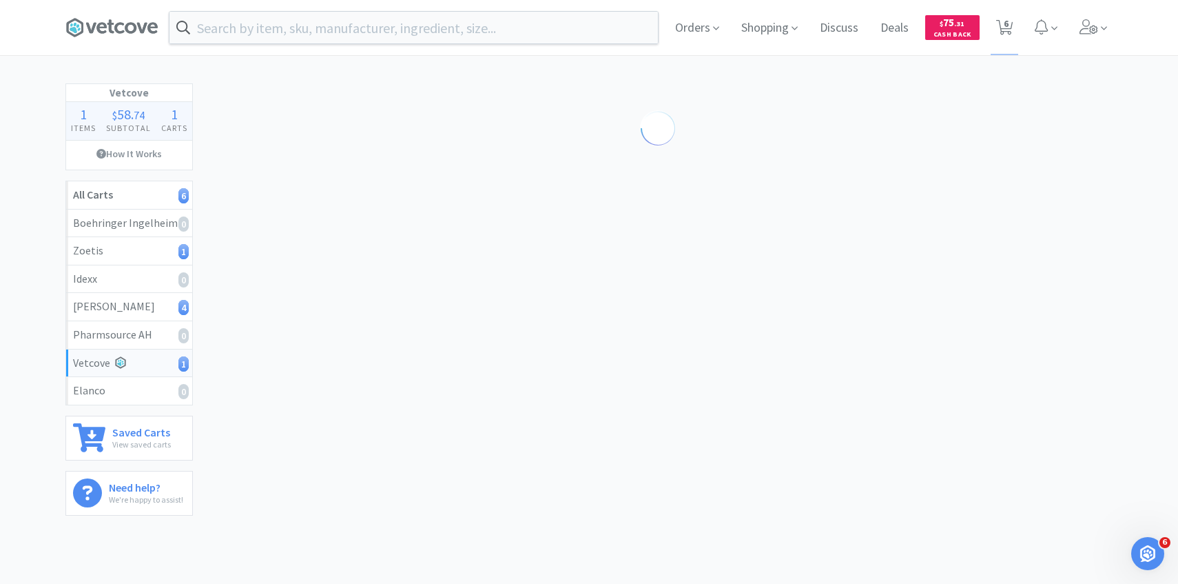
click at [1020, 19] on div "Orders Shopping Discuss Discuss Deals Deals $ 75 . 31 Cash Back 6 6" at bounding box center [888, 27] width 449 height 55
click at [998, 20] on icon at bounding box center [1004, 27] width 17 height 15
select select "10"
select select "1"
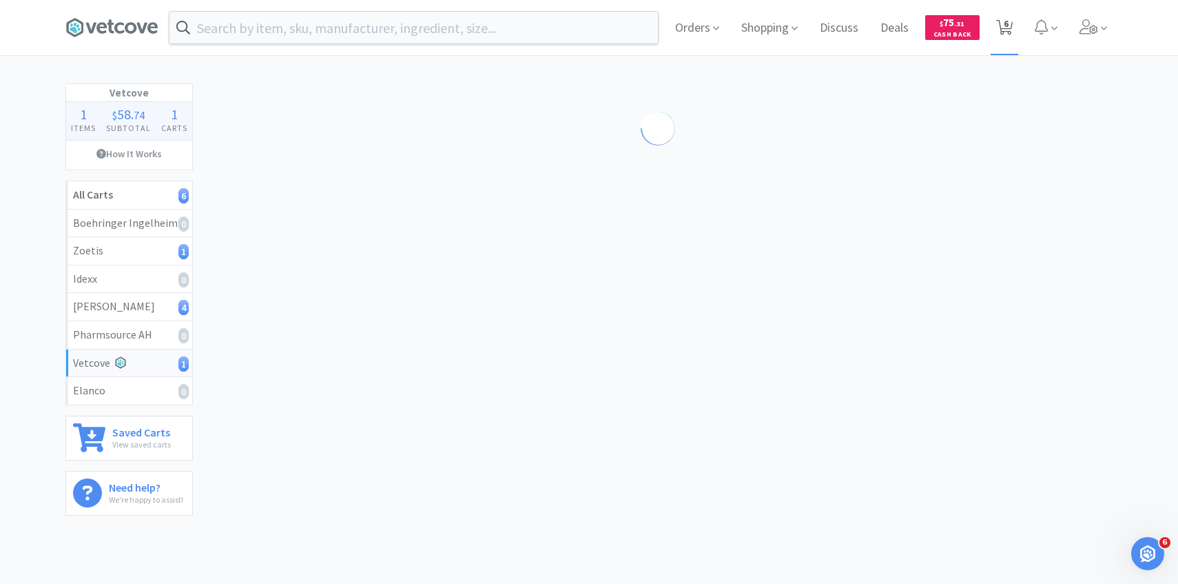
select select "3"
select select "5"
select select "6"
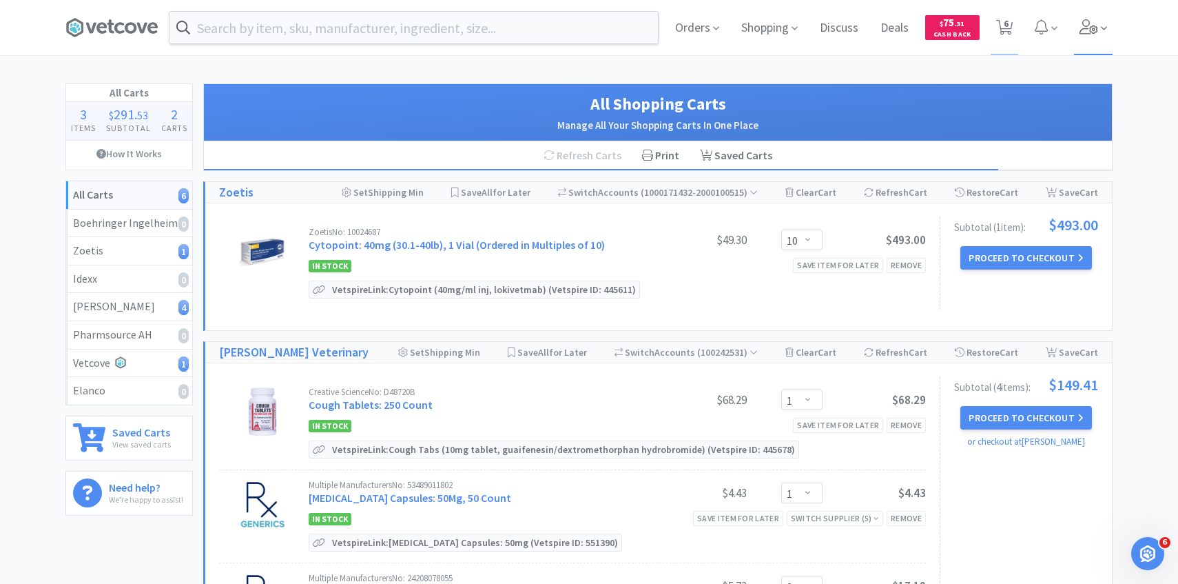
click at [1098, 25] on icon at bounding box center [1089, 26] width 19 height 15
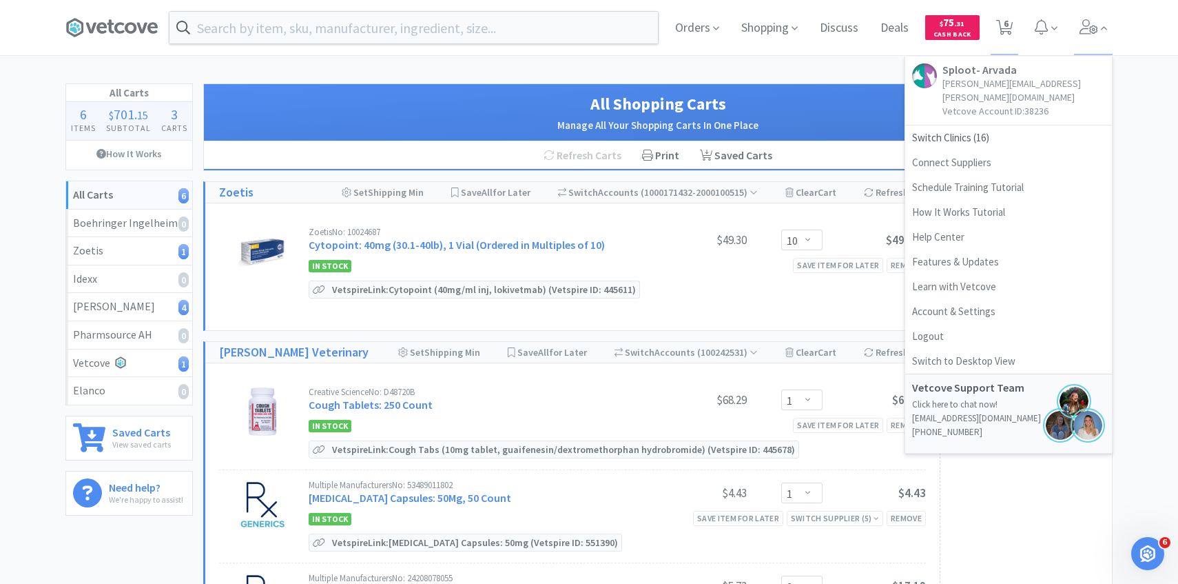
scroll to position [12, 0]
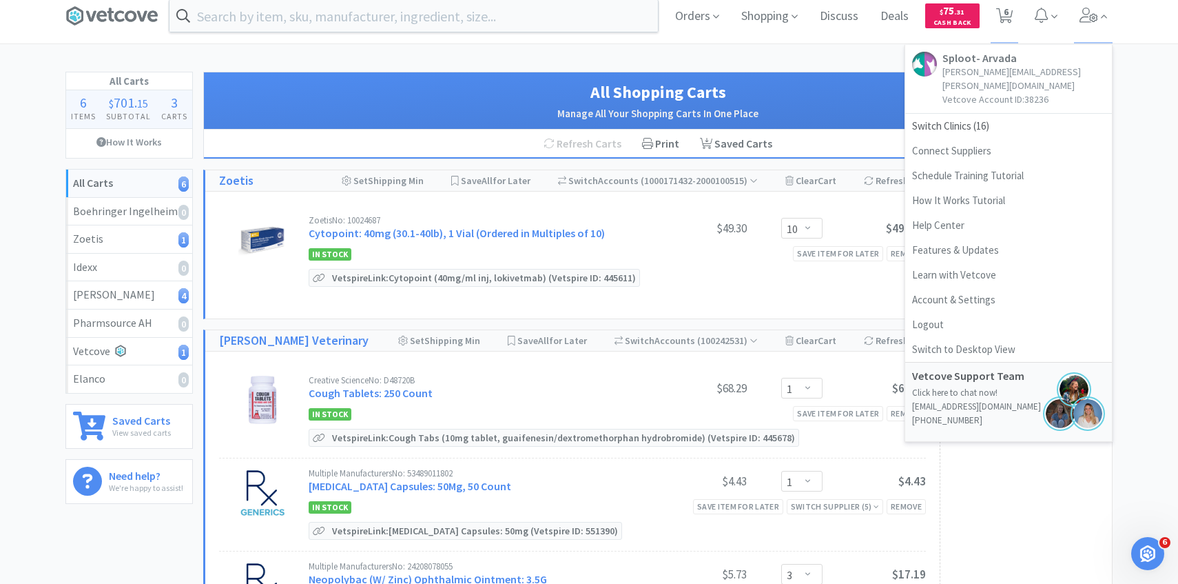
click at [821, 88] on h1 "All Shopping Carts" at bounding box center [658, 92] width 881 height 26
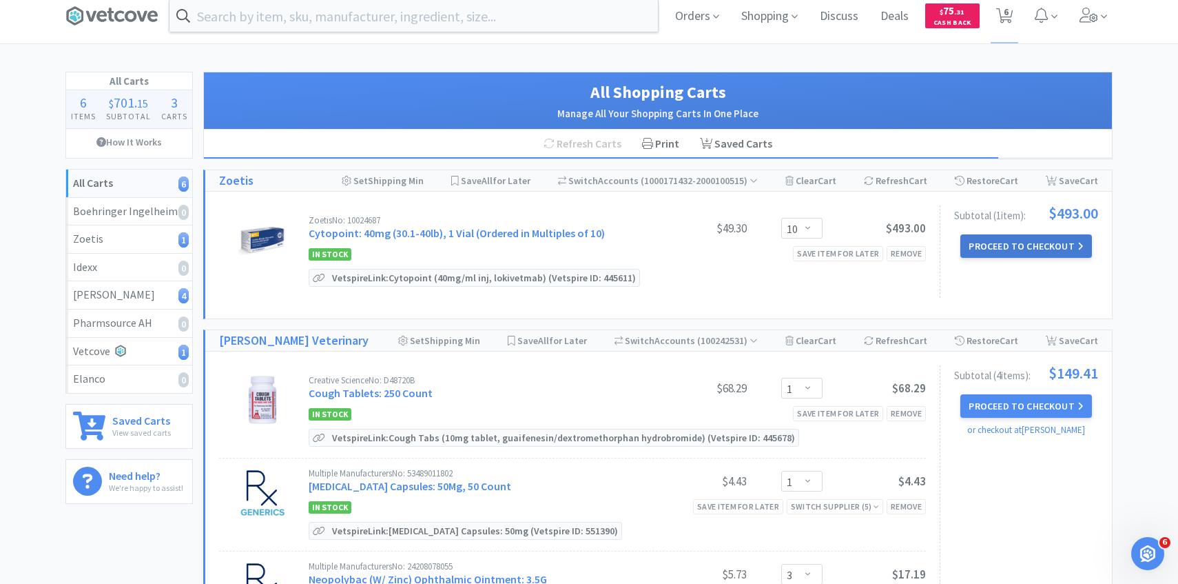
click at [1020, 246] on button "Proceed to Checkout" at bounding box center [1025, 245] width 131 height 23
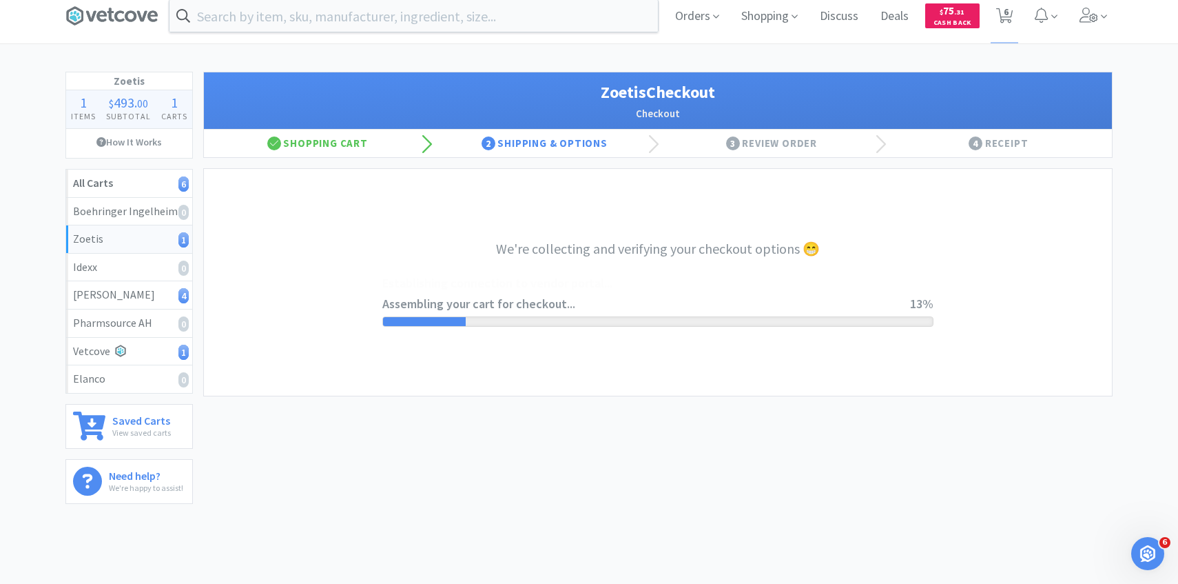
select select "invoice"
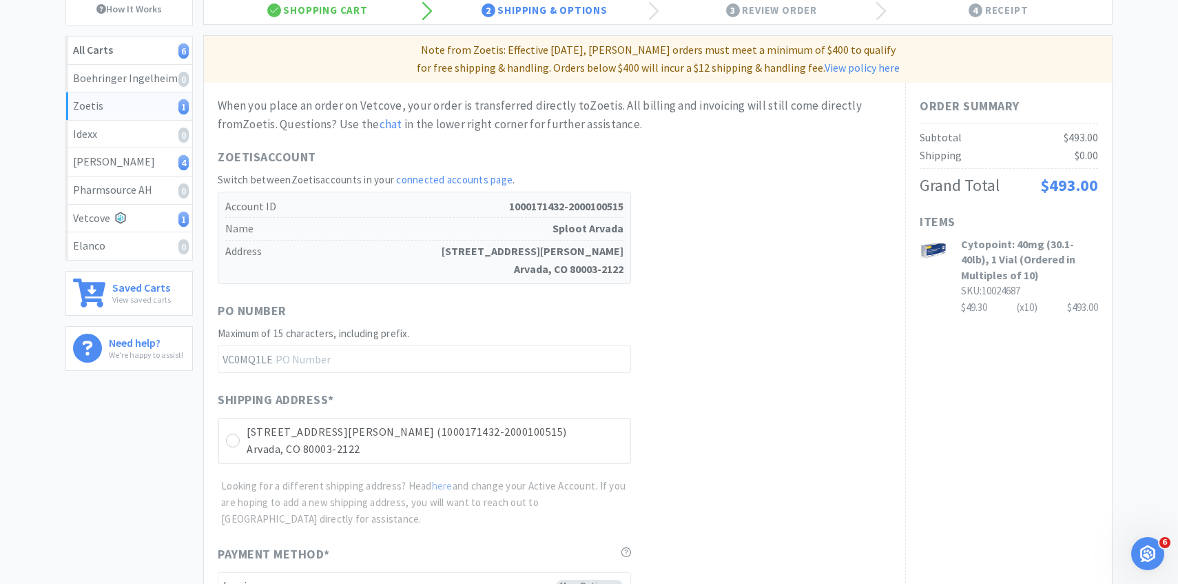
scroll to position [389, 0]
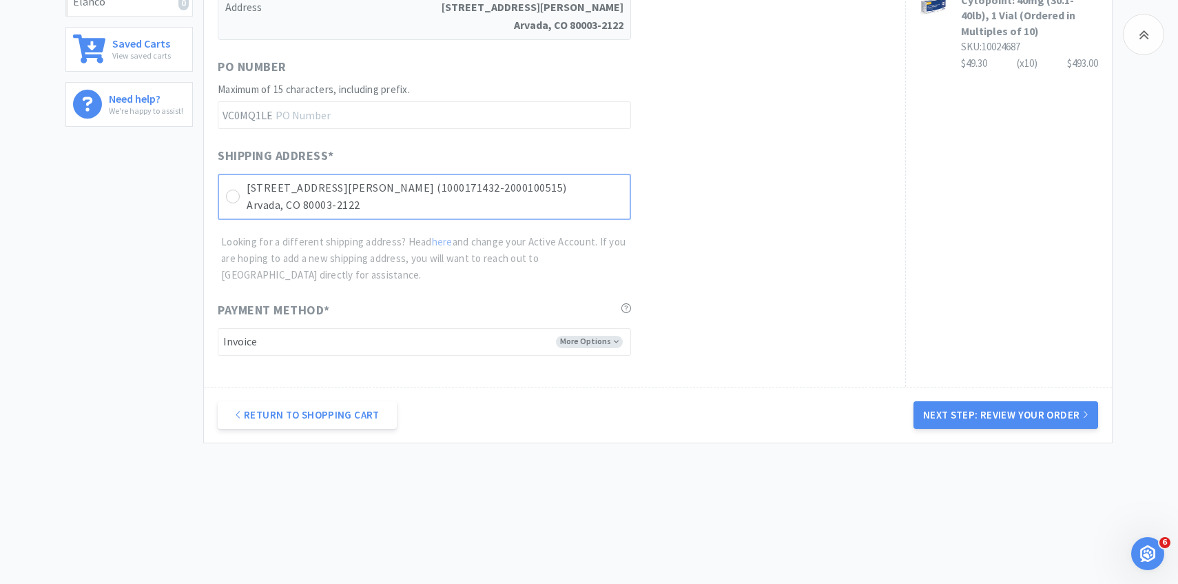
click at [585, 186] on p "[STREET_ADDRESS][PERSON_NAME] (1000171432-2000100515)" at bounding box center [435, 188] width 376 height 18
click at [927, 414] on button "Next Step: Review Your Order" at bounding box center [1006, 415] width 185 height 28
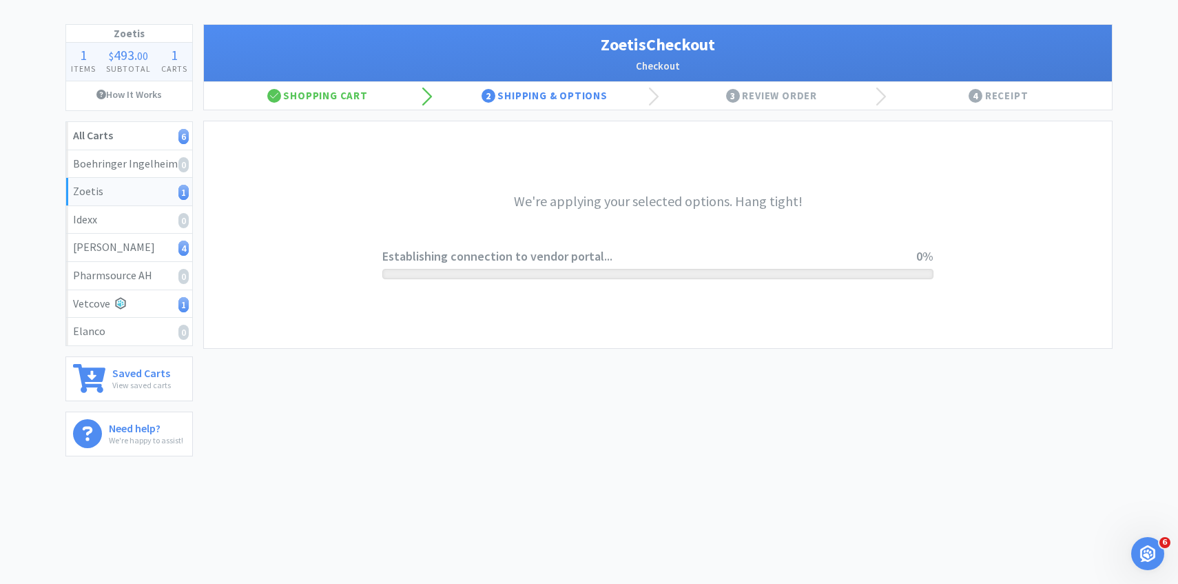
scroll to position [0, 0]
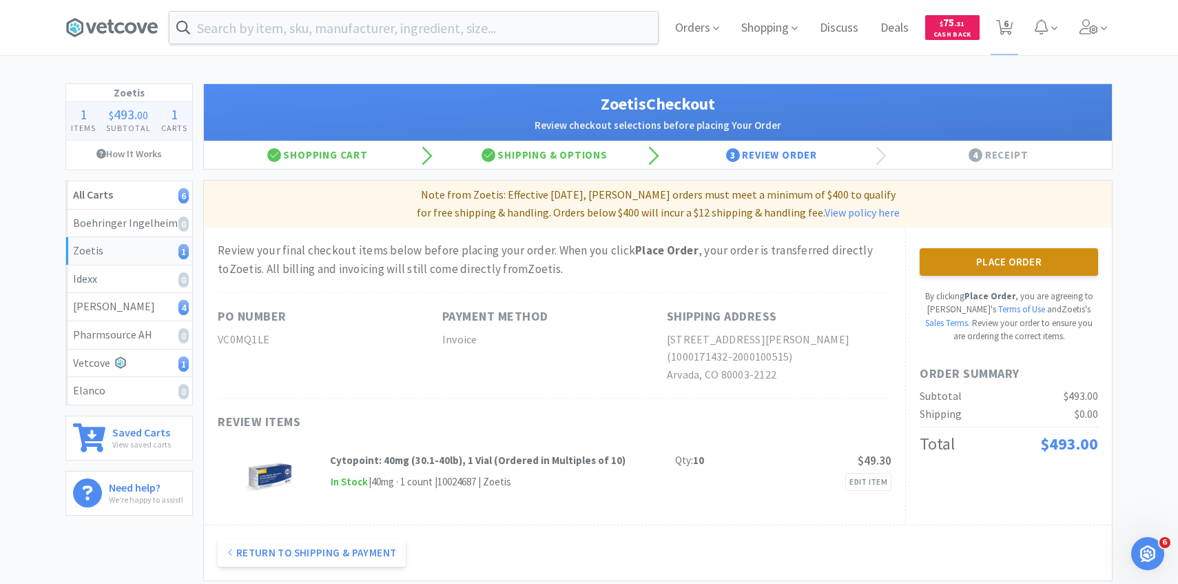
click at [932, 263] on button "Place Order" at bounding box center [1009, 262] width 178 height 28
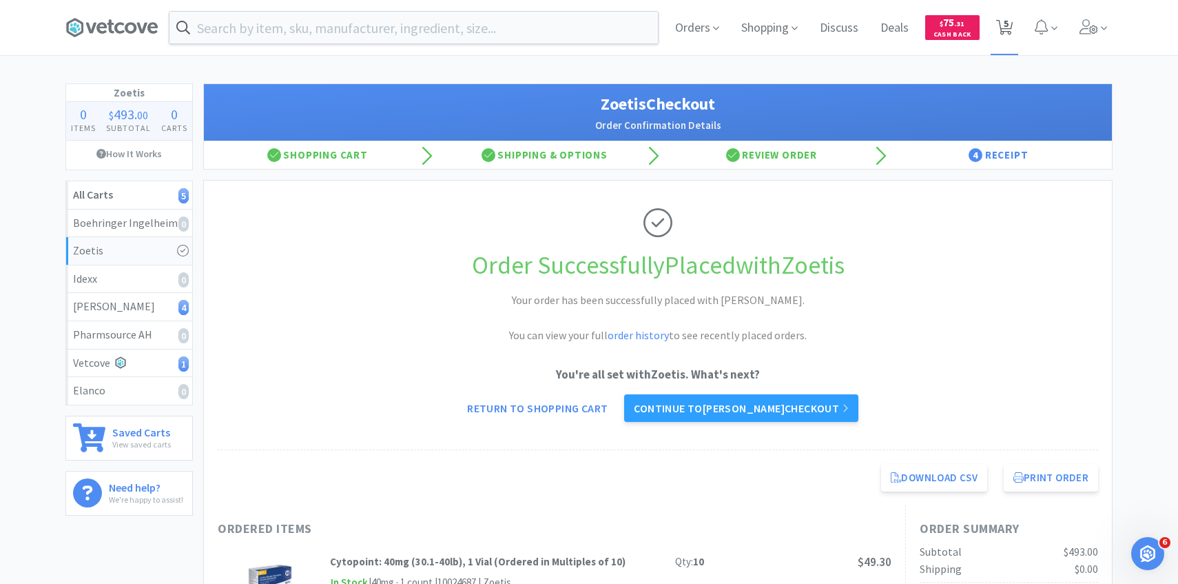
click at [1012, 30] on icon at bounding box center [1004, 27] width 17 height 15
select select "1"
select select "3"
select select "5"
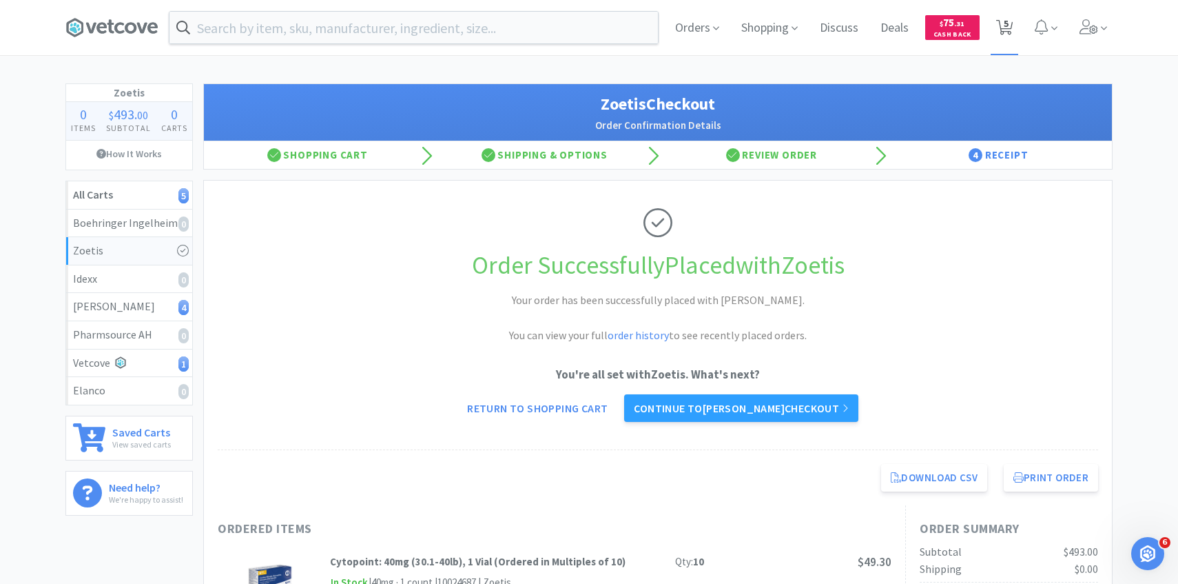
select select "6"
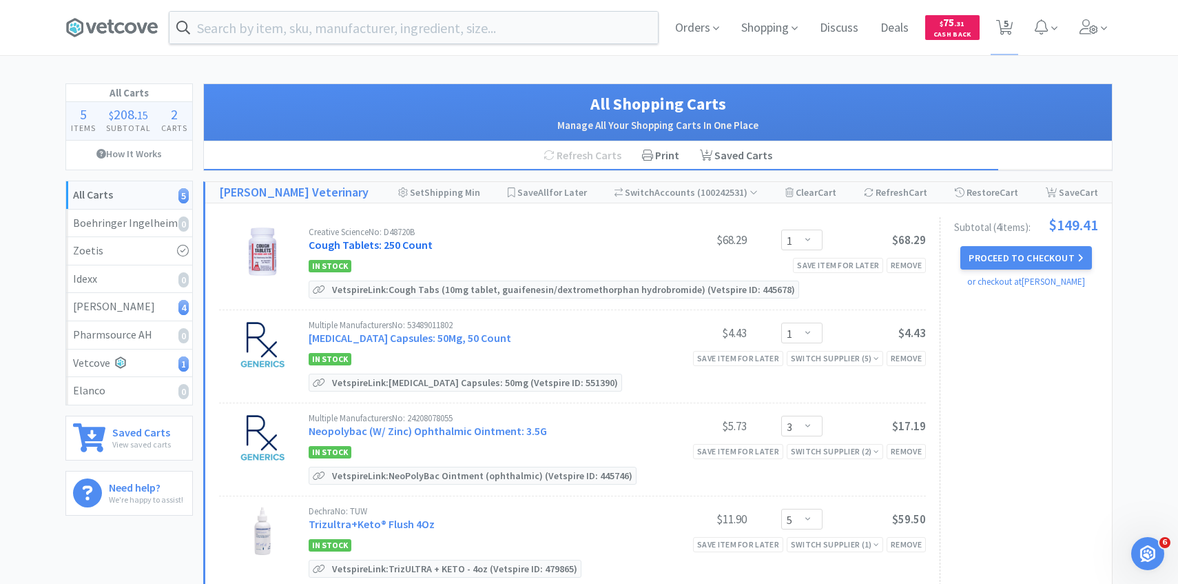
click at [393, 243] on link "Cough Tablets: 250 Count" at bounding box center [371, 245] width 124 height 14
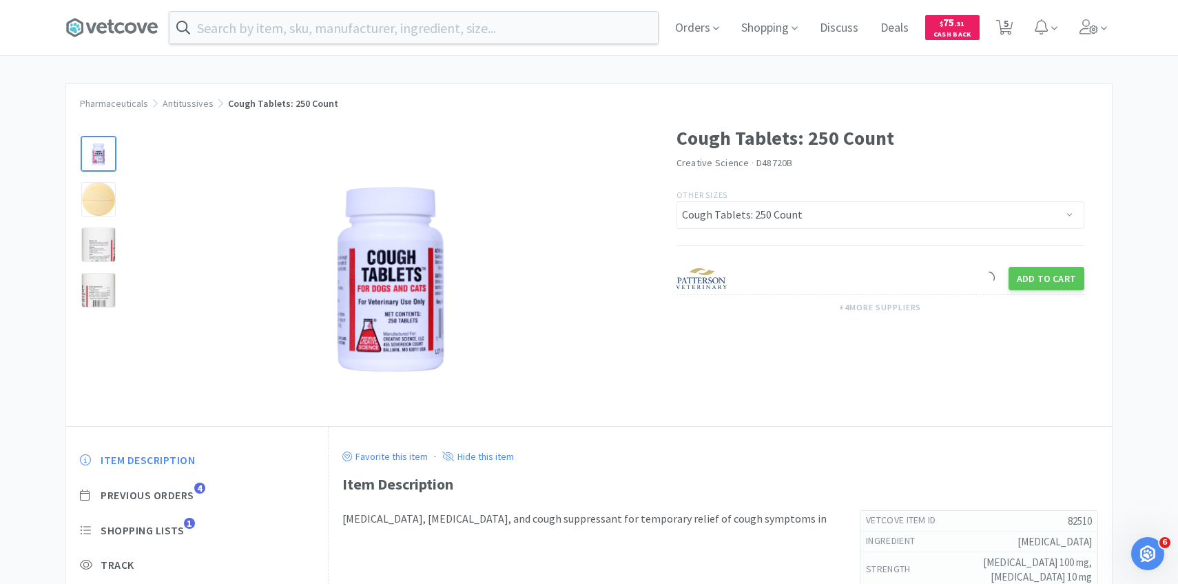
scroll to position [60, 0]
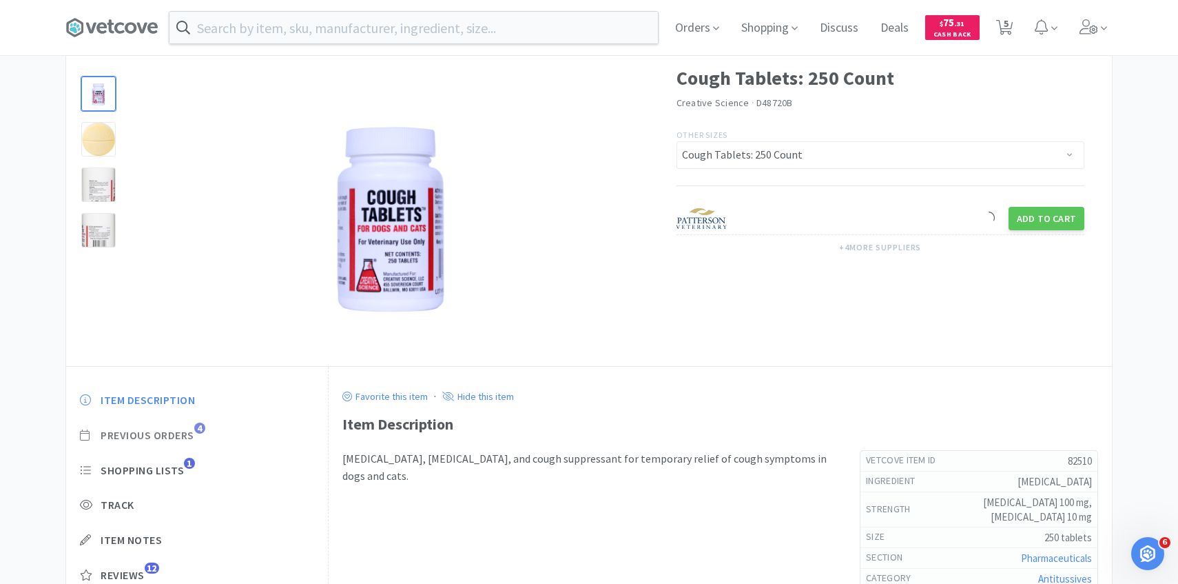
click at [196, 435] on span "Previous Orders 4" at bounding box center [197, 435] width 234 height 14
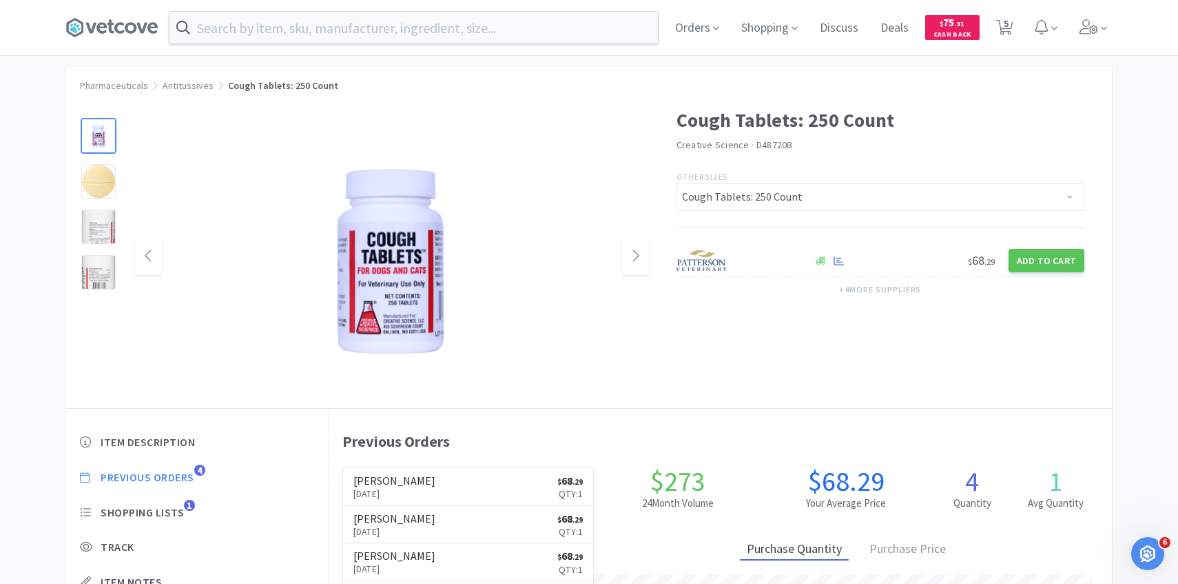
scroll to position [0, 0]
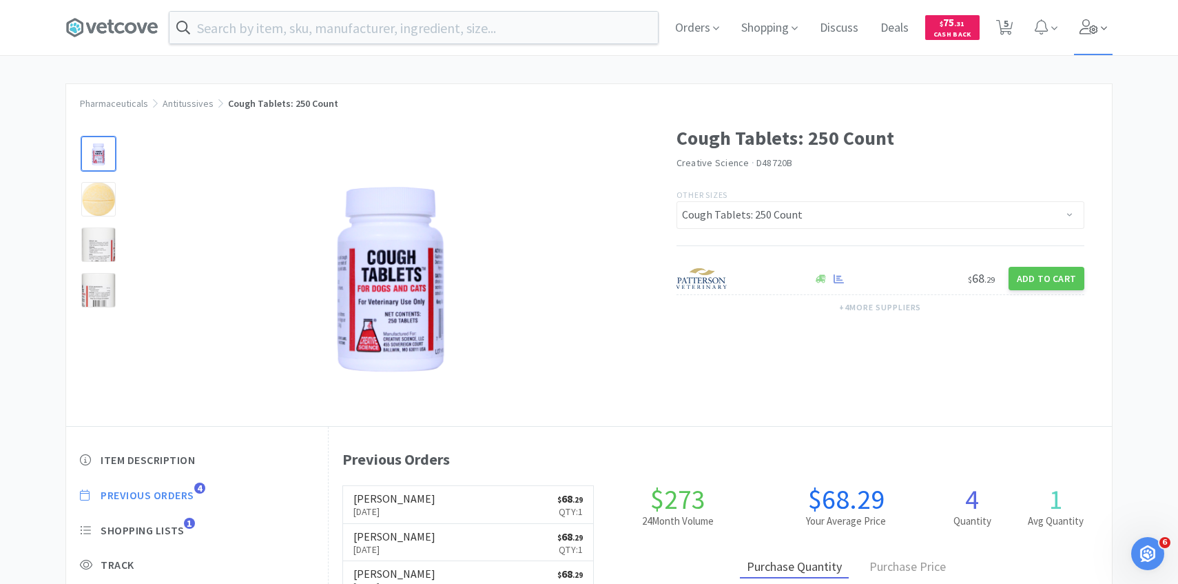
click at [1102, 13] on span at bounding box center [1093, 27] width 39 height 55
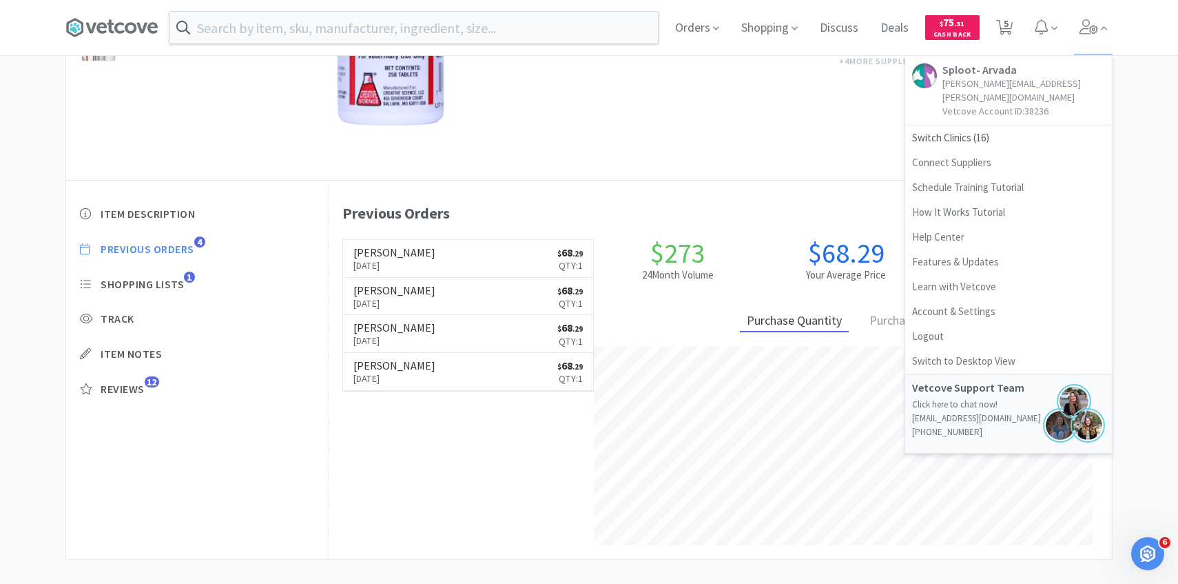
scroll to position [263, 0]
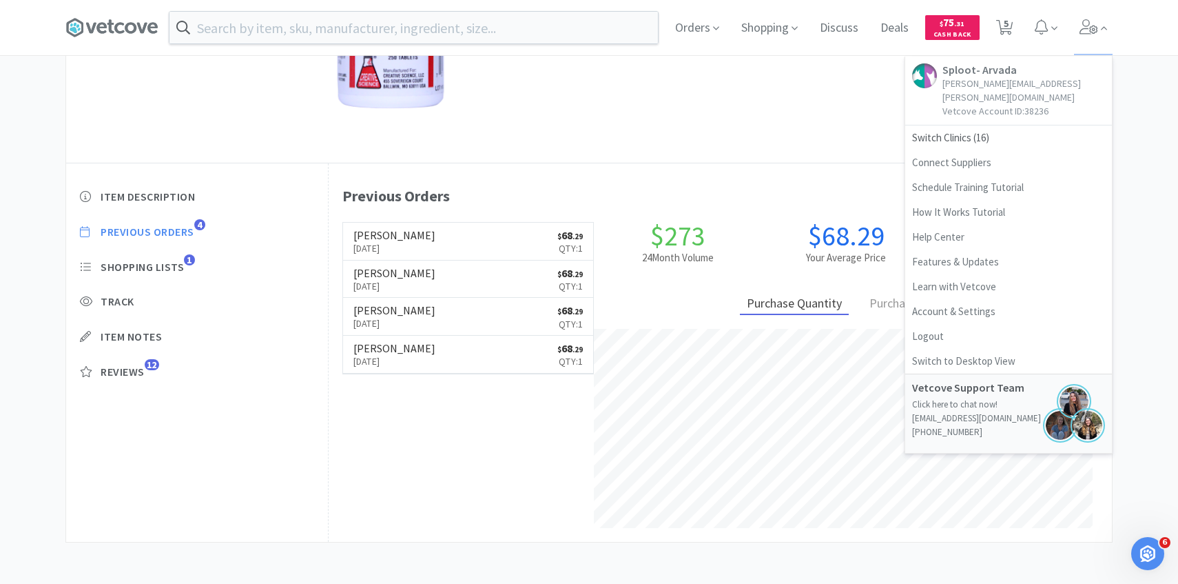
select select "1"
select select "3"
select select "5"
select select "6"
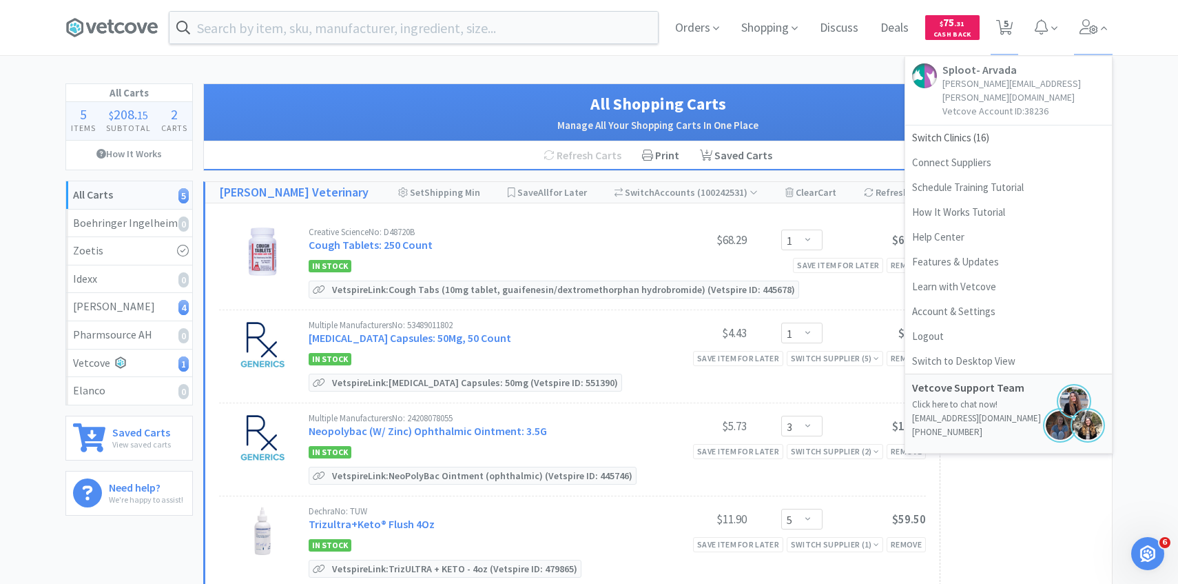
scroll to position [16, 0]
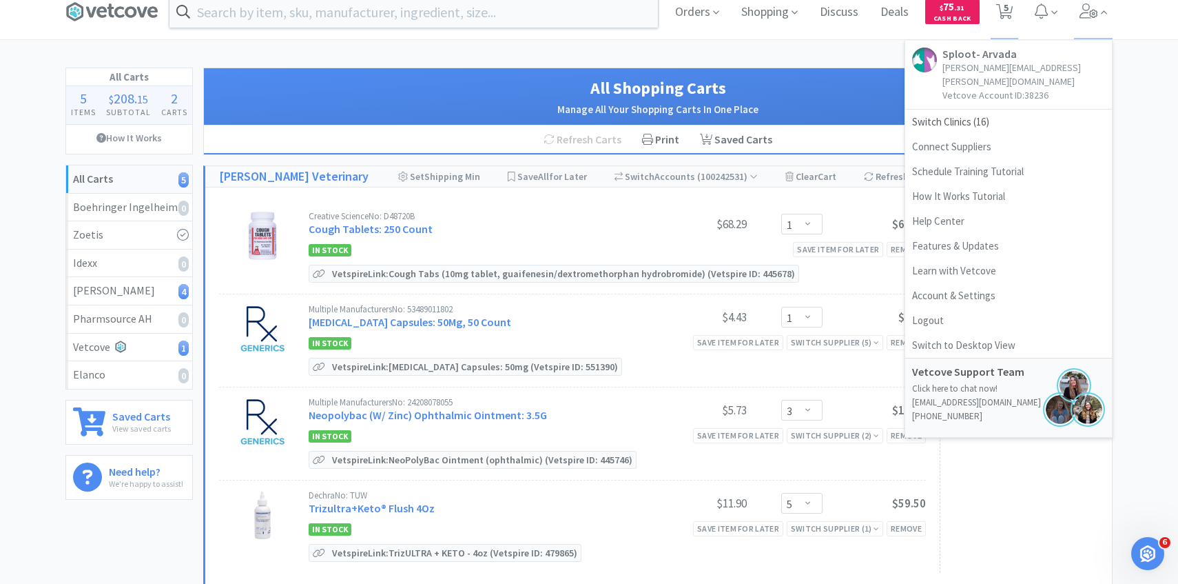
click at [594, 238] on div "Creative Science No: D48720B Cough Tablets: 250 Count $68.29 Enter Quantity 1 2…" at bounding box center [617, 226] width 617 height 28
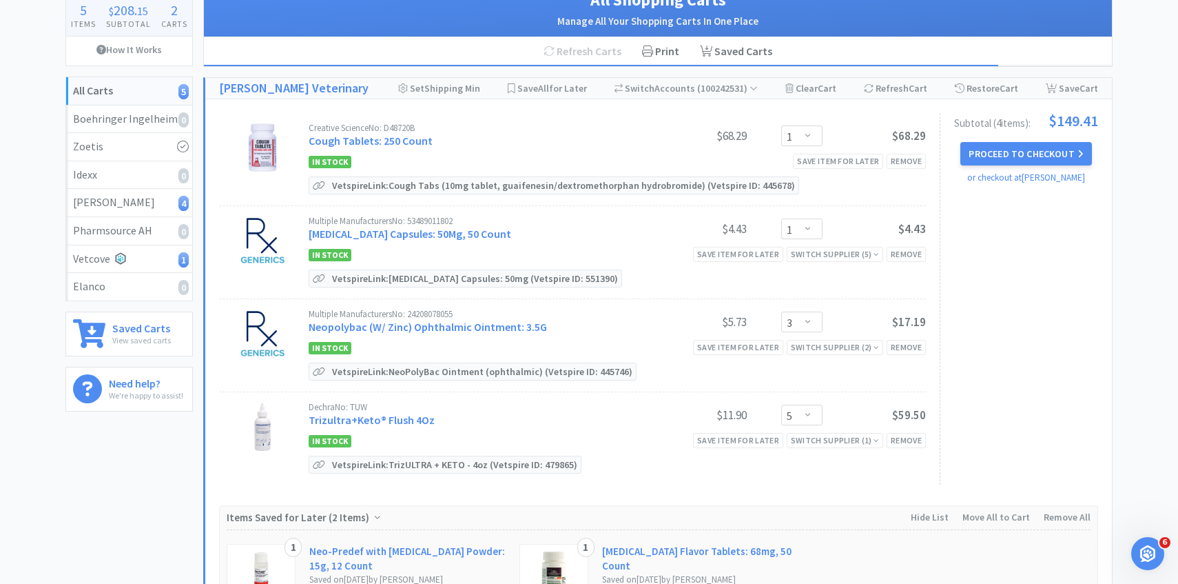
scroll to position [108, 0]
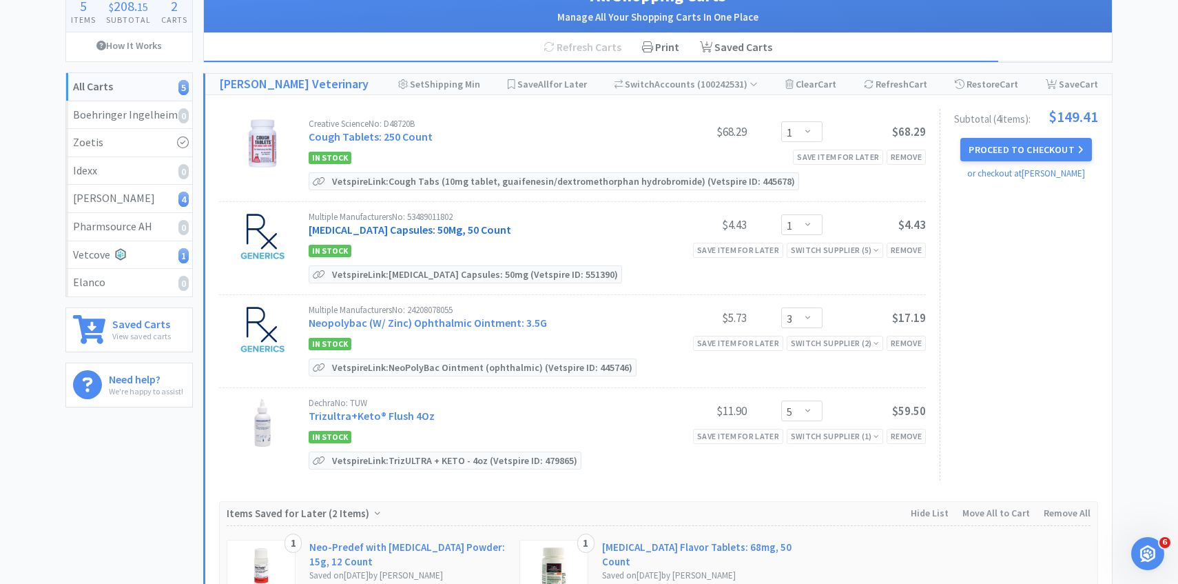
click at [511, 227] on link "[MEDICAL_DATA] Capsules: 50Mg, 50 Count" at bounding box center [410, 230] width 203 height 14
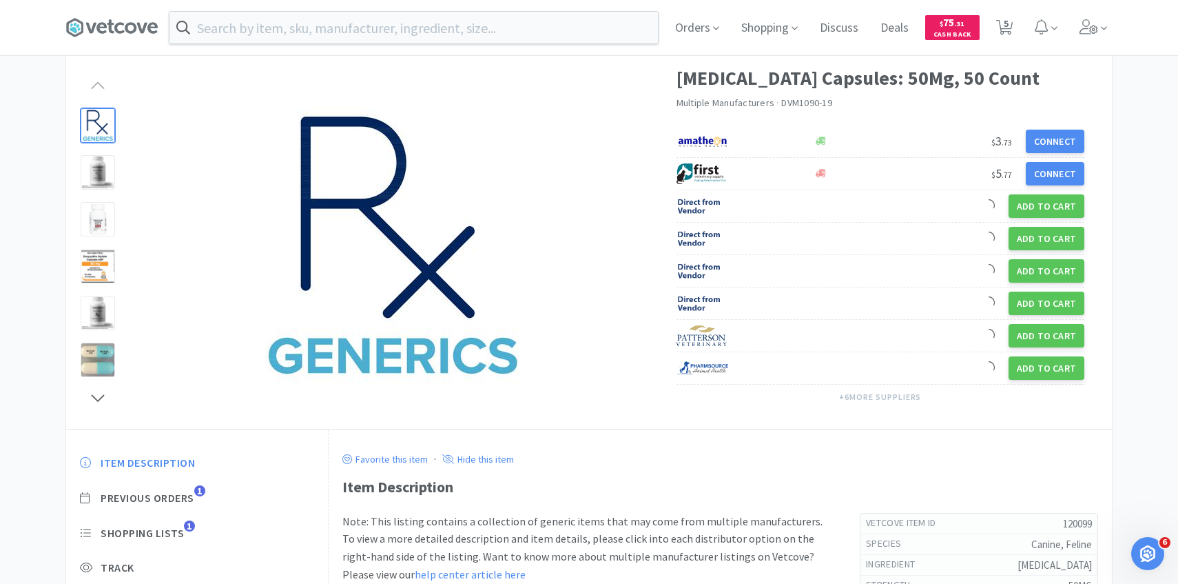
scroll to position [72, 0]
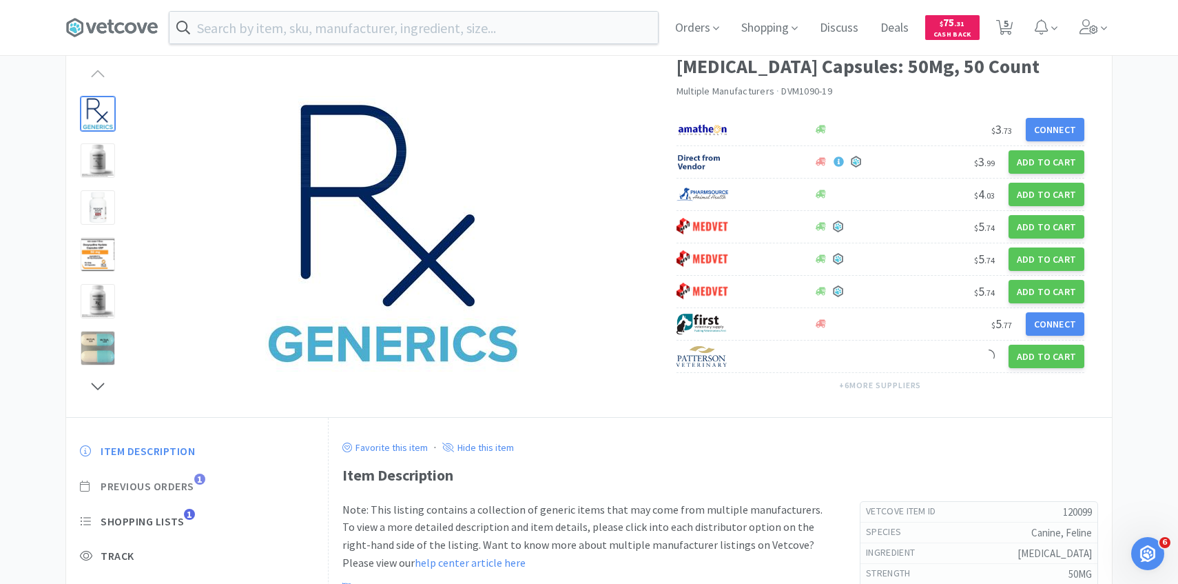
click at [180, 493] on span "Previous Orders" at bounding box center [148, 486] width 94 height 14
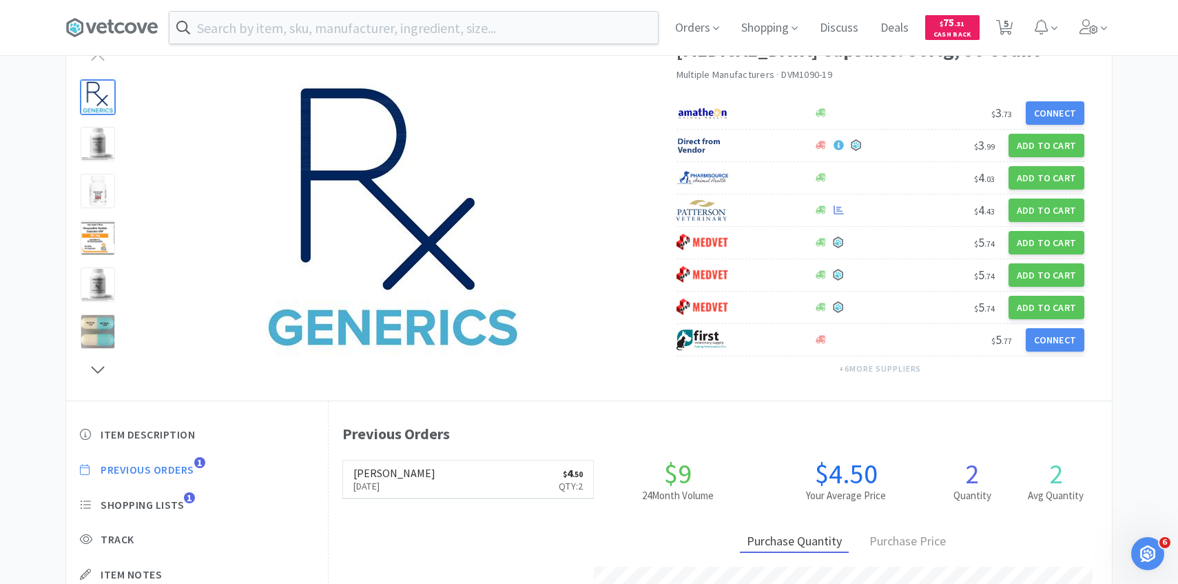
scroll to position [90, 0]
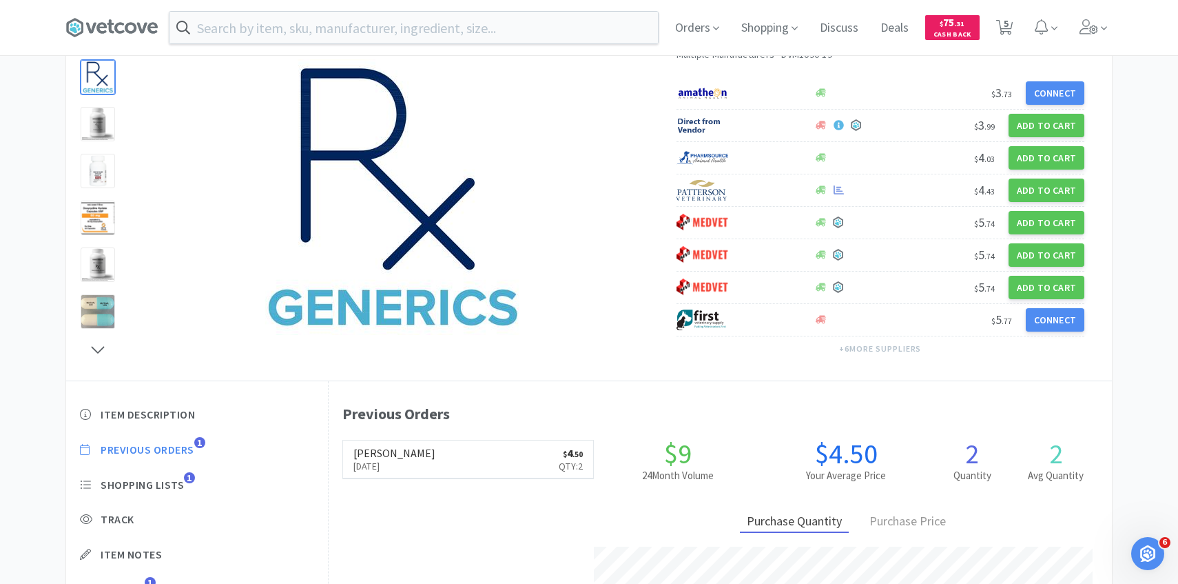
select select "1"
select select "3"
select select "5"
select select "6"
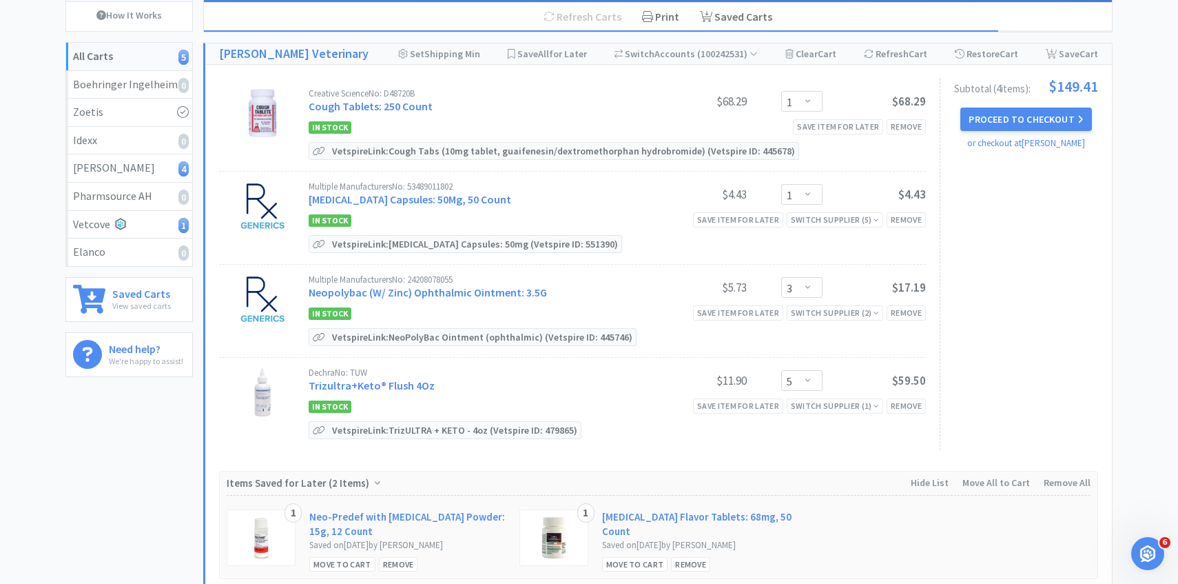
scroll to position [141, 0]
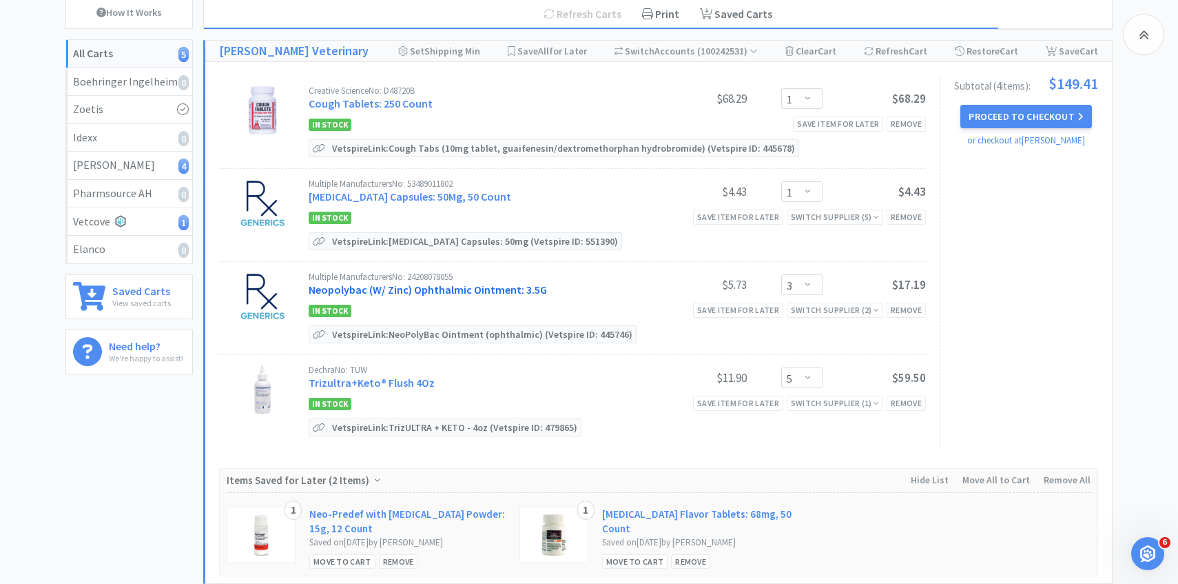
click at [500, 287] on link "Neopolybac (W/ Zinc) Ophthalmic Ointment: 3.5G" at bounding box center [428, 289] width 238 height 14
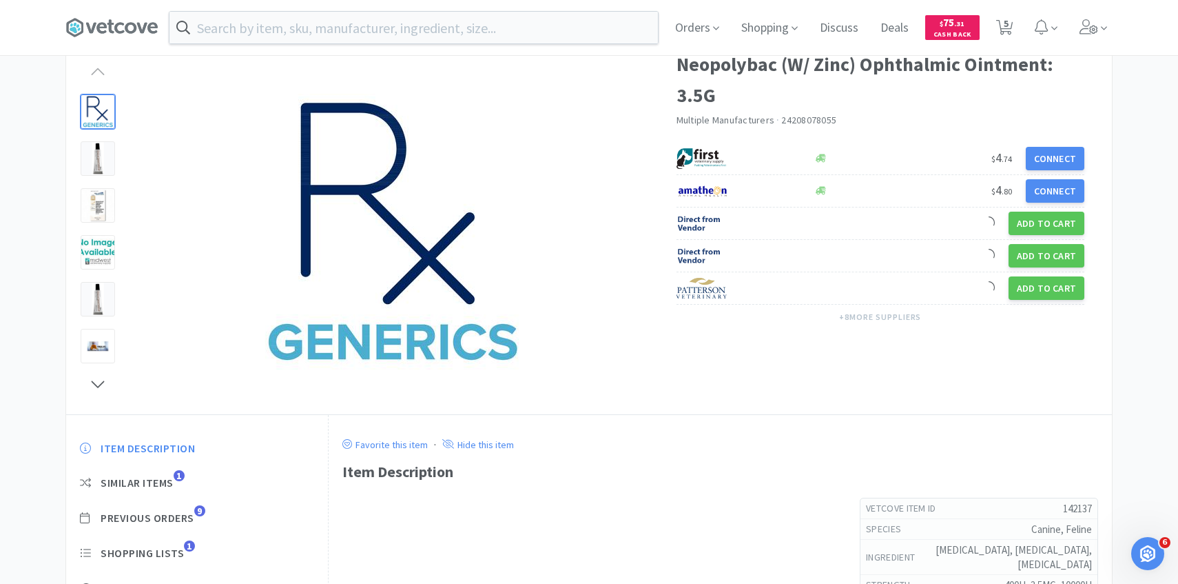
scroll to position [97, 0]
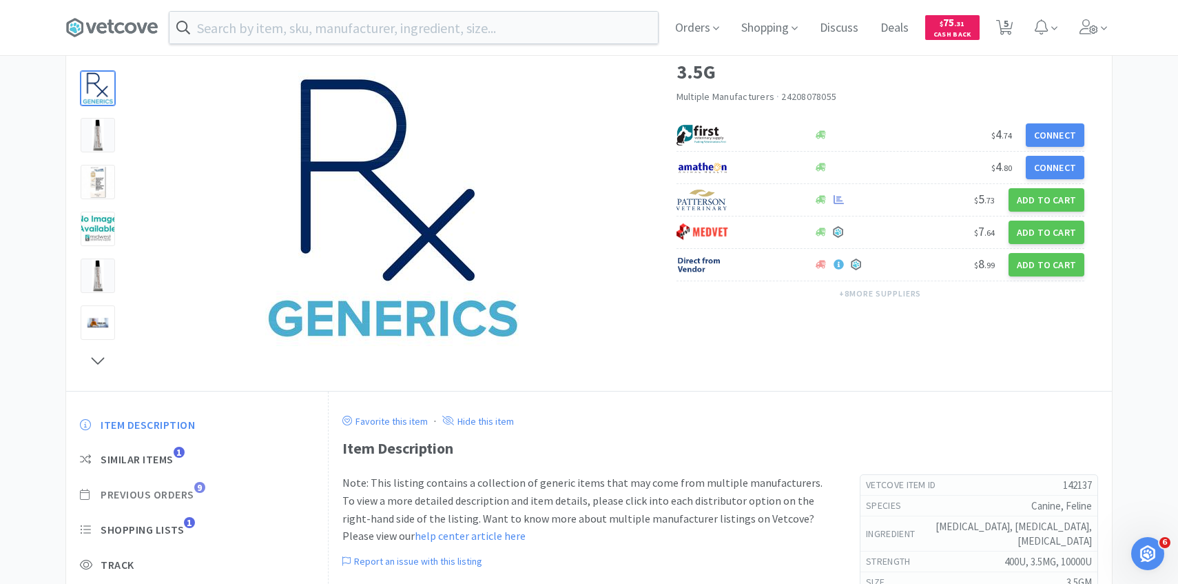
click at [173, 498] on span "Previous Orders" at bounding box center [148, 494] width 94 height 14
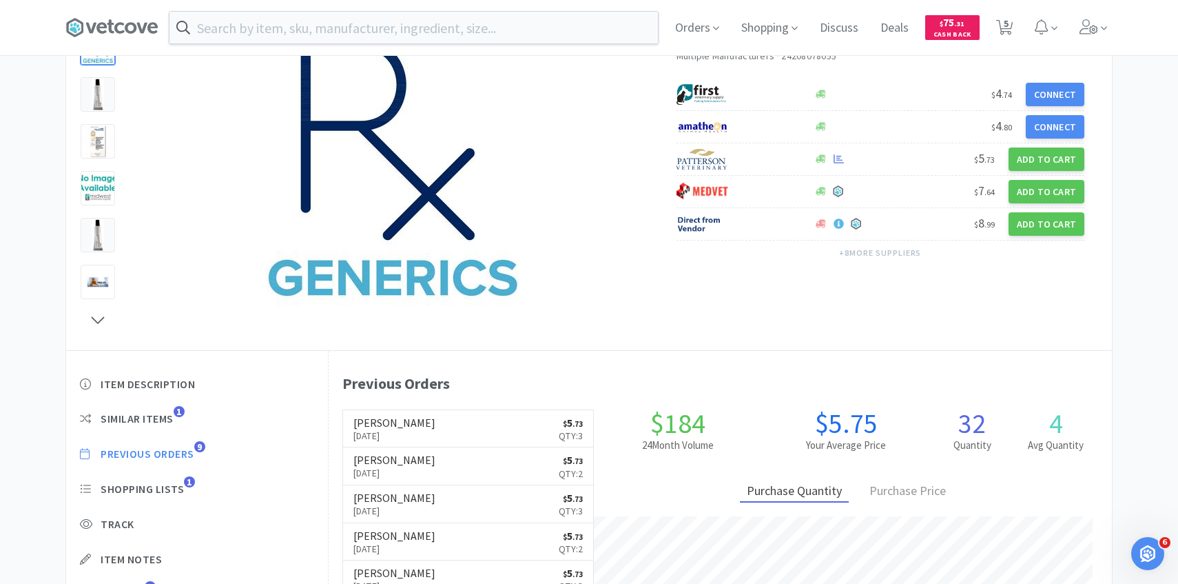
scroll to position [143, 0]
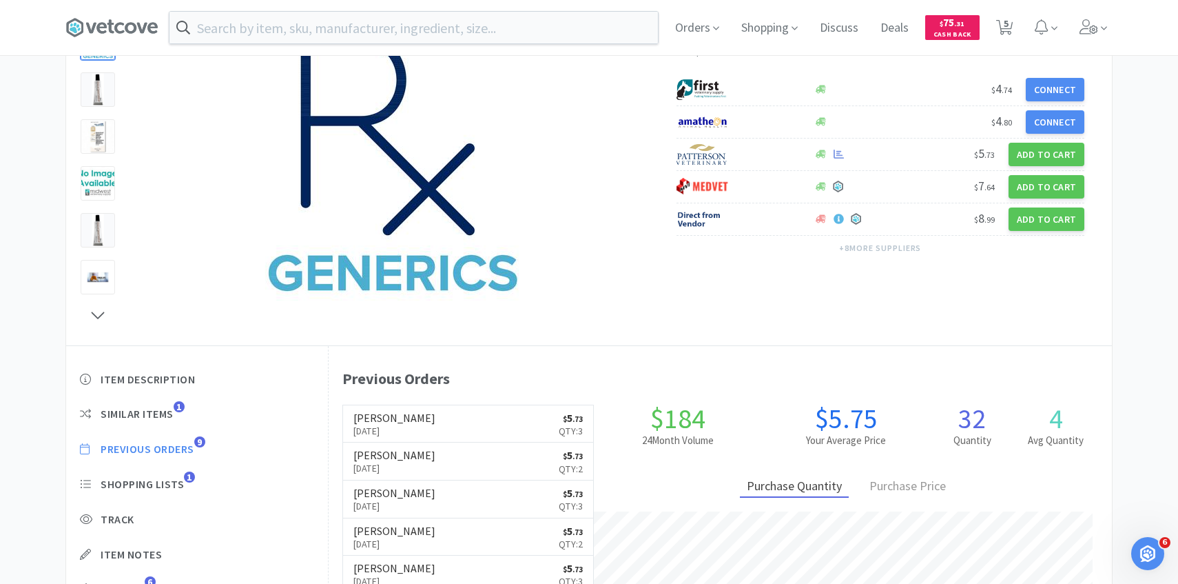
select select "1"
select select "3"
select select "5"
select select "6"
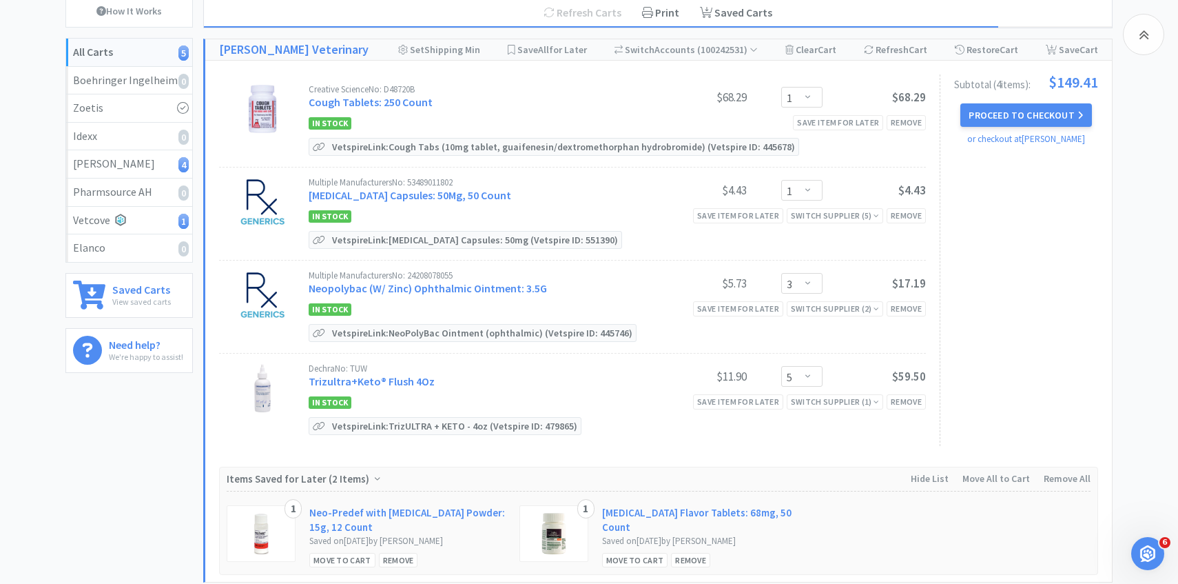
scroll to position [141, 0]
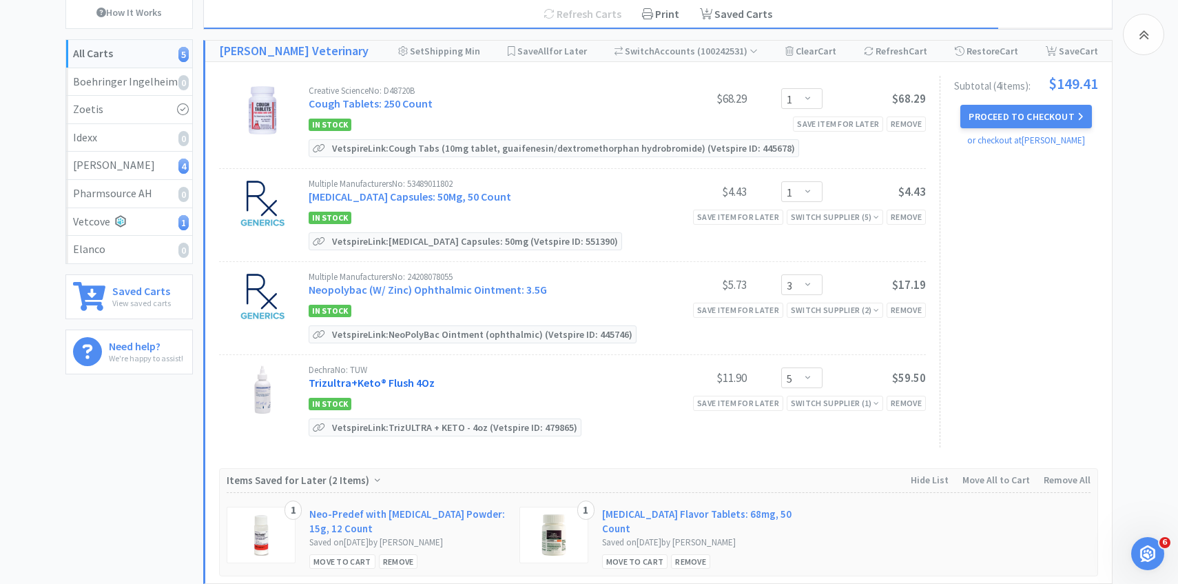
click at [409, 385] on link "Trizultra+Keto® Flush 4Oz" at bounding box center [372, 383] width 126 height 14
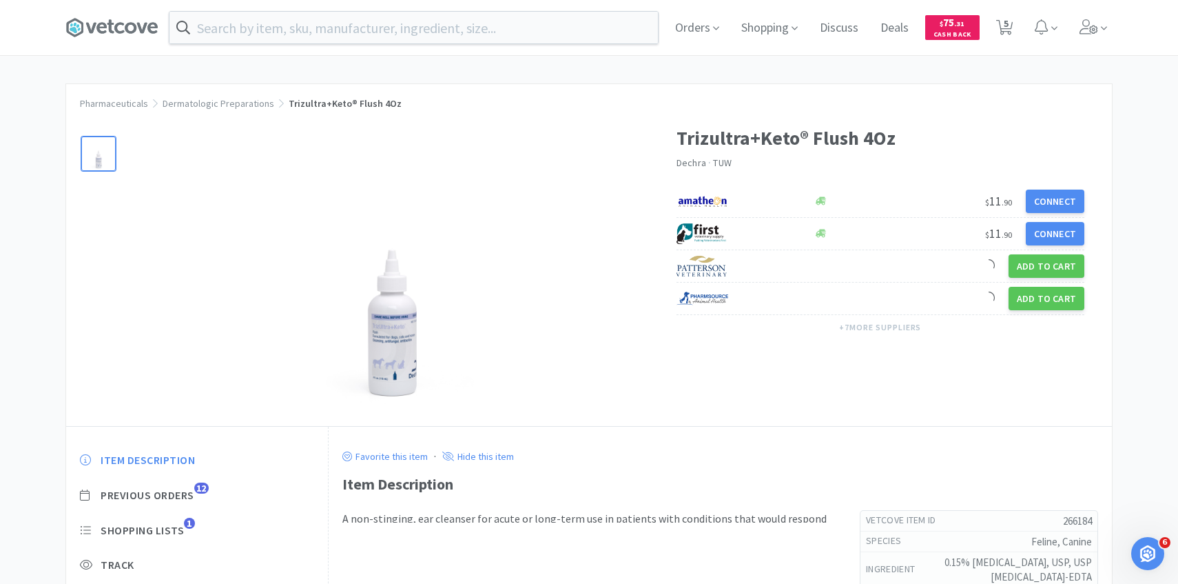
scroll to position [29, 0]
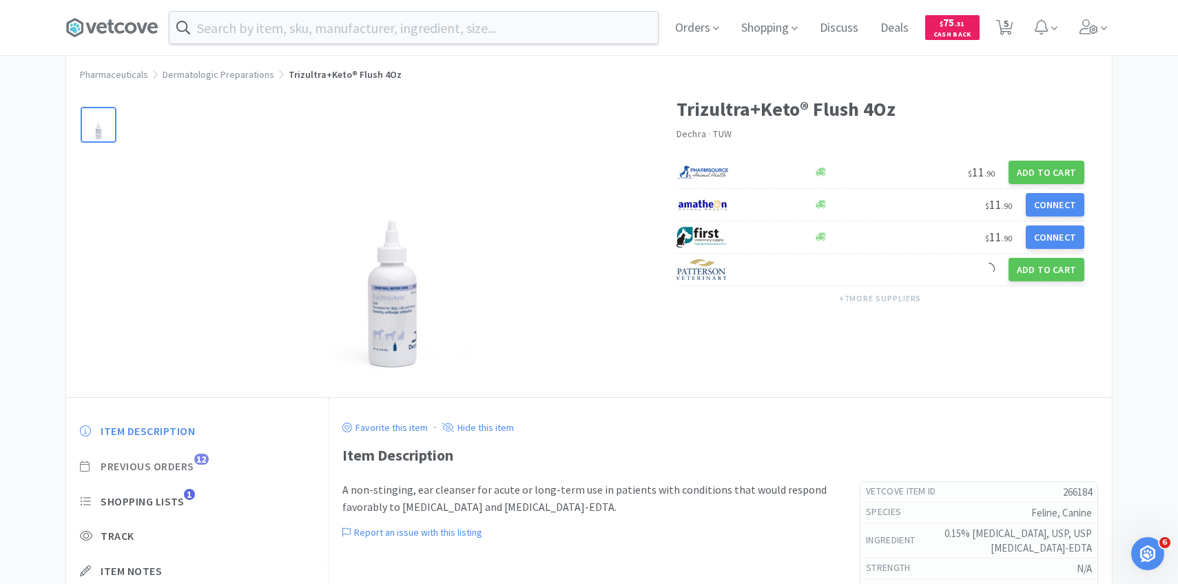
click at [194, 469] on span "Previous Orders" at bounding box center [148, 466] width 94 height 14
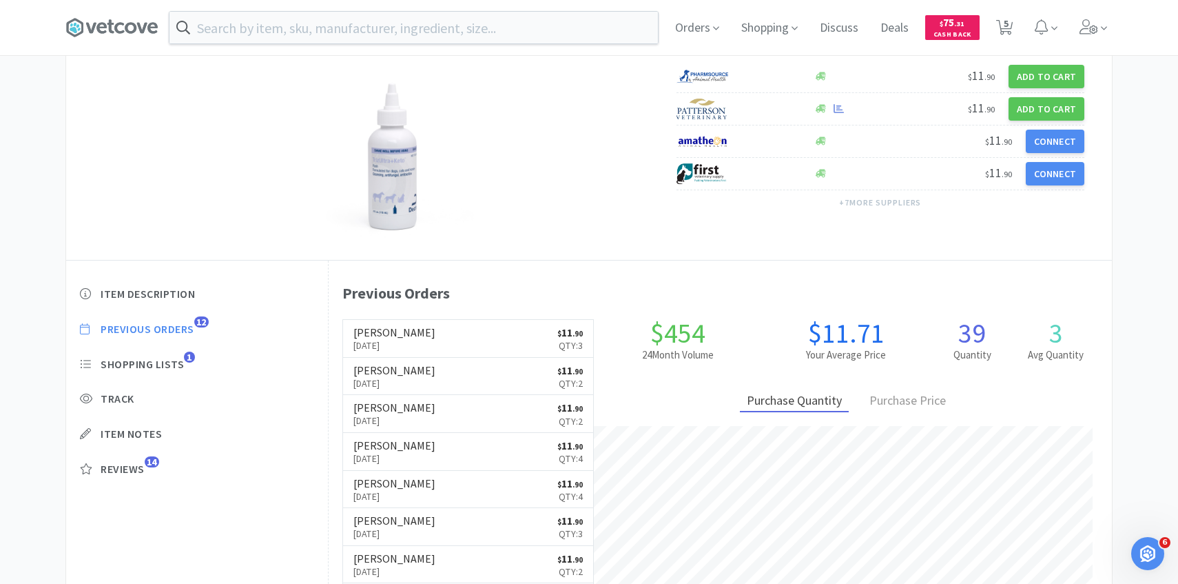
scroll to position [378, 783]
select select "1"
select select "3"
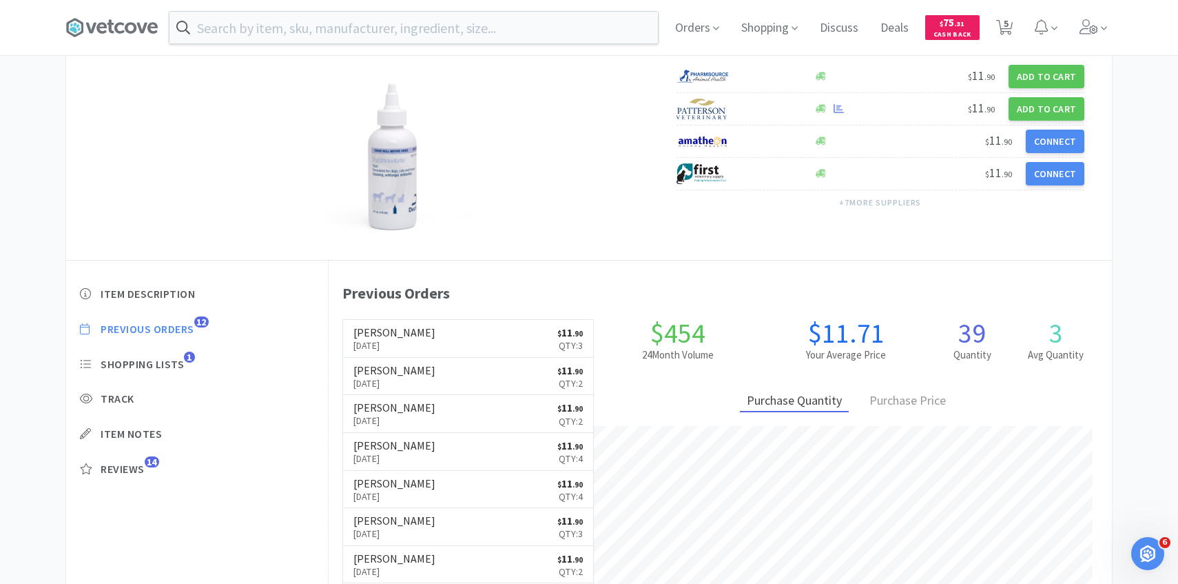
select select "5"
select select "6"
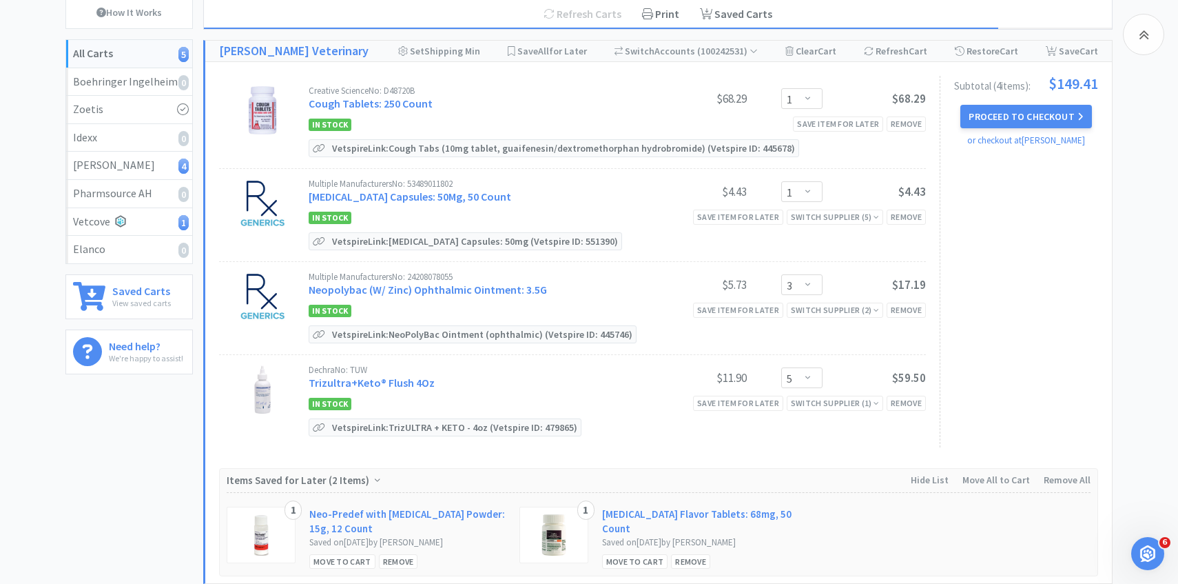
click at [990, 130] on div "Proceed to Checkout or checkout at [PERSON_NAME]" at bounding box center [1026, 126] width 144 height 43
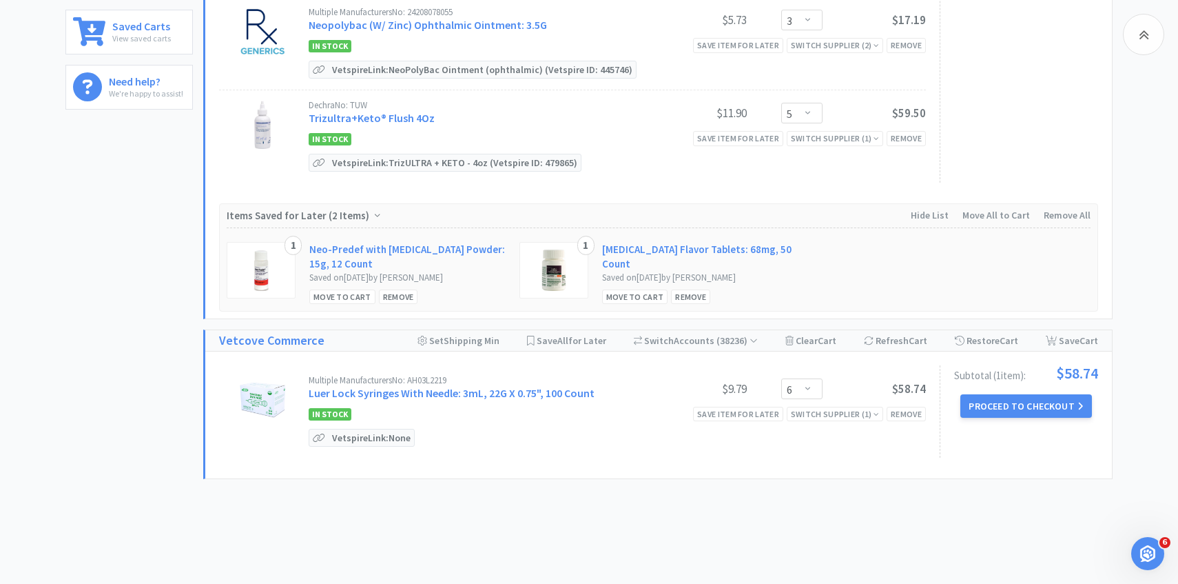
scroll to position [411, 0]
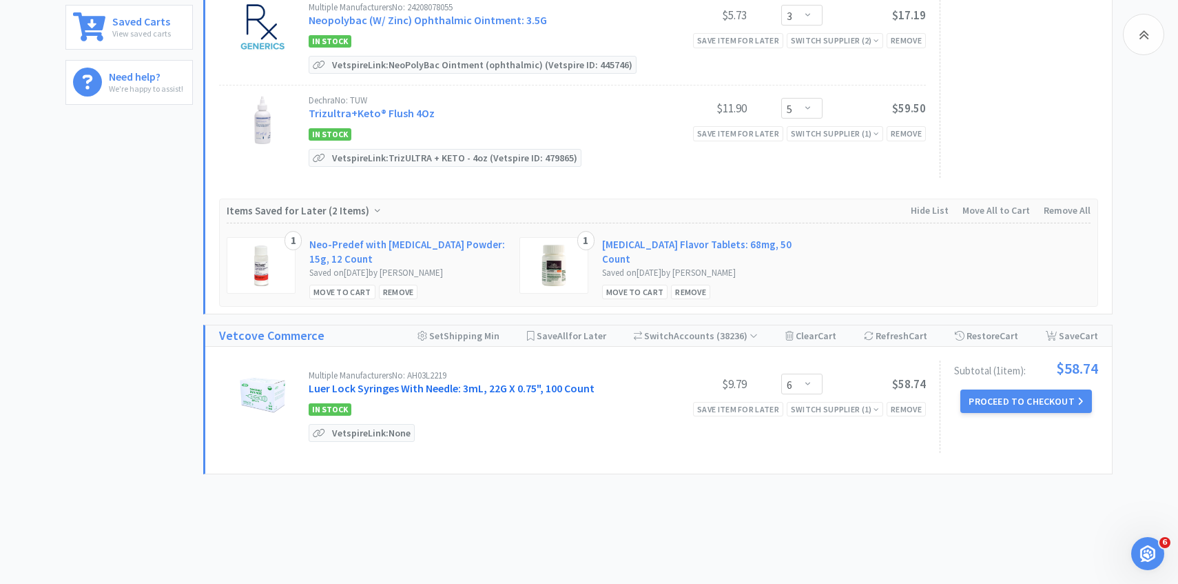
click at [557, 382] on link "Luer Lock Syringes With Needle: 3mL, 22G X 0.75", 100 Count" at bounding box center [452, 388] width 286 height 14
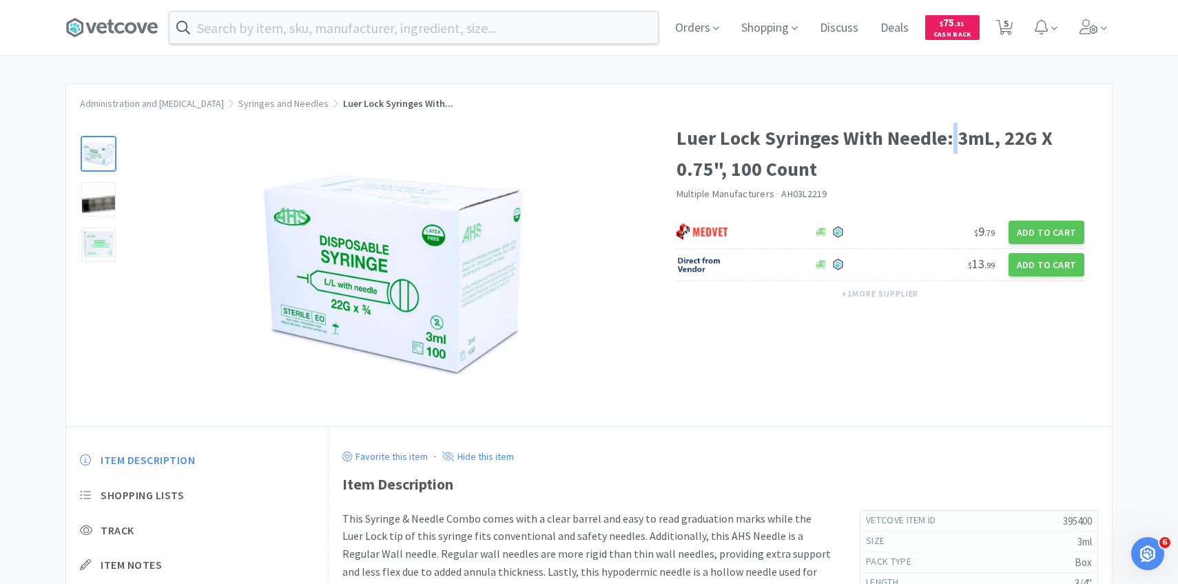
drag, startPoint x: 952, startPoint y: 139, endPoint x: 949, endPoint y: 147, distance: 7.9
click at [949, 147] on h1 "Luer Lock Syringes With Needle: 3mL, 22G X 0.75", 100 Count" at bounding box center [881, 154] width 409 height 62
click at [441, 35] on input "text" at bounding box center [413, 28] width 489 height 32
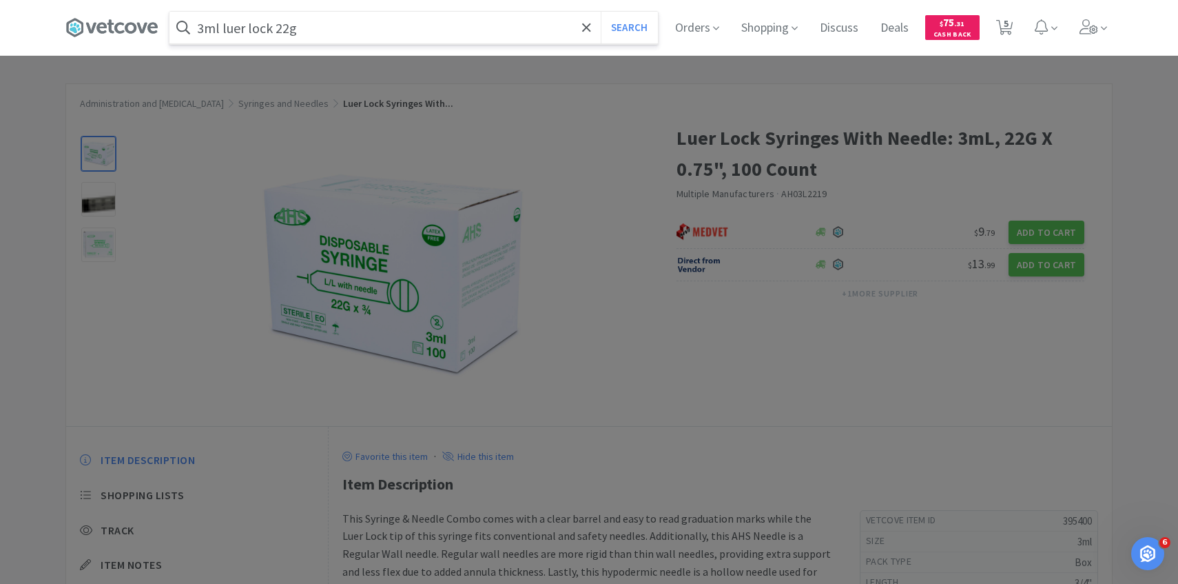
type input "3ml luer lock 22g"
click at [601, 12] on button "Search" at bounding box center [629, 28] width 57 height 32
select select "1"
select select "3"
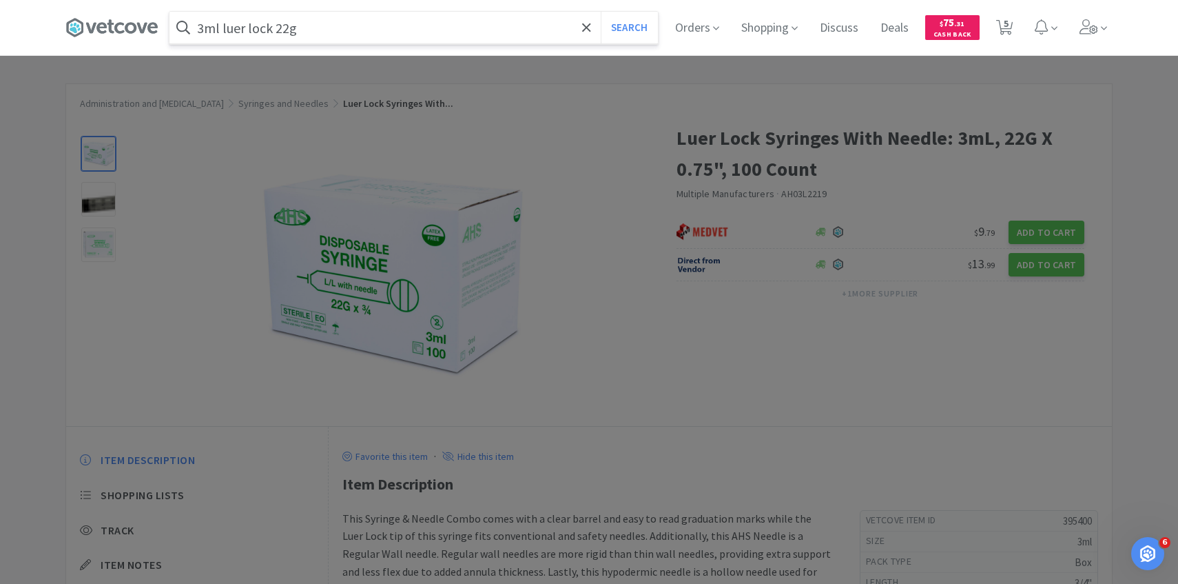
select select "5"
select select "6"
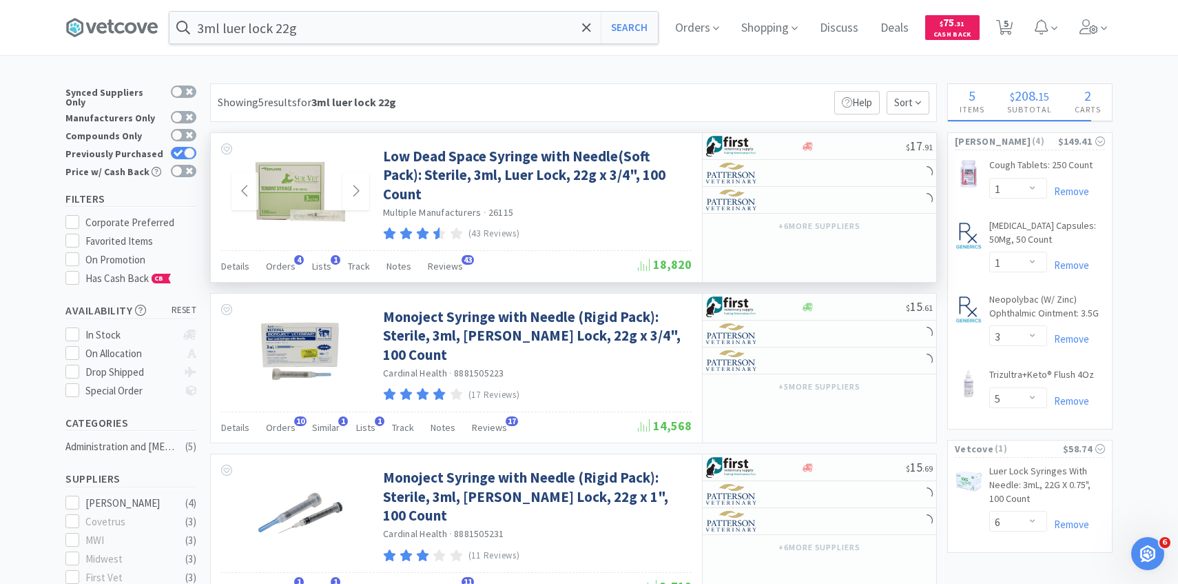
scroll to position [8, 0]
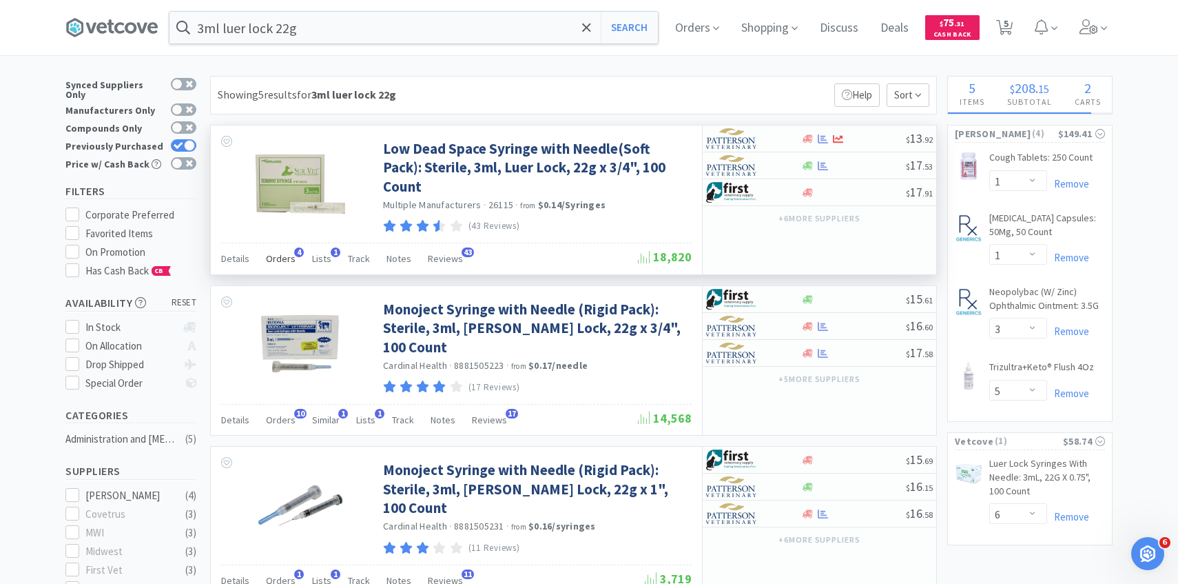
click at [275, 267] on div "Orders 4" at bounding box center [281, 260] width 30 height 26
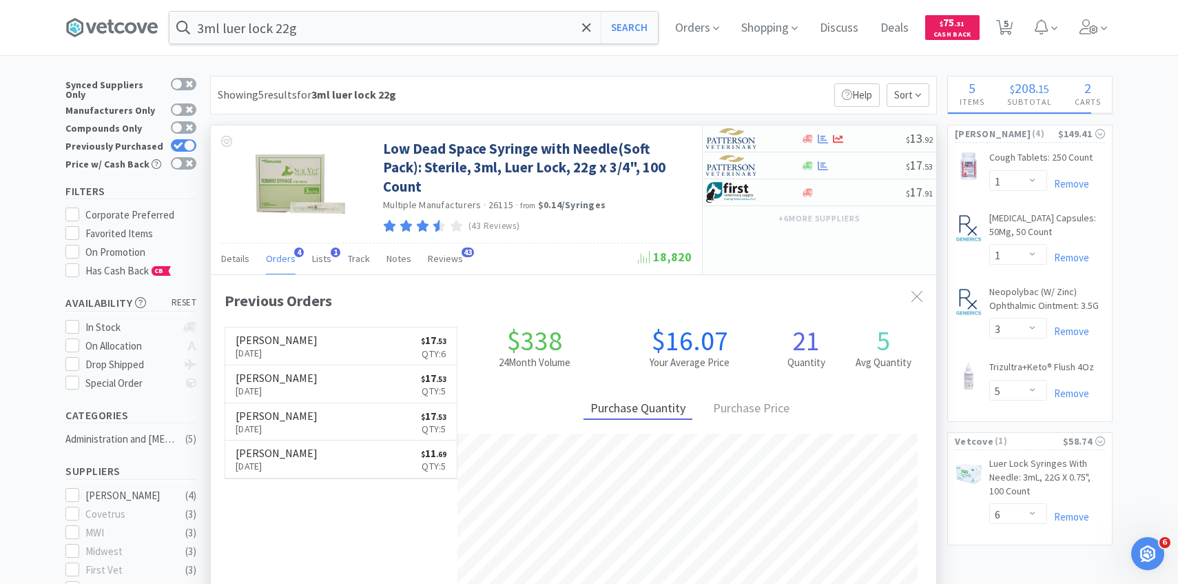
scroll to position [38, 0]
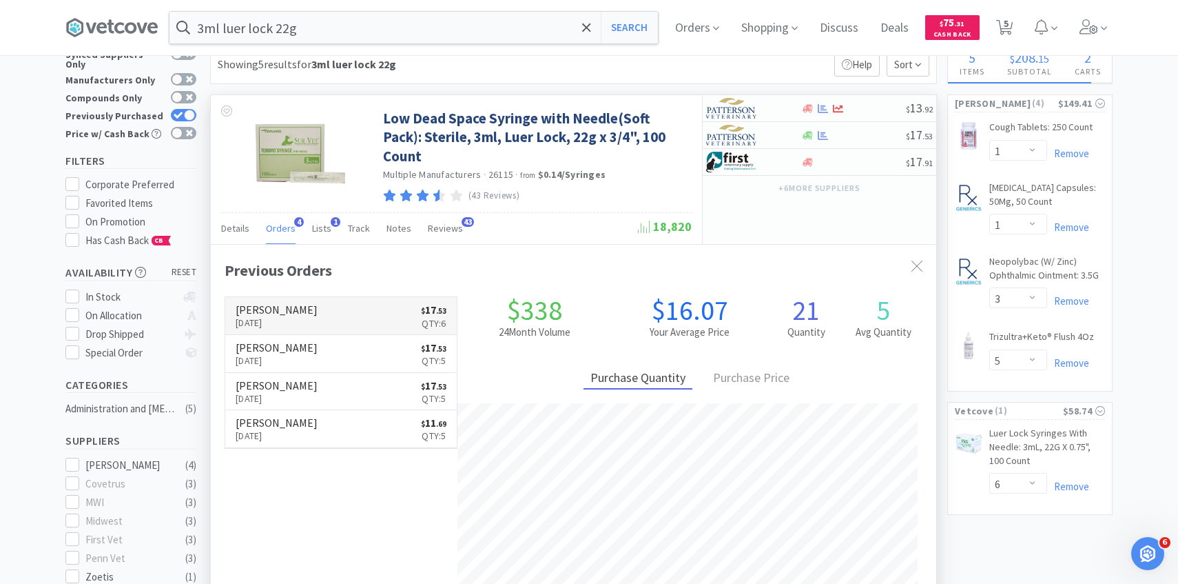
click at [412, 303] on link "[PERSON_NAME] [DATE] $ 17 . 53 Qty: 6" at bounding box center [341, 316] width 232 height 38
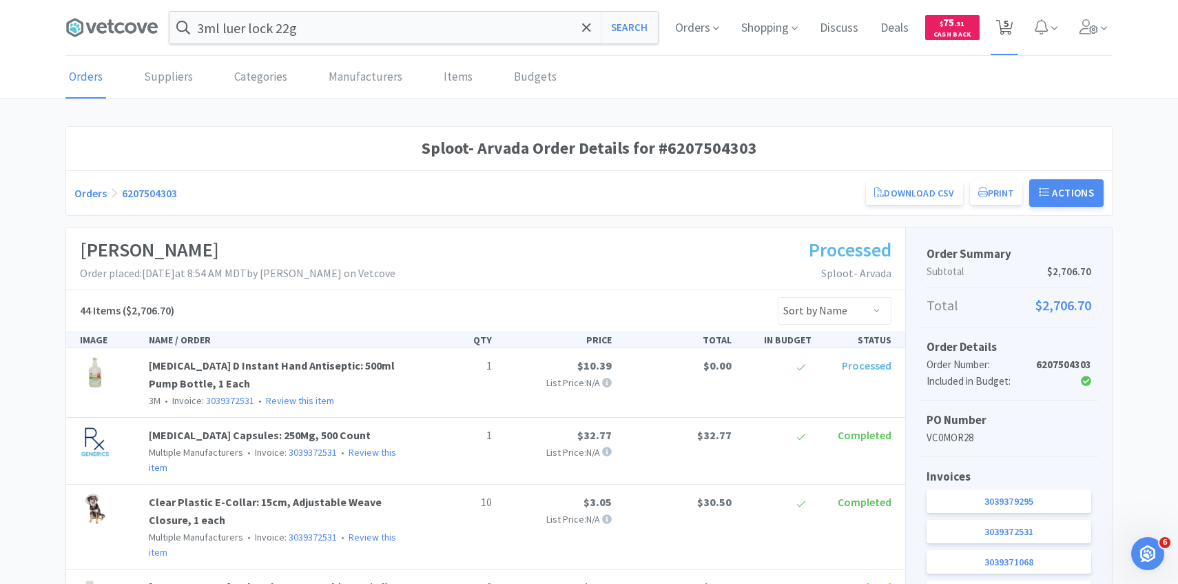
click at [1006, 48] on span "5" at bounding box center [1006, 23] width 5 height 55
select select "1"
select select "3"
select select "5"
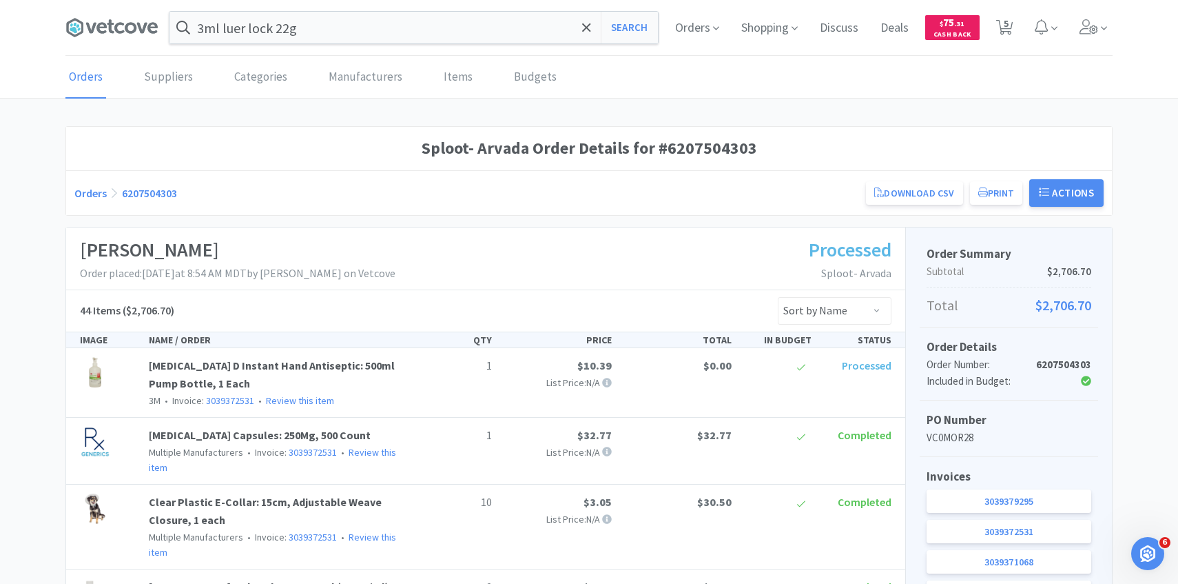
select select "6"
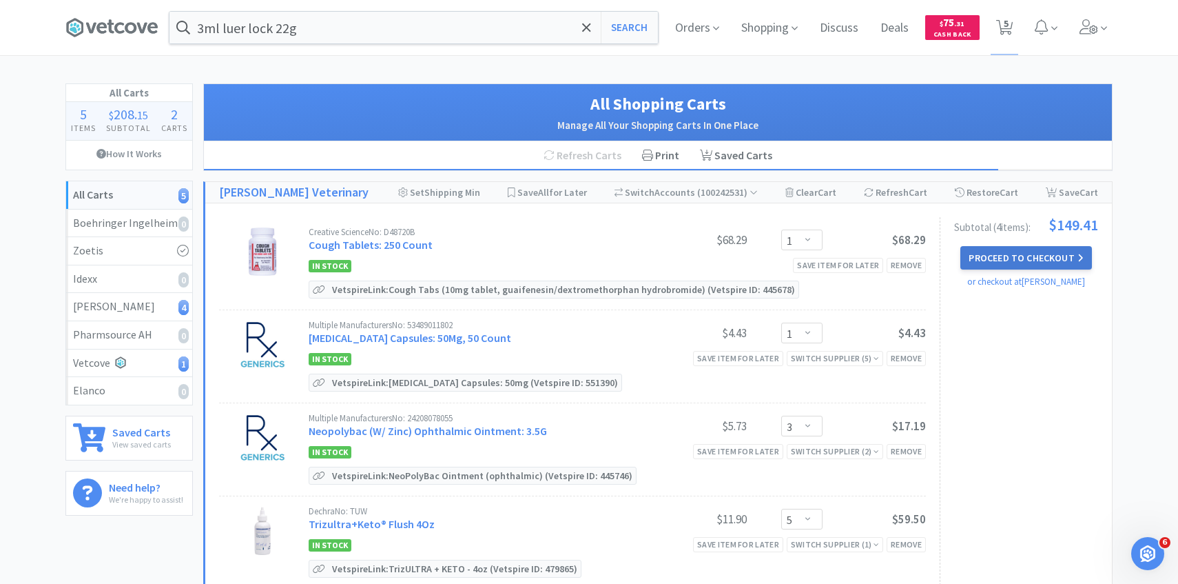
click at [1085, 251] on button "Proceed to Checkout" at bounding box center [1025, 257] width 131 height 23
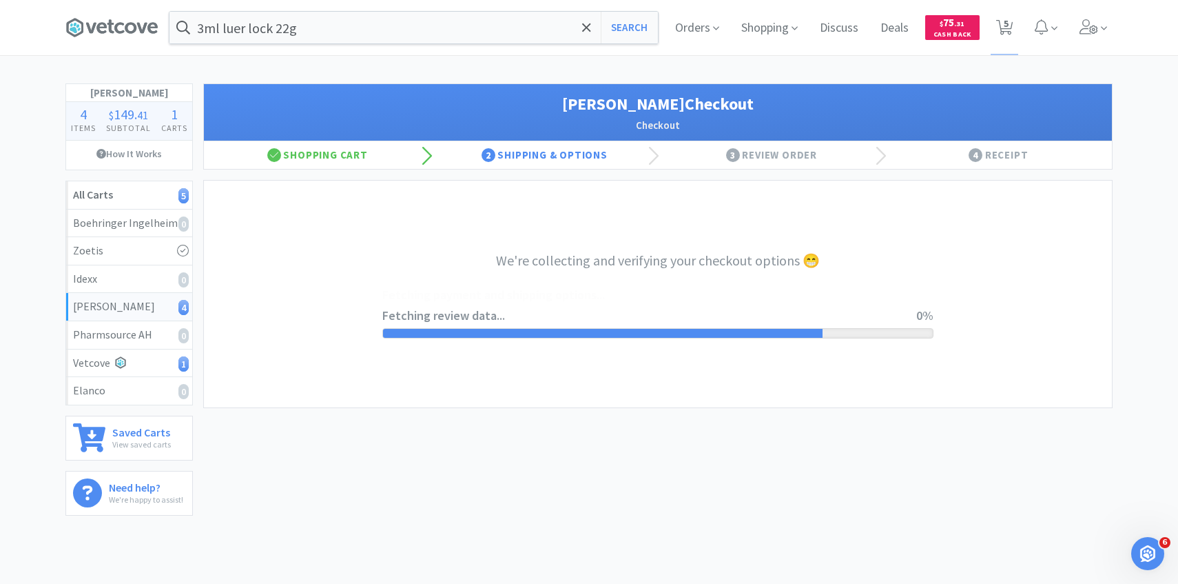
select select "1"
